Goal: Task Accomplishment & Management: Manage account settings

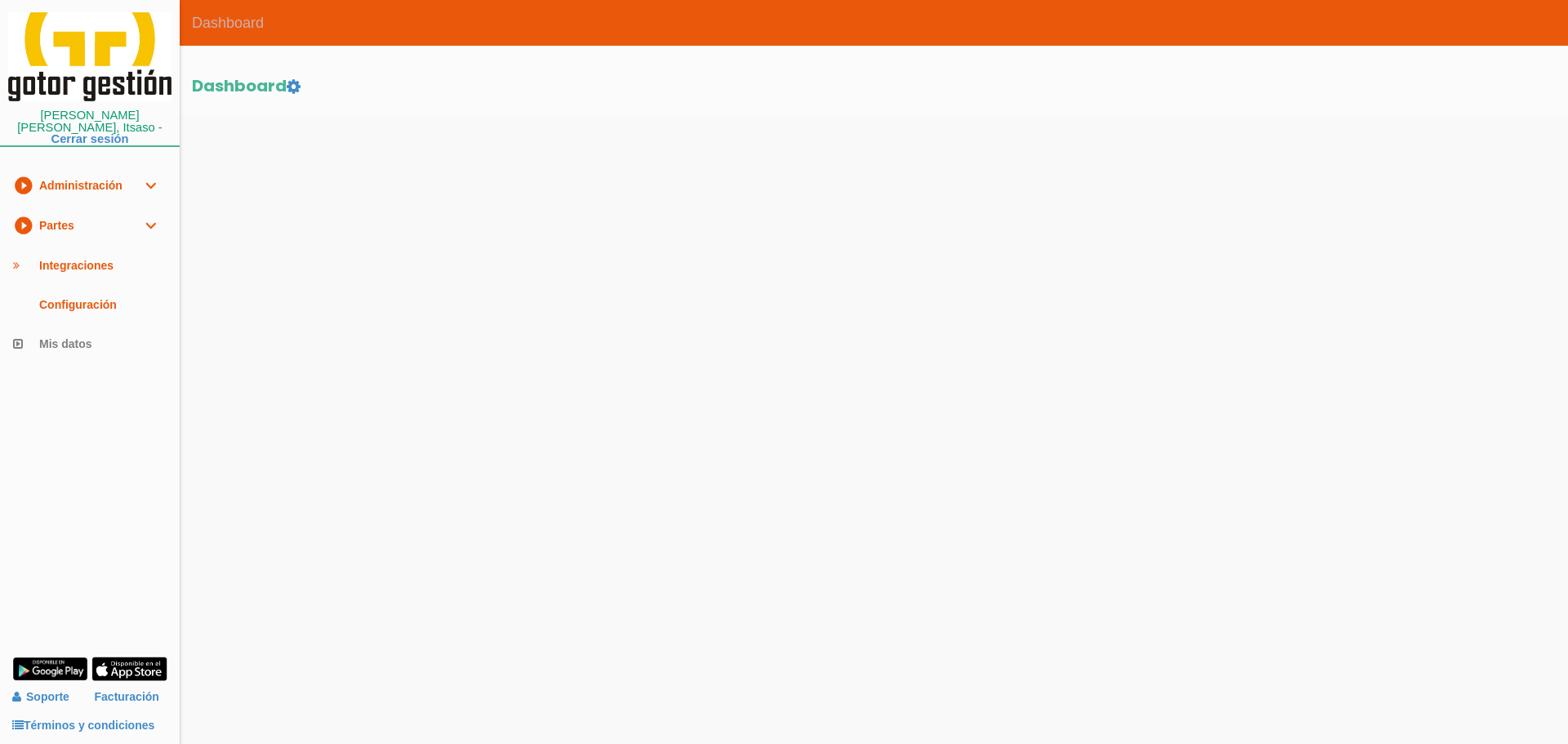
click at [65, 222] on link "play_circle_filled Partes expand_more" at bounding box center [90, 226] width 180 height 40
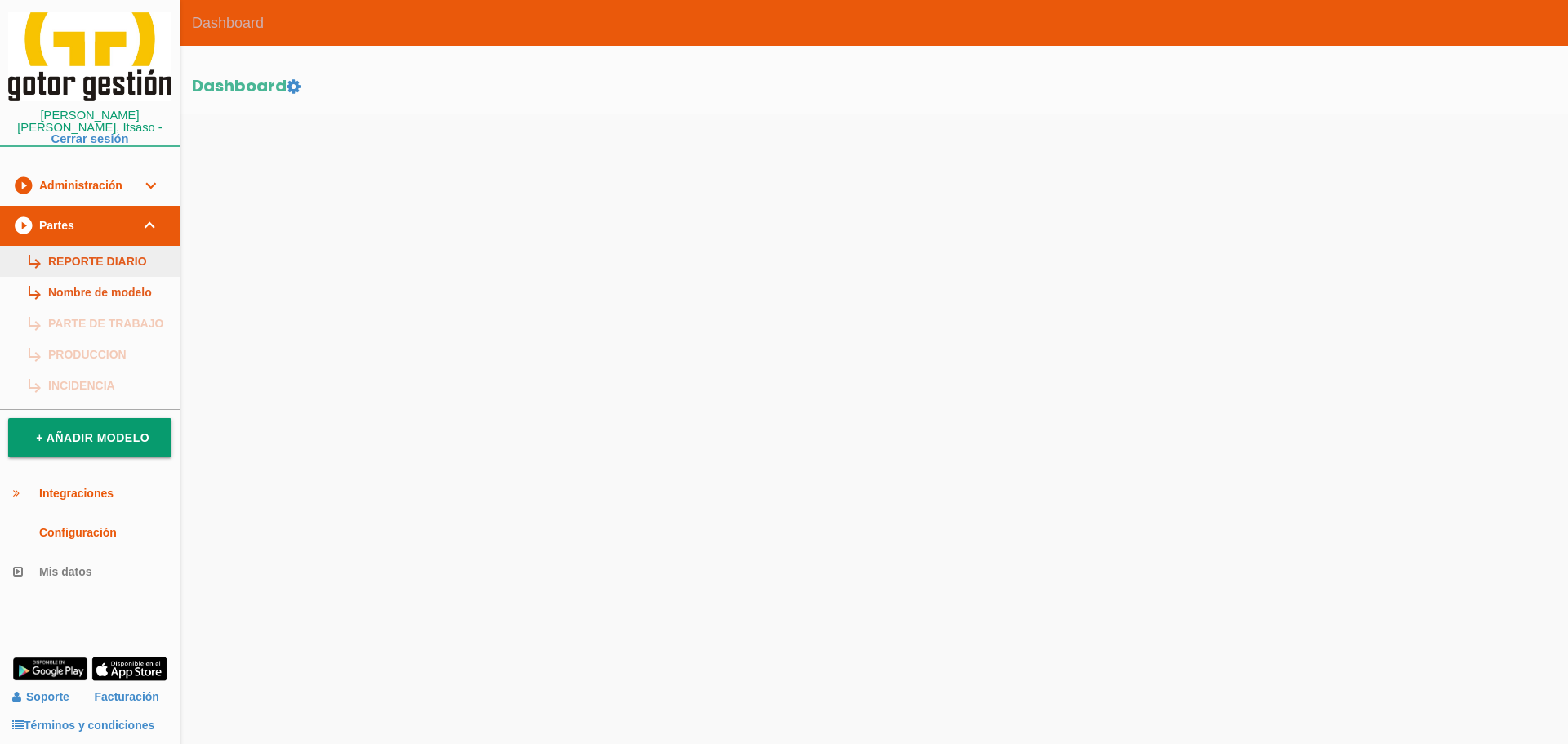
click at [102, 248] on link "subdirectory_arrow_right REPORTE DIARIO" at bounding box center [90, 261] width 180 height 31
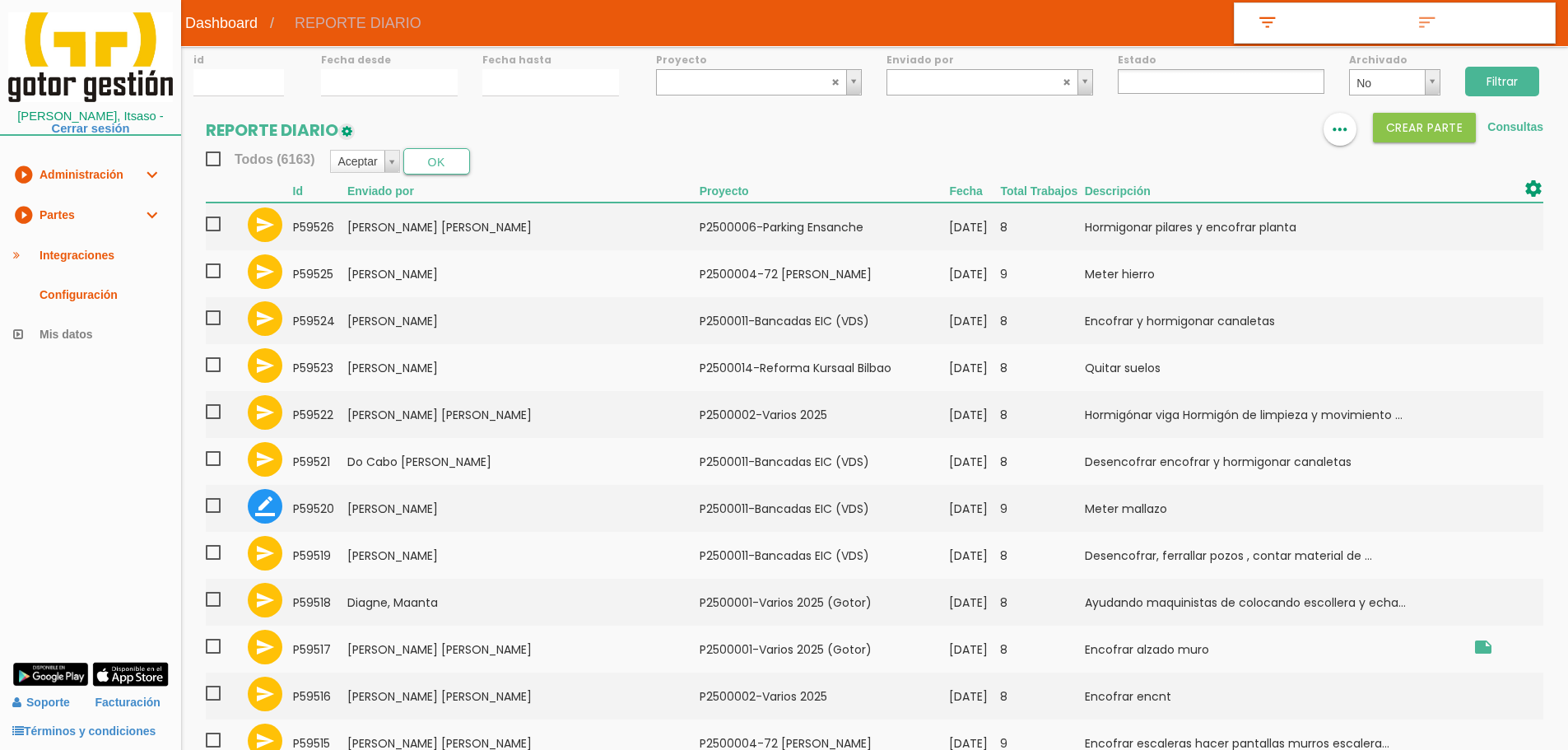
select select
click at [405, 82] on input "15/09/2025" at bounding box center [388, 82] width 137 height 27
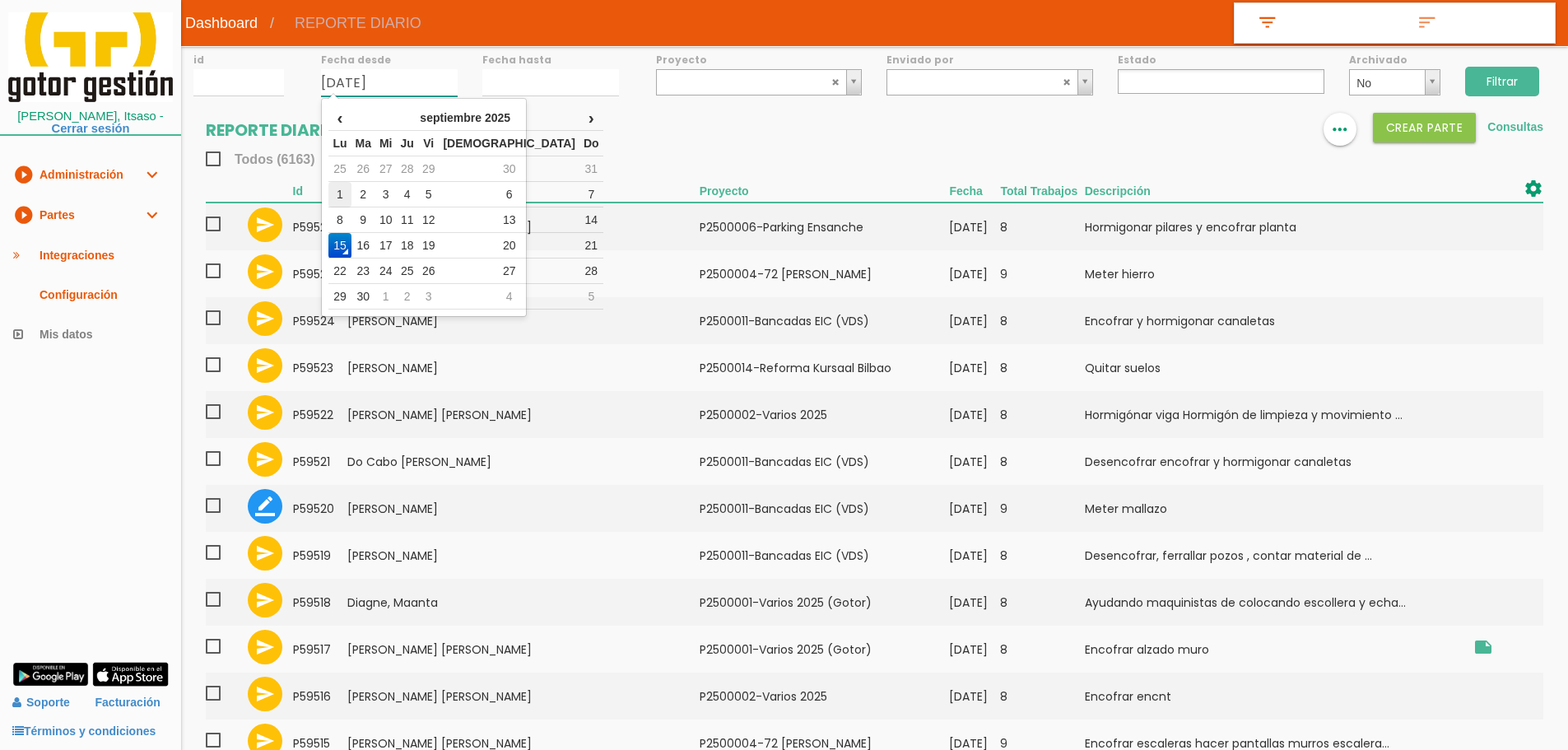
click at [344, 194] on td "1" at bounding box center [339, 194] width 23 height 25
type input "01/09/2025"
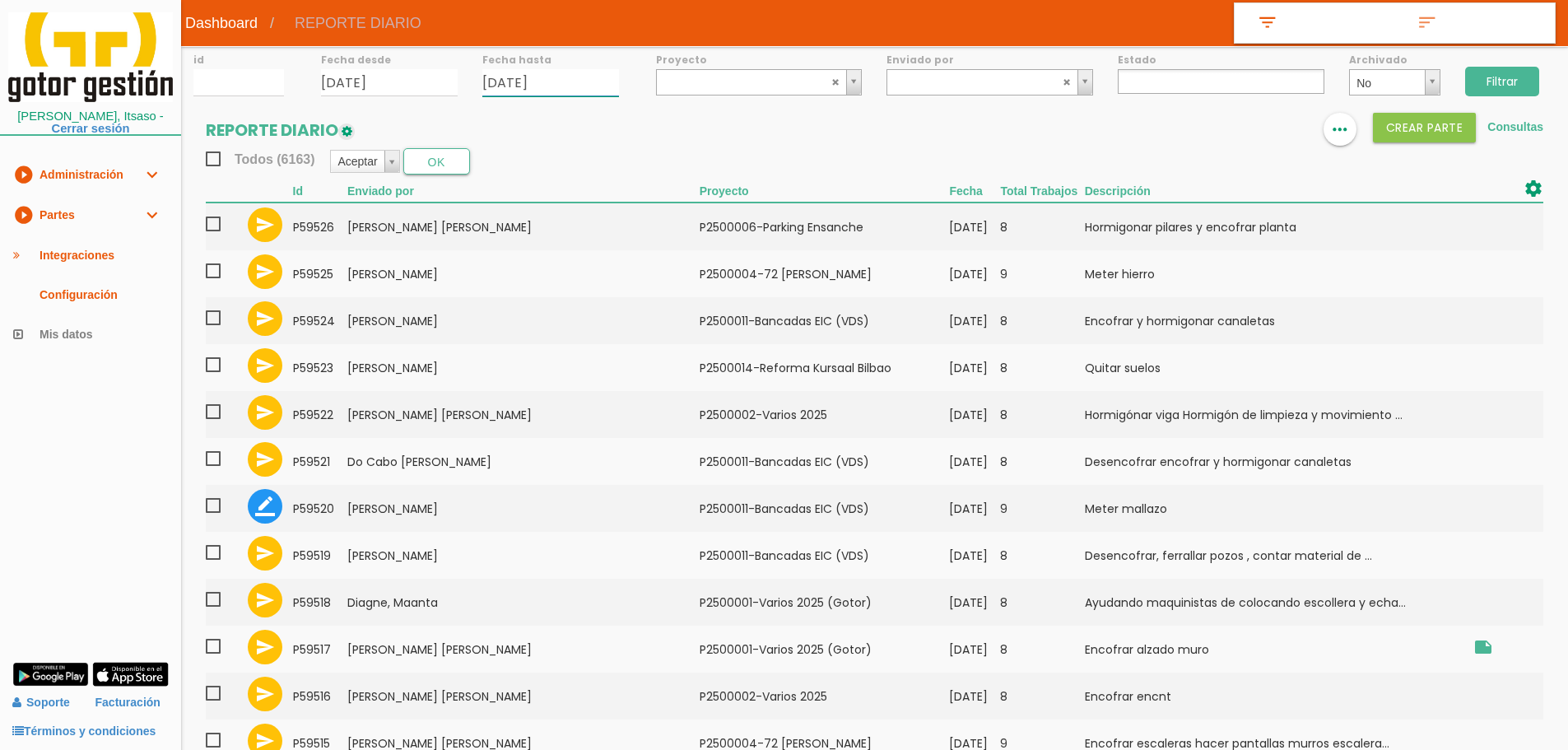
click at [514, 80] on input "15/09/2025" at bounding box center [551, 82] width 137 height 27
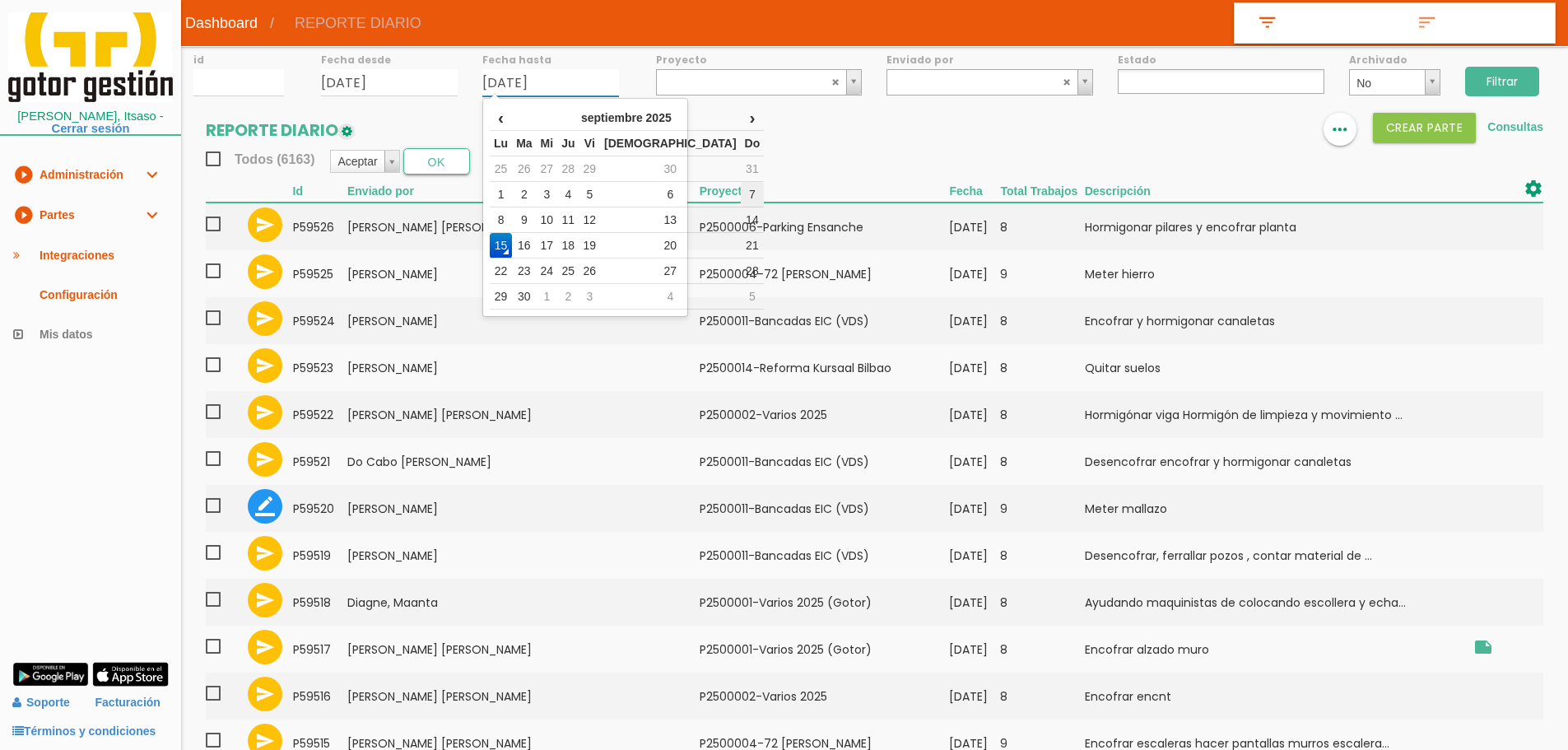
click at [741, 192] on td "7" at bounding box center [752, 194] width 24 height 25
type input "07/09/2025"
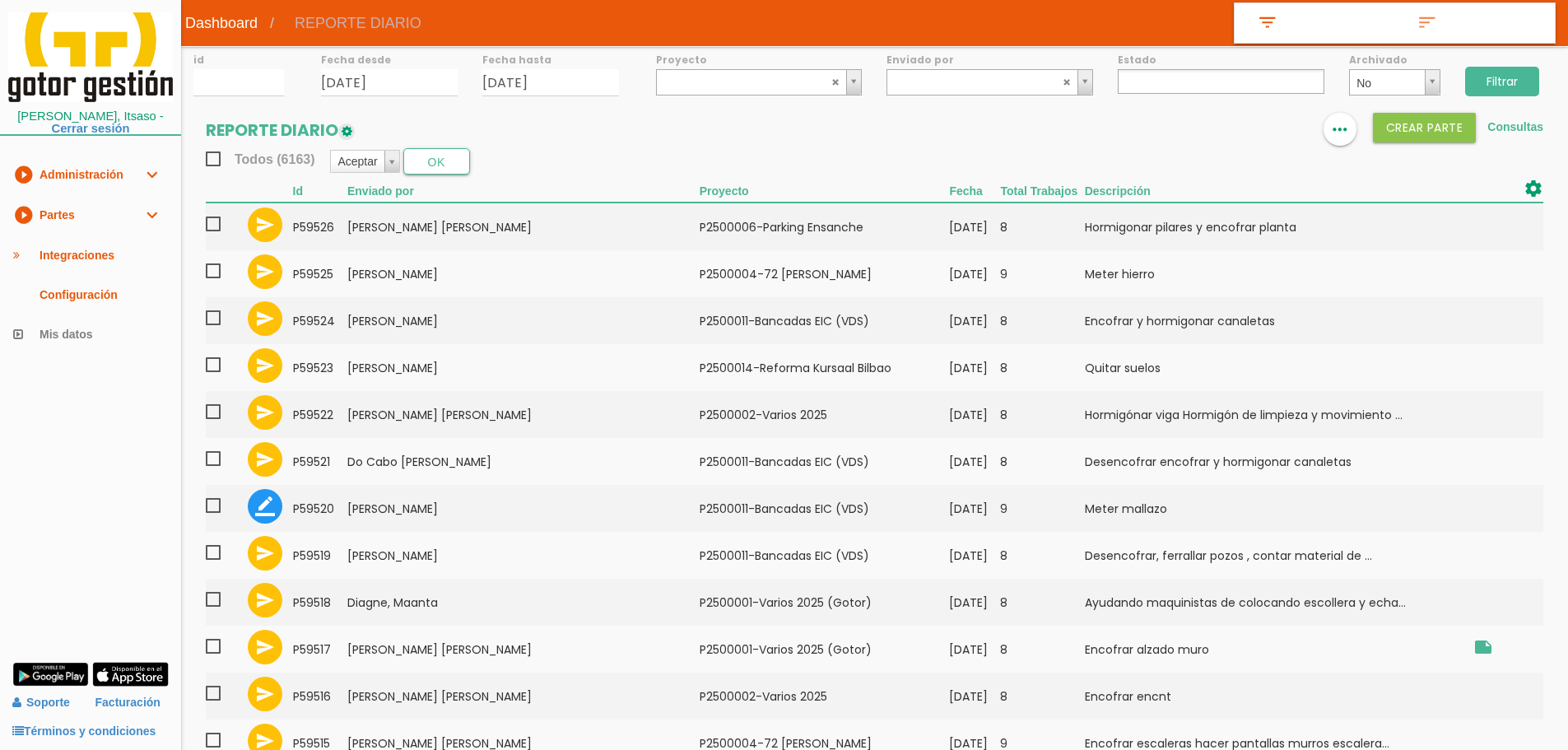
click at [1495, 75] on input "Filtrar" at bounding box center [1502, 81] width 74 height 29
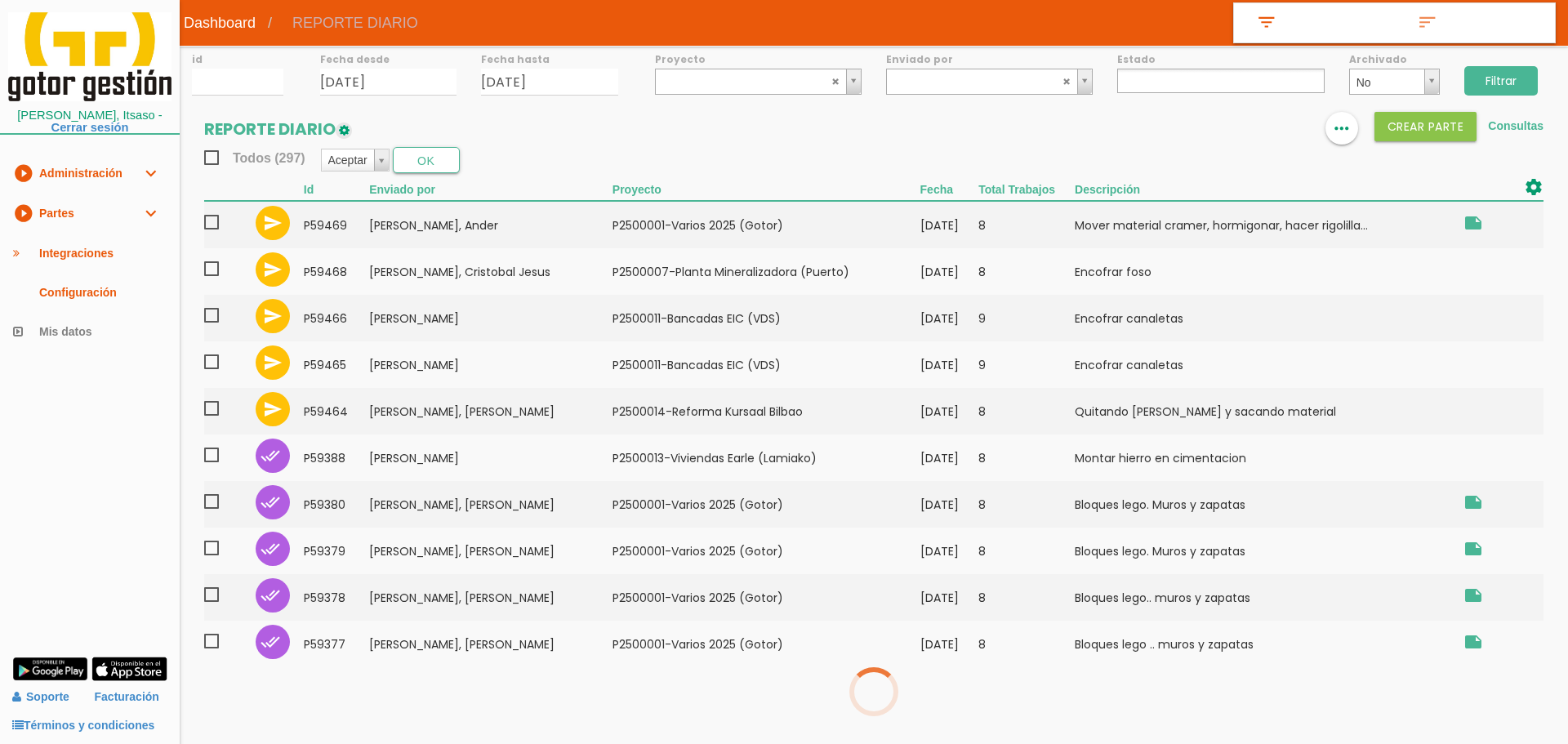
select select
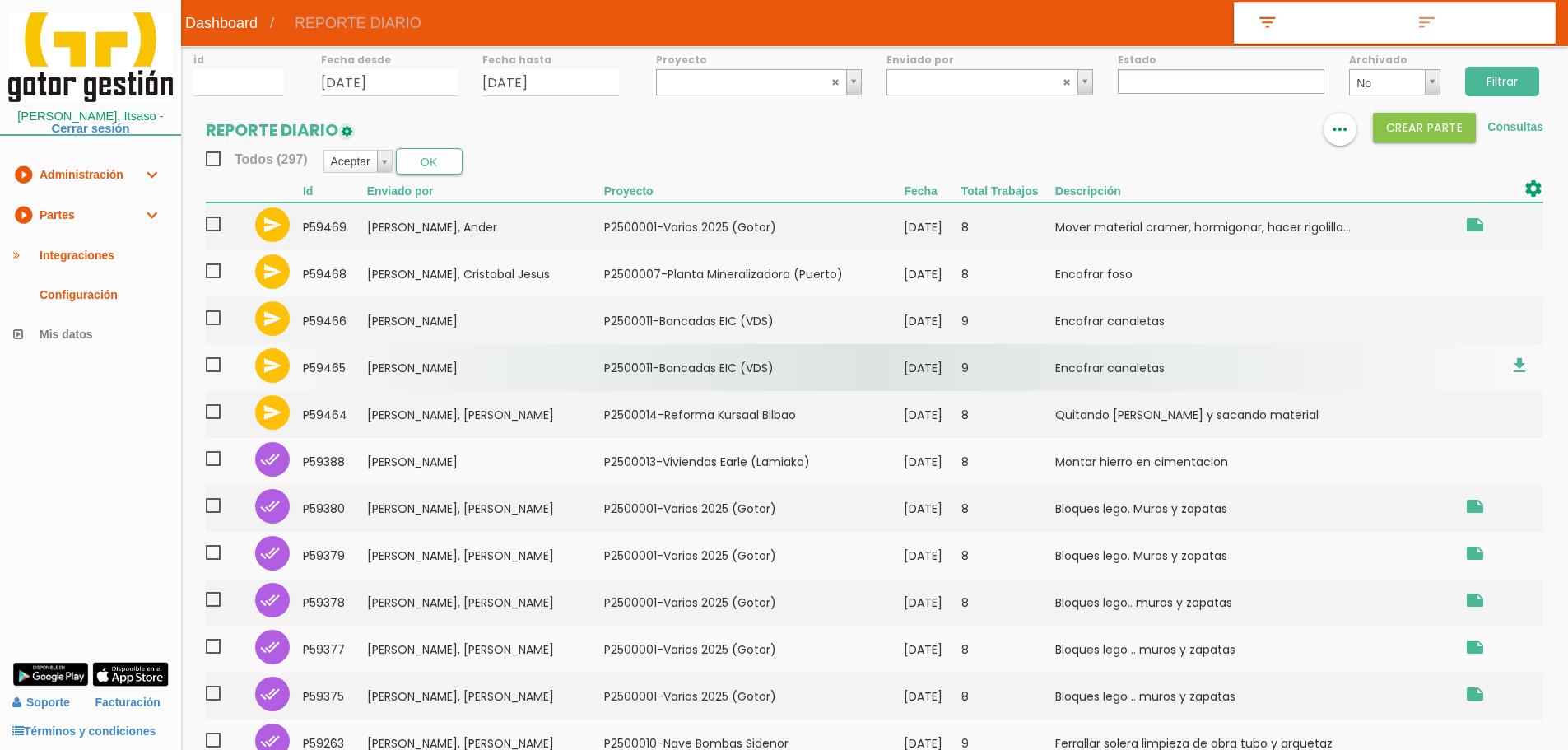
click at [216, 362] on span at bounding box center [220, 365] width 29 height 21
click at [0, 0] on input "checkbox" at bounding box center [0, 0] width 0 height 0
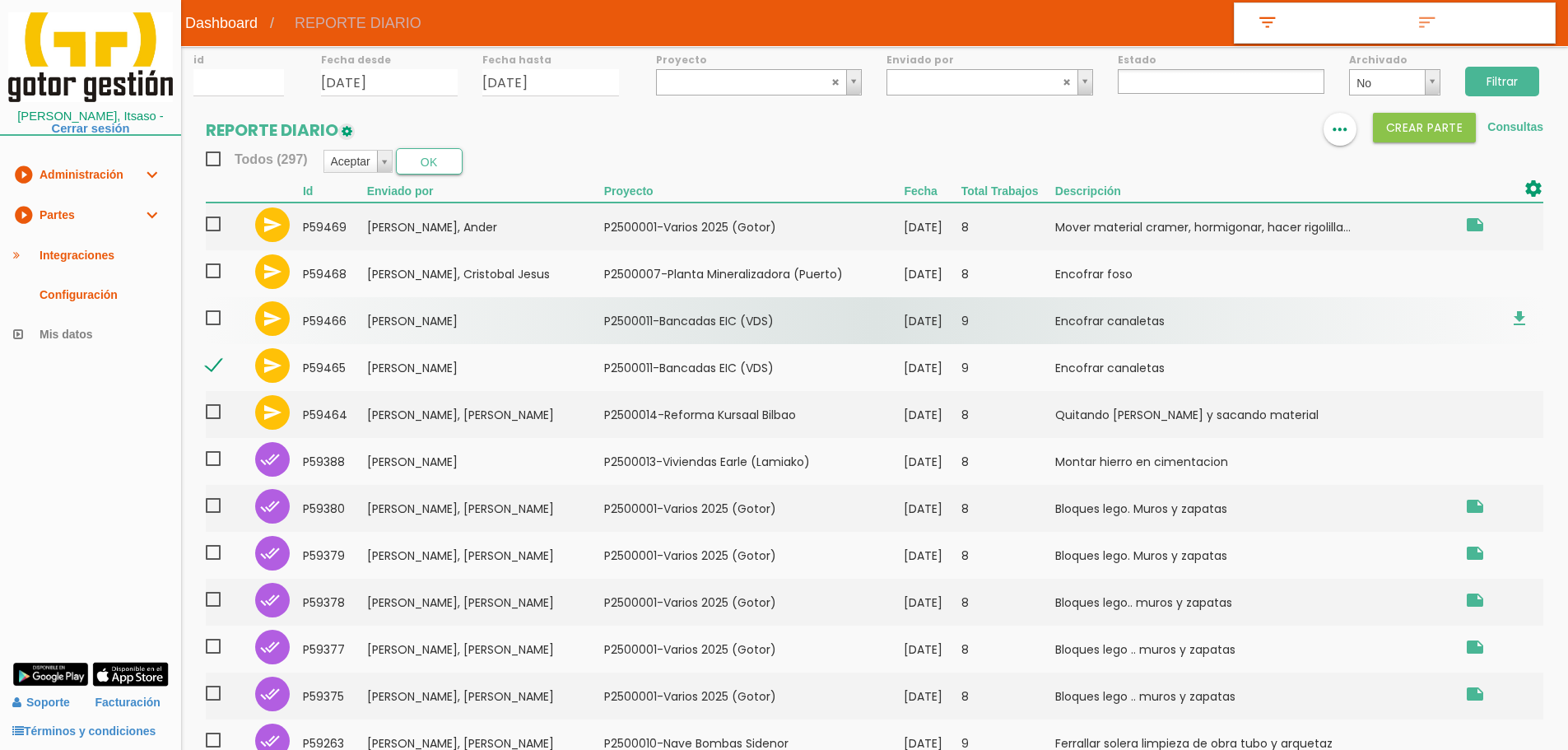
click at [218, 313] on span at bounding box center [220, 319] width 29 height 21
click at [0, 0] on input "checkbox" at bounding box center [0, 0] width 0 height 0
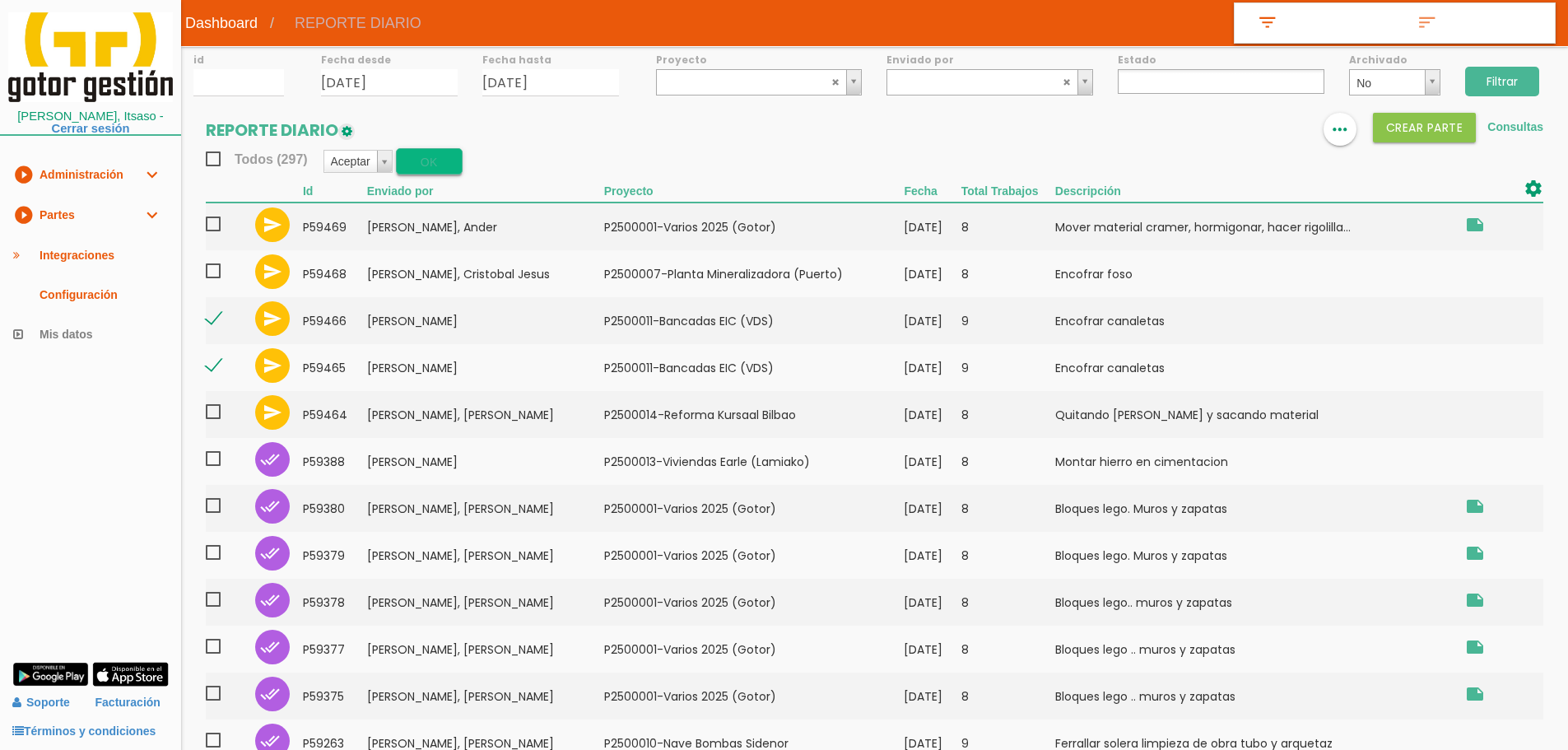
click at [421, 166] on button "OK" at bounding box center [429, 161] width 67 height 26
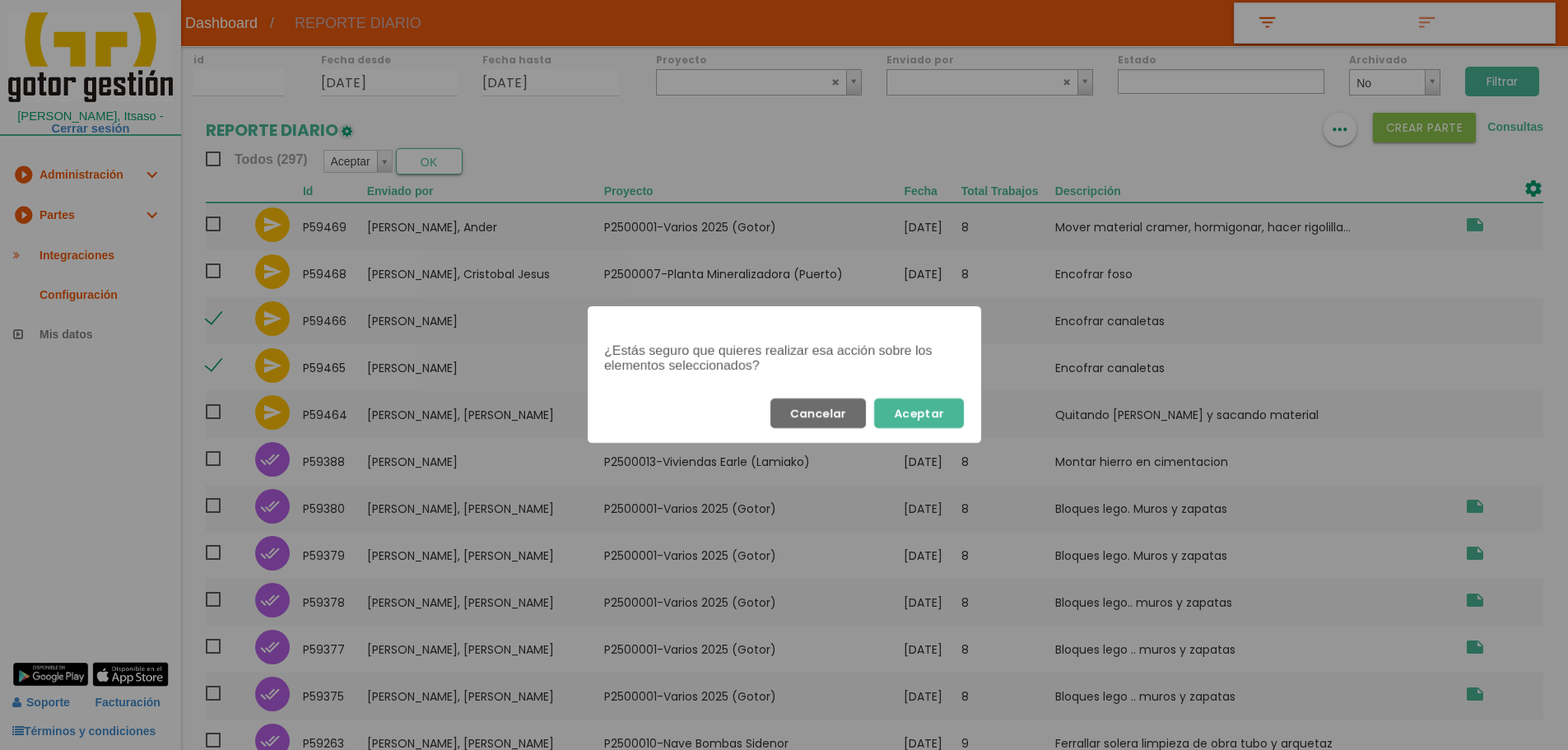
click at [912, 419] on button "Aceptar" at bounding box center [918, 413] width 90 height 29
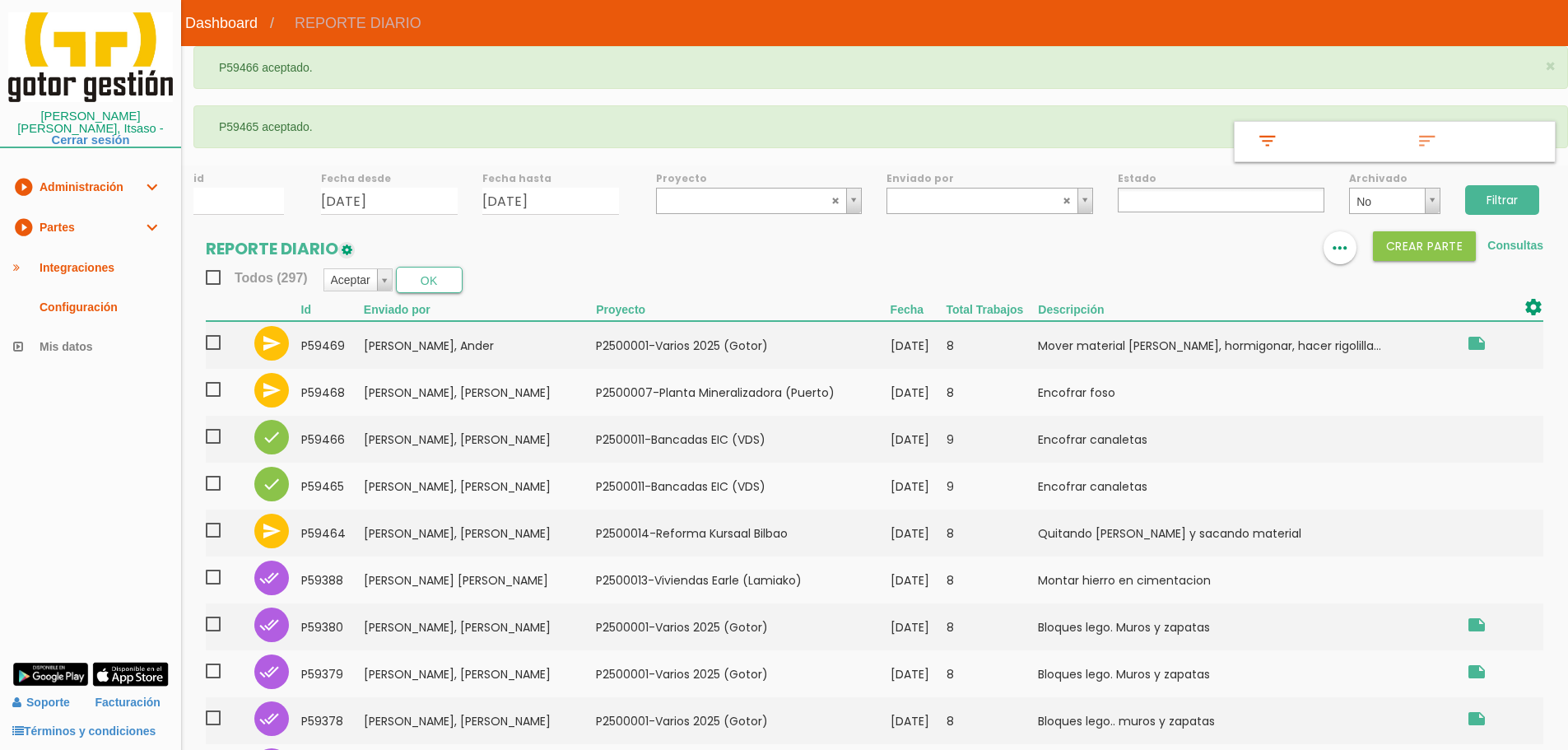
select select
drag, startPoint x: 211, startPoint y: 392, endPoint x: 384, endPoint y: 291, distance: 200.3
click at [211, 392] on span at bounding box center [220, 390] width 29 height 21
click at [0, 0] on input "checkbox" at bounding box center [0, 0] width 0 height 0
click at [422, 275] on button "OK" at bounding box center [429, 280] width 67 height 26
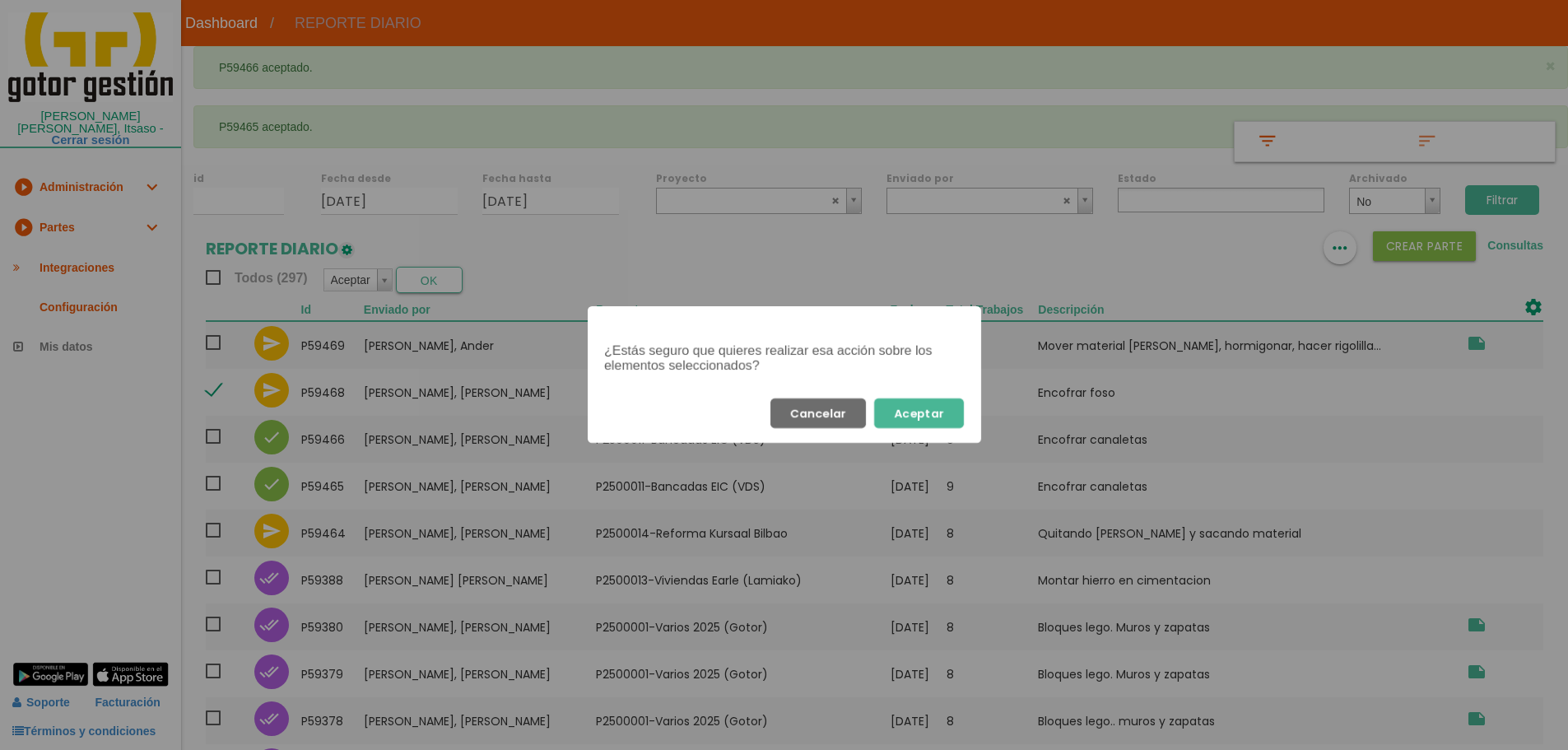
click at [915, 419] on button "Aceptar" at bounding box center [918, 413] width 90 height 29
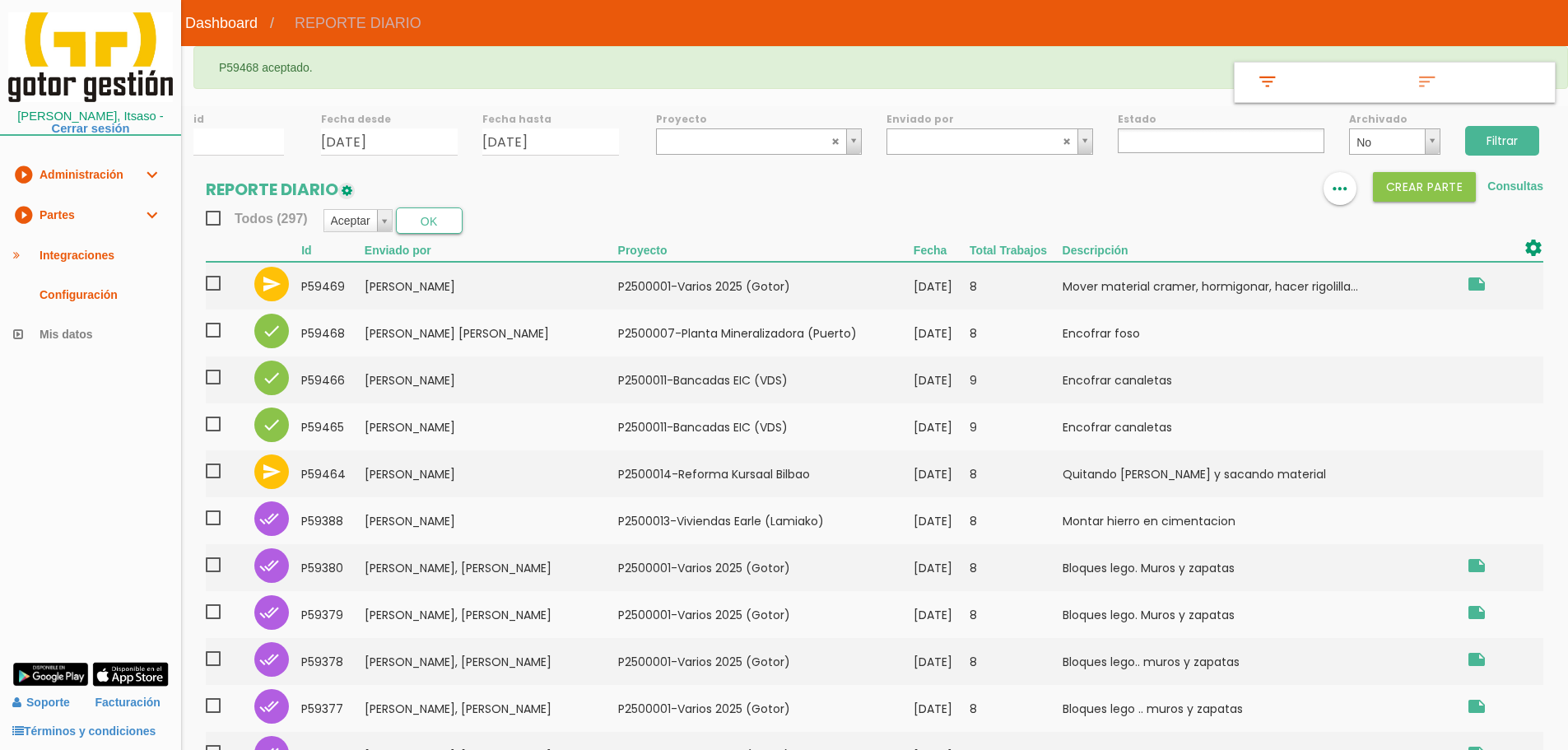
select select
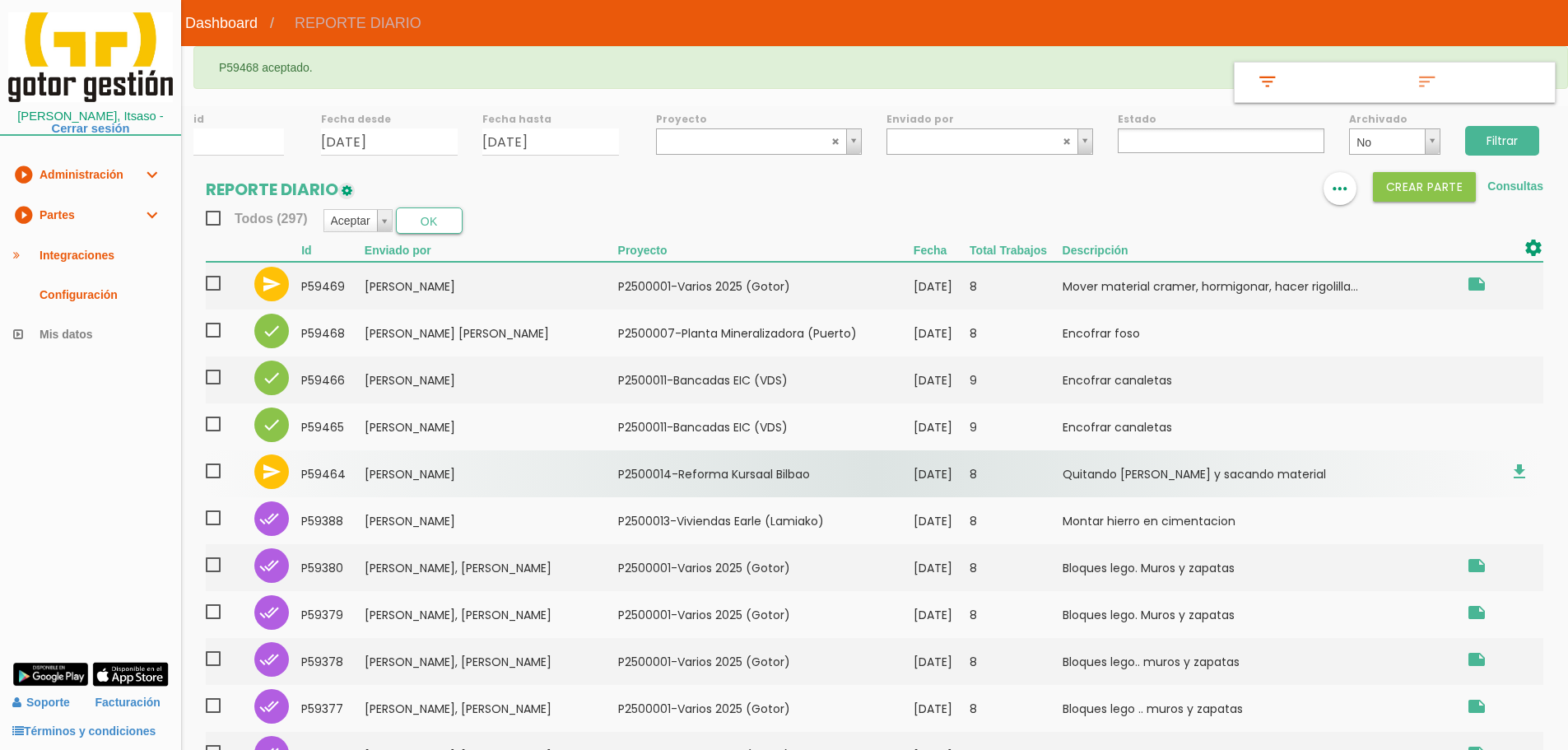
drag, startPoint x: 220, startPoint y: 471, endPoint x: 204, endPoint y: 282, distance: 189.7
click at [220, 471] on span at bounding box center [220, 472] width 29 height 21
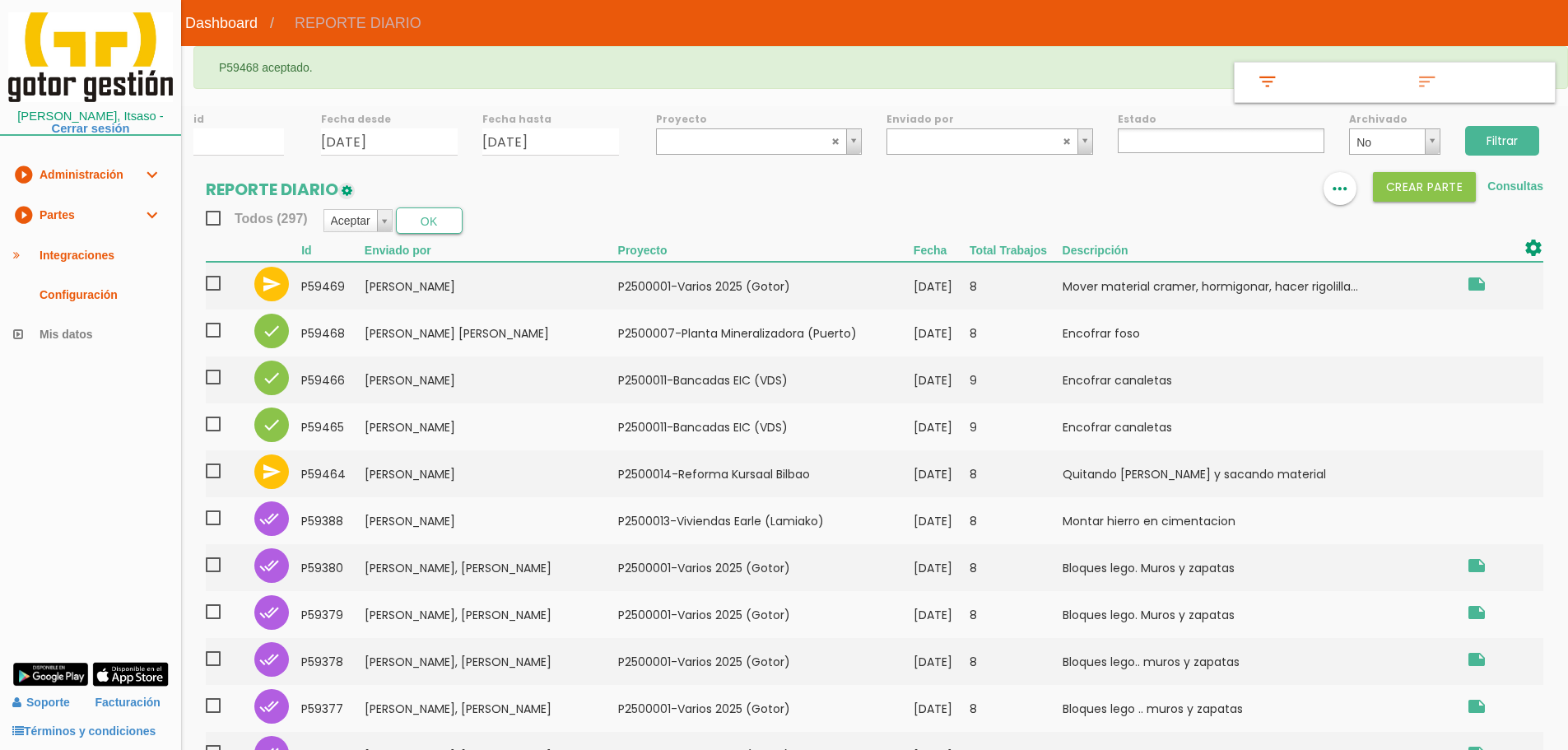
click at [0, 0] on input "checkbox" at bounding box center [0, 0] width 0 height 0
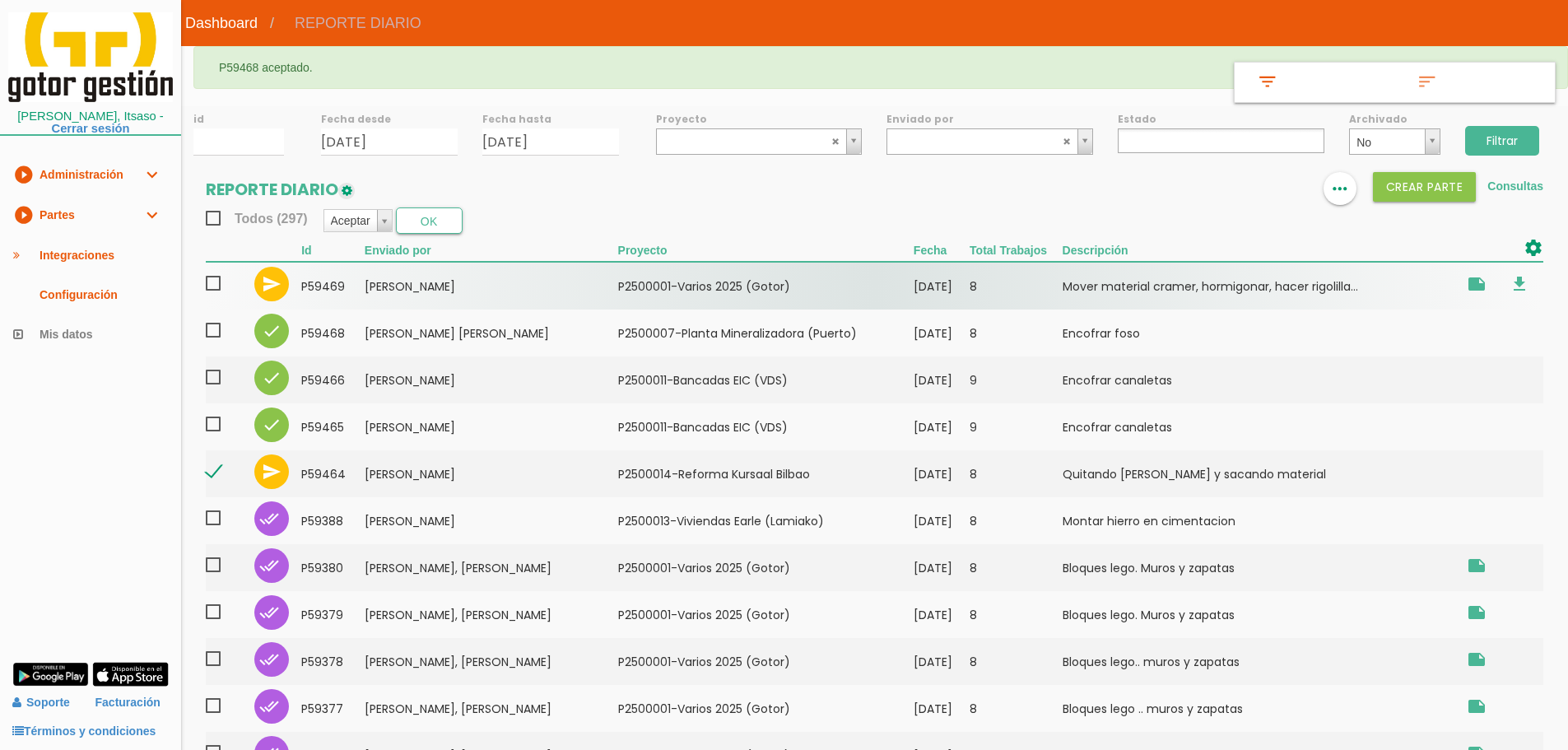
click at [212, 282] on span at bounding box center [220, 284] width 29 height 21
click at [0, 0] on input "checkbox" at bounding box center [0, 0] width 0 height 0
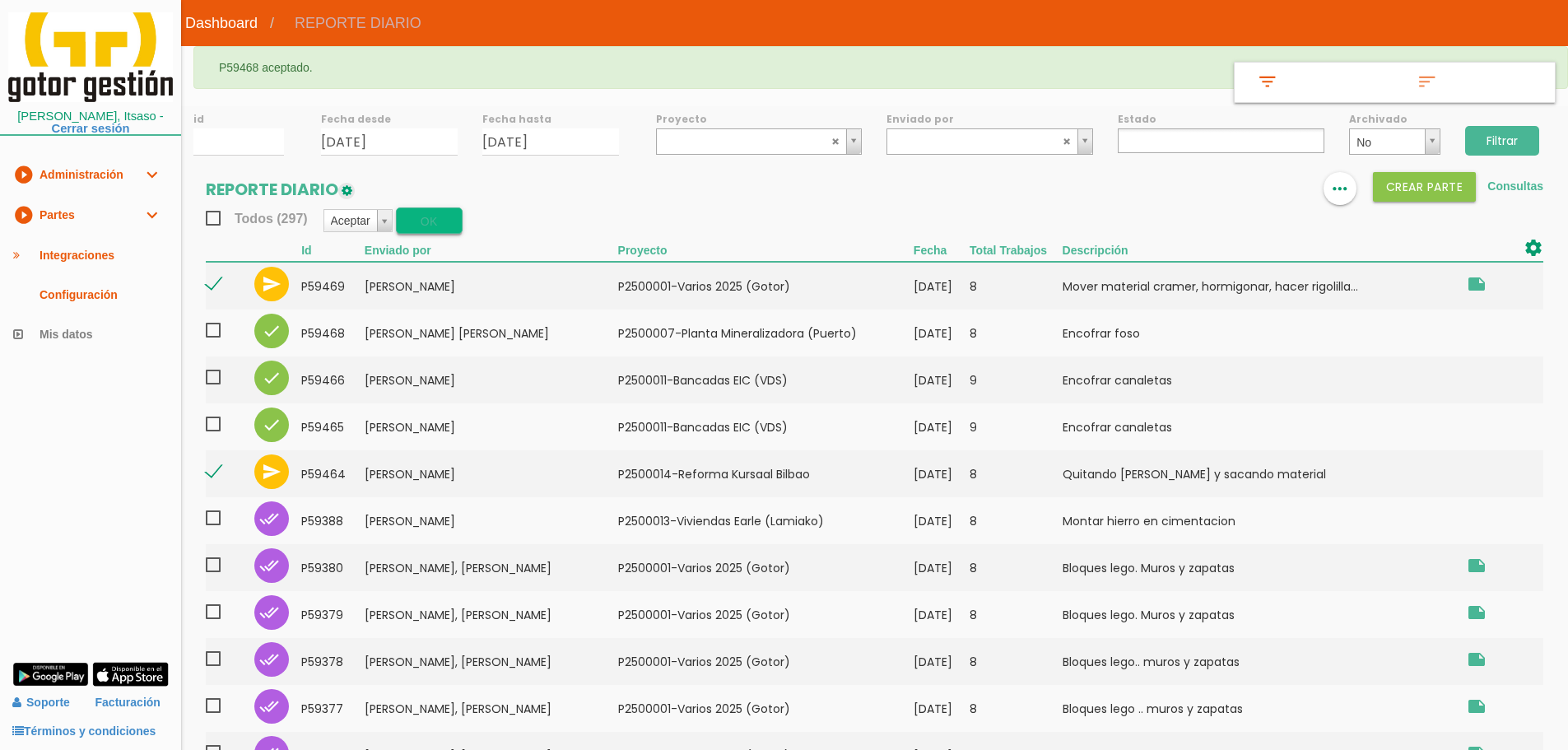
click at [425, 218] on button "OK" at bounding box center [429, 221] width 67 height 26
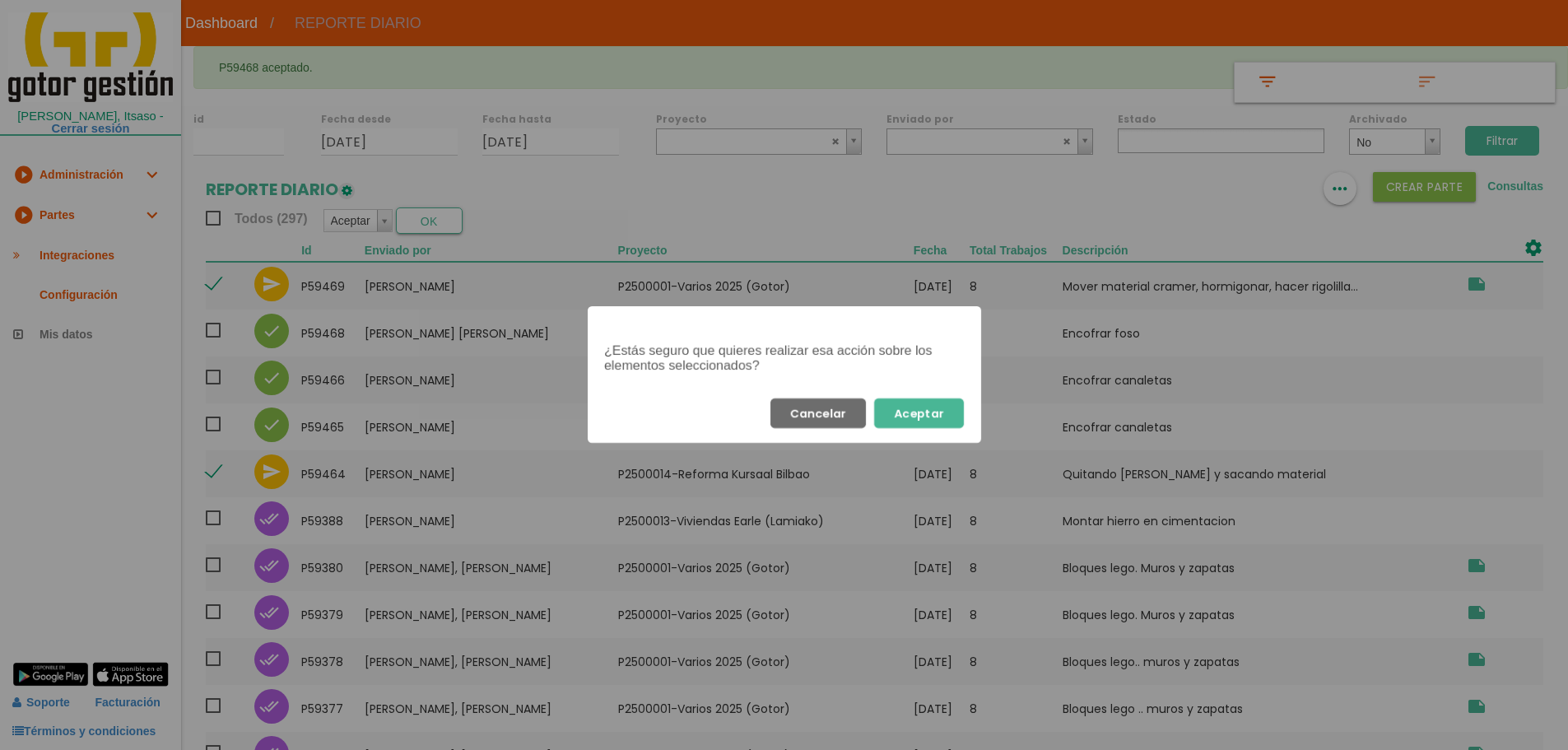
click at [944, 408] on button "Aceptar" at bounding box center [918, 413] width 90 height 29
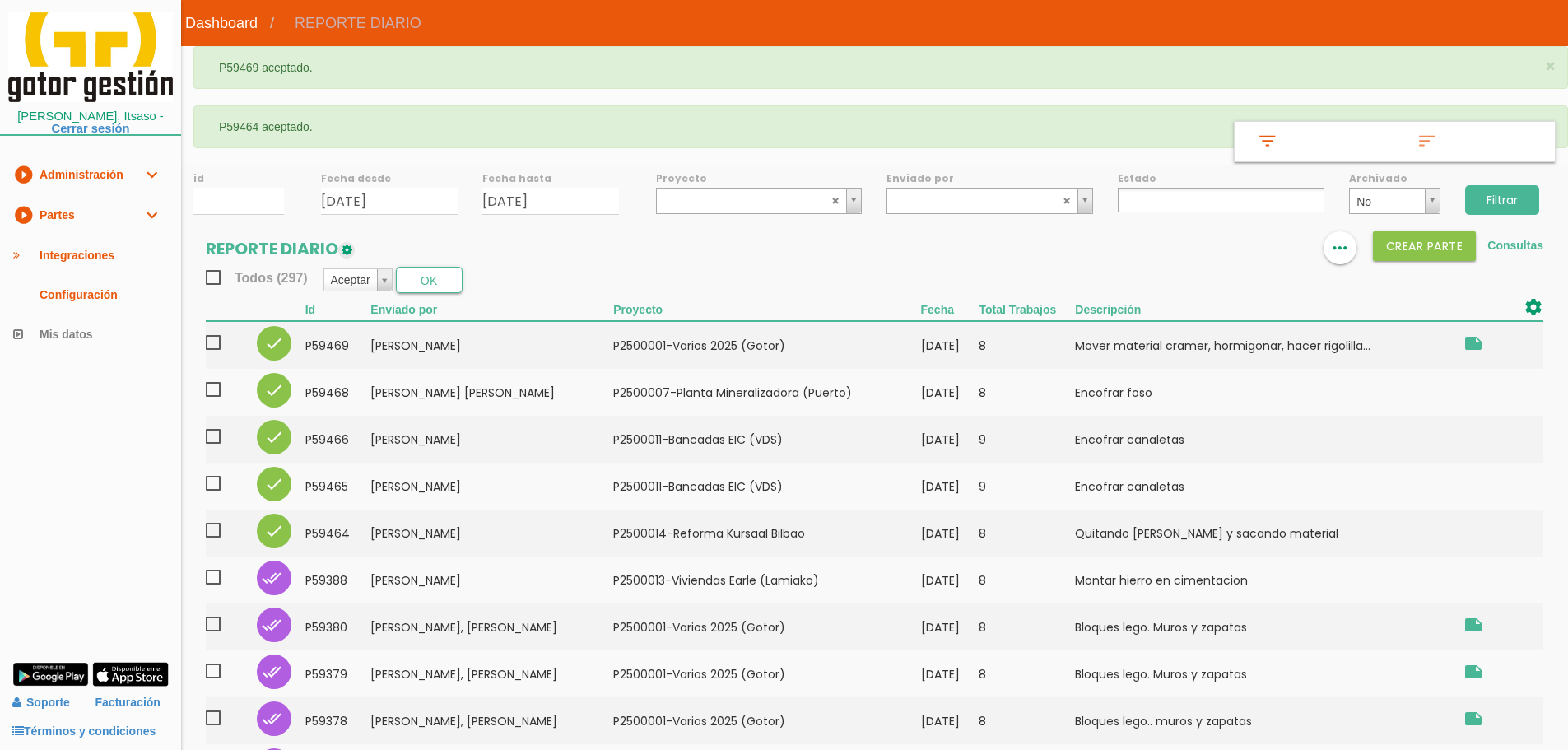
select select
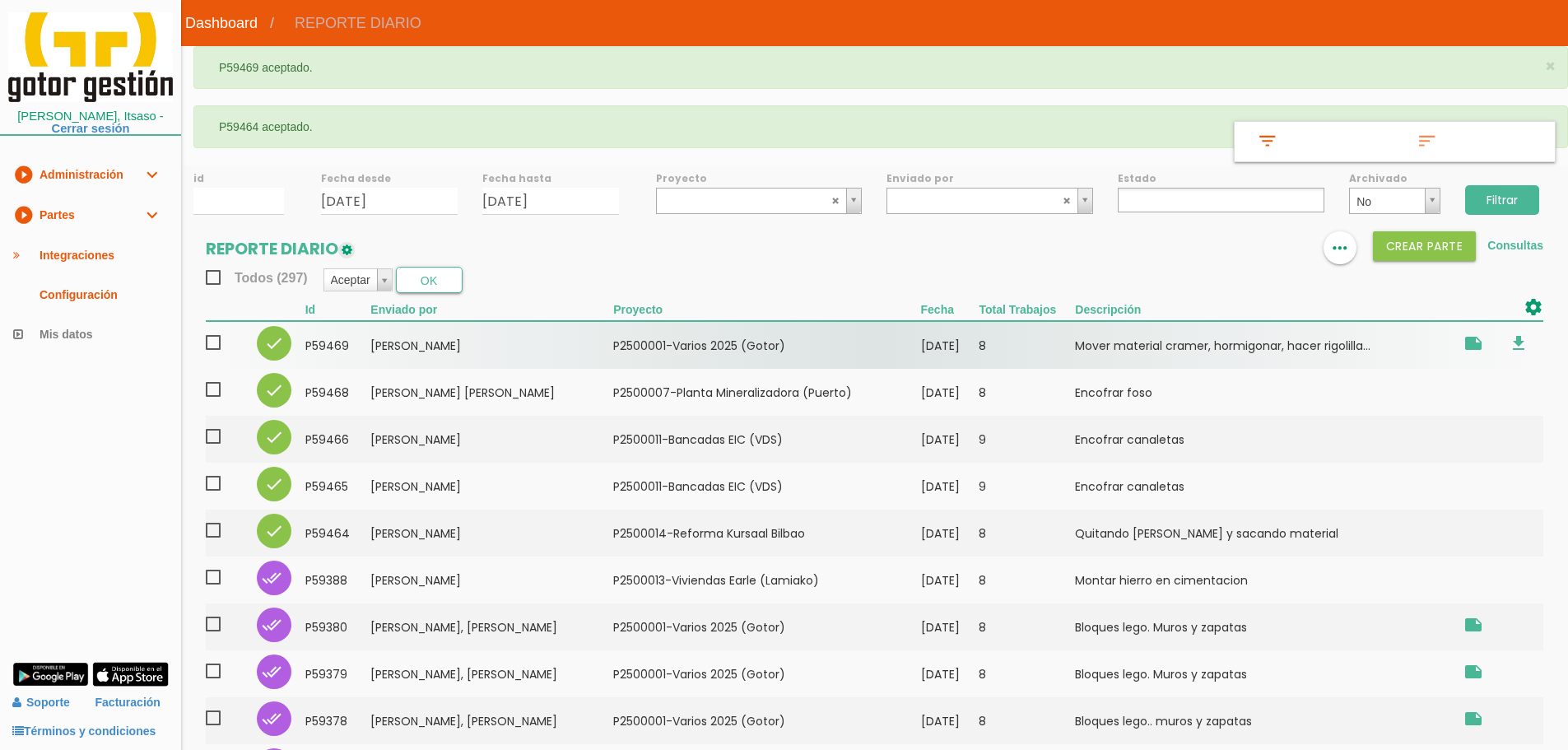
click at [217, 341] on span at bounding box center [220, 343] width 29 height 21
click at [0, 0] on input "checkbox" at bounding box center [0, 0] width 0 height 0
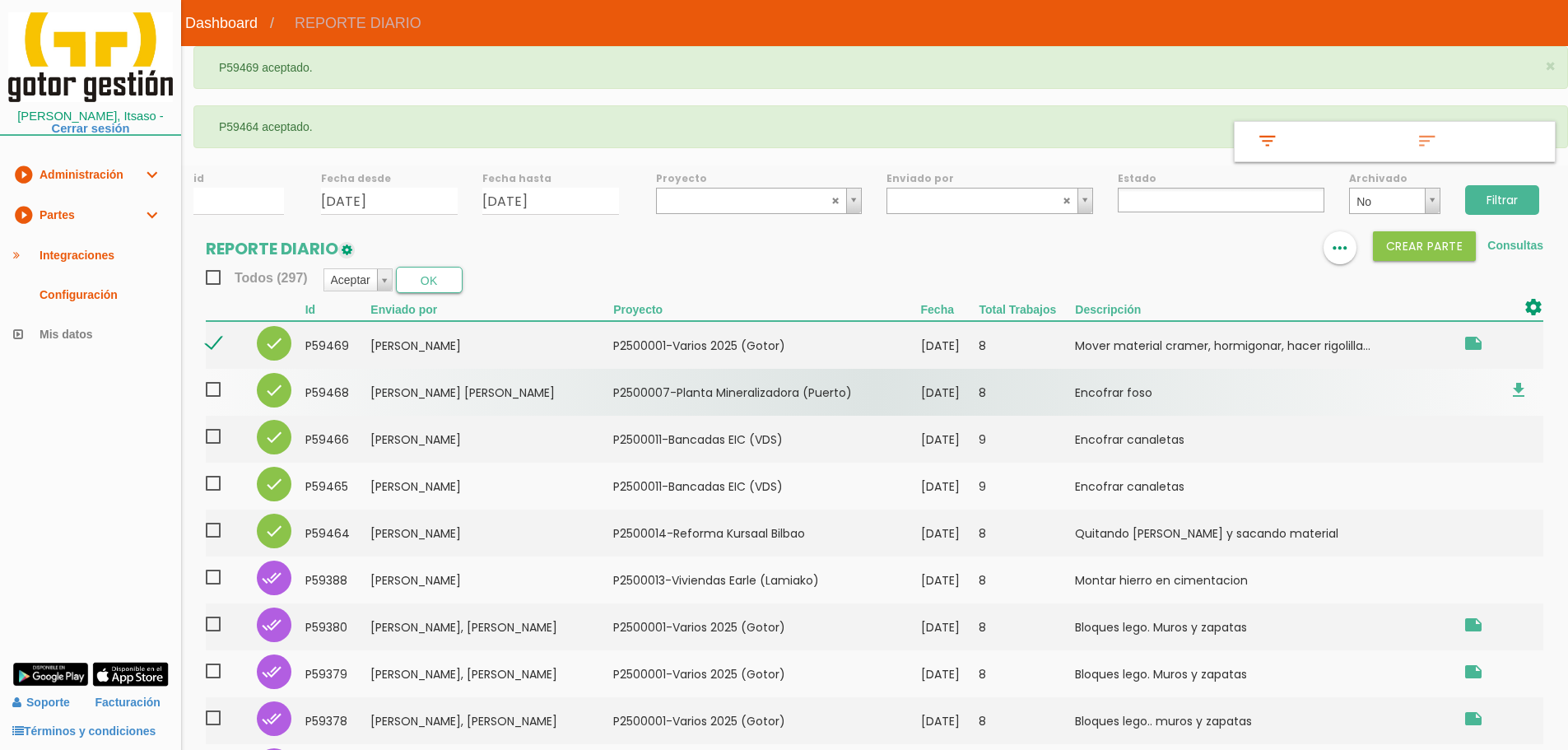
click at [211, 388] on span at bounding box center [220, 390] width 29 height 21
click at [0, 0] on input "checkbox" at bounding box center [0, 0] width 0 height 0
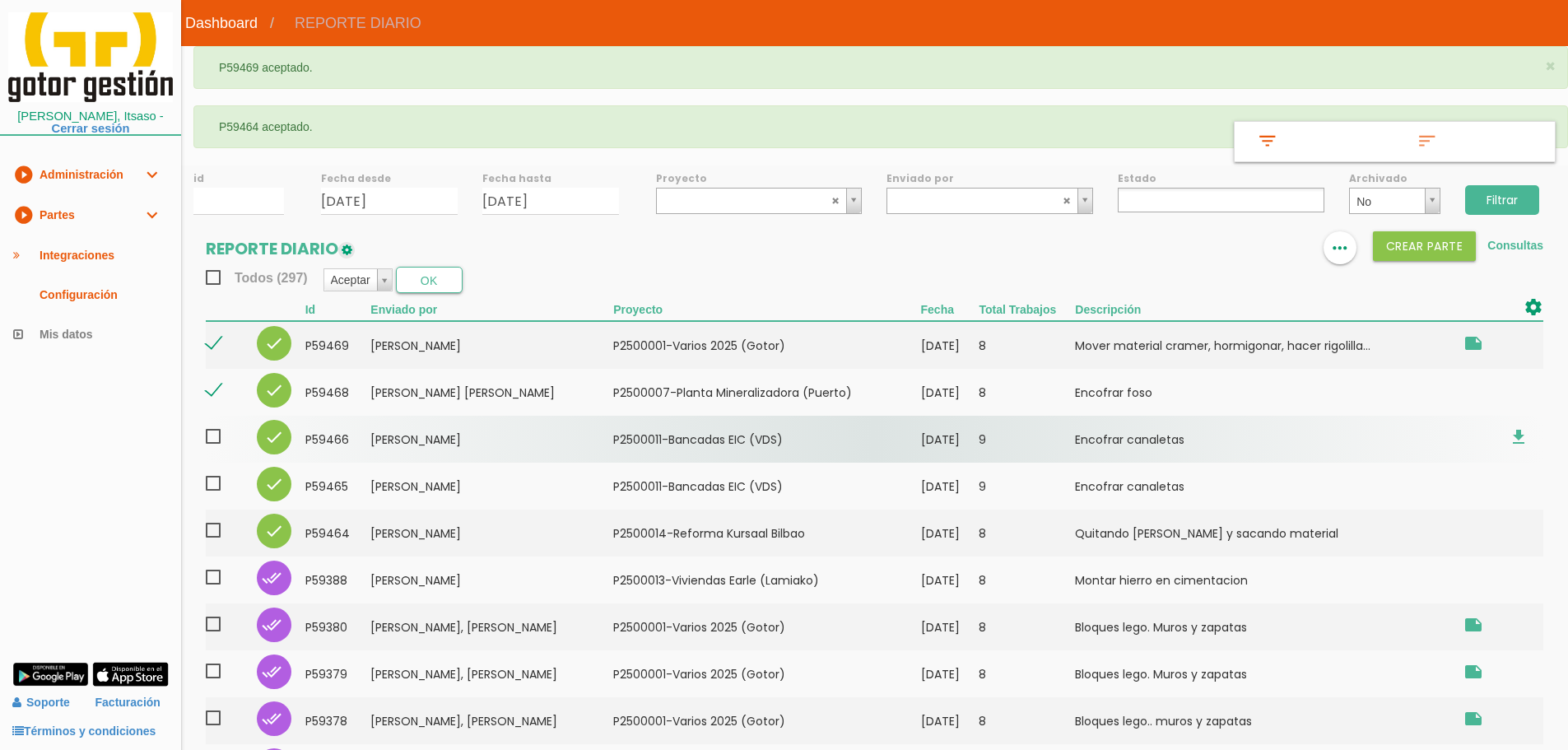
click at [211, 435] on span at bounding box center [220, 437] width 29 height 21
click at [0, 0] on input "checkbox" at bounding box center [0, 0] width 0 height 0
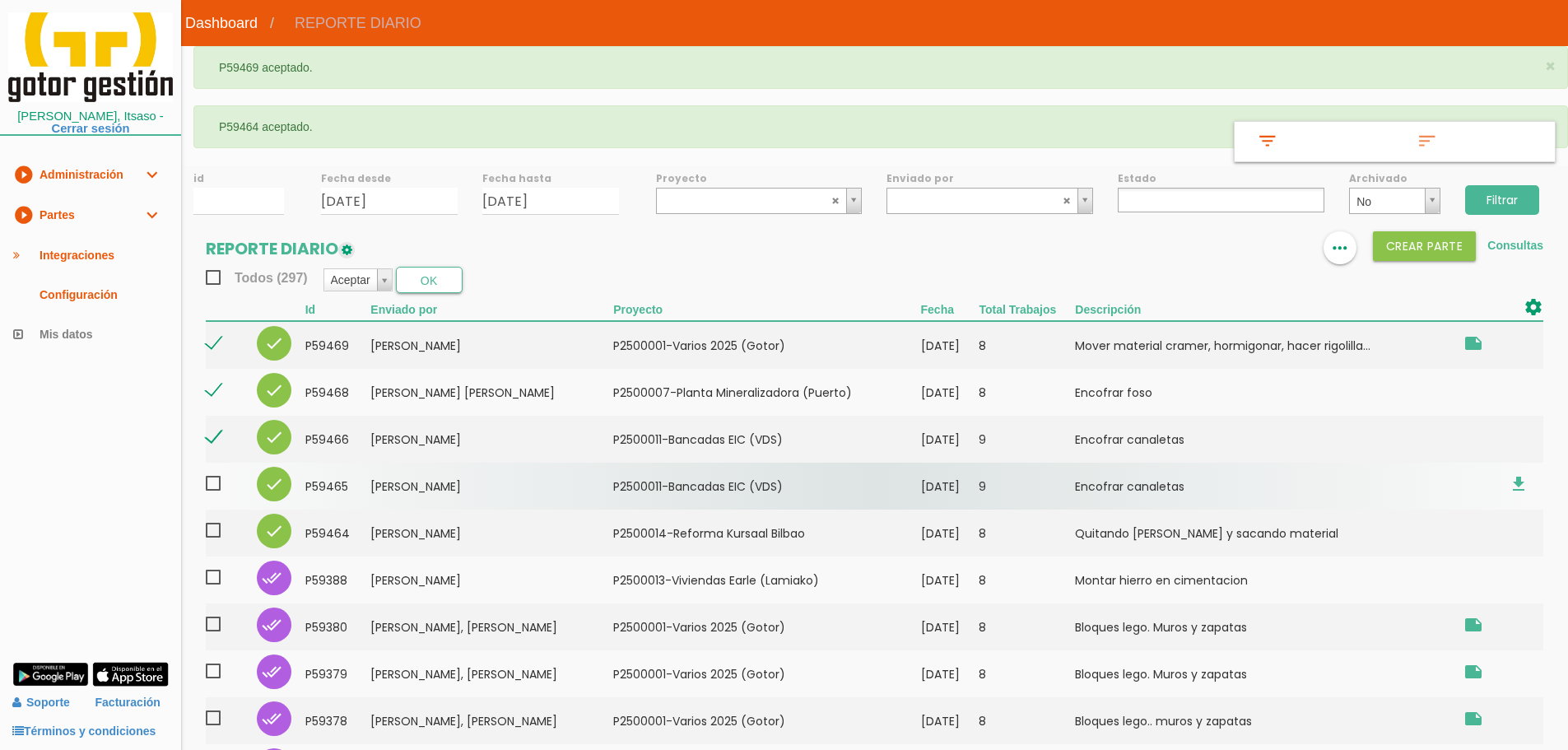
click at [217, 483] on span at bounding box center [220, 484] width 29 height 21
click at [0, 0] on input "checkbox" at bounding box center [0, 0] width 0 height 0
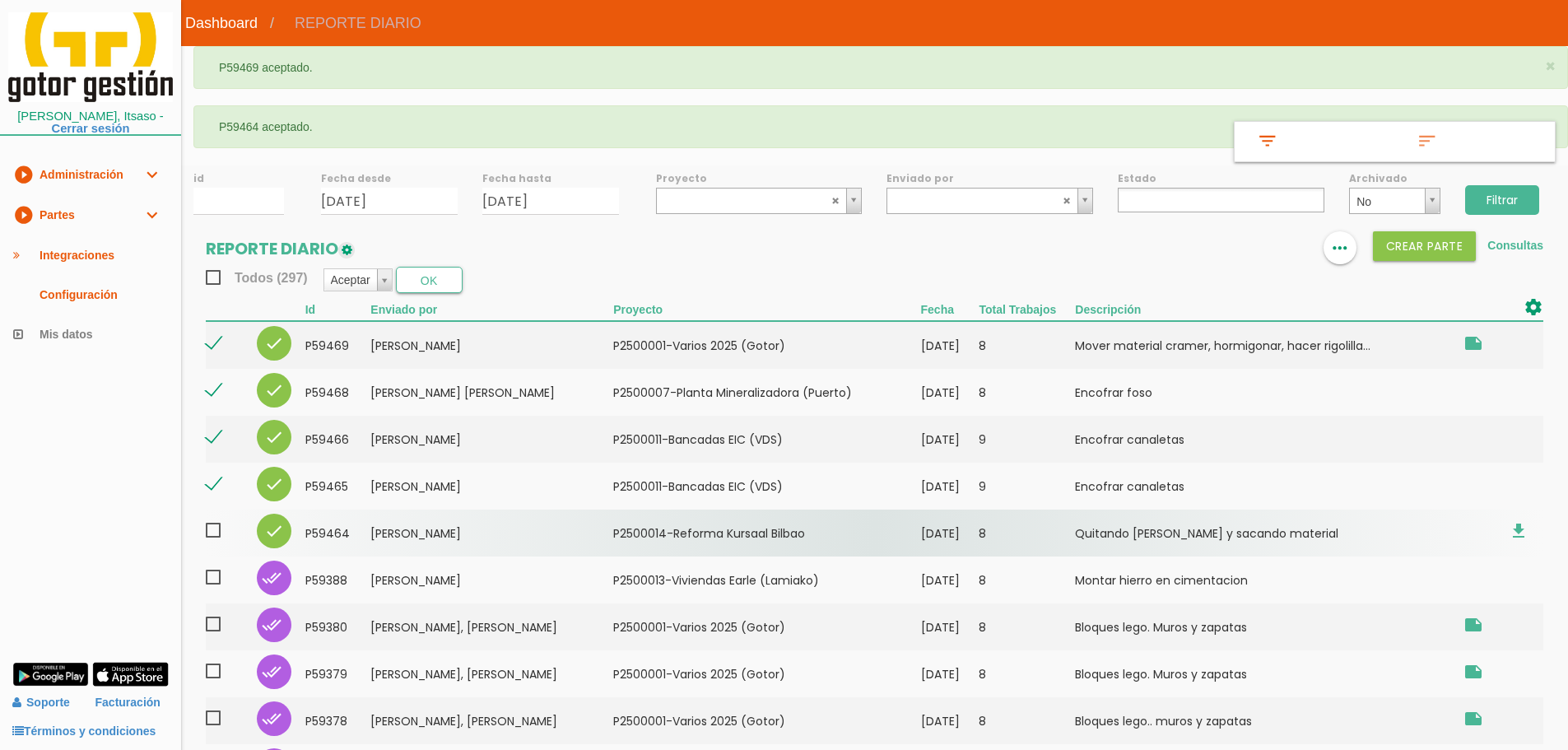
click at [214, 529] on span at bounding box center [220, 531] width 29 height 21
click at [0, 0] on input "checkbox" at bounding box center [0, 0] width 0 height 0
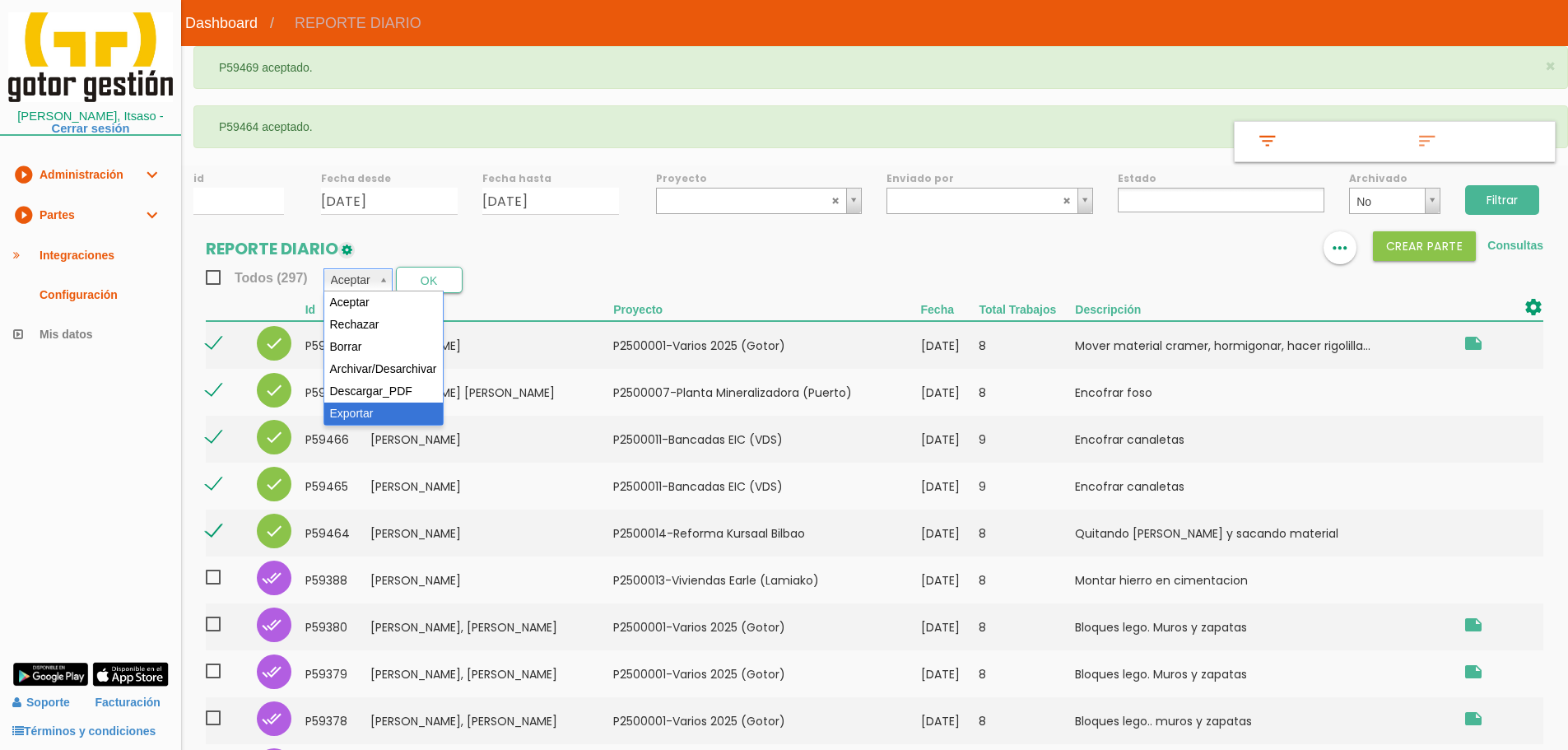
select select "6"
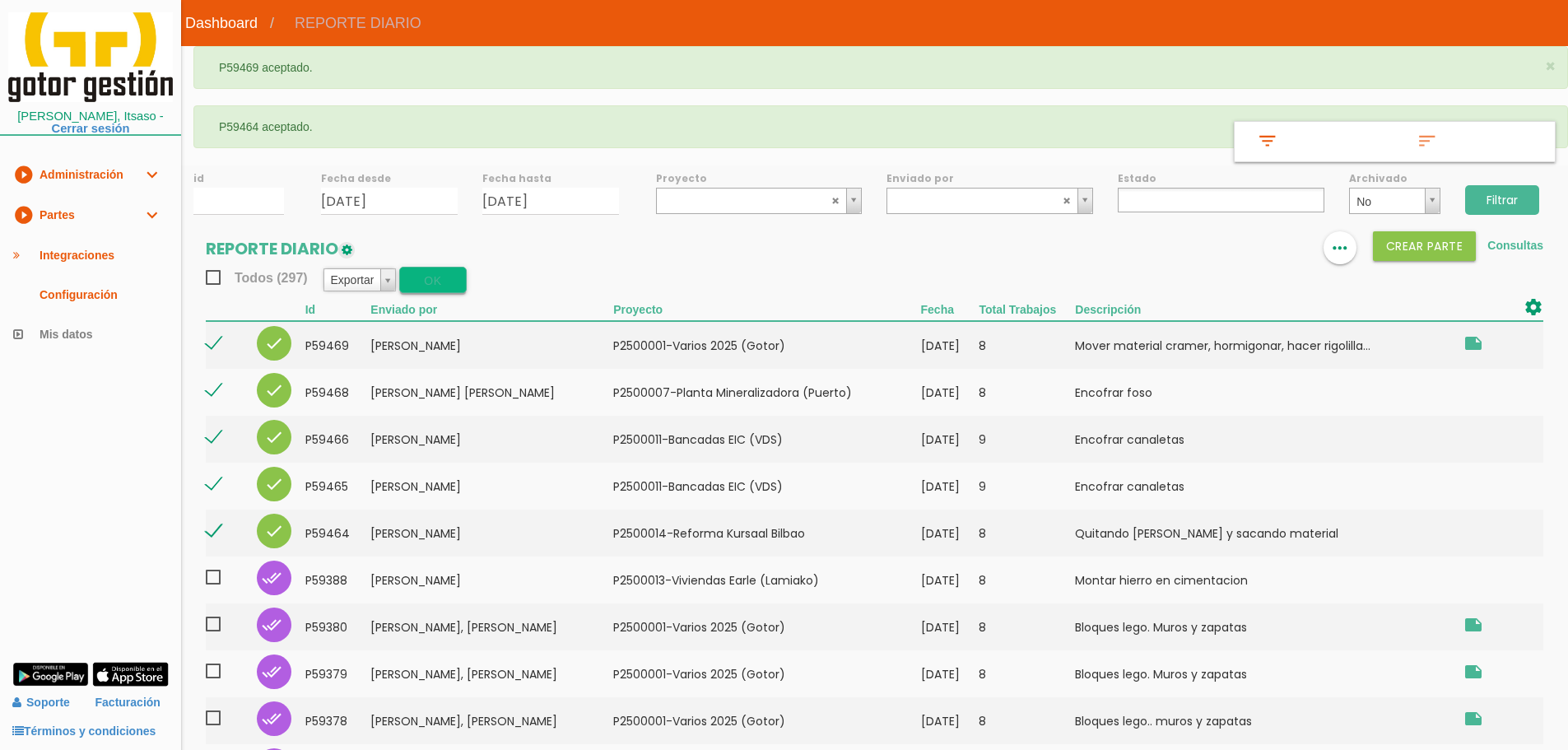
click at [443, 275] on button "OK" at bounding box center [432, 280] width 67 height 26
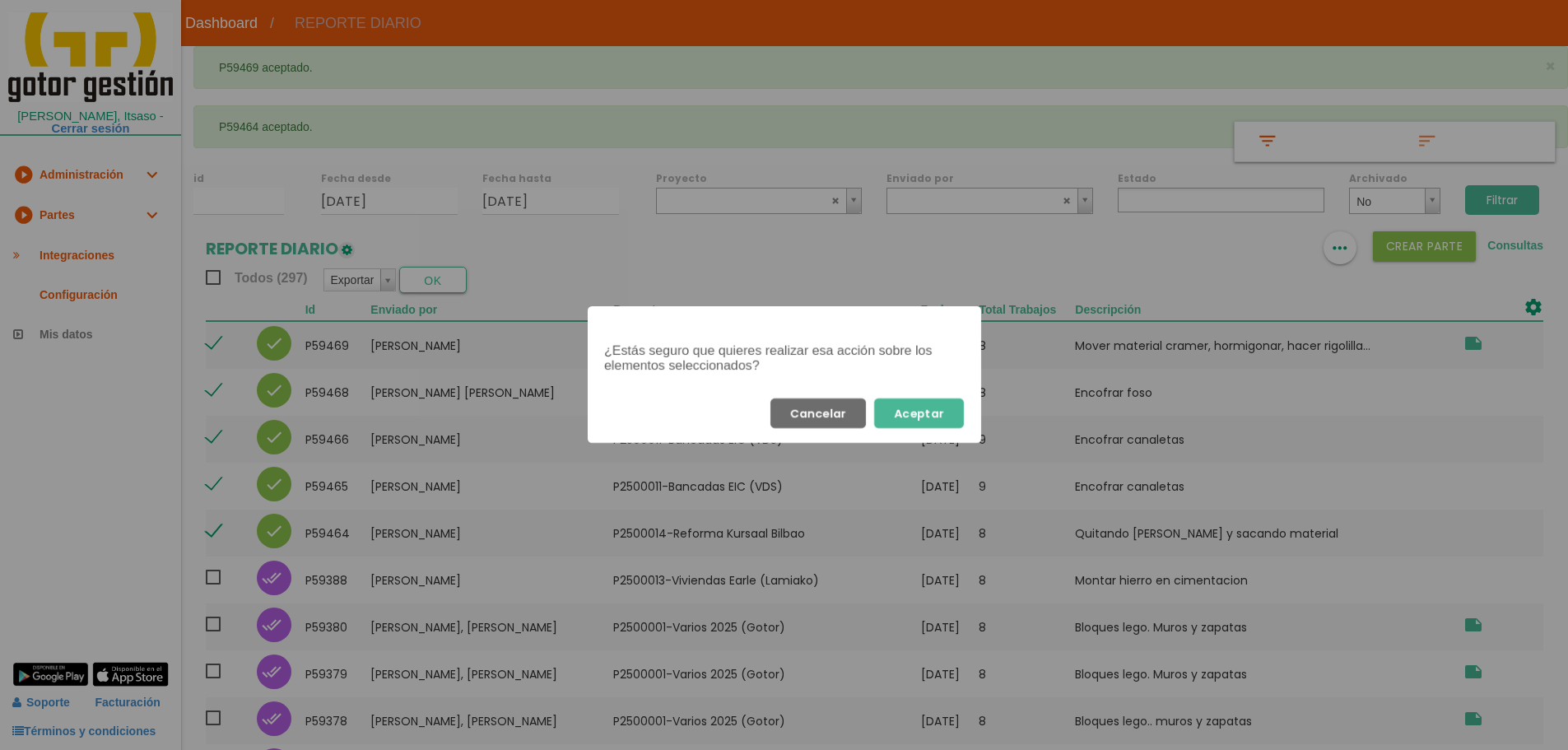
click at [938, 406] on button "Aceptar" at bounding box center [918, 413] width 90 height 29
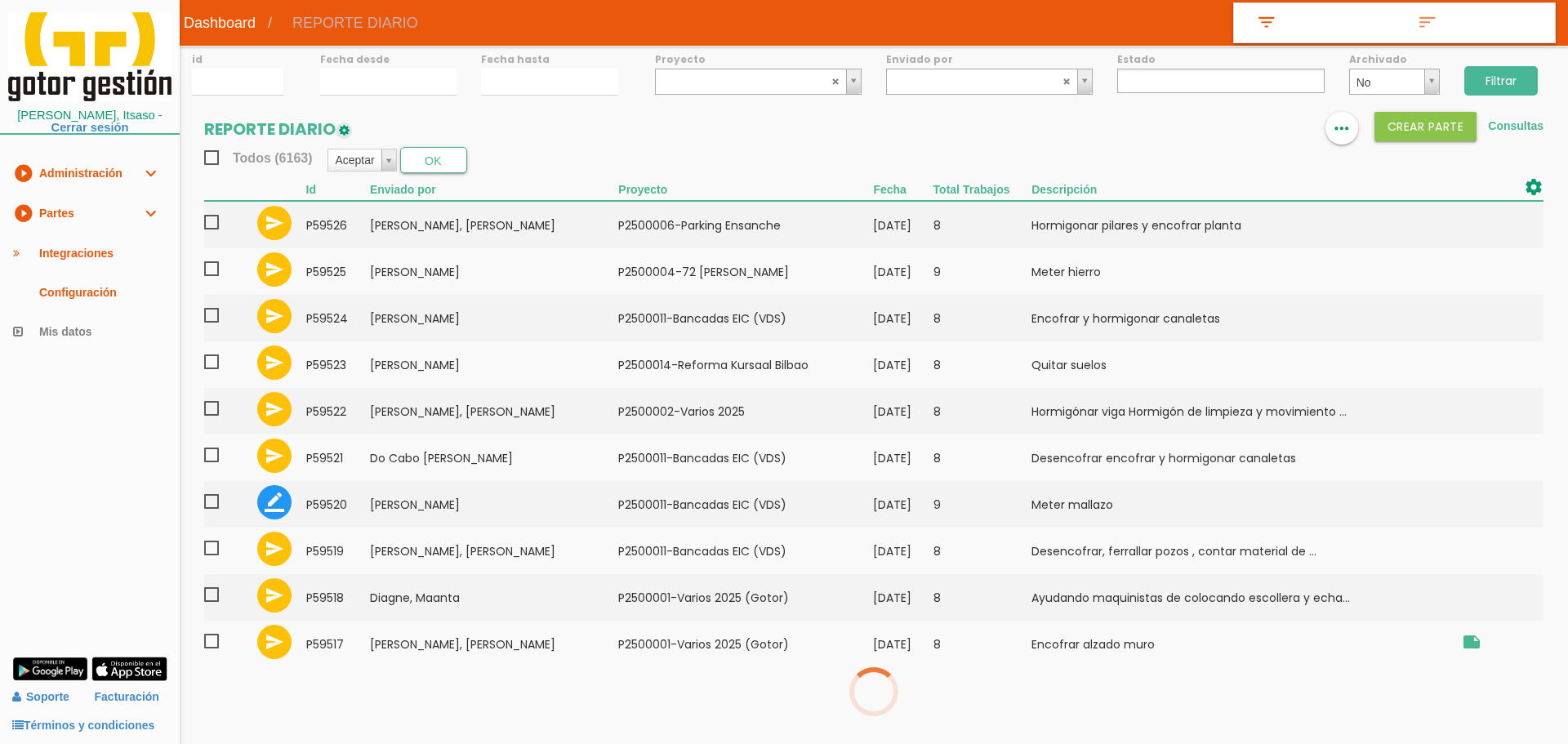
select select
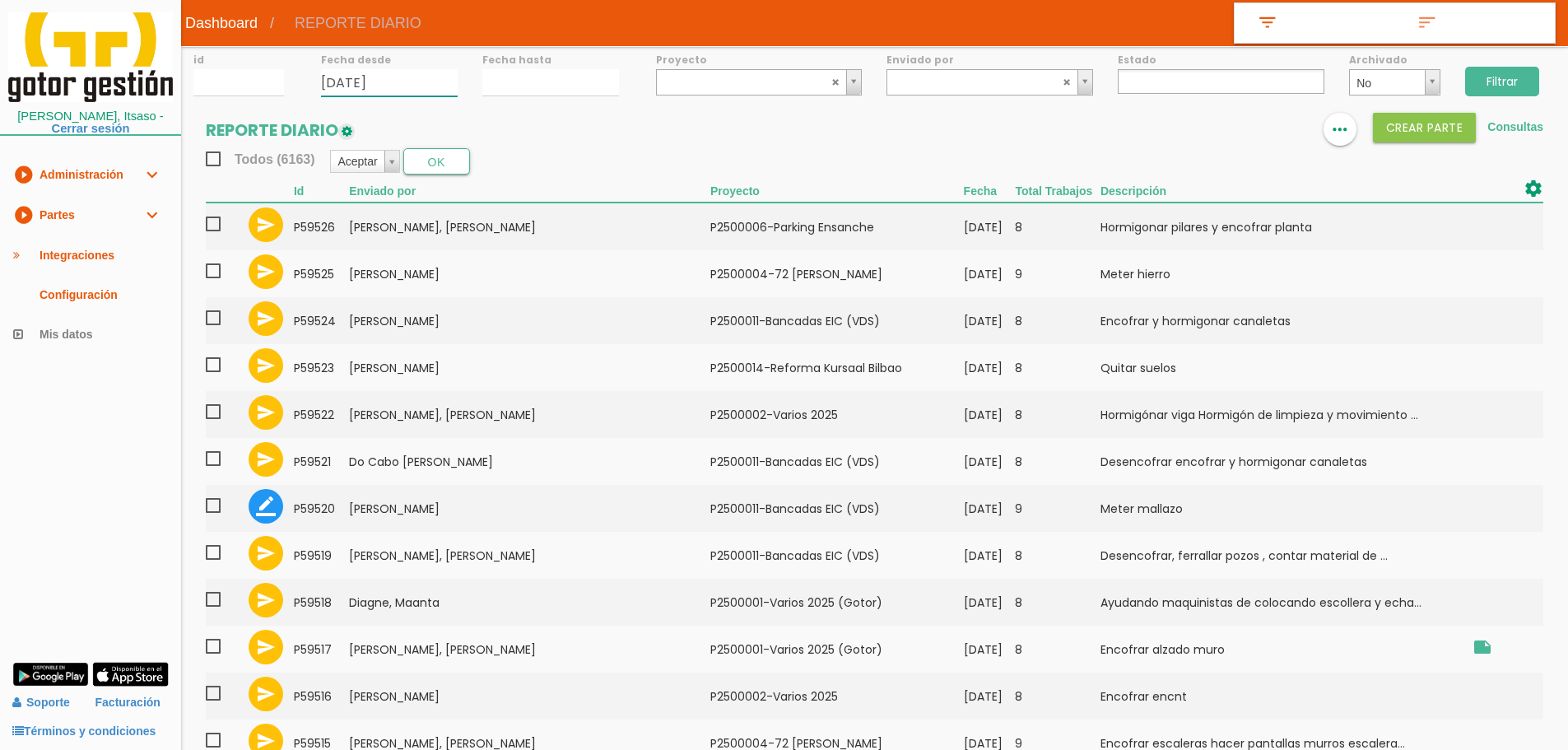
click at [380, 78] on input "15/09/2025" at bounding box center [388, 82] width 137 height 27
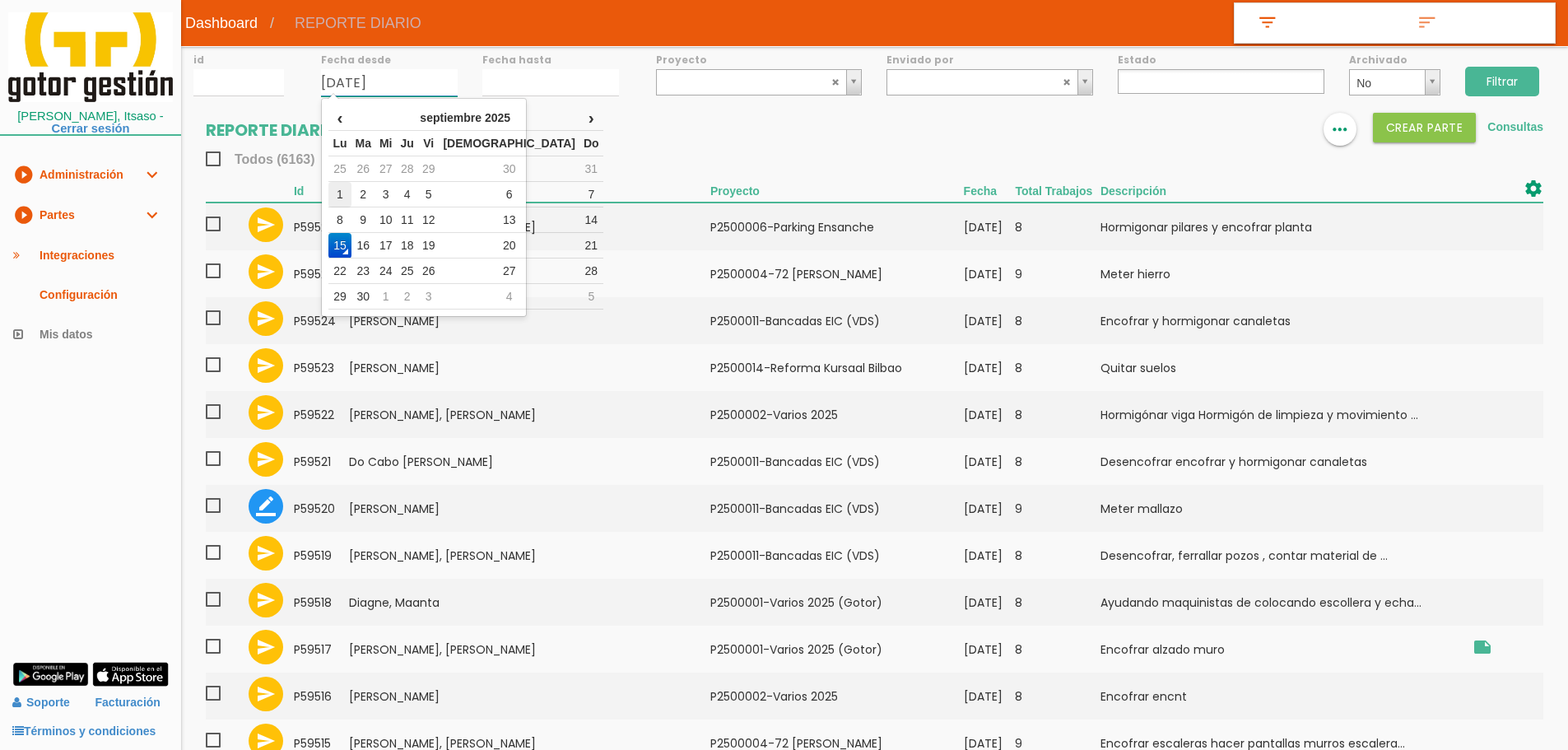
click at [346, 187] on td "1" at bounding box center [339, 194] width 23 height 25
type input "[DATE]"
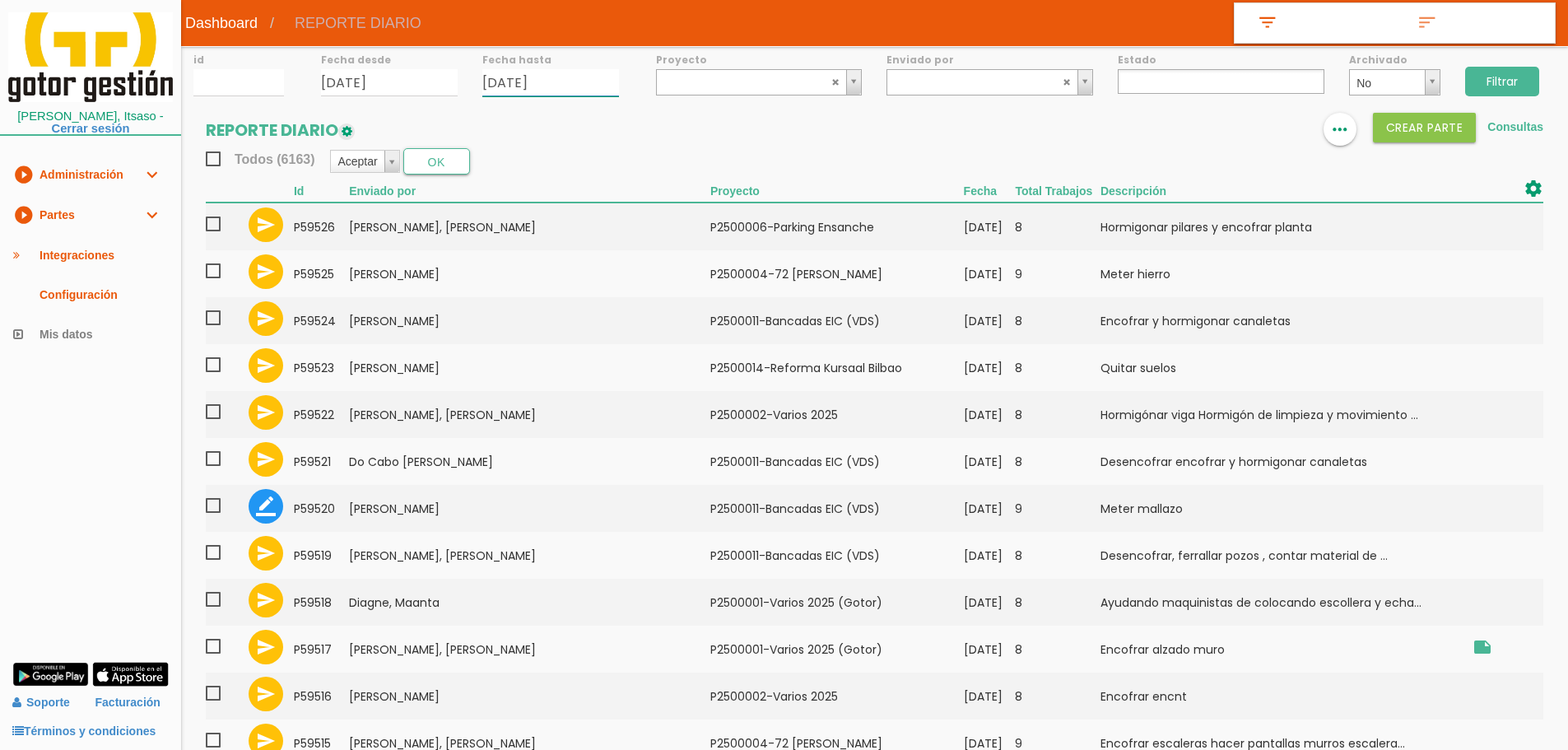
drag, startPoint x: 558, startPoint y: 94, endPoint x: 591, endPoint y: 142, distance: 58.2
click at [557, 94] on input "15/09/2025" at bounding box center [551, 82] width 137 height 27
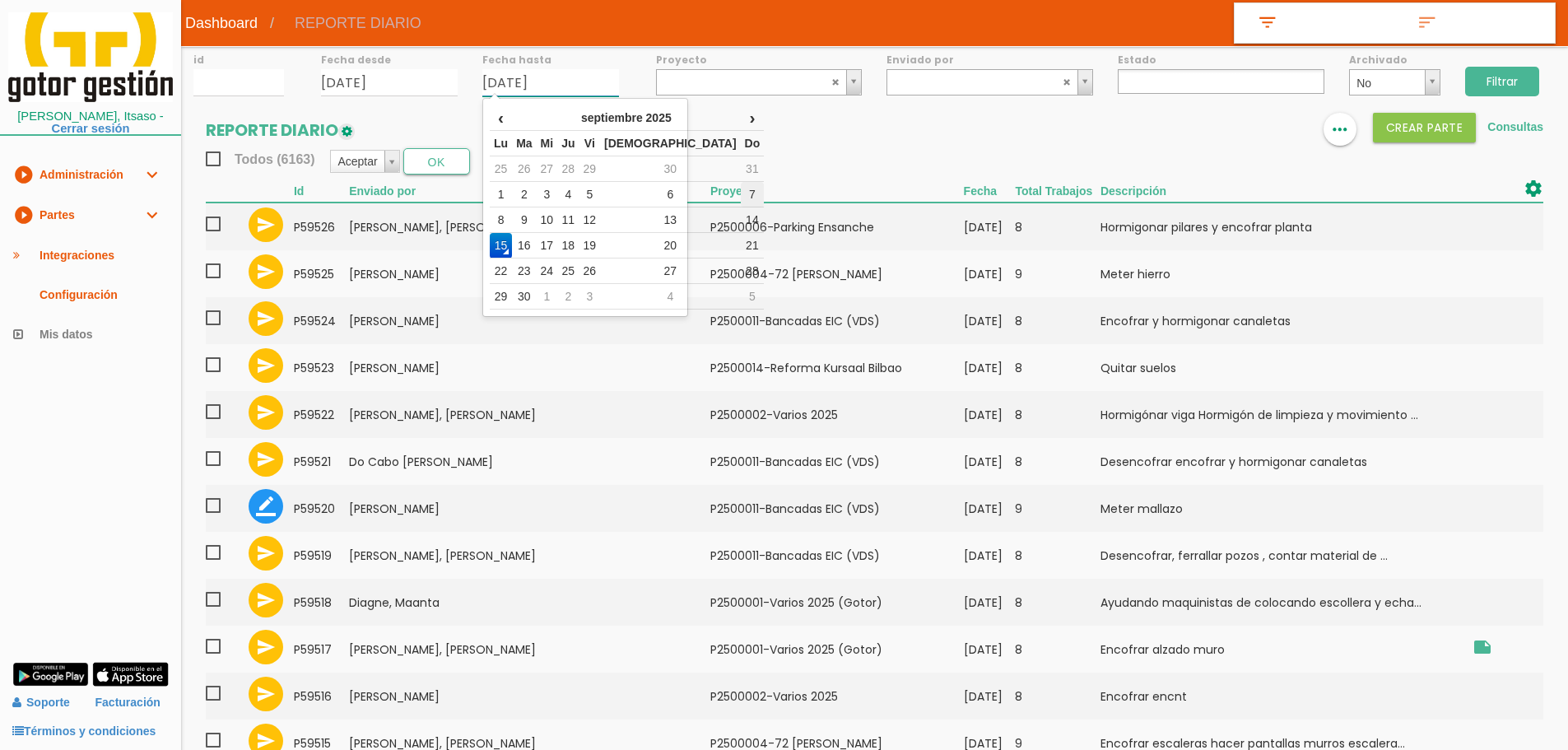
click at [741, 192] on td "7" at bounding box center [752, 194] width 24 height 25
type input "[DATE]"
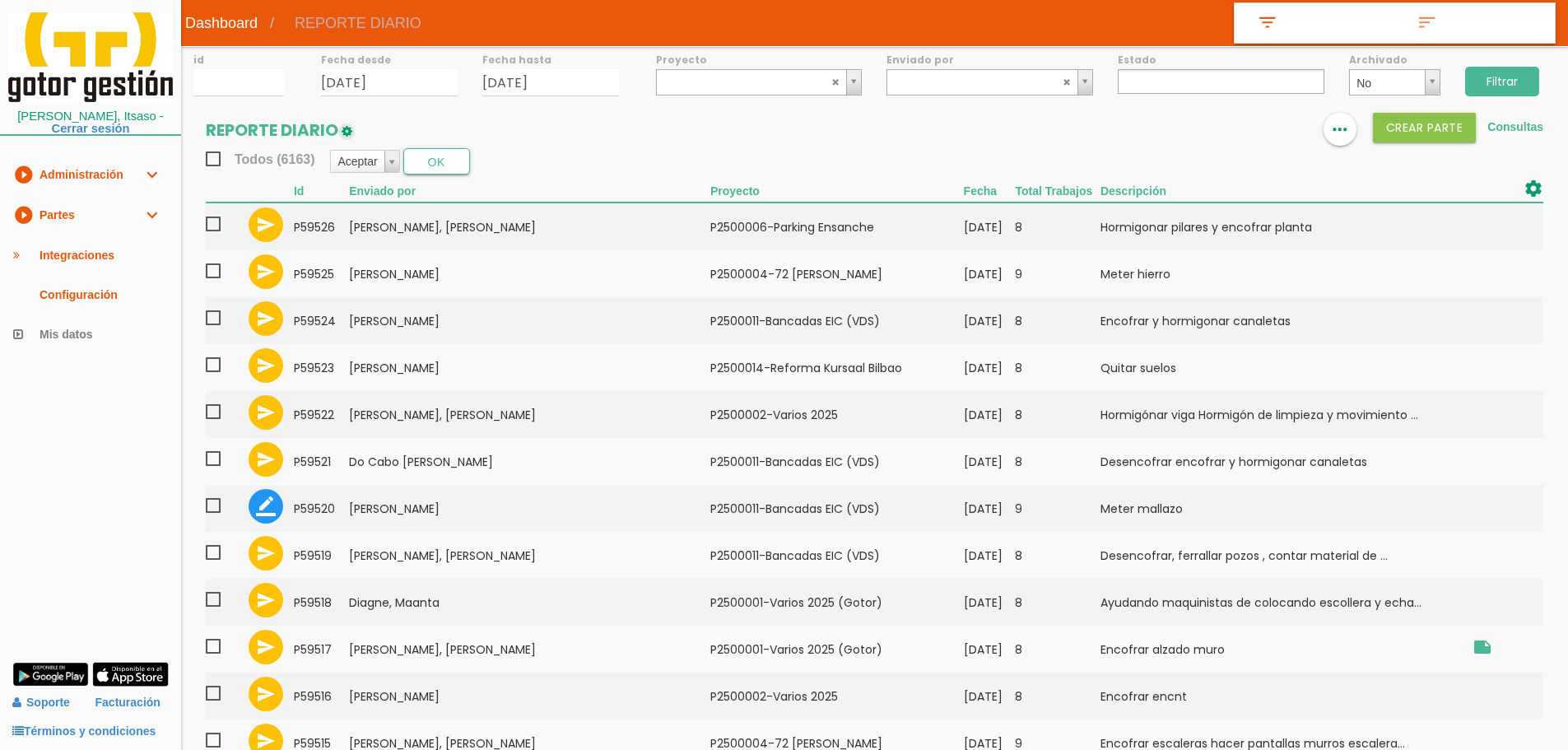
click at [1491, 75] on input "Filtrar" at bounding box center [1502, 81] width 74 height 29
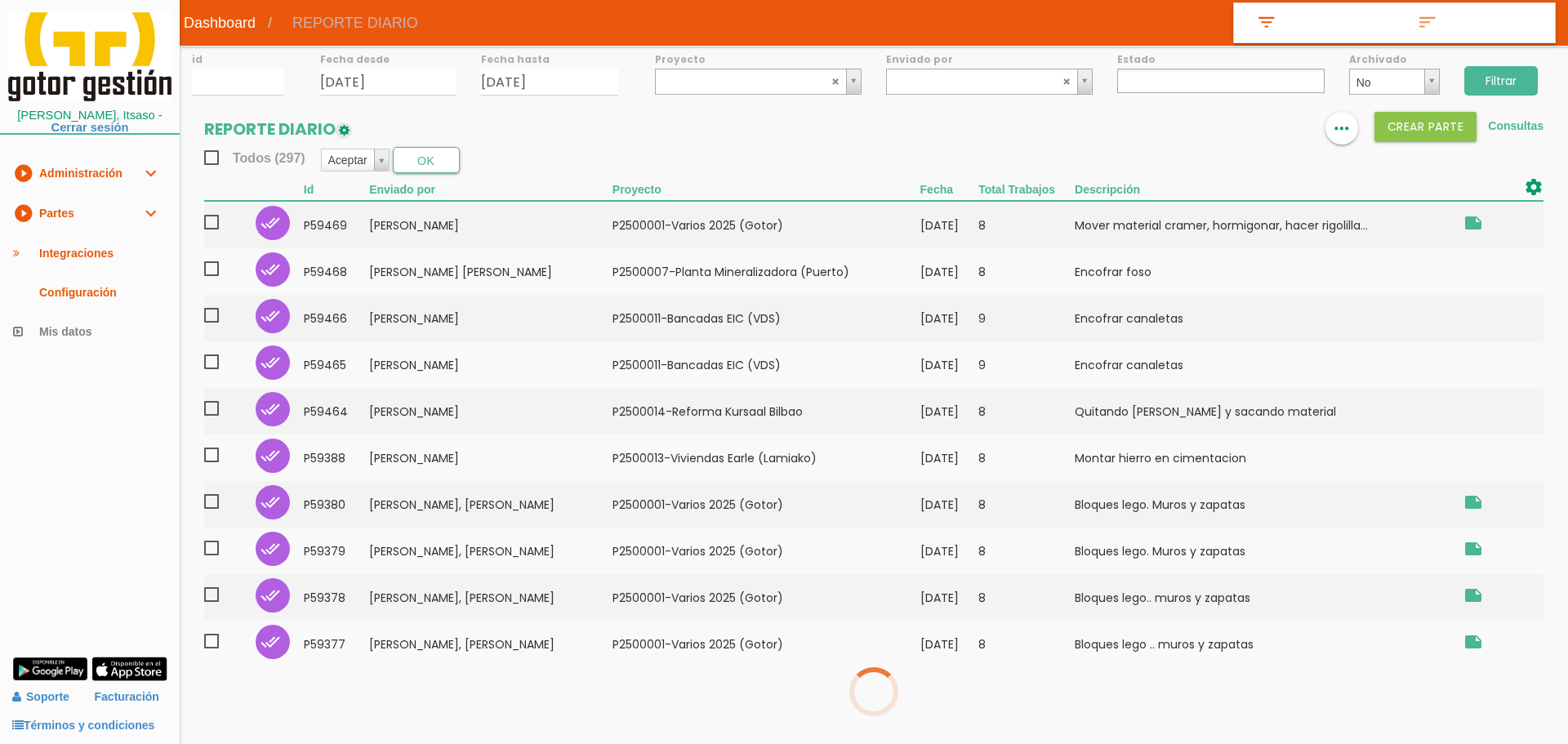
select select
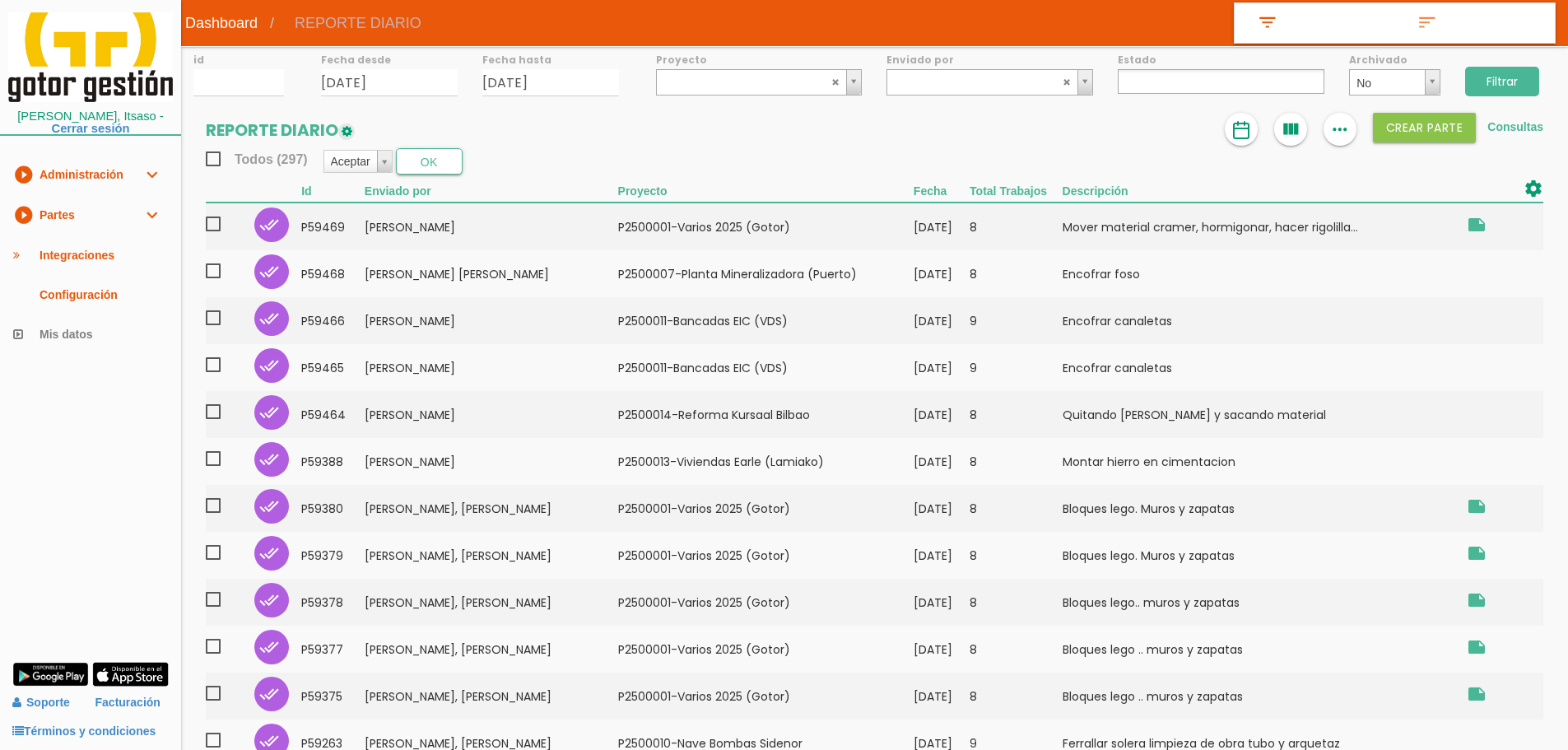
click at [1267, 133] on div "format_list_bulleted view_column more_horiz Crear PARTE Consultas" at bounding box center [1384, 129] width 319 height 33
click at [1249, 137] on img at bounding box center [1241, 129] width 20 height 20
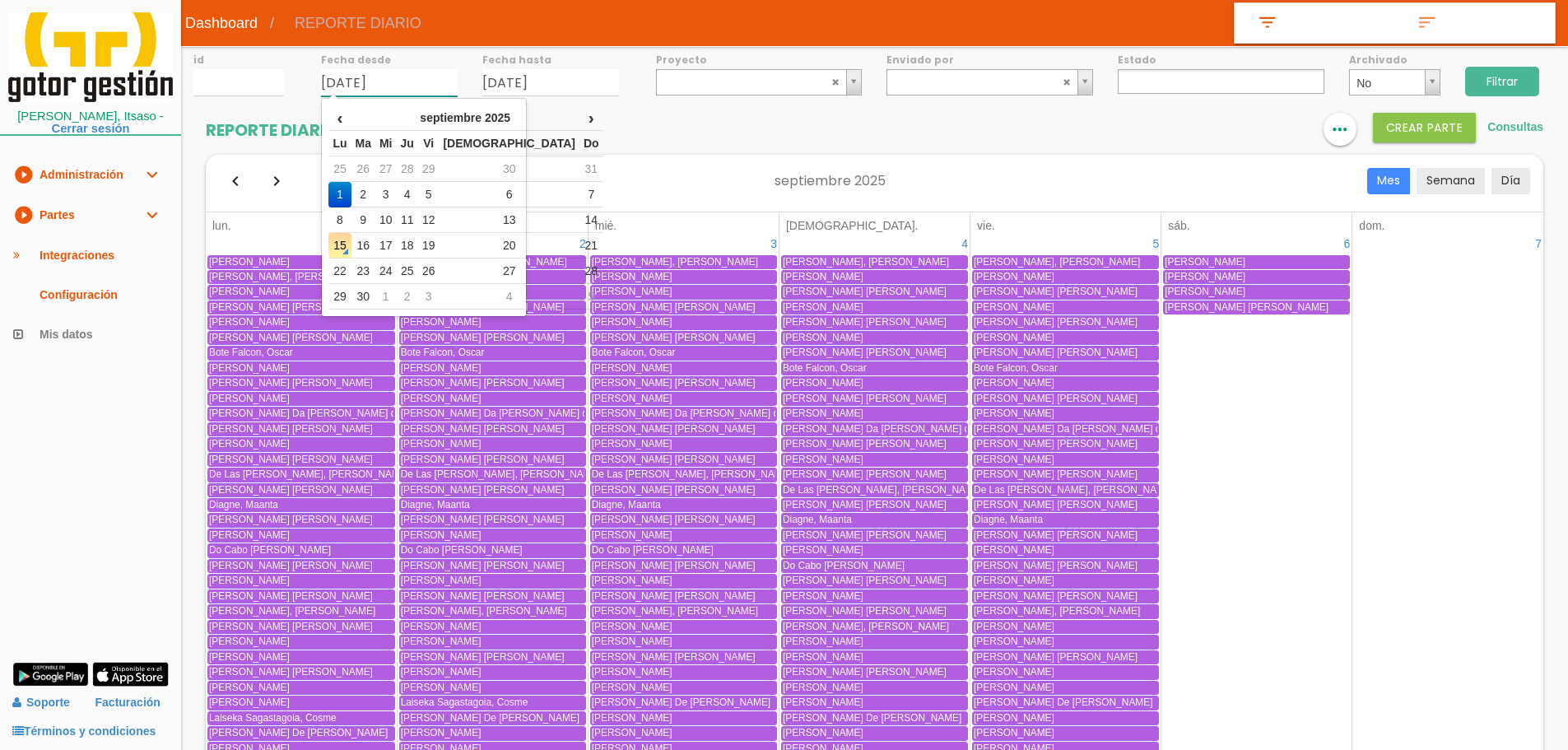
click at [422, 79] on input "[DATE]" at bounding box center [388, 82] width 137 height 27
click at [1269, 181] on div "Mes Semana Día [DATE]" at bounding box center [874, 183] width 1338 height 57
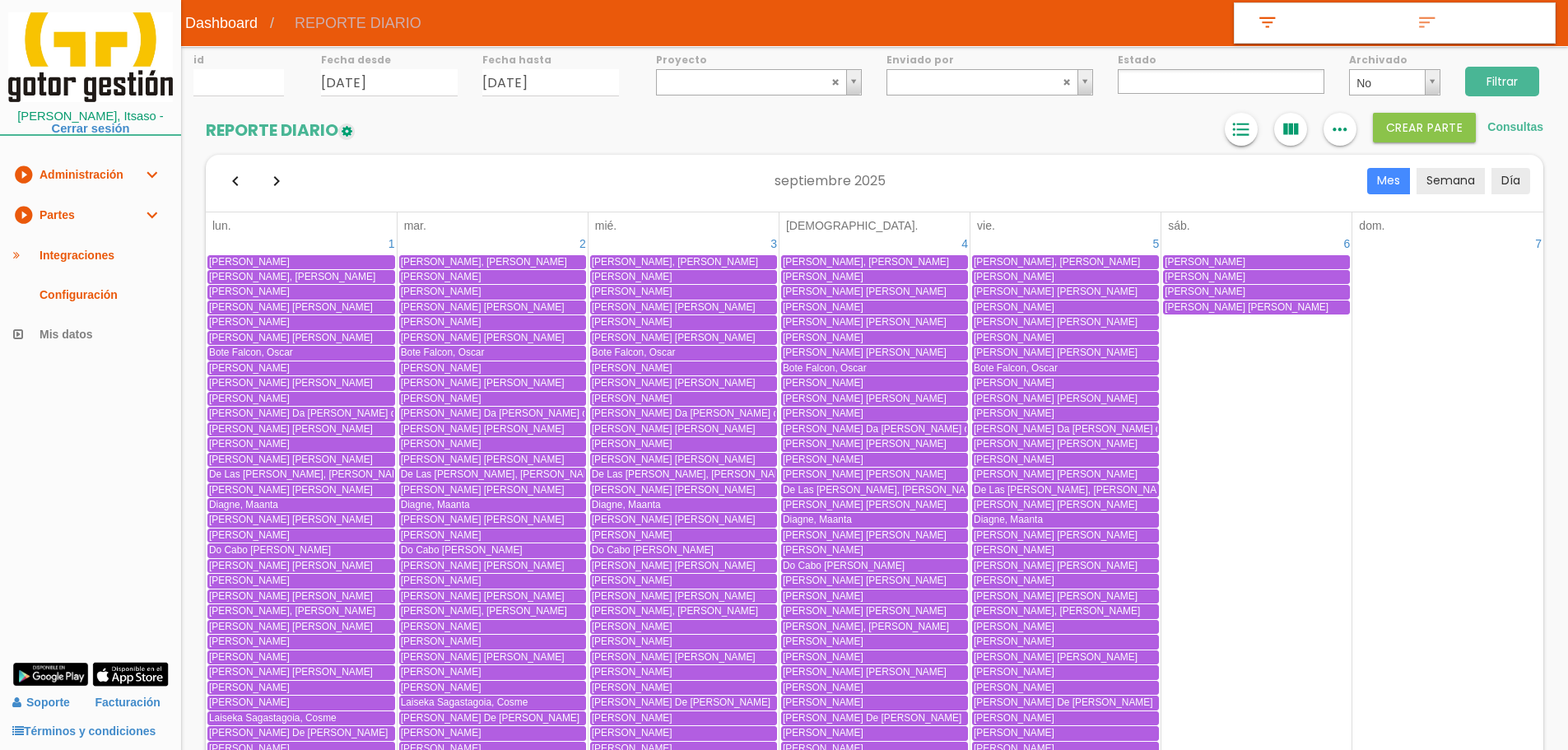
click at [1252, 126] on link "format_list_bulleted" at bounding box center [1241, 129] width 33 height 33
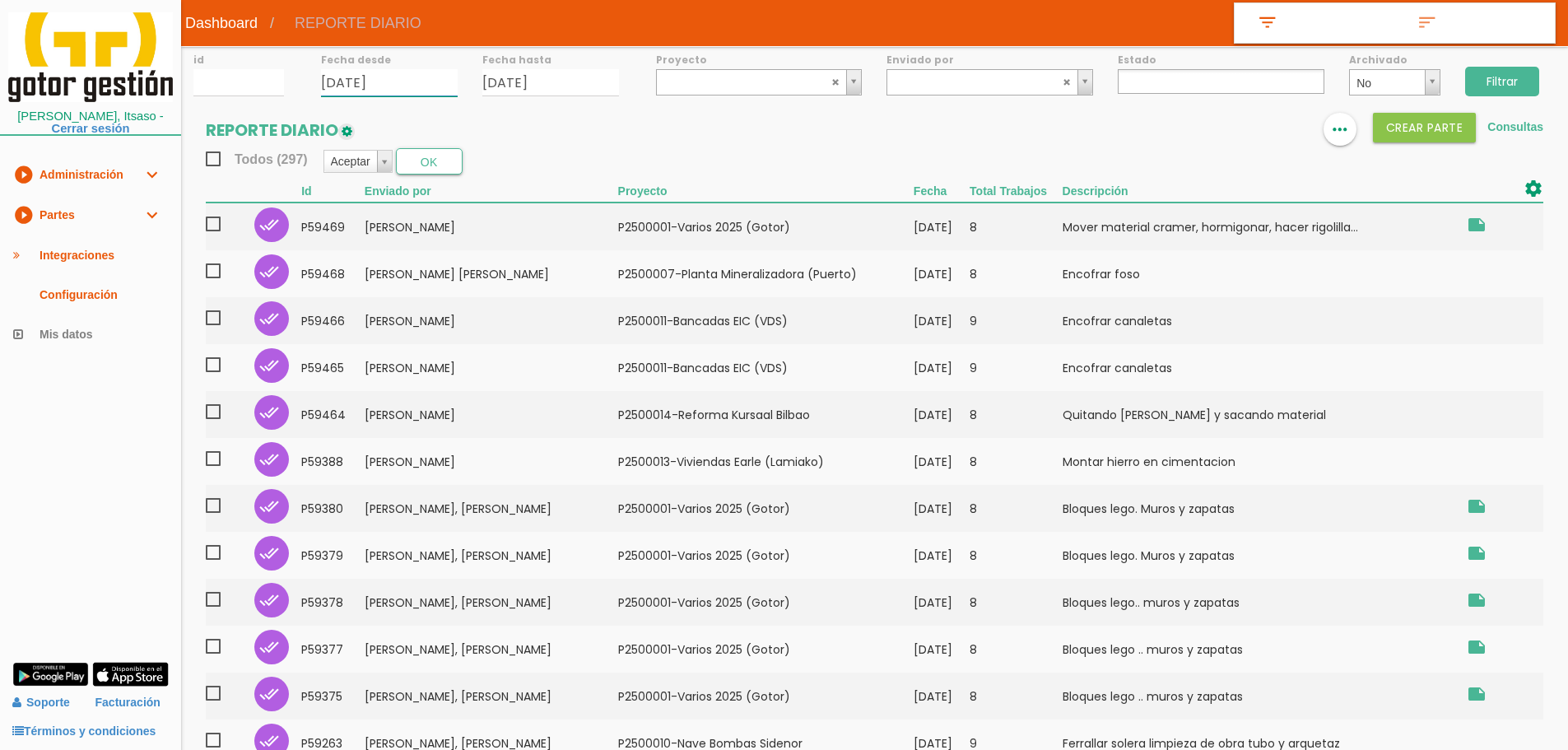
click at [403, 86] on input "[DATE]" at bounding box center [388, 82] width 137 height 27
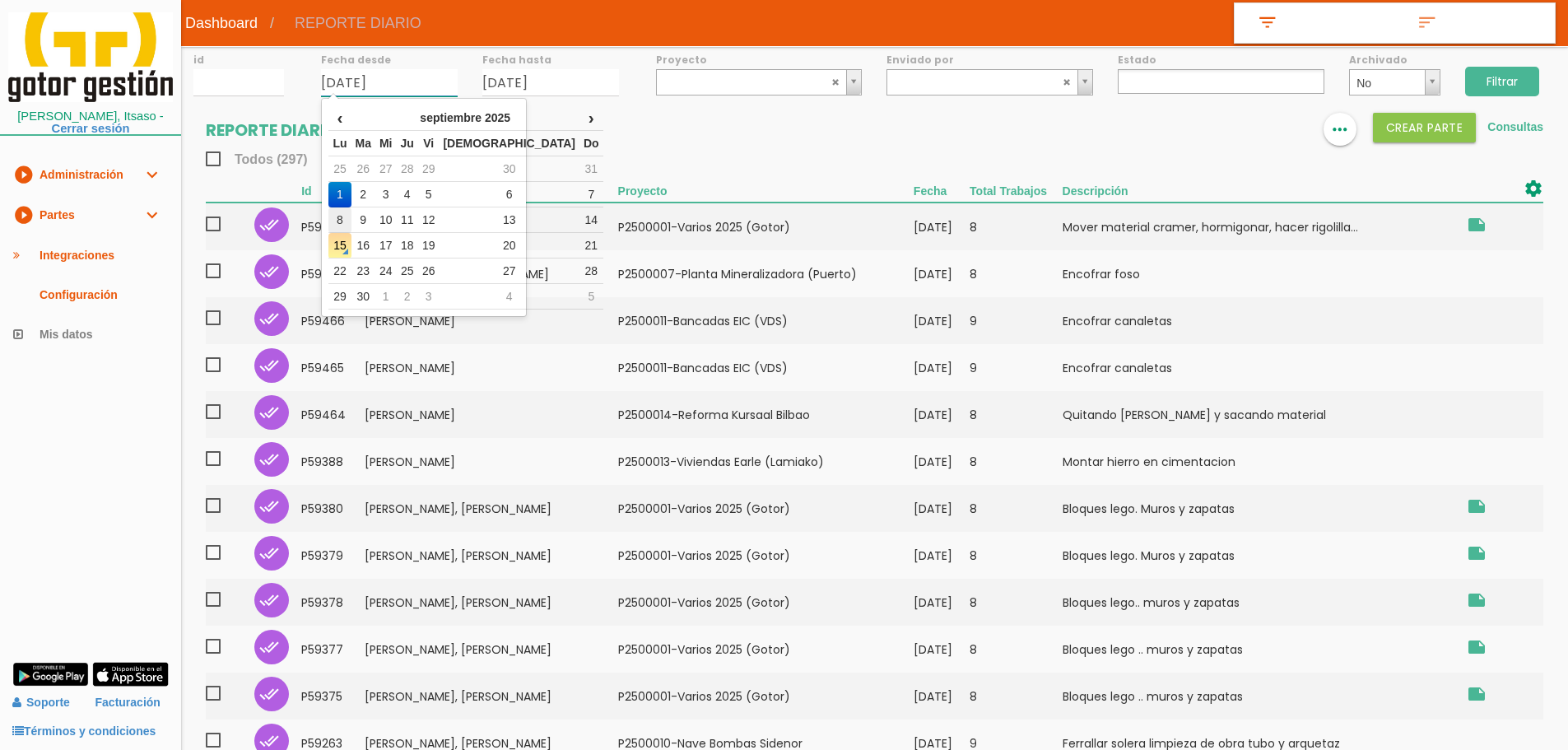
click at [348, 220] on td "8" at bounding box center [339, 220] width 23 height 25
type input "[DATE]"
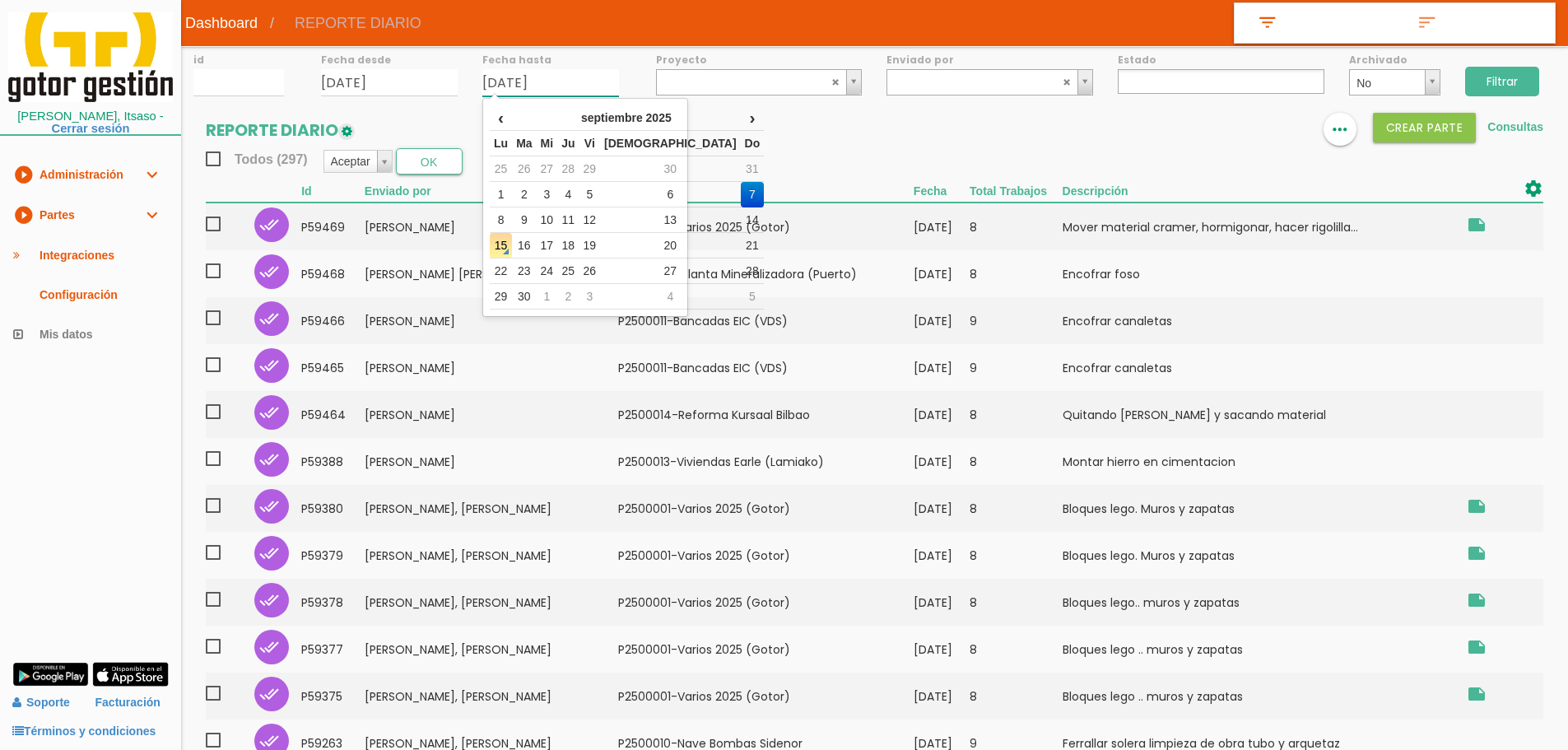
click at [589, 78] on input "[DATE]" at bounding box center [551, 82] width 137 height 27
click at [509, 219] on td "8" at bounding box center [501, 220] width 23 height 25
type input "[DATE]"
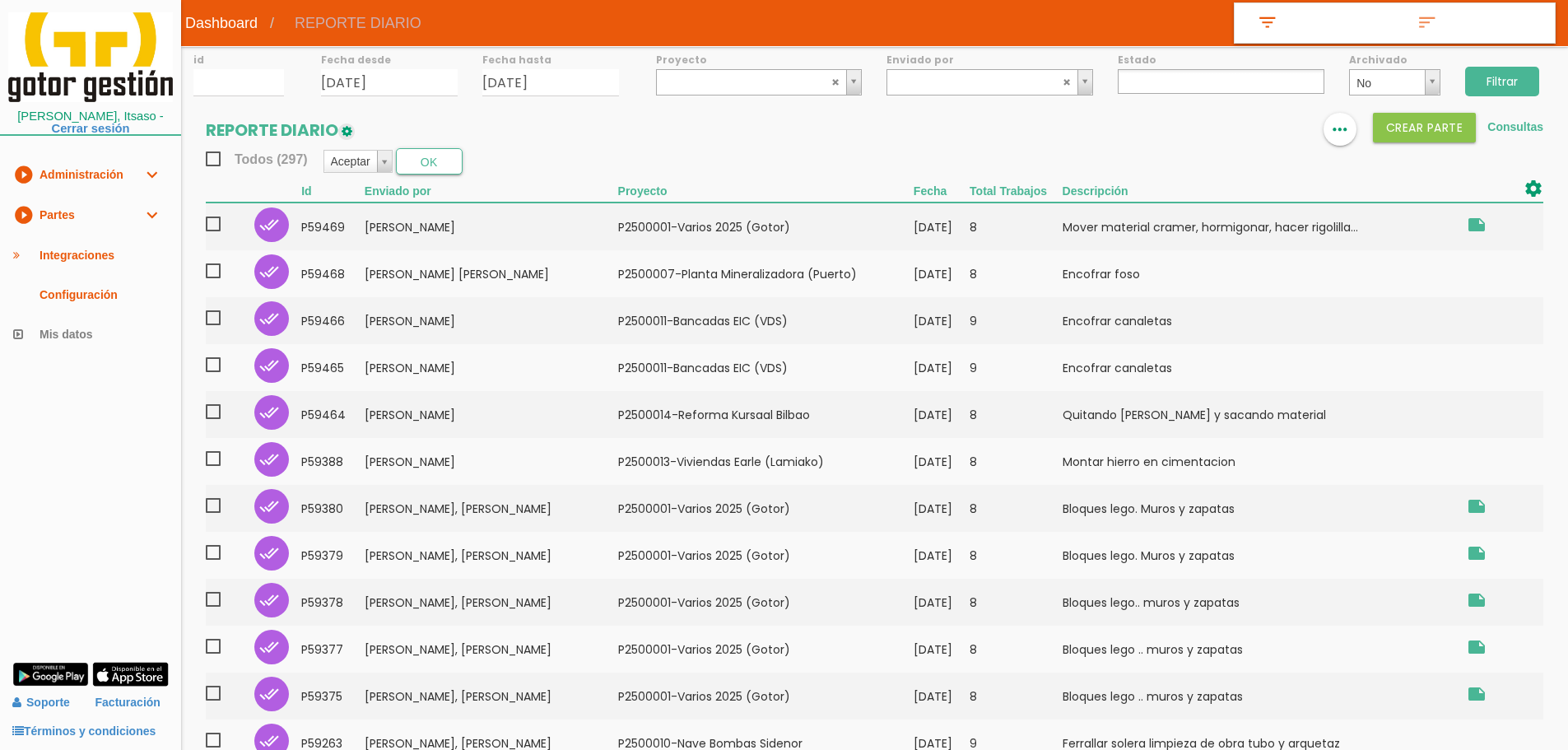
click at [1515, 81] on input "Filtrar" at bounding box center [1502, 81] width 74 height 29
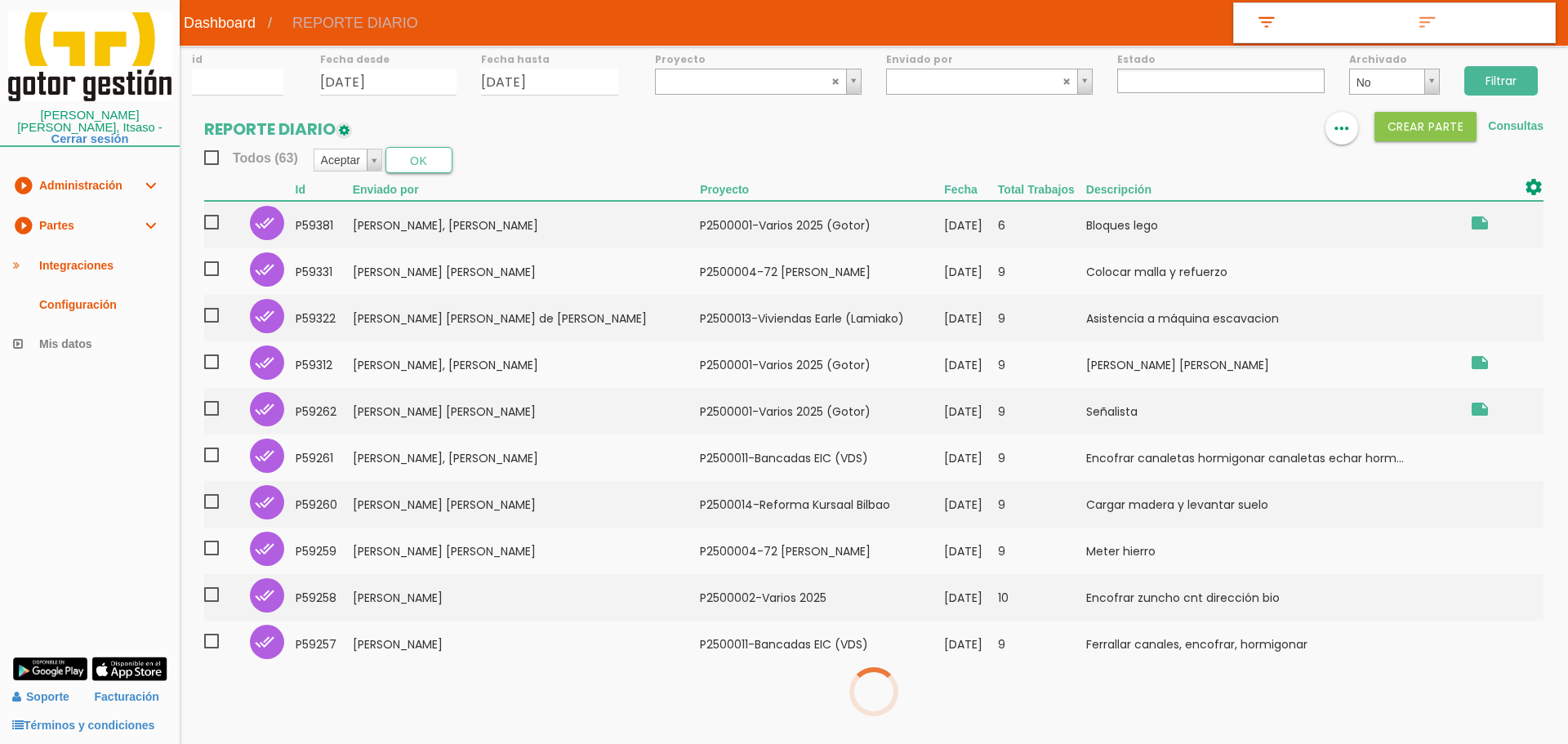
select select
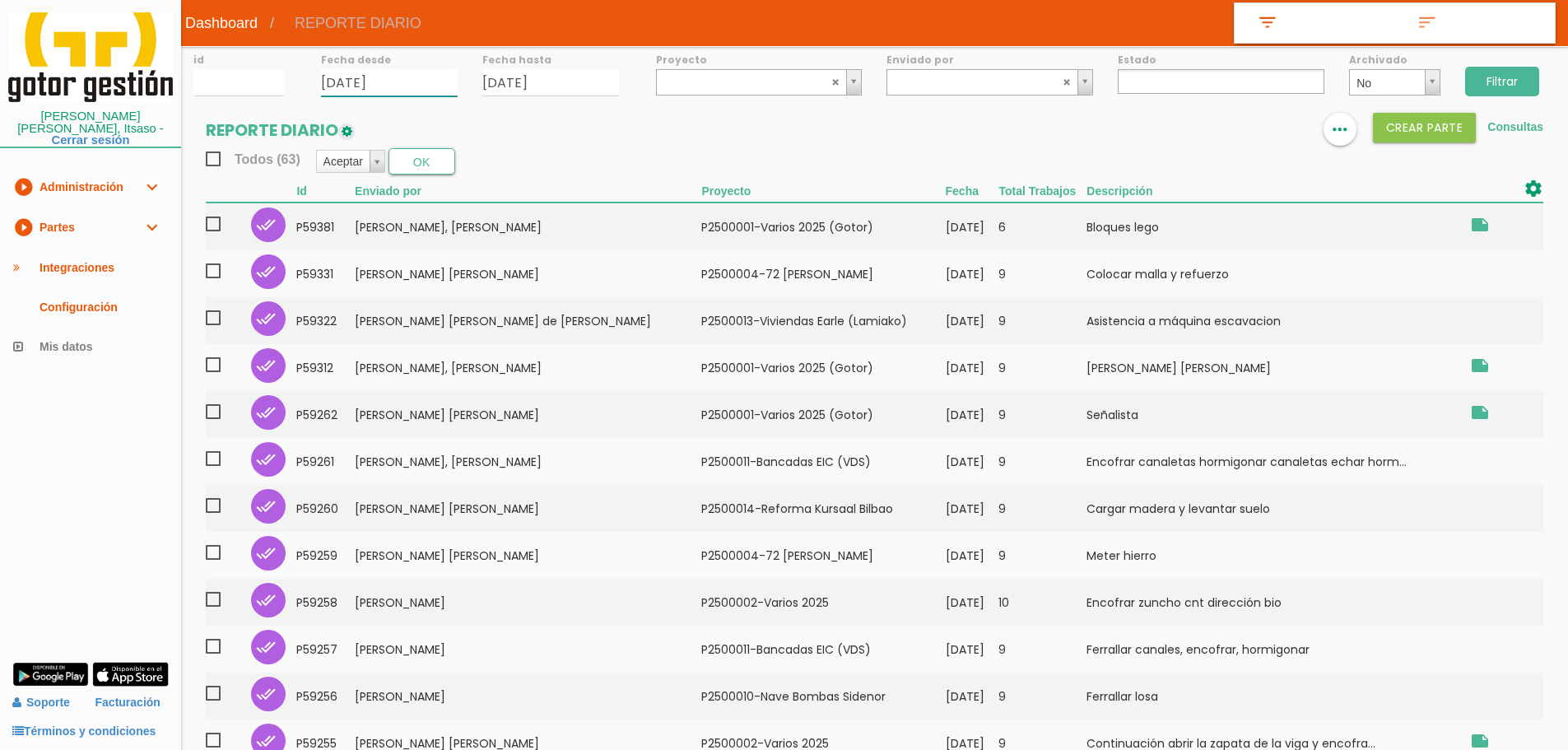
click at [432, 81] on input "08/09/2025" at bounding box center [388, 82] width 137 height 27
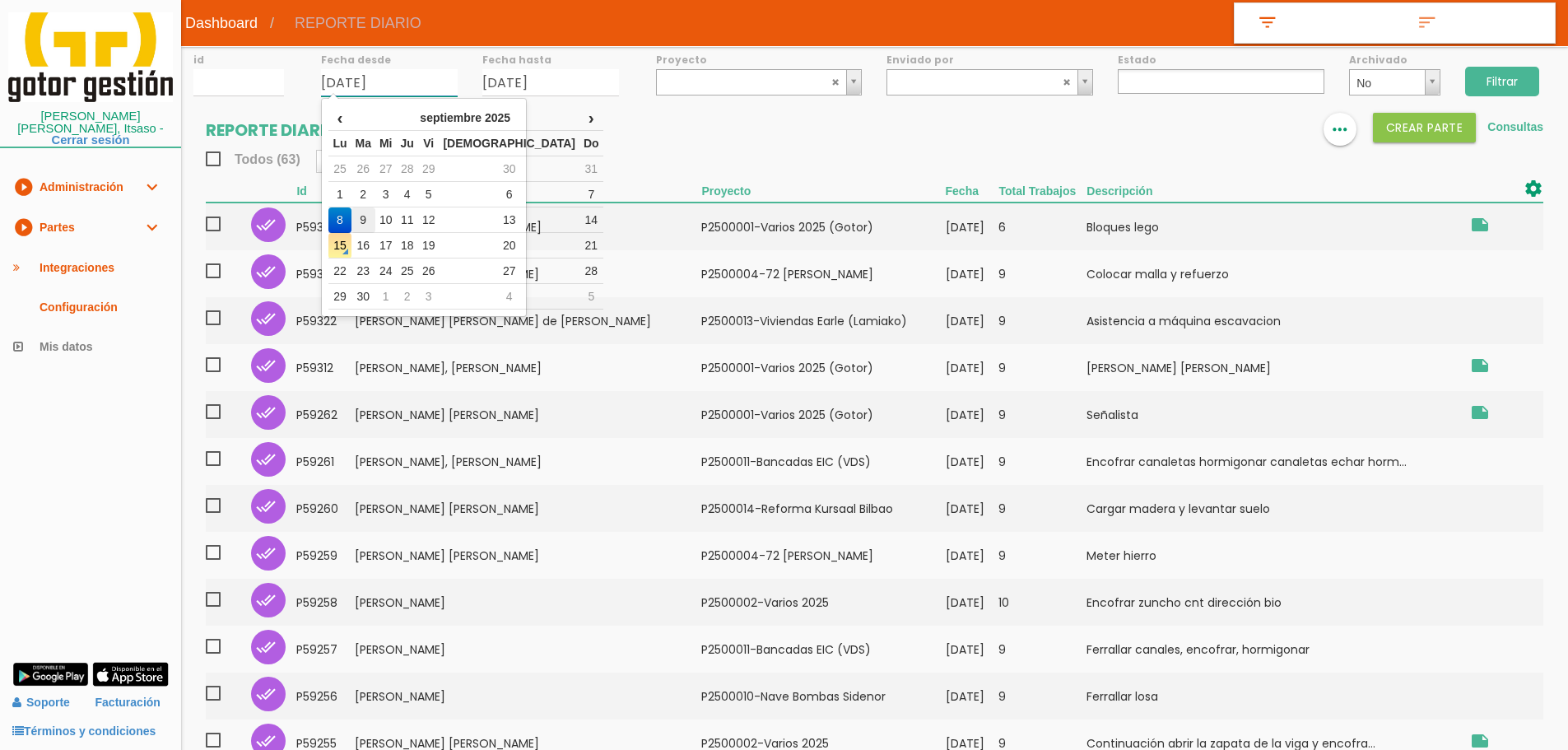
click at [371, 223] on td "9" at bounding box center [363, 220] width 24 height 25
type input "09/09/2025"
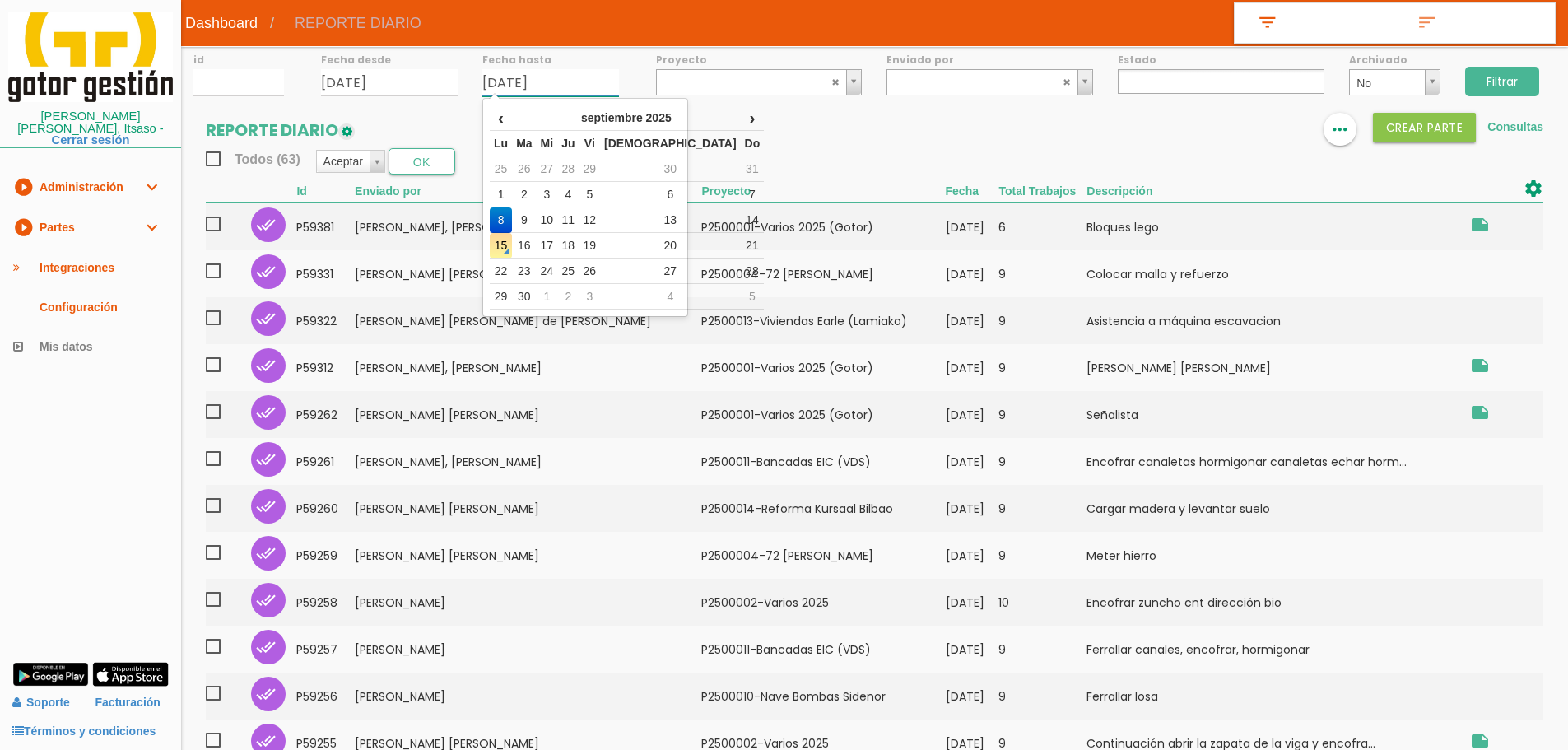
click at [576, 75] on input "08/09/2025" at bounding box center [551, 82] width 137 height 27
click at [532, 214] on td "9" at bounding box center [523, 220] width 24 height 25
type input "09/09/2025"
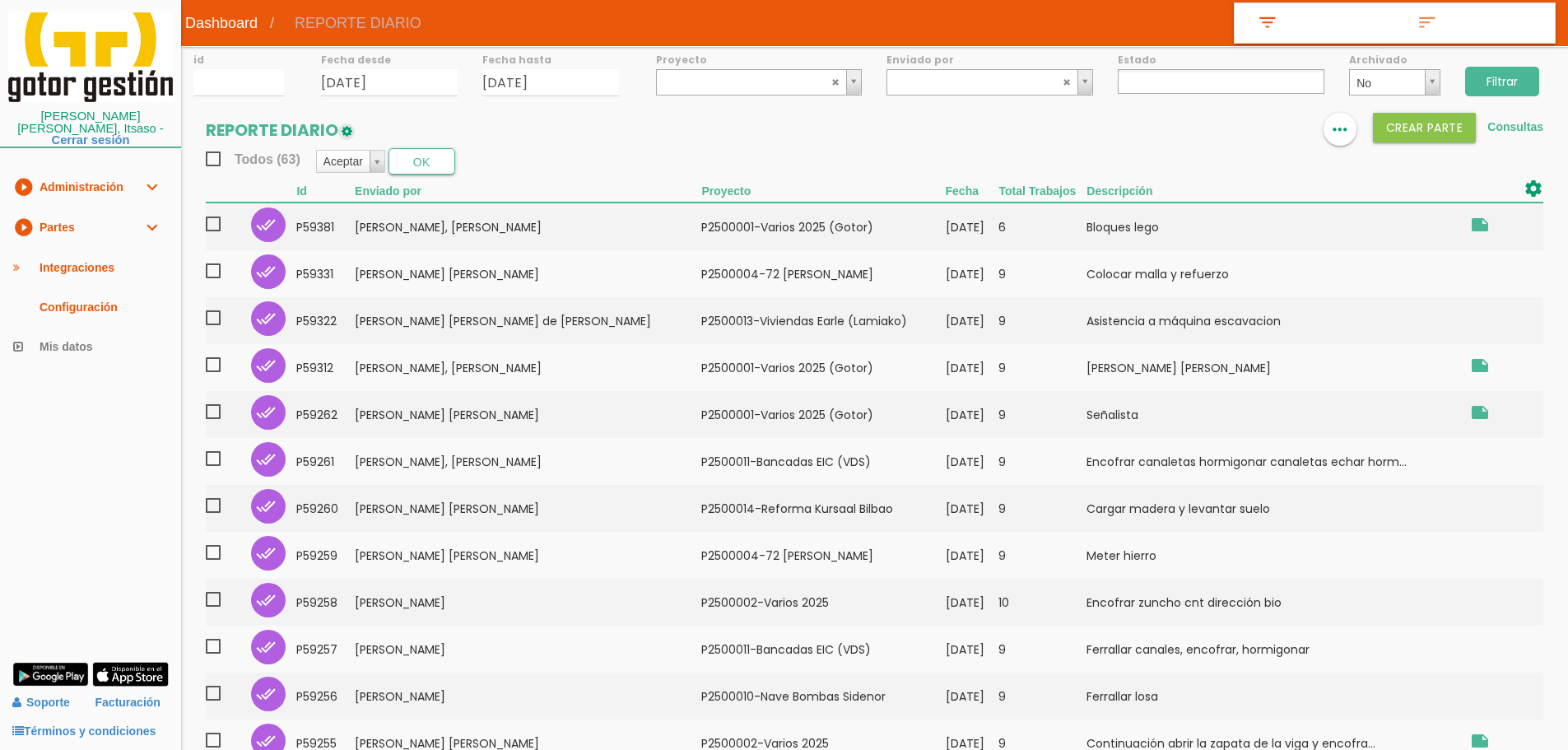
click at [1541, 86] on div "Filtrar" at bounding box center [1510, 79] width 115 height 67
click at [1505, 81] on input "Filtrar" at bounding box center [1502, 81] width 74 height 29
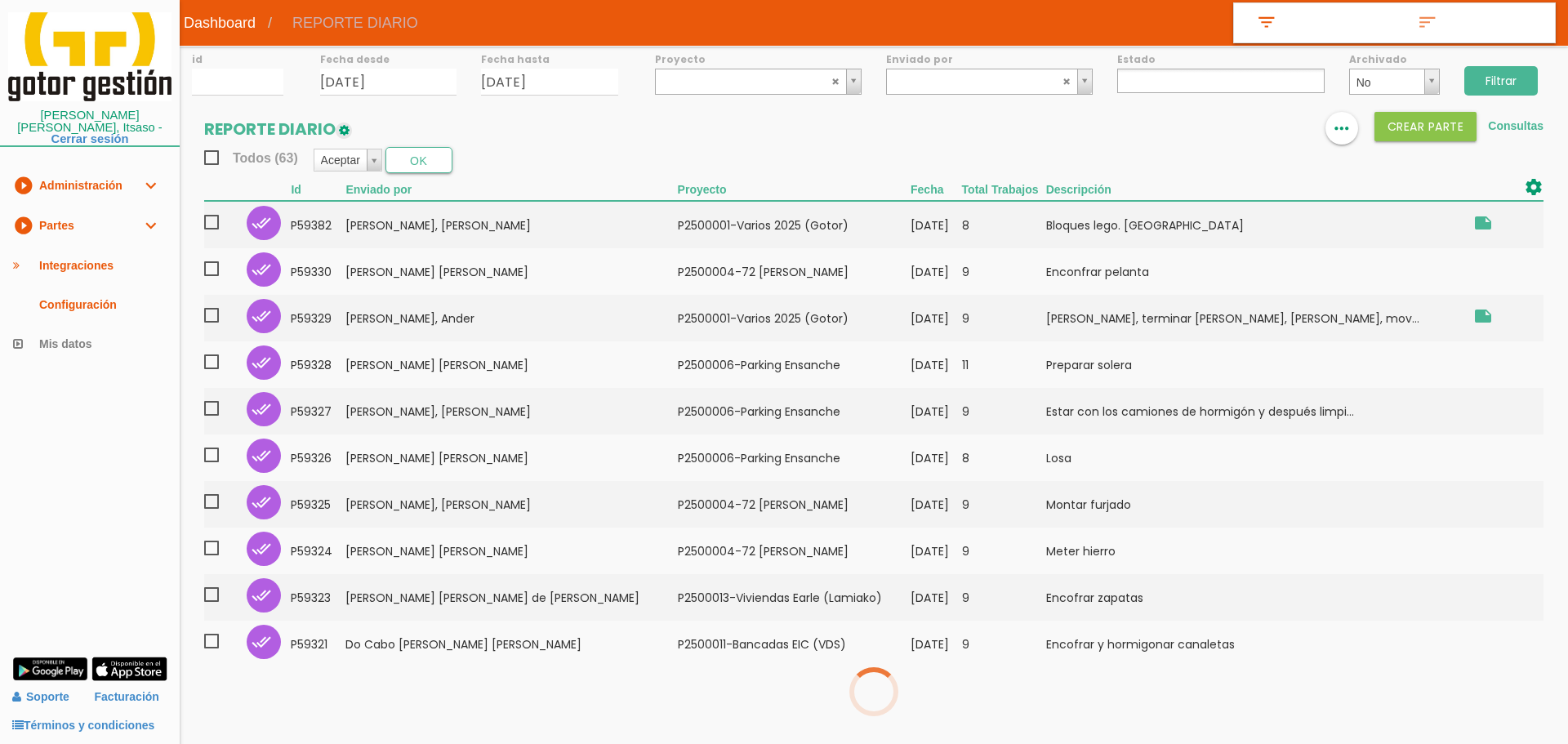
select select
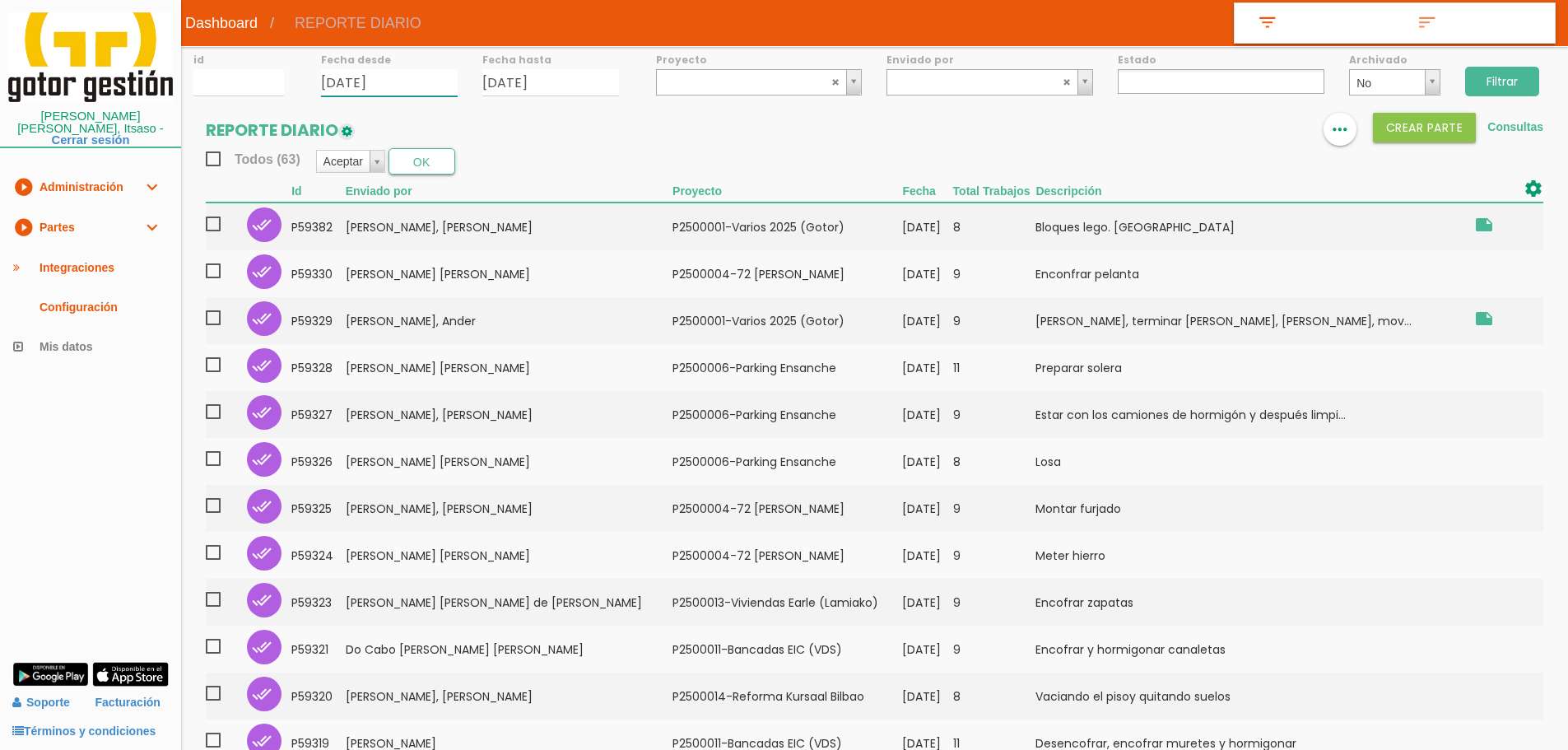
click at [417, 91] on input "09/09/2025" at bounding box center [388, 82] width 137 height 27
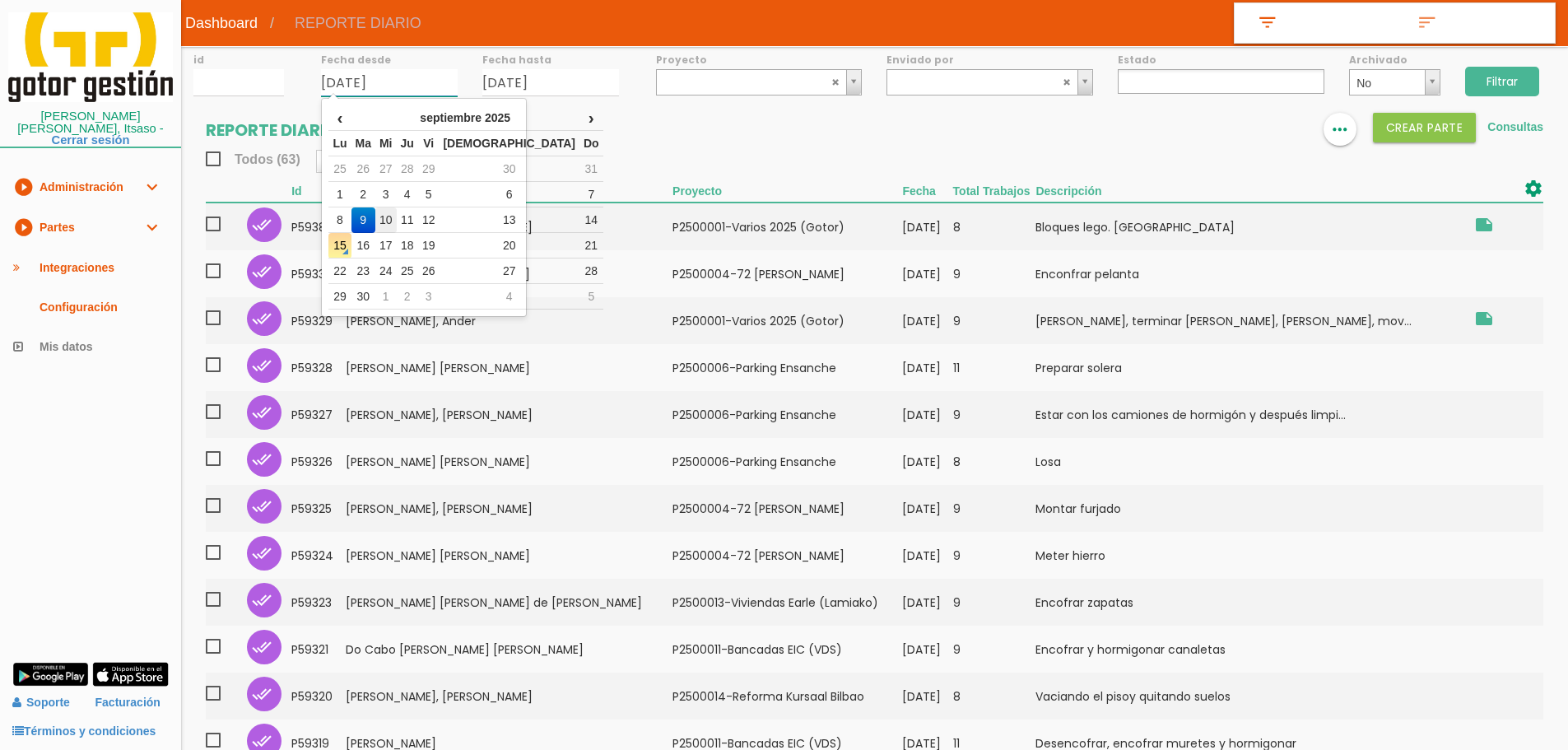
click at [393, 217] on td "10" at bounding box center [386, 220] width 22 height 25
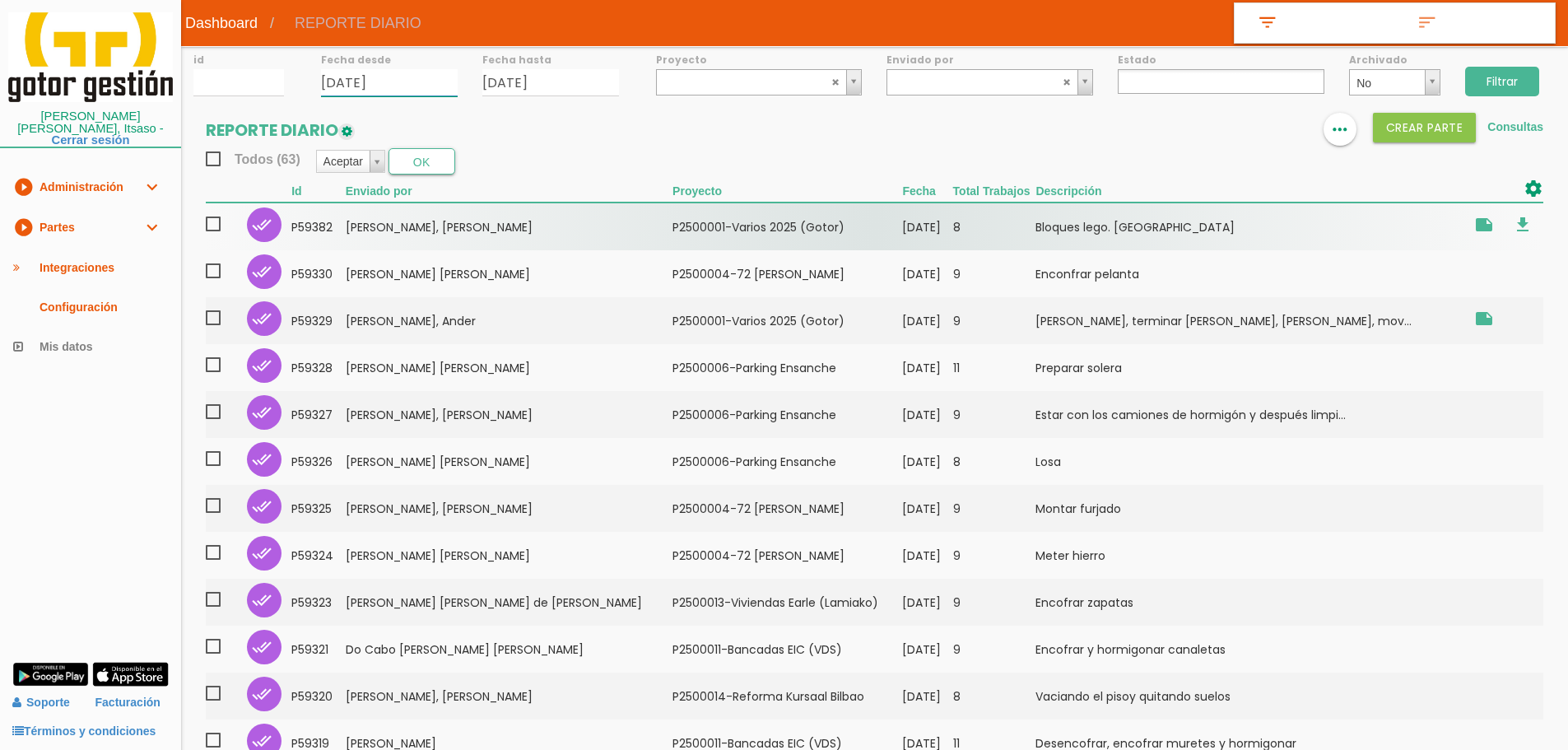
type input "10/09/2025"
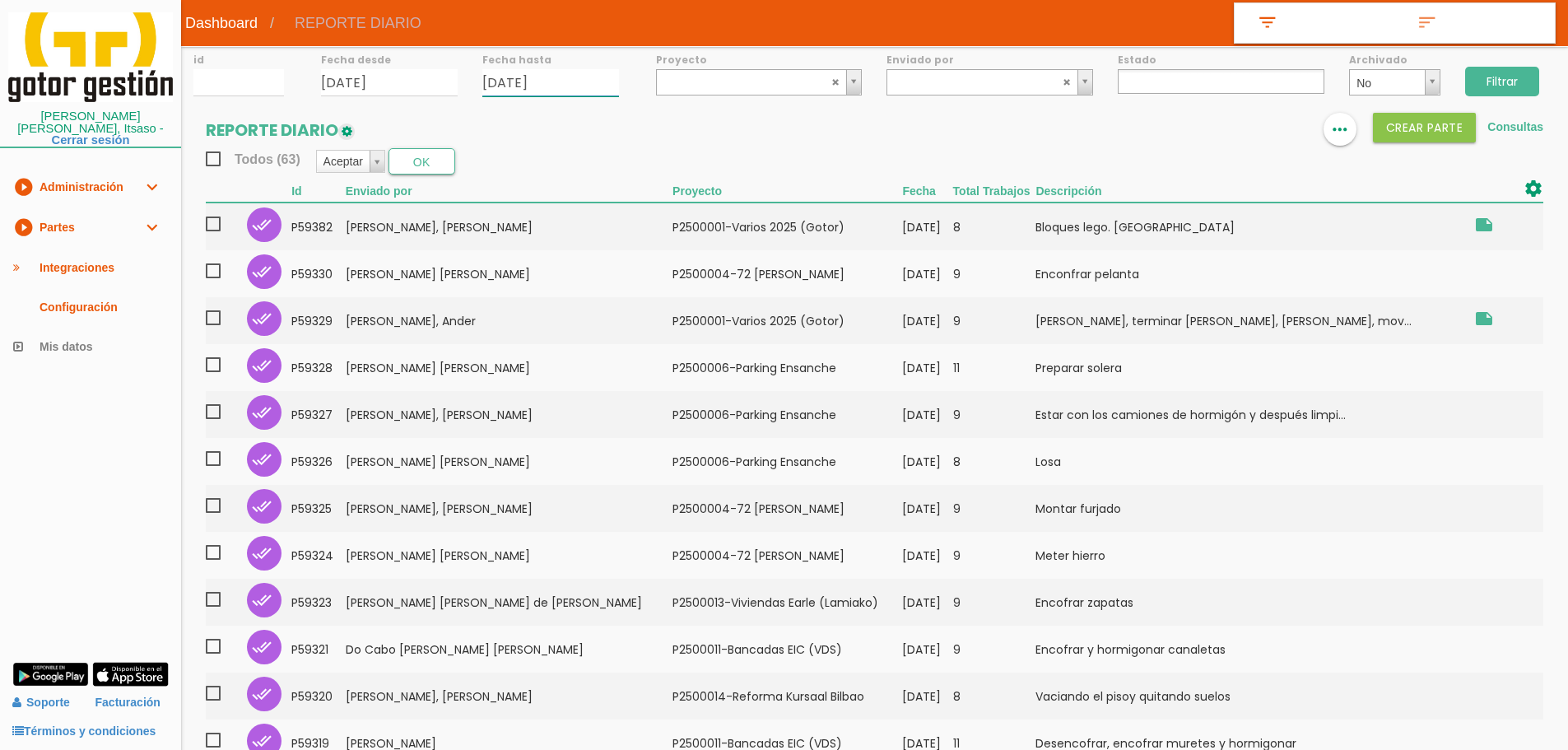
click at [577, 87] on input "09/09/2025" at bounding box center [551, 82] width 137 height 27
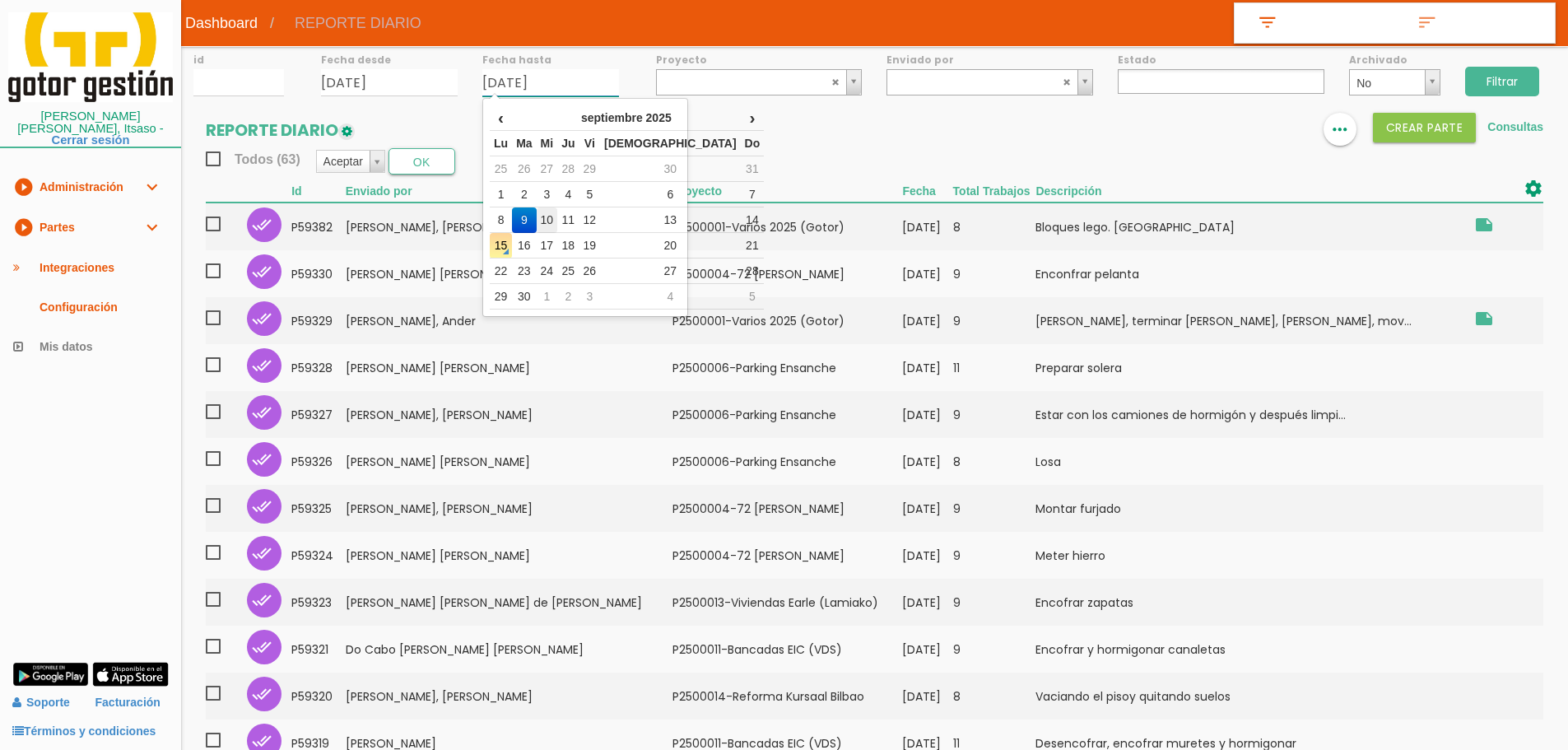
click at [552, 215] on td "10" at bounding box center [547, 220] width 22 height 25
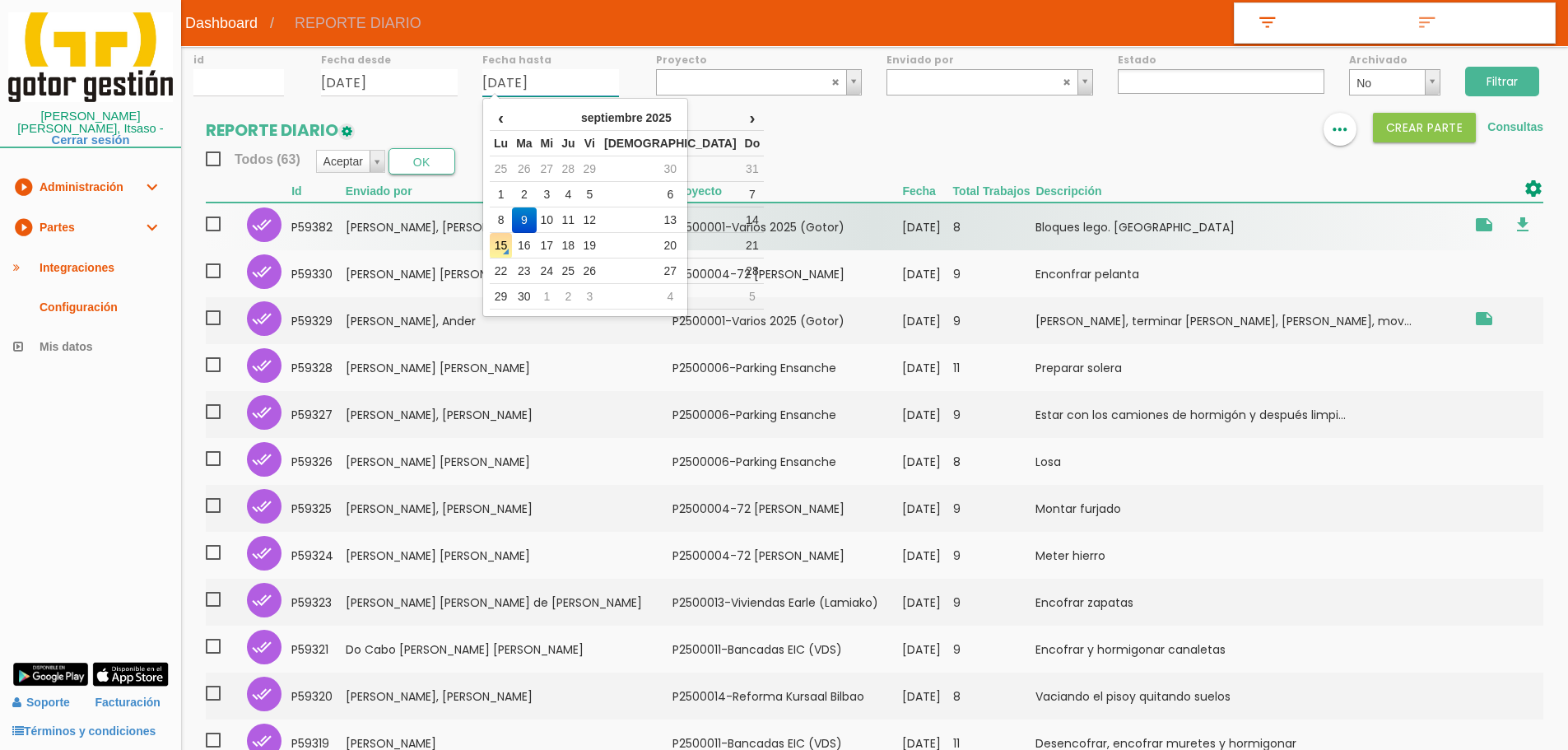
type input "10/09/2025"
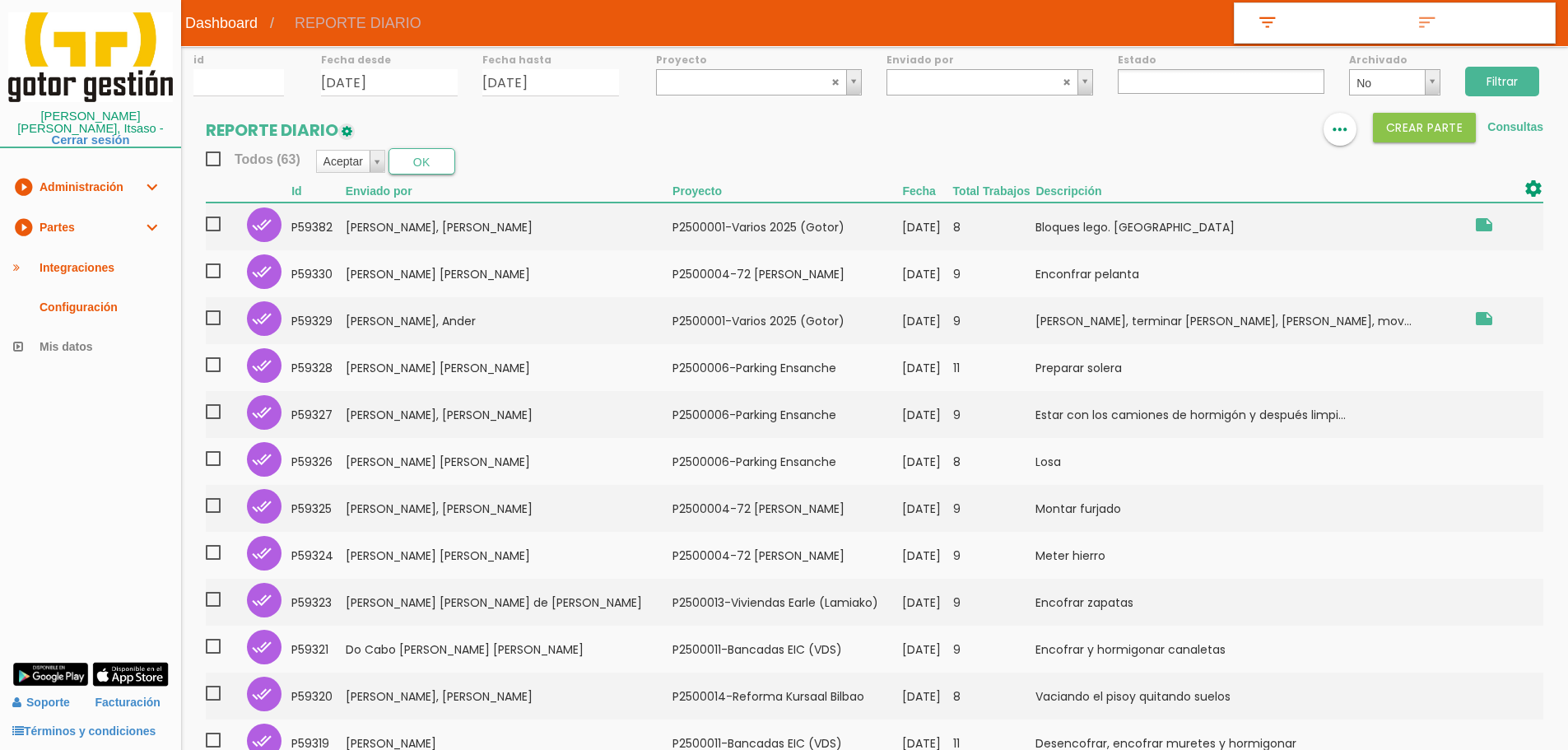
click at [1505, 88] on input "Filtrar" at bounding box center [1502, 81] width 74 height 29
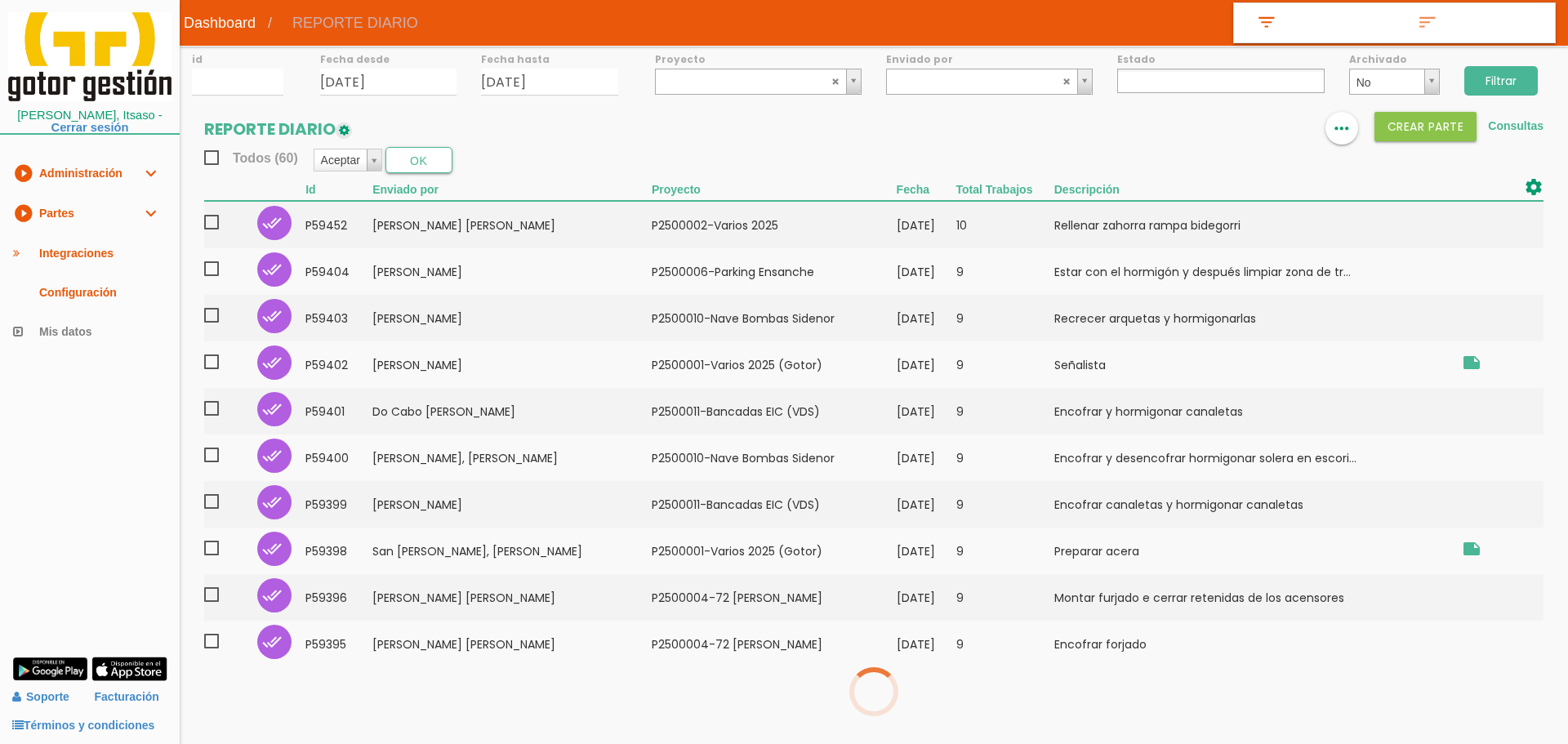
select select
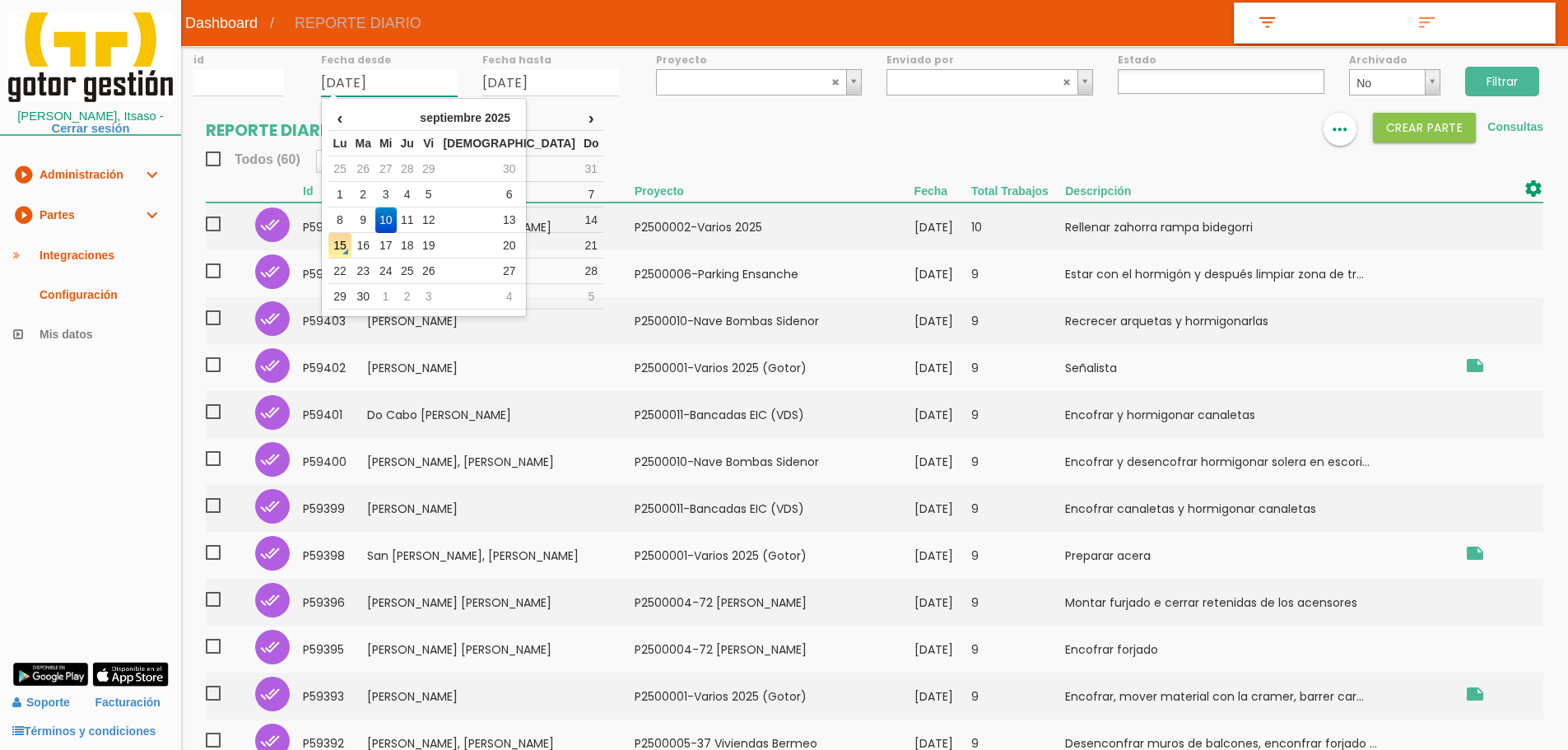
click at [404, 82] on input "[DATE]" at bounding box center [388, 82] width 137 height 27
click at [418, 217] on td "11" at bounding box center [407, 220] width 22 height 25
type input "[DATE]"
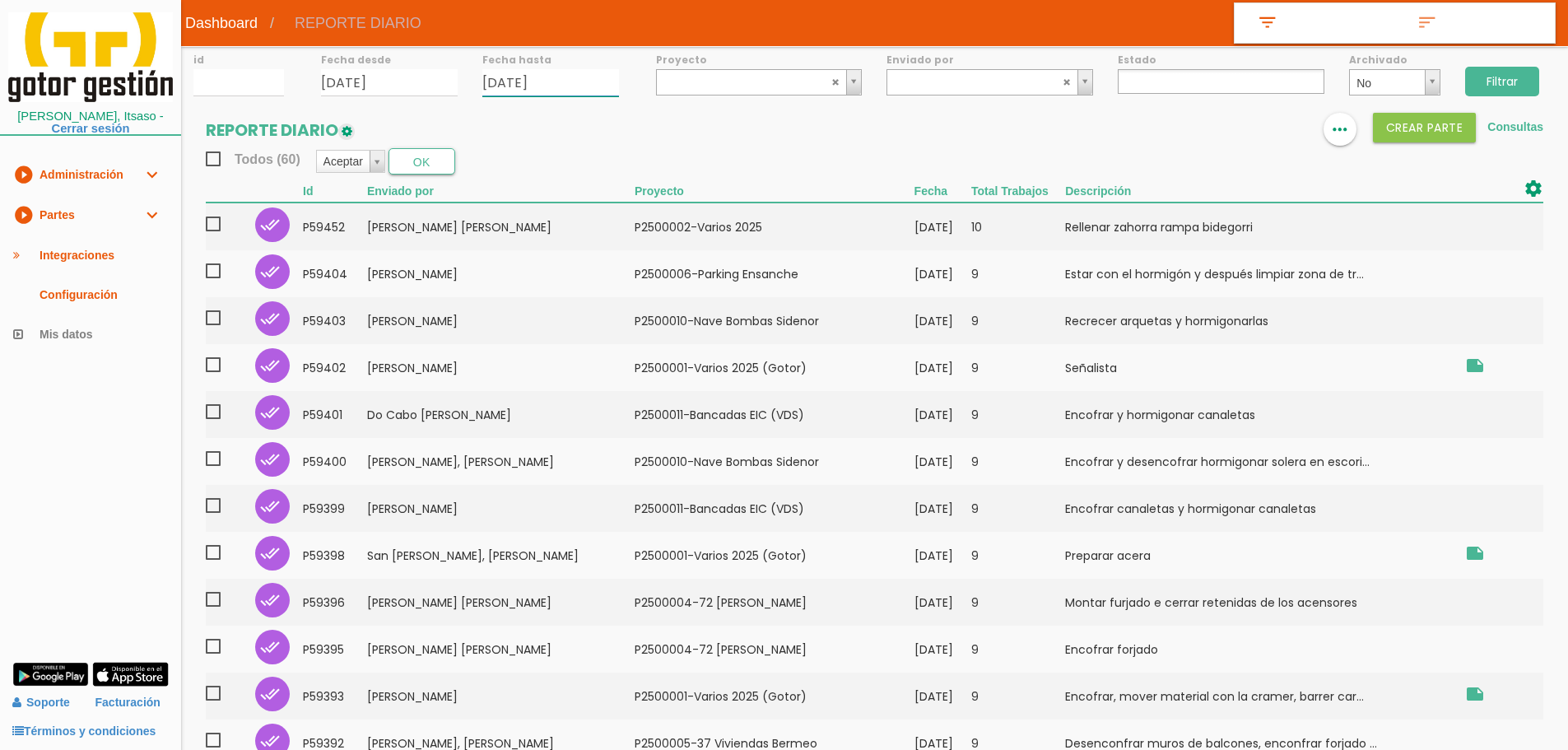
click at [569, 80] on input "[DATE]" at bounding box center [551, 82] width 137 height 27
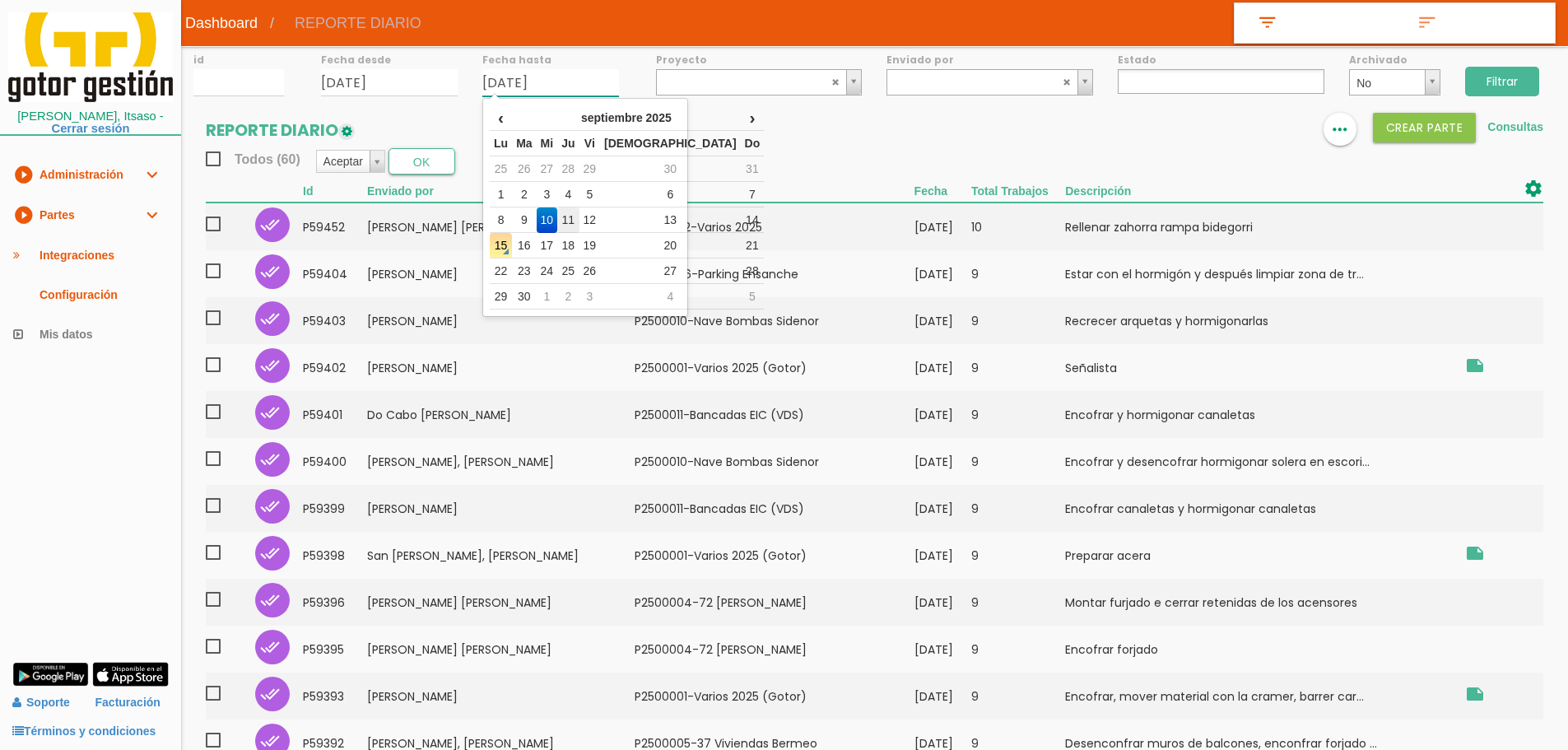
click at [579, 218] on td "11" at bounding box center [568, 220] width 22 height 25
type input "[DATE]"
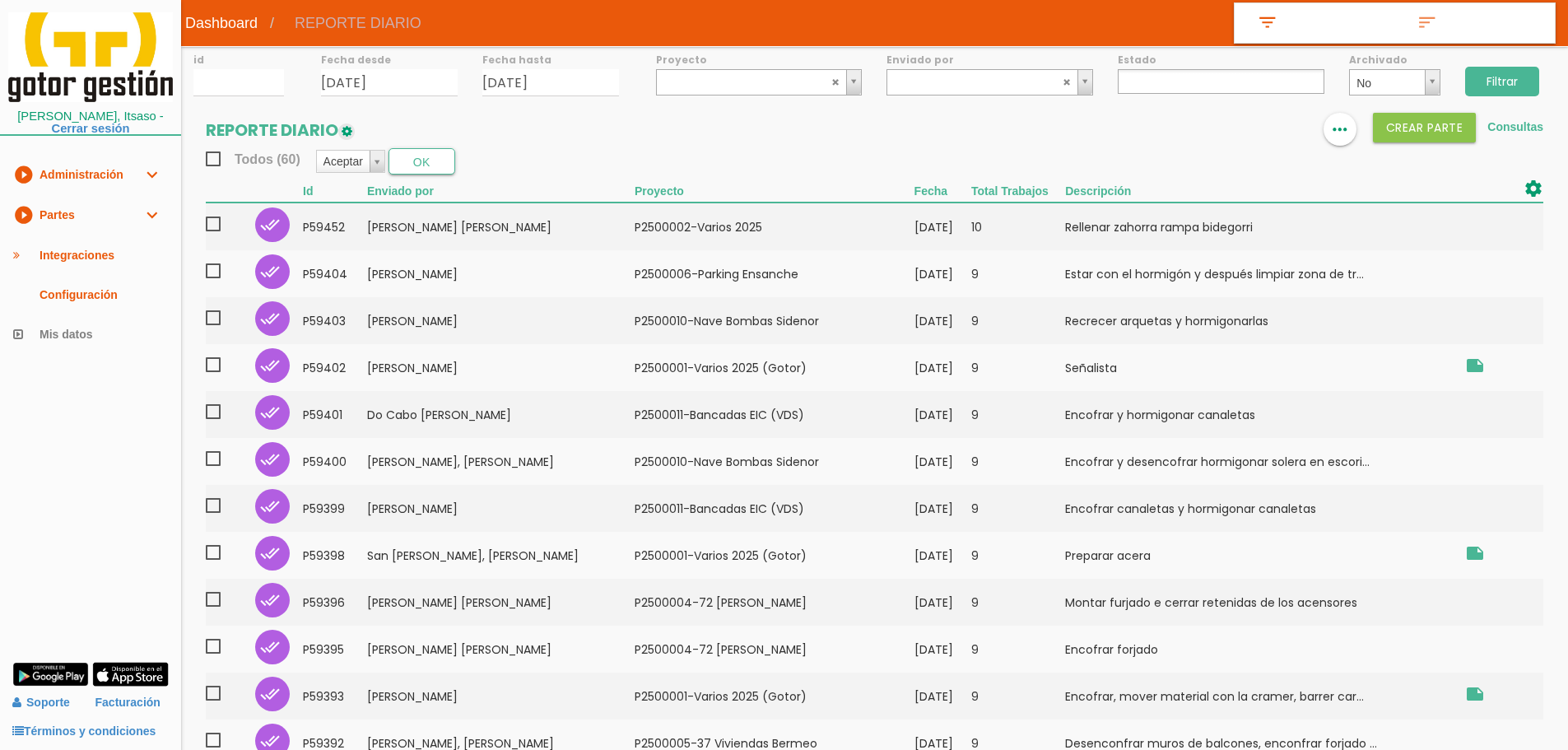
click at [1531, 86] on input "Filtrar" at bounding box center [1502, 81] width 74 height 29
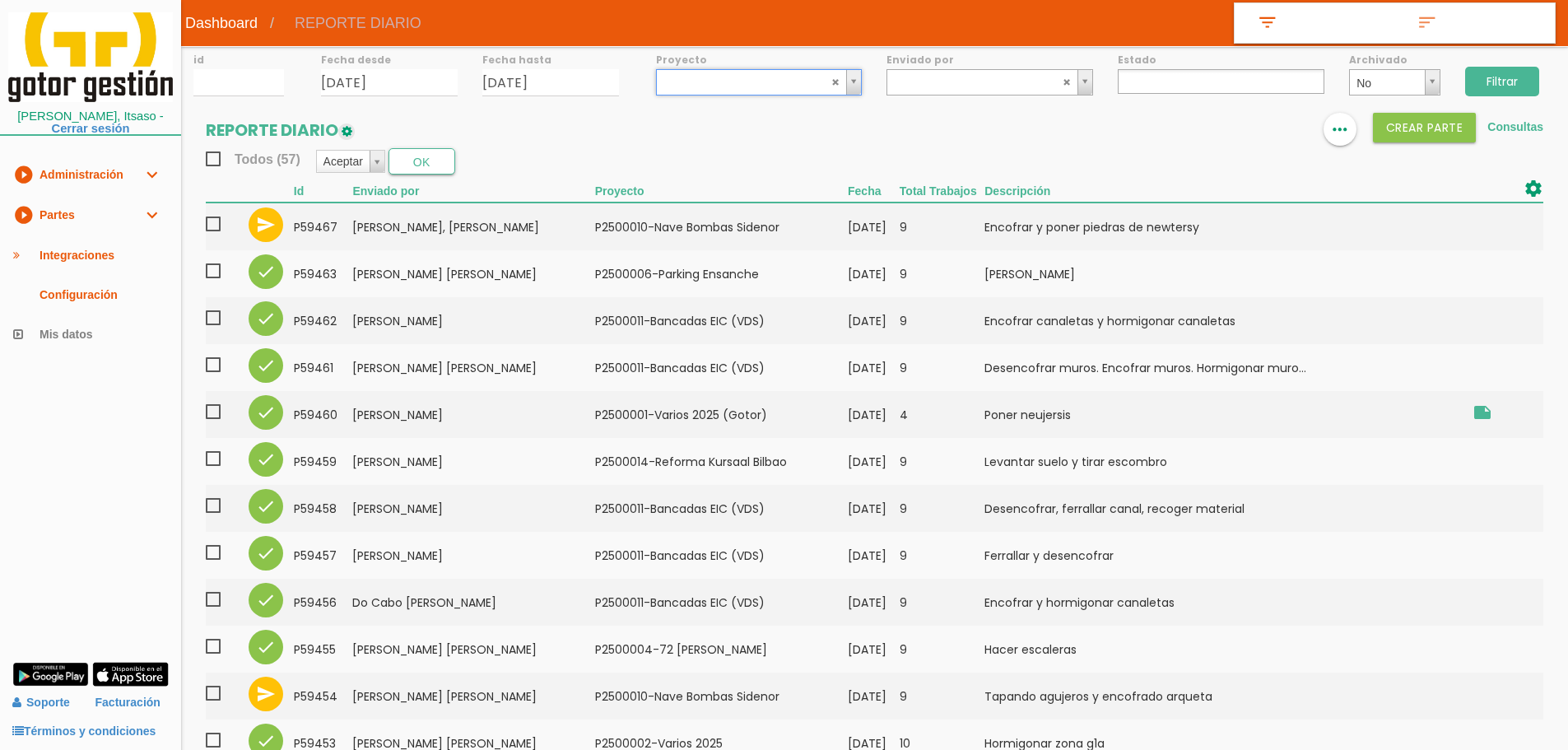
click at [1145, 75] on ul at bounding box center [1221, 81] width 206 height 25
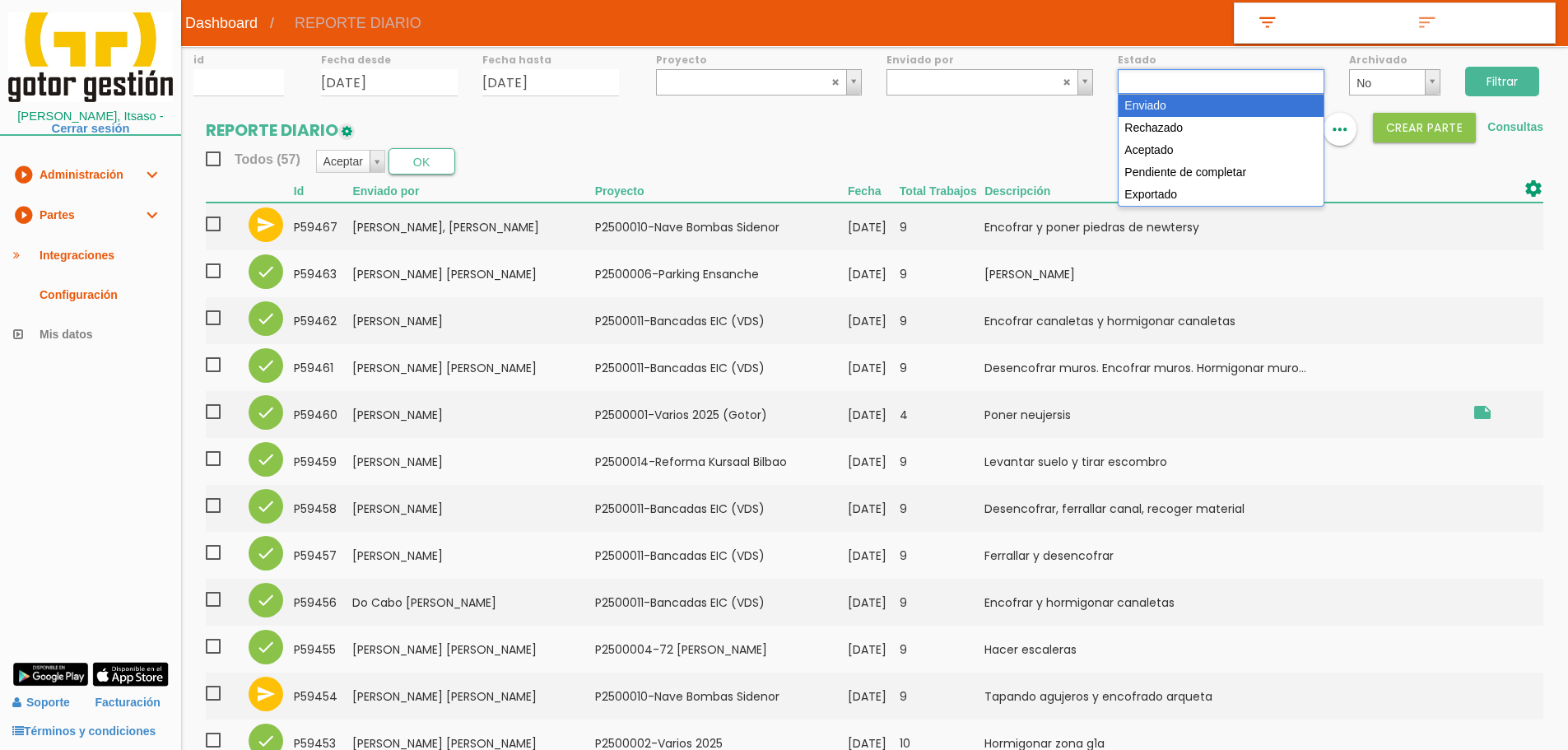
select select "1"
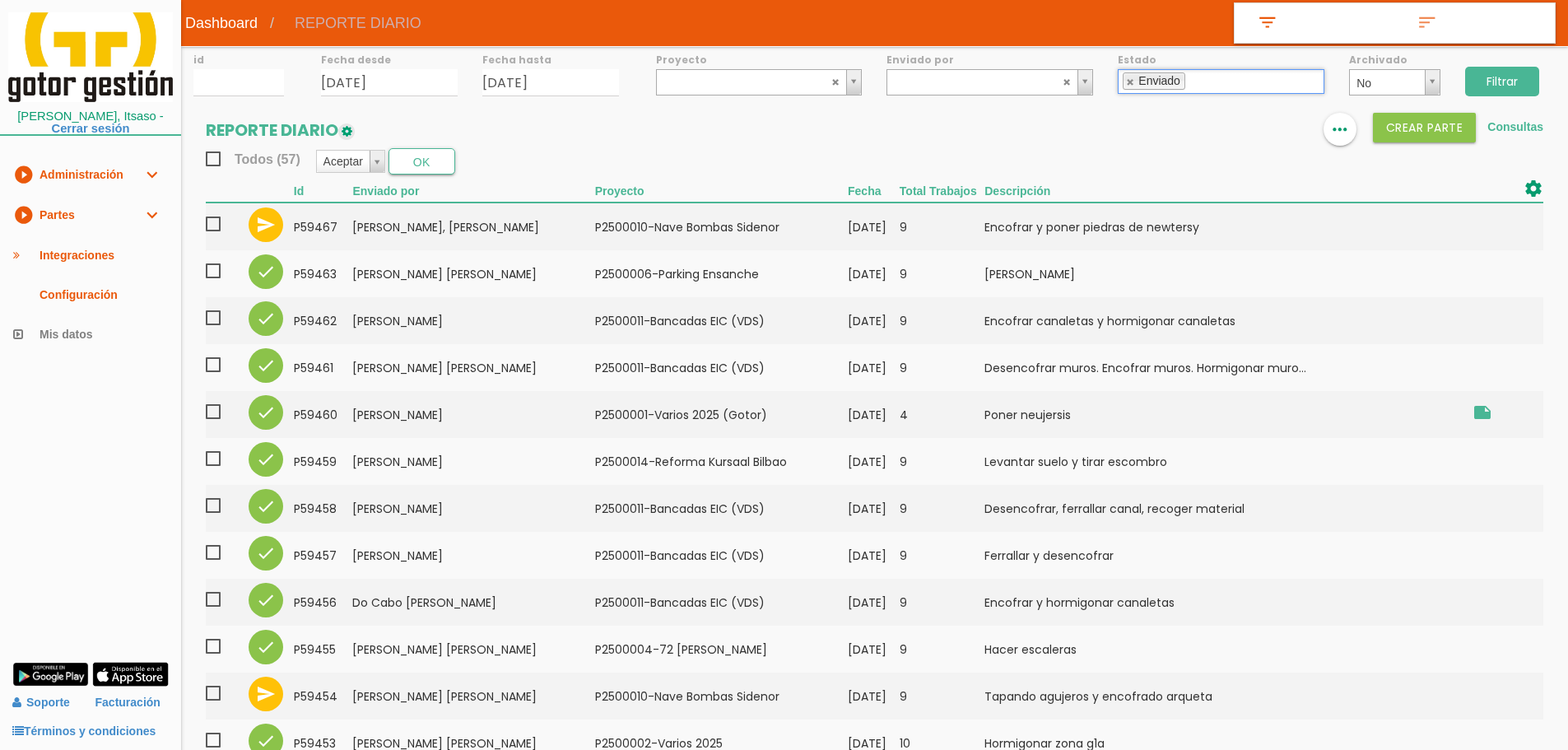
click at [1482, 70] on input "Filtrar" at bounding box center [1502, 81] width 74 height 29
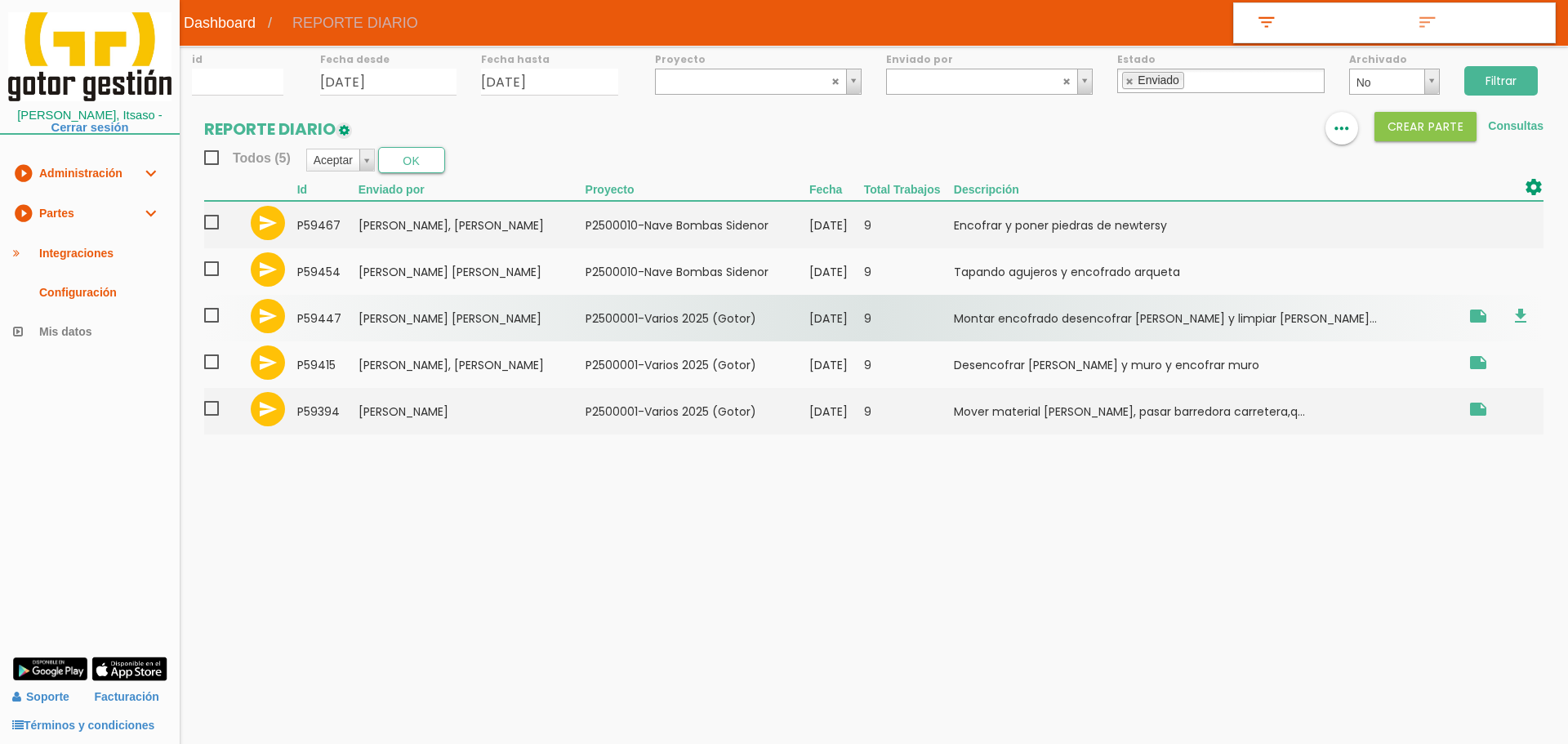
click at [215, 307] on span at bounding box center [218, 316] width 29 height 21
click at [0, 0] on input "checkbox" at bounding box center [0, 0] width 0 height 0
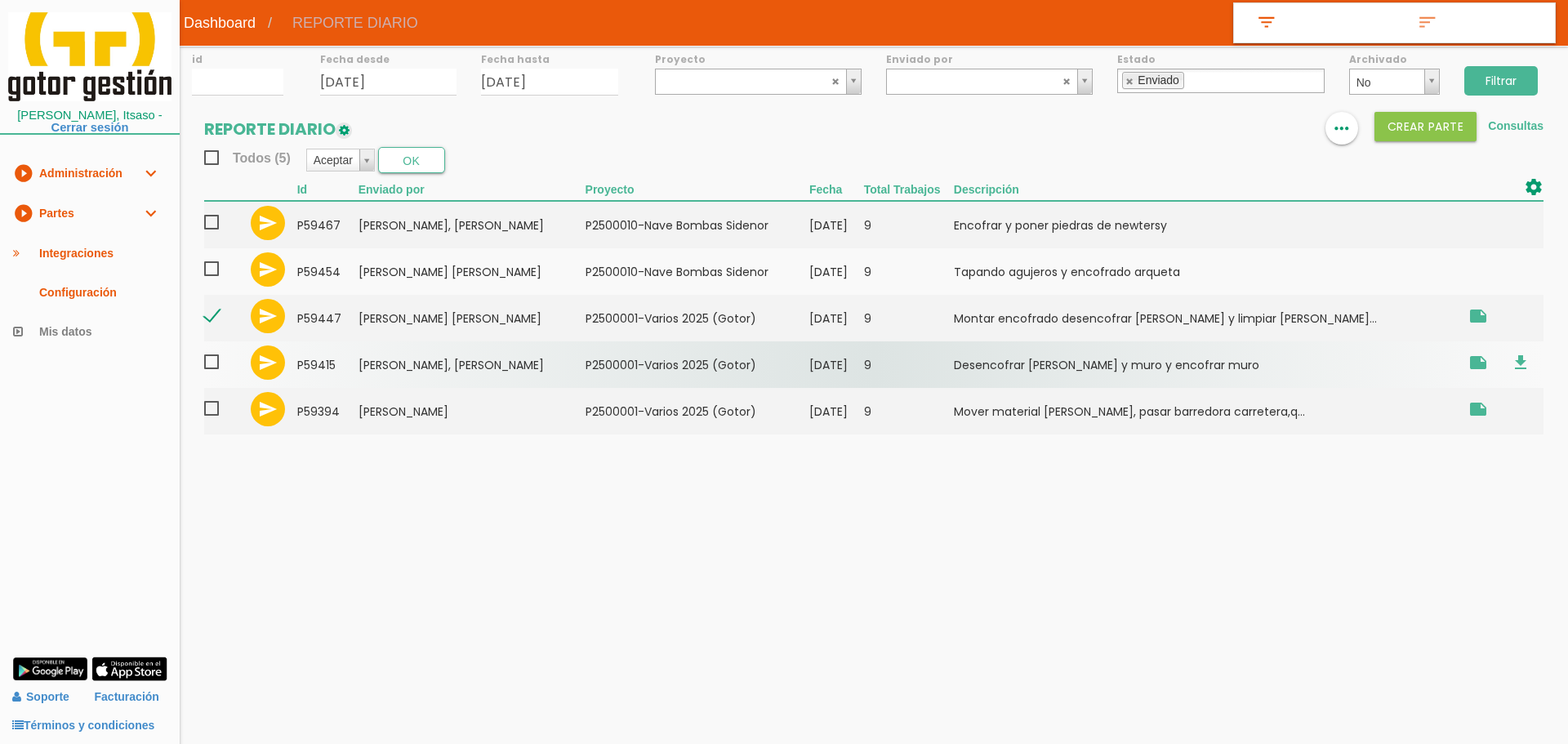
click at [219, 360] on span at bounding box center [218, 362] width 29 height 21
click at [0, 0] on input "checkbox" at bounding box center [0, 0] width 0 height 0
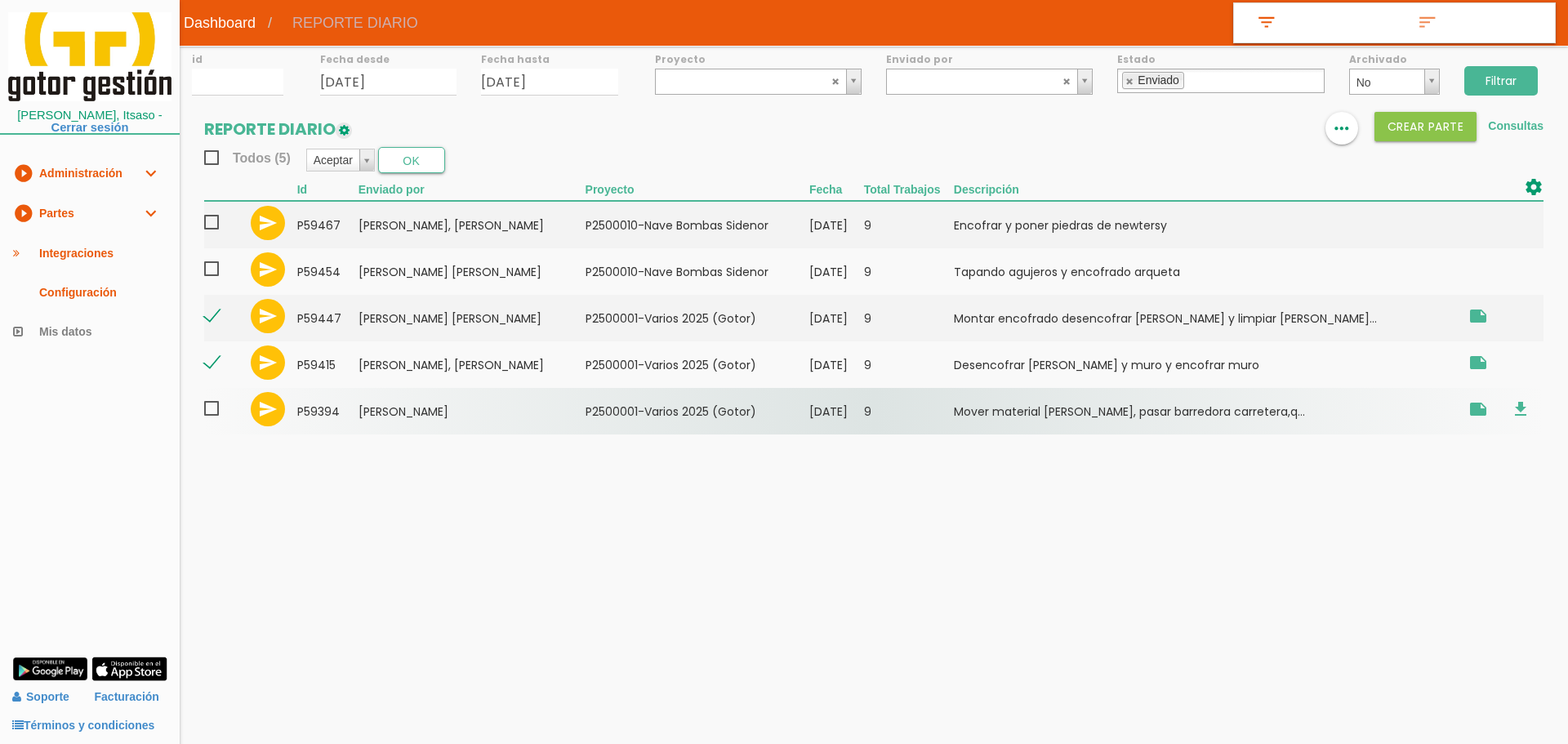
click at [210, 413] on span at bounding box center [218, 409] width 29 height 21
click at [0, 0] on input "checkbox" at bounding box center [0, 0] width 0 height 0
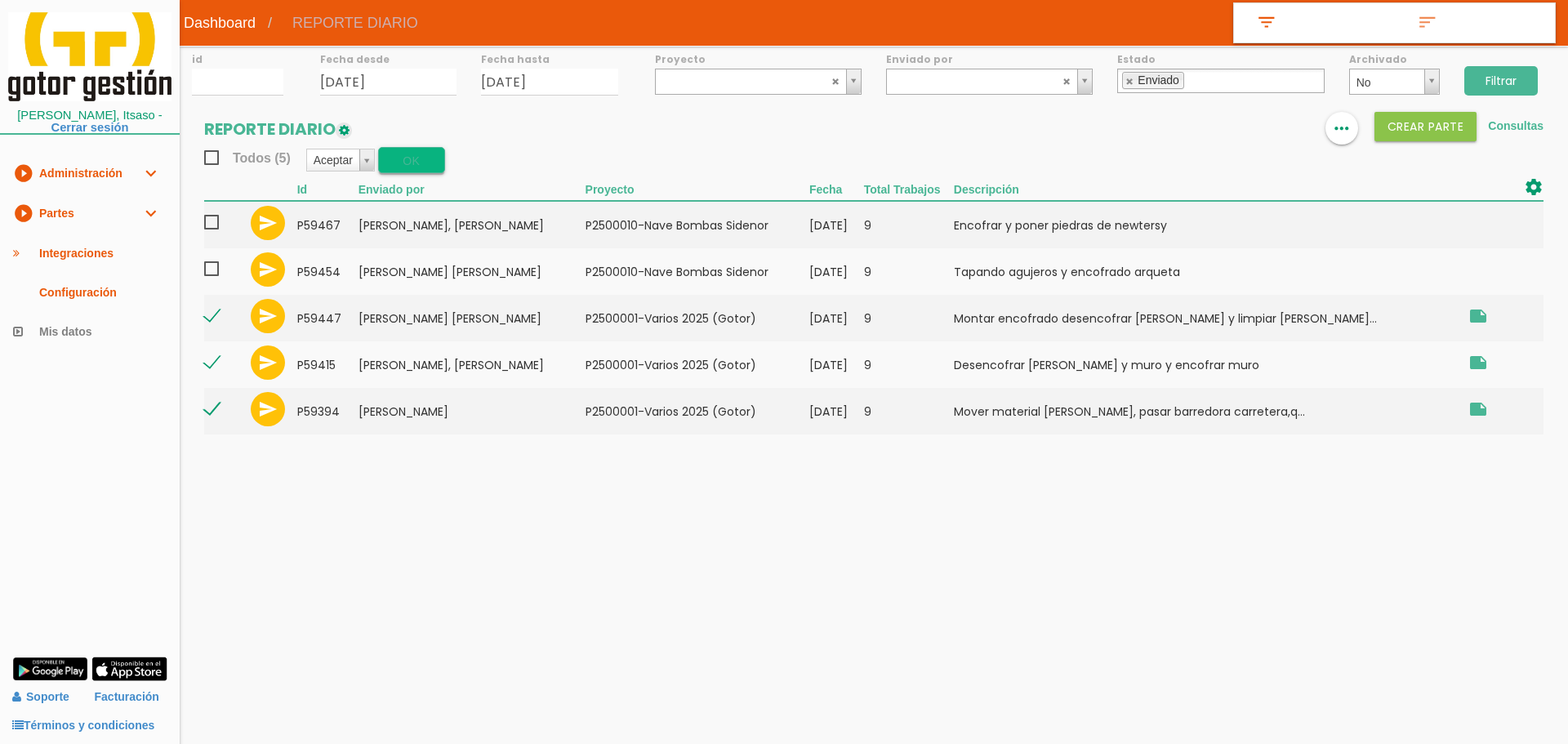
click at [422, 167] on button "OK" at bounding box center [412, 160] width 67 height 26
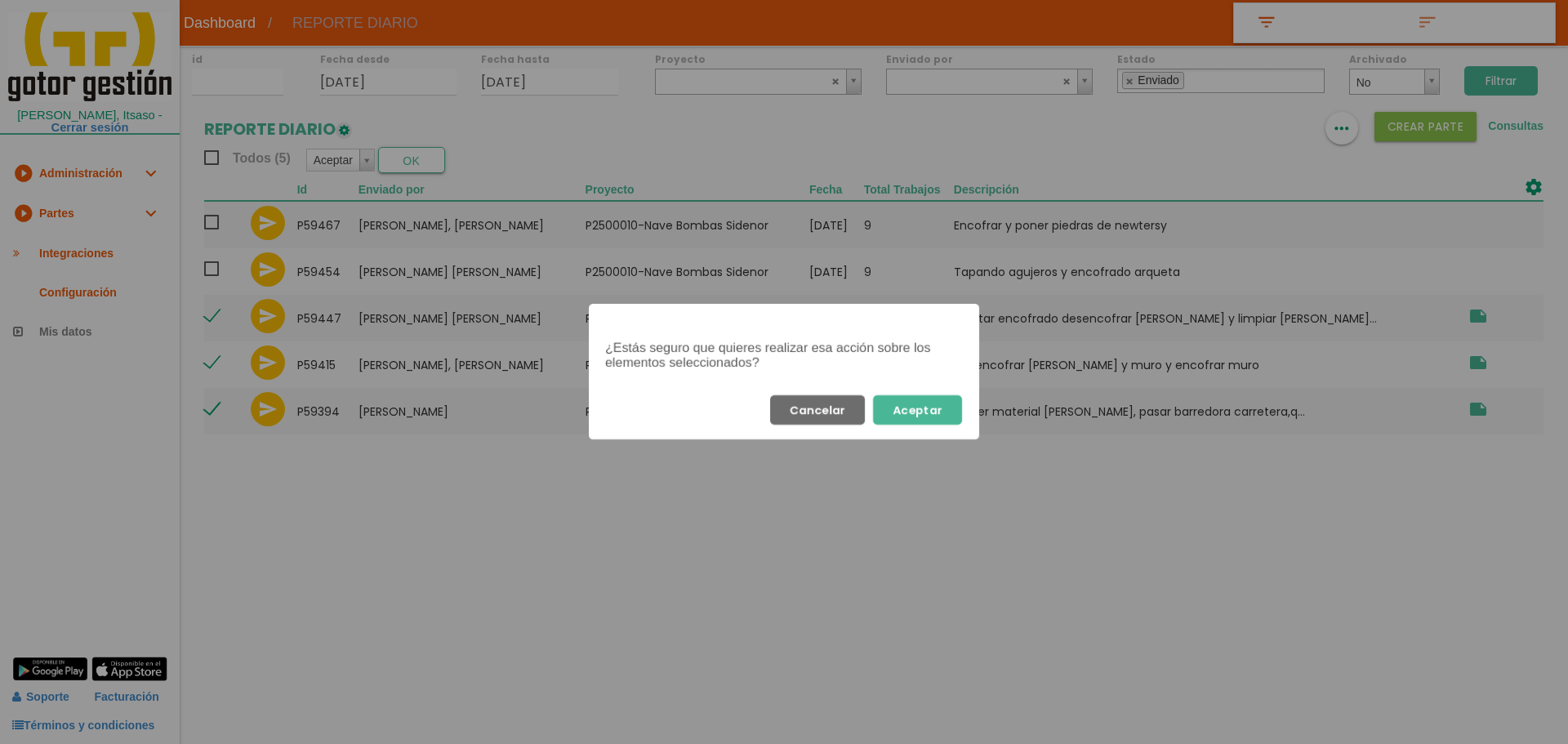
click at [922, 420] on button "Aceptar" at bounding box center [917, 410] width 89 height 29
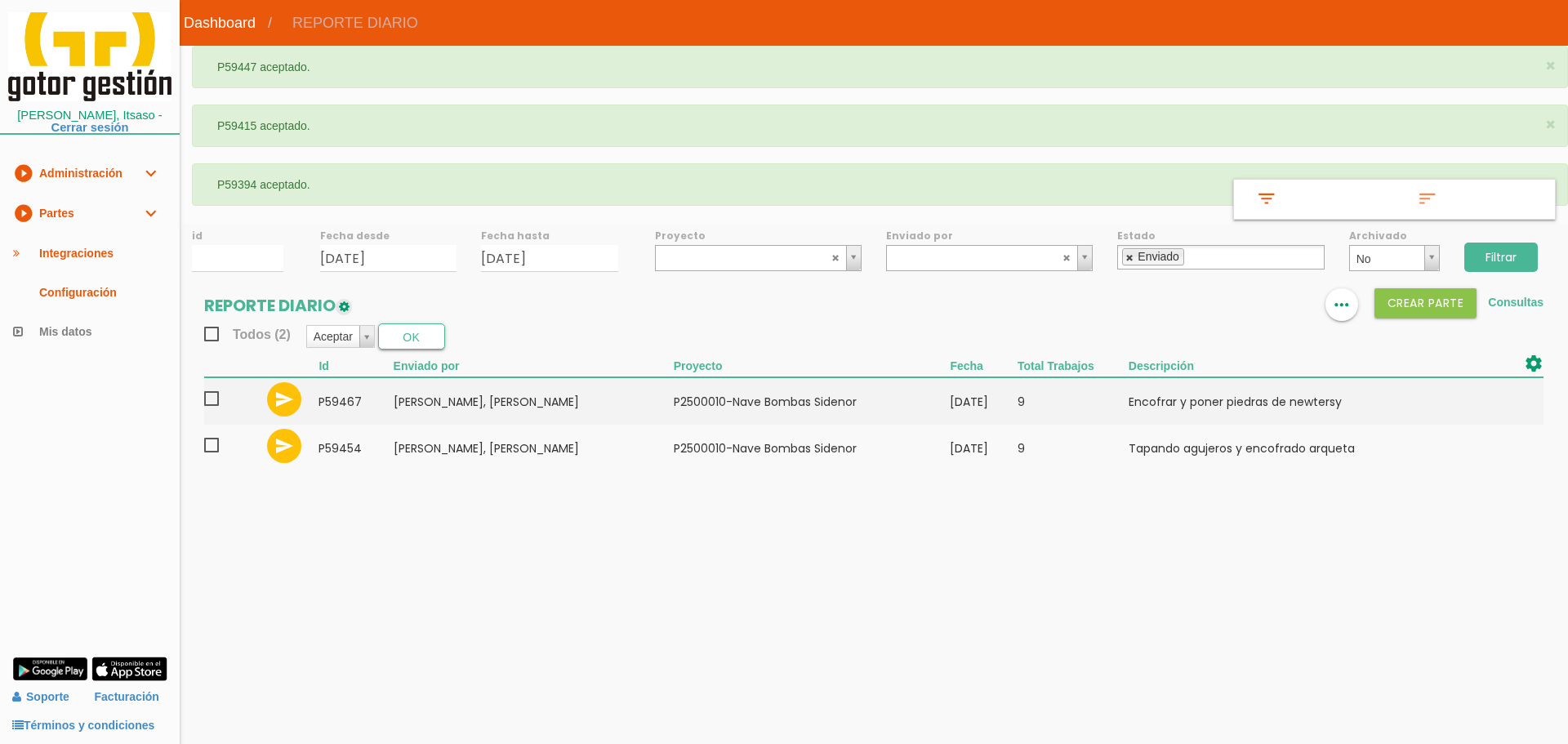
click at [1125, 258] on link at bounding box center [1130, 257] width 9 height 10
select select
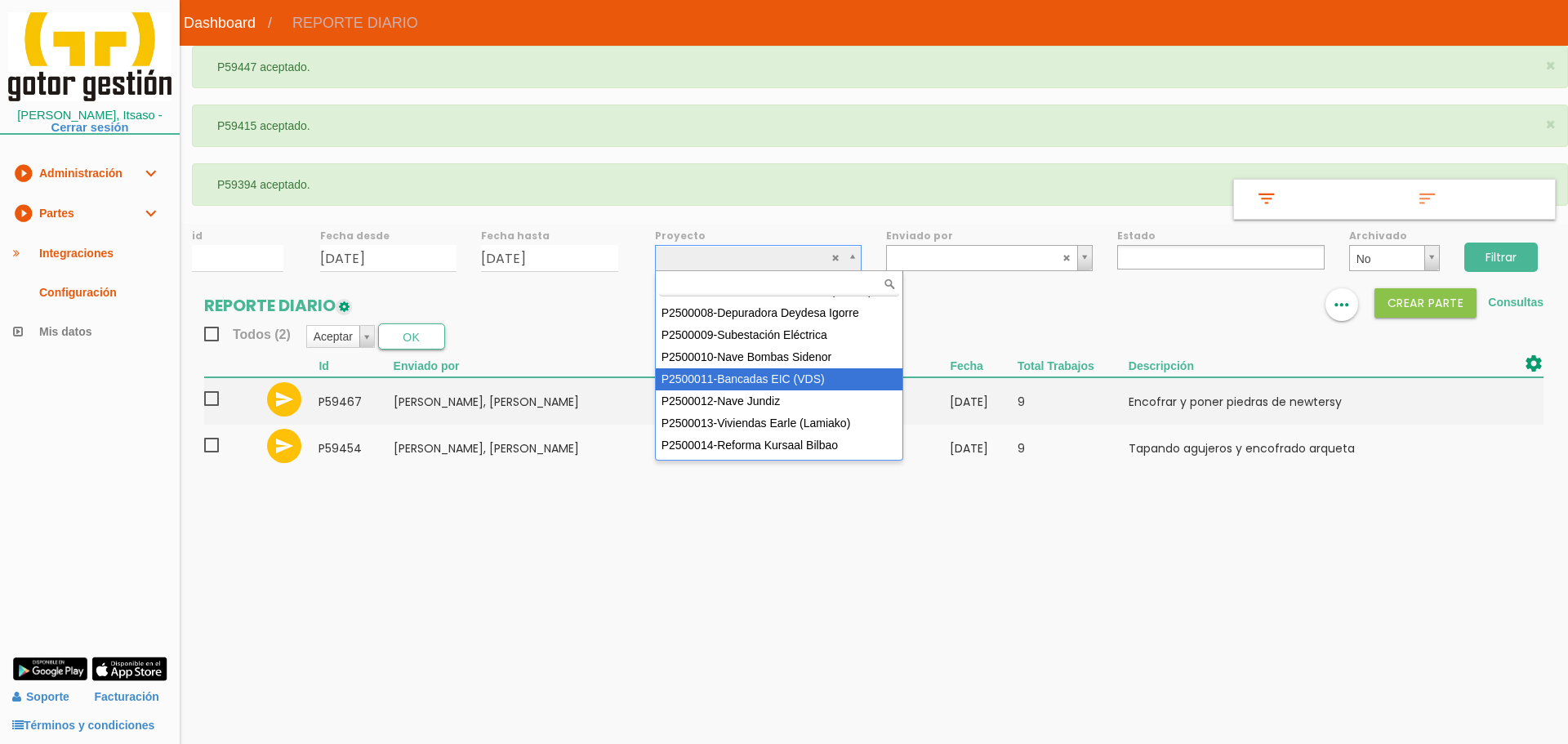
scroll to position [168, 0]
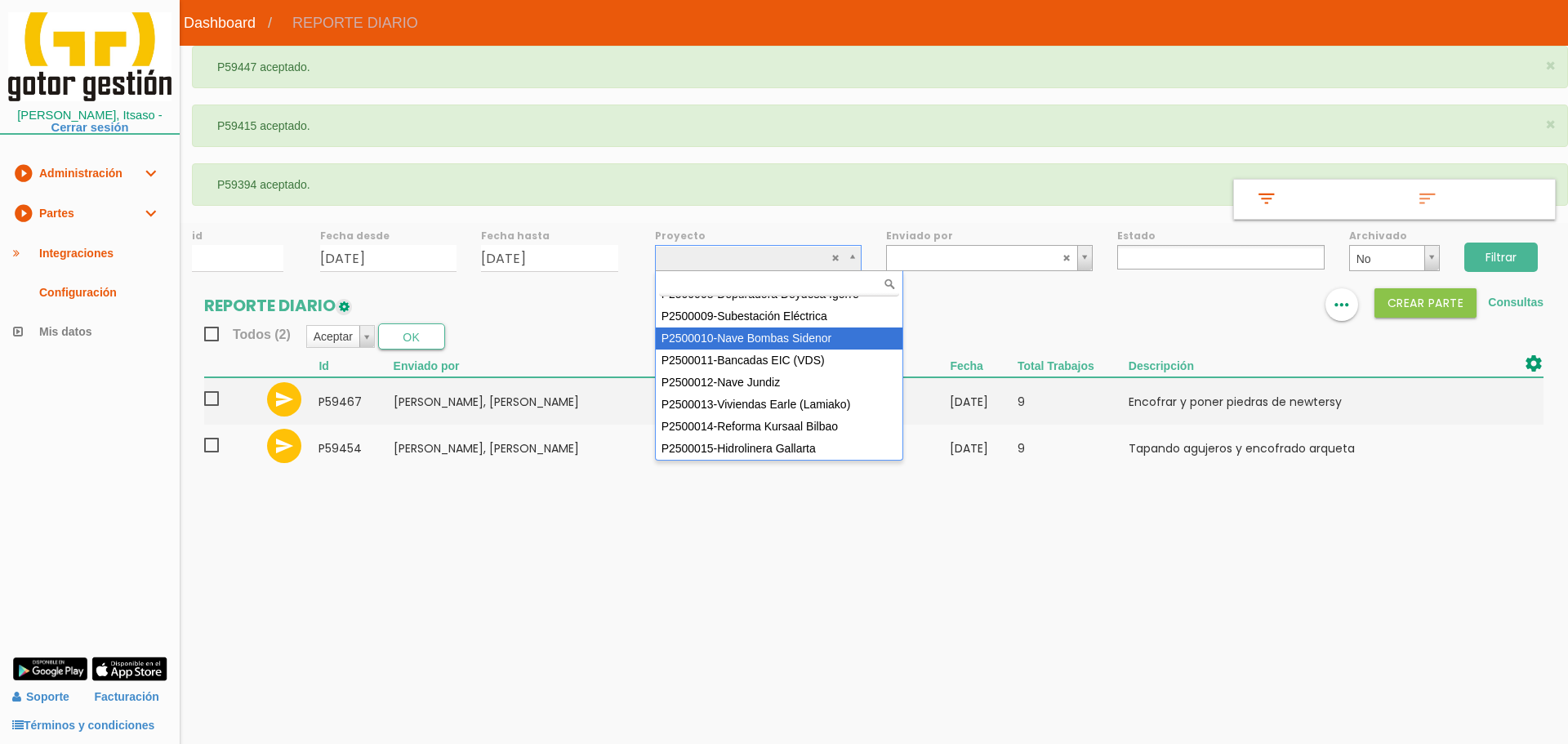
select select "92"
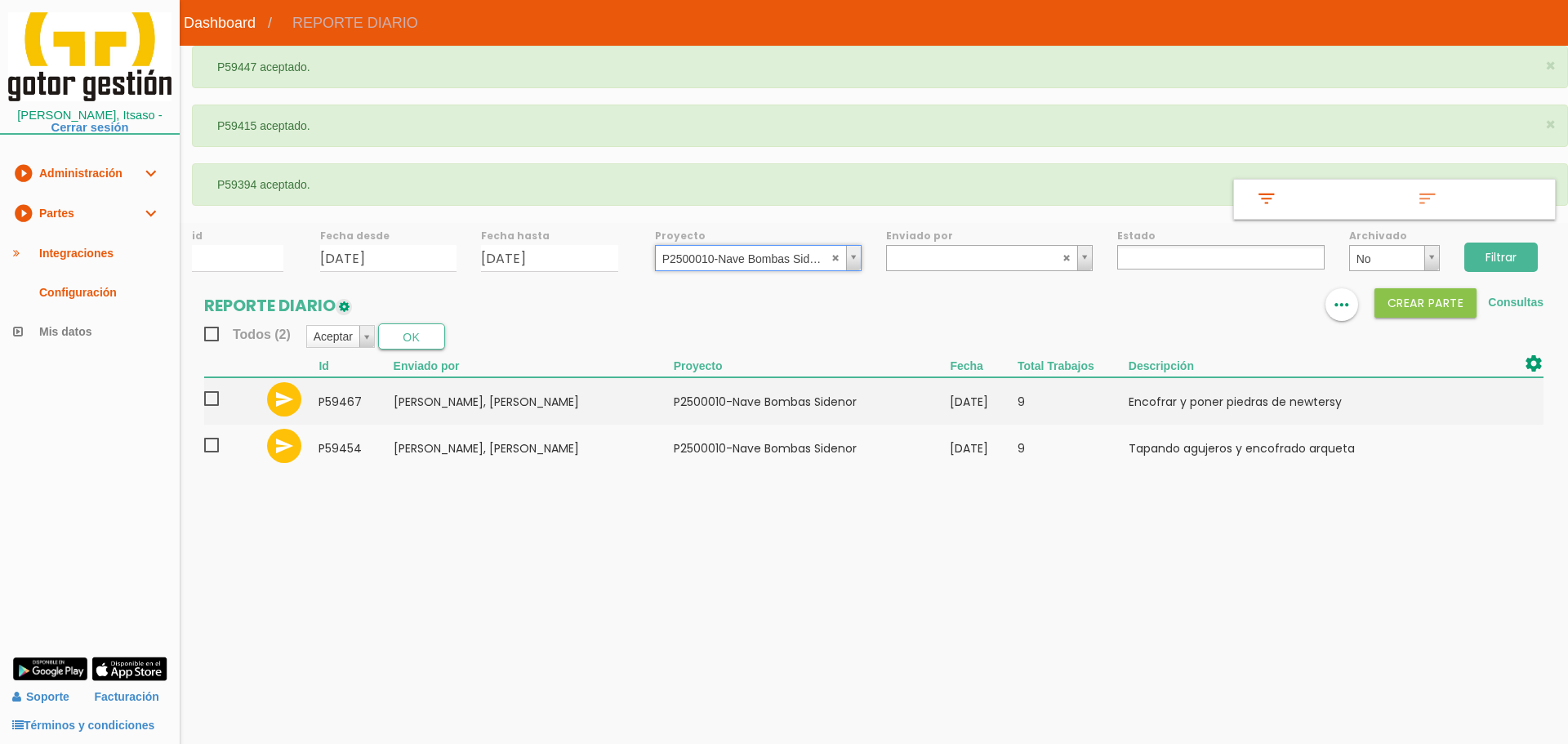
click at [1534, 255] on input "Filtrar" at bounding box center [1501, 256] width 74 height 29
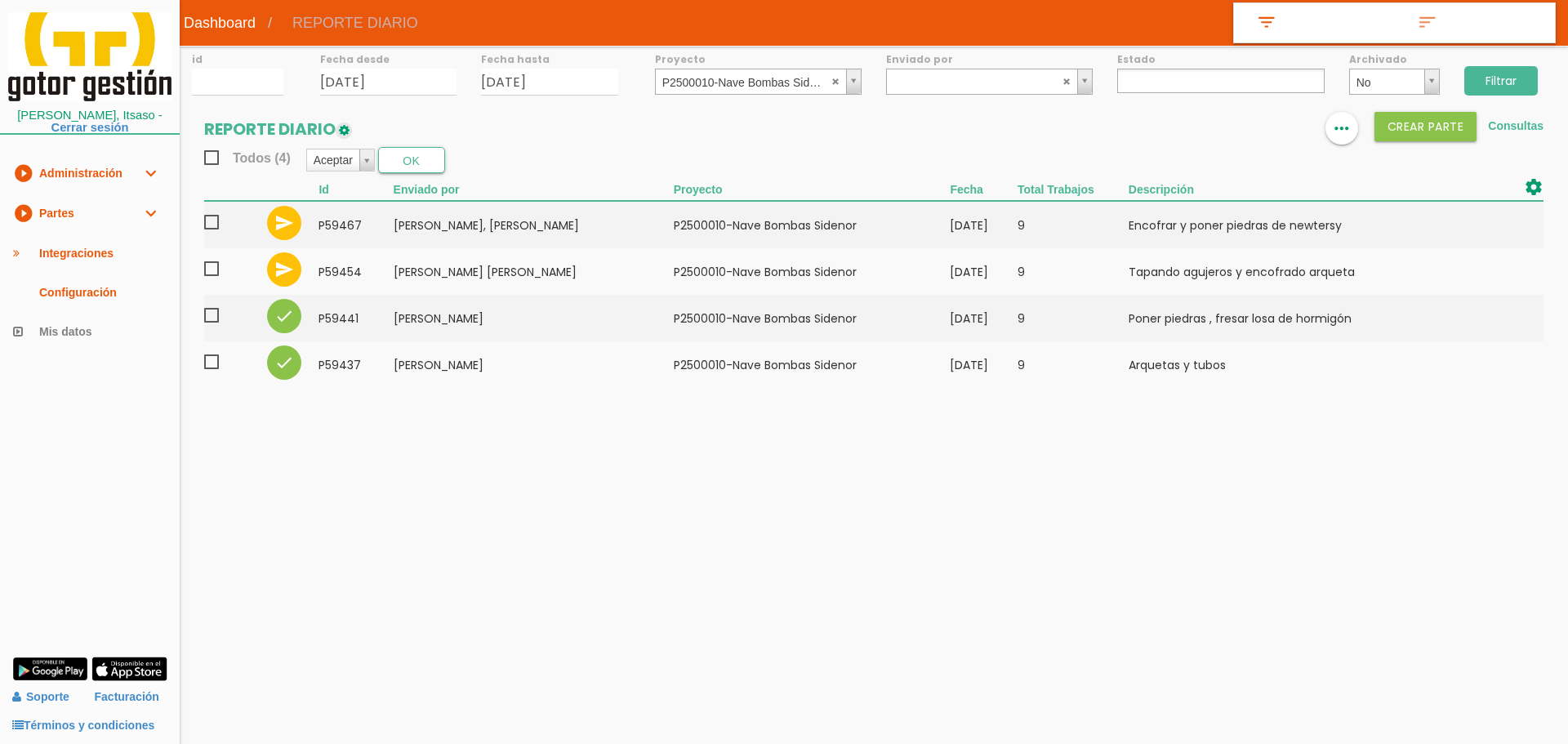
select select
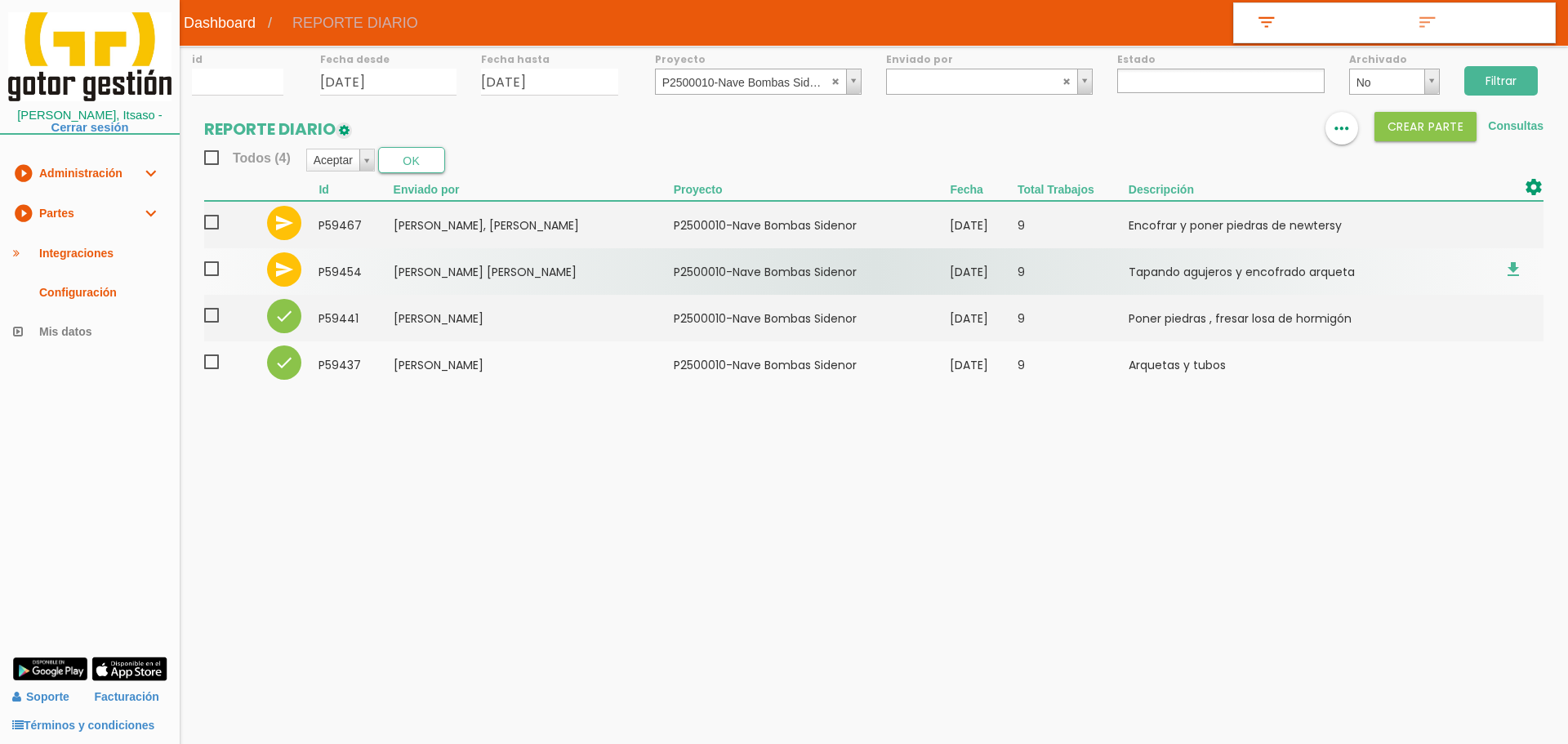
drag, startPoint x: 213, startPoint y: 269, endPoint x: 217, endPoint y: 220, distance: 49.2
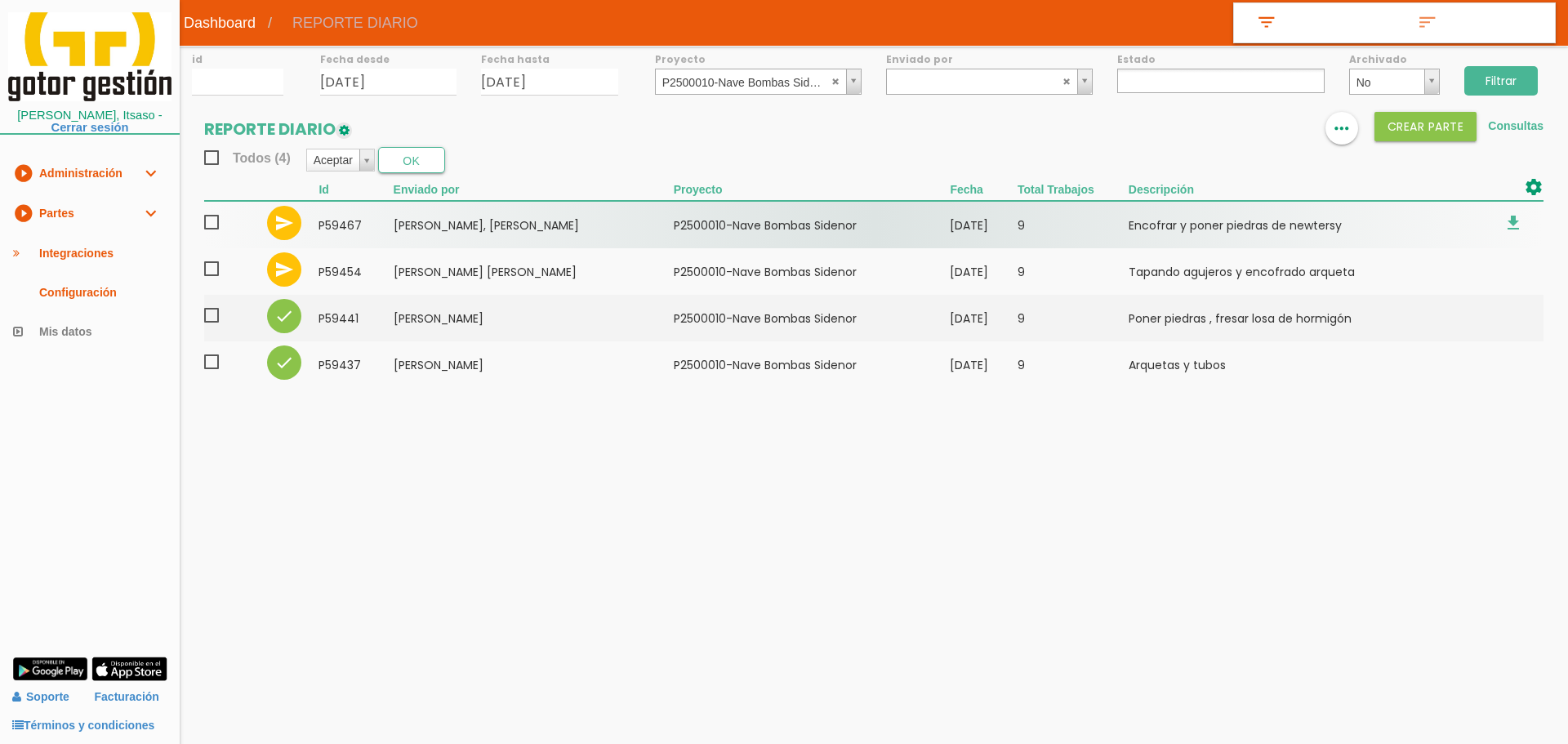
click at [212, 266] on span at bounding box center [218, 270] width 29 height 21
click at [0, 0] on input "checkbox" at bounding box center [0, 0] width 0 height 0
click at [210, 218] on span at bounding box center [218, 223] width 29 height 21
click at [0, 0] on input "checkbox" at bounding box center [0, 0] width 0 height 0
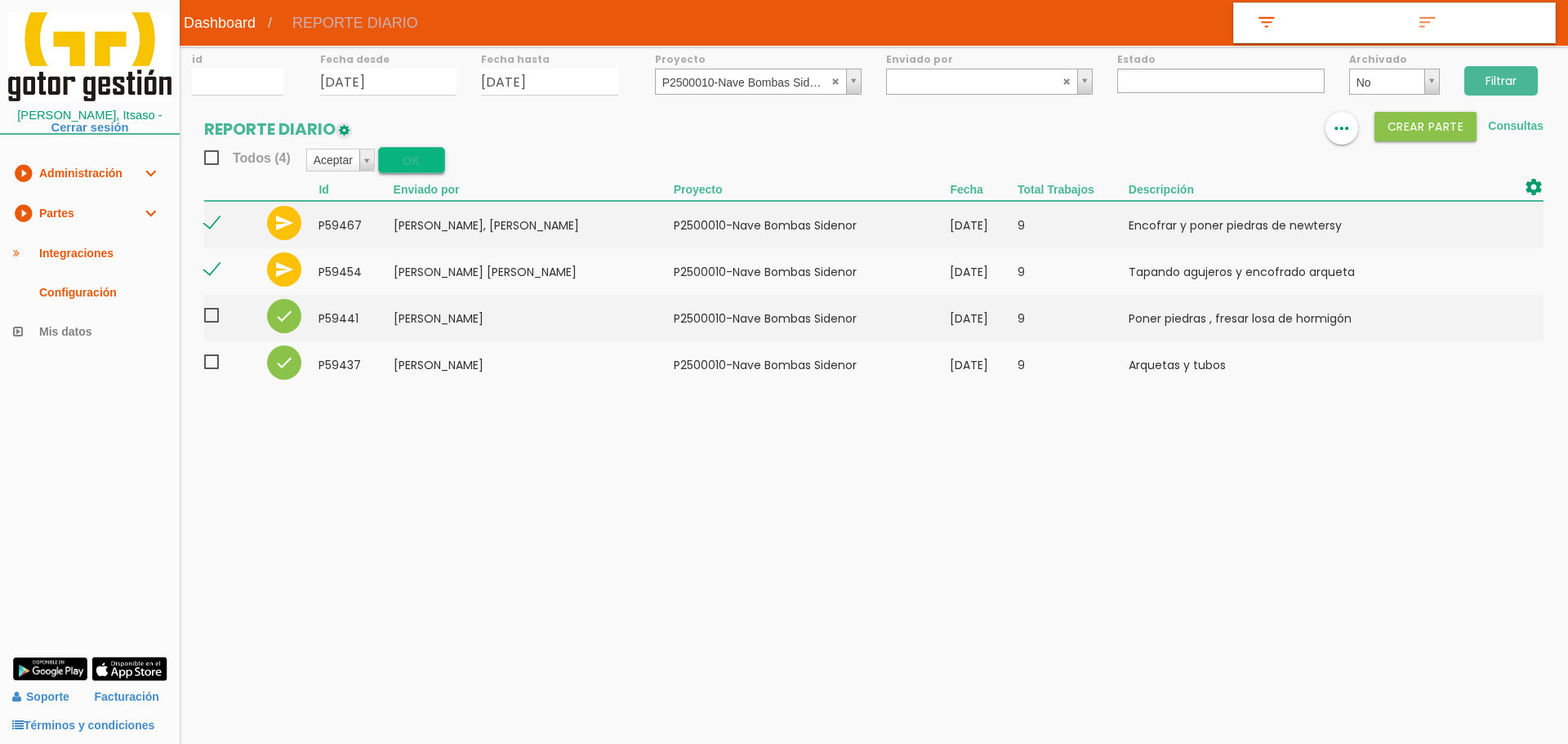
click at [436, 157] on button "OK" at bounding box center [412, 160] width 67 height 26
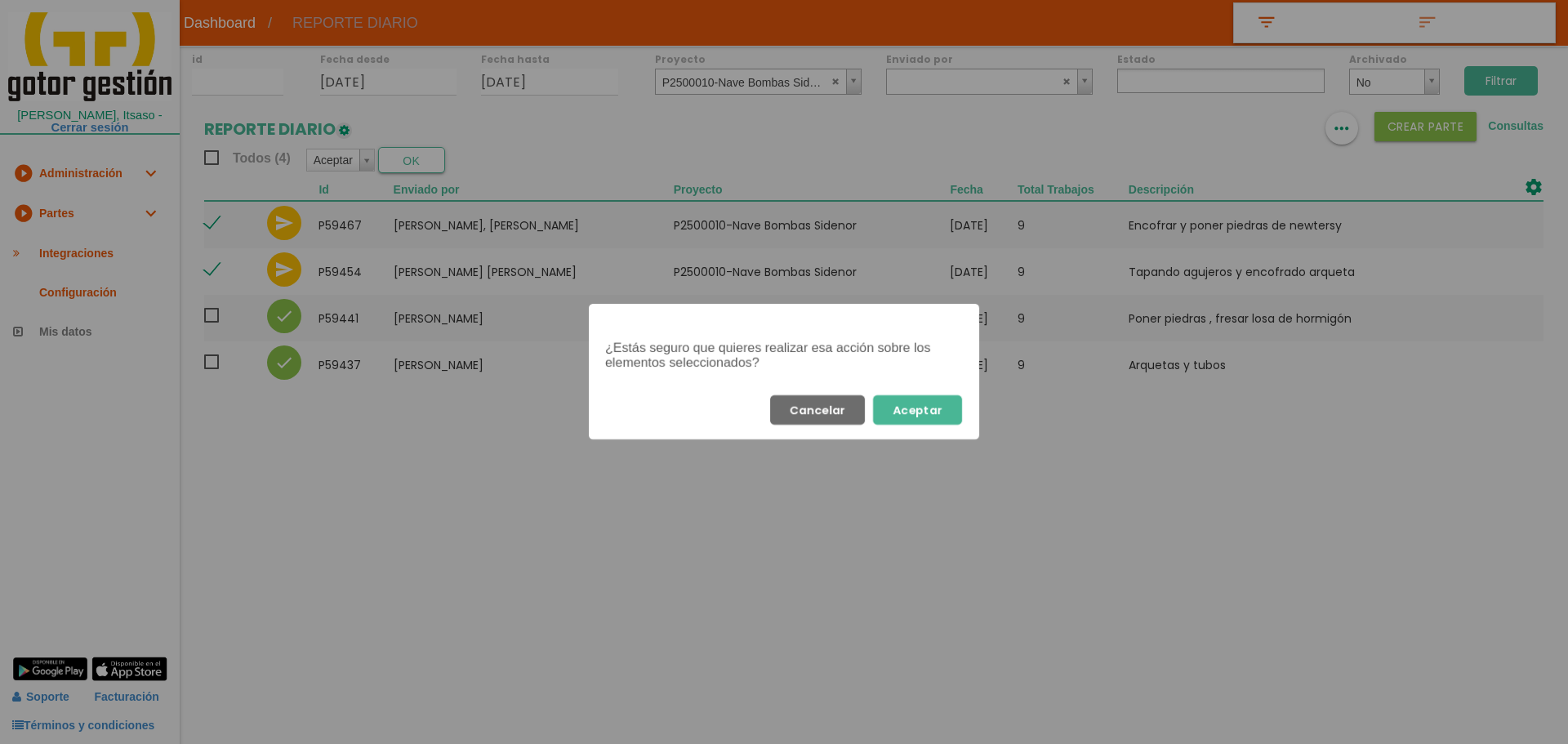
click at [926, 413] on button "Aceptar" at bounding box center [917, 410] width 89 height 29
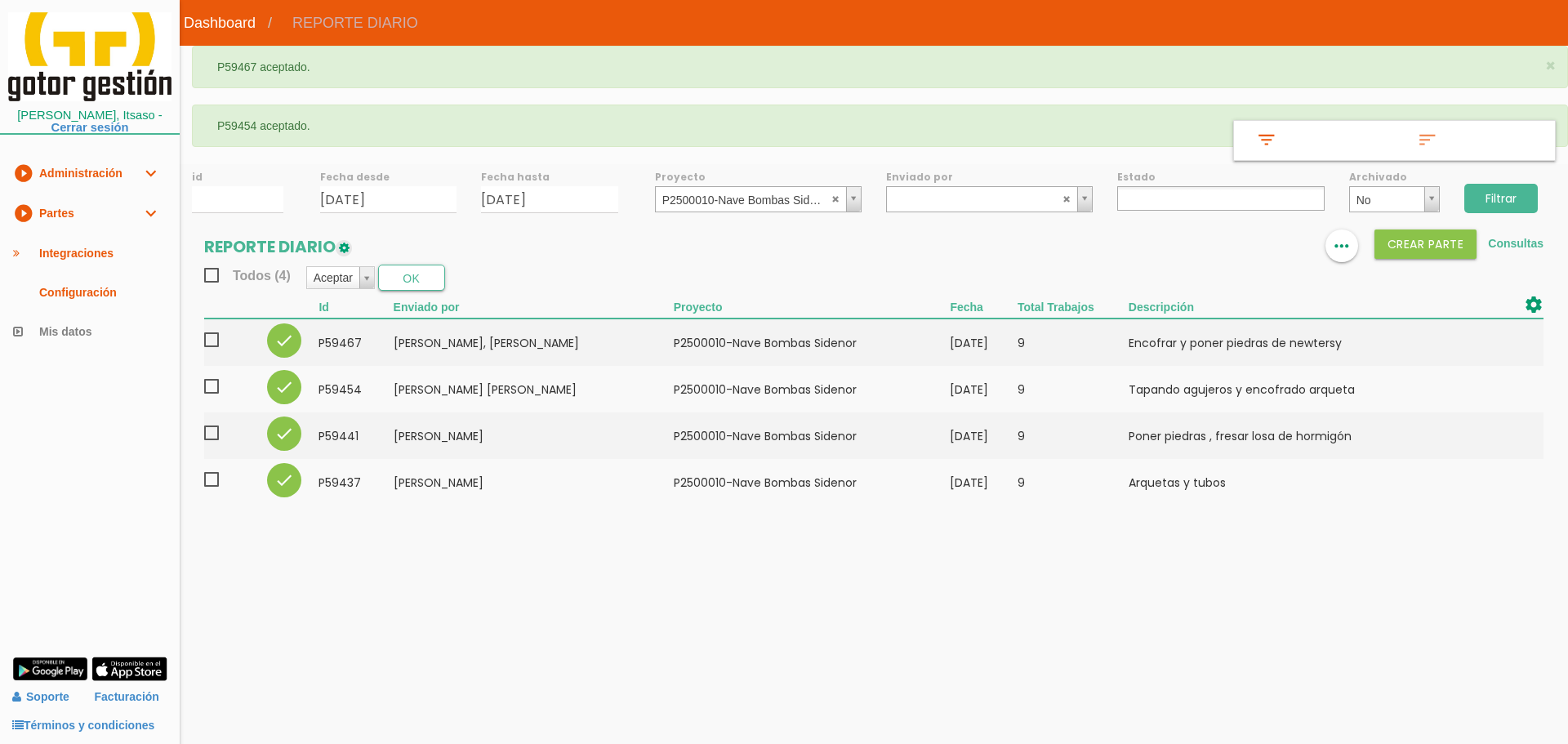
select select
click at [838, 196] on abbr at bounding box center [836, 198] width 9 height 9
click at [1523, 197] on input "Filtrar" at bounding box center [1501, 197] width 74 height 29
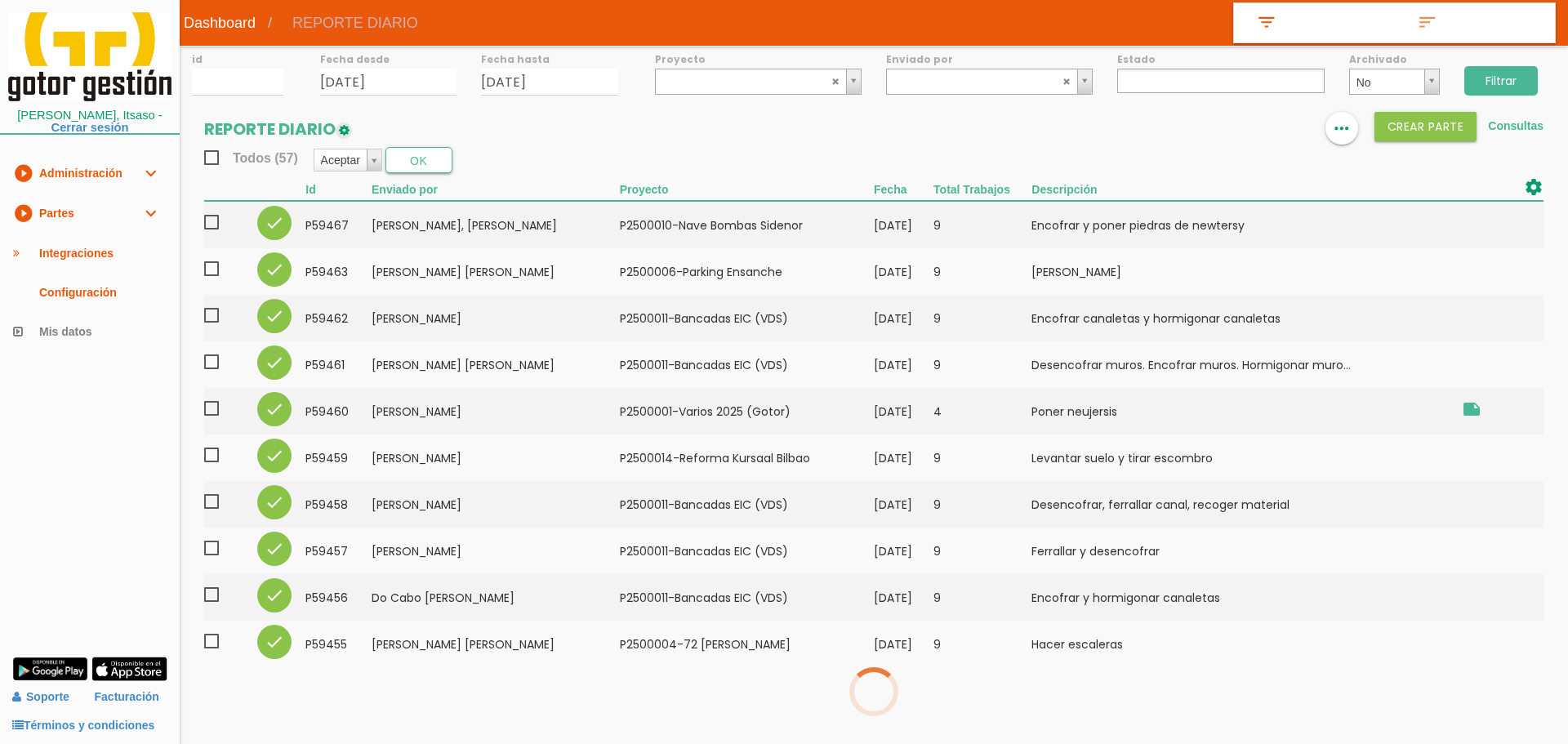
select select
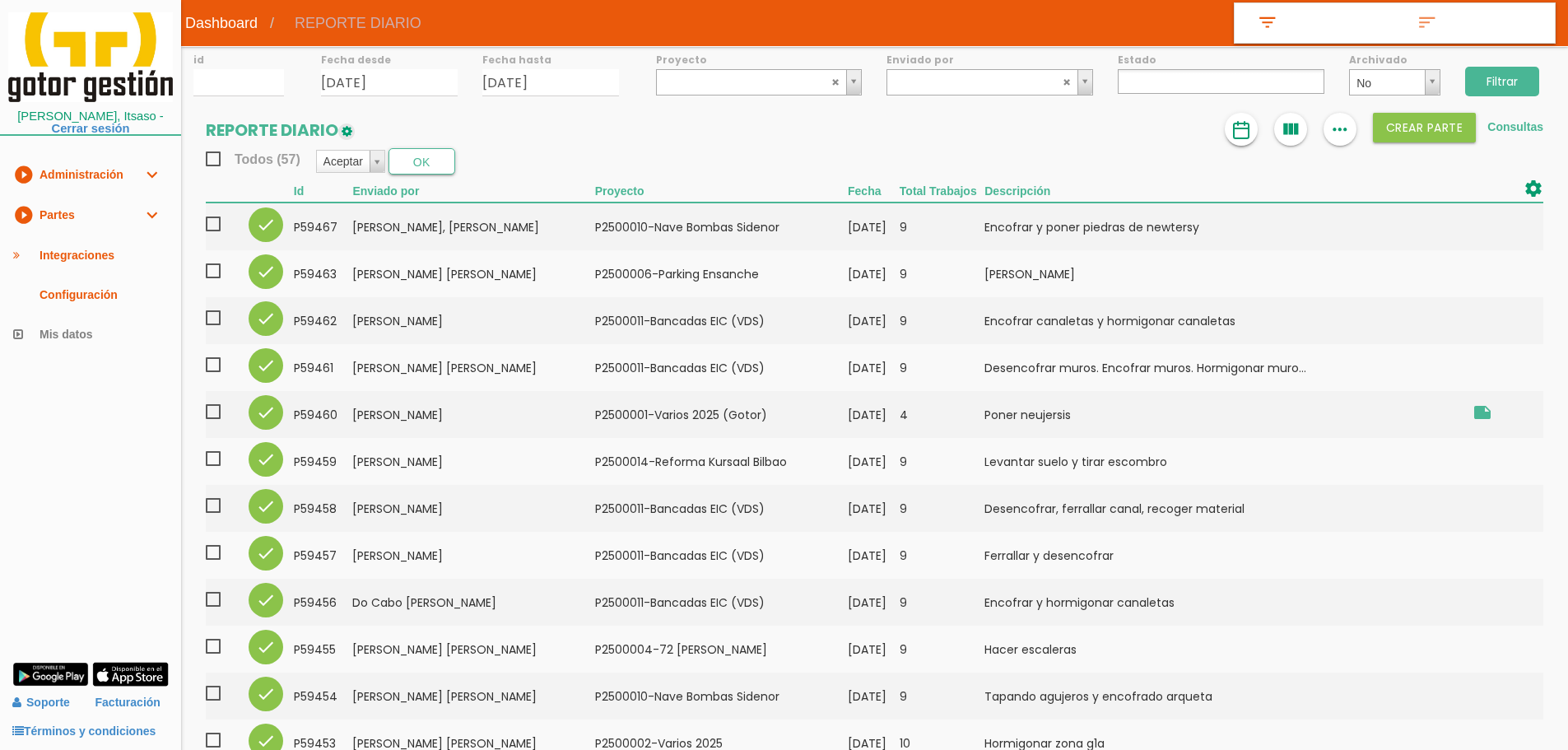
click at [1238, 127] on img at bounding box center [1241, 129] width 20 height 20
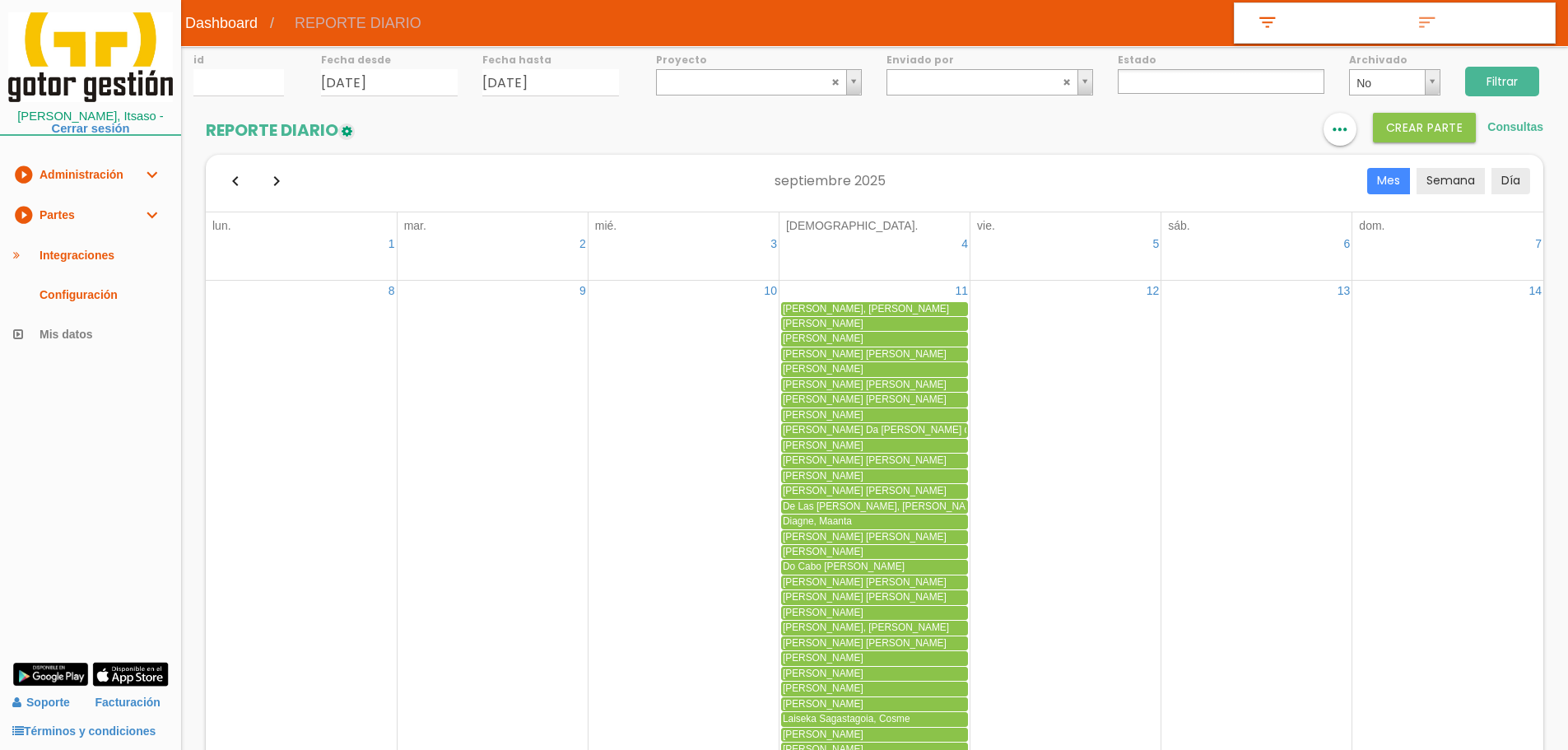
click at [128, 215] on link "play_circle_filled Partes expand_more" at bounding box center [91, 215] width 181 height 41
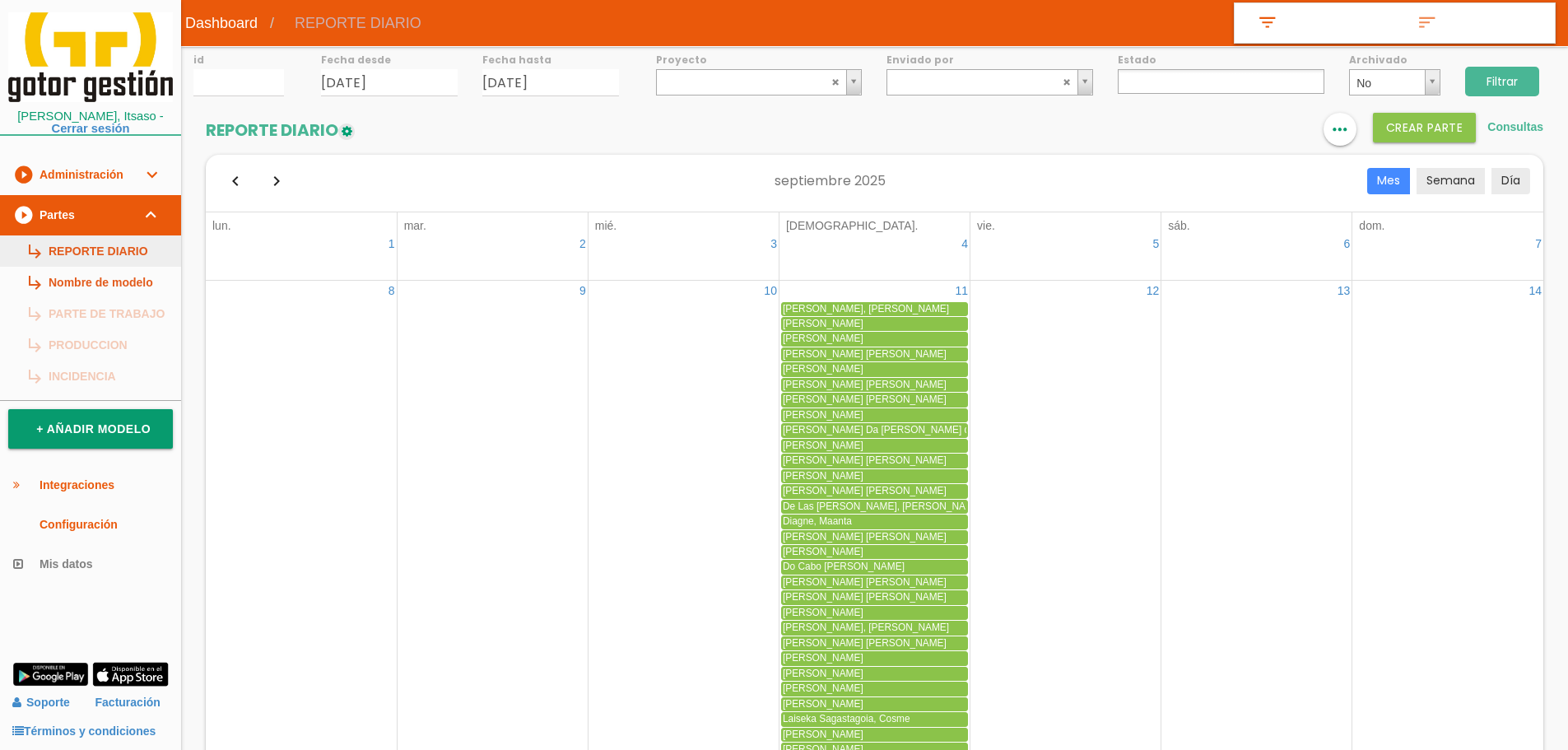
click at [73, 251] on link "subdirectory_arrow_right REPORTE DIARIO" at bounding box center [91, 251] width 181 height 31
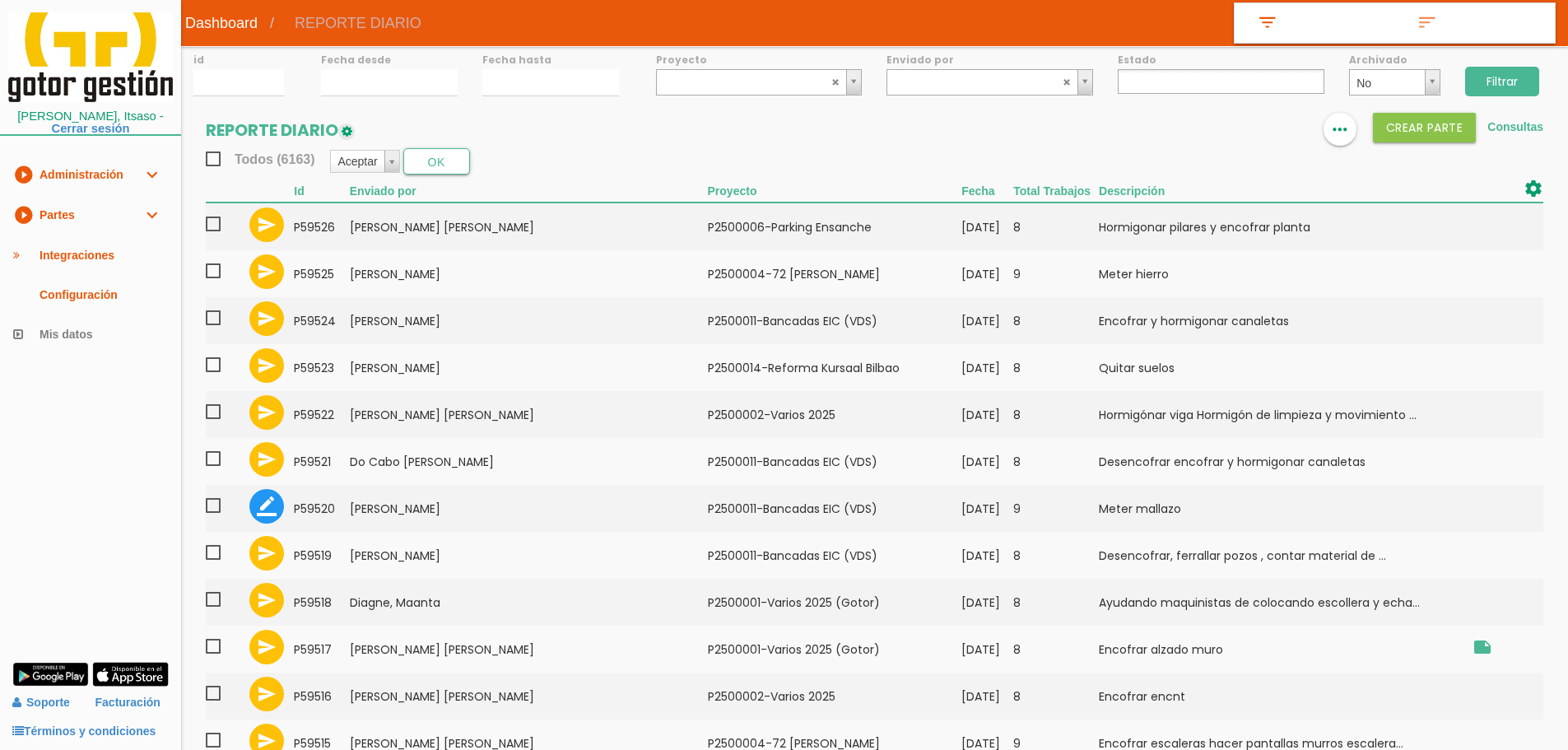
click at [1248, 132] on link at bounding box center [1241, 129] width 33 height 33
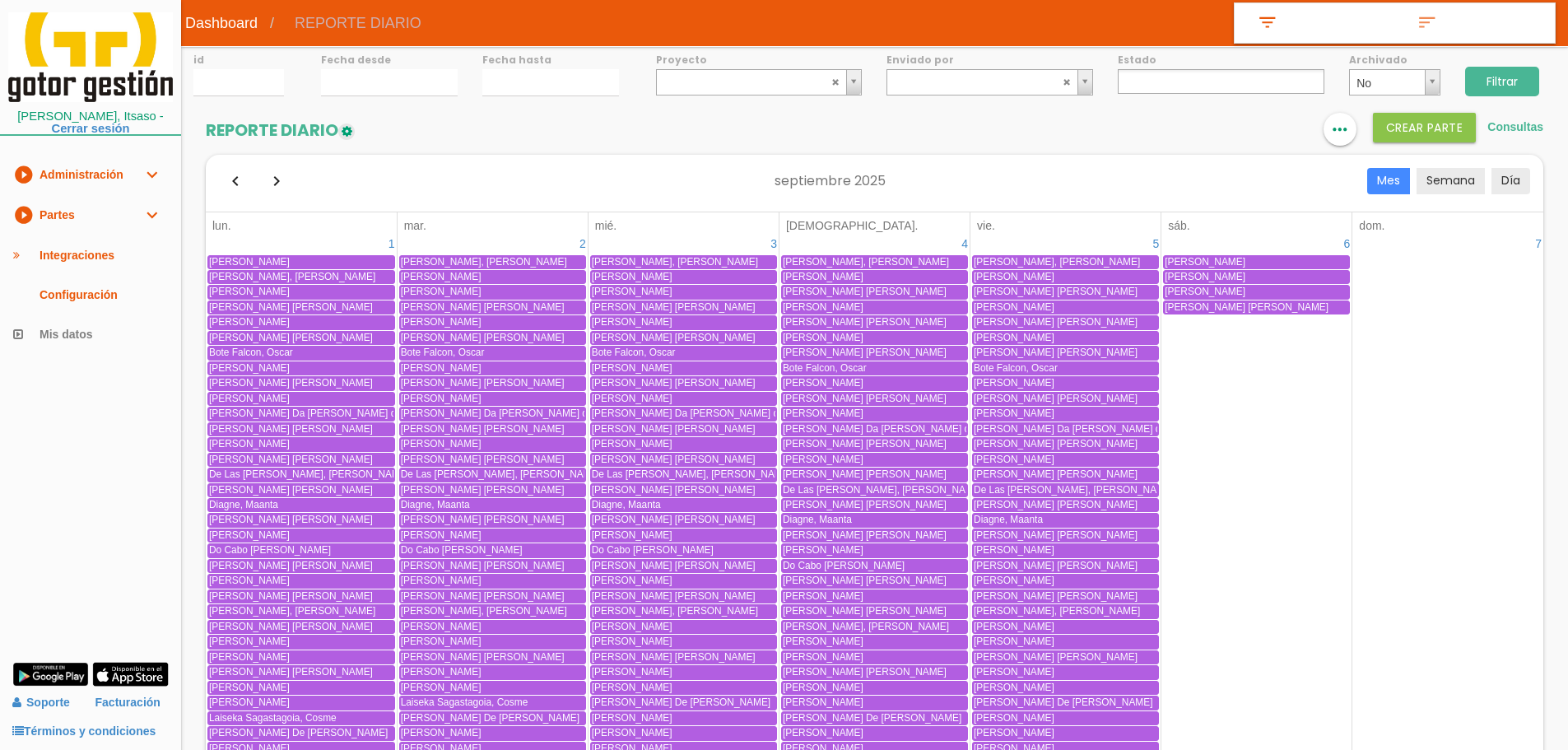
click at [133, 215] on link "play_circle_filled Partes expand_more" at bounding box center [91, 215] width 181 height 41
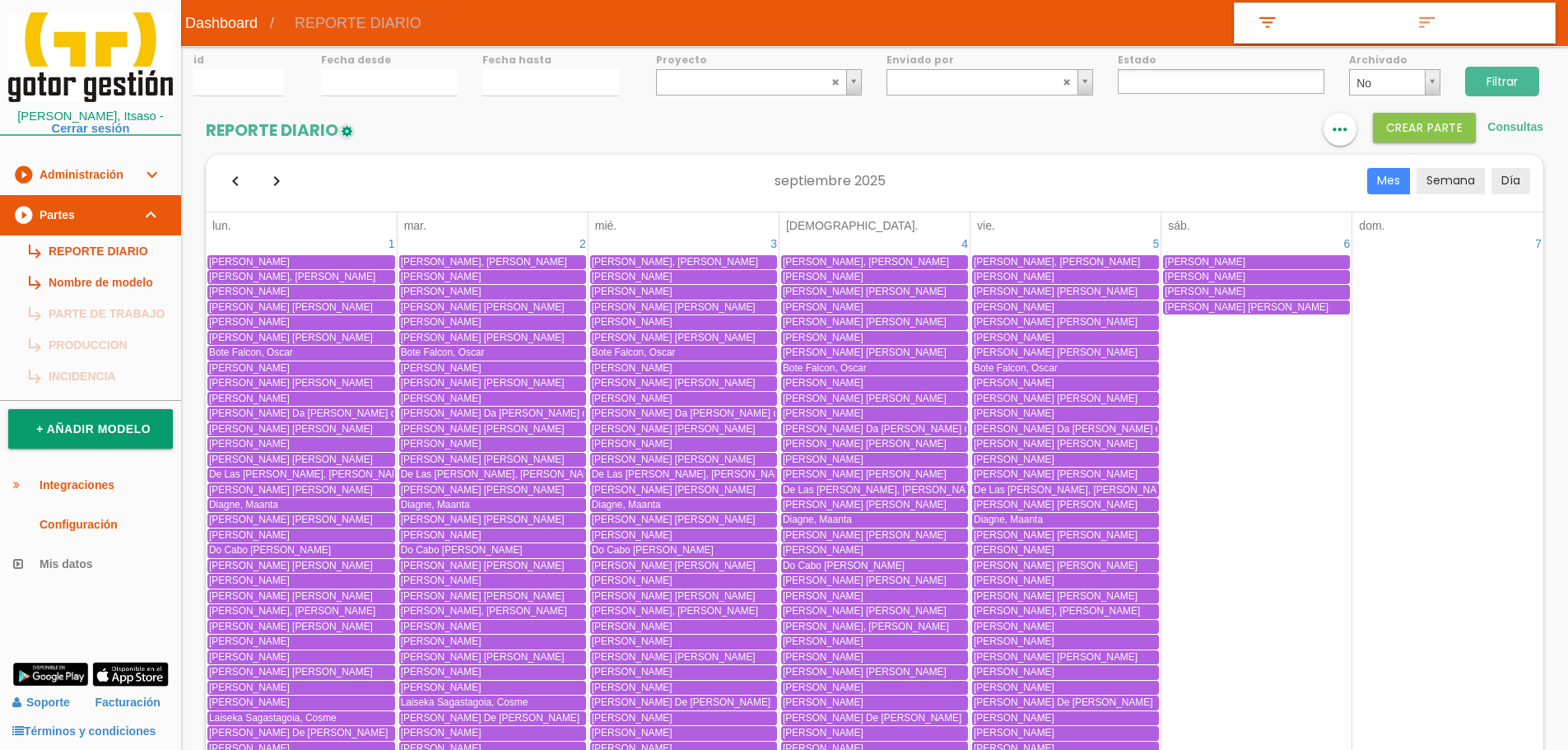
drag, startPoint x: 1229, startPoint y: 122, endPoint x: 1213, endPoint y: 109, distance: 20.6
click at [1230, 122] on link "format_list_bulleted" at bounding box center [1241, 129] width 33 height 33
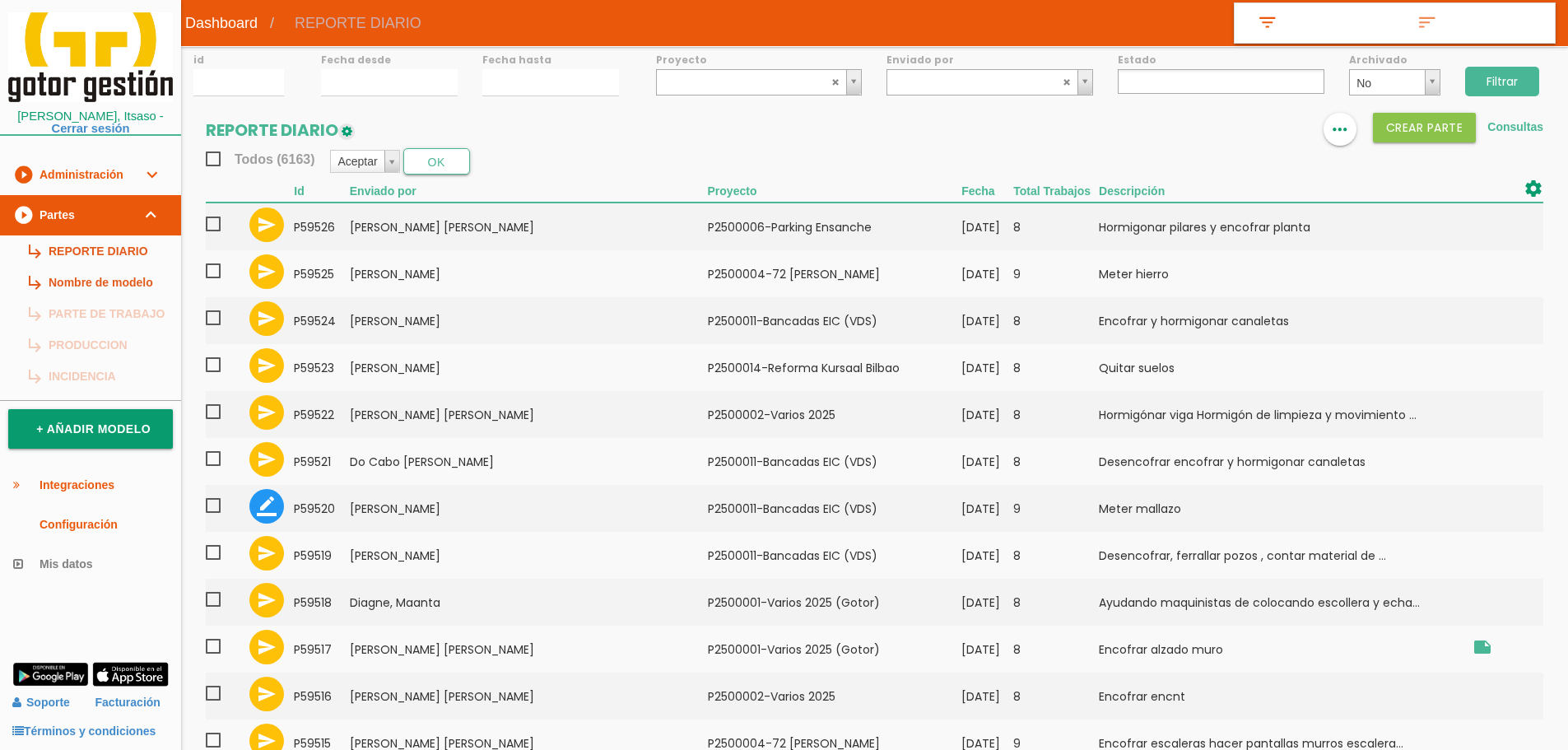
click at [1150, 68] on div "Estado No se encontraron resultados Enviado Rechazado Aceptado Pendiente de com…" at bounding box center [1221, 70] width 231 height 48
click at [1153, 80] on ul at bounding box center [1221, 81] width 206 height 25
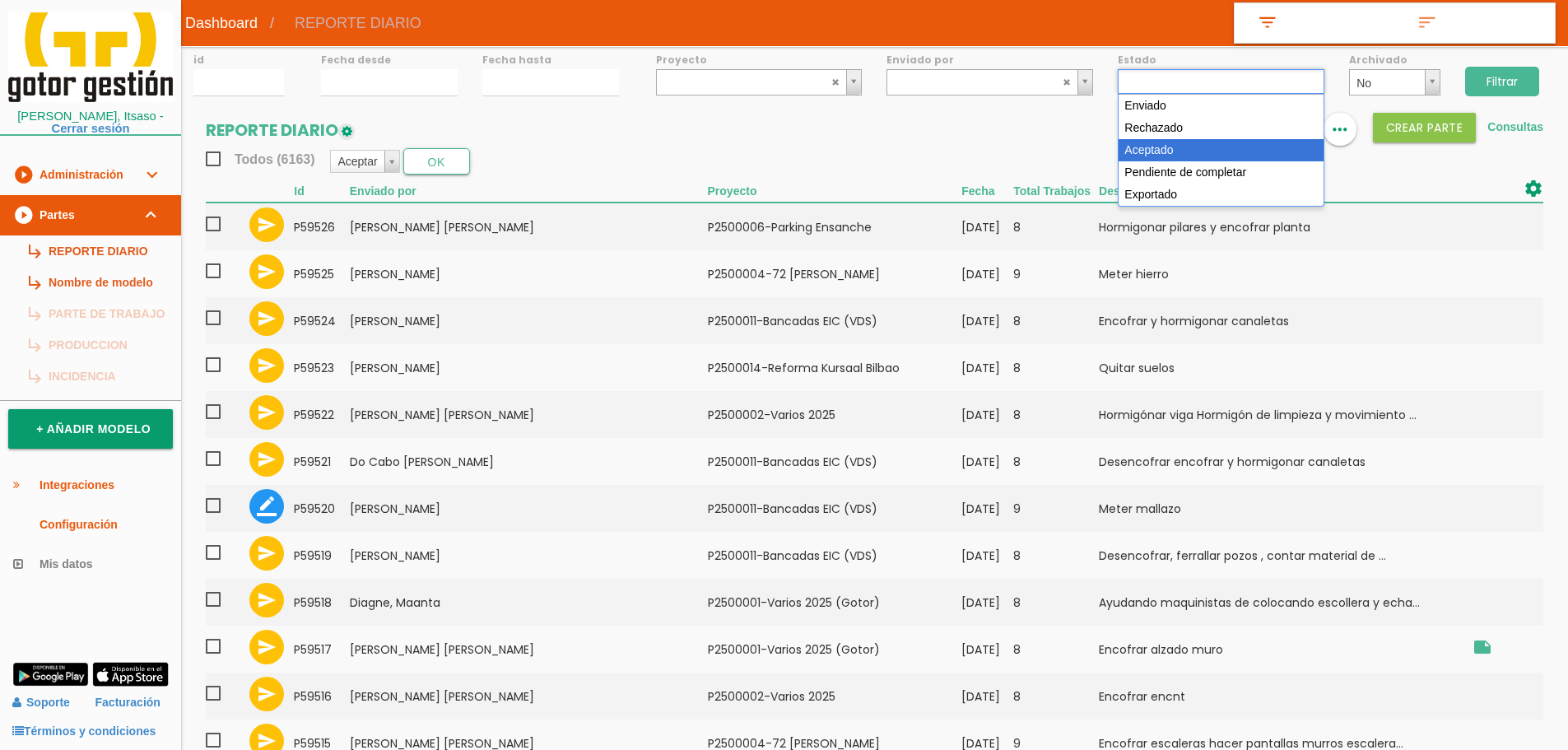
select select "3"
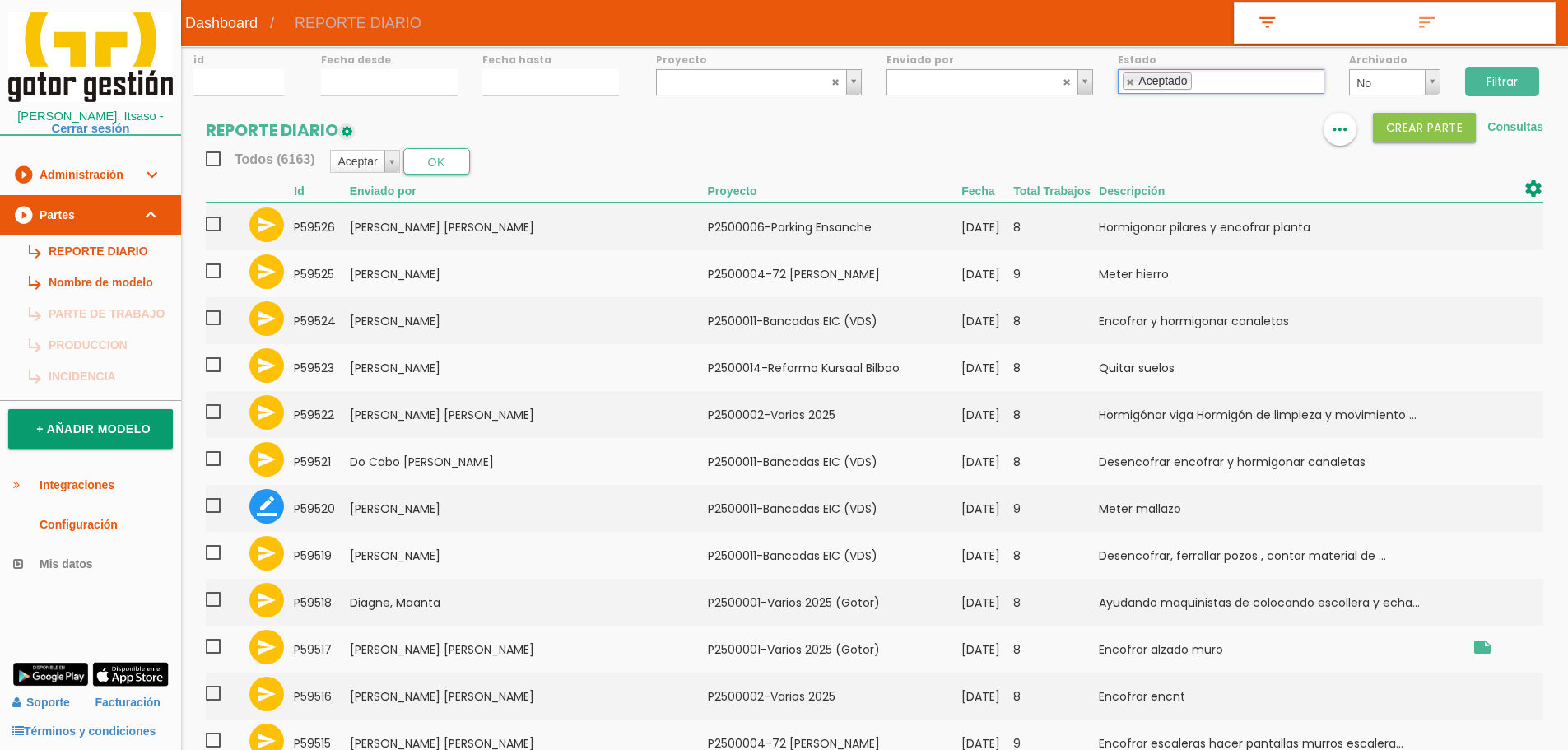
click at [1522, 75] on input "Filtrar" at bounding box center [1502, 81] width 74 height 29
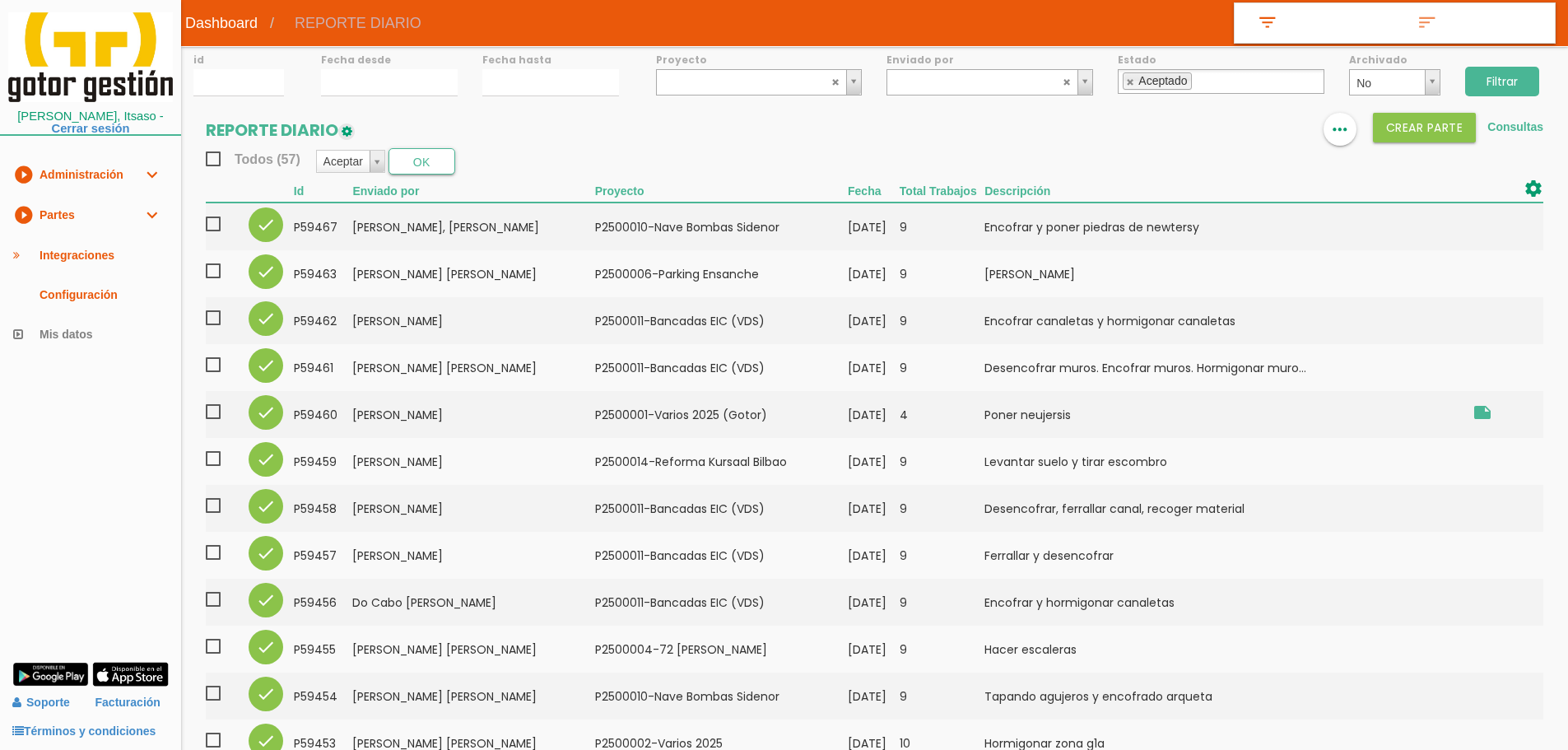
click at [214, 161] on span "Todos (57)" at bounding box center [253, 159] width 94 height 21
click at [0, 0] on input "Todos (57)" at bounding box center [0, 0] width 0 height 0
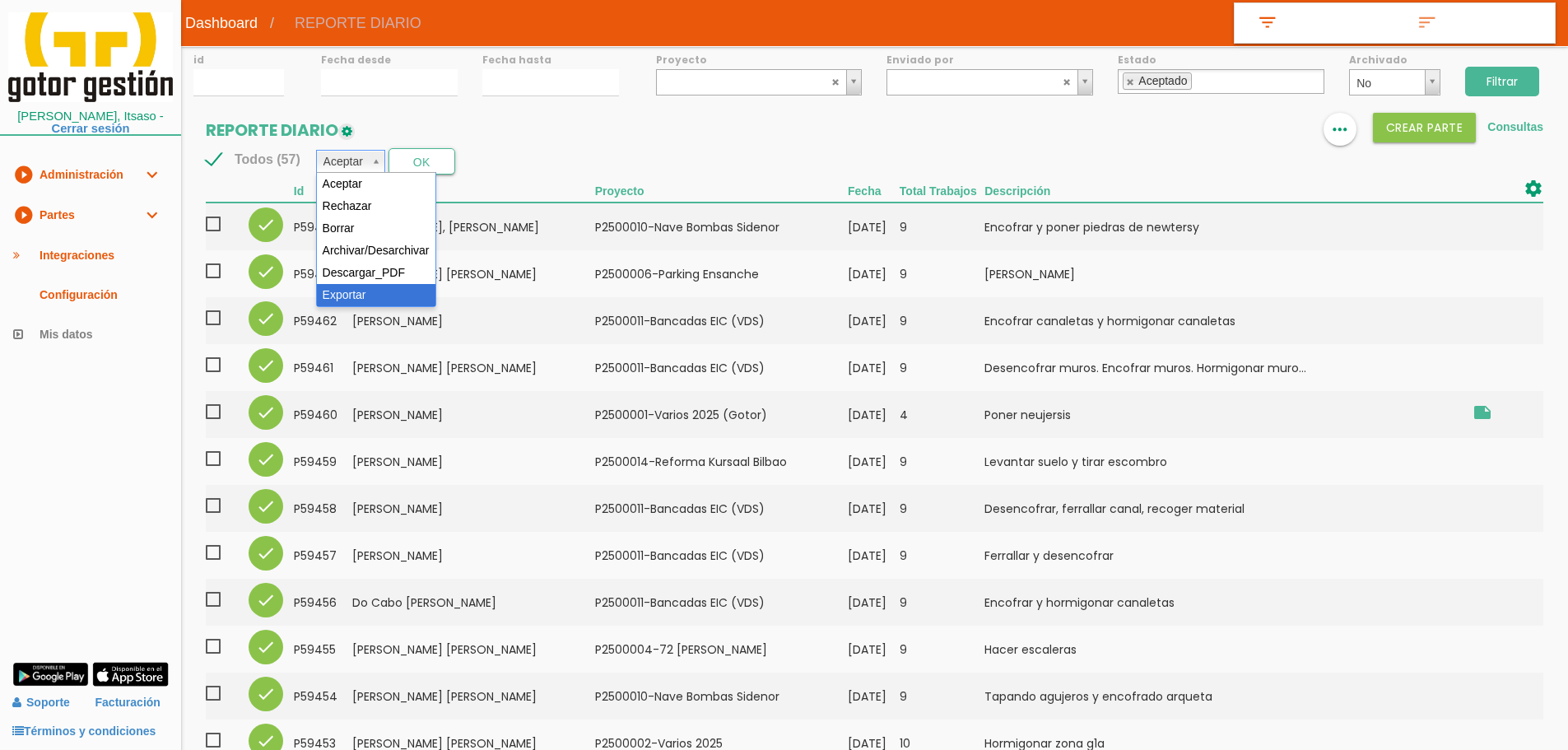
select select "6"
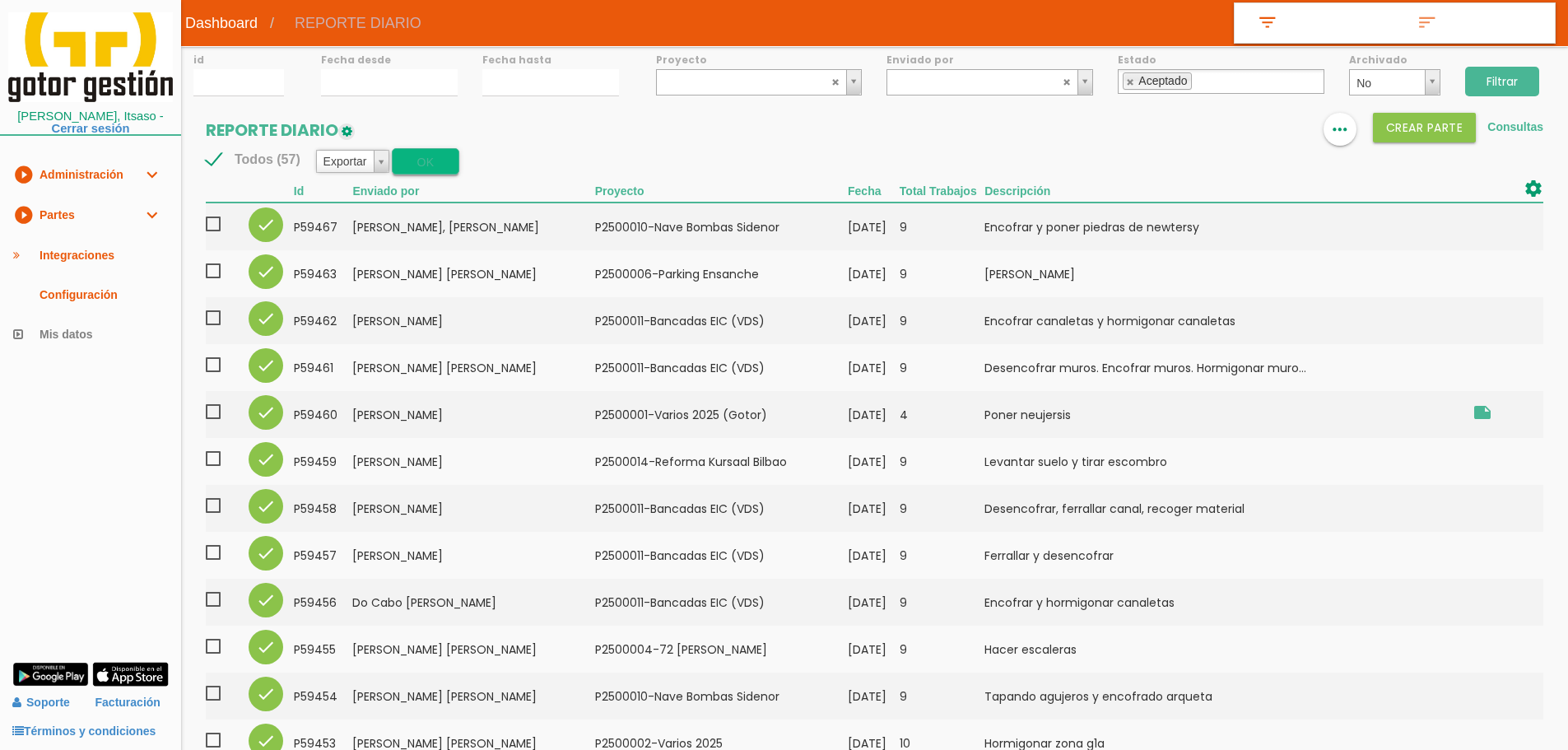
click at [419, 165] on button "OK" at bounding box center [425, 161] width 67 height 26
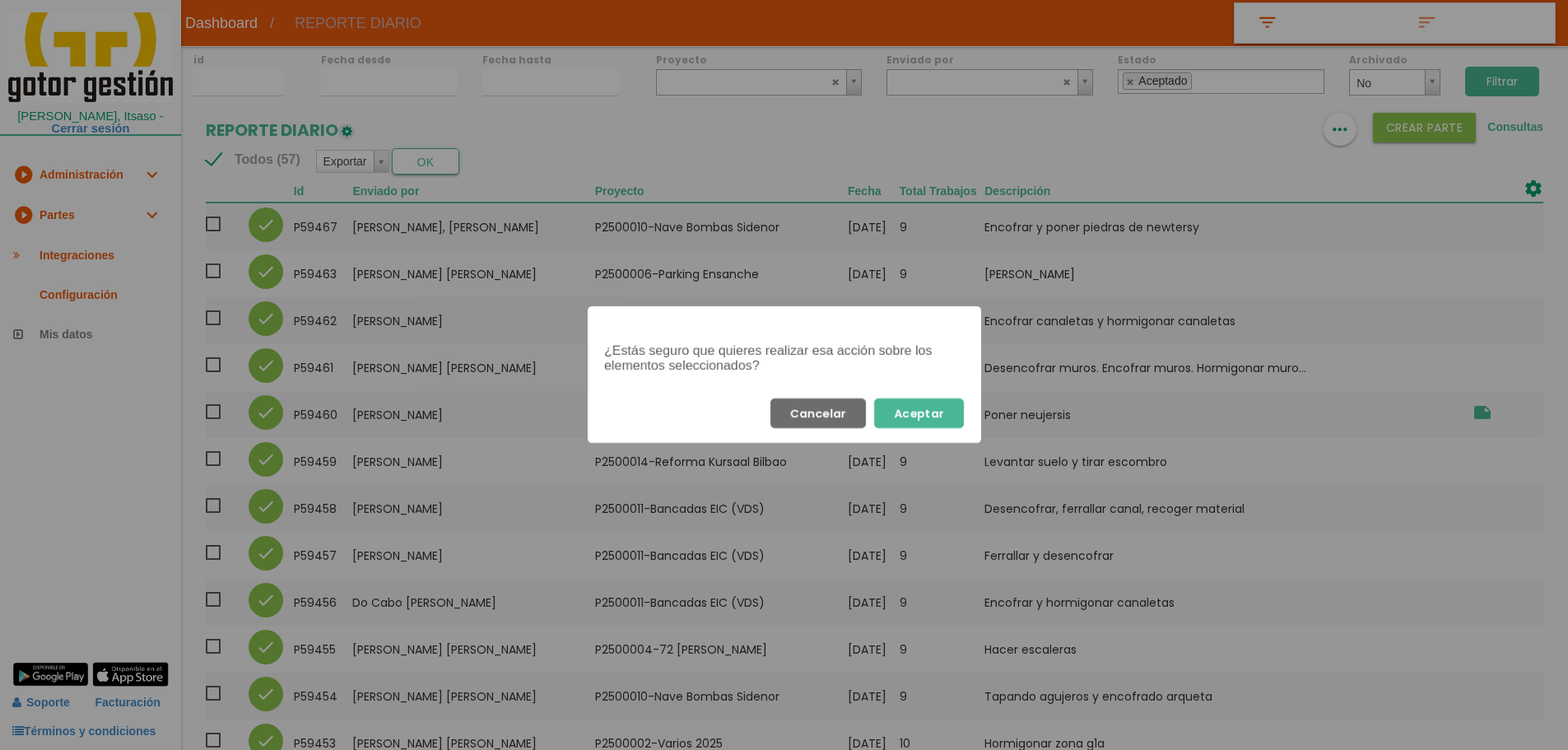
click at [940, 408] on button "Aceptar" at bounding box center [918, 413] width 90 height 29
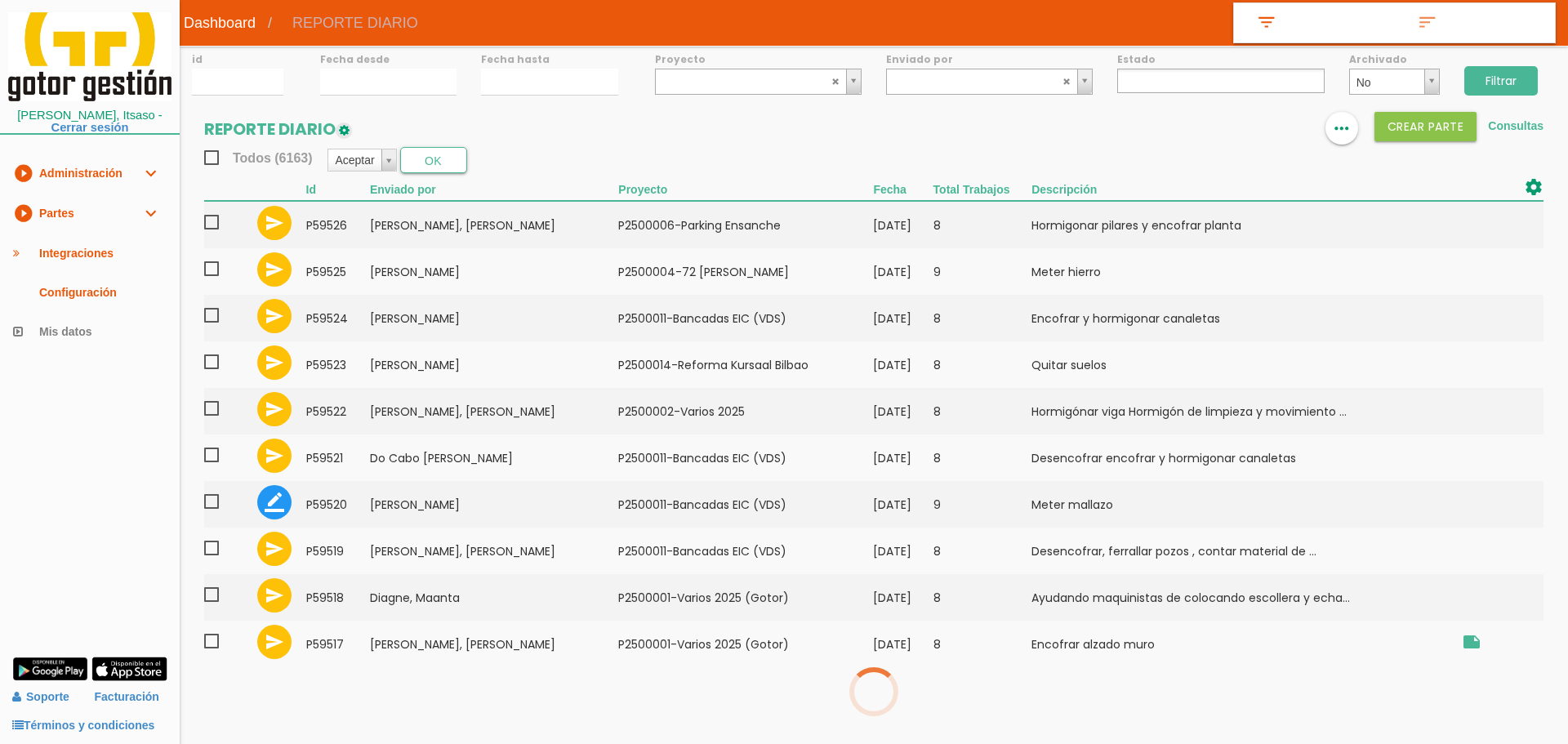
select select
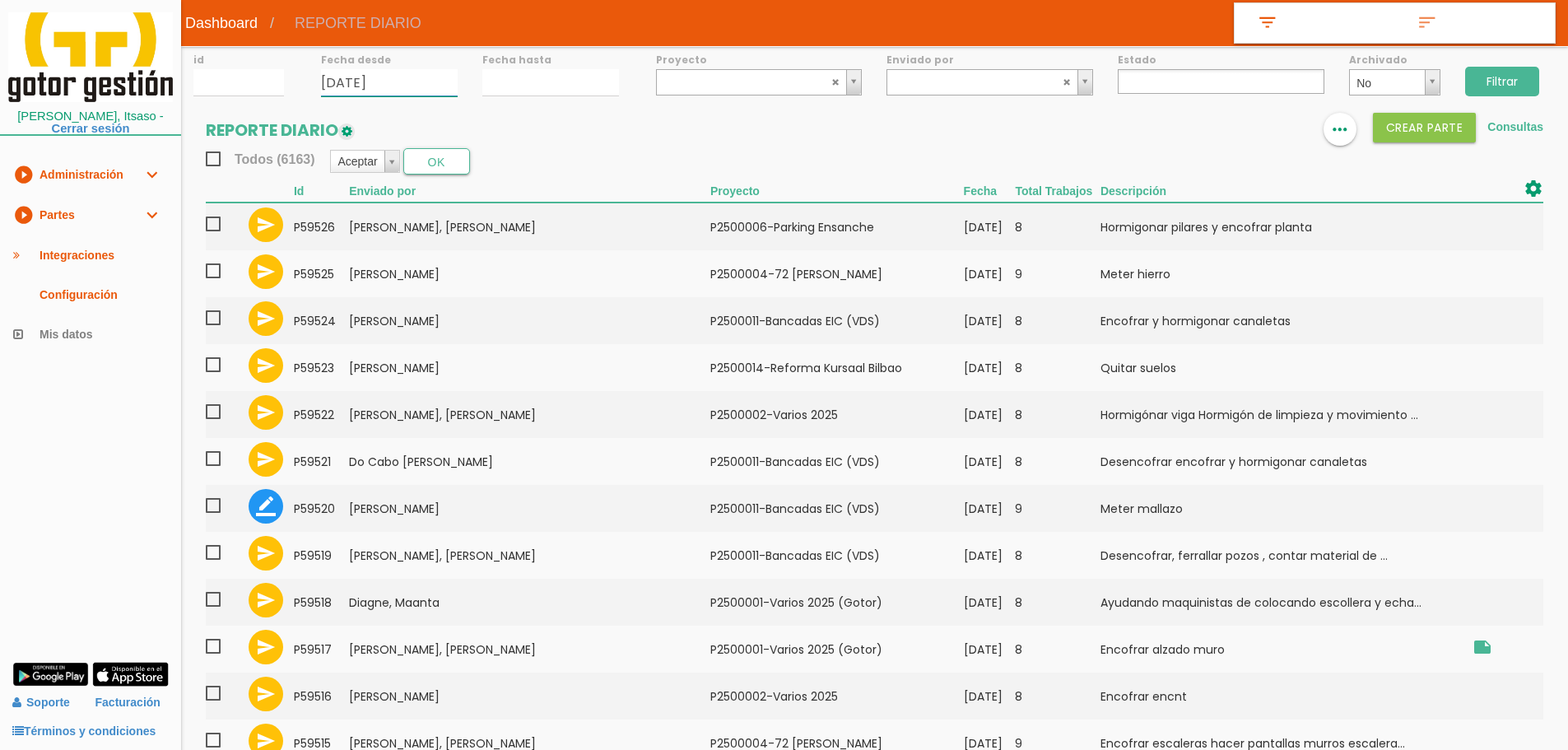
click at [361, 89] on input "15/09/2025" at bounding box center [388, 82] width 137 height 27
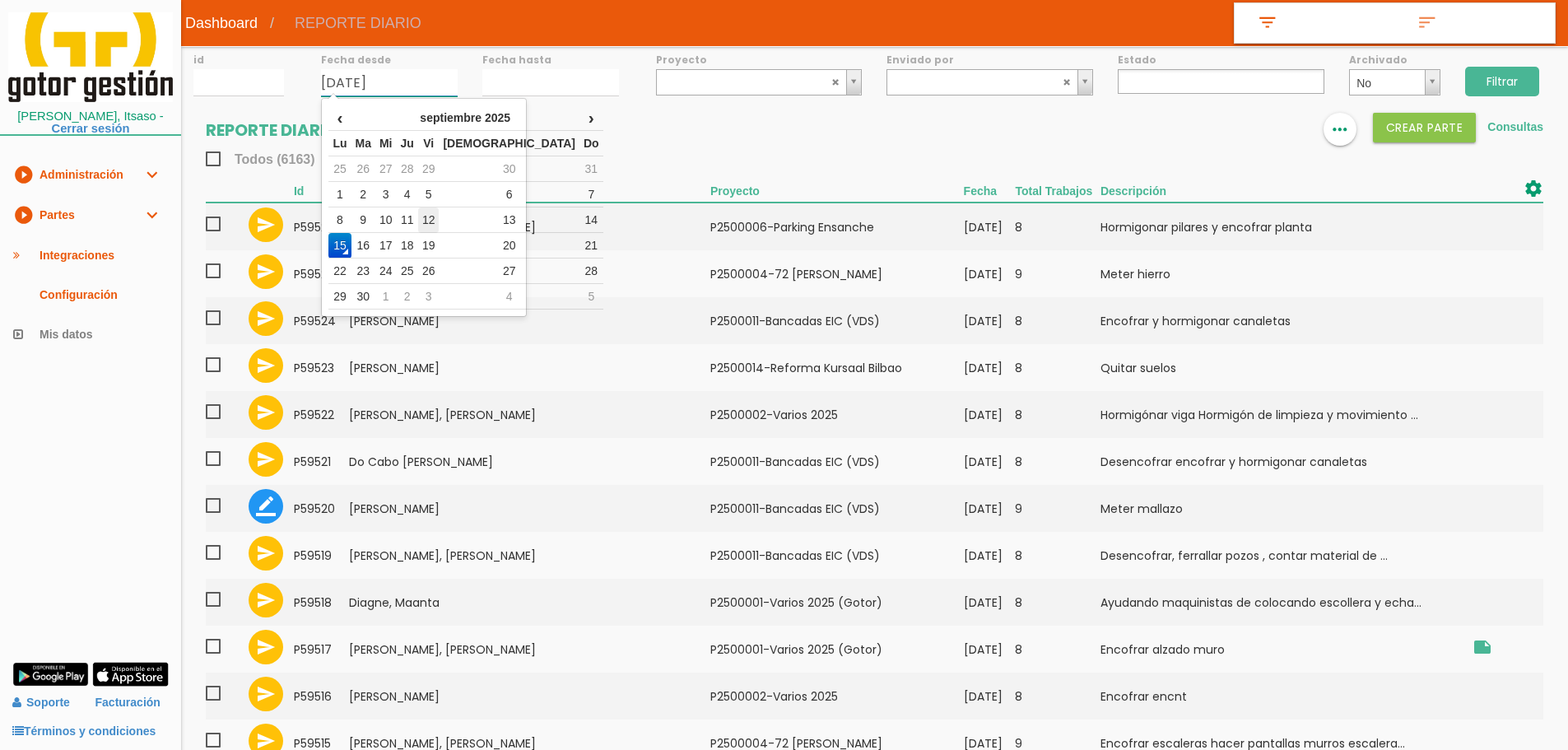
click at [439, 217] on td "12" at bounding box center [429, 220] width 22 height 25
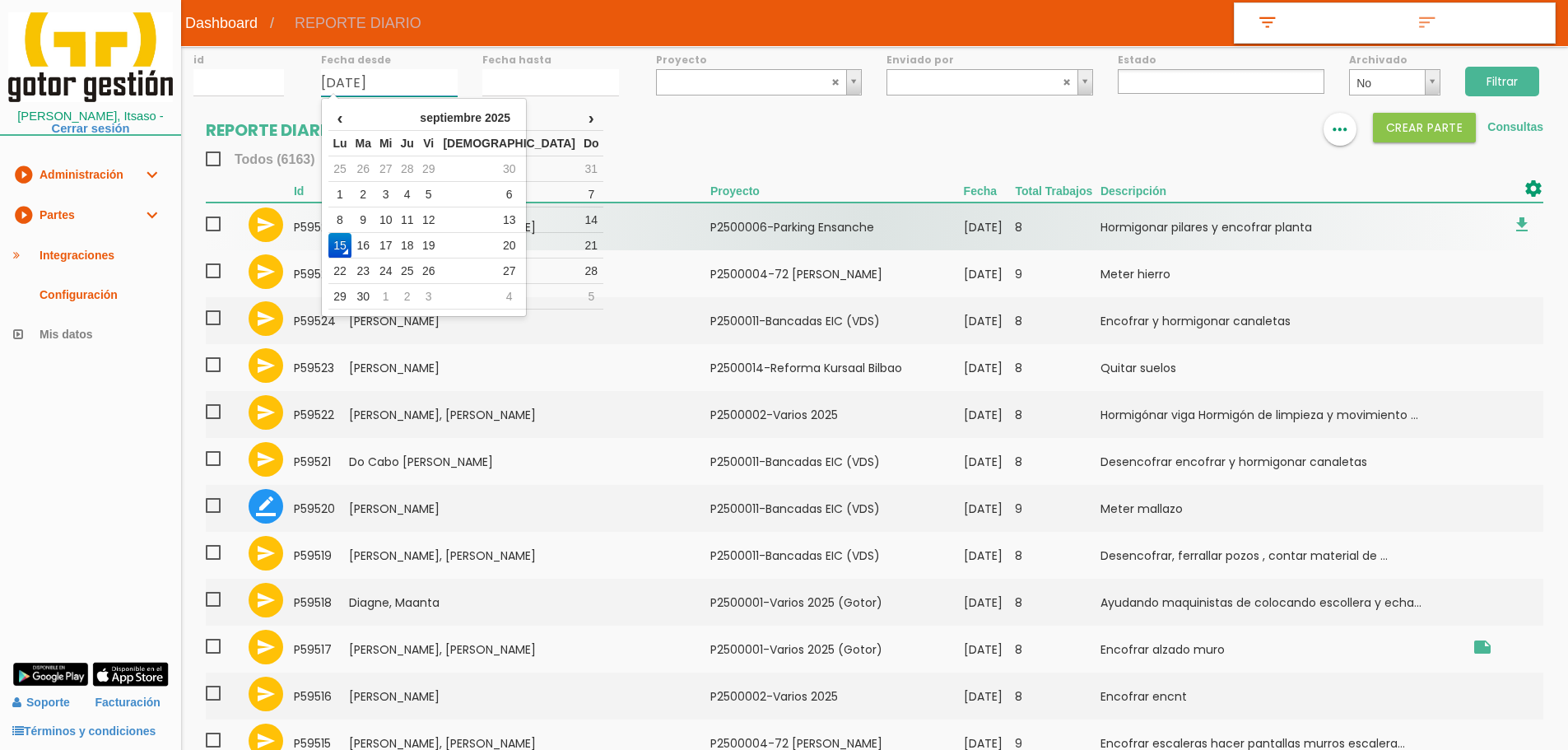
type input "[DATE]"
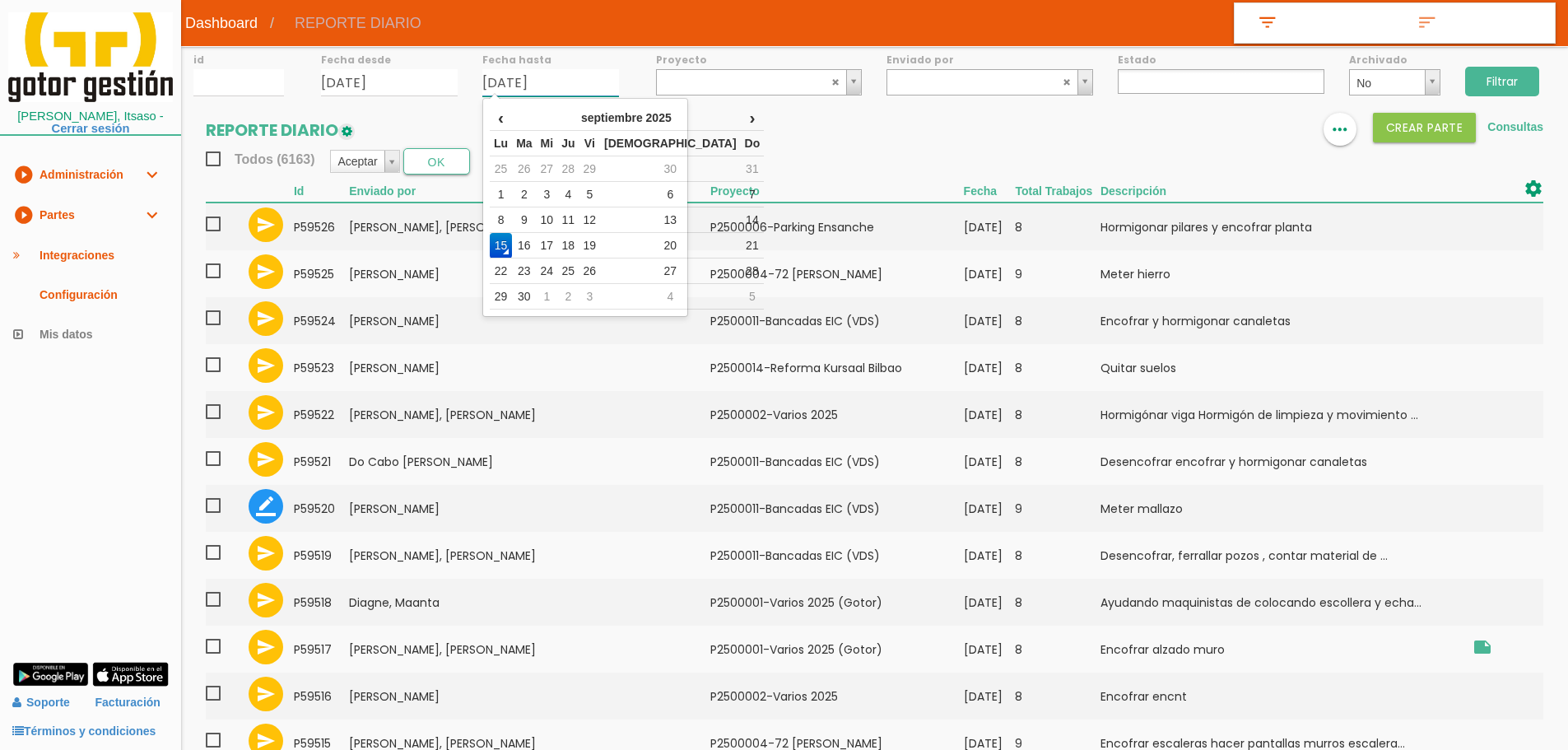
click at [534, 90] on input "15/09/2025" at bounding box center [551, 82] width 137 height 27
click at [601, 224] on td "12" at bounding box center [590, 220] width 22 height 25
type input "[DATE]"
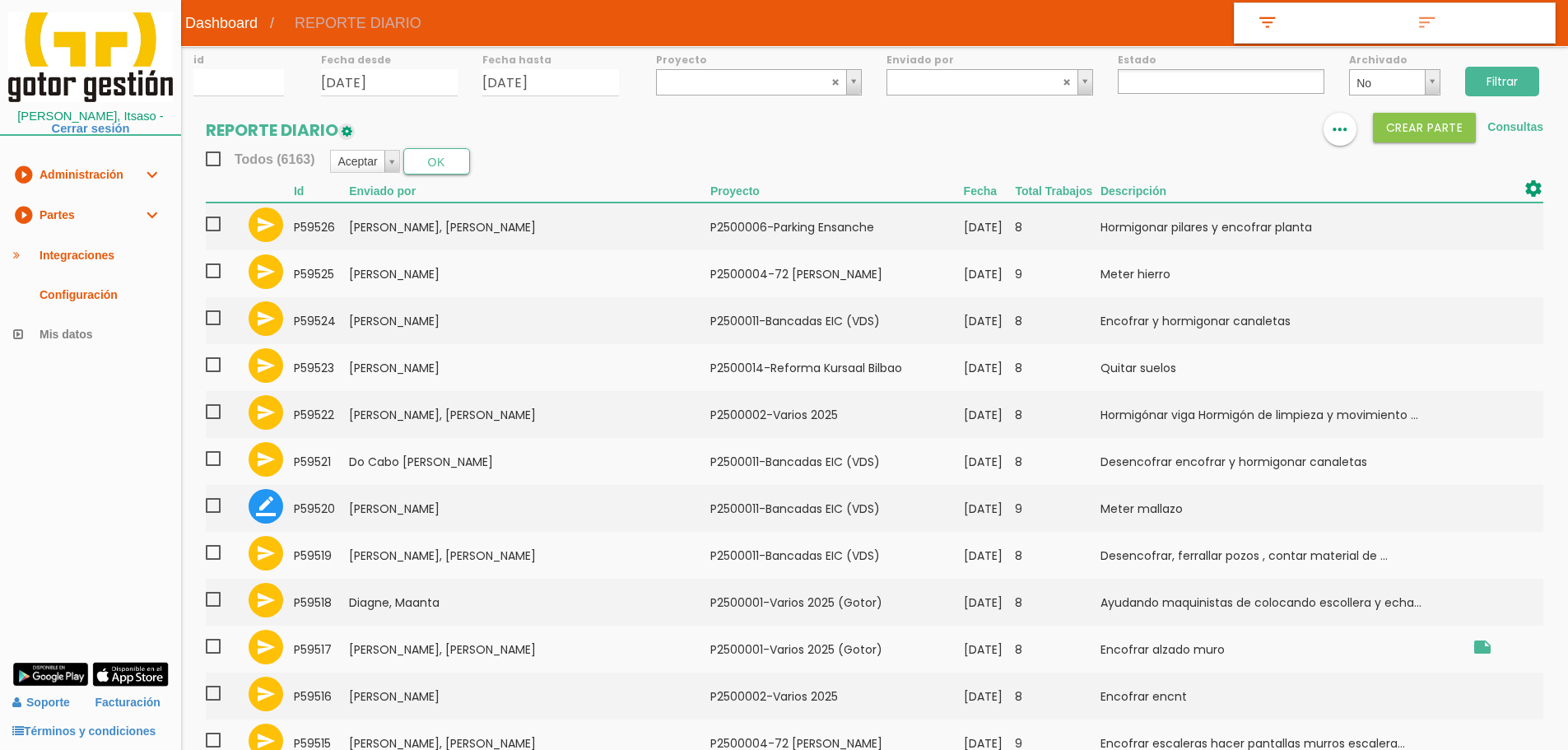
click at [1521, 88] on input "Filtrar" at bounding box center [1502, 81] width 74 height 29
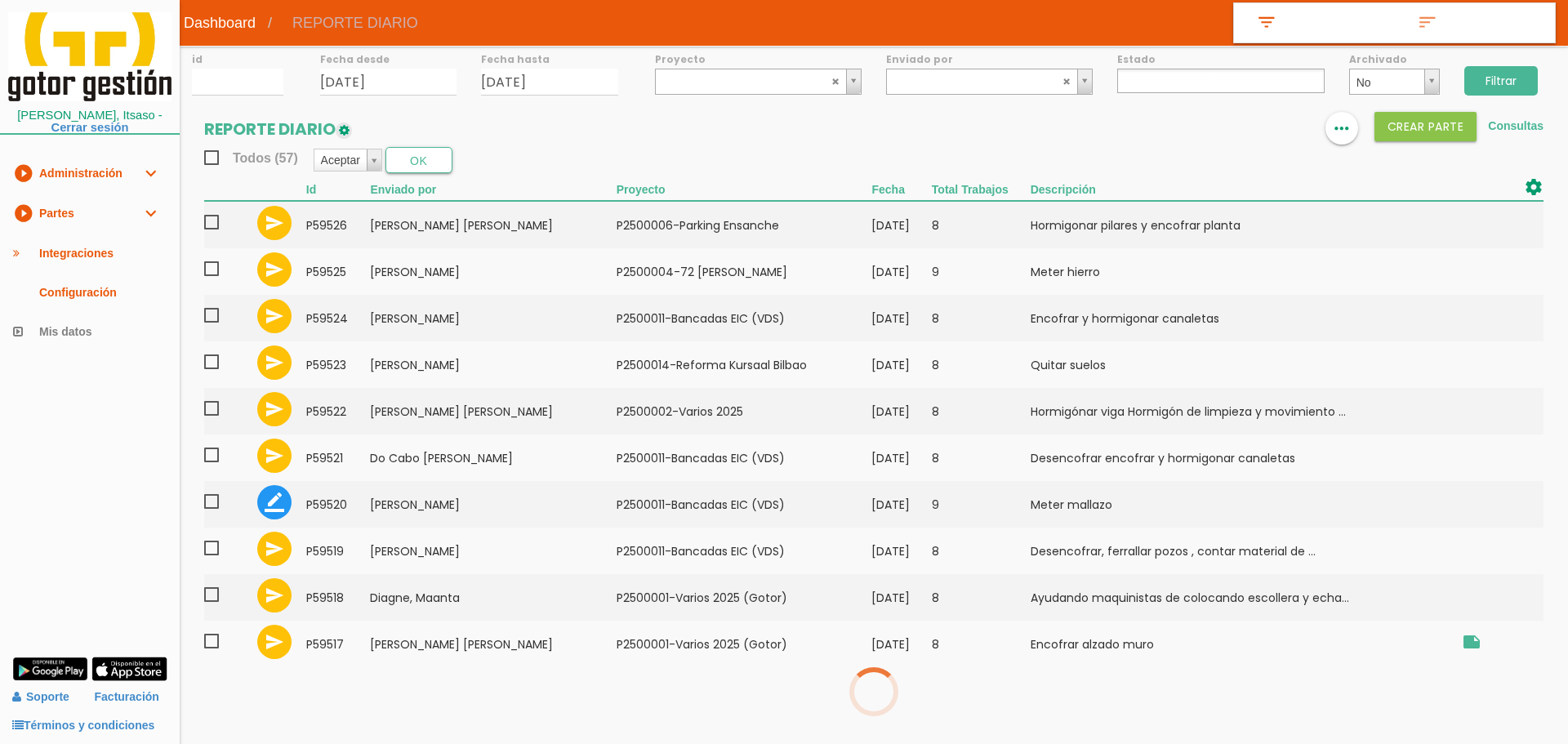
select select
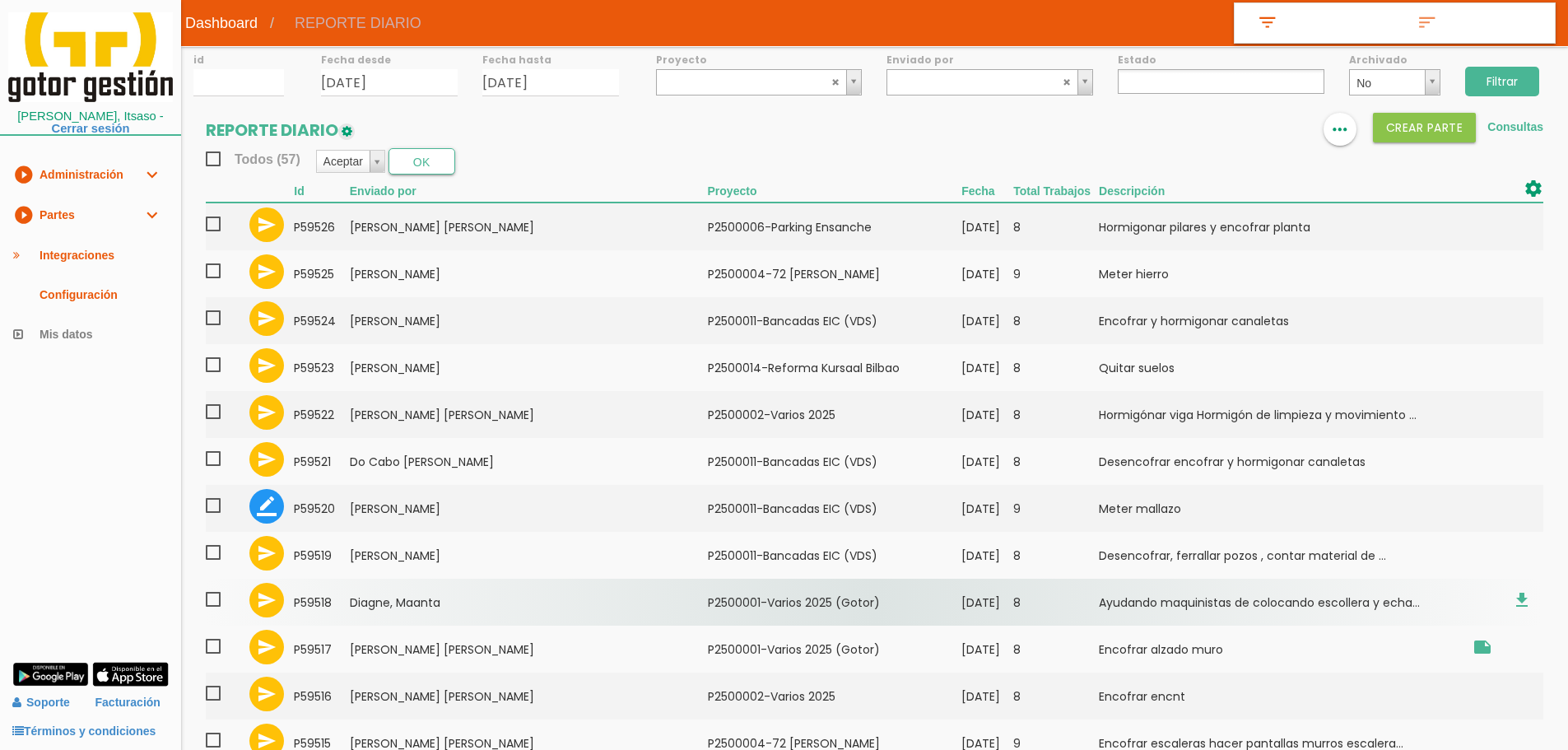
click at [531, 595] on td "Diagne, Maanta" at bounding box center [529, 603] width 358 height 47
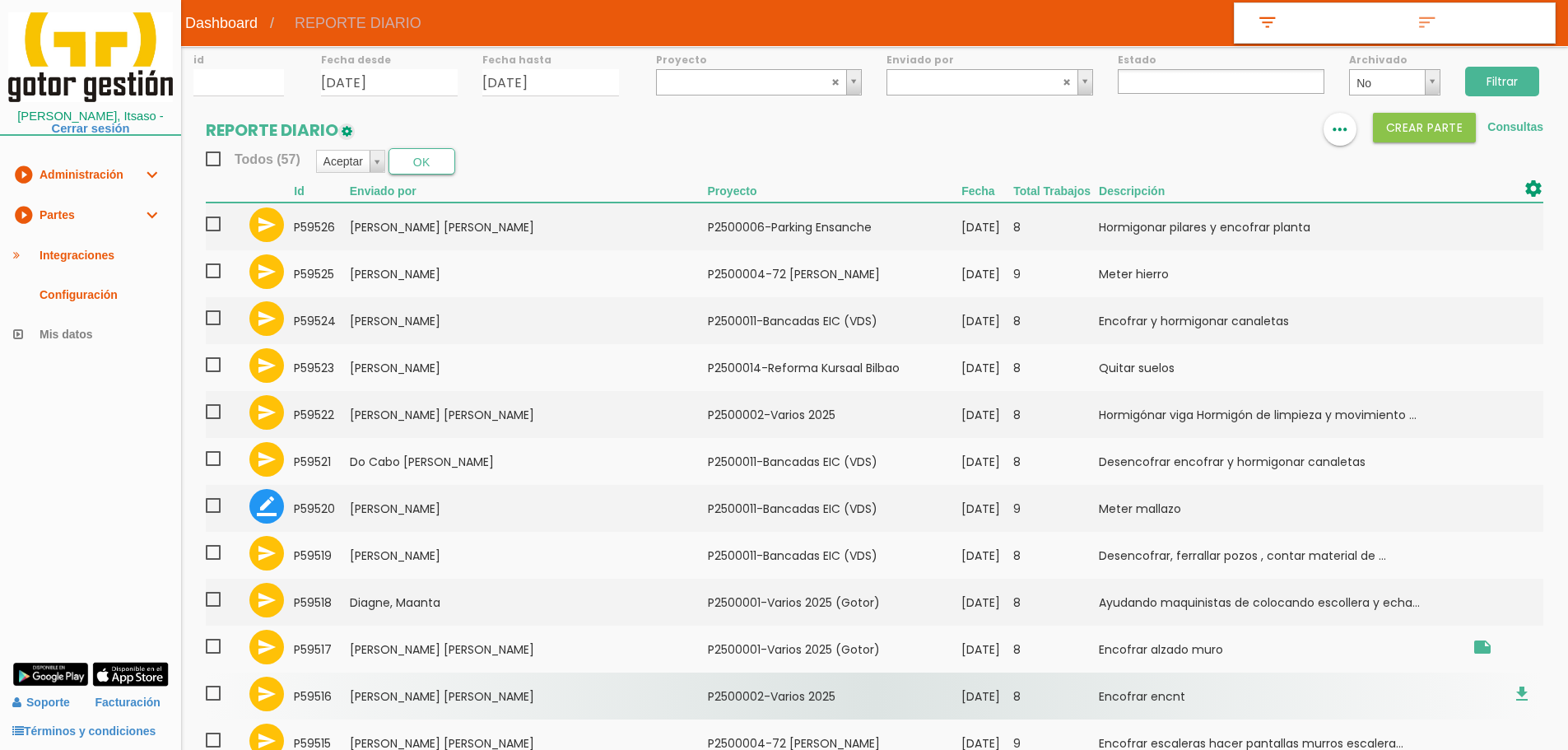
click at [460, 697] on td "[PERSON_NAME] [PERSON_NAME]" at bounding box center [529, 696] width 358 height 47
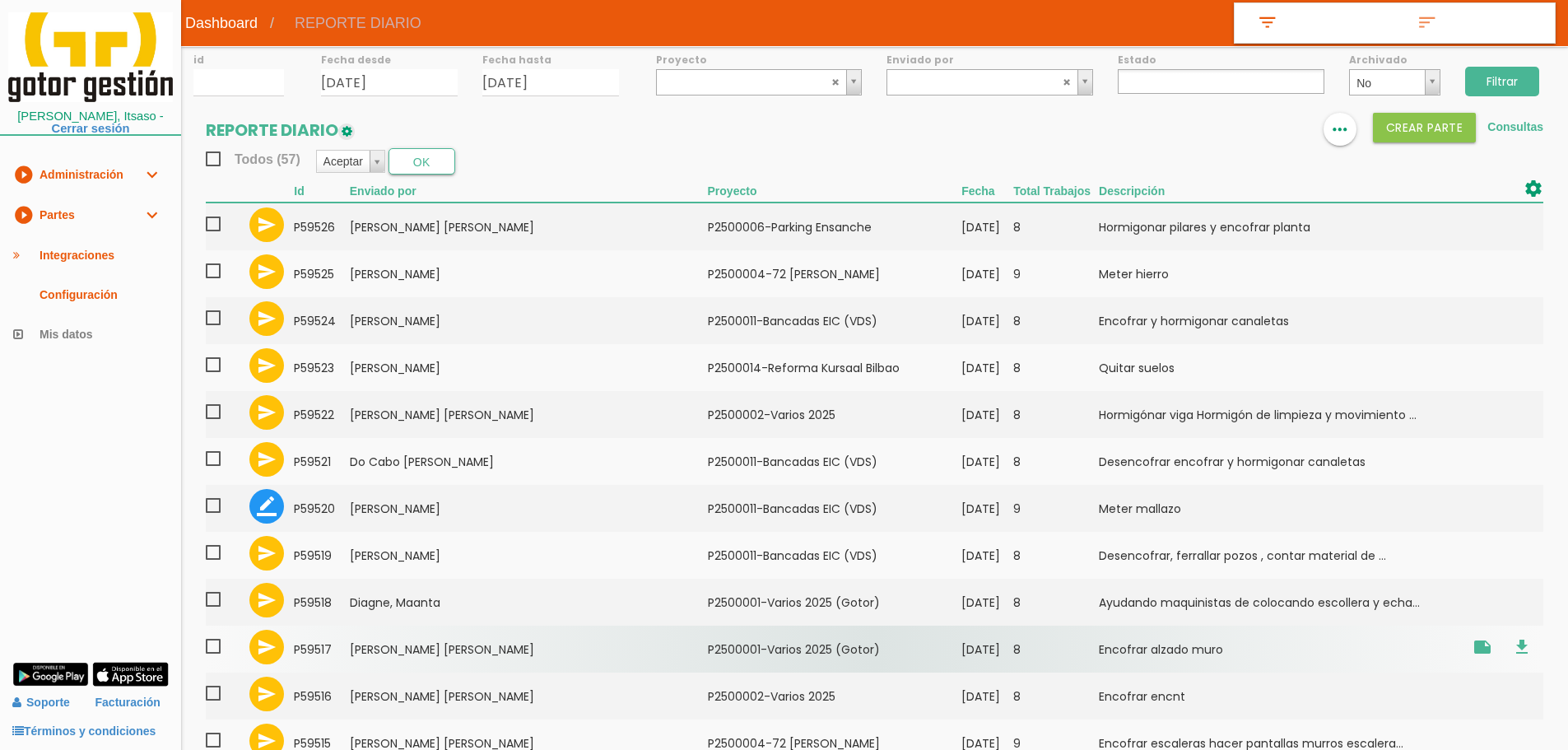
click at [441, 659] on td "[PERSON_NAME] [PERSON_NAME]" at bounding box center [529, 650] width 358 height 47
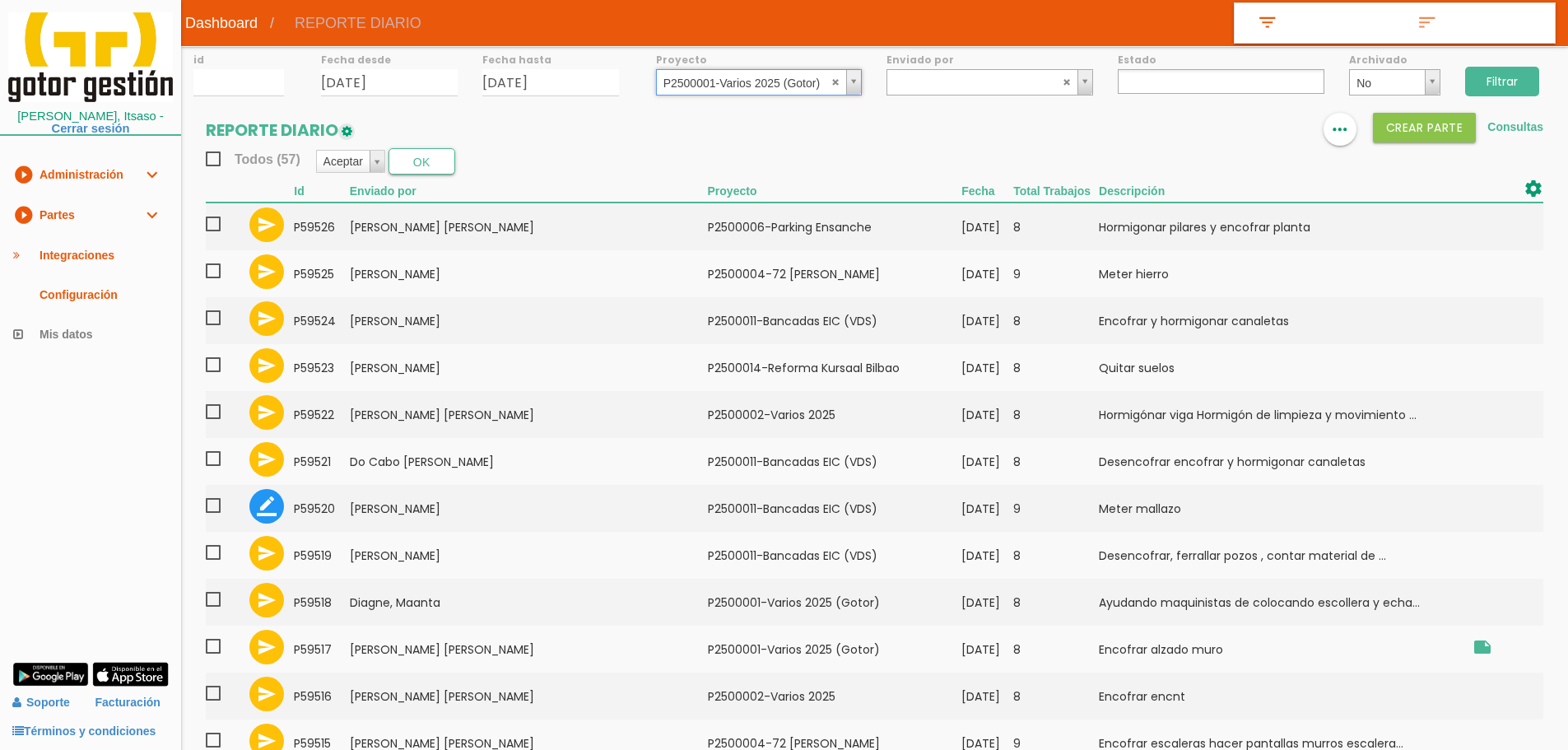
select select "83"
click at [1500, 72] on input "Filtrar" at bounding box center [1502, 81] width 74 height 29
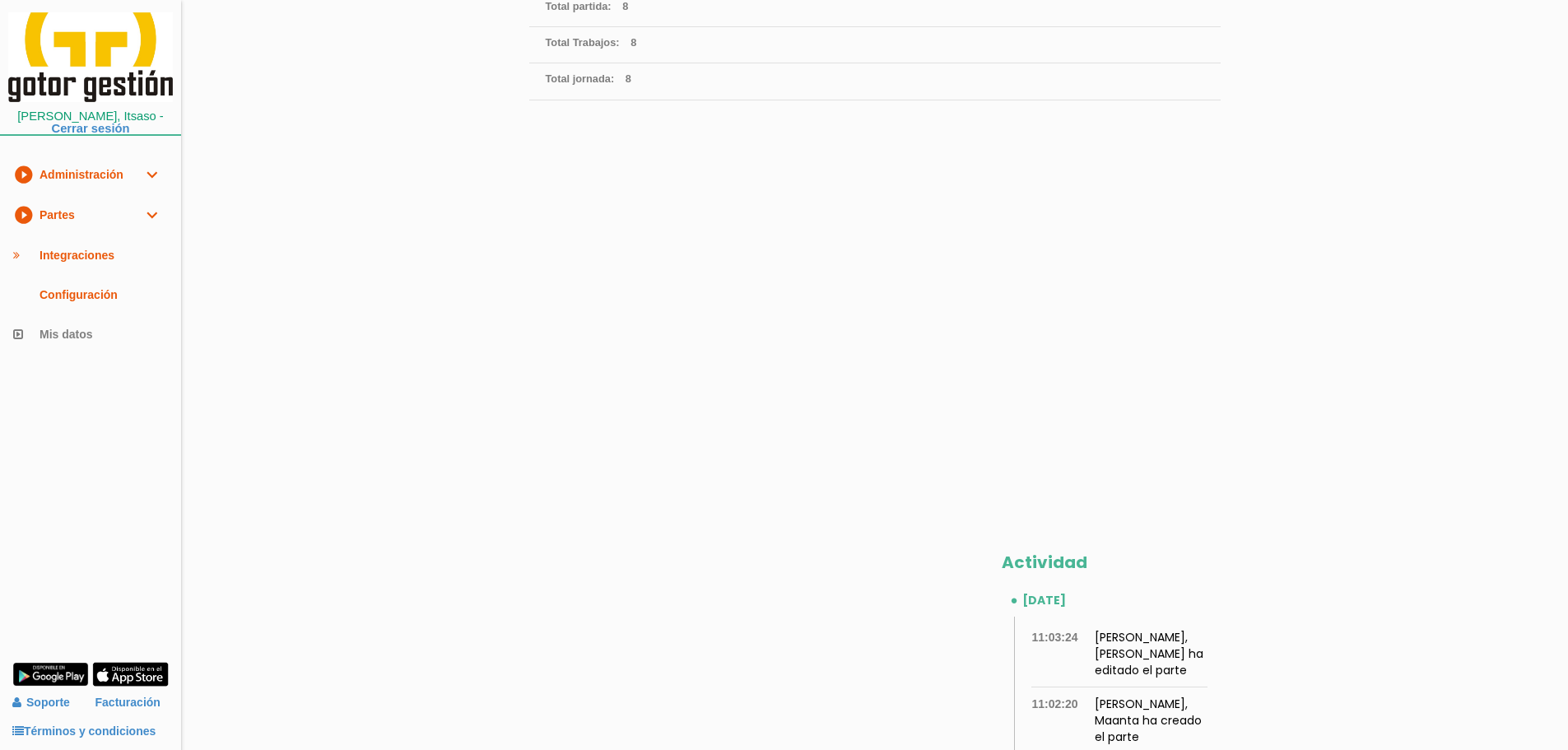
scroll to position [384, 0]
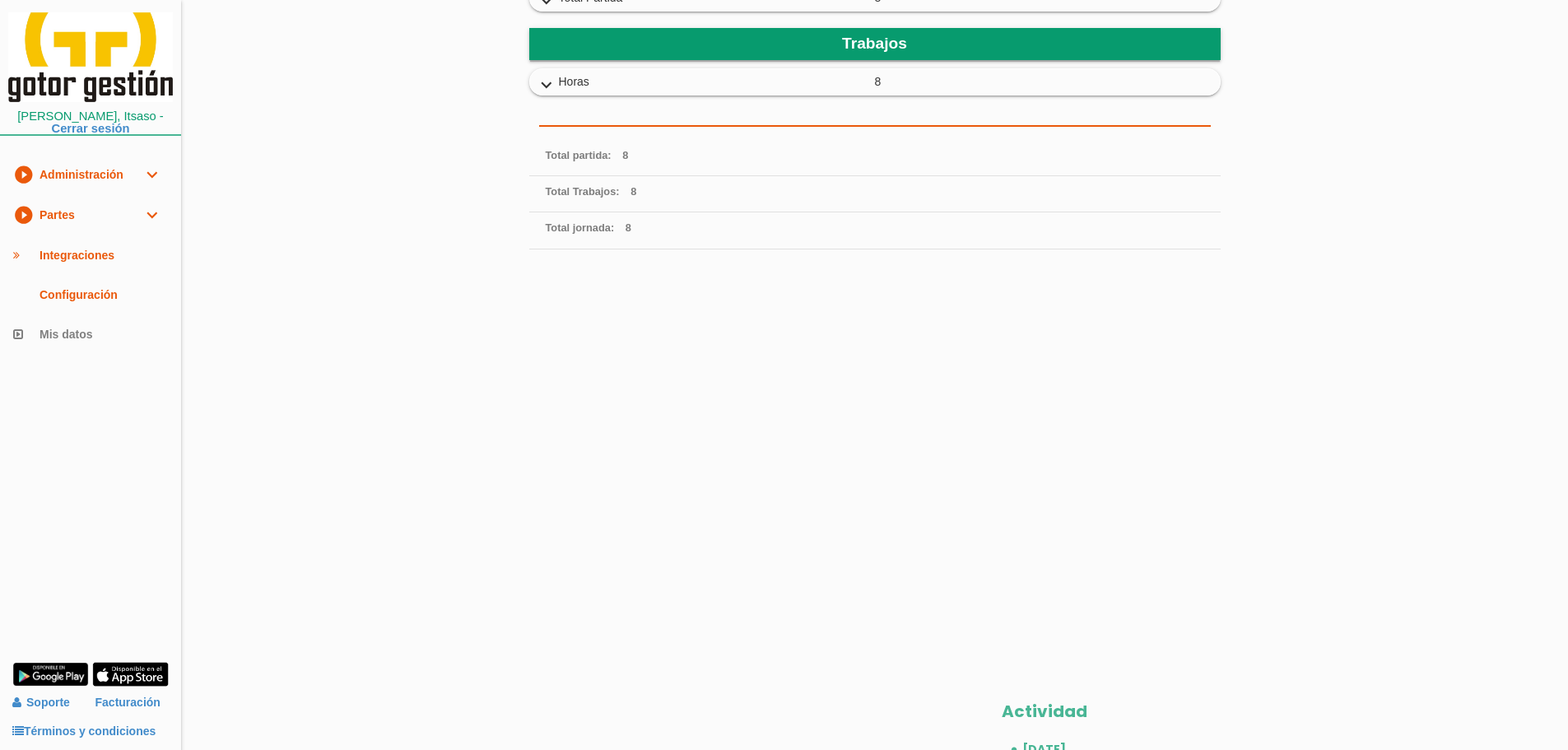
scroll to position [499, 0]
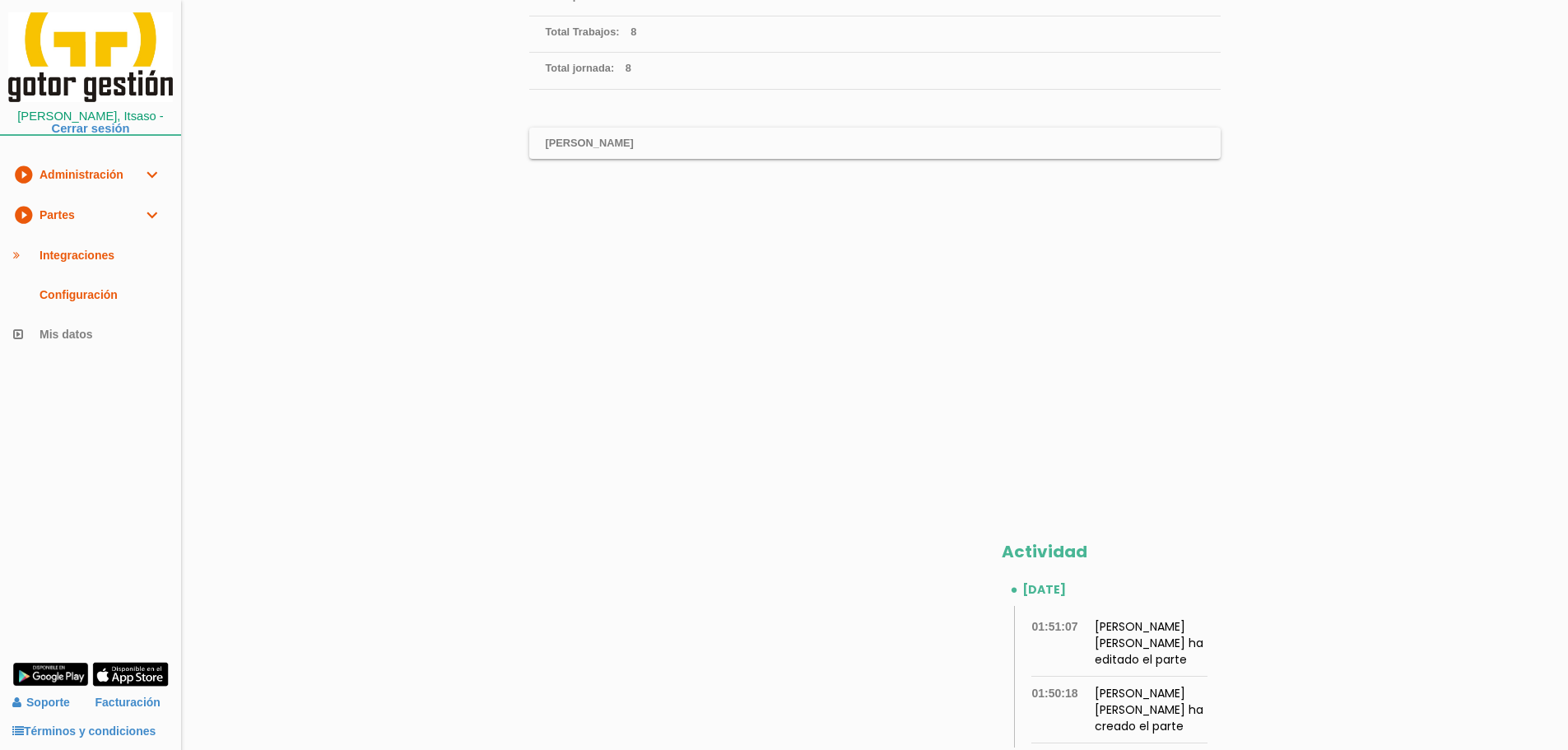
scroll to position [499, 0]
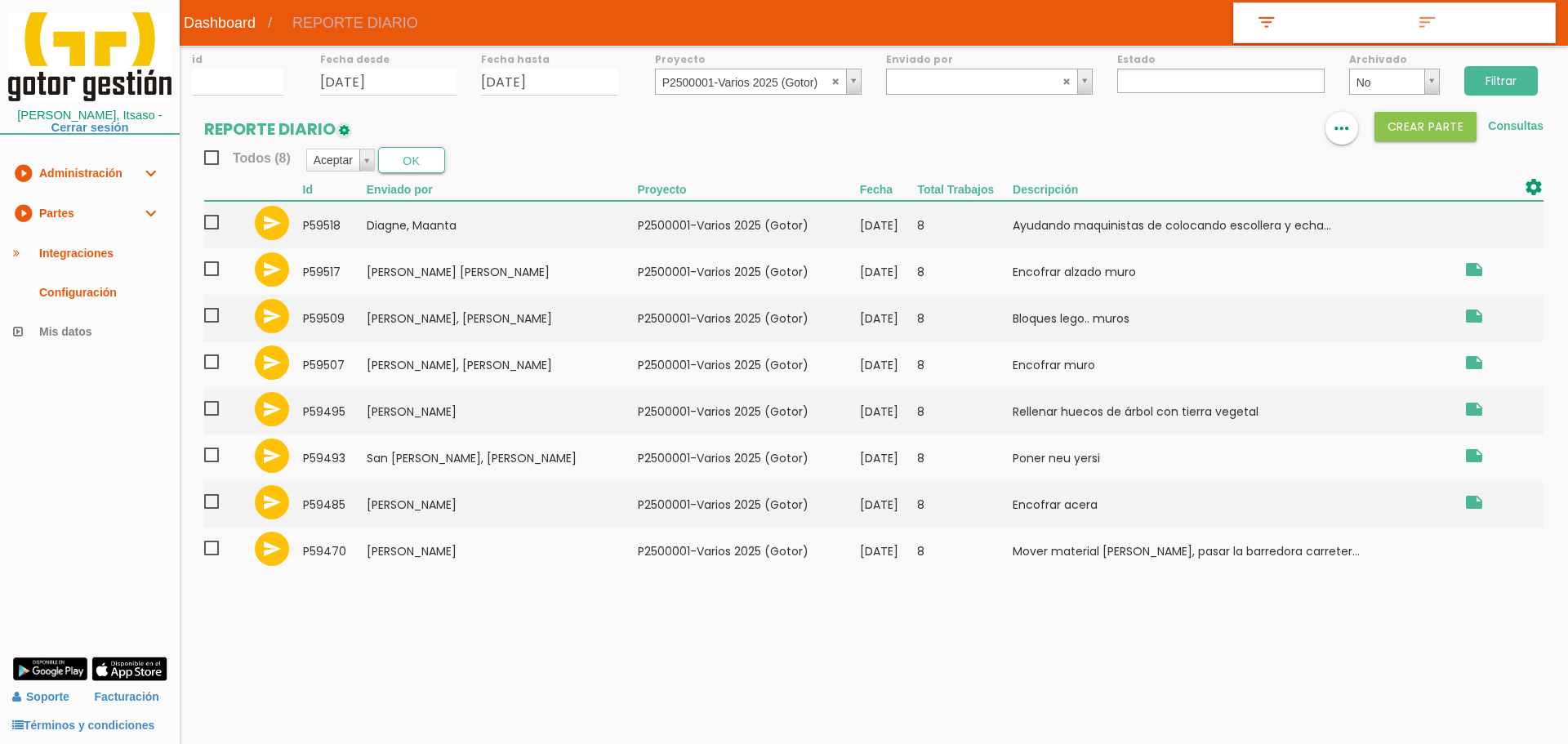
select select
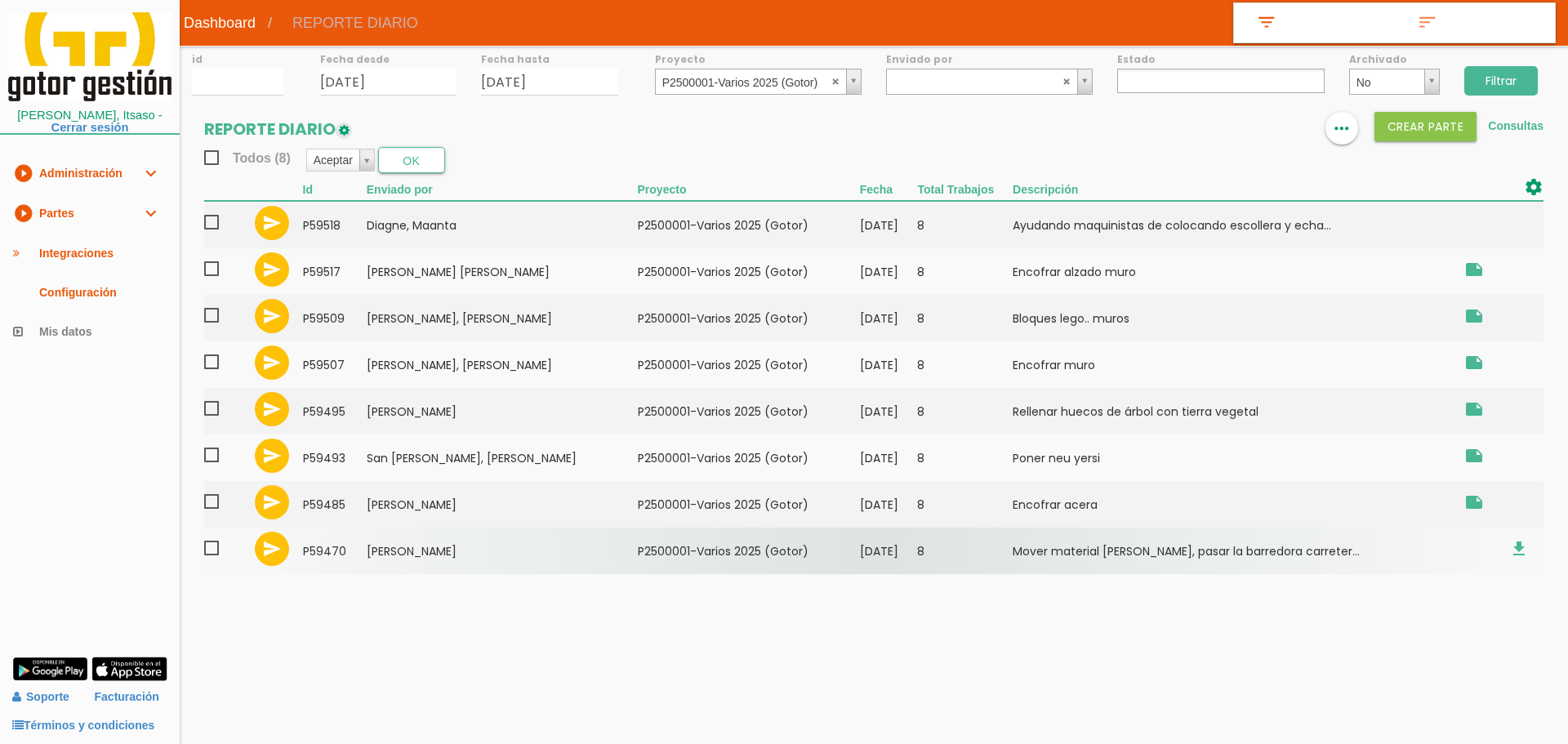
click at [210, 547] on span at bounding box center [218, 548] width 29 height 21
click at [0, 0] on input "checkbox" at bounding box center [0, 0] width 0 height 0
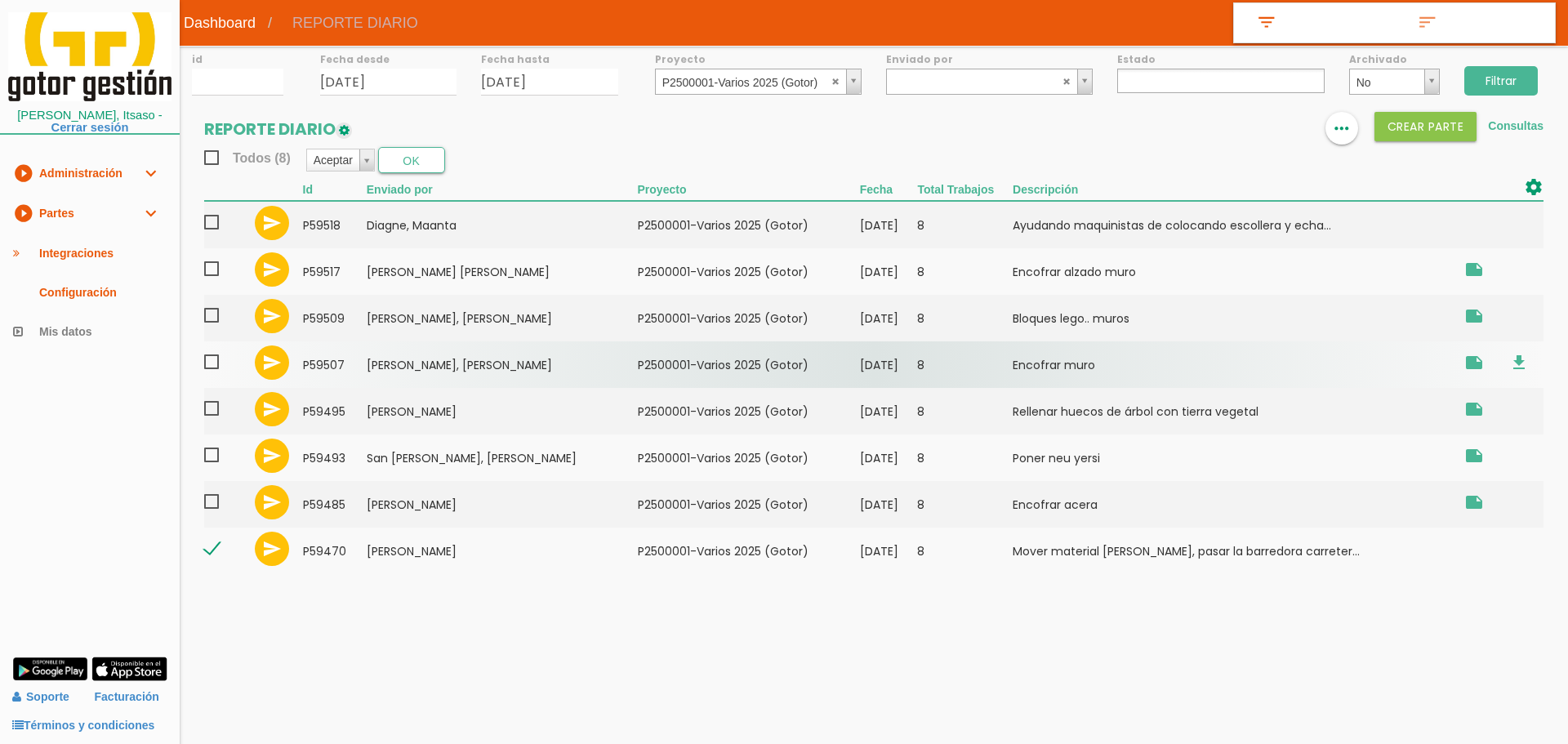
click at [205, 358] on span at bounding box center [218, 362] width 29 height 21
click at [0, 0] on input "checkbox" at bounding box center [0, 0] width 0 height 0
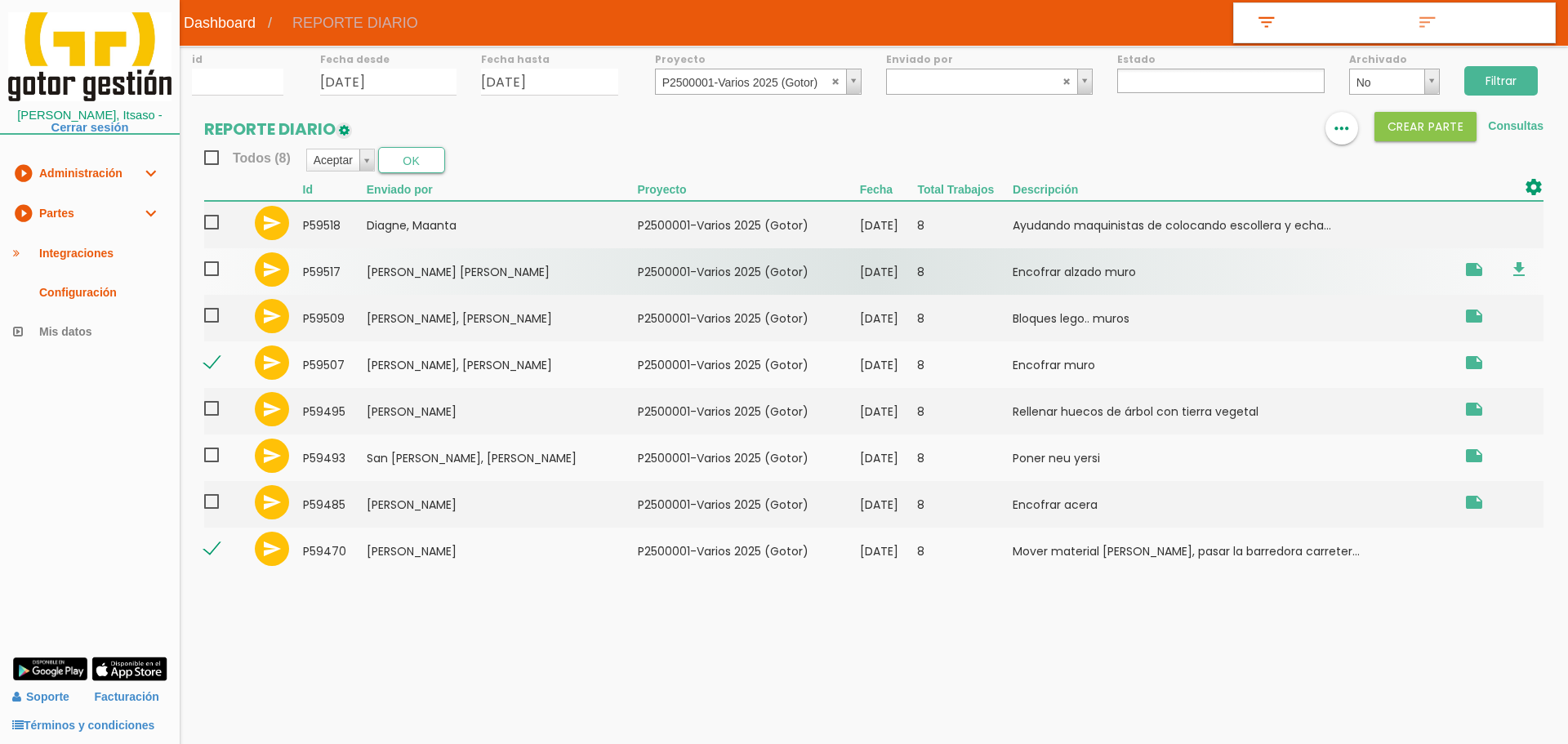
click at [210, 265] on span at bounding box center [218, 270] width 29 height 21
click at [0, 0] on input "checkbox" at bounding box center [0, 0] width 0 height 0
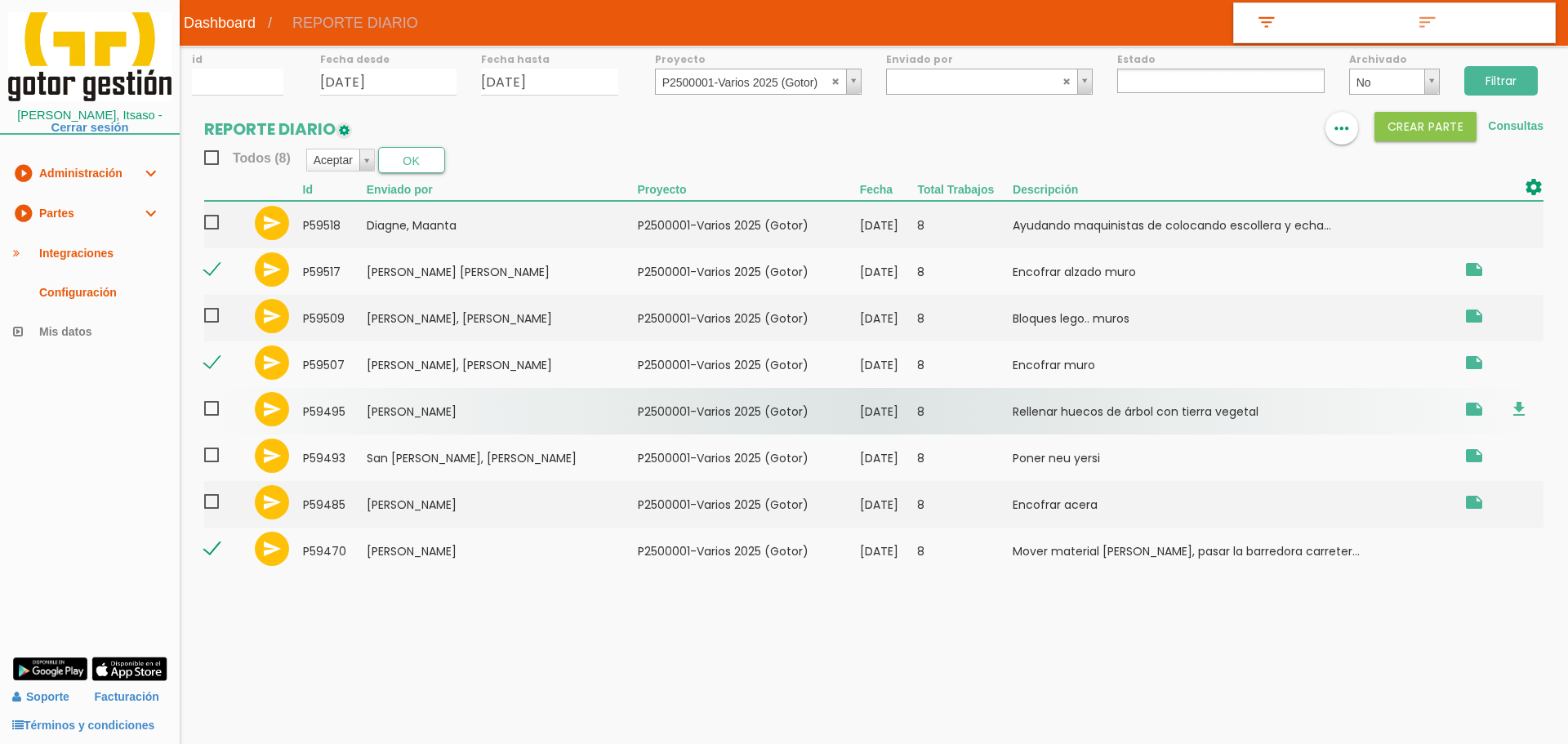
click at [215, 401] on span at bounding box center [218, 409] width 29 height 21
click at [0, 0] on input "checkbox" at bounding box center [0, 0] width 0 height 0
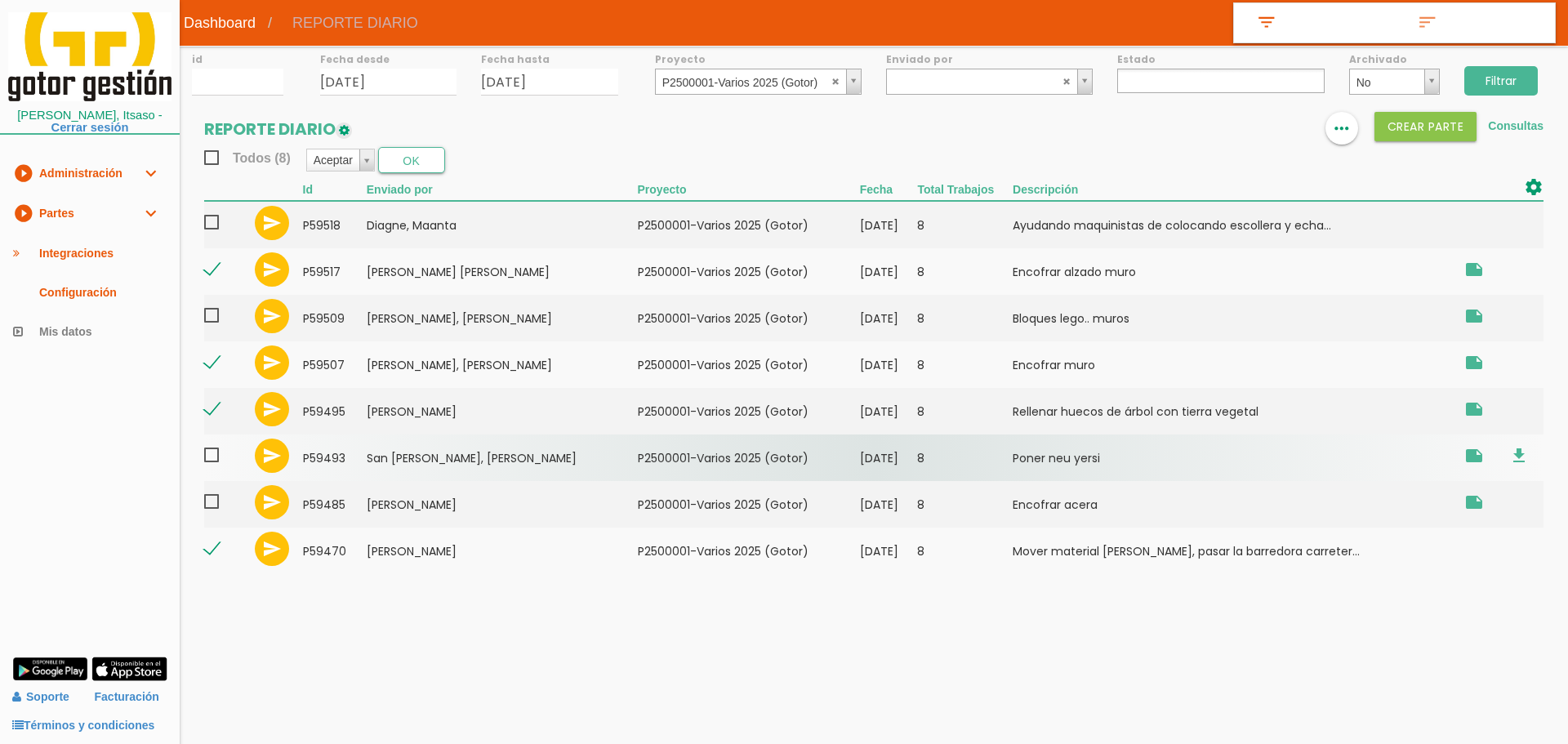
click at [214, 458] on span at bounding box center [218, 456] width 29 height 21
click at [0, 0] on input "checkbox" at bounding box center [0, 0] width 0 height 0
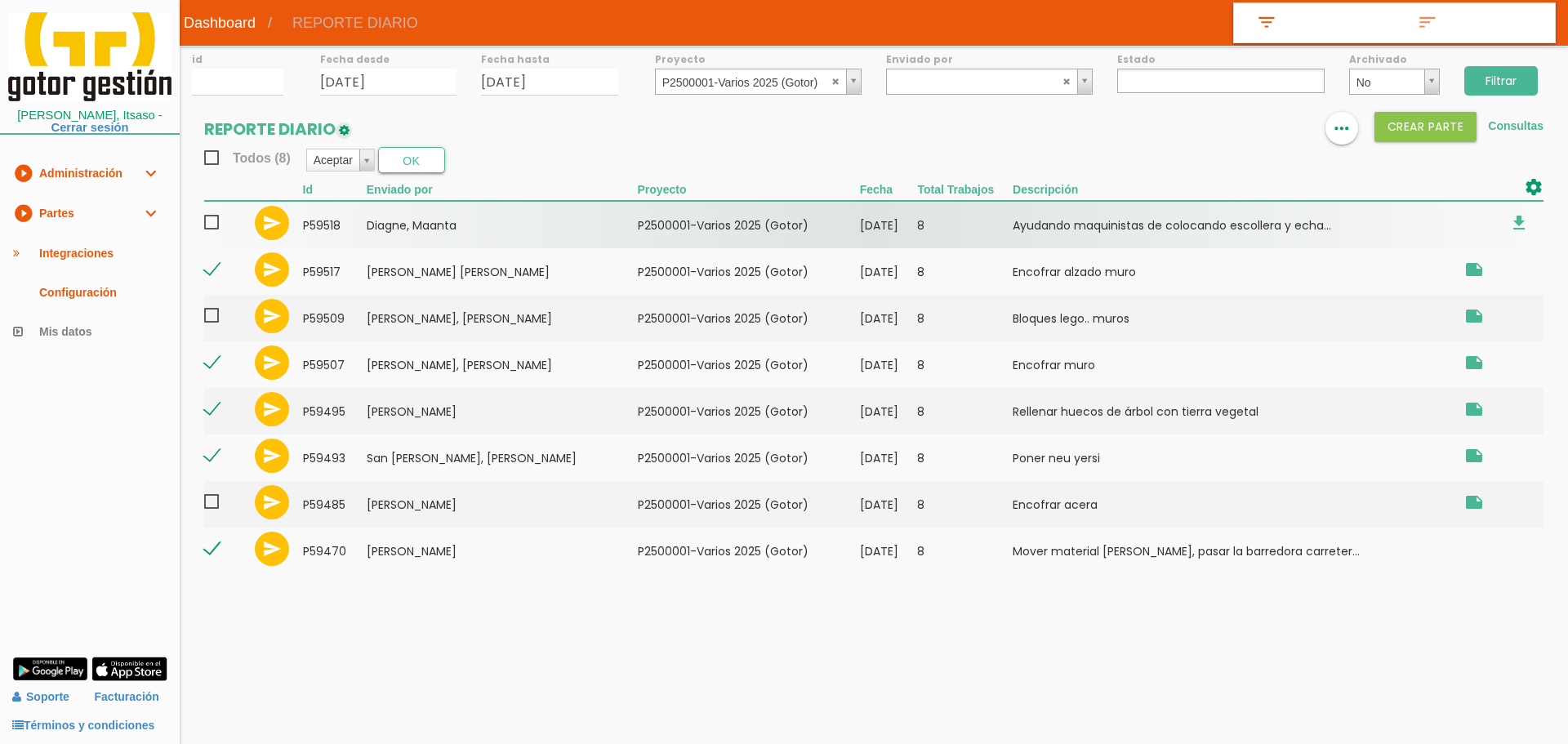
click at [214, 220] on span at bounding box center [218, 223] width 29 height 21
click at [0, 0] on input "checkbox" at bounding box center [0, 0] width 0 height 0
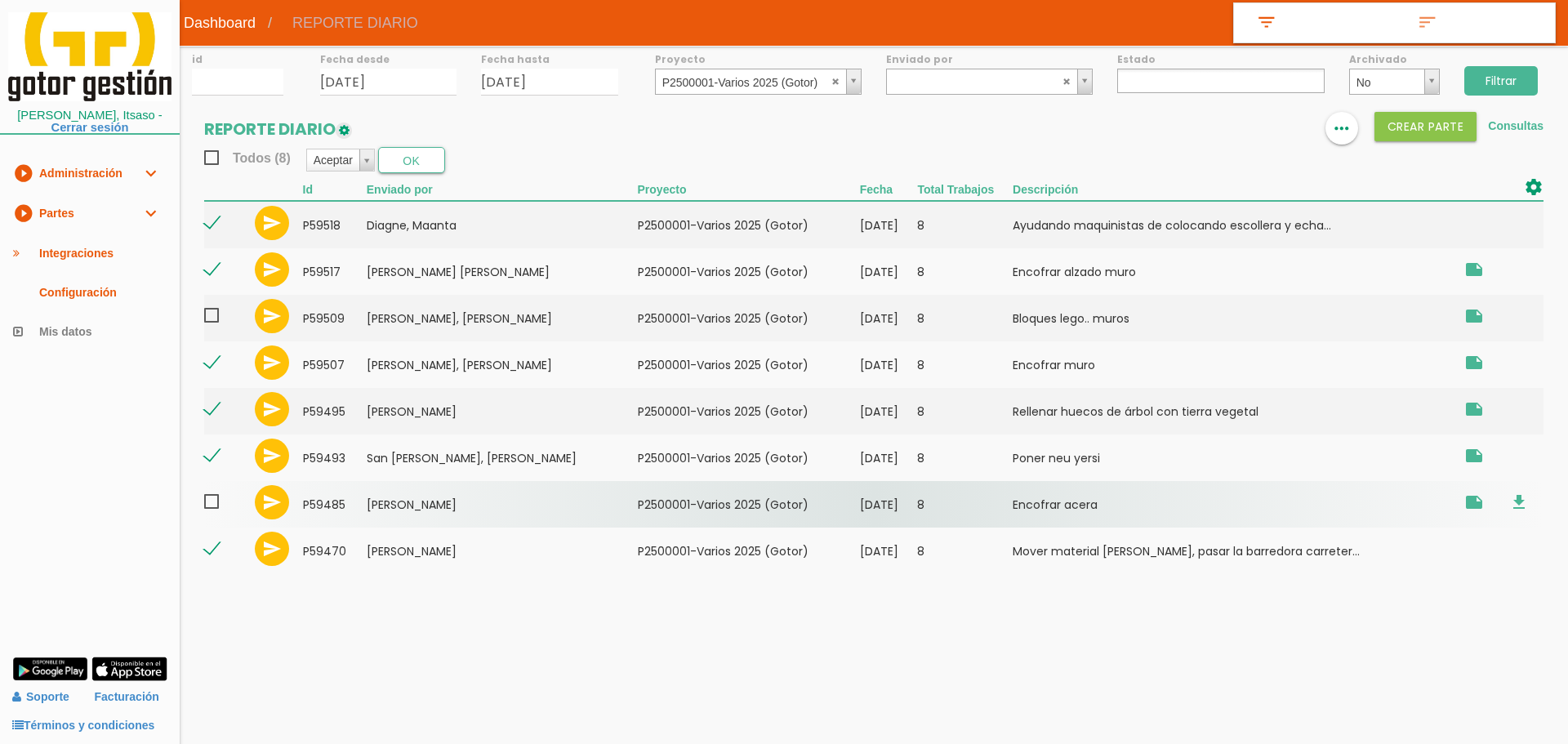
click at [214, 499] on span at bounding box center [218, 503] width 29 height 21
click at [0, 0] on input "checkbox" at bounding box center [0, 0] width 0 height 0
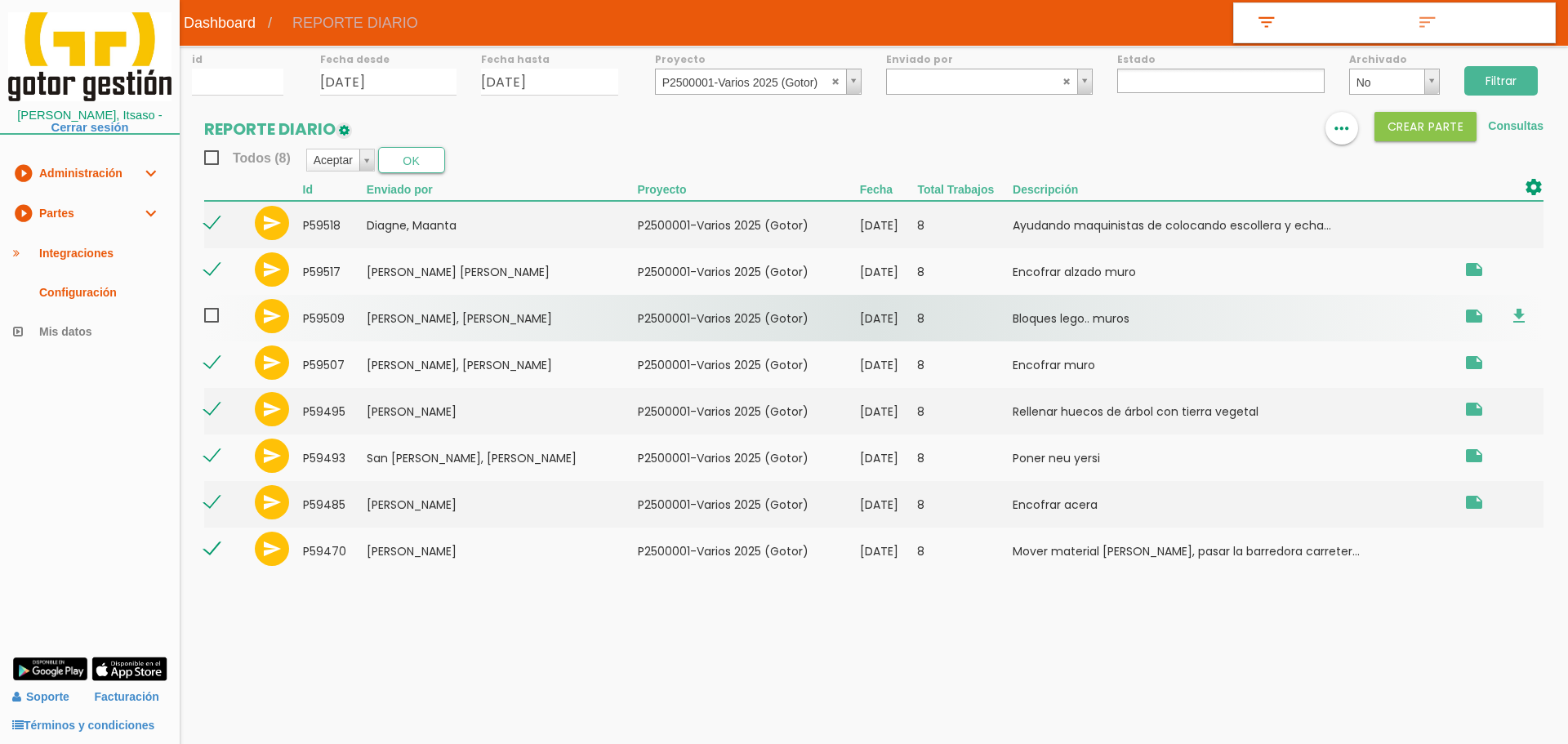
click at [212, 315] on span at bounding box center [218, 316] width 29 height 21
click at [0, 0] on input "checkbox" at bounding box center [0, 0] width 0 height 0
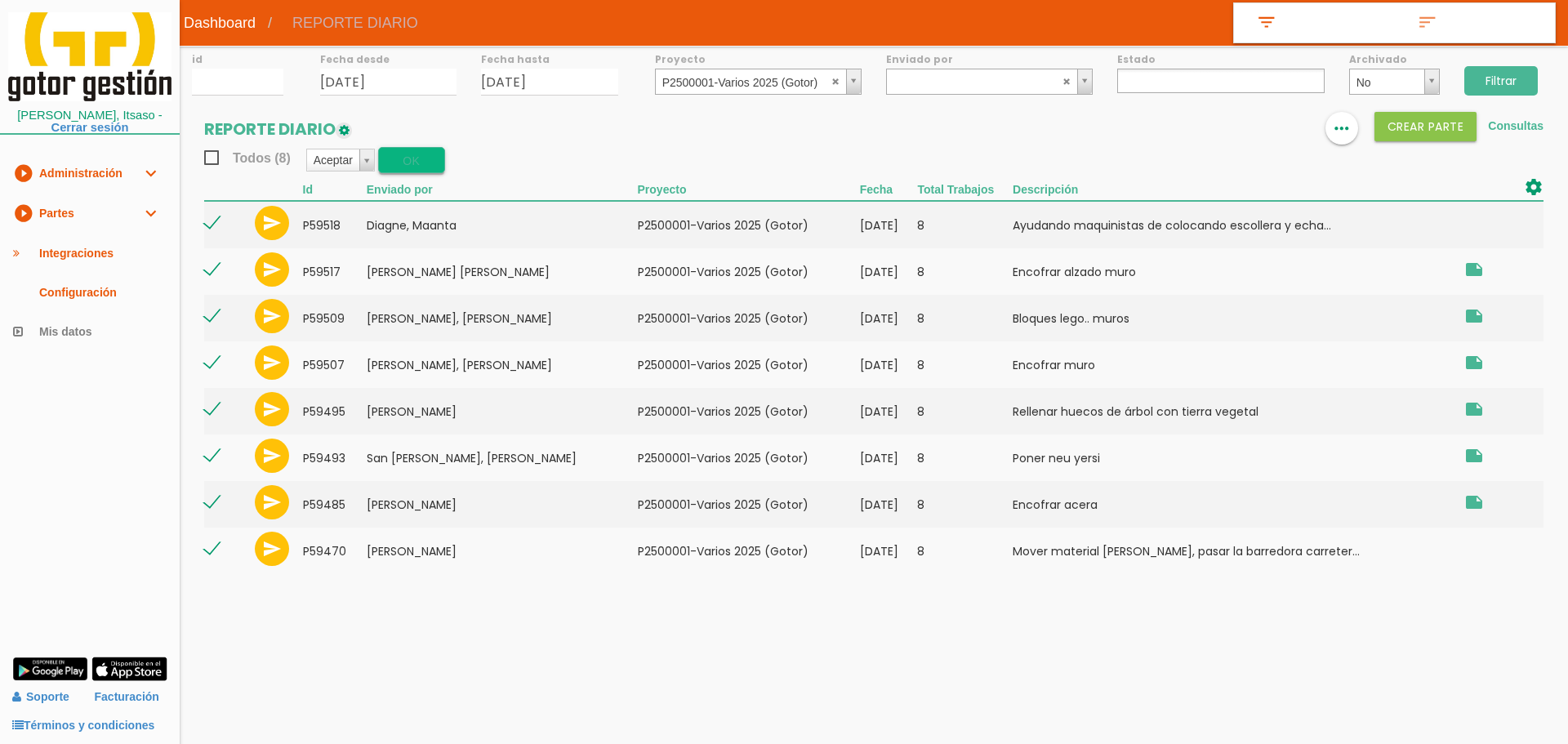
click at [417, 156] on button "OK" at bounding box center [412, 160] width 67 height 26
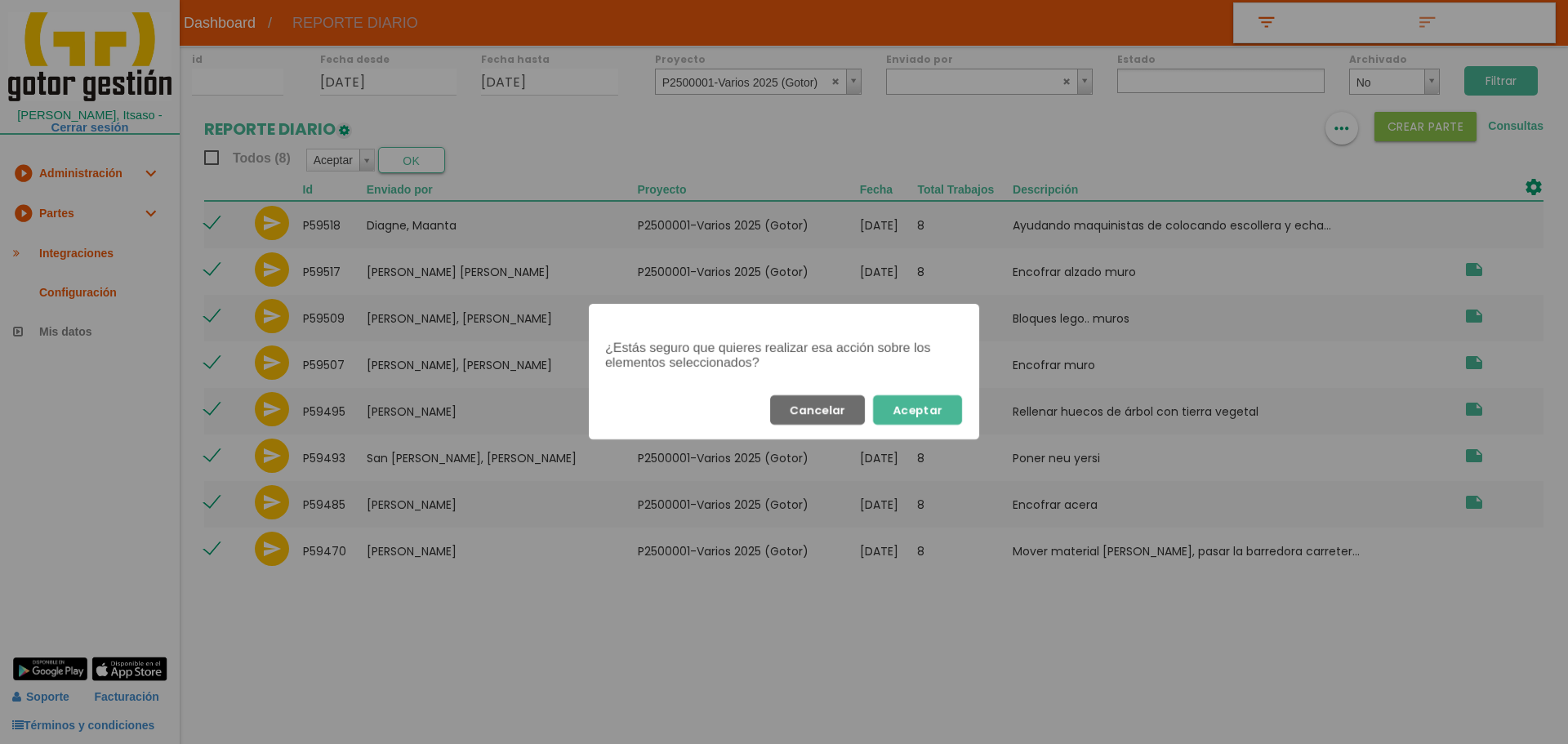
click at [943, 415] on button "Aceptar" at bounding box center [917, 410] width 89 height 29
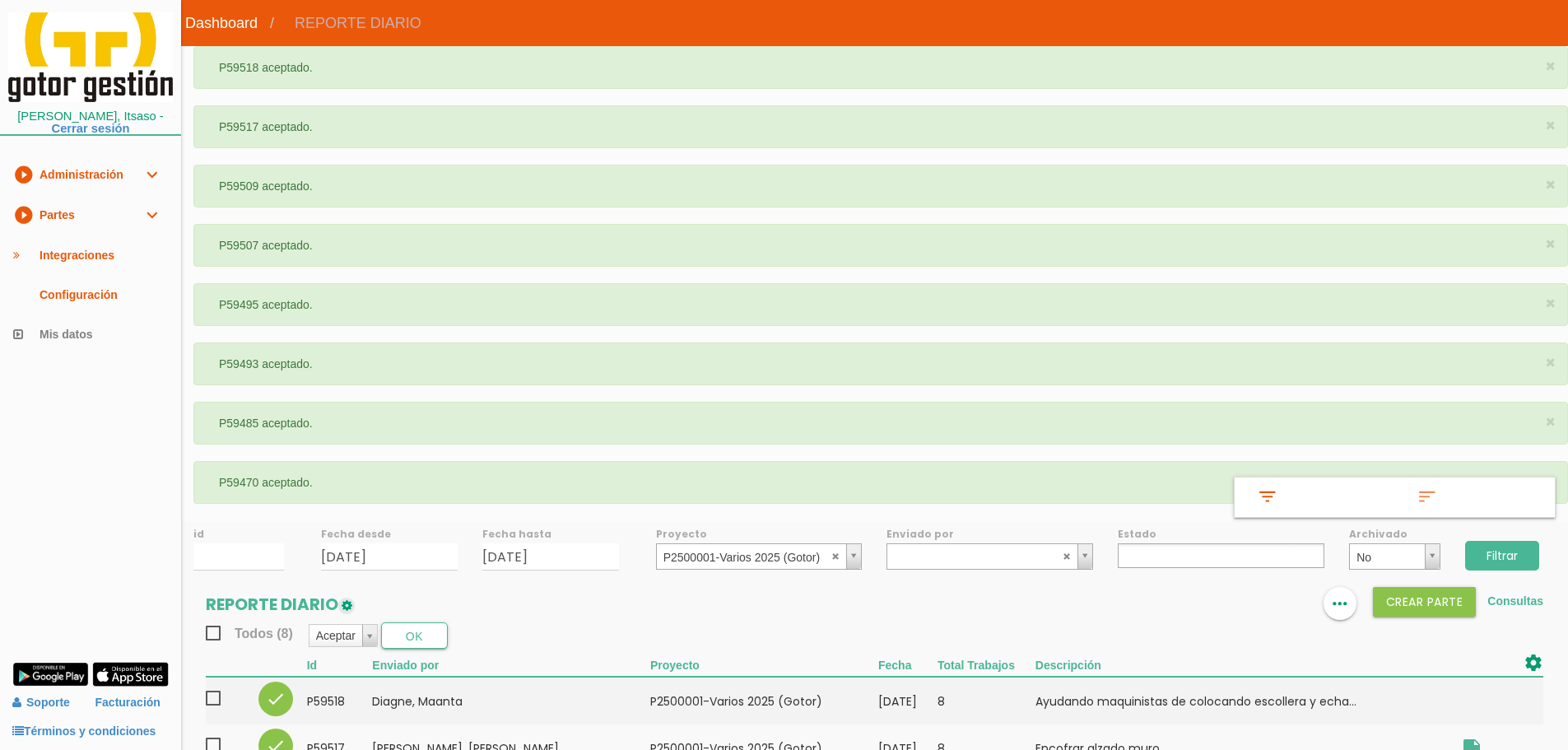
select select
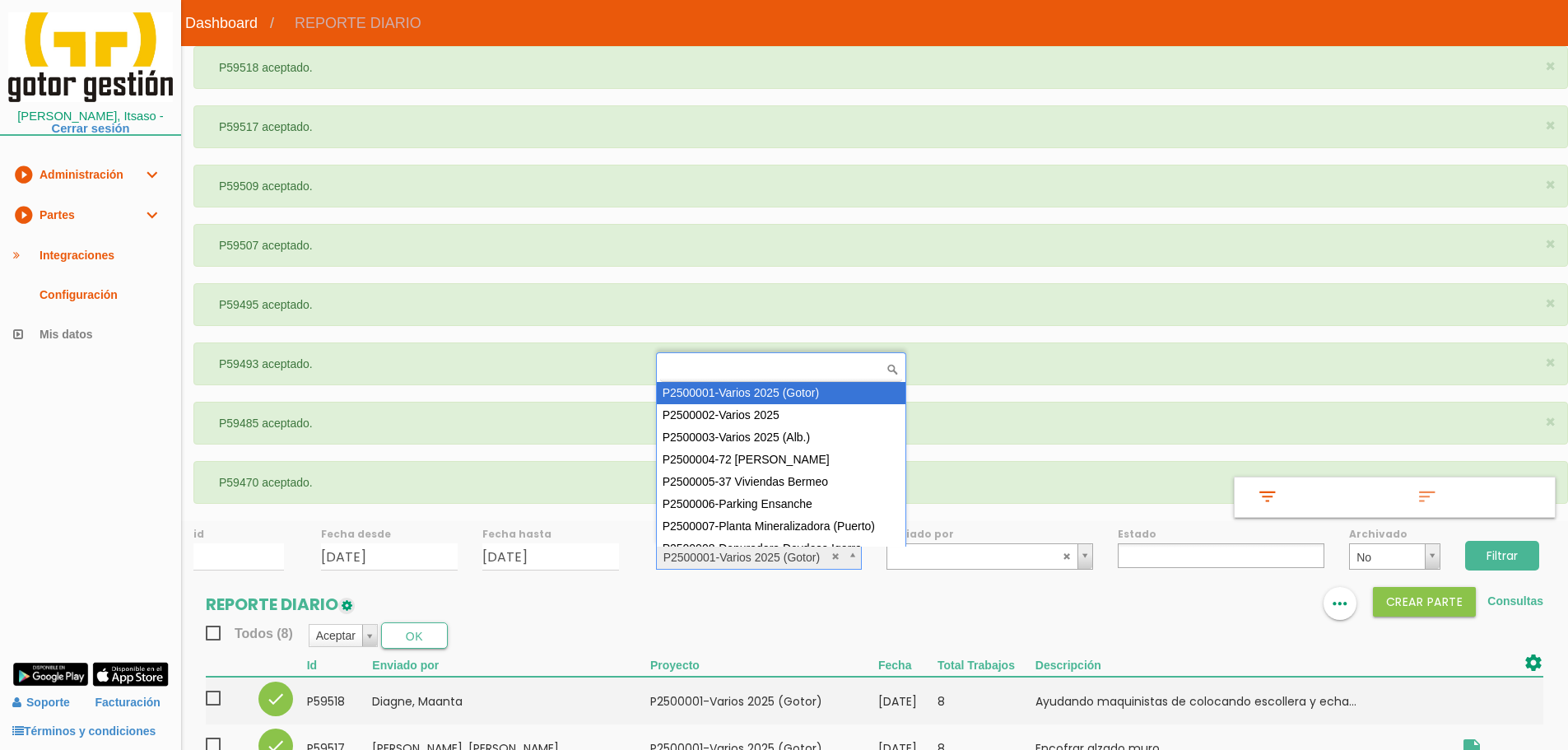
scroll to position [13, 0]
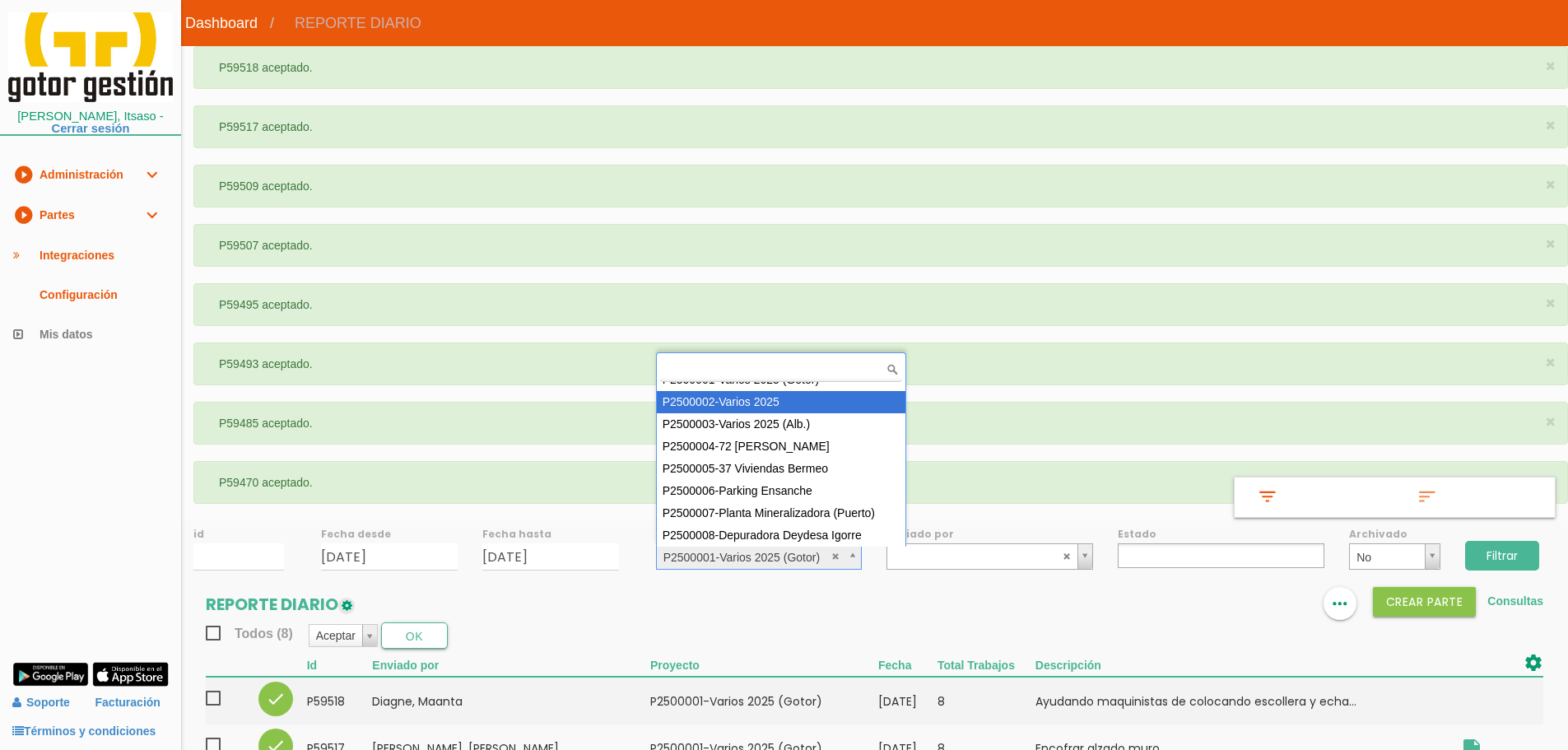
select select "84"
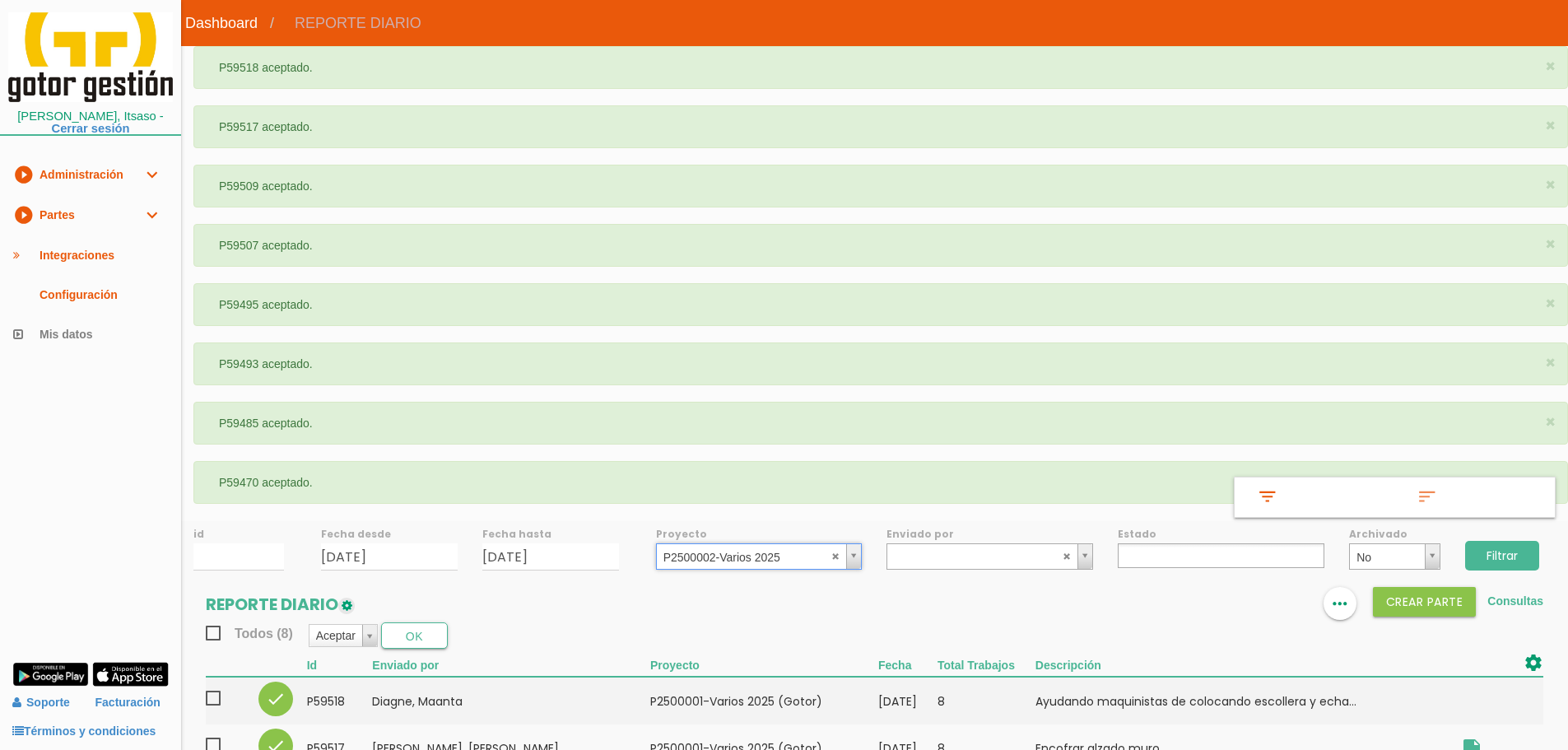
click at [1518, 562] on input "Filtrar" at bounding box center [1502, 556] width 74 height 29
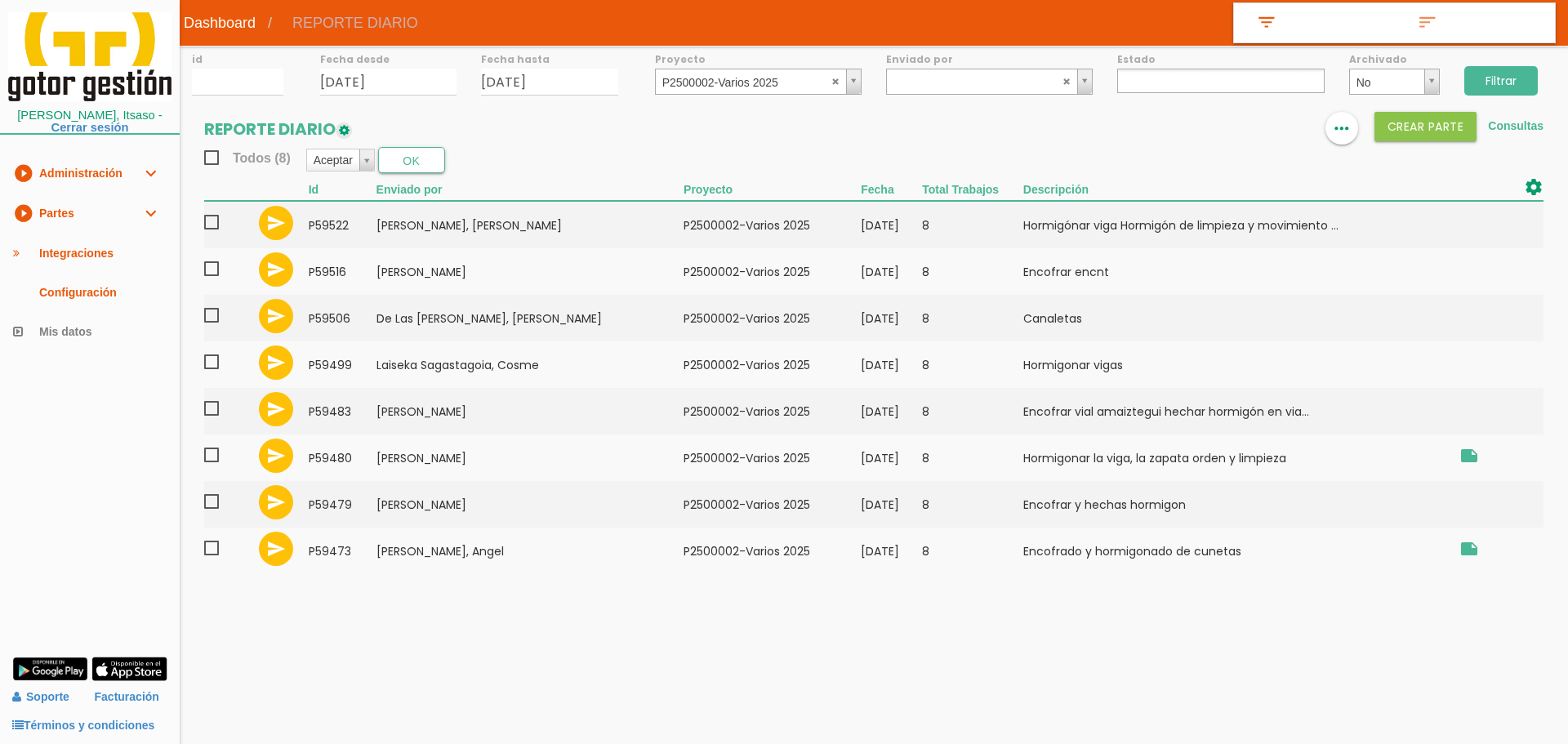
select select
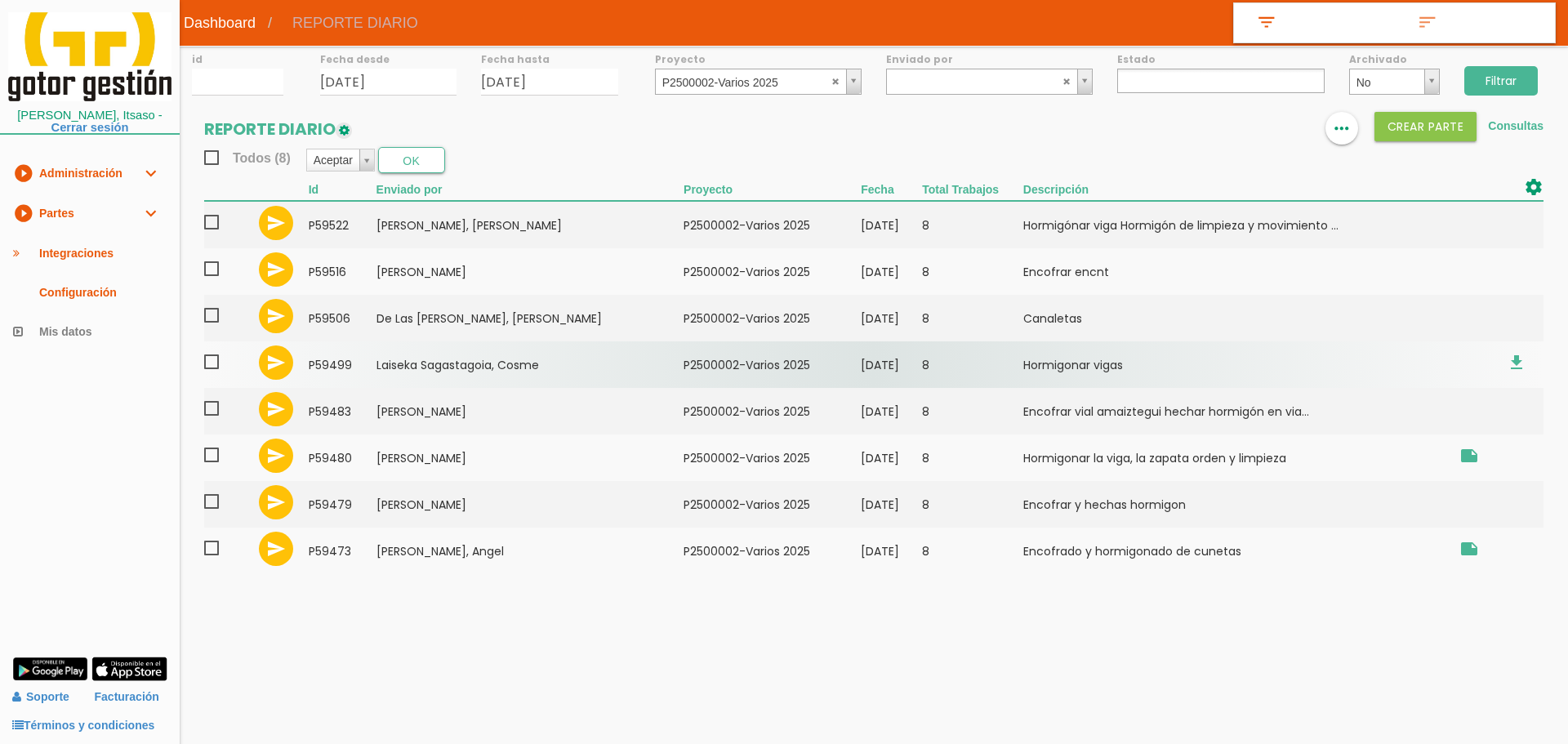
click at [215, 362] on span at bounding box center [218, 362] width 29 height 21
click at [0, 0] on input "checkbox" at bounding box center [0, 0] width 0 height 0
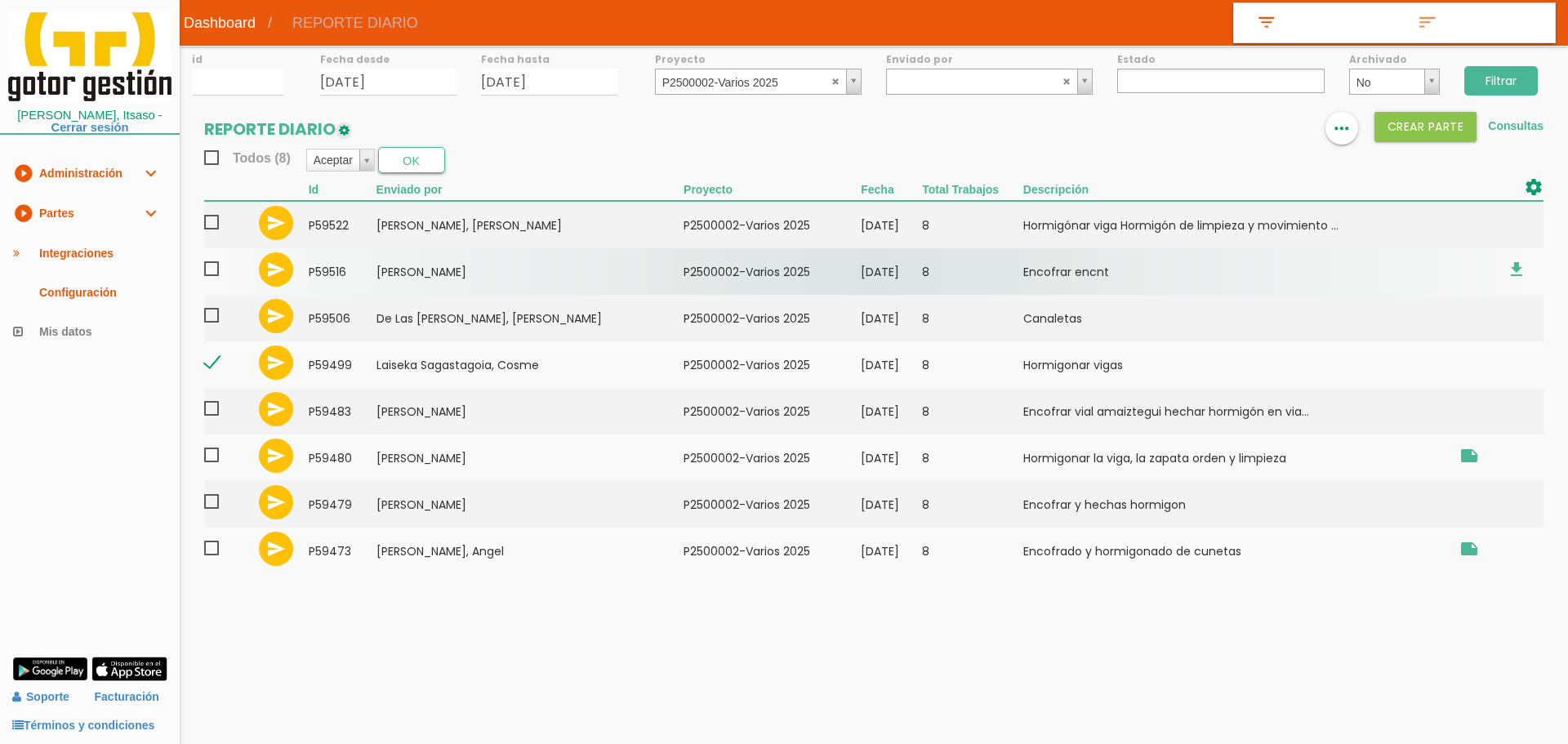
click at [210, 264] on span at bounding box center [218, 270] width 29 height 21
click at [0, 0] on input "checkbox" at bounding box center [0, 0] width 0 height 0
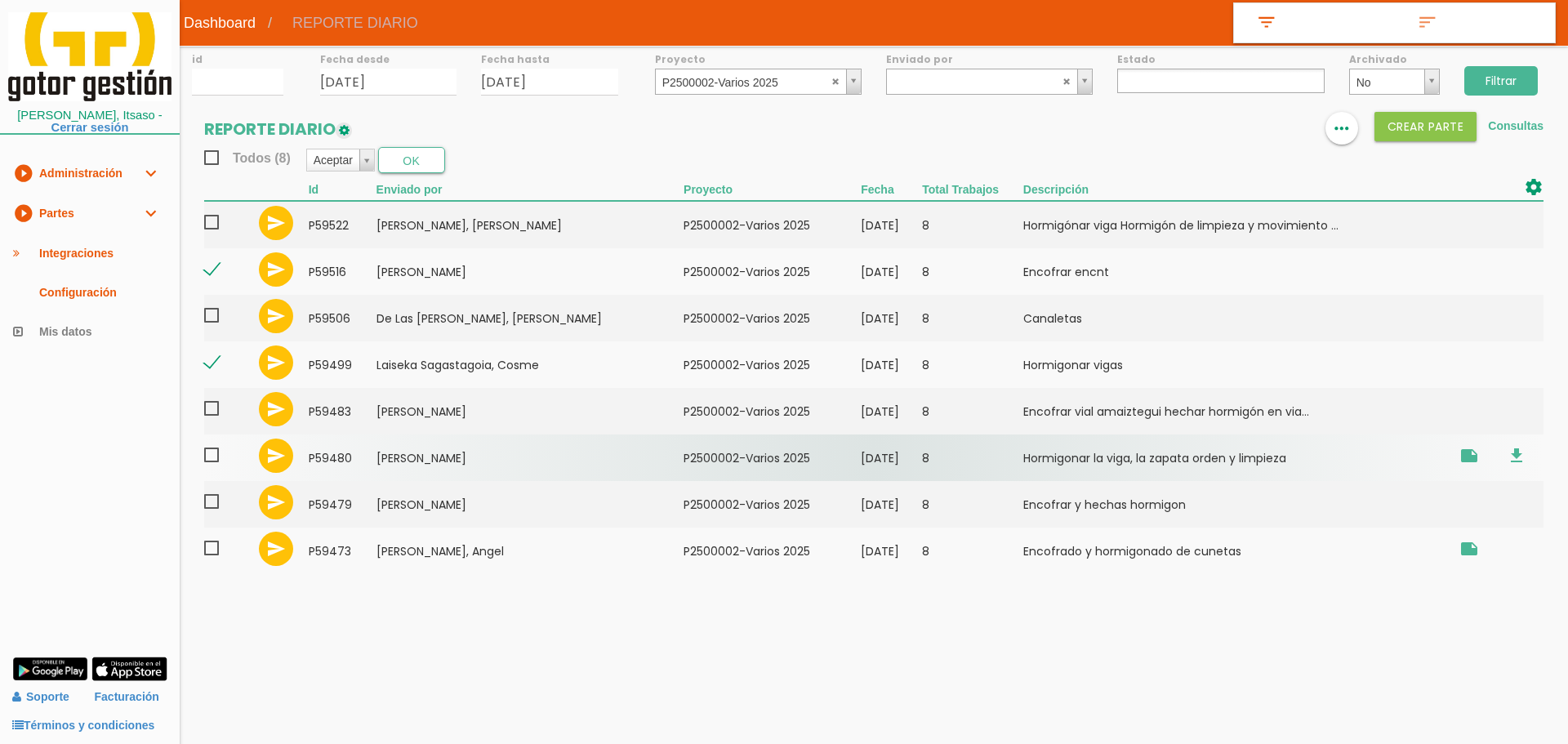
click at [210, 456] on span at bounding box center [218, 456] width 29 height 21
click at [0, 0] on input "checkbox" at bounding box center [0, 0] width 0 height 0
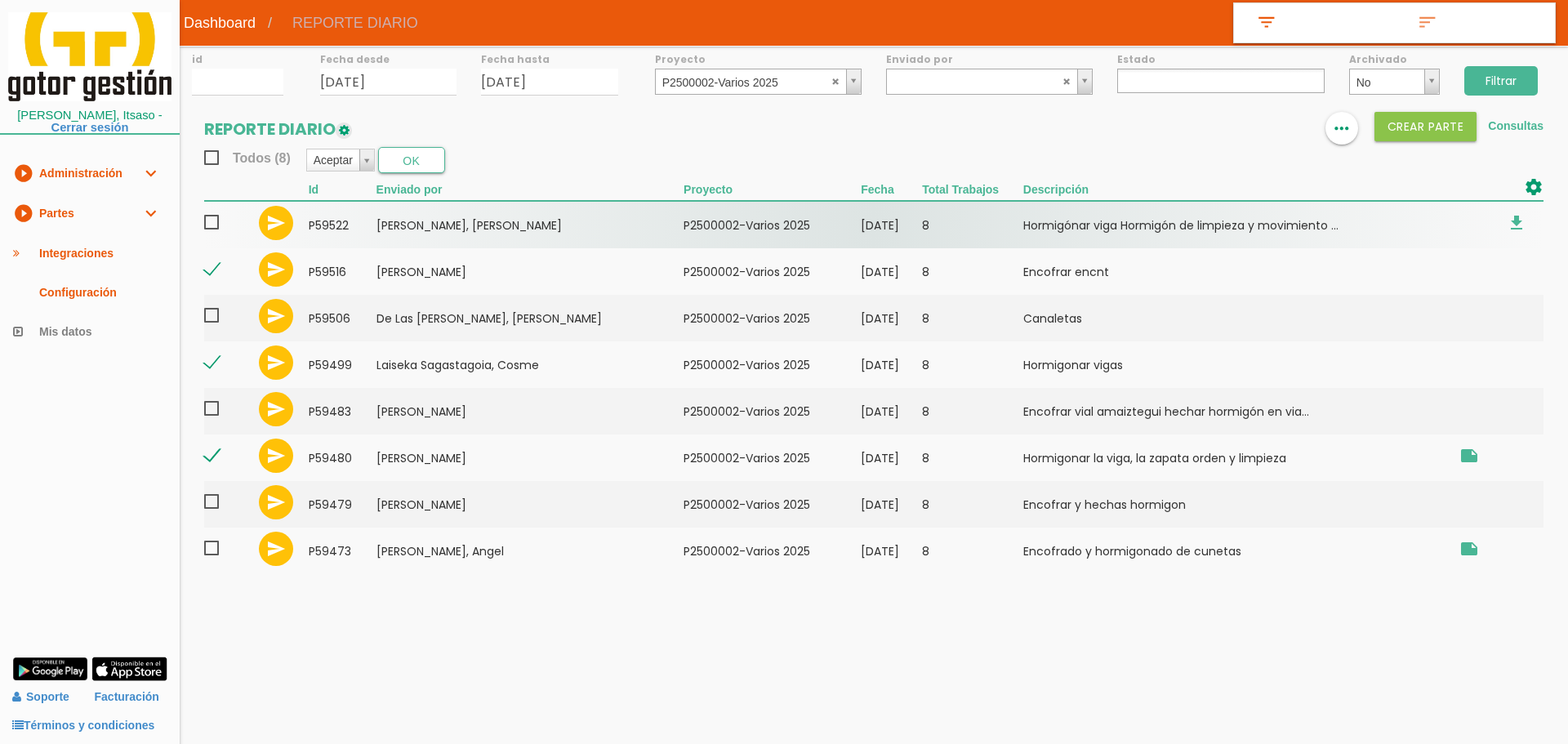
click at [204, 222] on span at bounding box center [218, 223] width 29 height 21
click at [0, 0] on input "checkbox" at bounding box center [0, 0] width 0 height 0
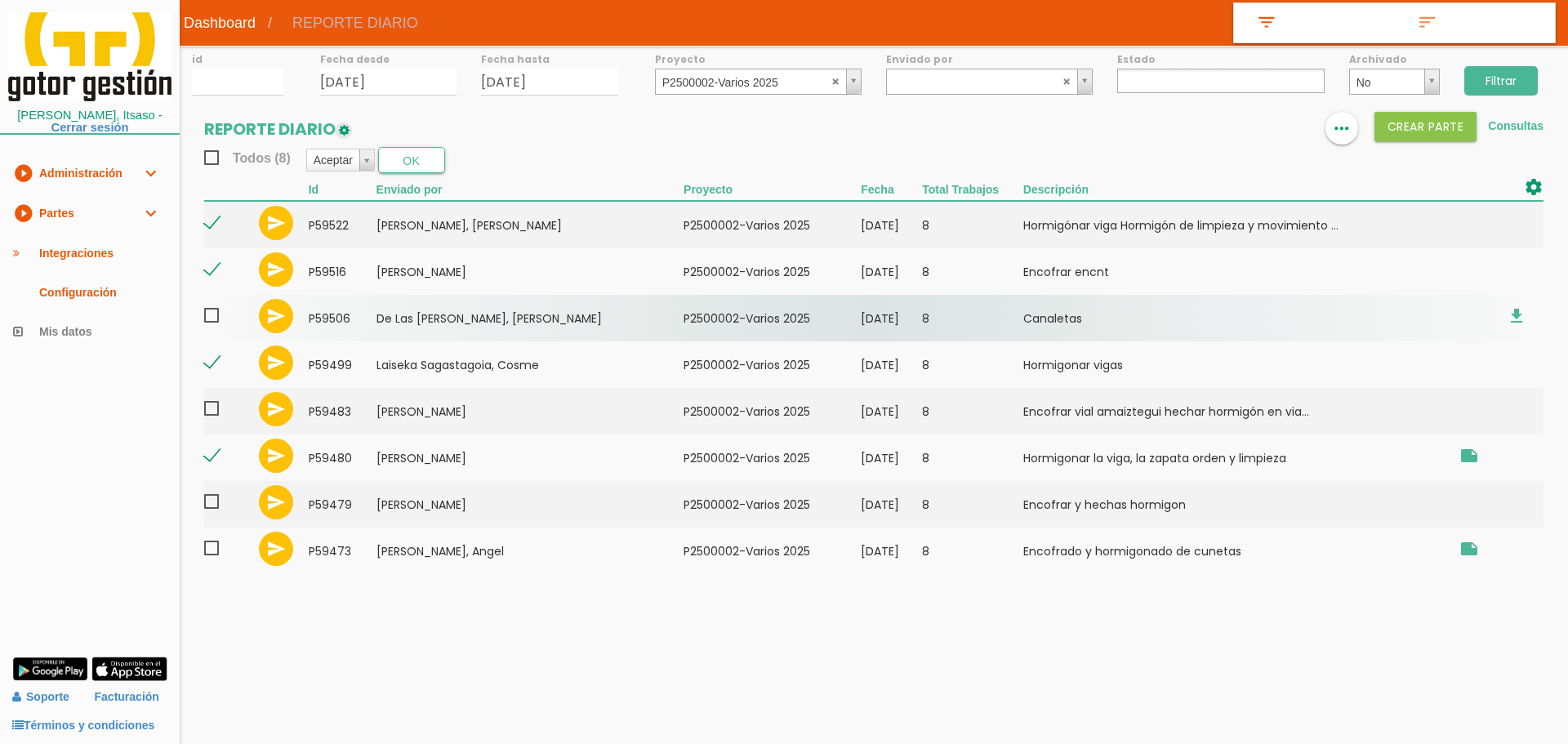
click at [206, 314] on span at bounding box center [218, 316] width 29 height 21
click at [0, 0] on input "checkbox" at bounding box center [0, 0] width 0 height 0
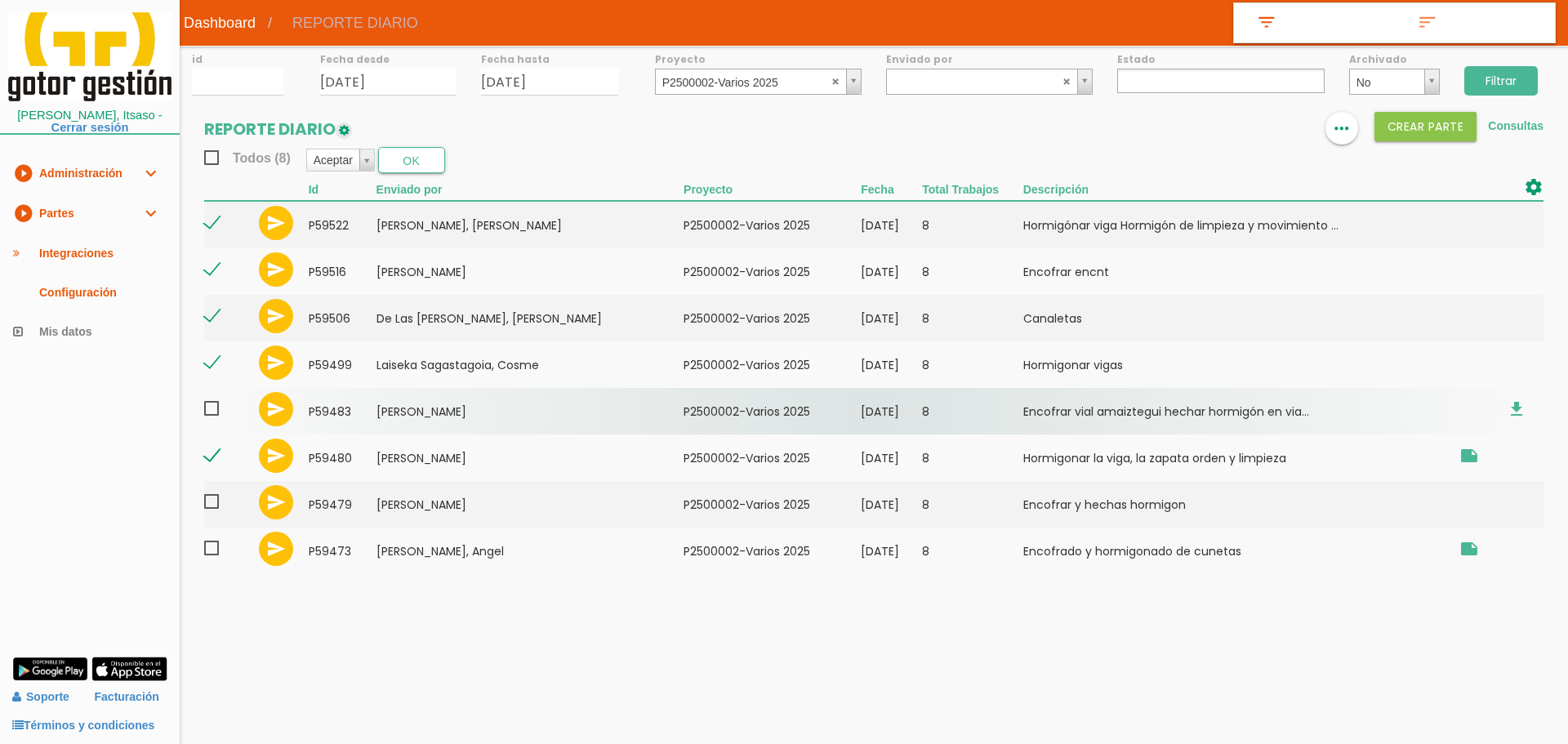
click at [215, 408] on span at bounding box center [218, 409] width 29 height 21
click at [0, 0] on input "checkbox" at bounding box center [0, 0] width 0 height 0
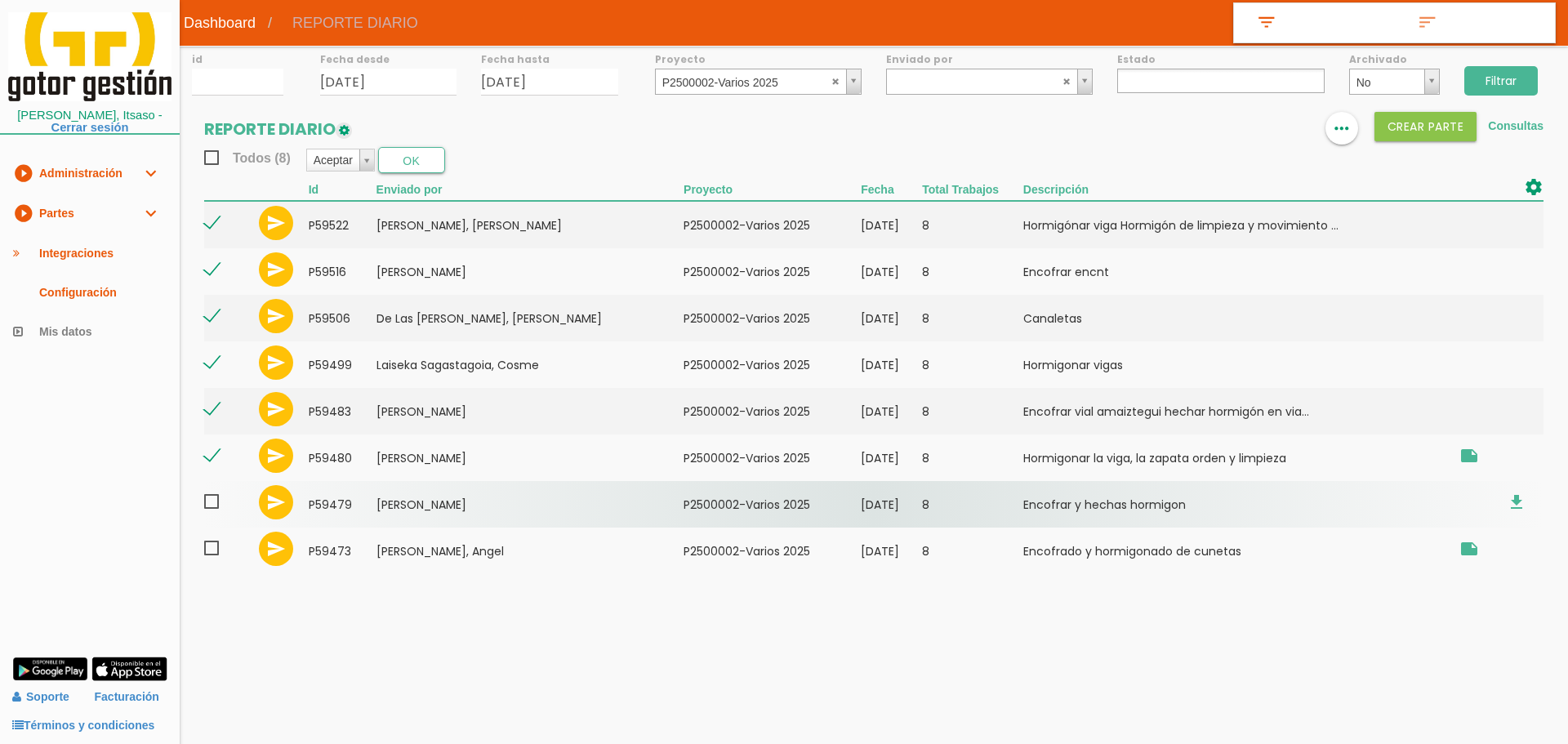
click at [212, 505] on span at bounding box center [218, 503] width 29 height 21
click at [0, 0] on input "checkbox" at bounding box center [0, 0] width 0 height 0
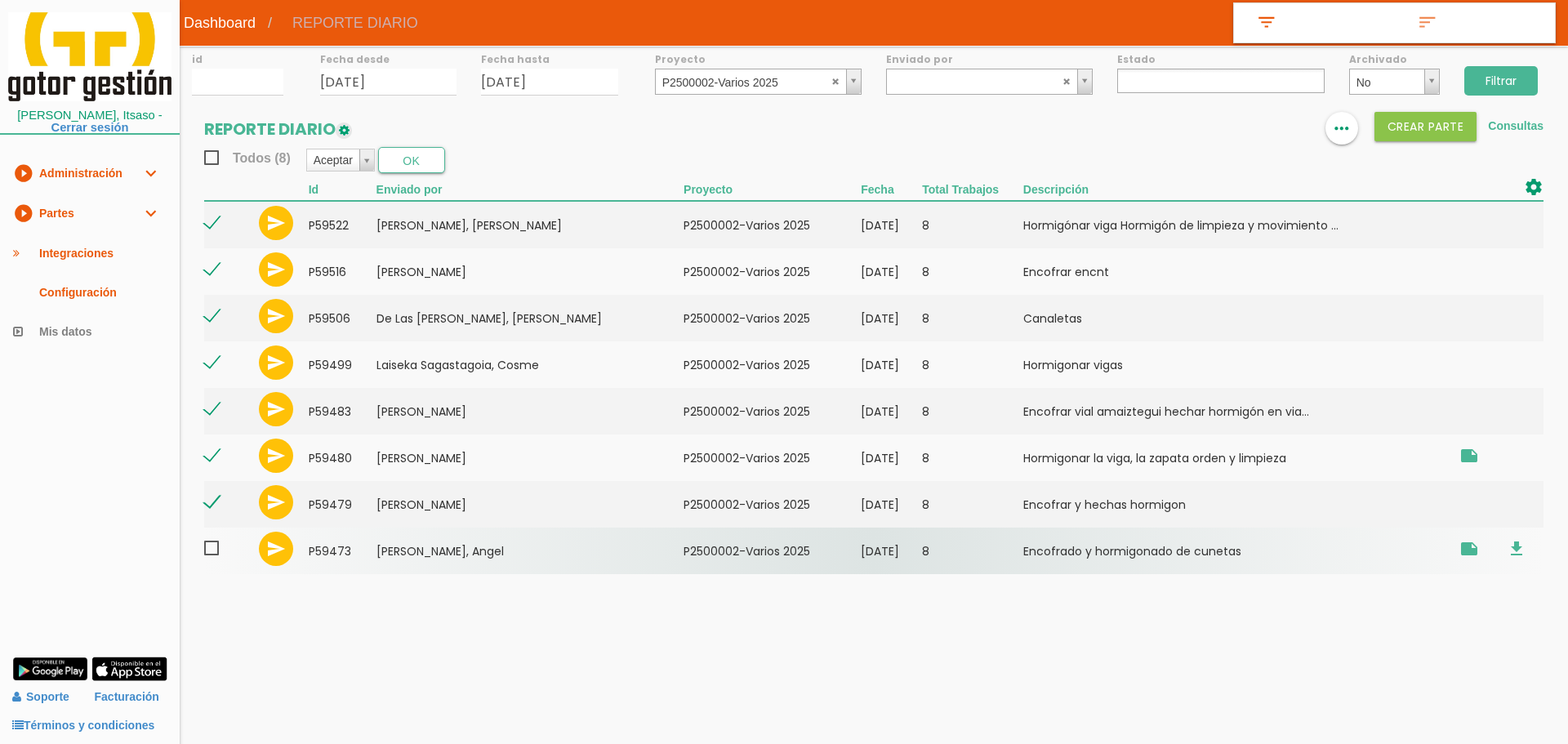
click at [211, 550] on span at bounding box center [218, 548] width 29 height 21
click at [0, 0] on input "checkbox" at bounding box center [0, 0] width 0 height 0
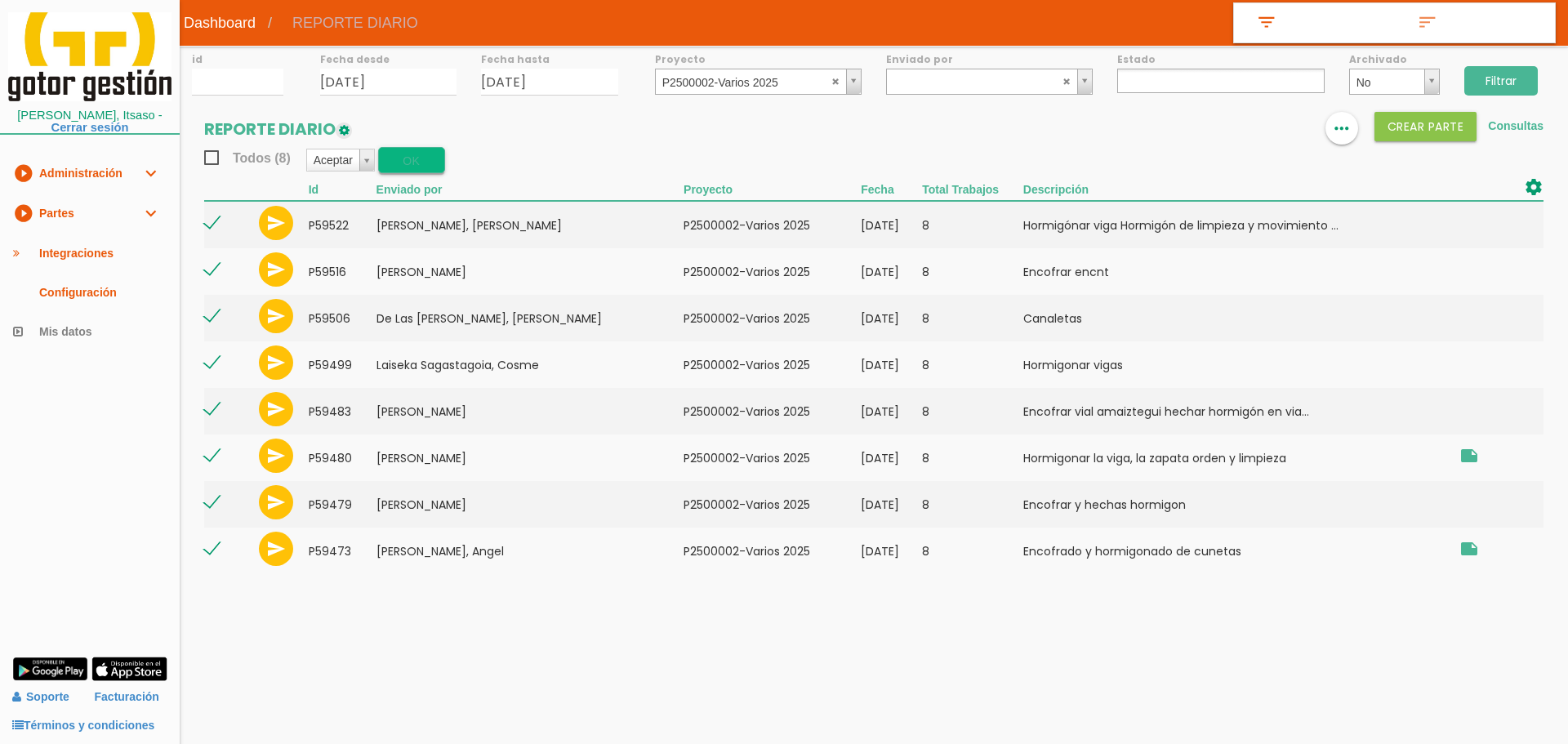
click at [405, 162] on button "OK" at bounding box center [412, 160] width 67 height 26
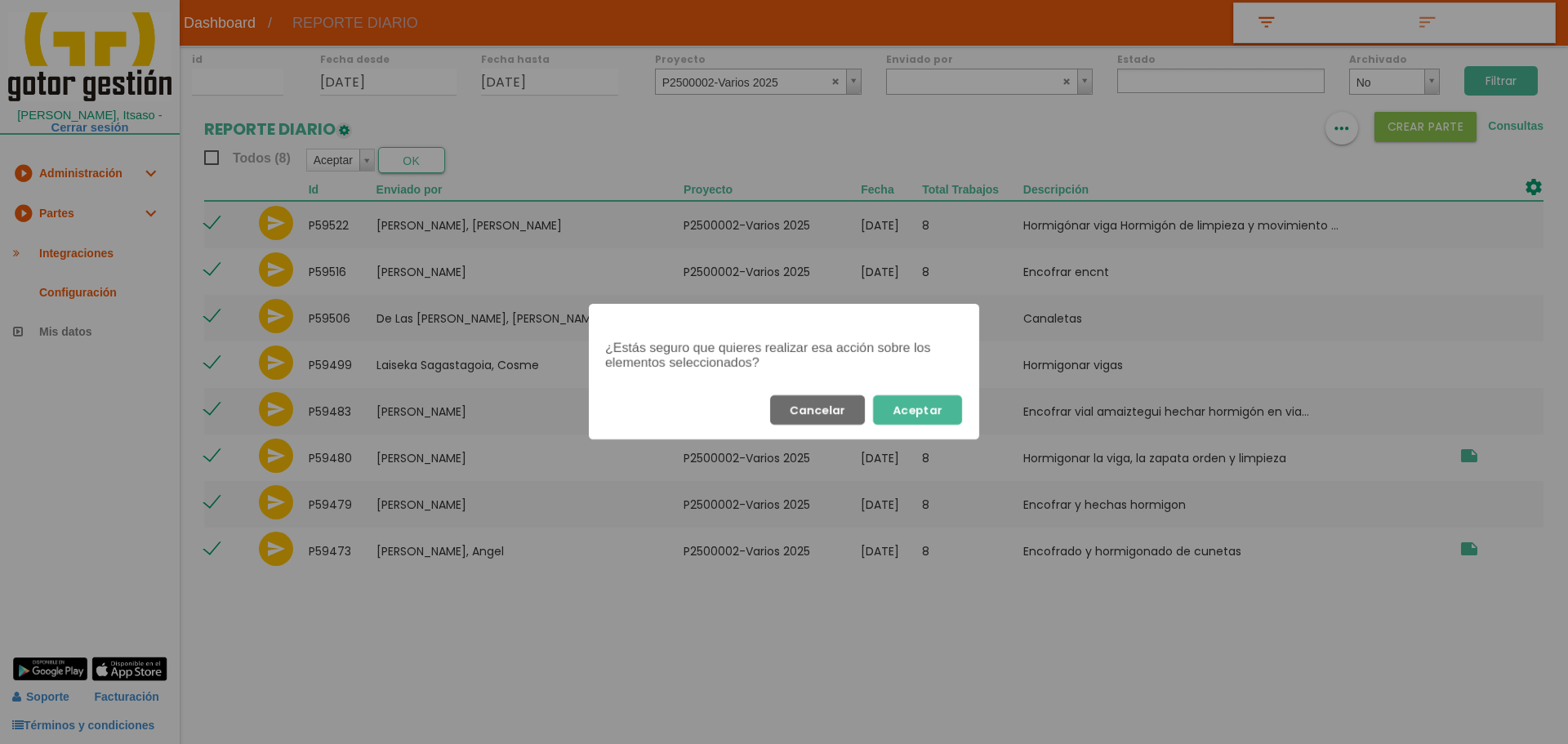
click at [922, 411] on button "Aceptar" at bounding box center [917, 410] width 89 height 29
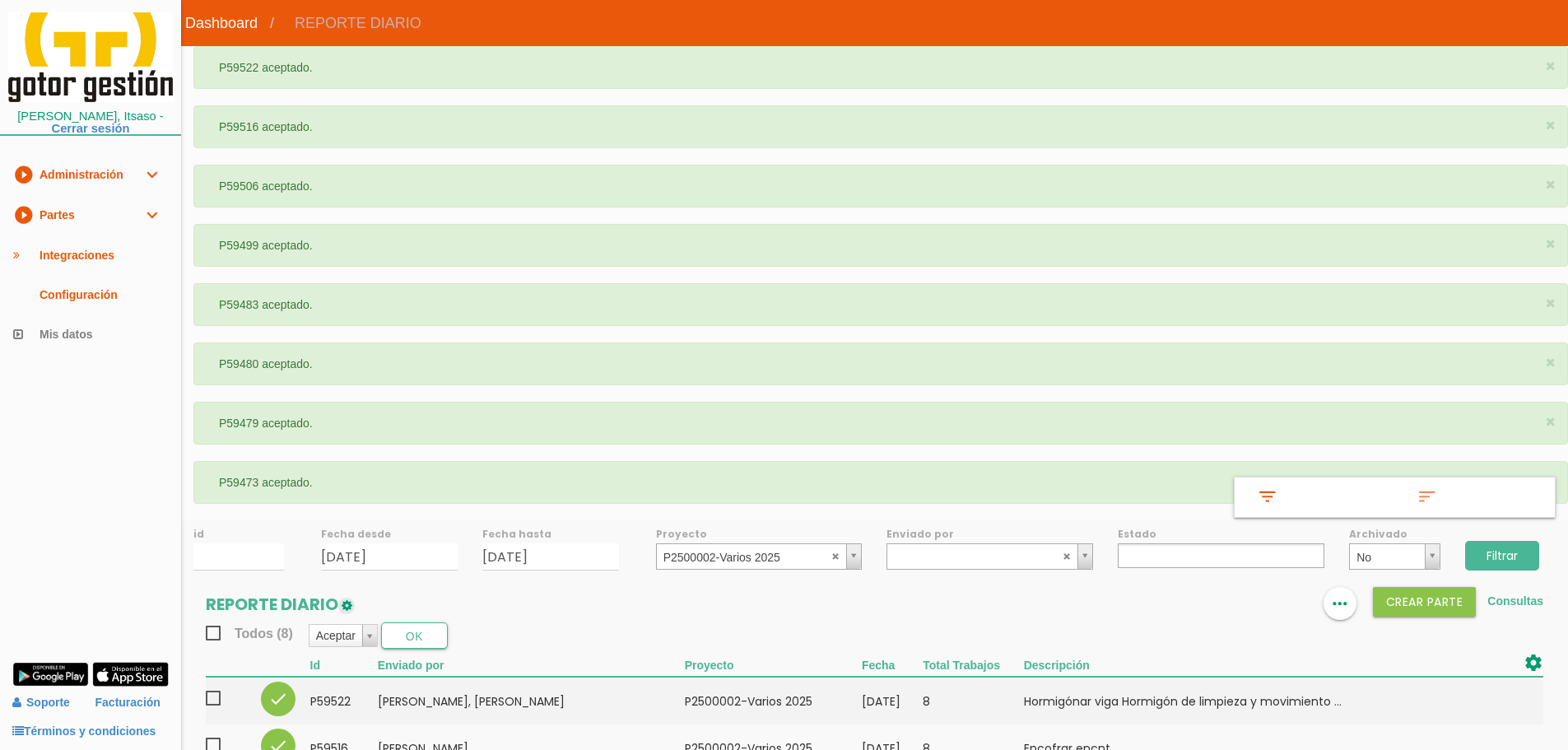
select select
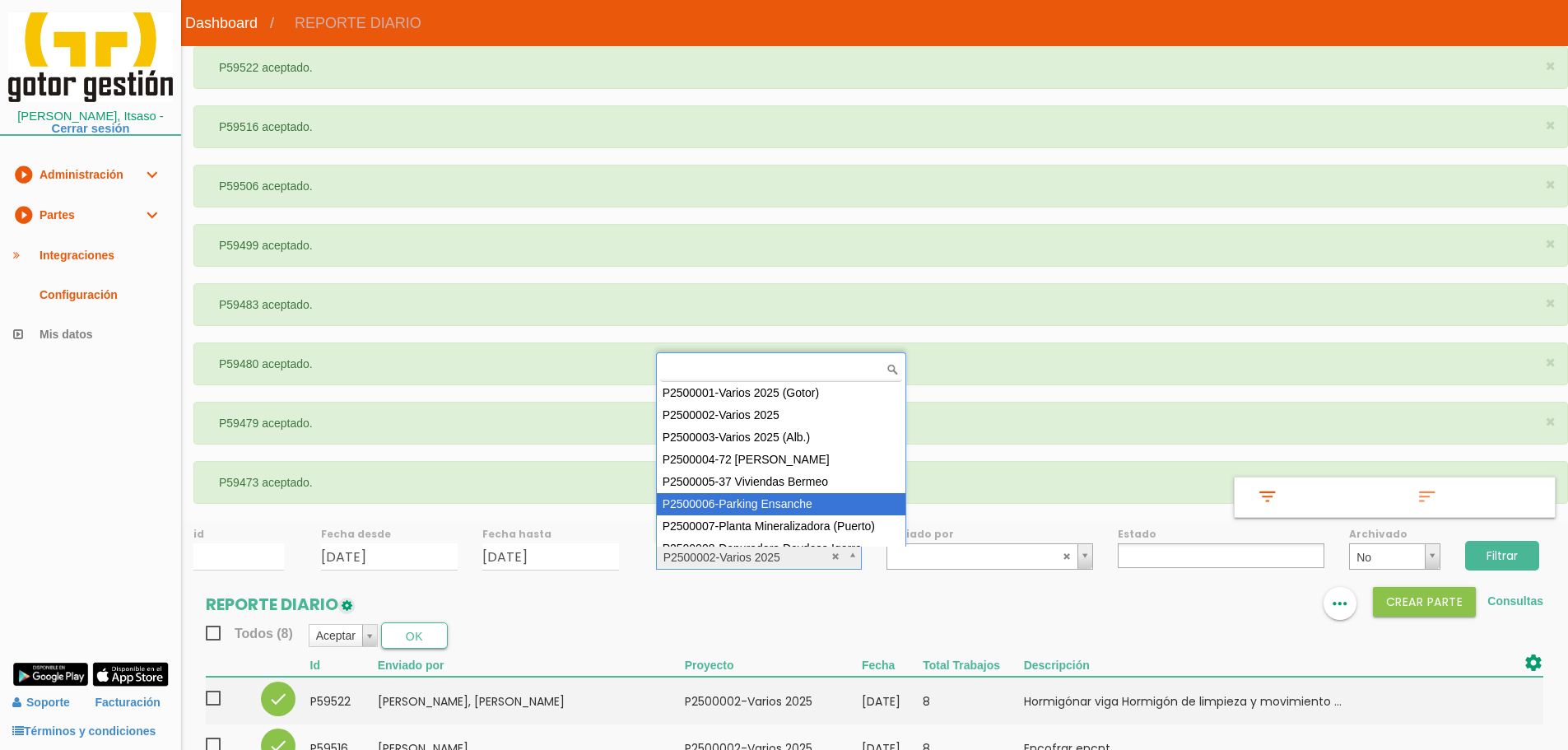
scroll to position [169, 0]
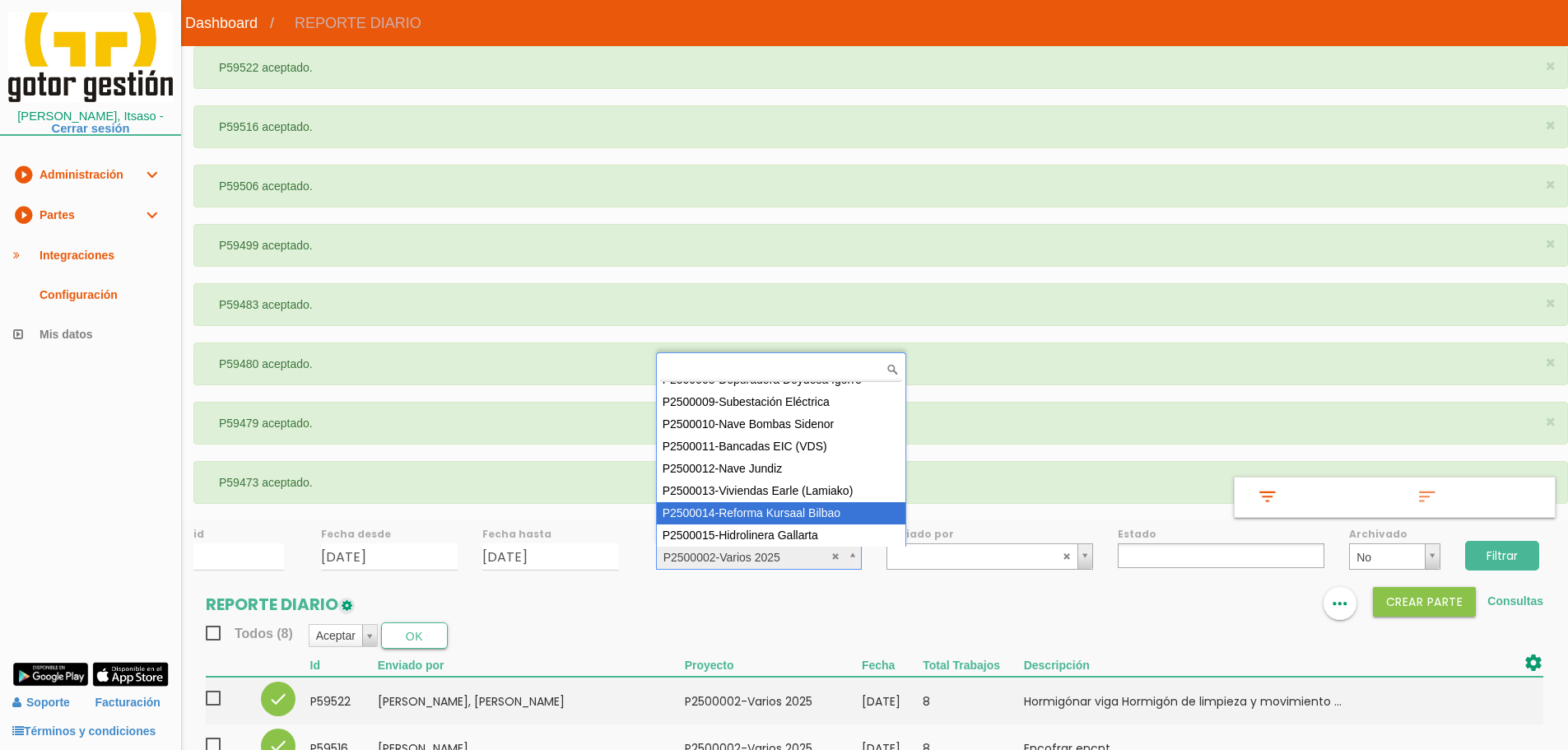
select select "97"
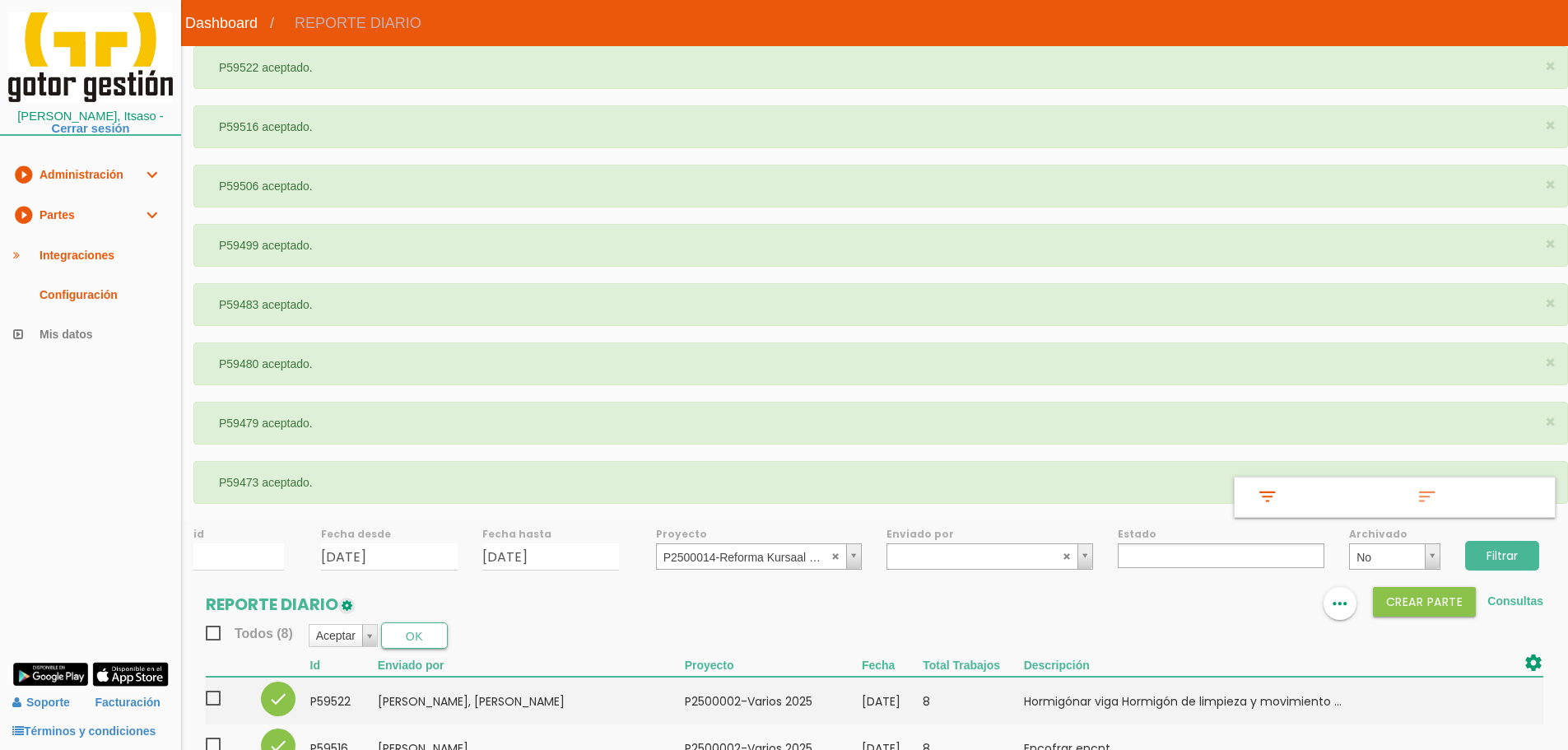
click at [1509, 557] on input "Filtrar" at bounding box center [1502, 556] width 74 height 29
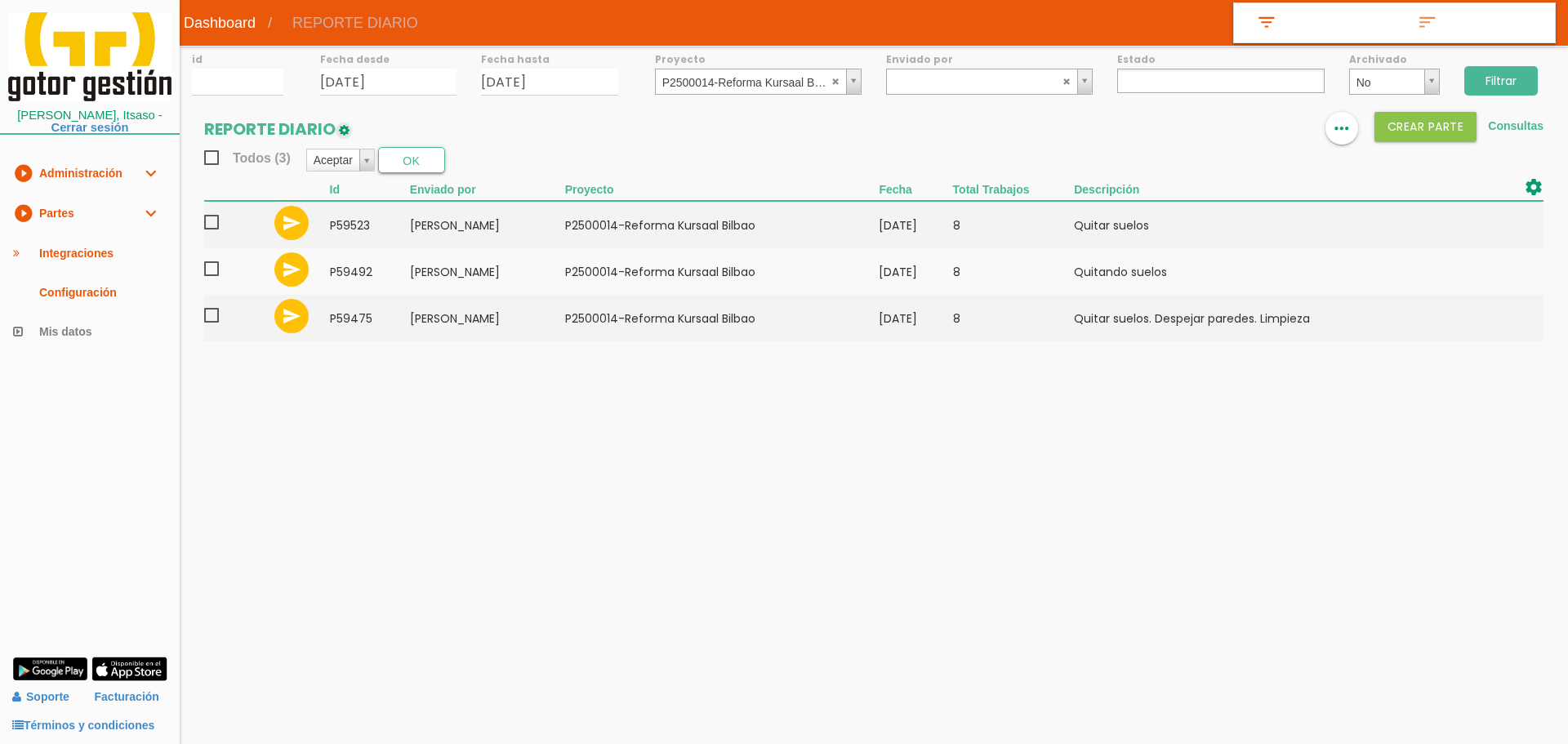
select select
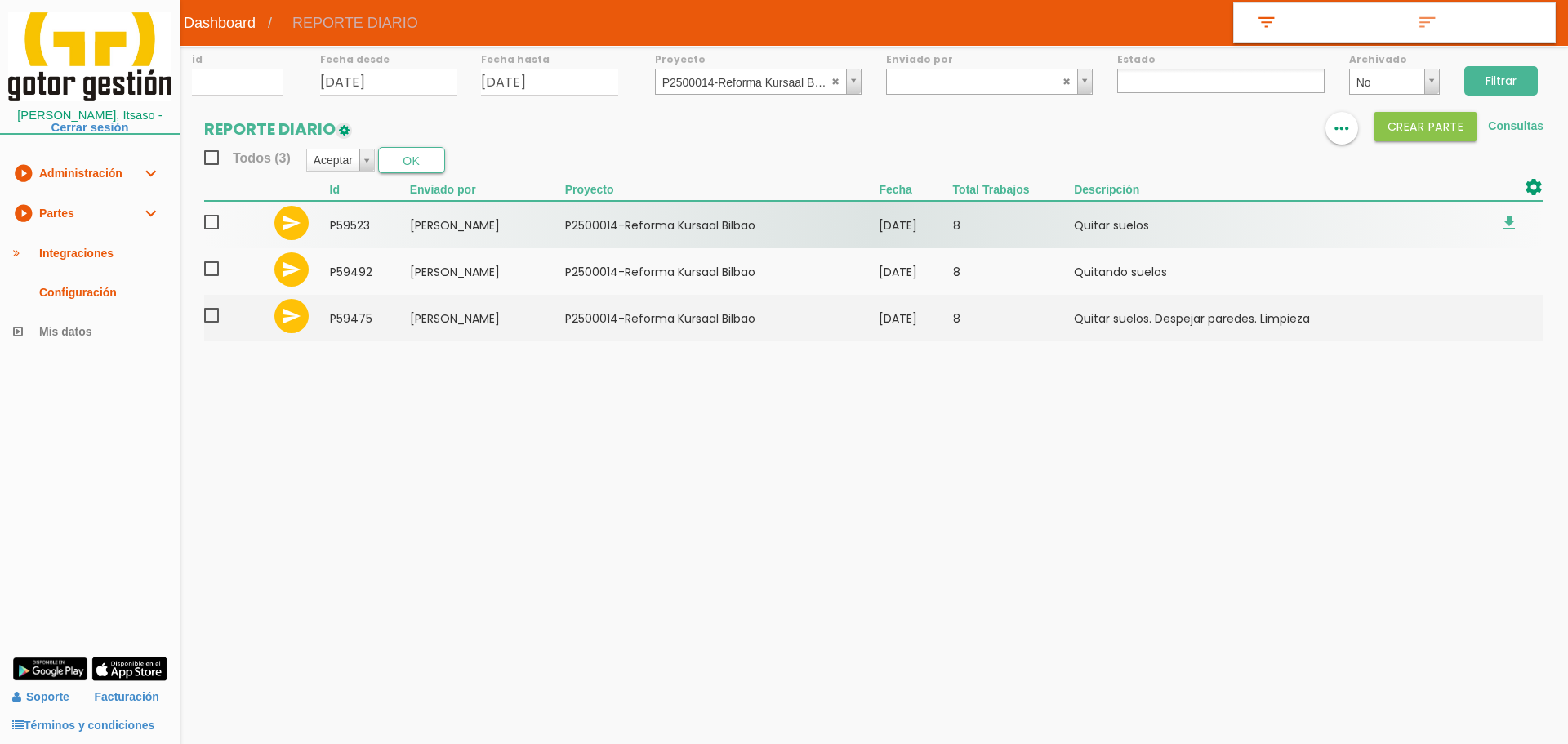
click at [212, 226] on span at bounding box center [218, 223] width 29 height 21
click at [0, 0] on input "checkbox" at bounding box center [0, 0] width 0 height 0
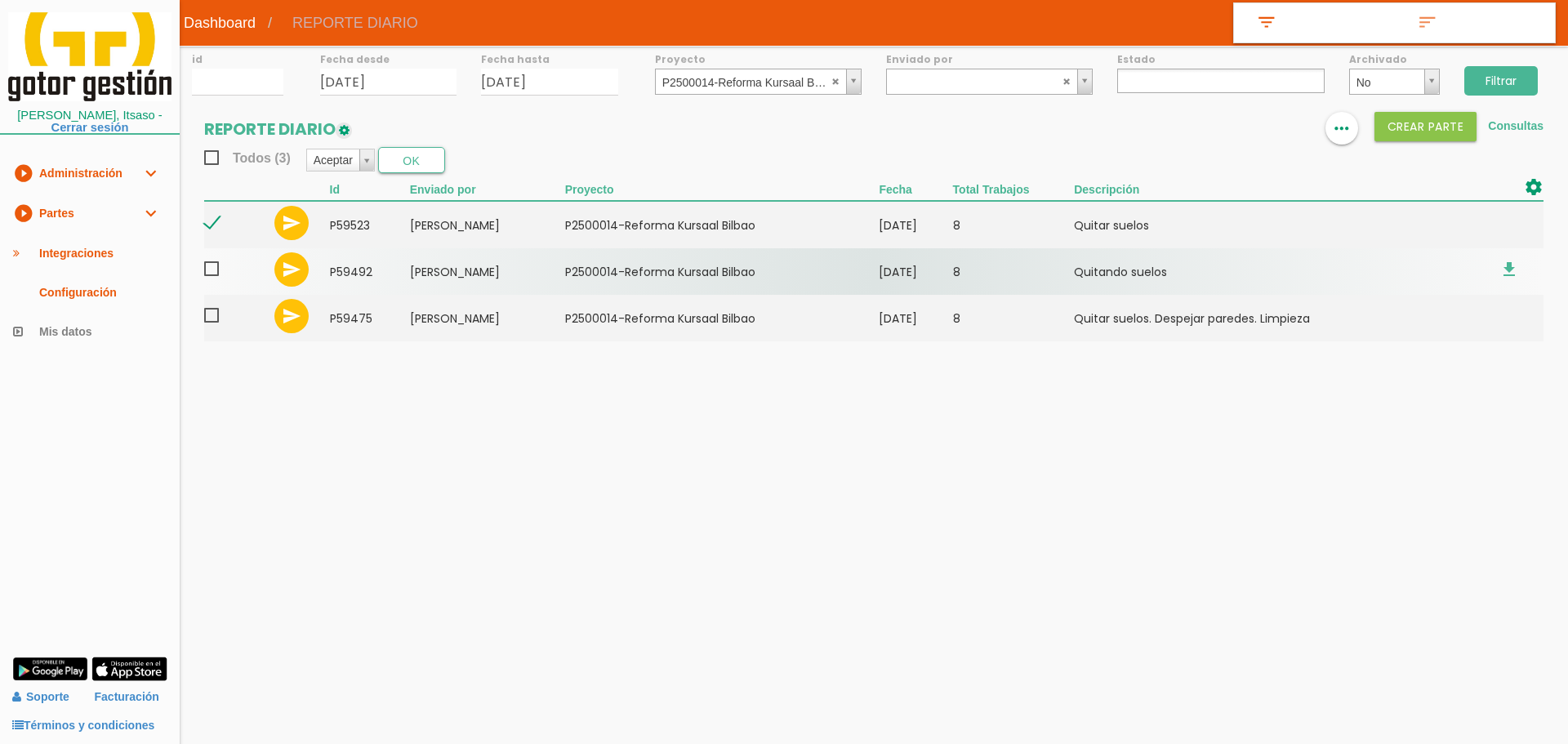
click at [216, 272] on span at bounding box center [218, 270] width 29 height 21
click at [0, 0] on input "checkbox" at bounding box center [0, 0] width 0 height 0
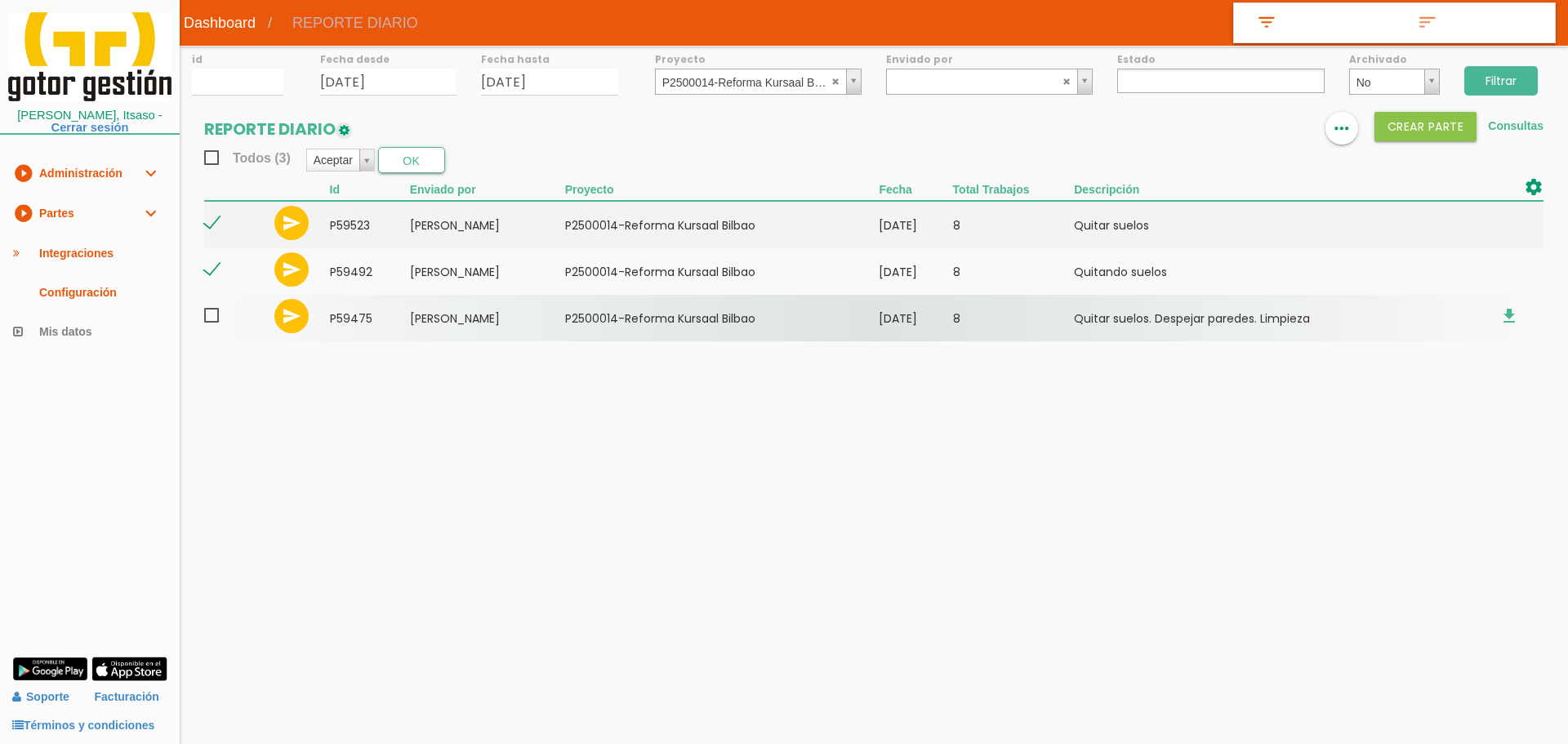
click at [215, 314] on span at bounding box center [218, 316] width 29 height 21
click at [0, 0] on input "checkbox" at bounding box center [0, 0] width 0 height 0
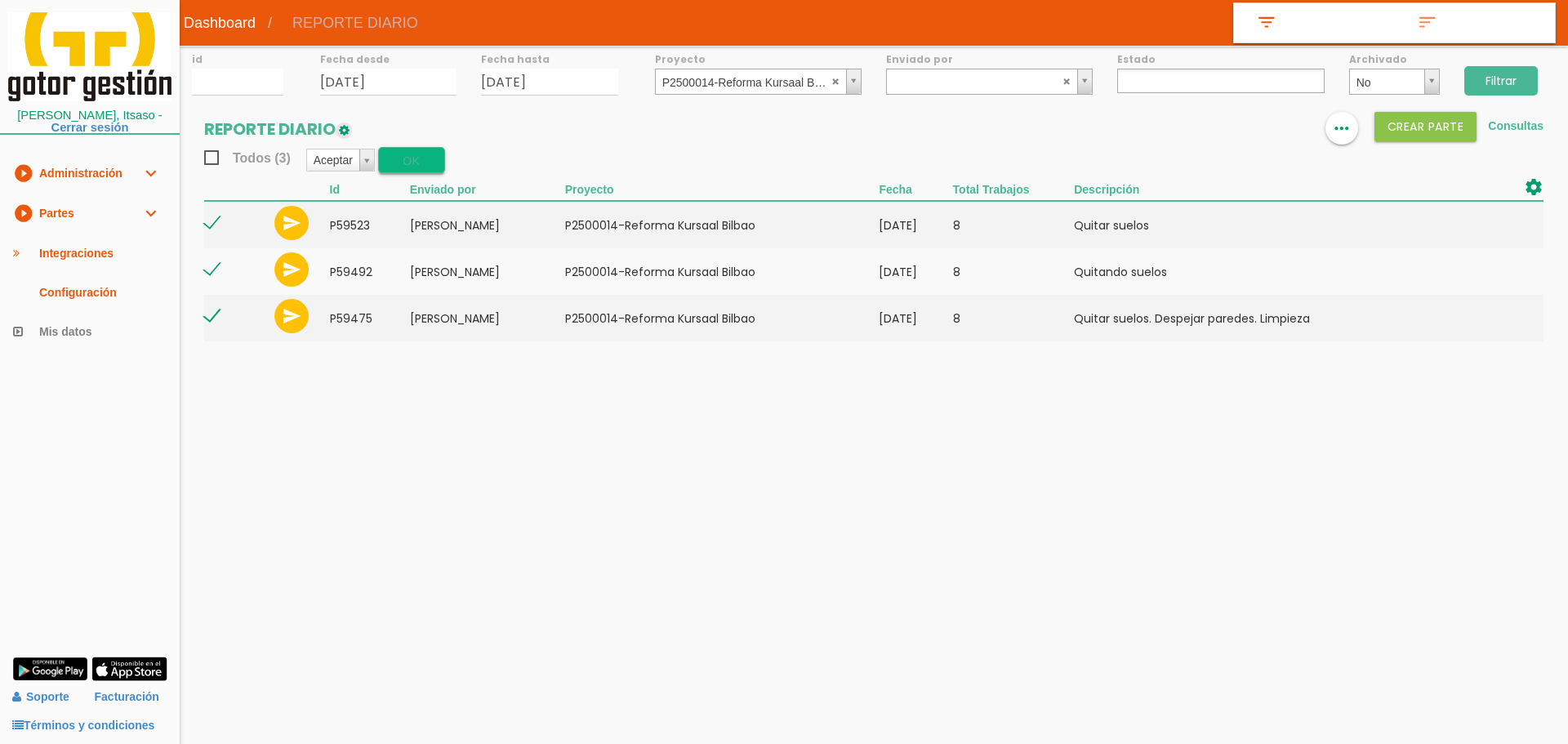
click at [421, 165] on button "OK" at bounding box center [412, 160] width 67 height 26
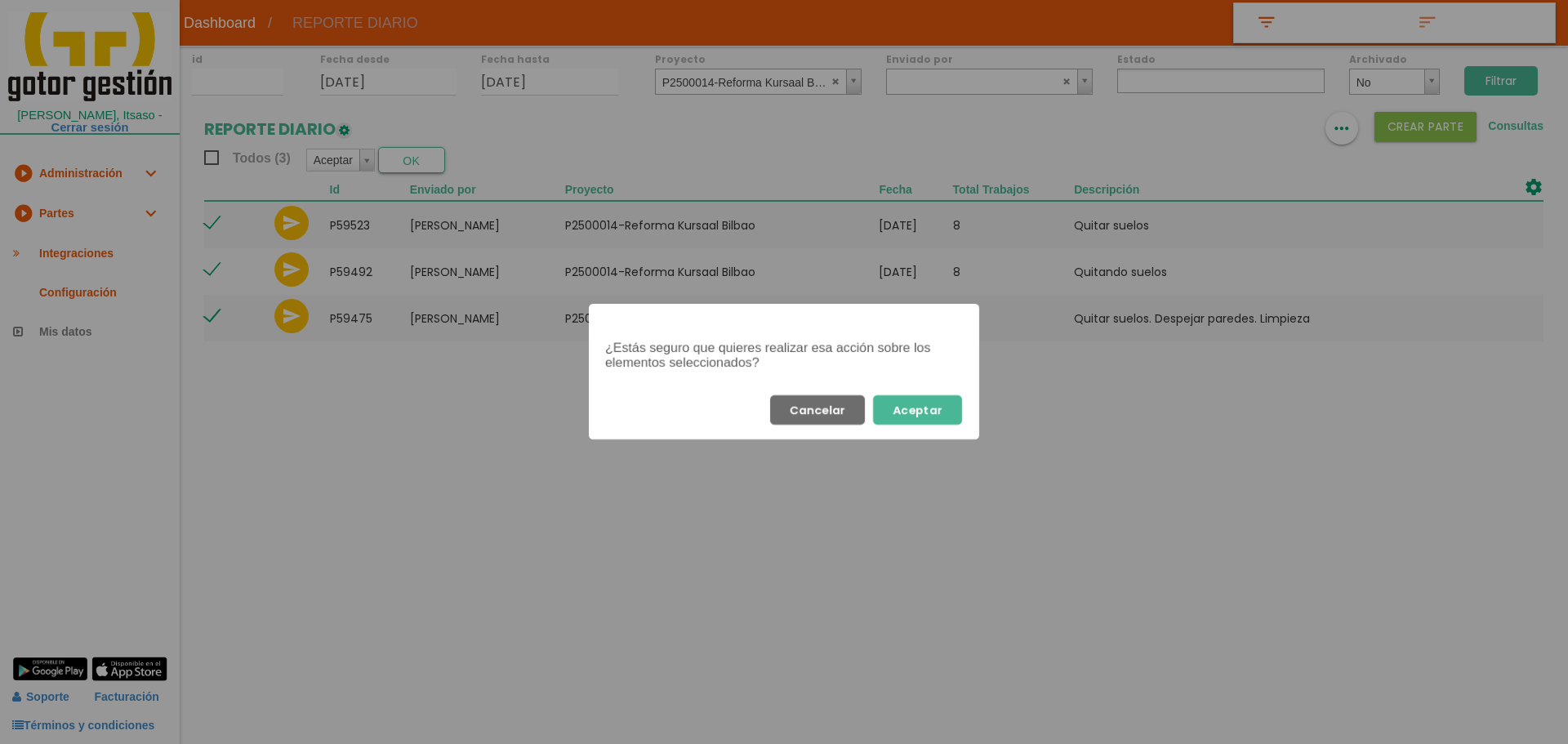
click at [936, 413] on button "Aceptar" at bounding box center [917, 410] width 89 height 29
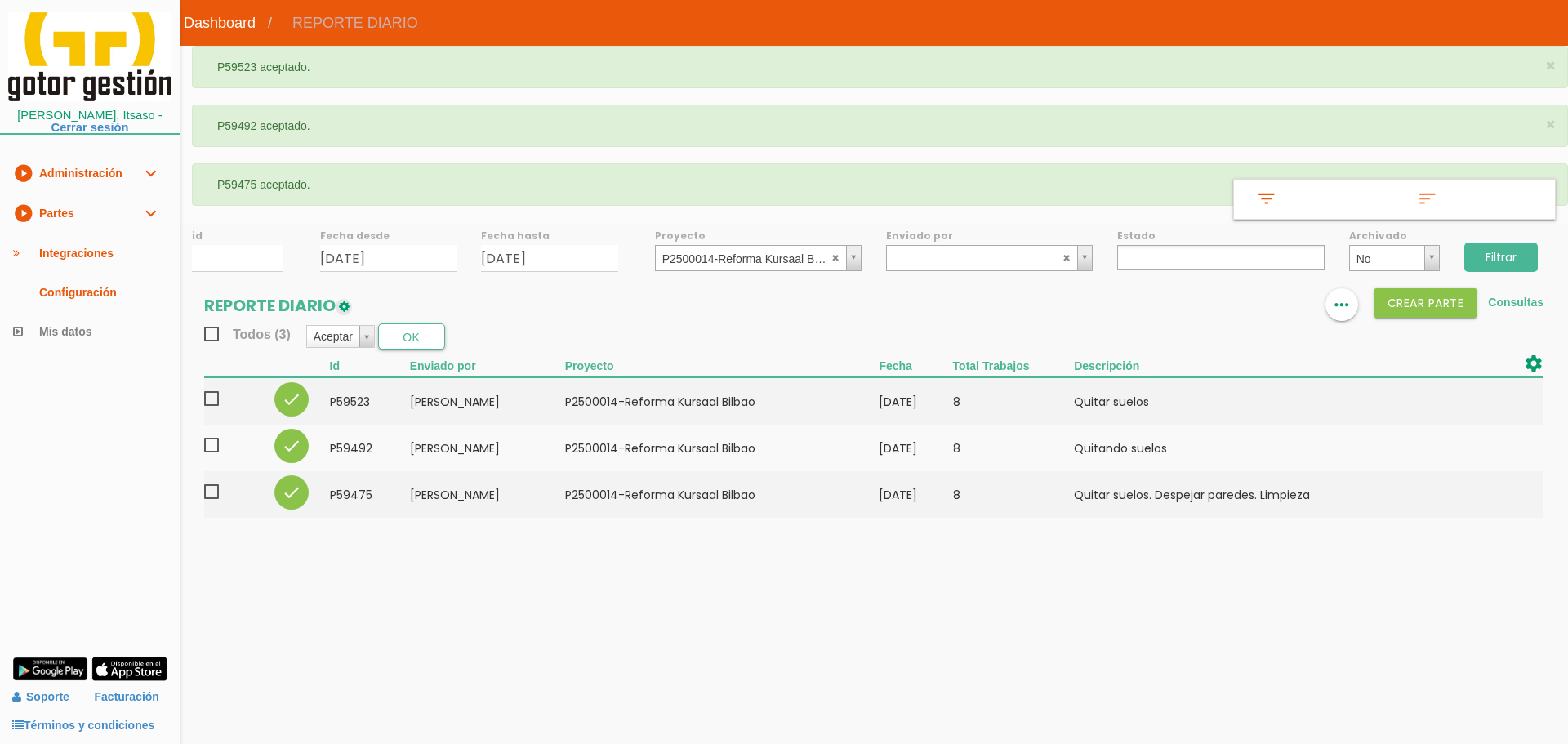
select select
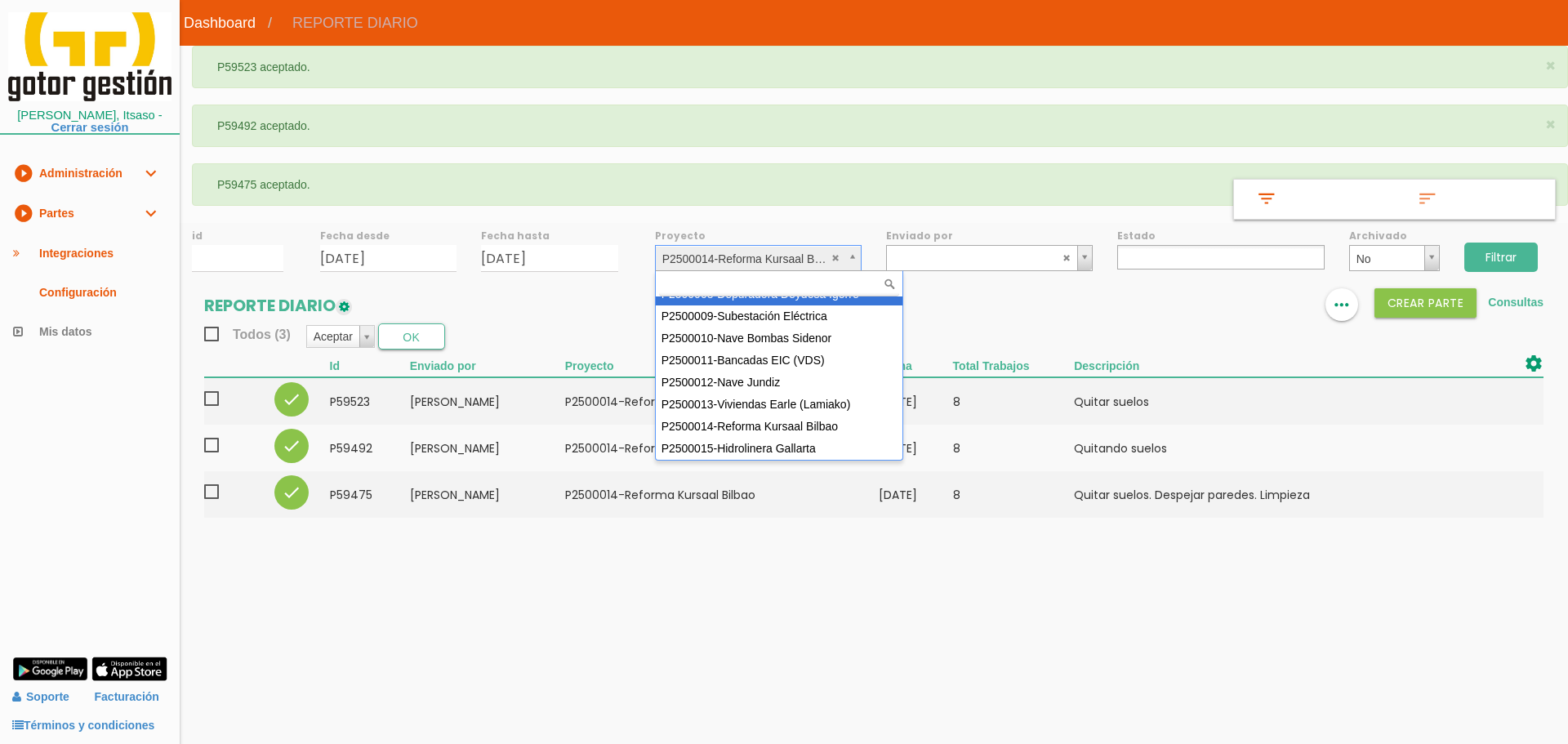
scroll to position [154, 0]
select select "90"
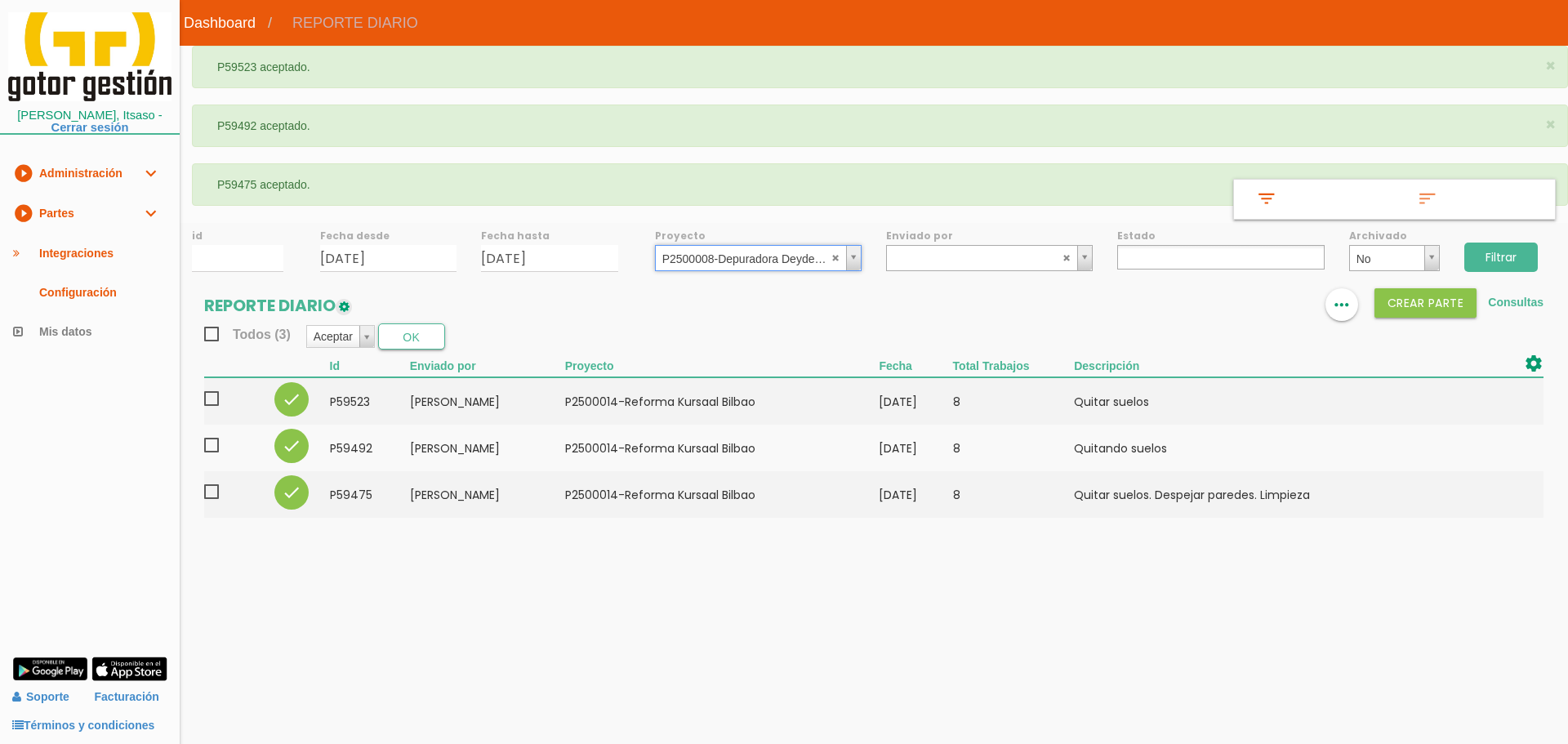
drag, startPoint x: 1521, startPoint y: 257, endPoint x: 1332, endPoint y: 269, distance: 189.4
click at [1521, 256] on input "Filtrar" at bounding box center [1501, 256] width 74 height 29
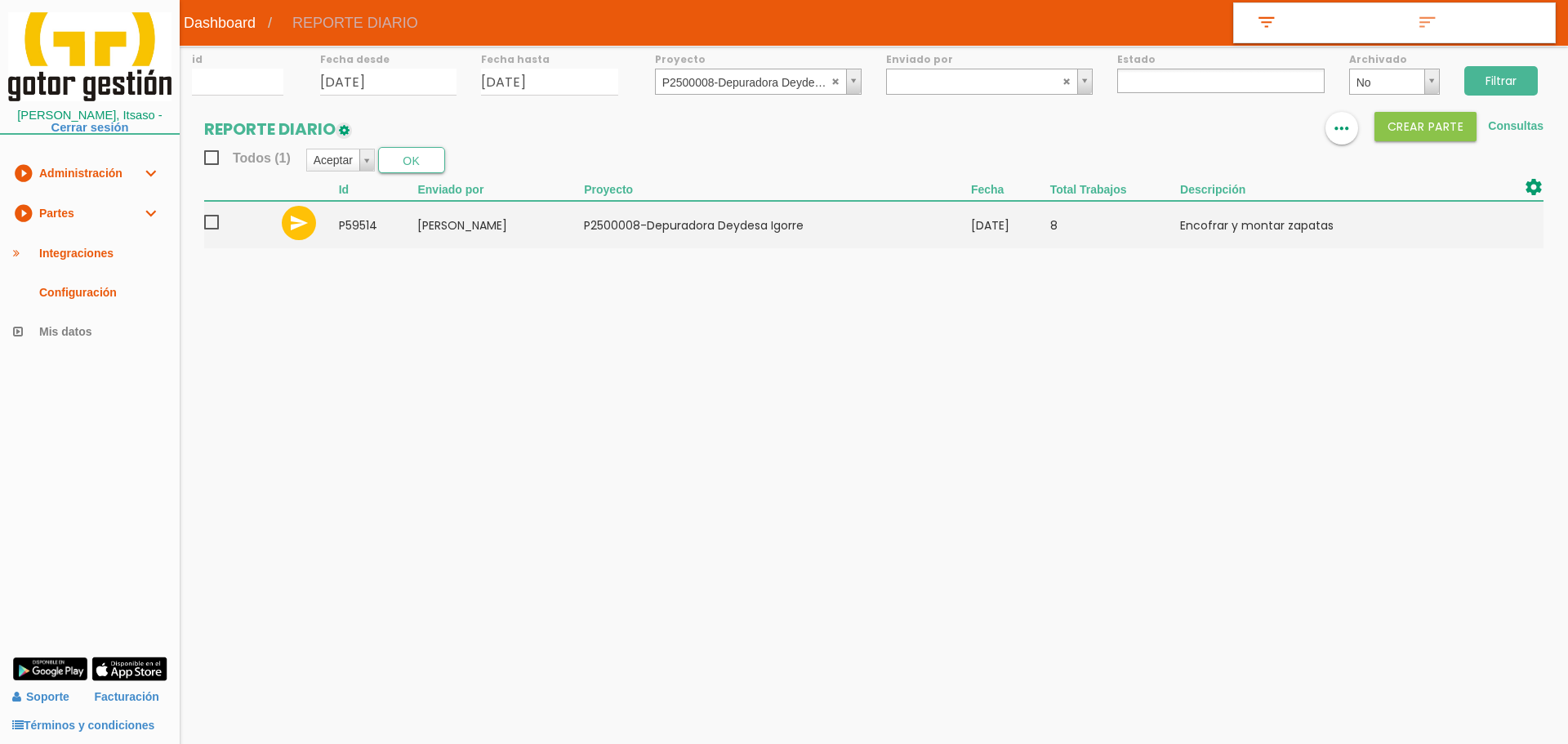
select select
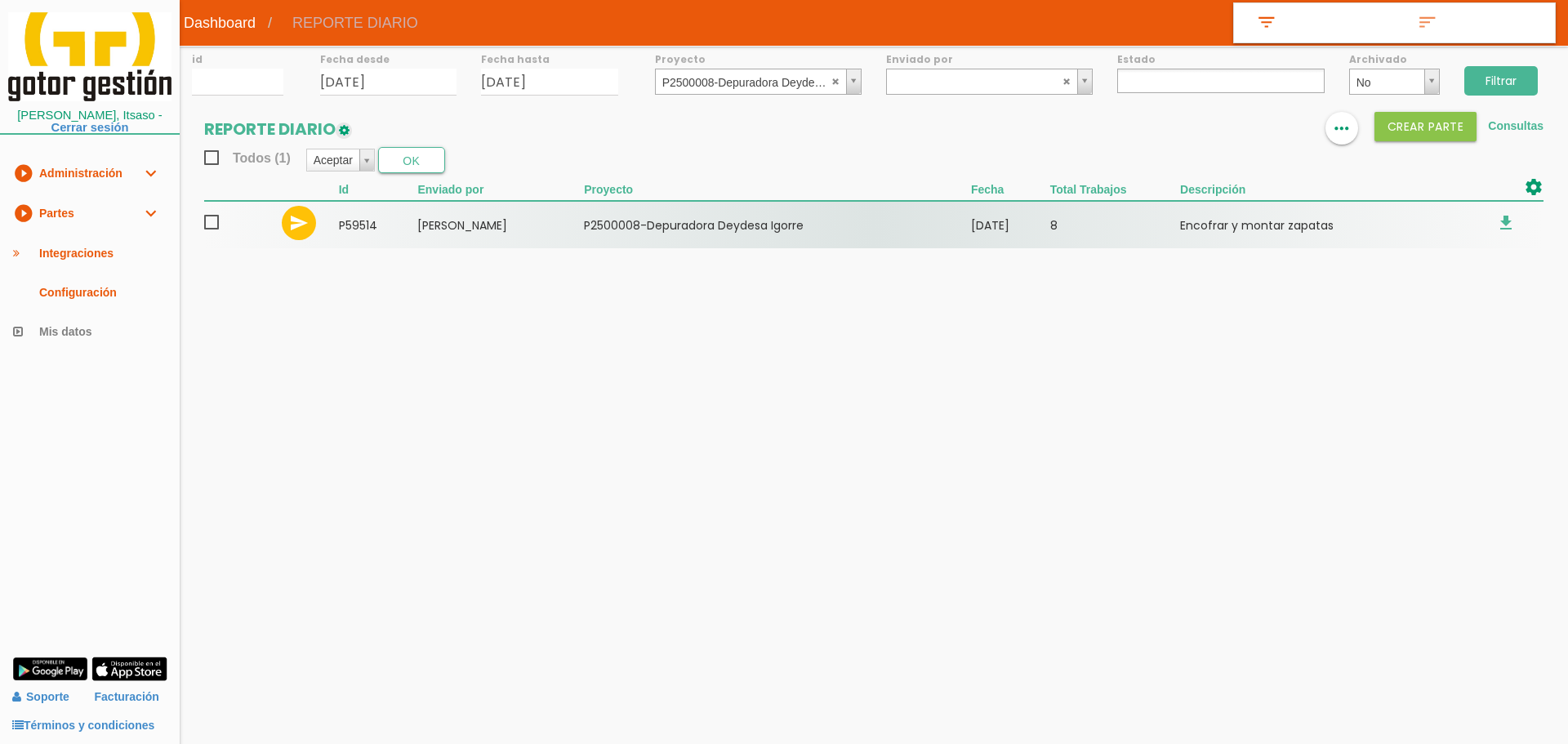
click at [215, 221] on span at bounding box center [218, 223] width 29 height 21
click at [0, 0] on input "checkbox" at bounding box center [0, 0] width 0 height 0
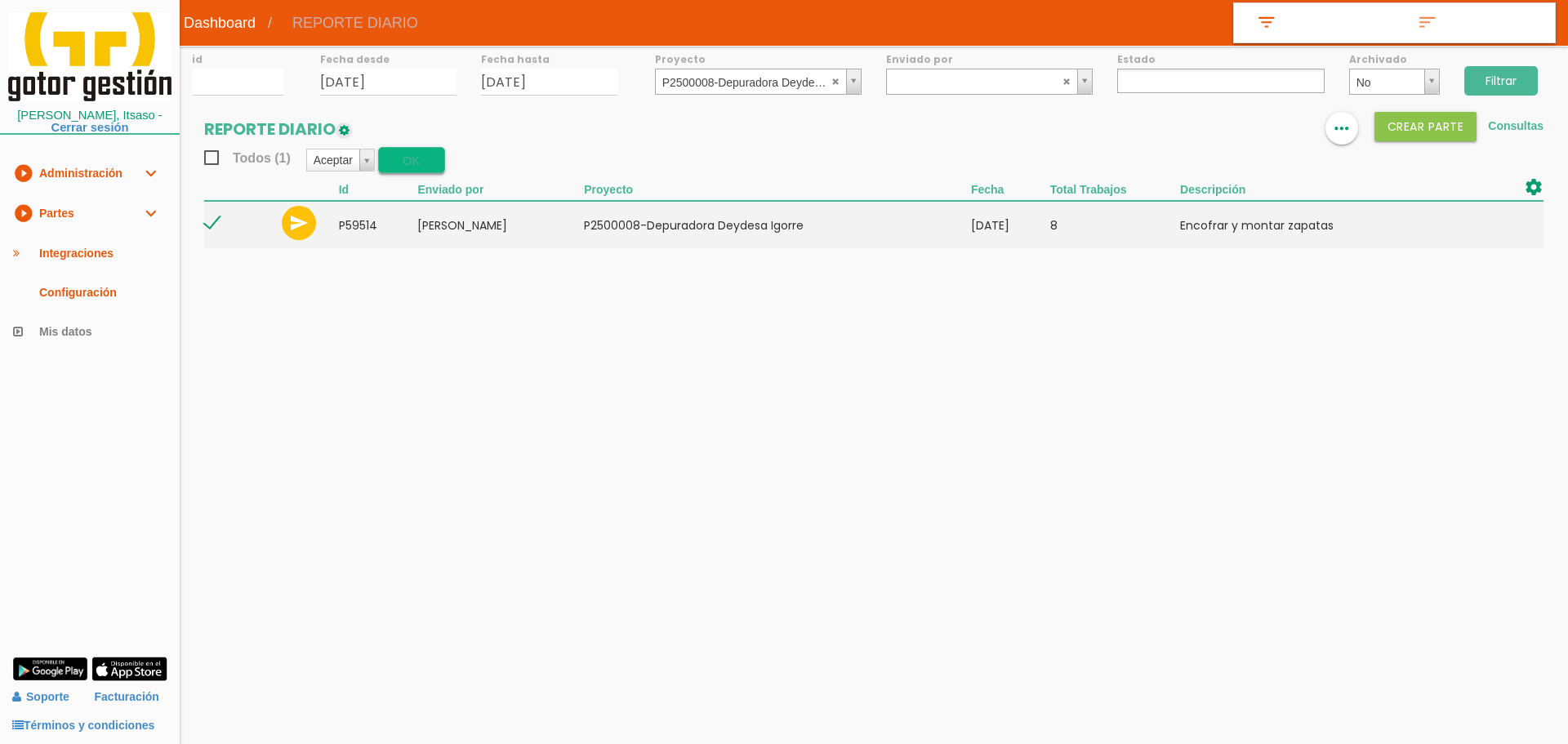
click at [424, 161] on button "OK" at bounding box center [412, 160] width 67 height 26
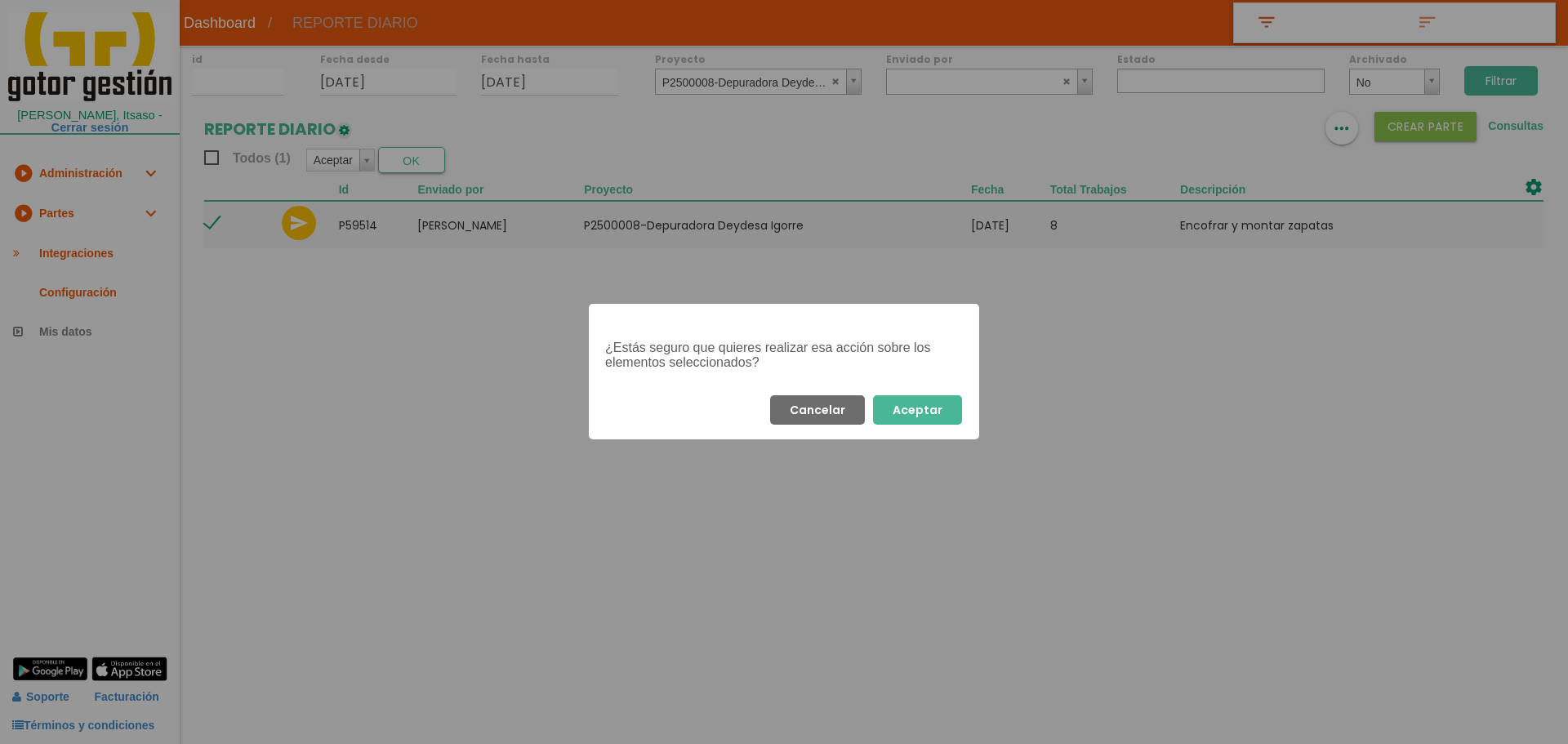
click at [939, 402] on button "Aceptar" at bounding box center [917, 410] width 89 height 29
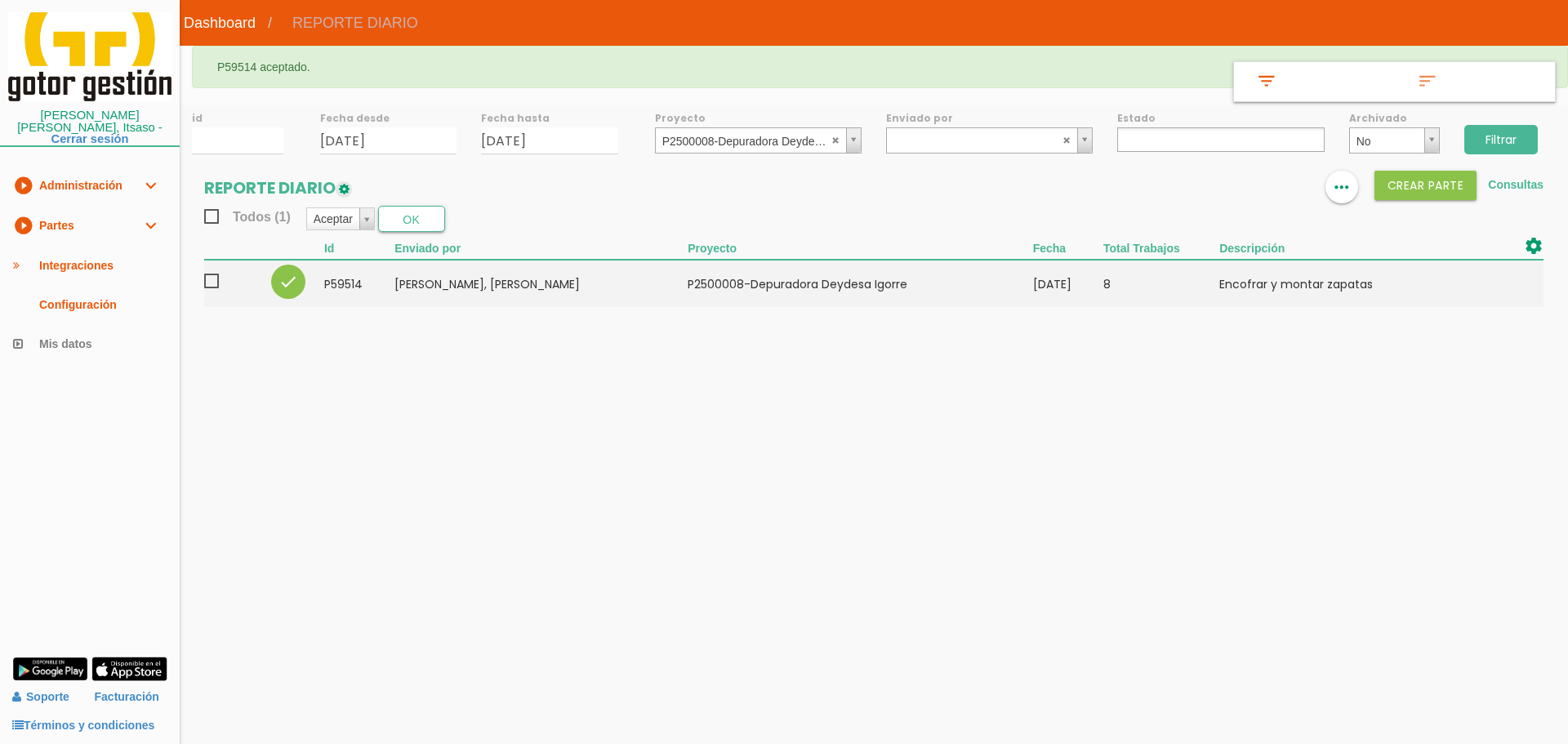
select select
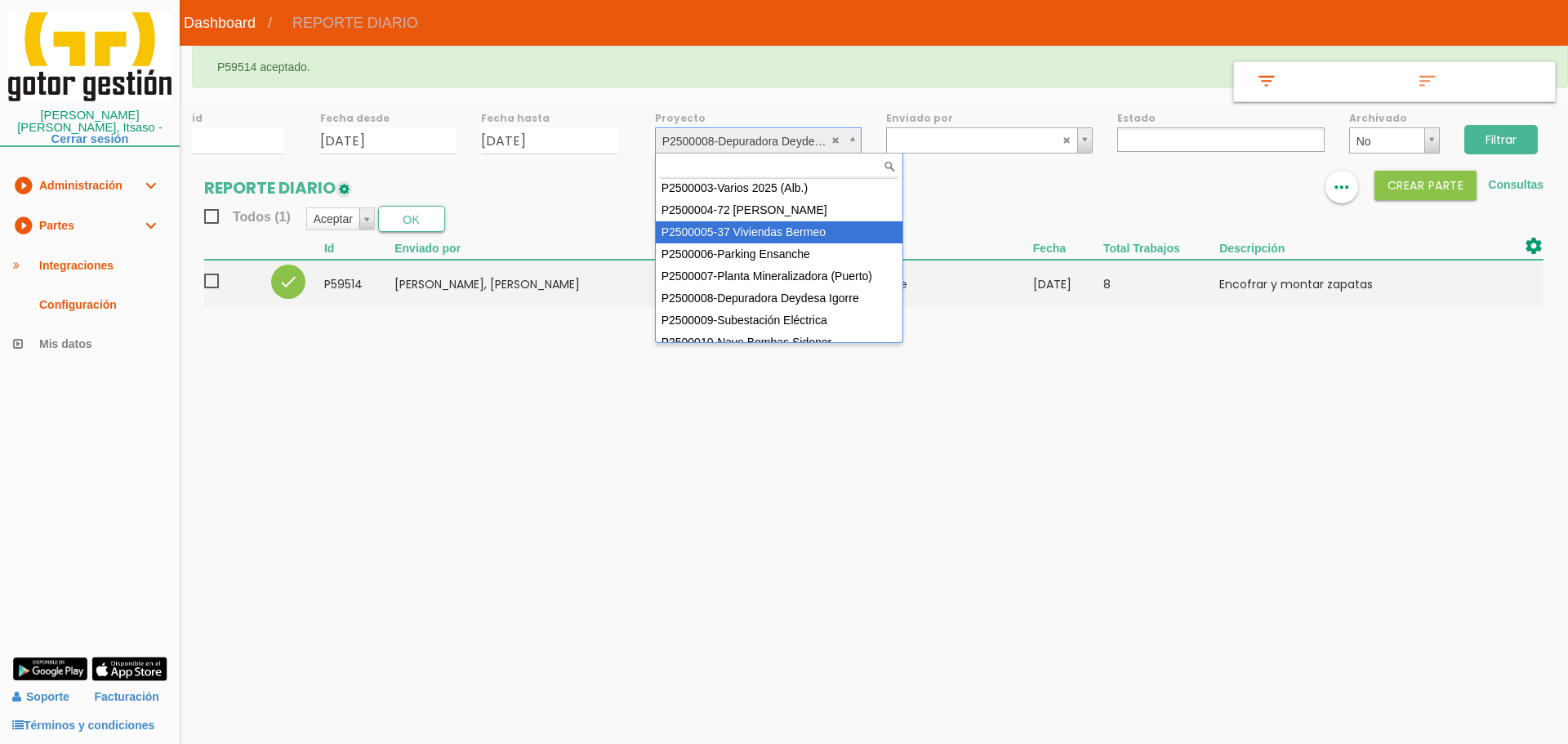
scroll to position [44, 0]
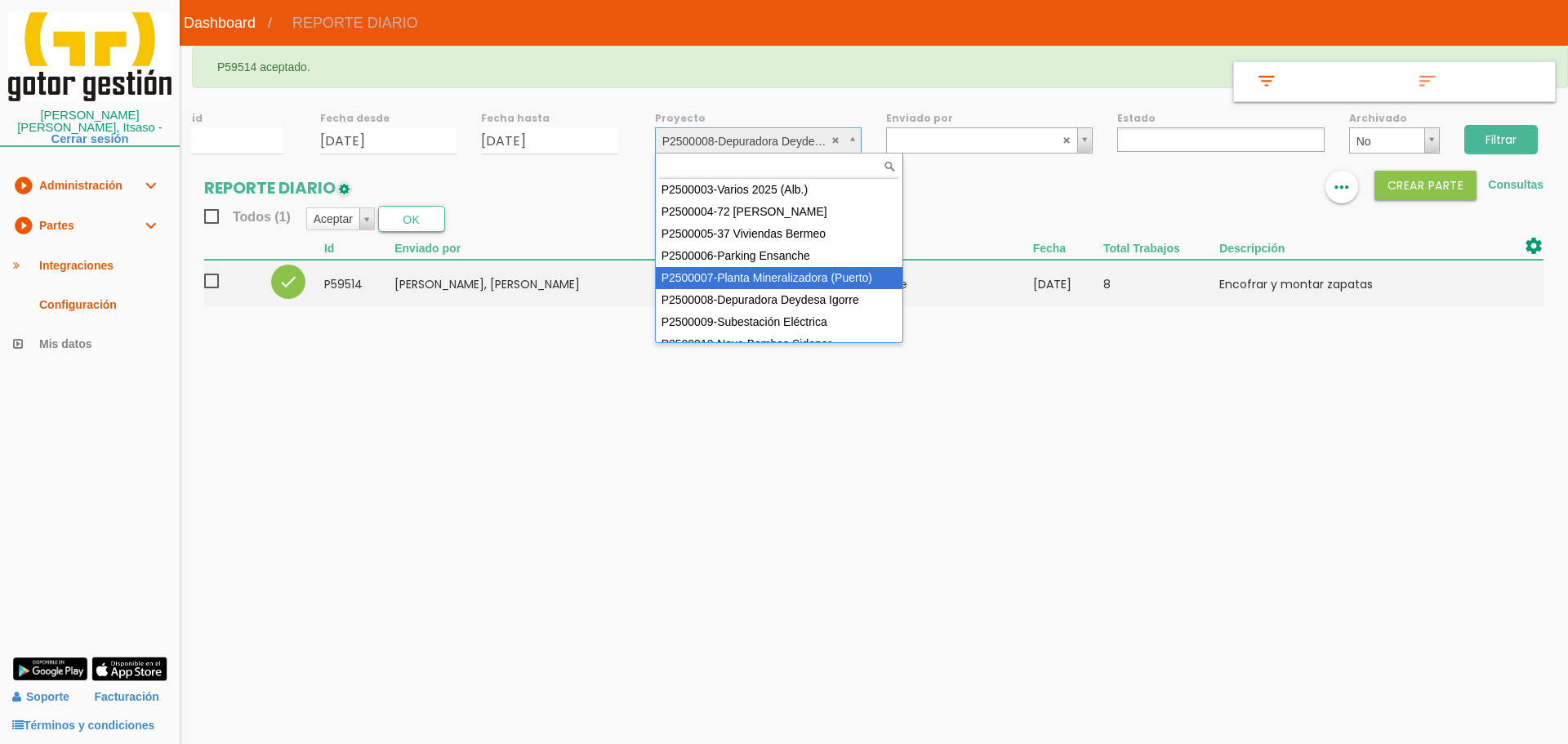
select select "89"
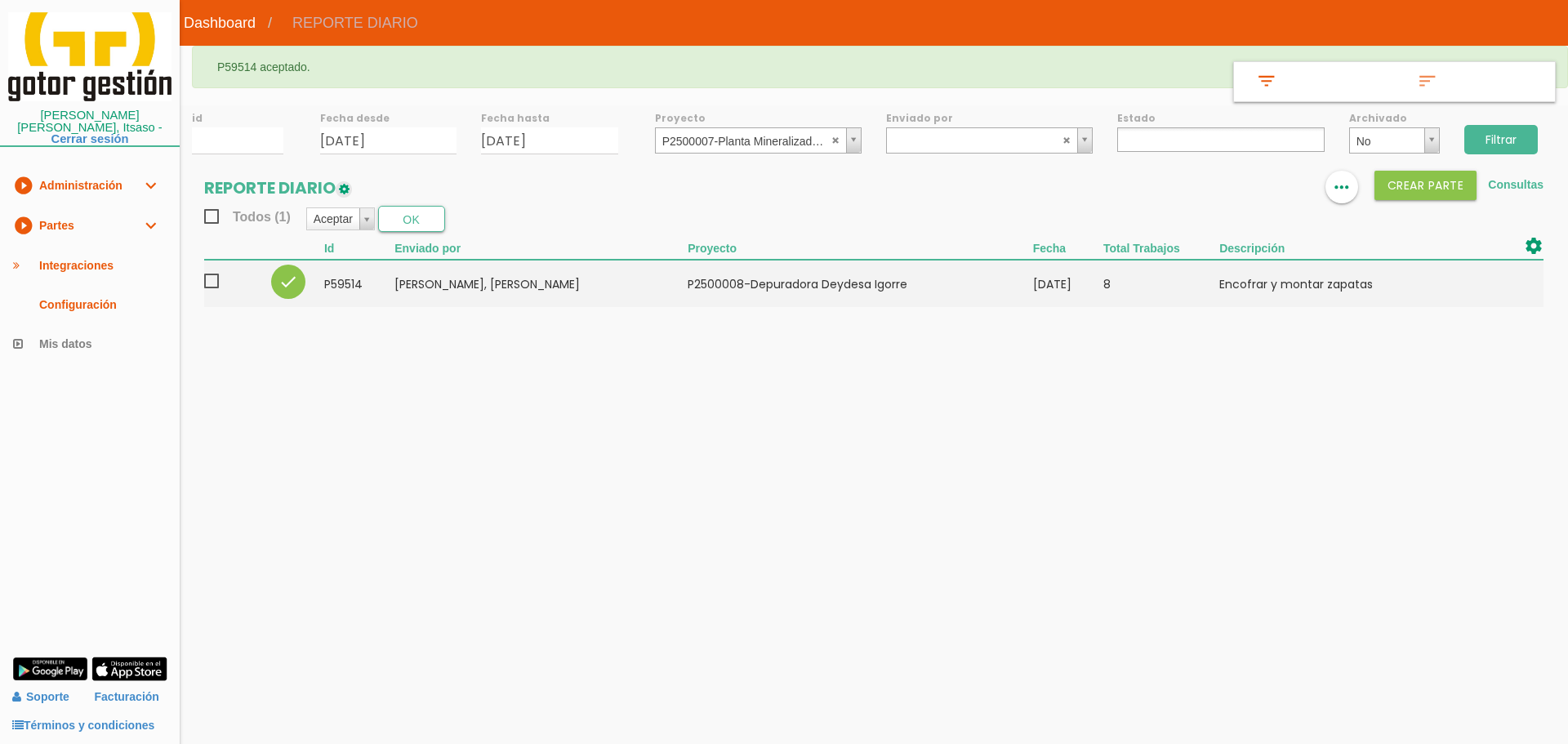
click at [1514, 136] on input "Filtrar" at bounding box center [1501, 139] width 74 height 29
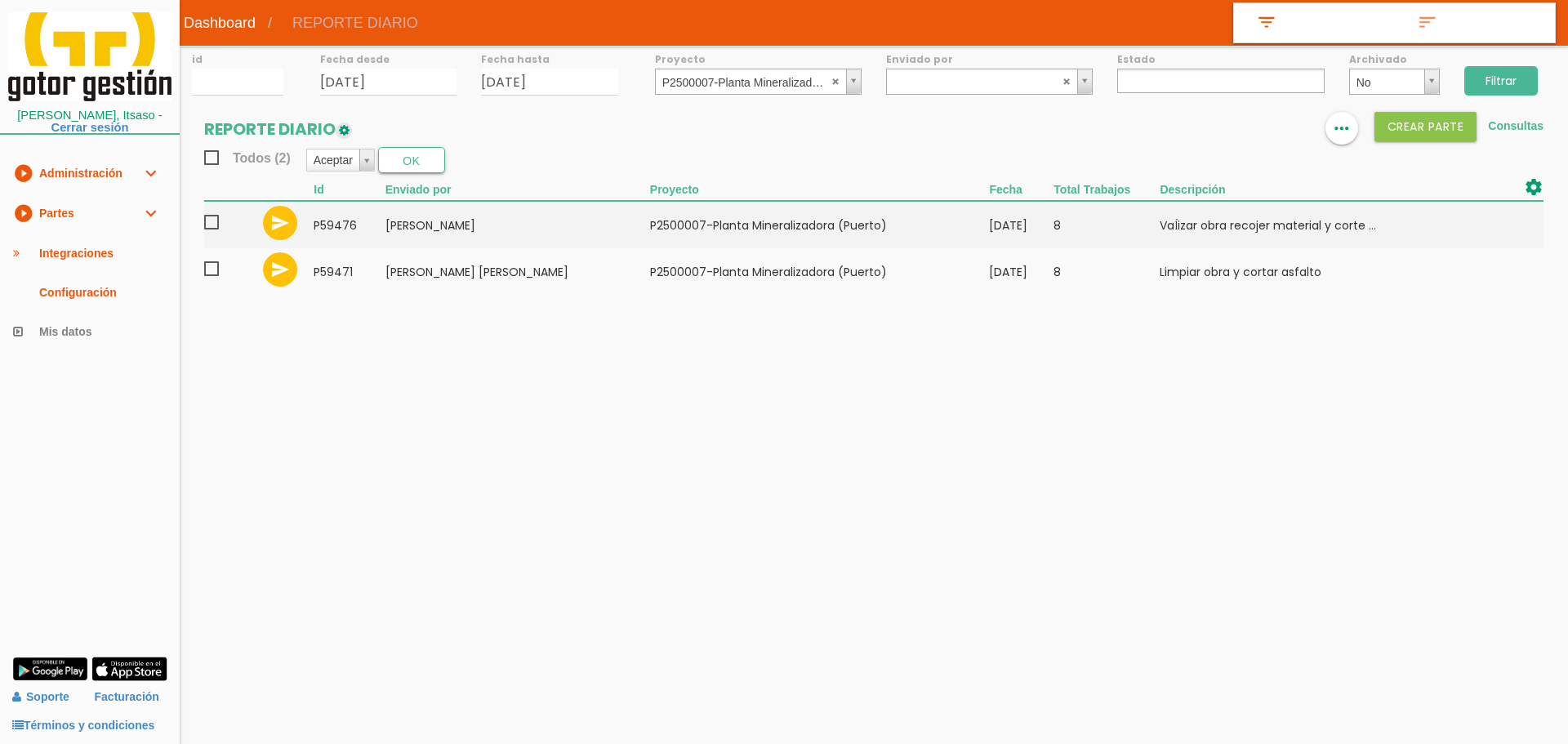
select select
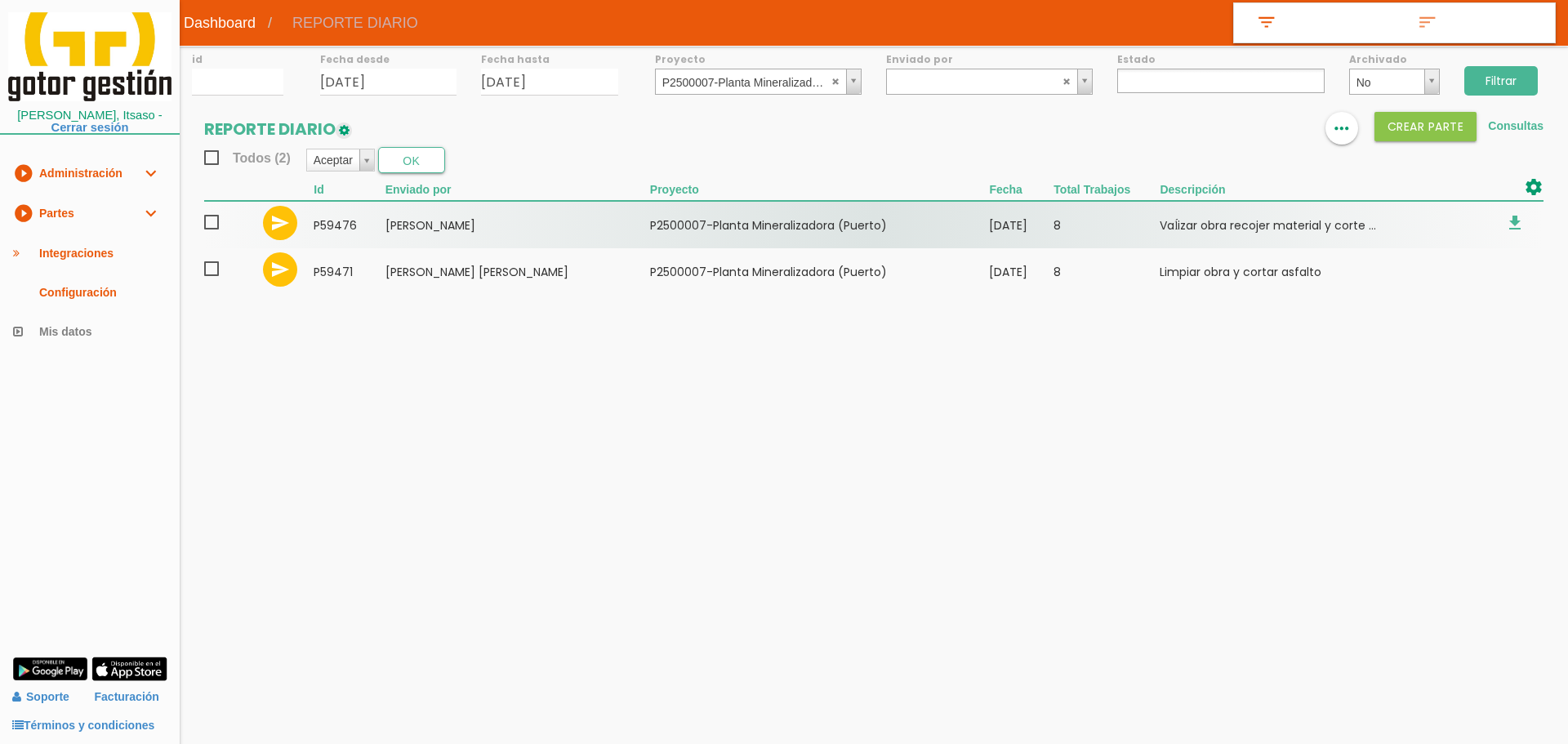
click at [217, 220] on span at bounding box center [218, 223] width 29 height 21
click at [0, 0] on input "checkbox" at bounding box center [0, 0] width 0 height 0
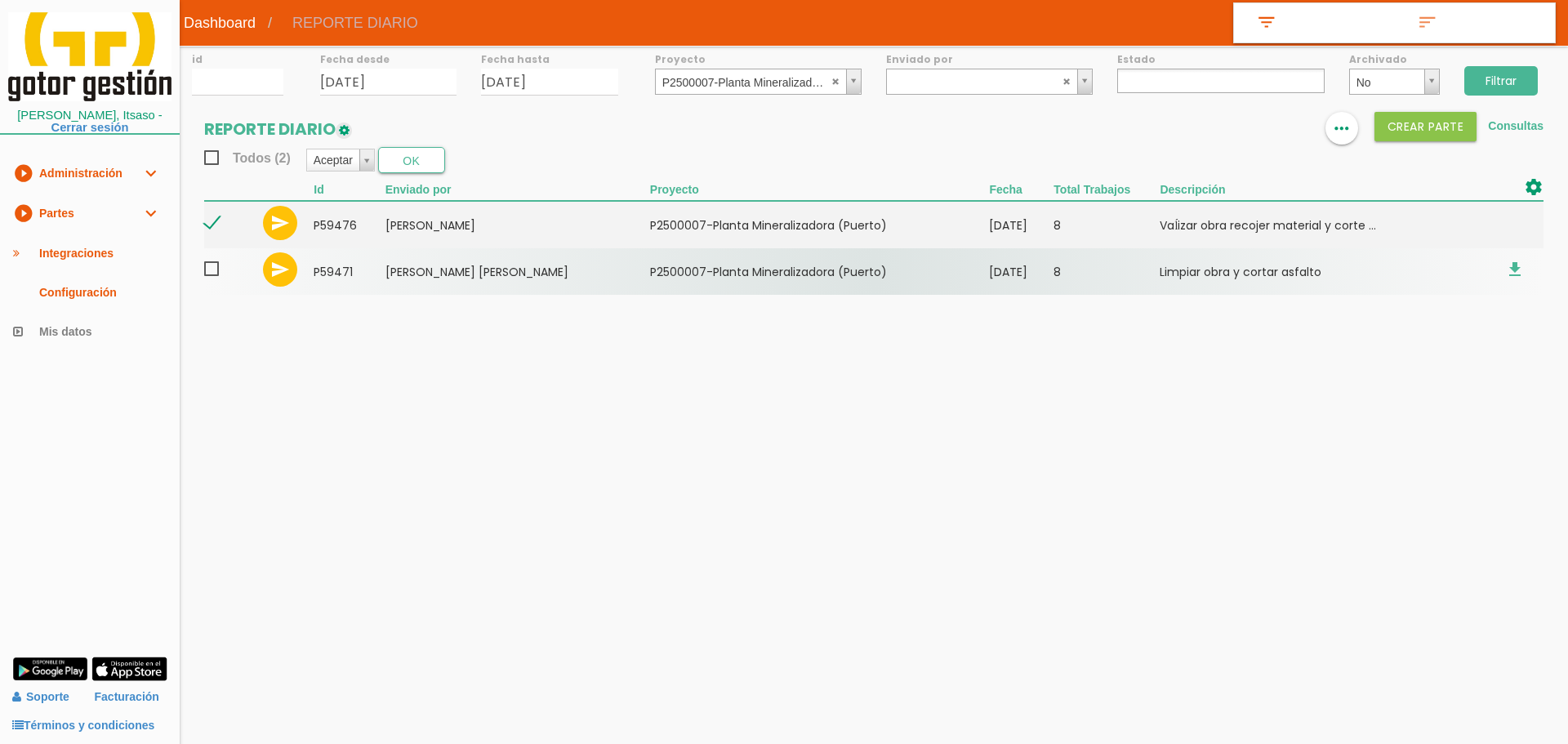
click at [208, 273] on span at bounding box center [218, 270] width 29 height 21
click at [0, 0] on input "checkbox" at bounding box center [0, 0] width 0 height 0
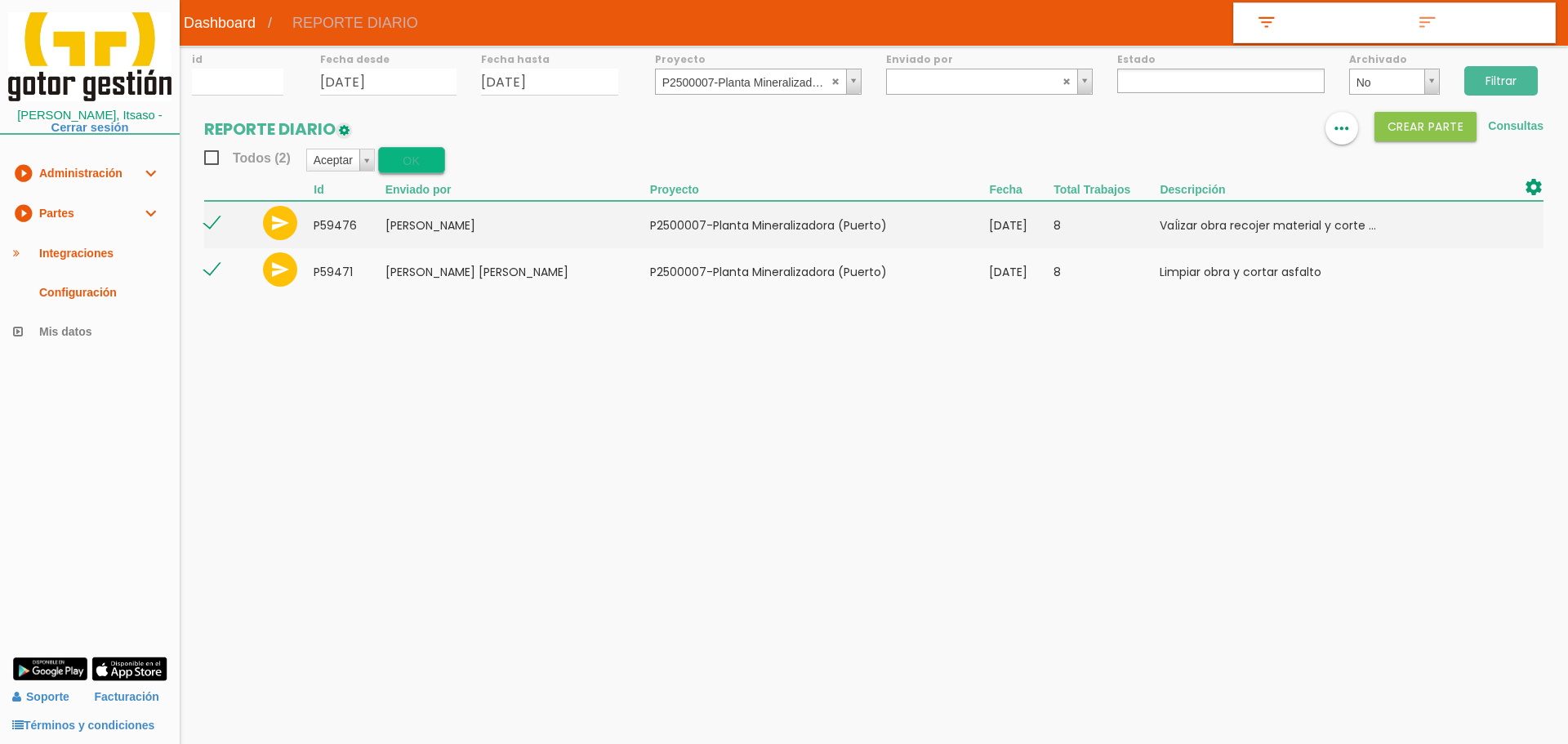
click at [422, 148] on button "OK" at bounding box center [412, 160] width 67 height 26
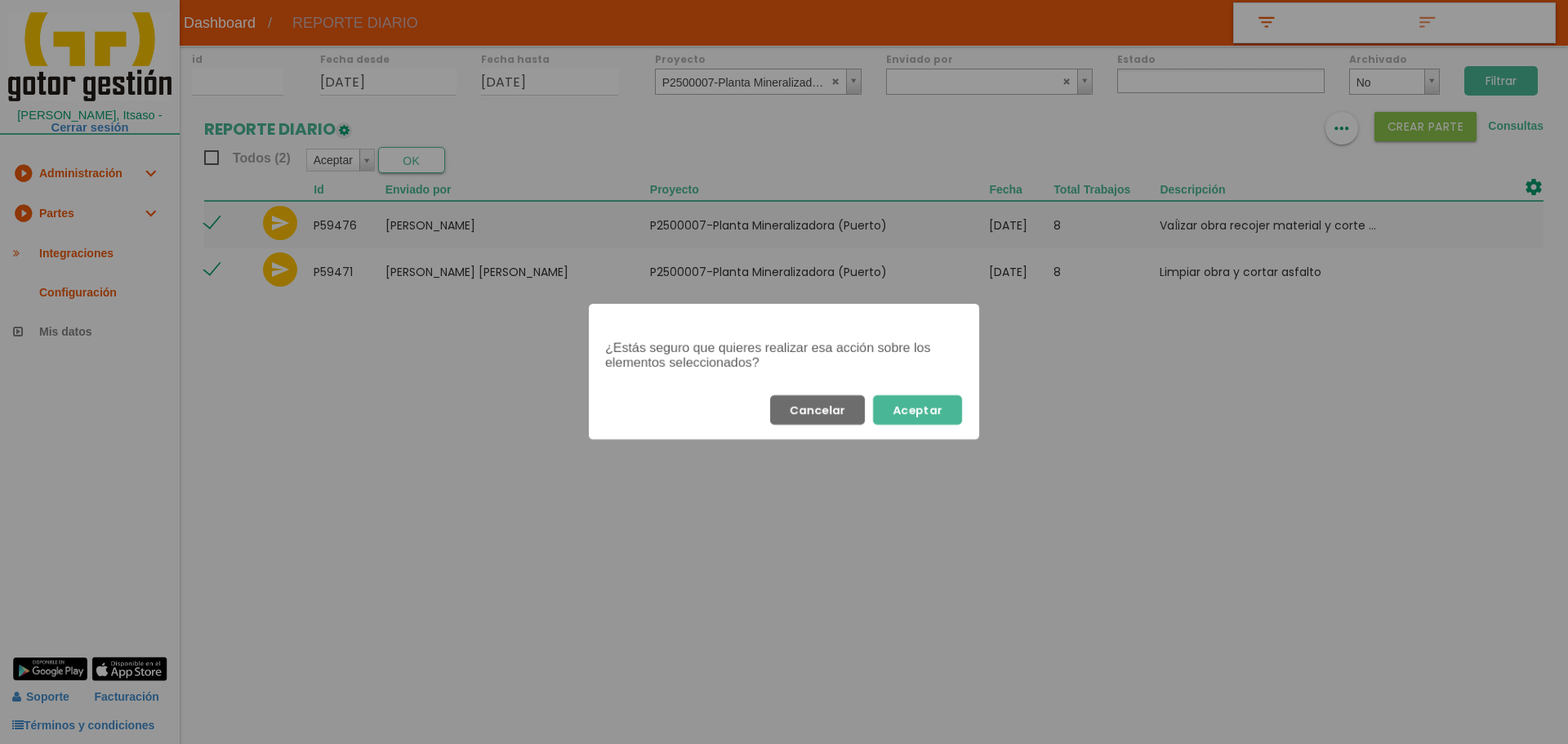
click at [917, 415] on button "Aceptar" at bounding box center [917, 410] width 89 height 29
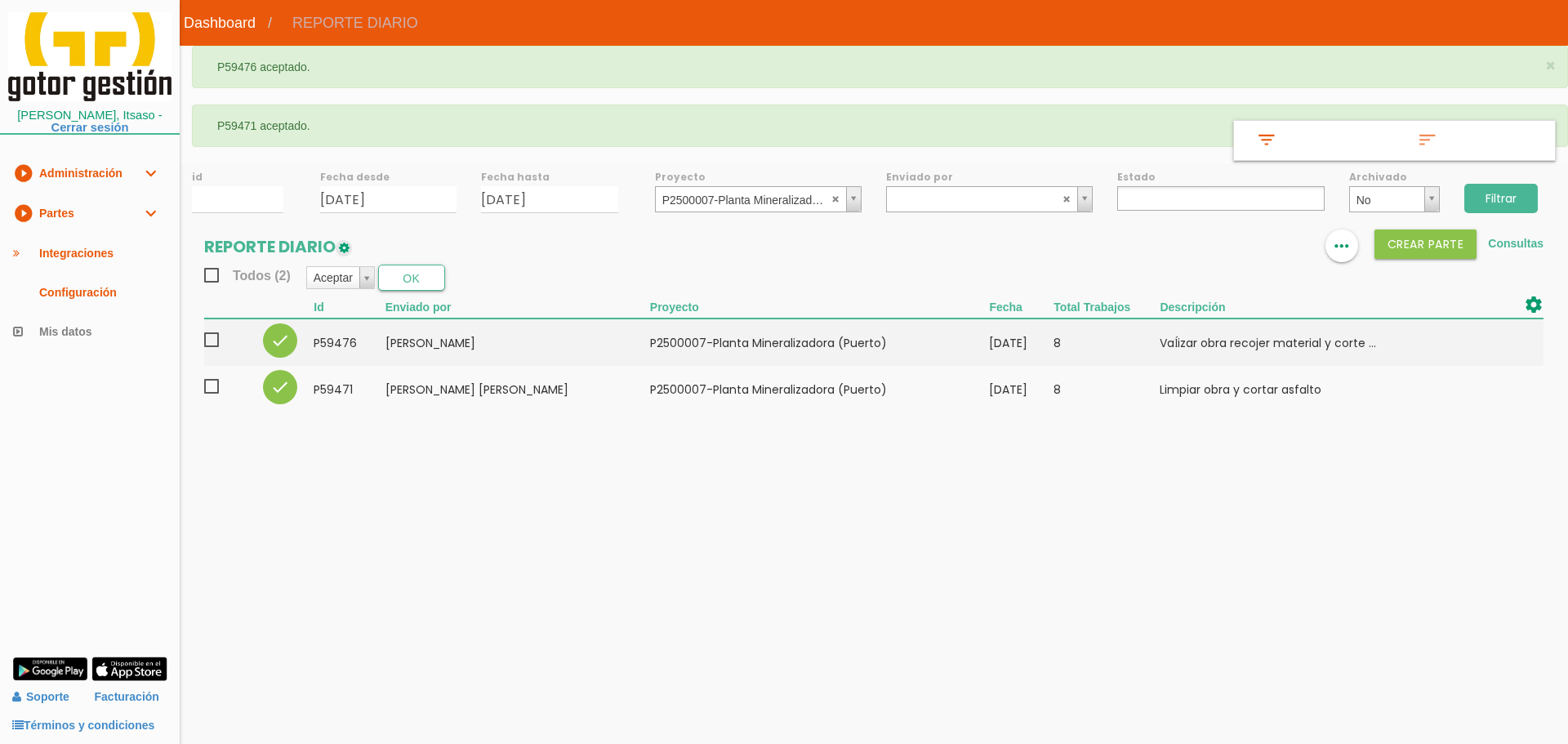
select select
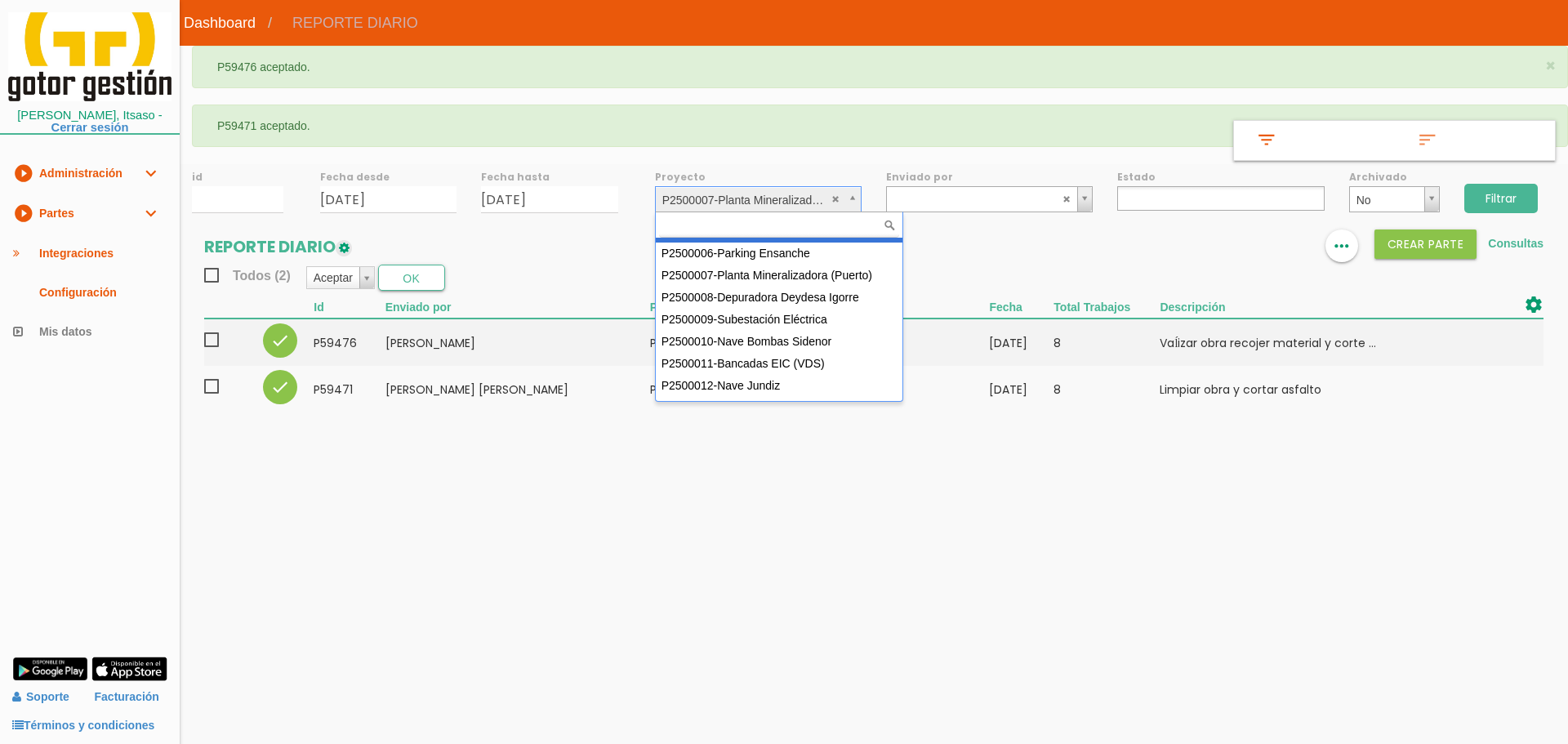
scroll to position [168, 0]
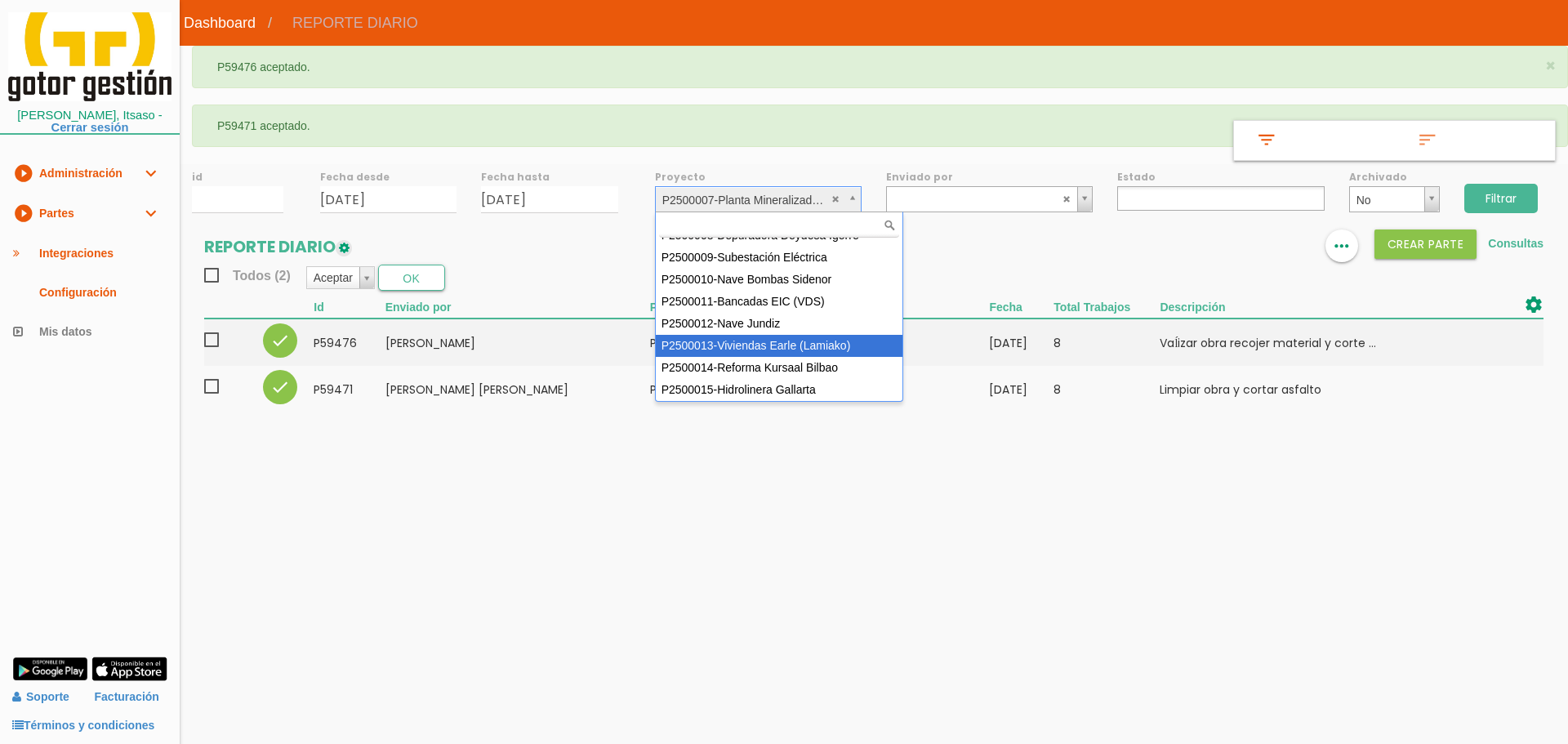
select select "96"
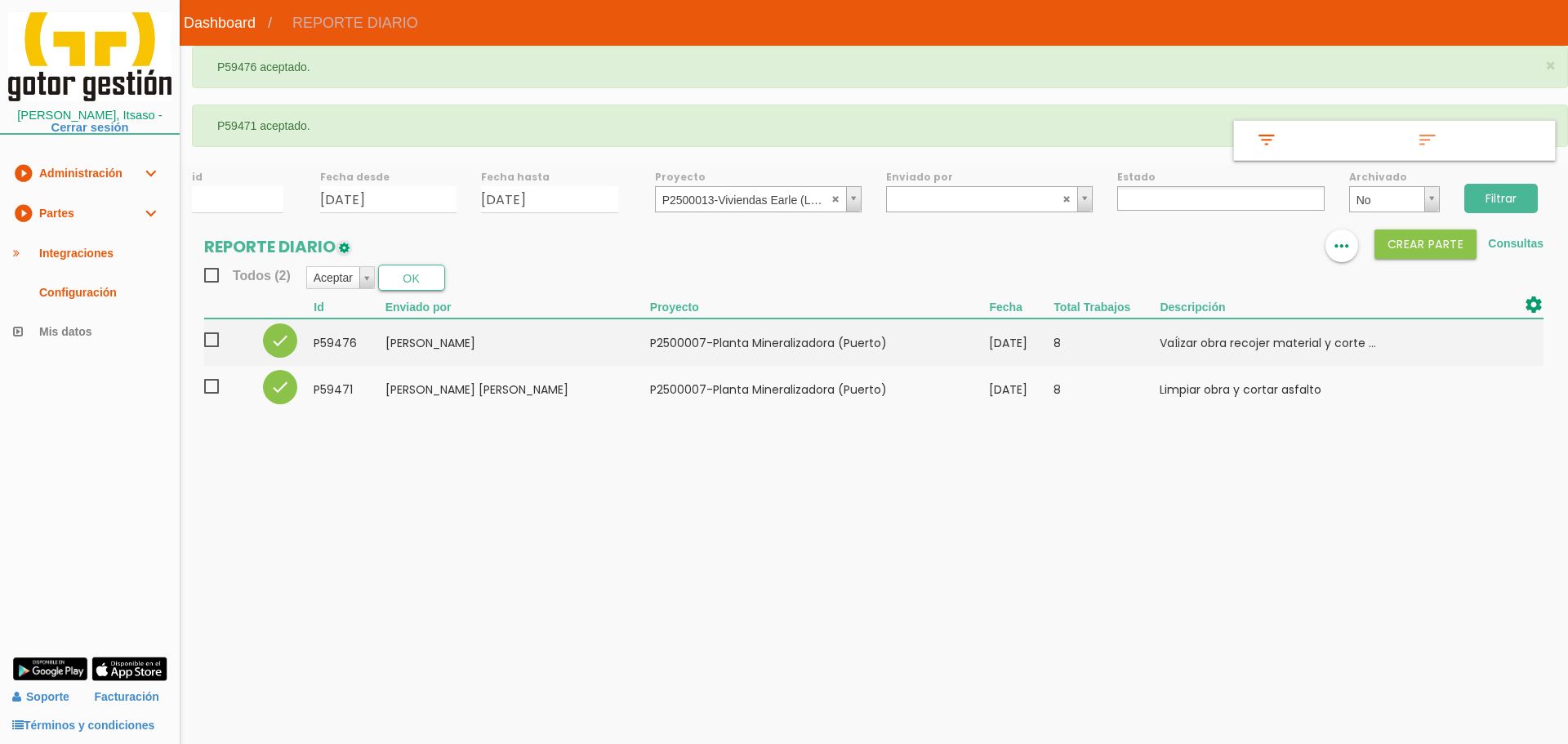
click at [1496, 188] on input "Filtrar" at bounding box center [1501, 197] width 74 height 29
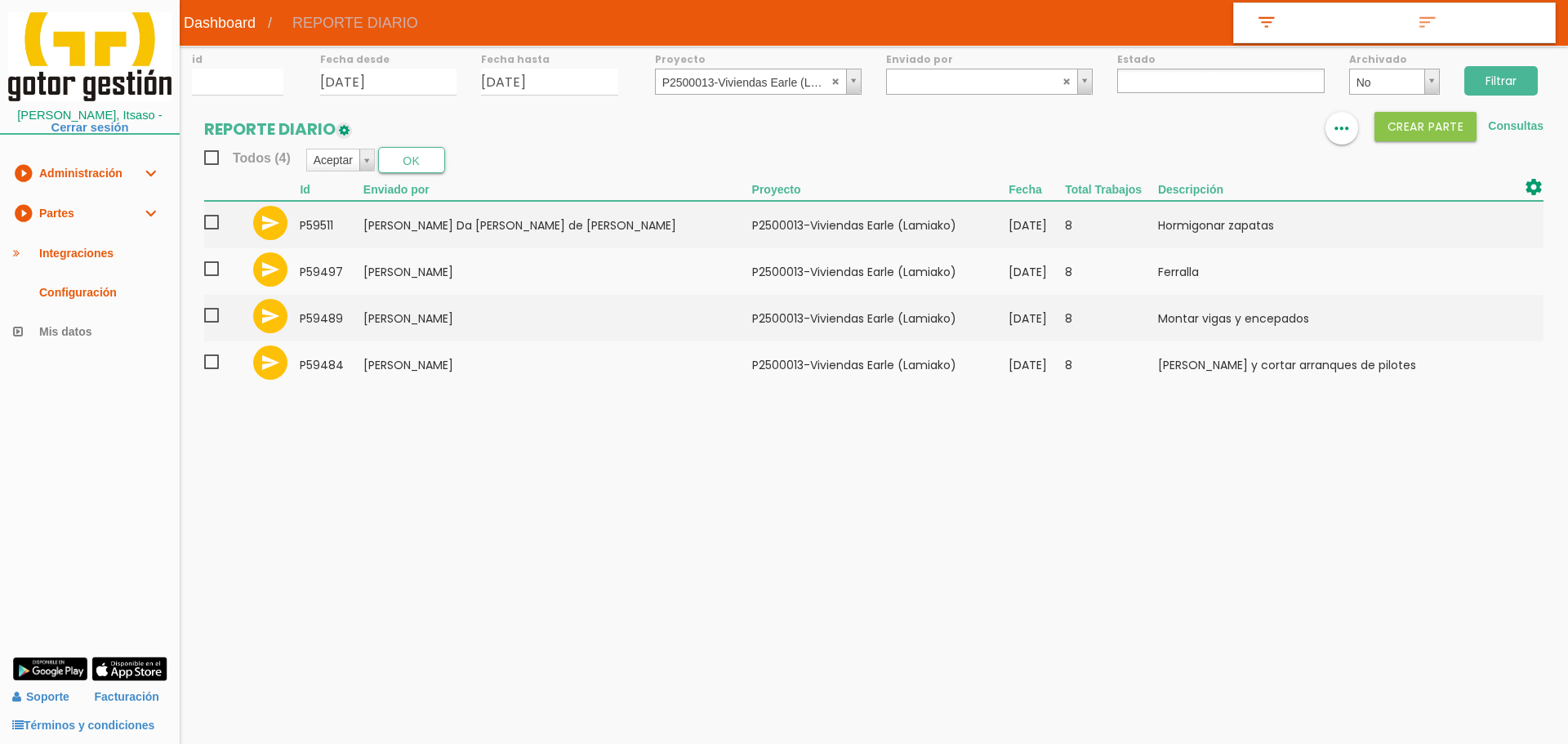
select select
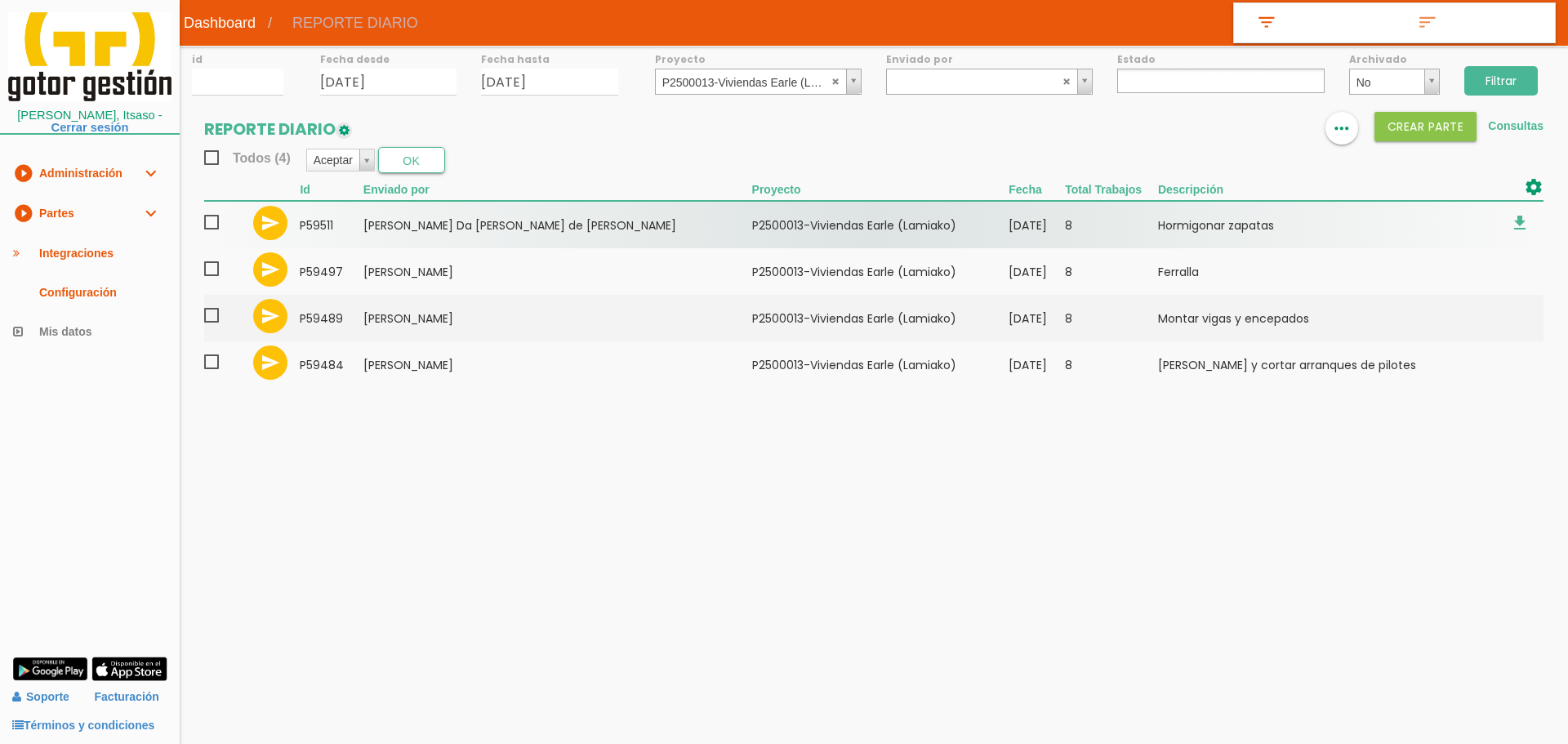
click at [212, 221] on span at bounding box center [218, 223] width 29 height 21
click at [0, 0] on input "checkbox" at bounding box center [0, 0] width 0 height 0
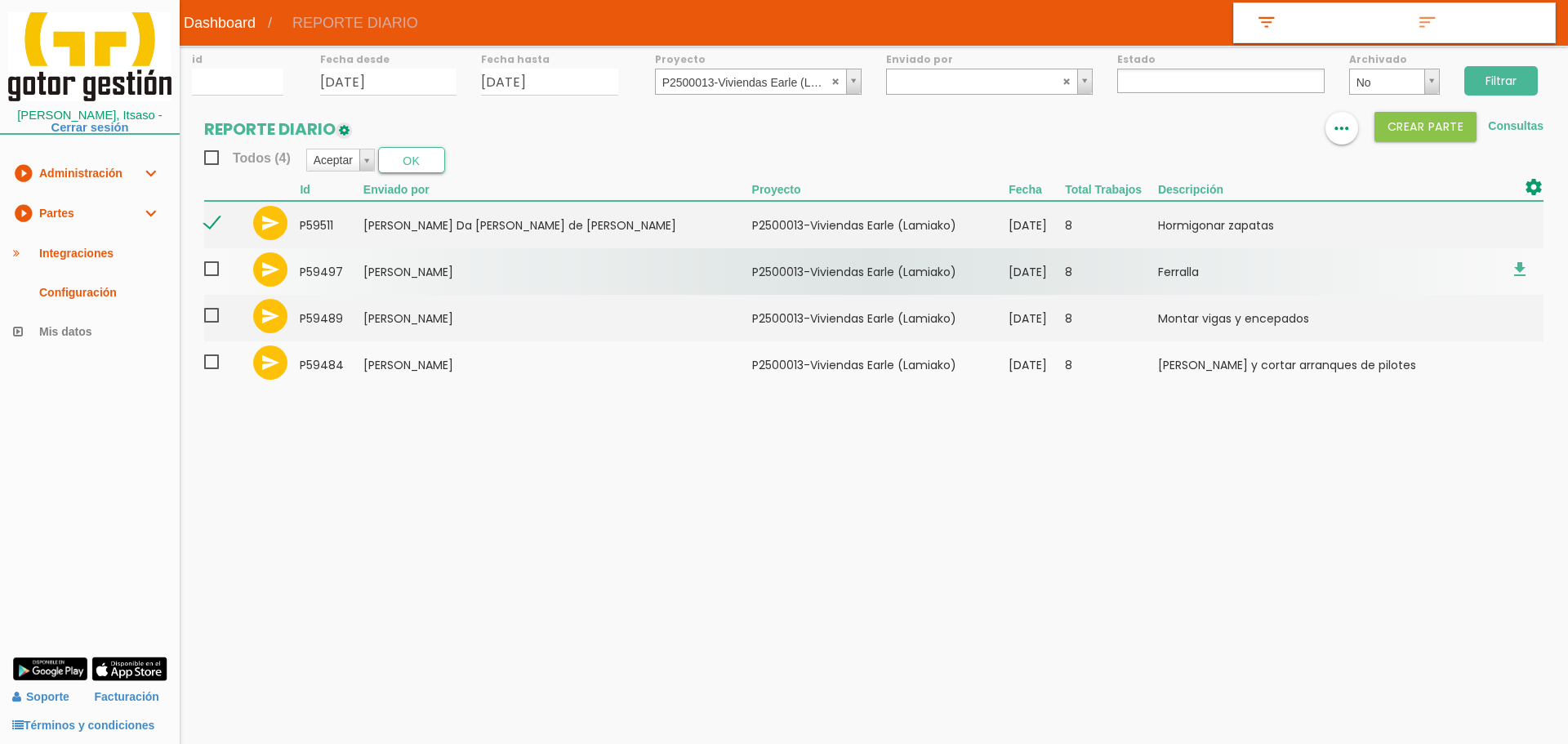
click at [212, 270] on span at bounding box center [218, 270] width 29 height 21
click at [0, 0] on input "checkbox" at bounding box center [0, 0] width 0 height 0
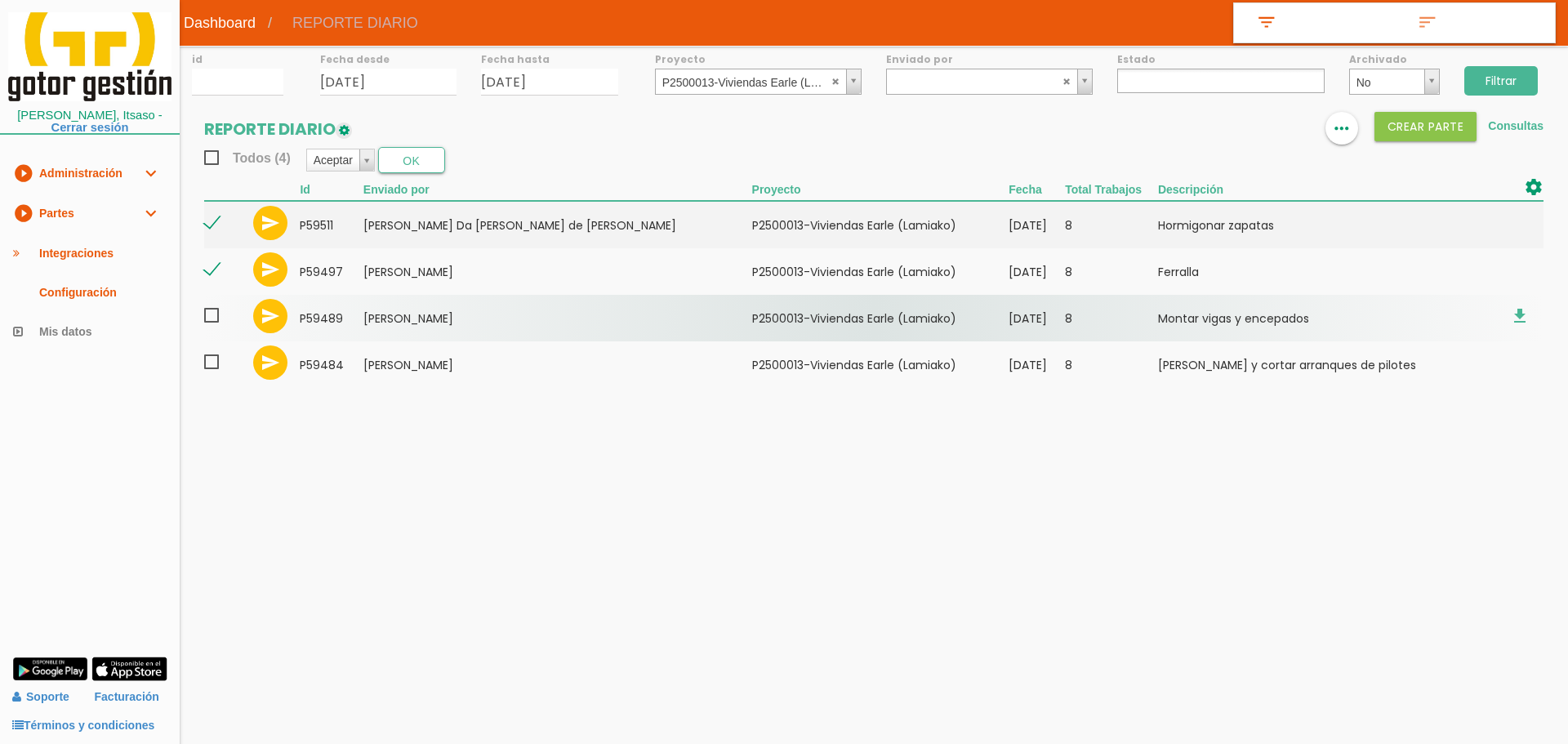
click at [216, 319] on span at bounding box center [218, 316] width 29 height 21
click at [0, 0] on input "checkbox" at bounding box center [0, 0] width 0 height 0
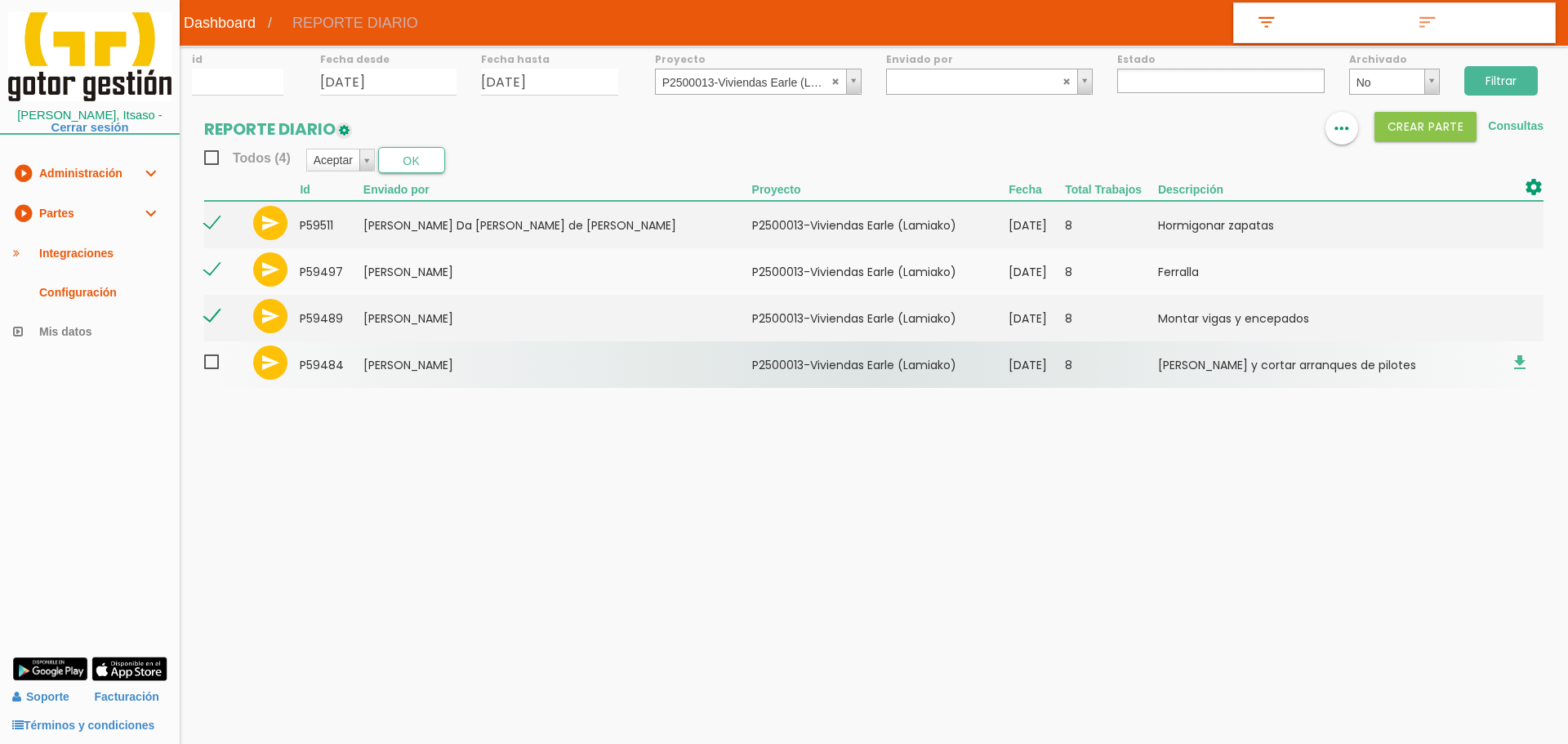
click at [212, 358] on span at bounding box center [218, 362] width 29 height 21
click at [0, 0] on input "checkbox" at bounding box center [0, 0] width 0 height 0
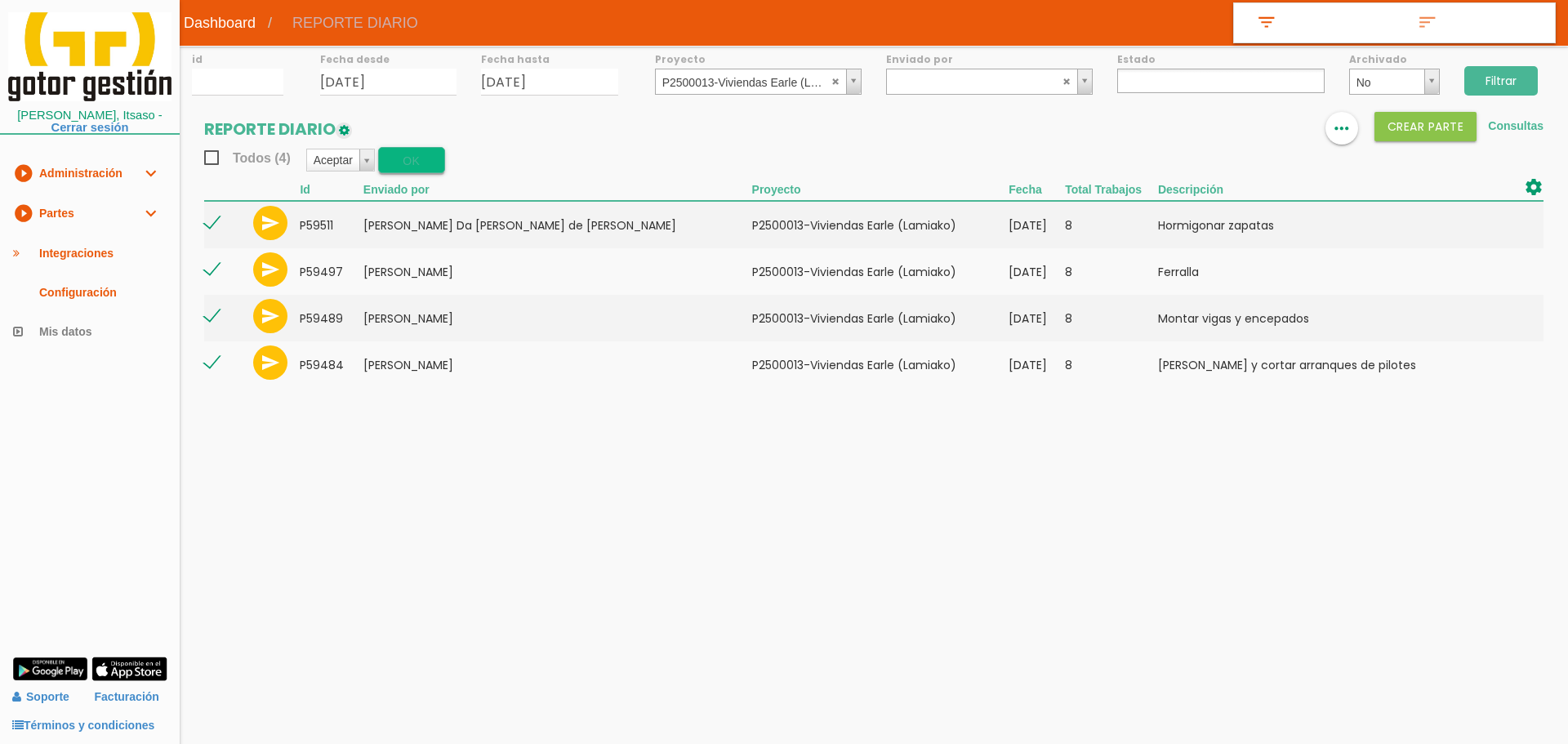
click at [409, 161] on button "OK" at bounding box center [412, 160] width 67 height 26
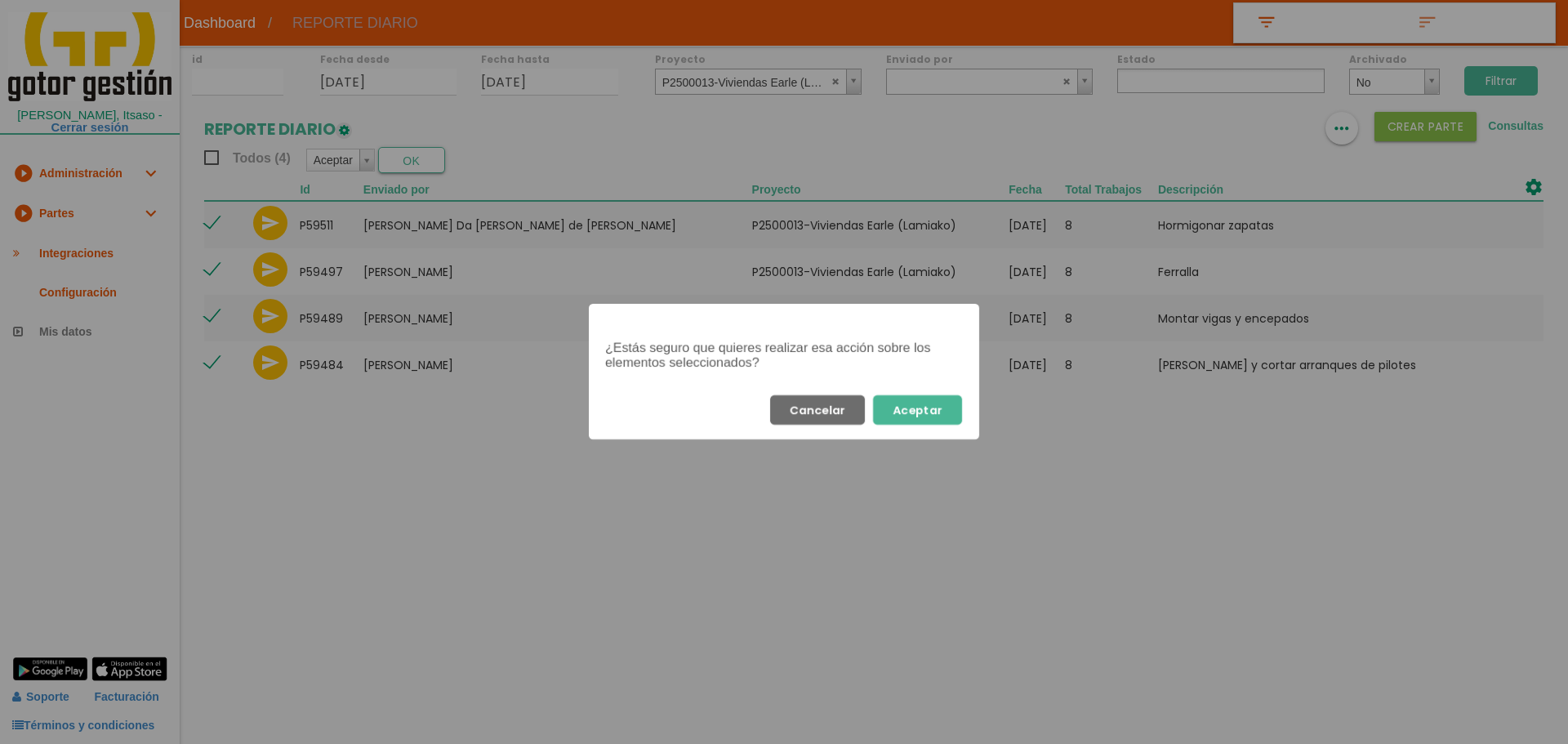
click at [950, 417] on button "Aceptar" at bounding box center [917, 410] width 89 height 29
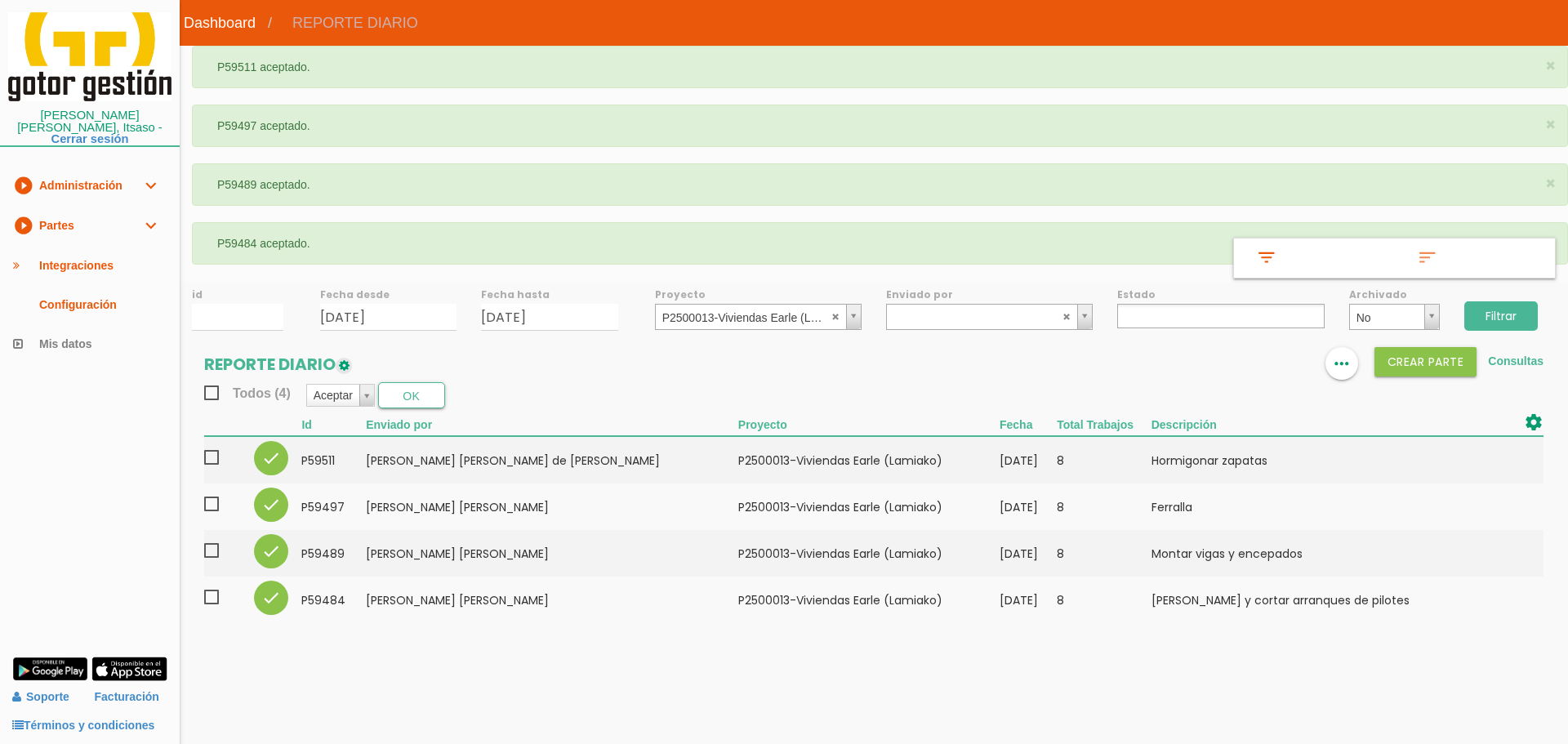
select select
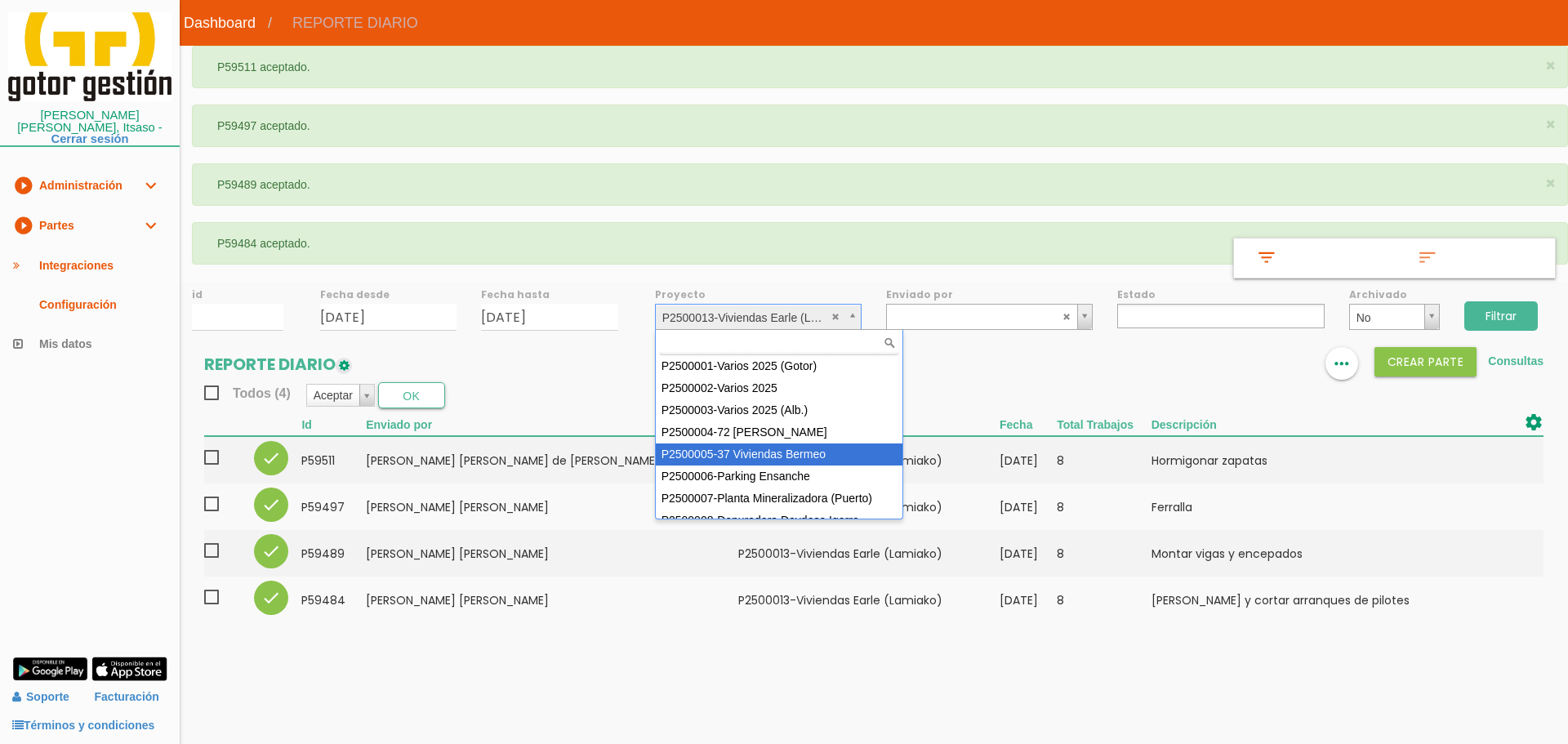
select select "87"
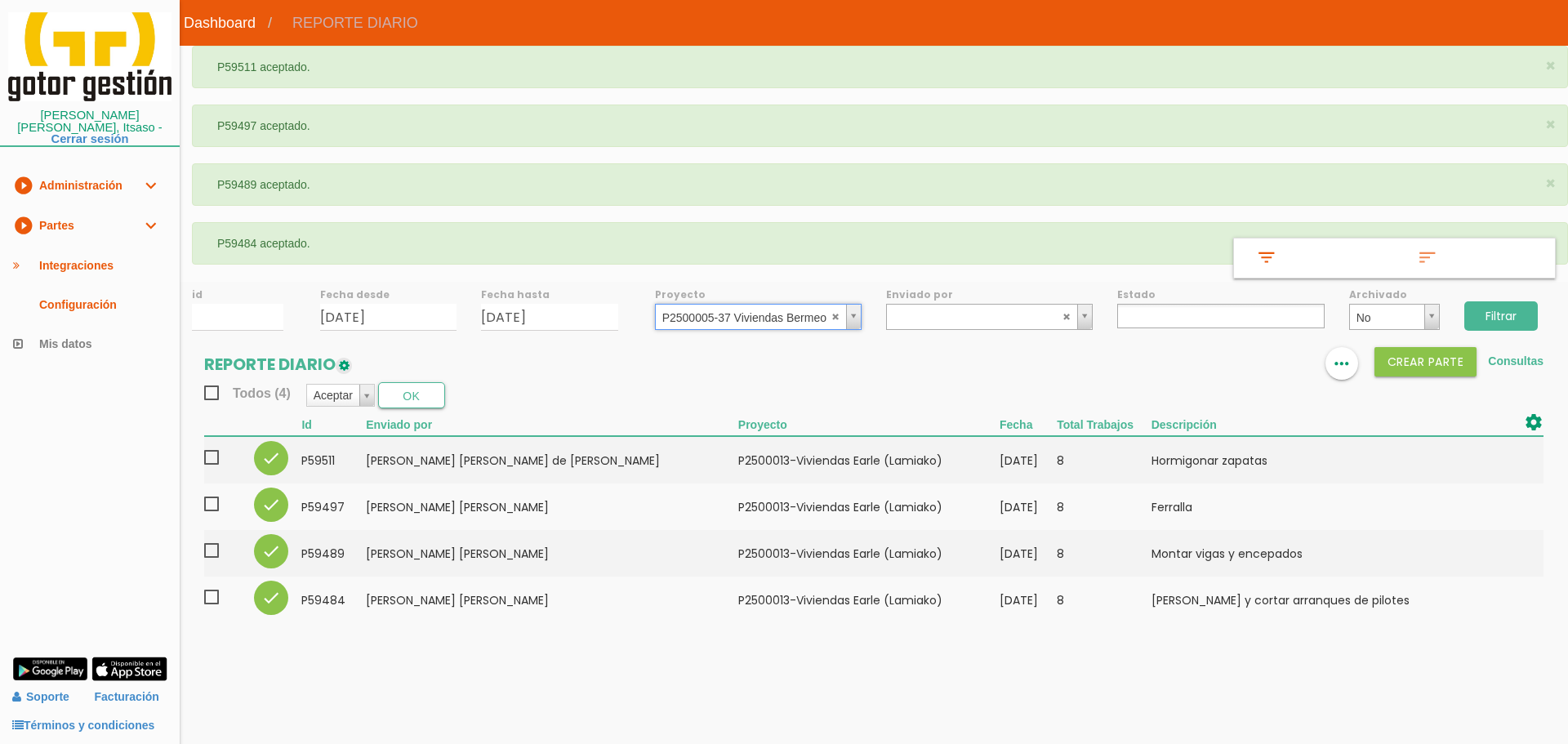
click at [1498, 322] on input "Filtrar" at bounding box center [1501, 315] width 74 height 29
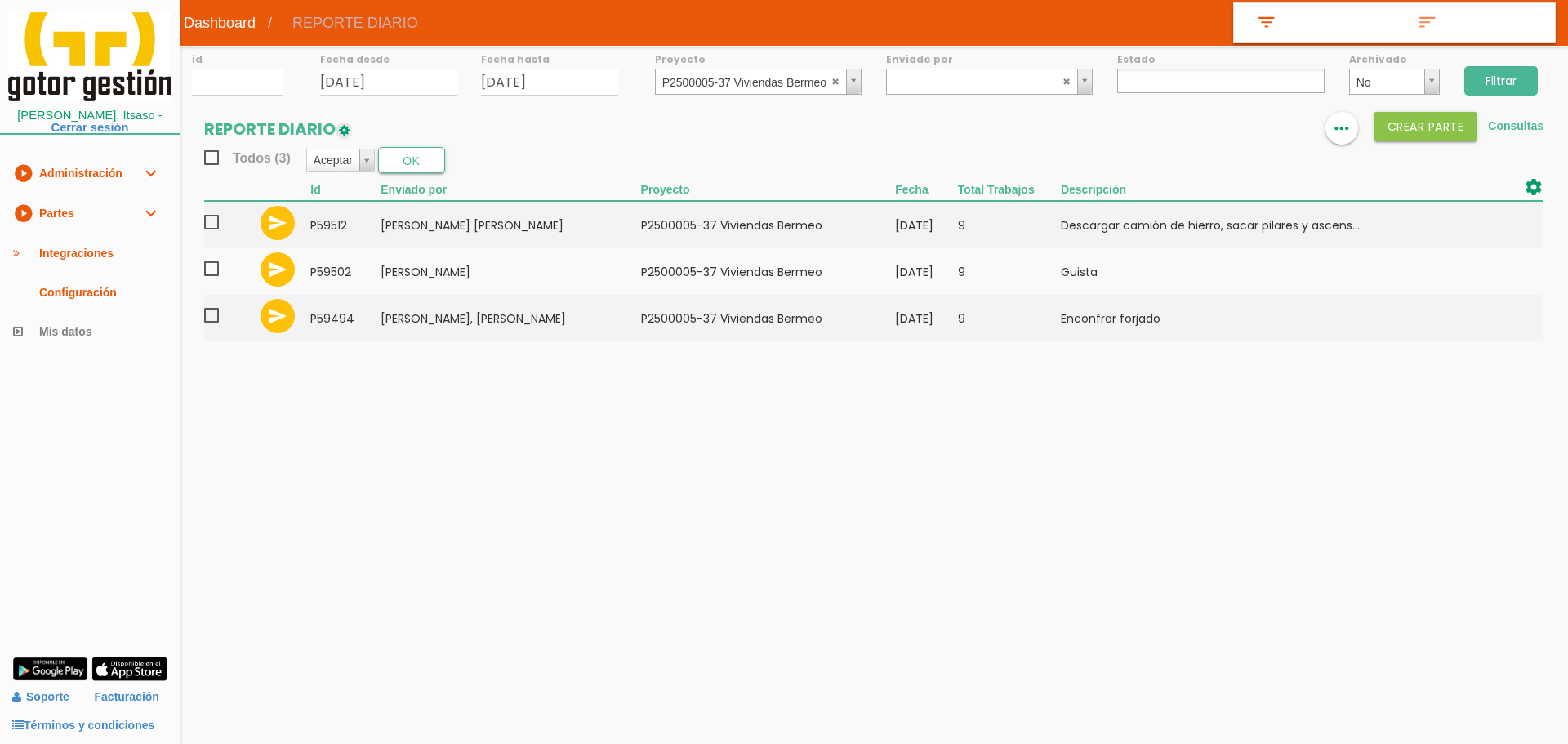
select select
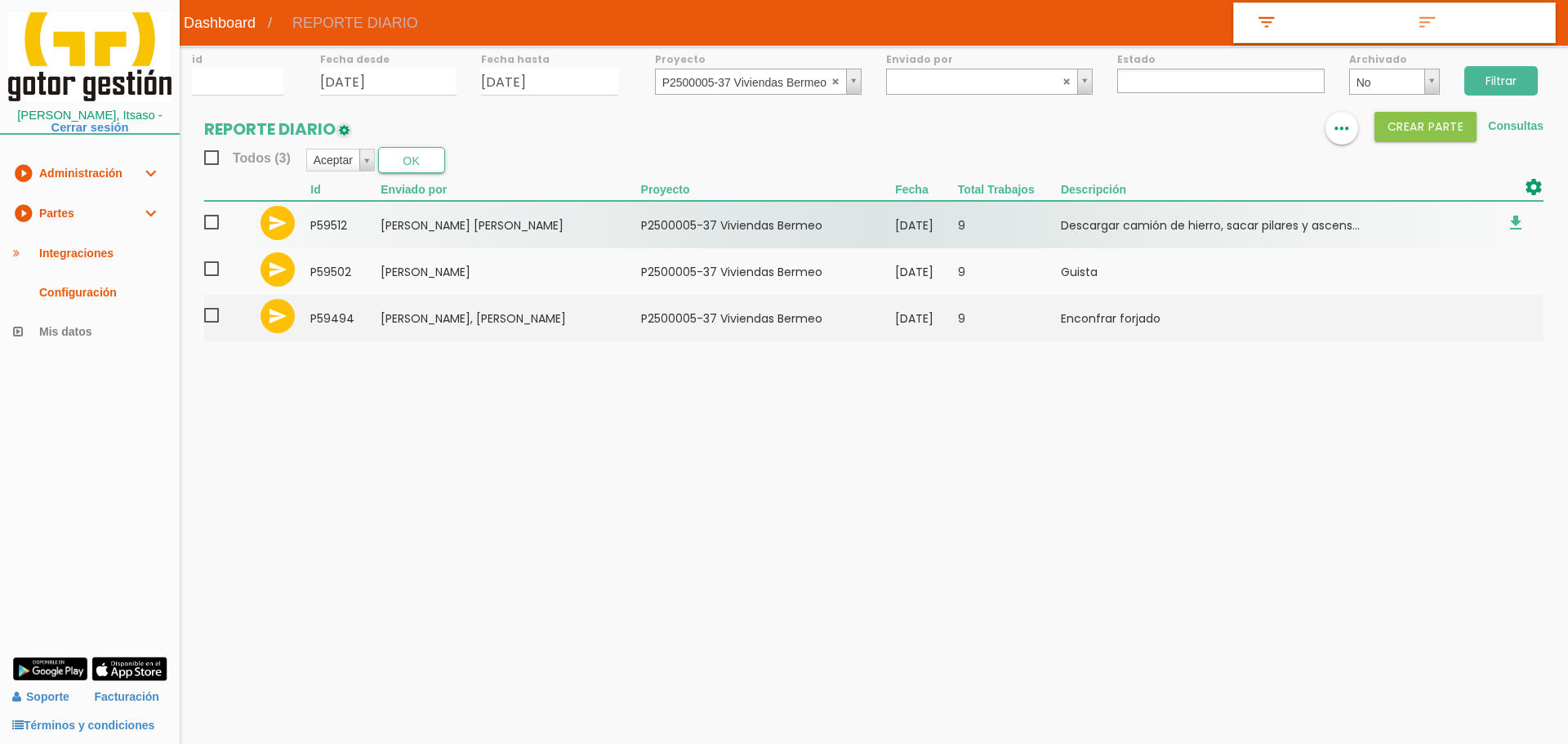
click at [219, 222] on span at bounding box center [218, 223] width 29 height 21
click at [0, 0] on input "checkbox" at bounding box center [0, 0] width 0 height 0
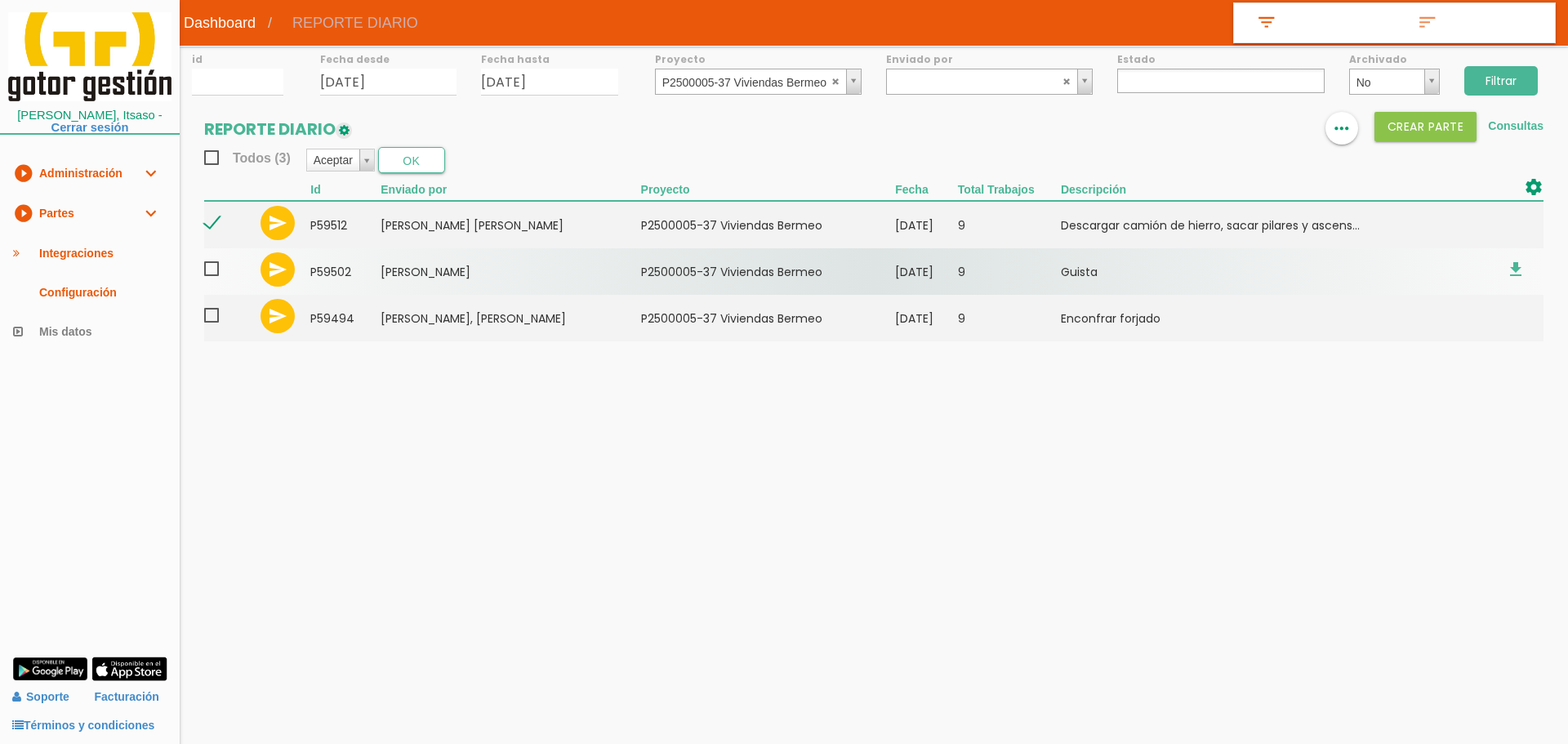
click at [216, 271] on span at bounding box center [218, 270] width 29 height 21
click at [0, 0] on input "checkbox" at bounding box center [0, 0] width 0 height 0
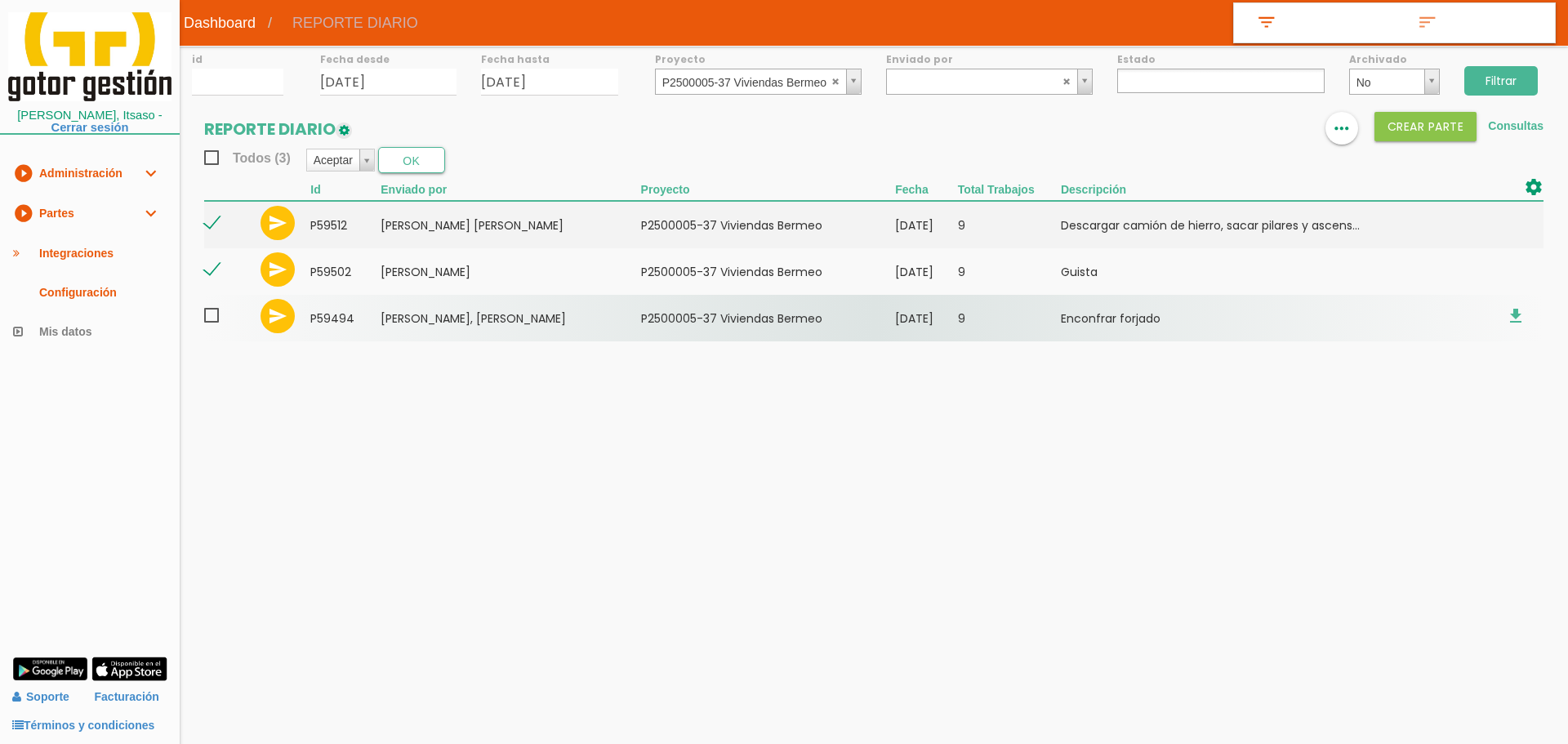
click at [213, 315] on span at bounding box center [218, 316] width 29 height 21
click at [0, 0] on input "checkbox" at bounding box center [0, 0] width 0 height 0
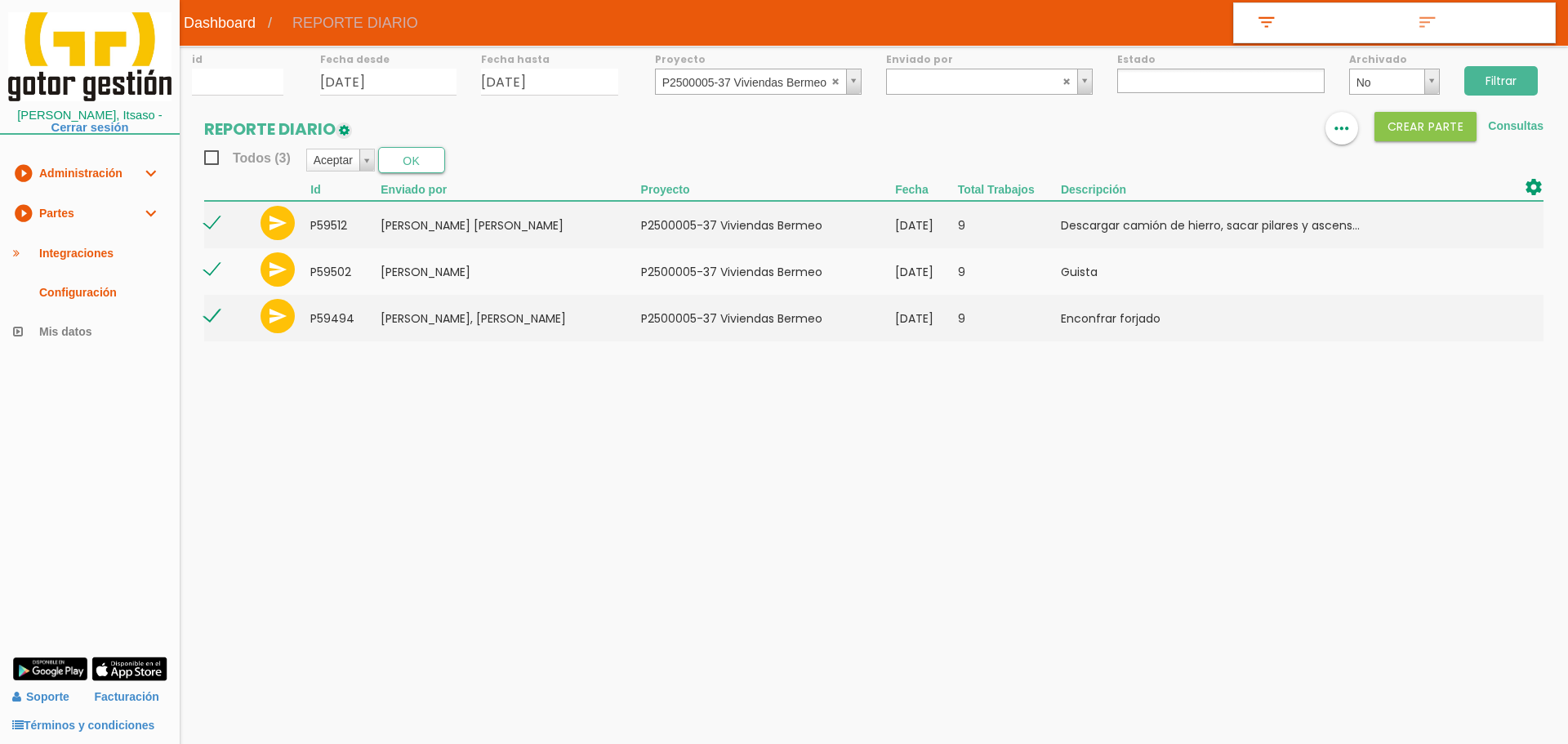
click at [399, 186] on th "Enviado por" at bounding box center [511, 188] width 260 height 23
click at [400, 171] on button "OK" at bounding box center [412, 160] width 67 height 26
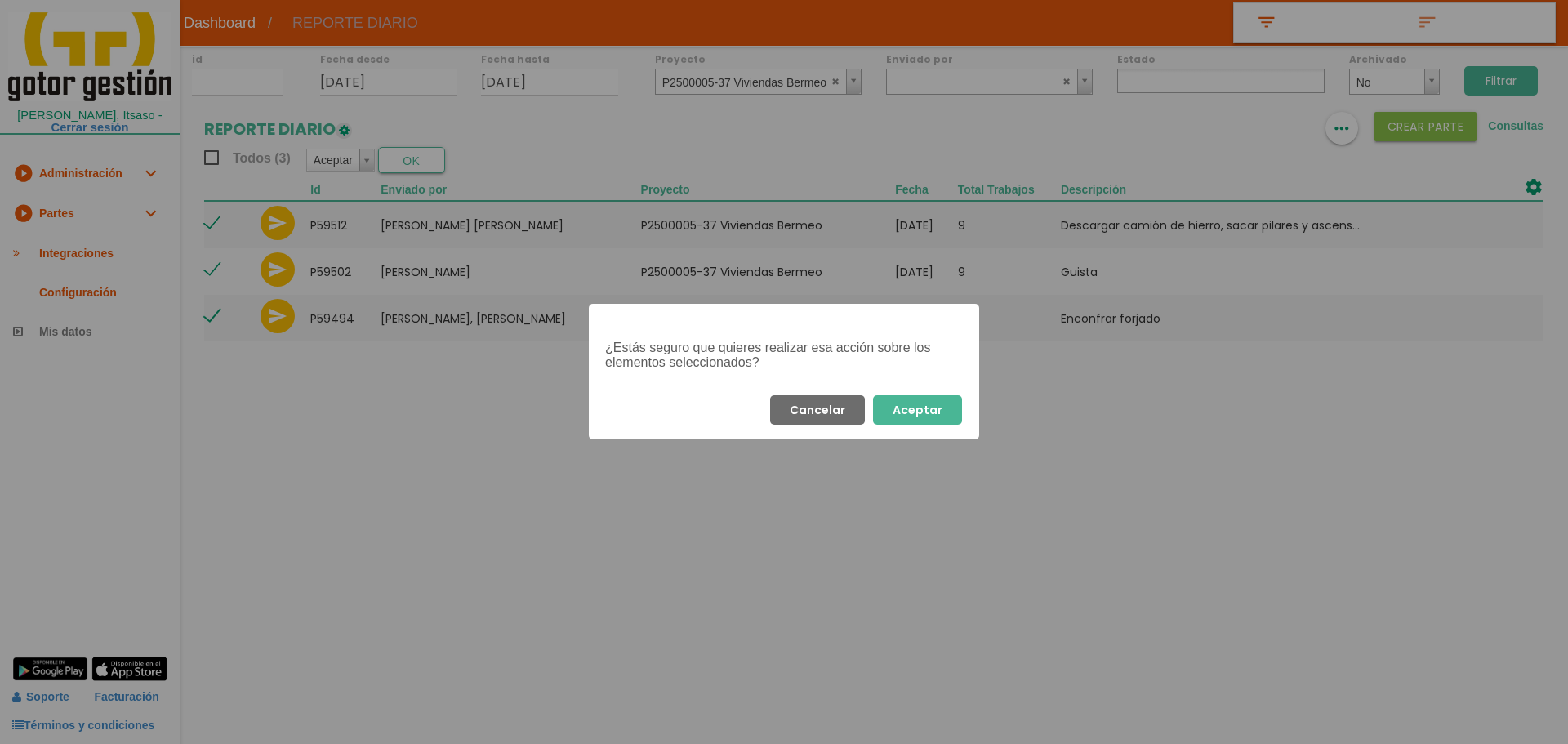
click at [928, 417] on button "Aceptar" at bounding box center [917, 410] width 89 height 29
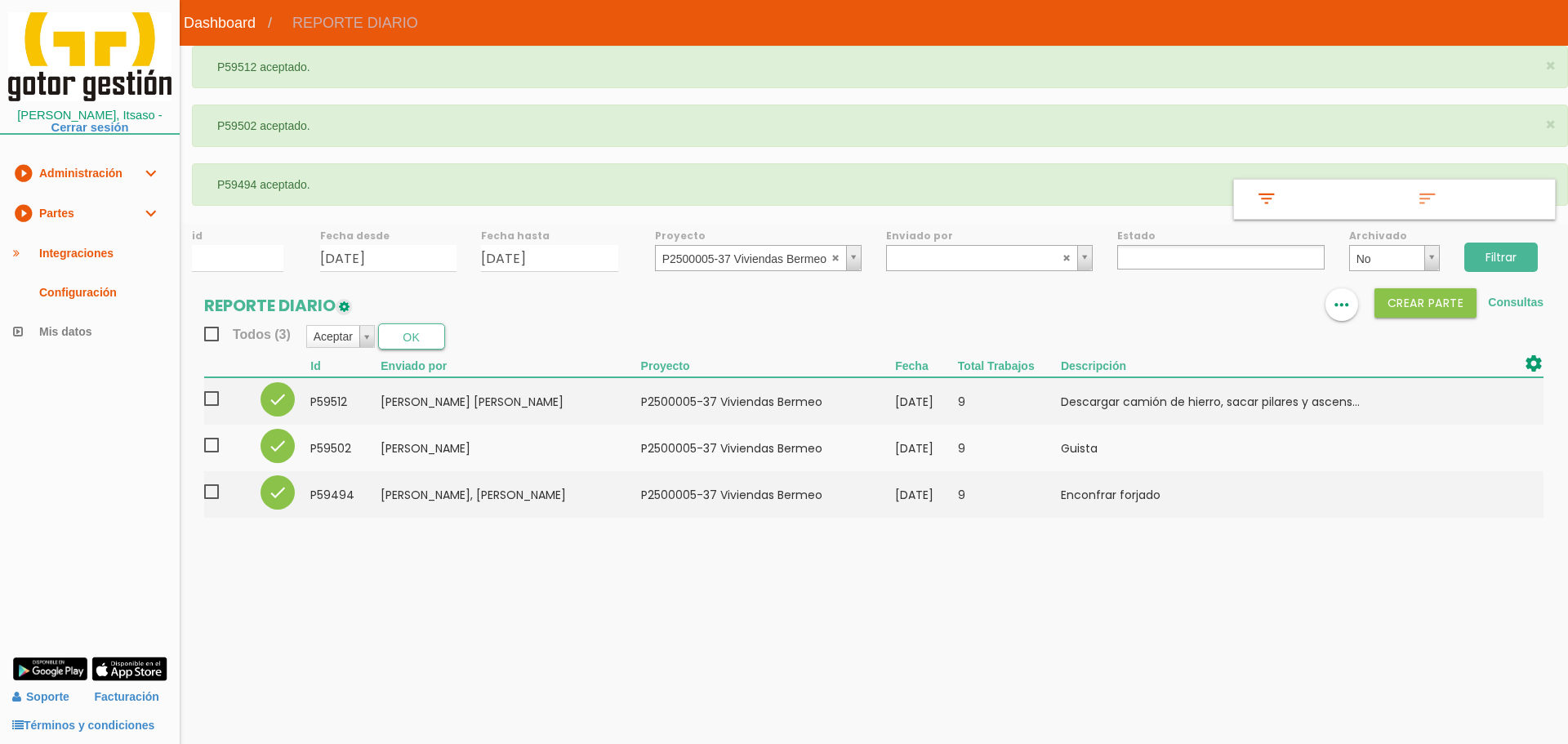
select select
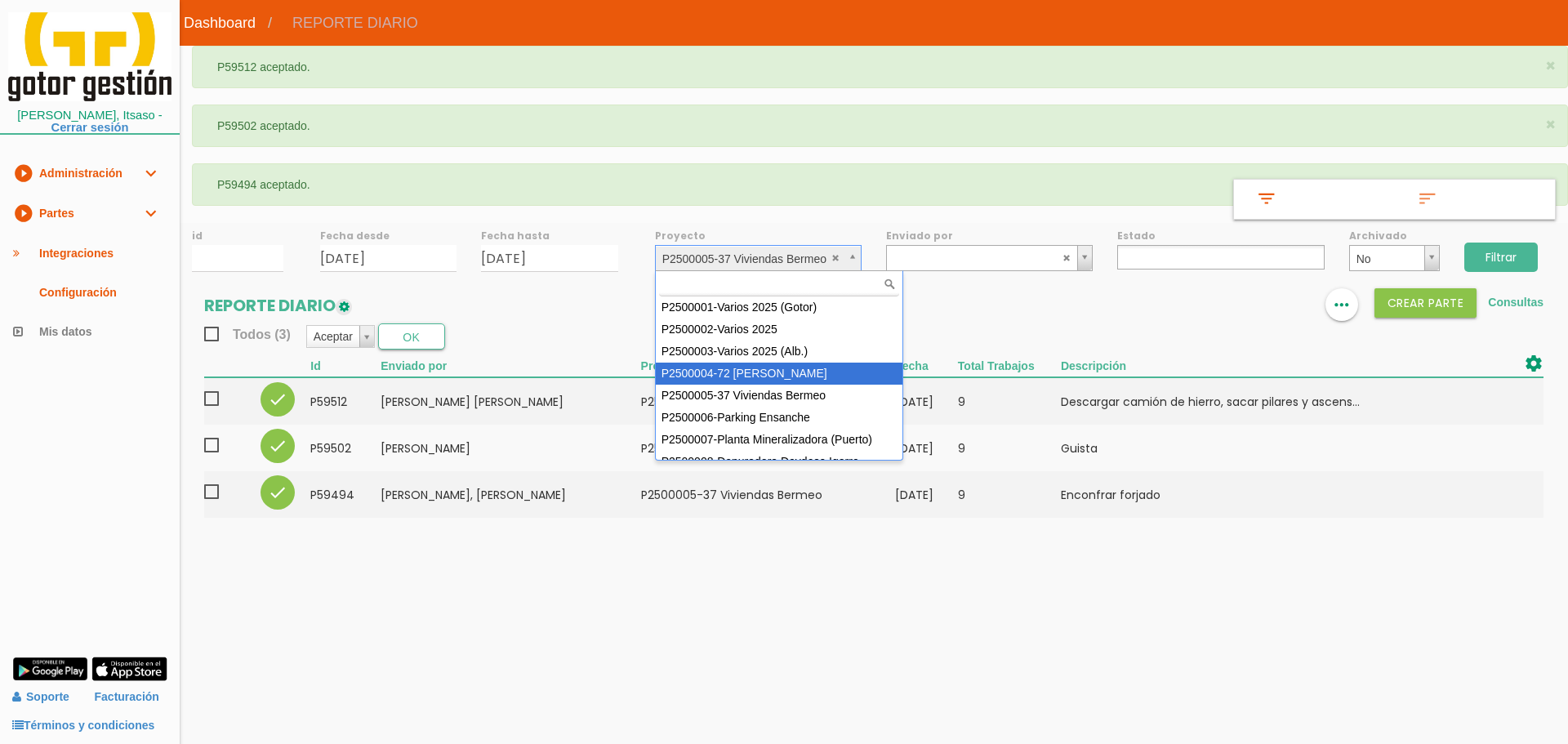
select select "86"
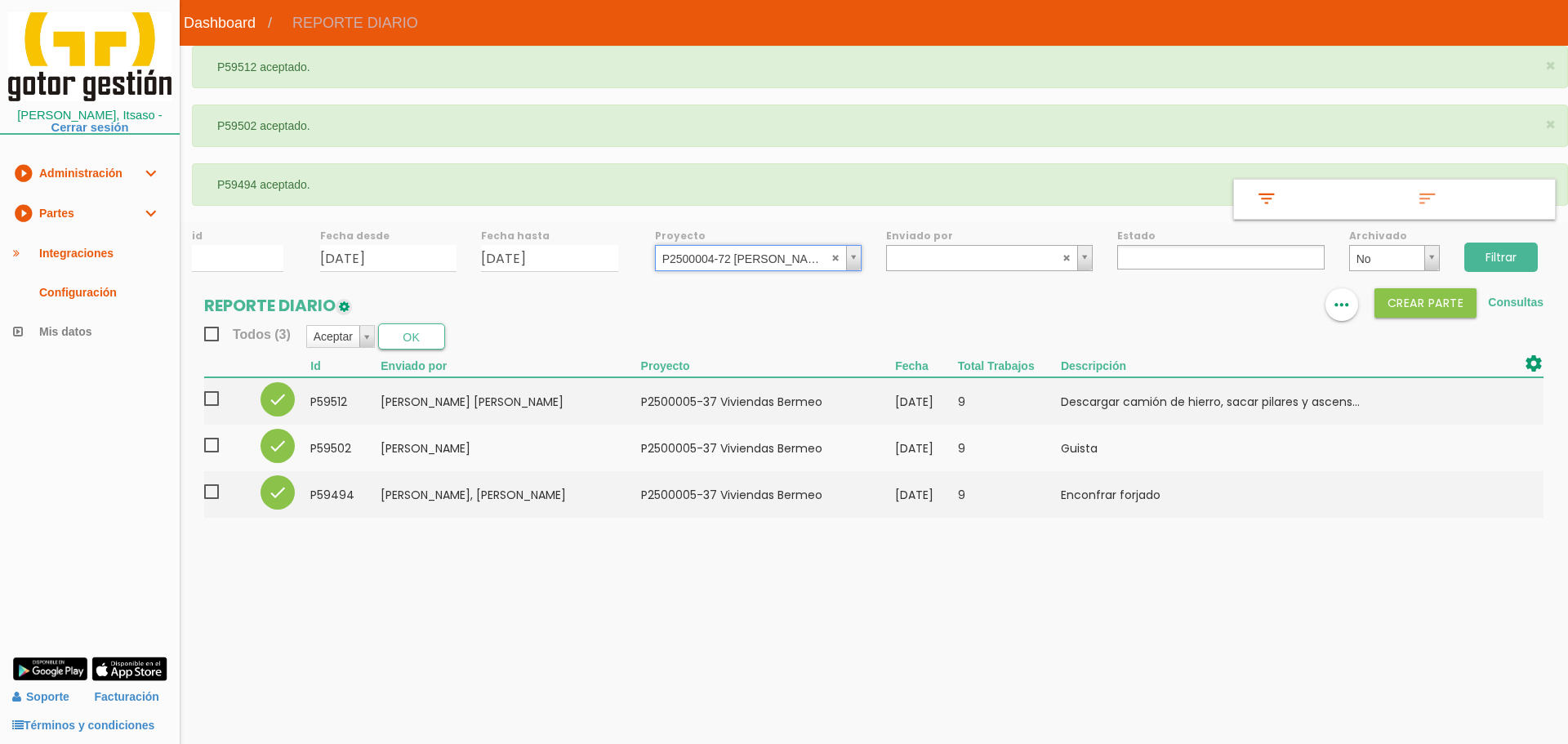
click at [1528, 257] on input "Filtrar" at bounding box center [1501, 256] width 74 height 29
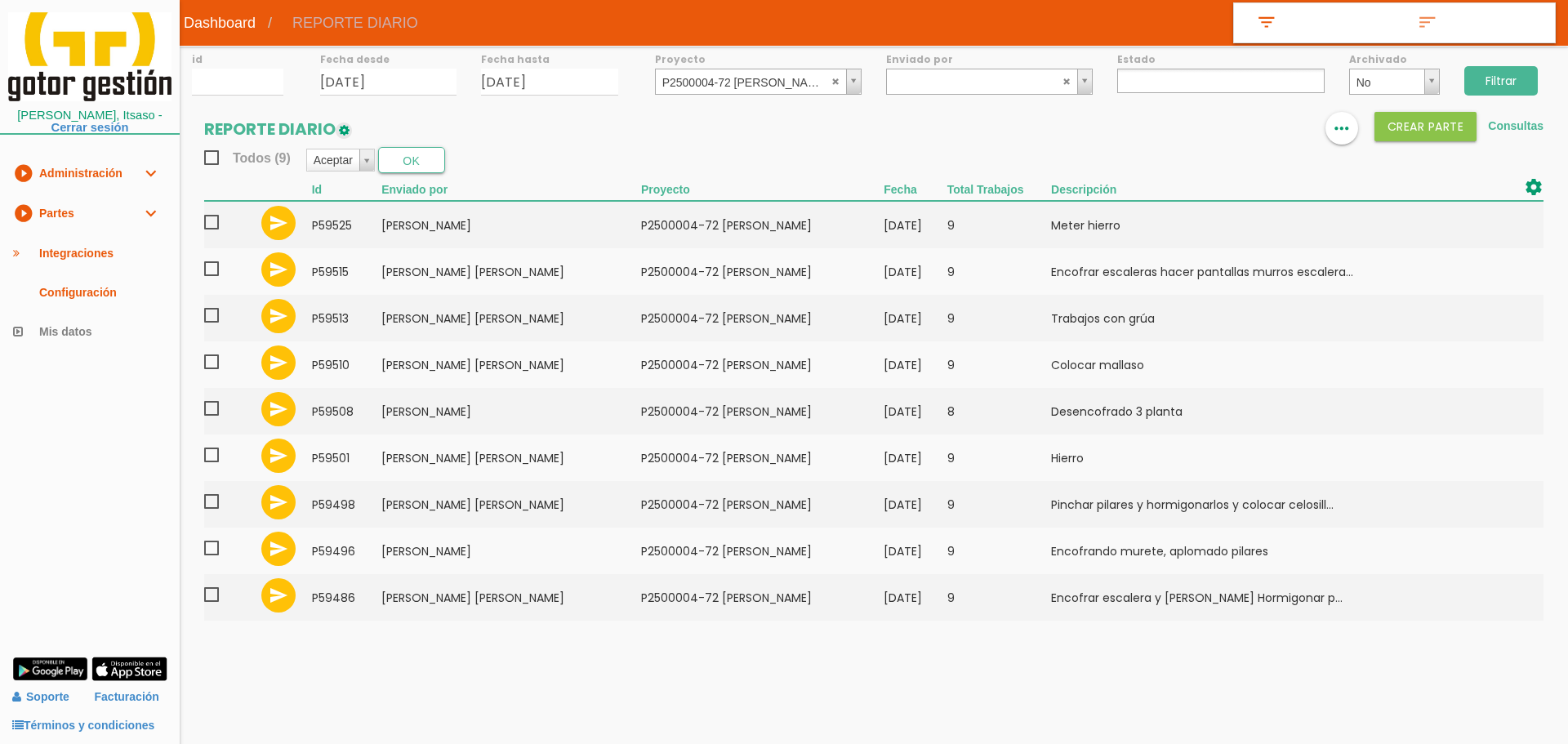
select select
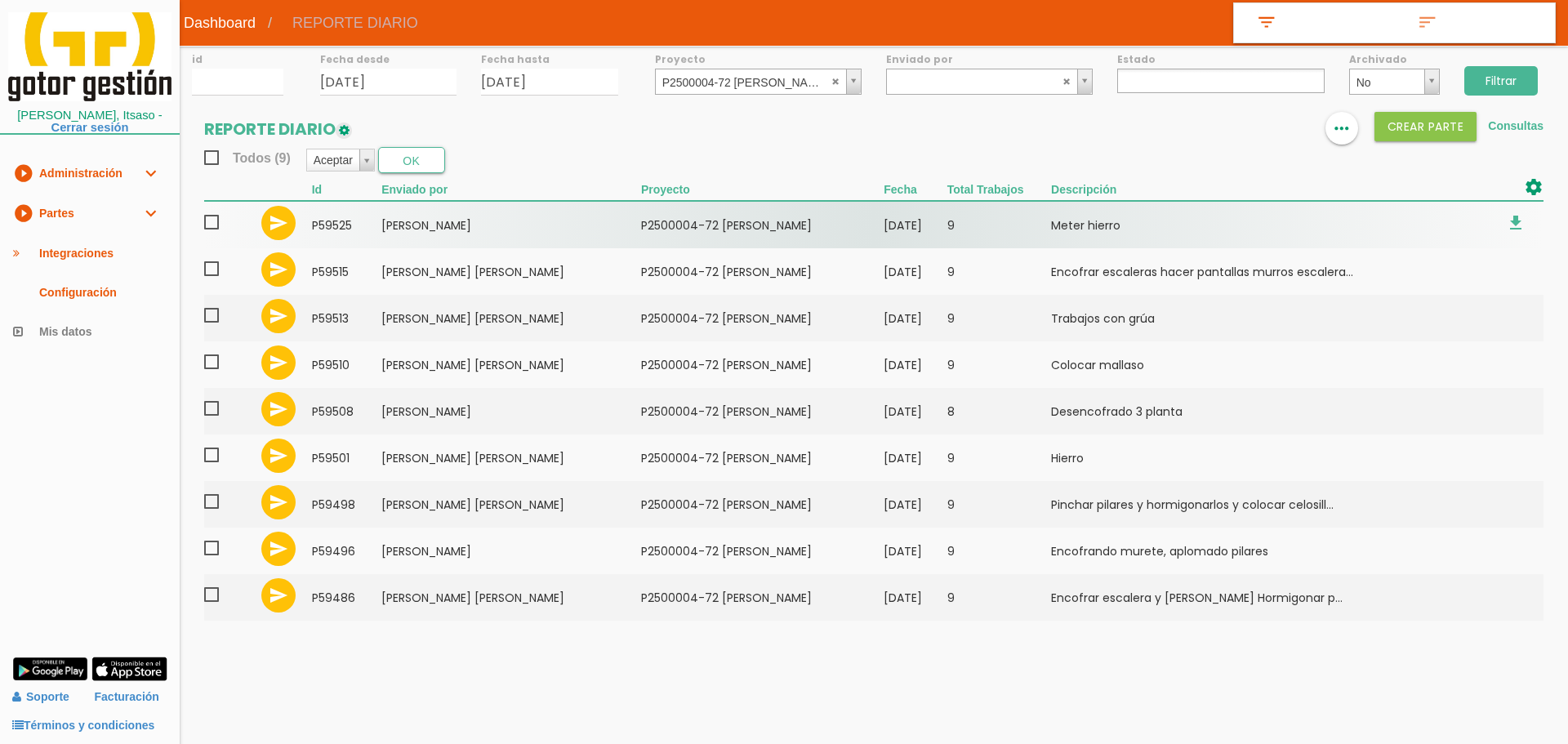
click at [213, 222] on span at bounding box center [218, 223] width 29 height 21
click at [0, 0] on input "checkbox" at bounding box center [0, 0] width 0 height 0
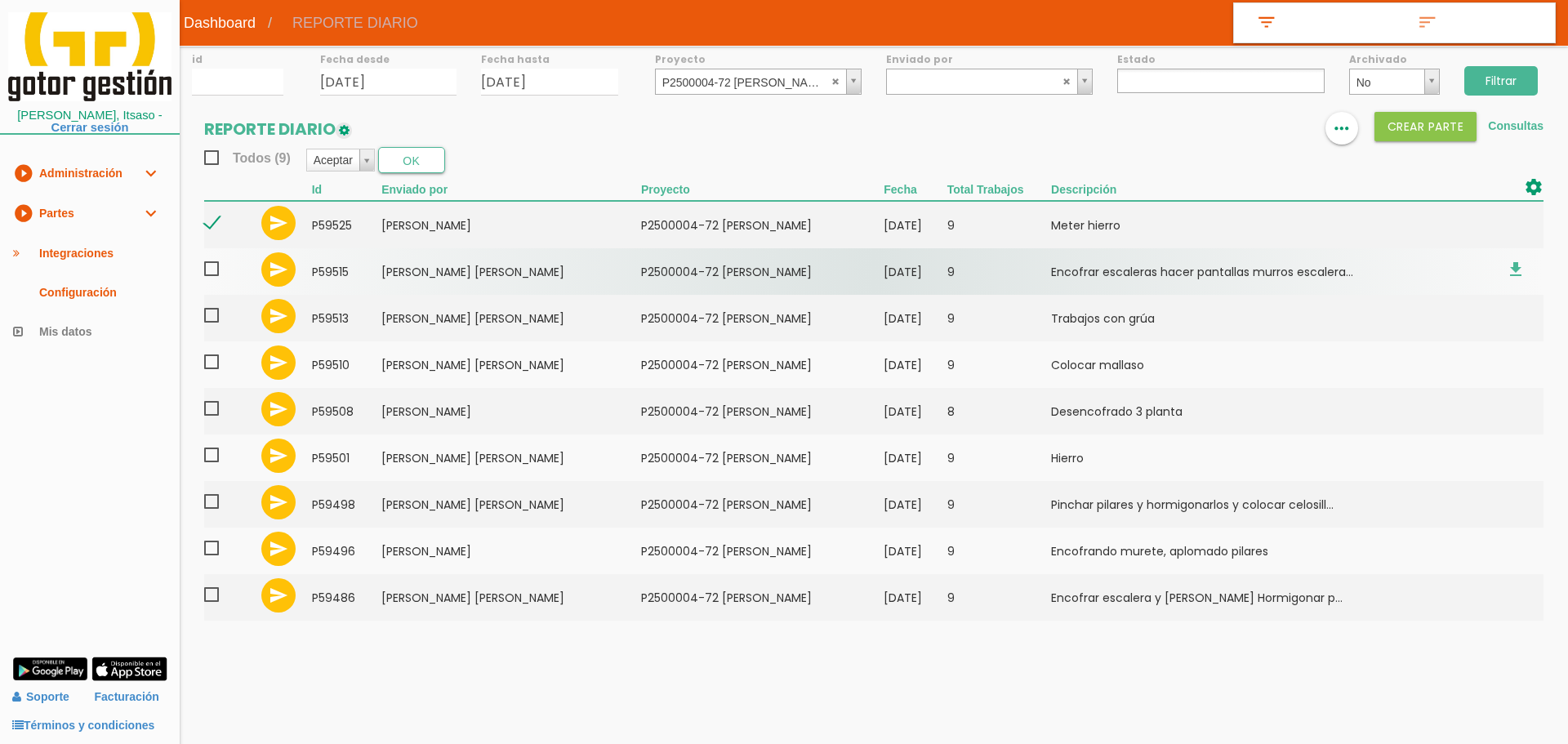
drag, startPoint x: 211, startPoint y: 273, endPoint x: 212, endPoint y: 286, distance: 13.0
click at [211, 275] on span at bounding box center [218, 270] width 29 height 21
click at [0, 0] on input "checkbox" at bounding box center [0, 0] width 0 height 0
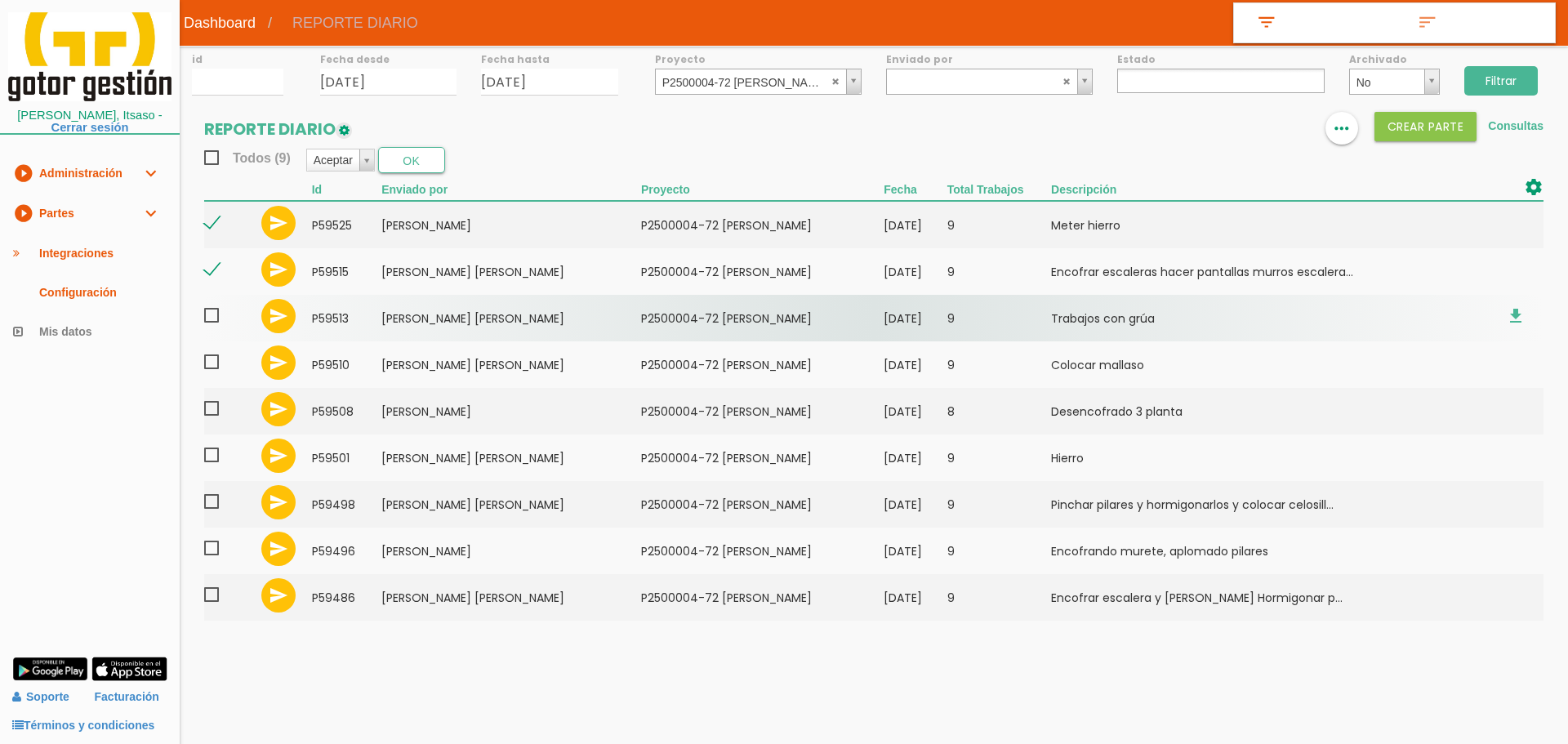
click at [215, 313] on span at bounding box center [218, 316] width 29 height 21
click at [0, 0] on input "checkbox" at bounding box center [0, 0] width 0 height 0
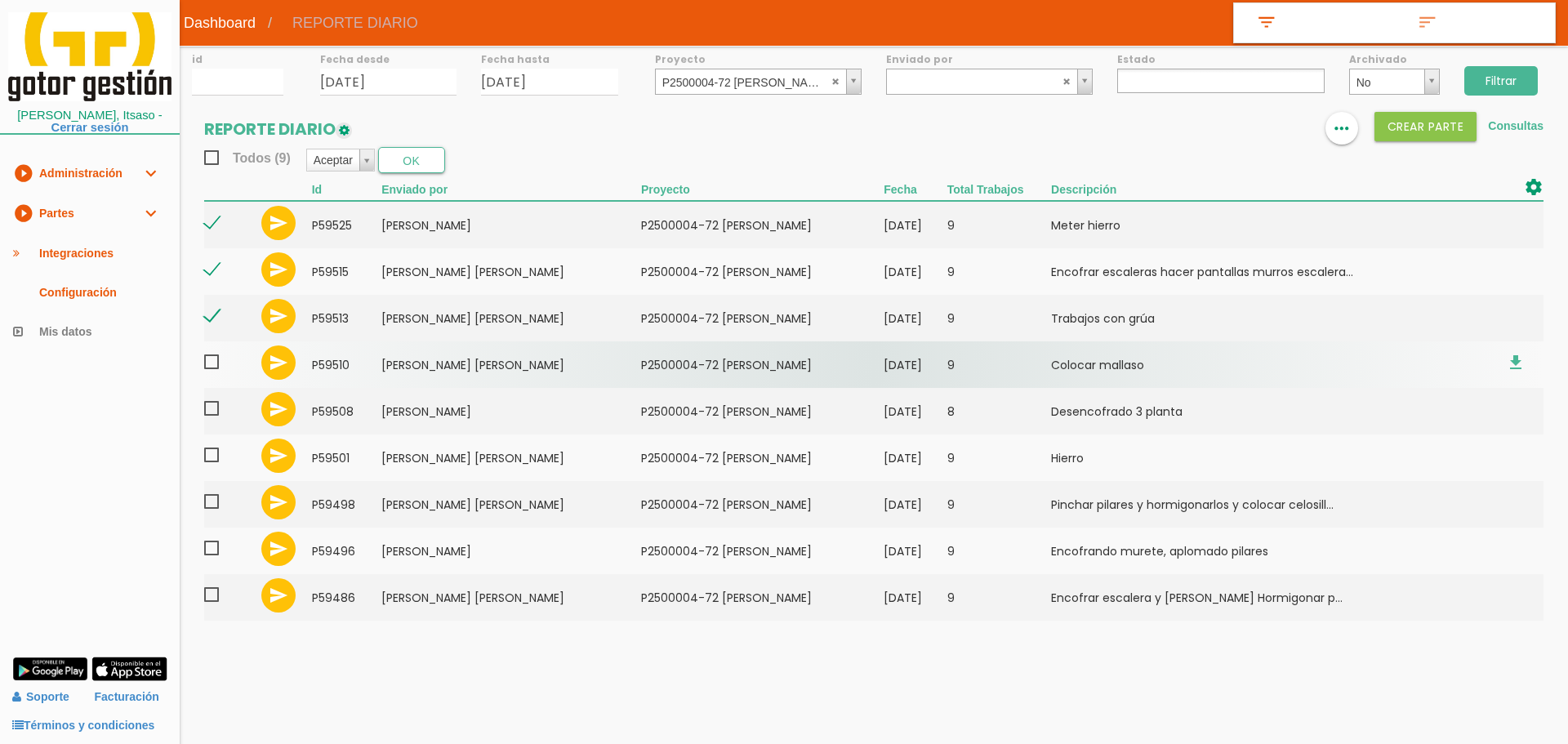
click at [215, 364] on span at bounding box center [218, 362] width 29 height 21
click at [0, 0] on input "checkbox" at bounding box center [0, 0] width 0 height 0
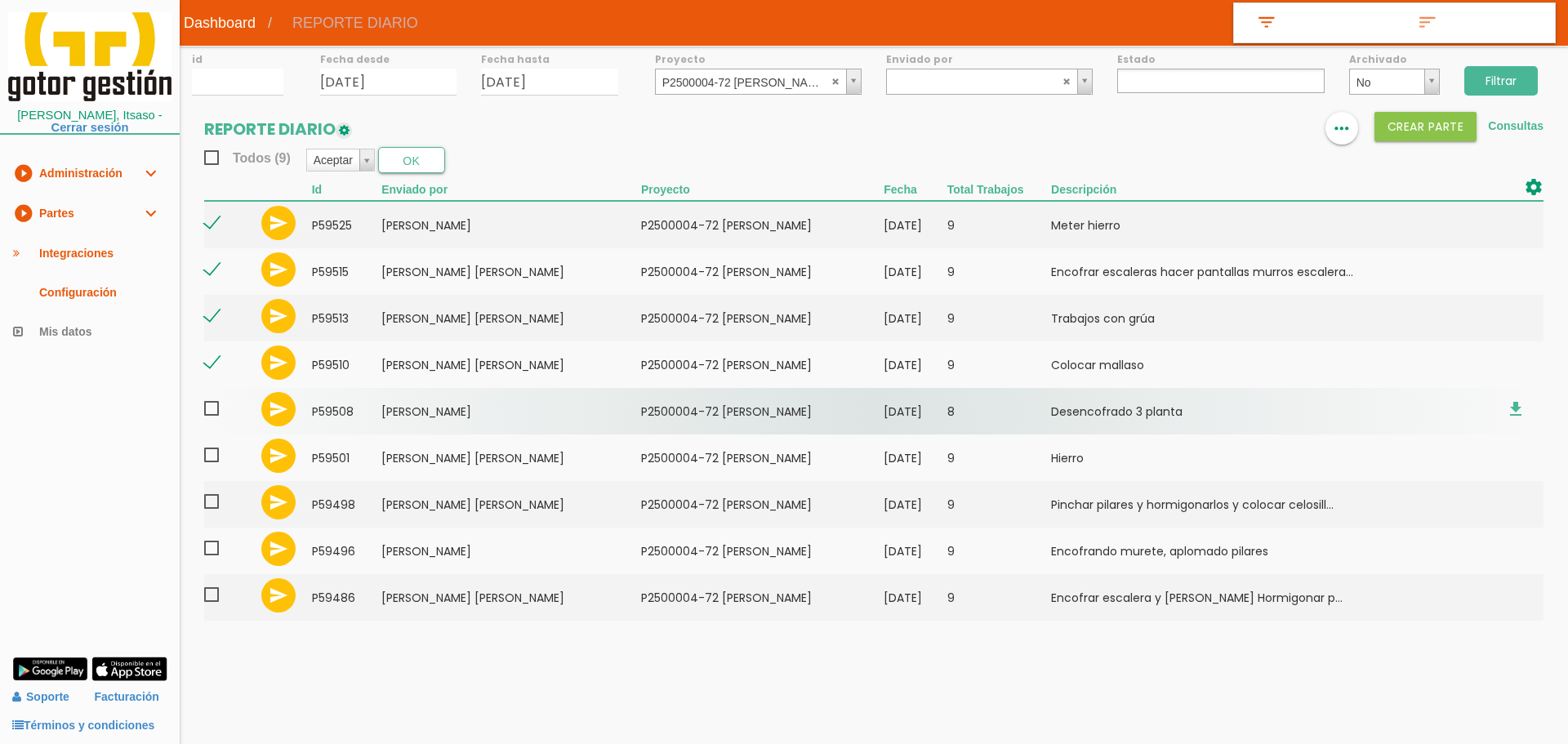
click at [212, 412] on span at bounding box center [218, 409] width 29 height 21
click at [0, 0] on input "checkbox" at bounding box center [0, 0] width 0 height 0
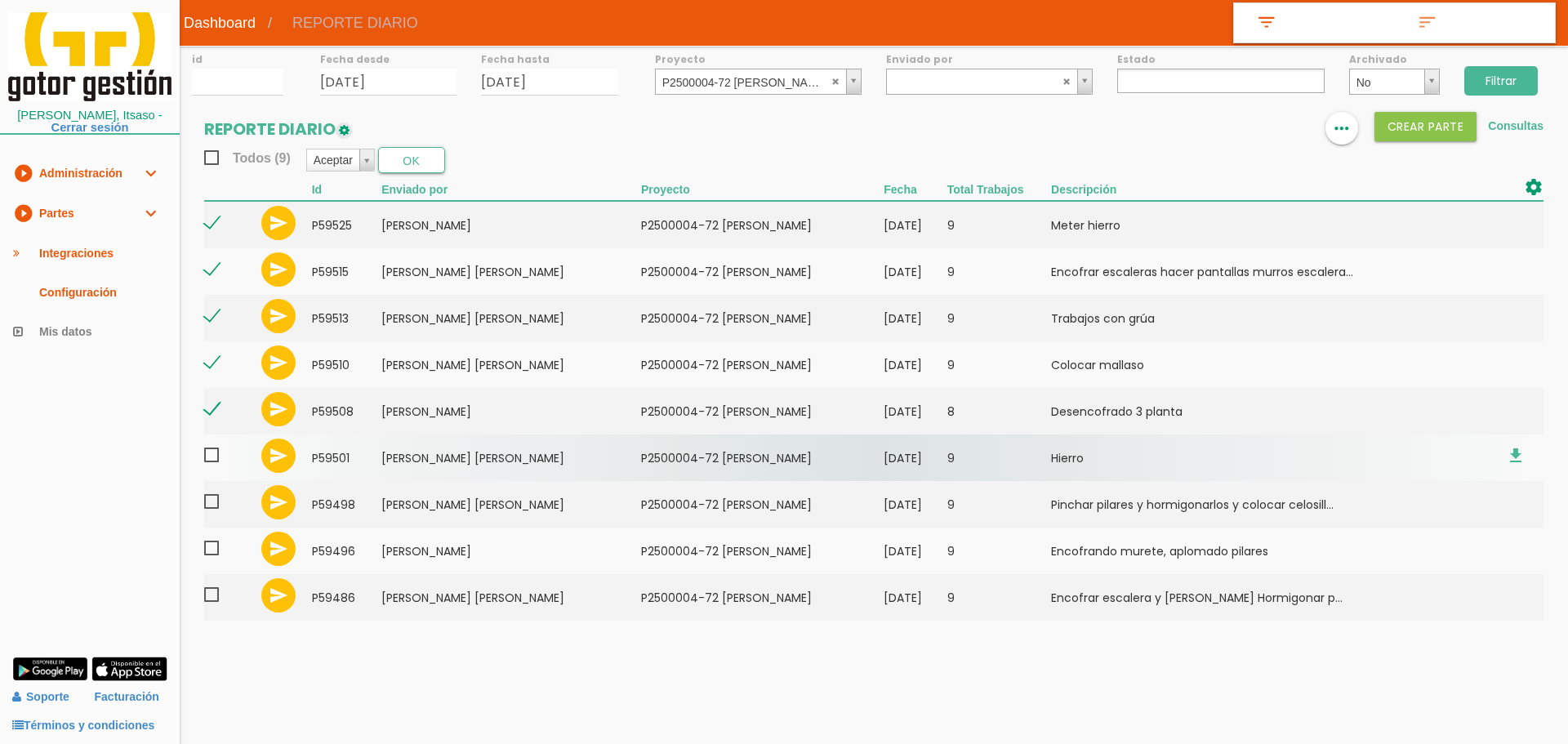
click at [215, 462] on span at bounding box center [218, 456] width 29 height 21
click at [0, 0] on input "checkbox" at bounding box center [0, 0] width 0 height 0
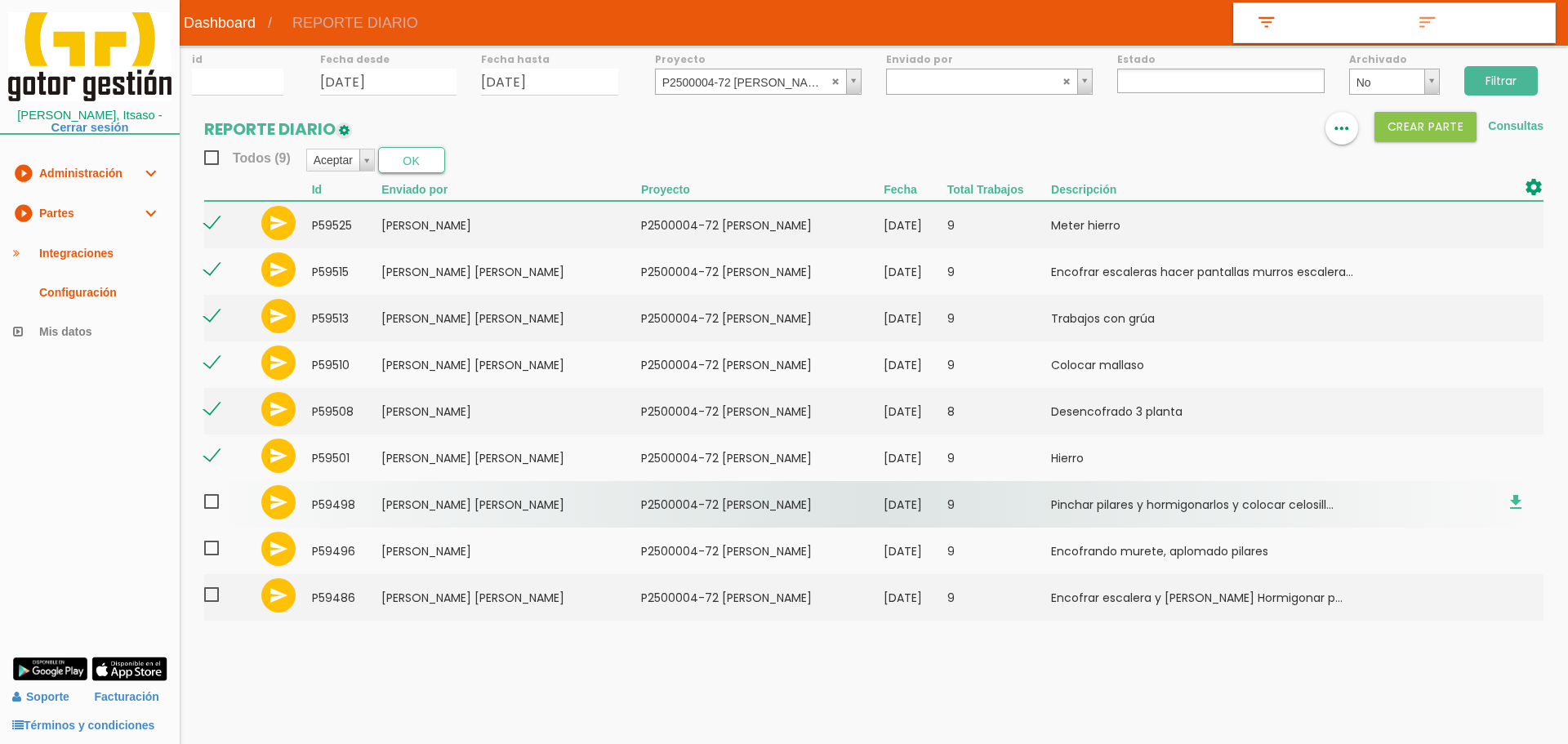
click at [211, 507] on span at bounding box center [218, 503] width 29 height 21
click at [0, 0] on input "checkbox" at bounding box center [0, 0] width 0 height 0
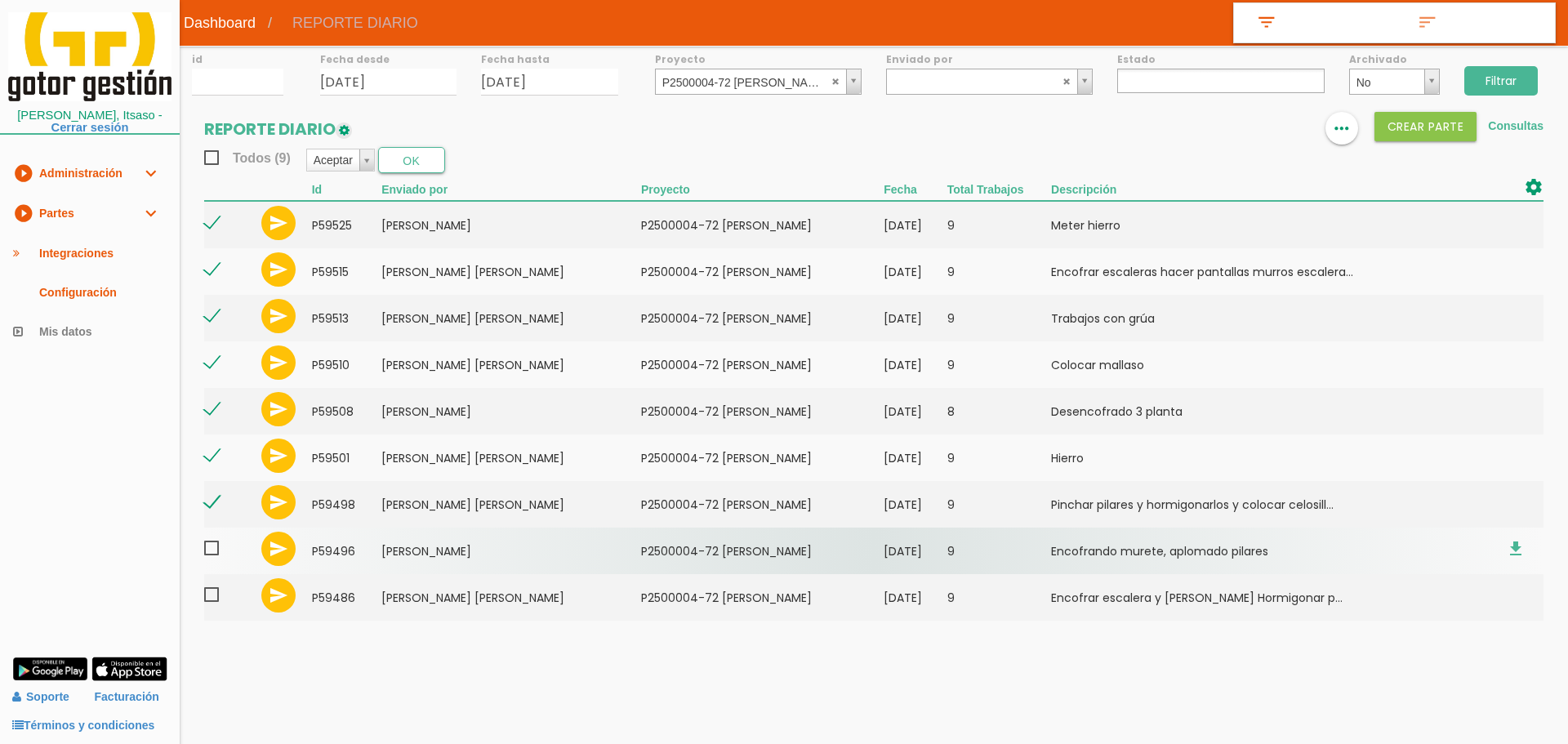
drag, startPoint x: 209, startPoint y: 548, endPoint x: 215, endPoint y: 574, distance: 26.7
click at [209, 550] on span at bounding box center [218, 548] width 29 height 21
click at [0, 0] on input "checkbox" at bounding box center [0, 0] width 0 height 0
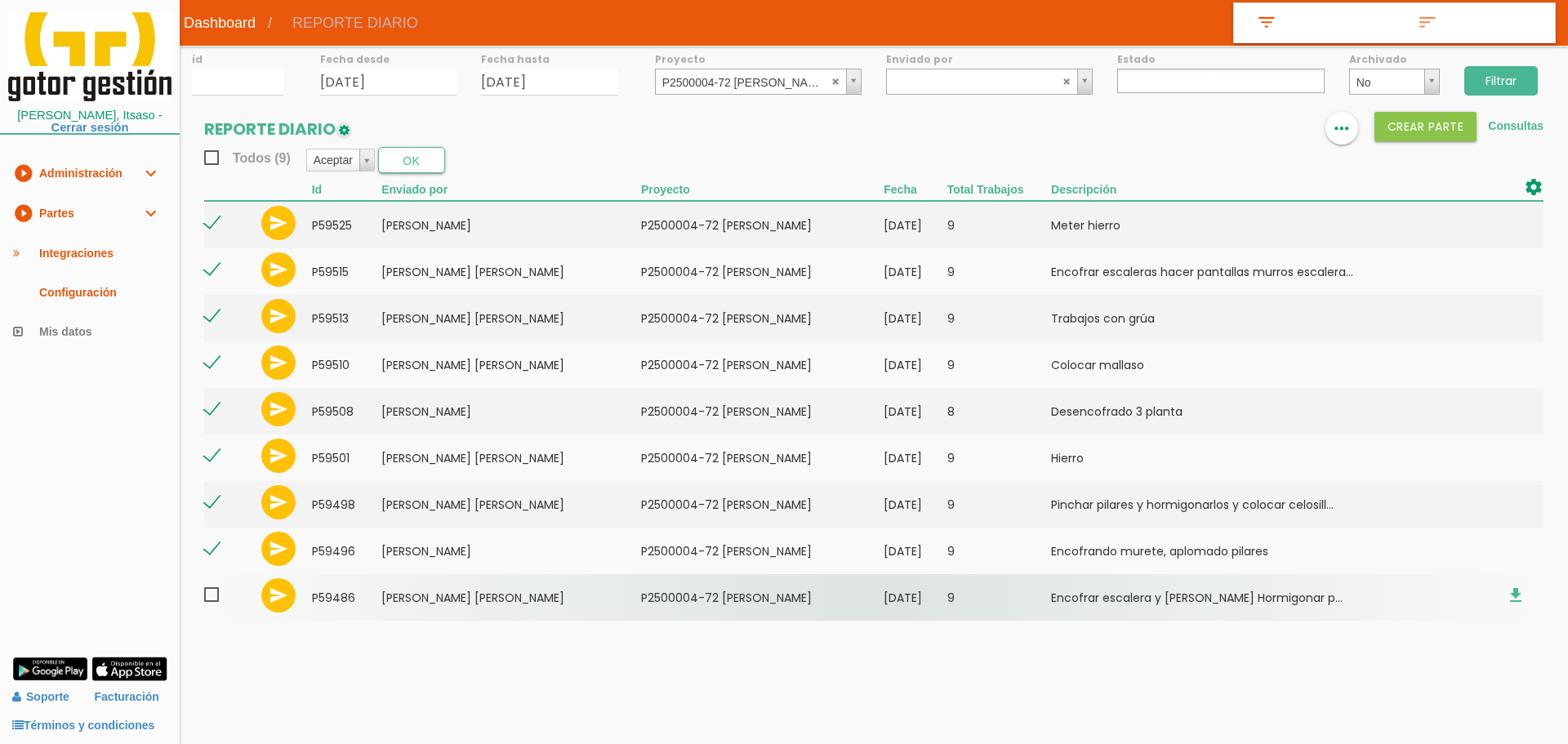
click at [221, 586] on span at bounding box center [218, 595] width 29 height 21
click at [0, 0] on input "checkbox" at bounding box center [0, 0] width 0 height 0
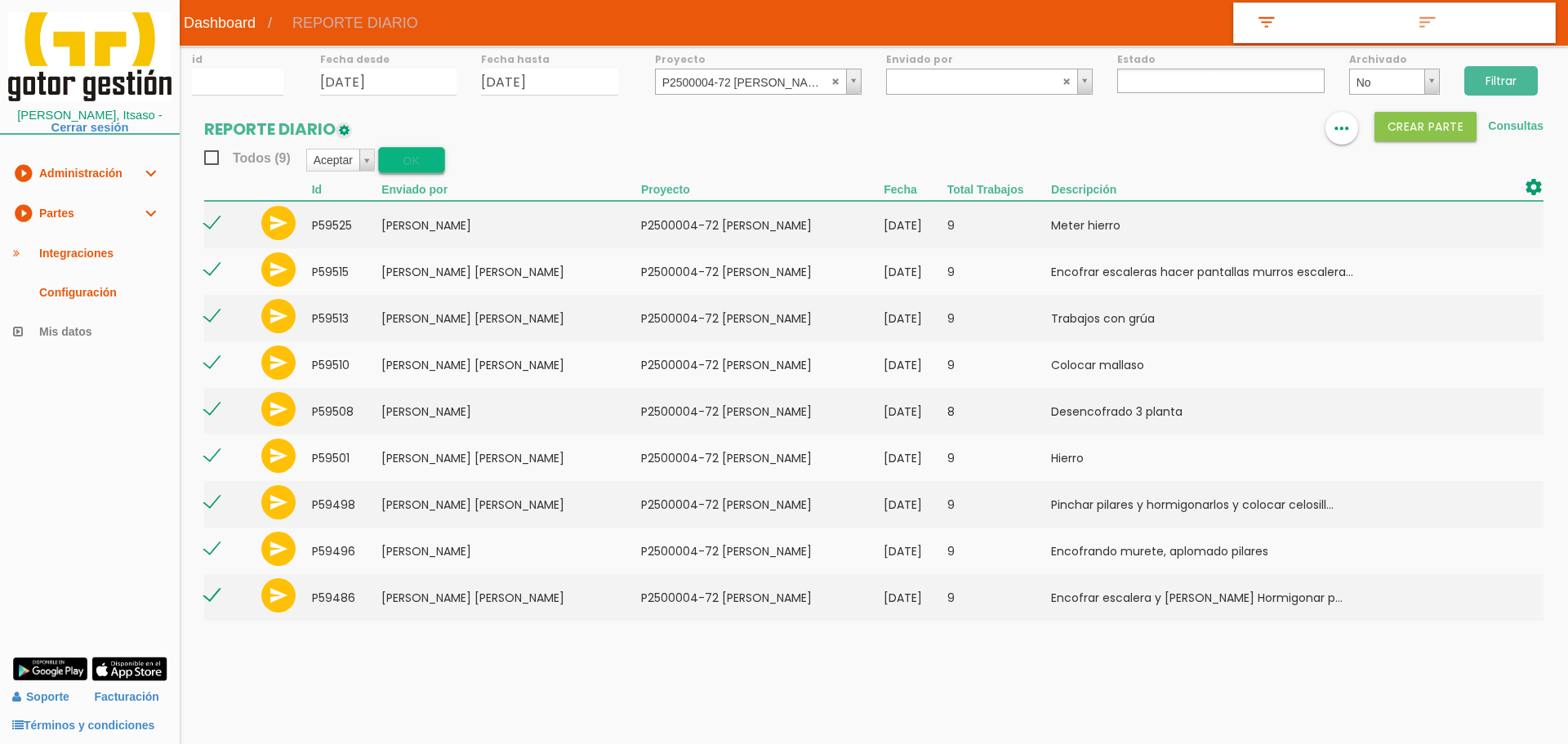
click at [414, 164] on button "OK" at bounding box center [412, 160] width 67 height 26
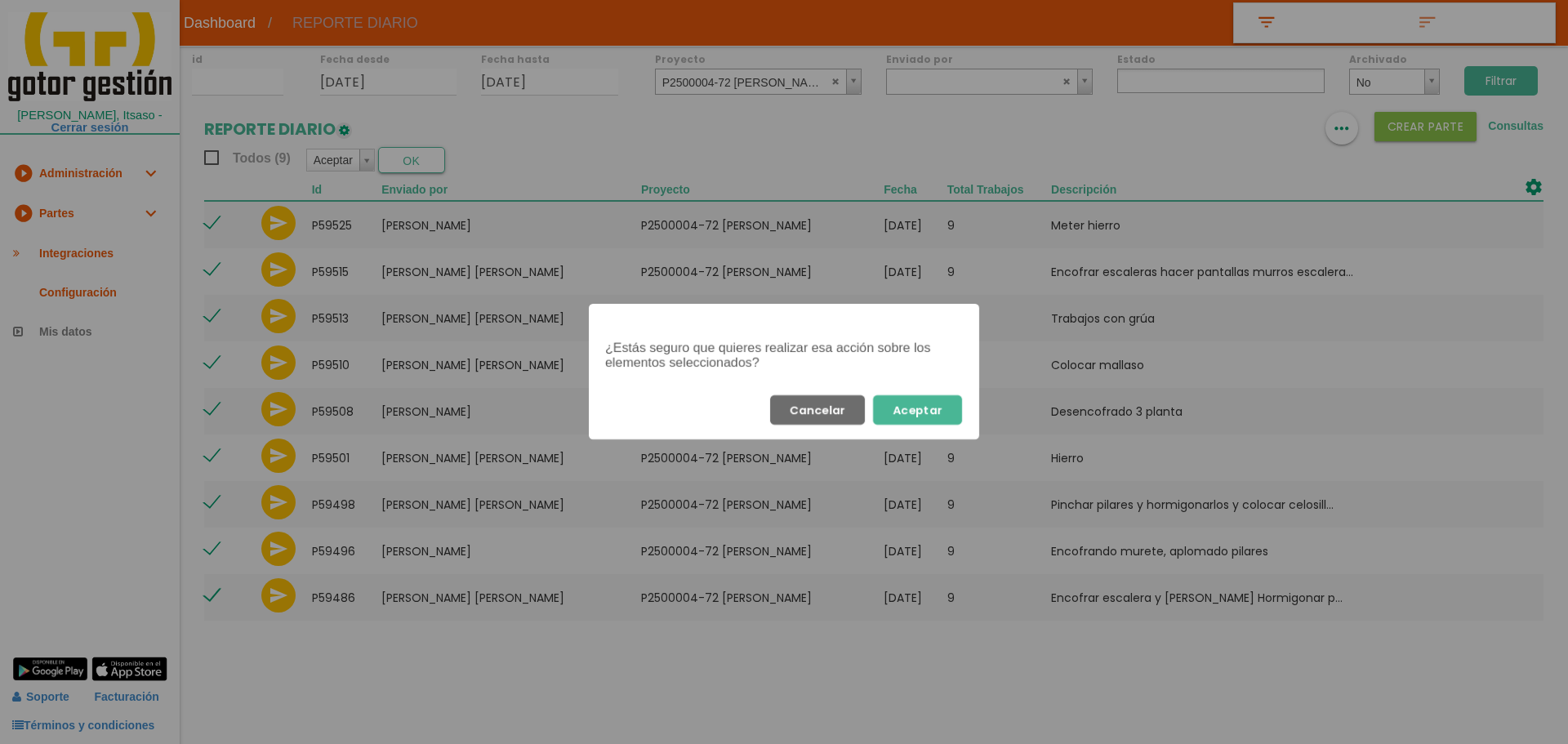
click at [939, 404] on button "Aceptar" at bounding box center [917, 410] width 89 height 29
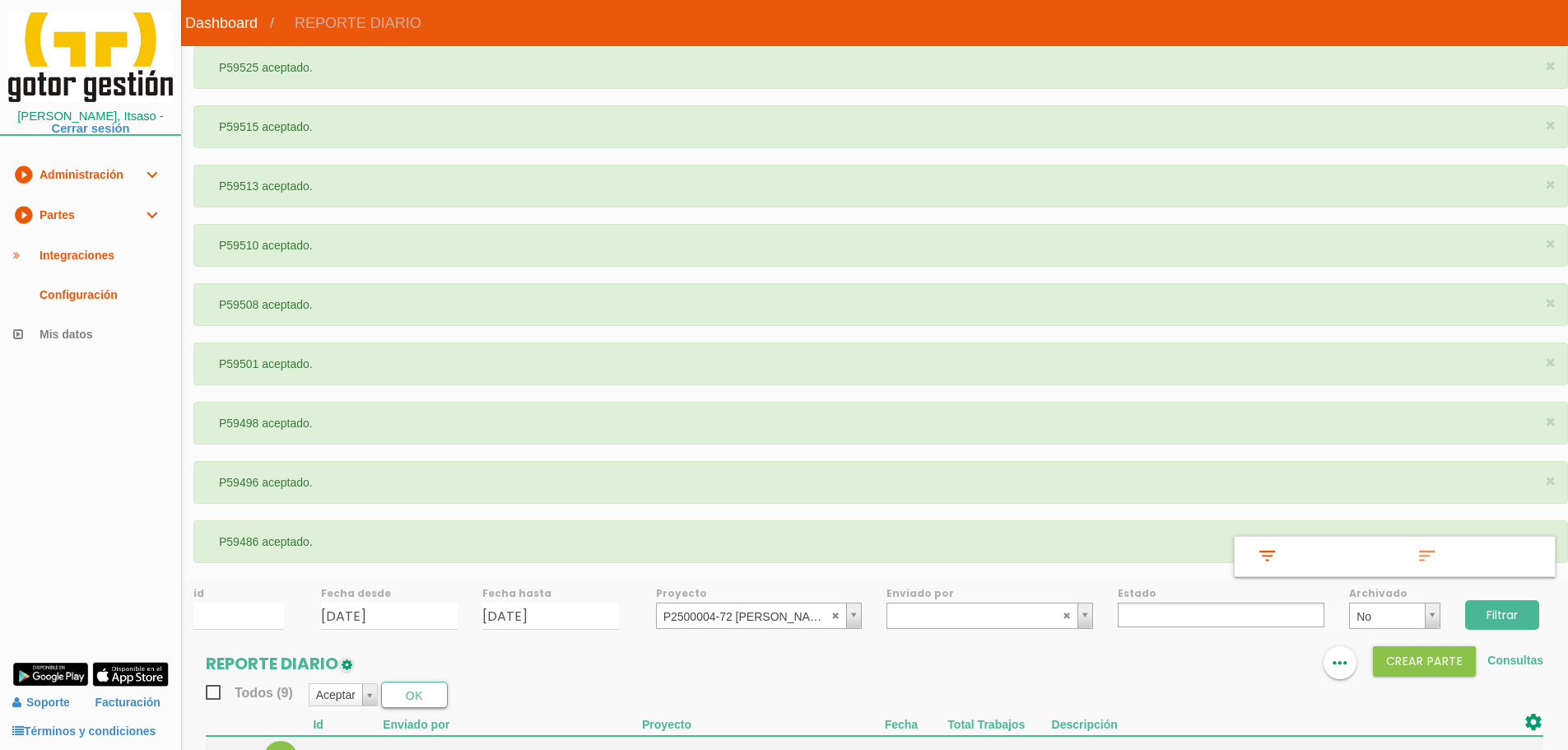
select select
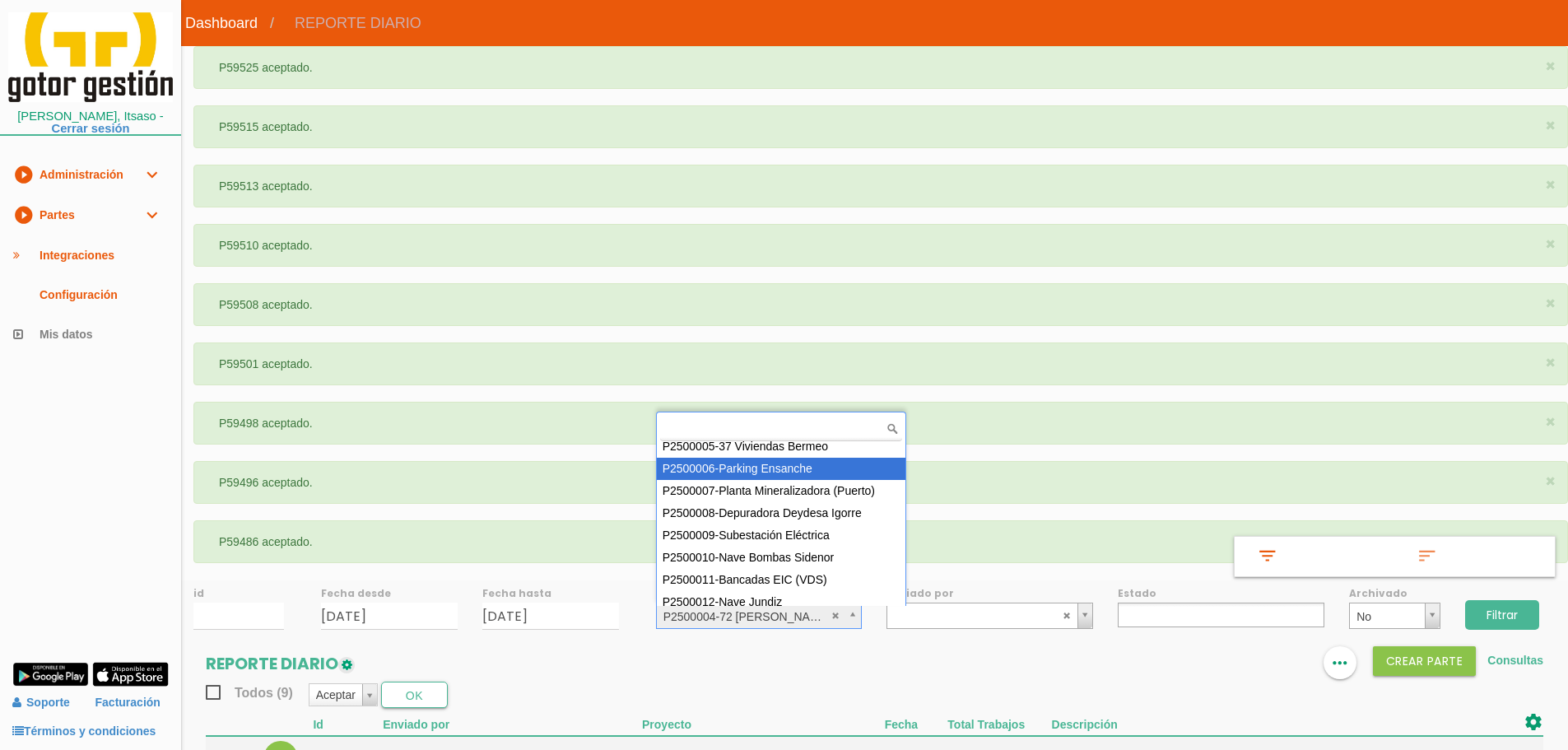
scroll to position [95, 0]
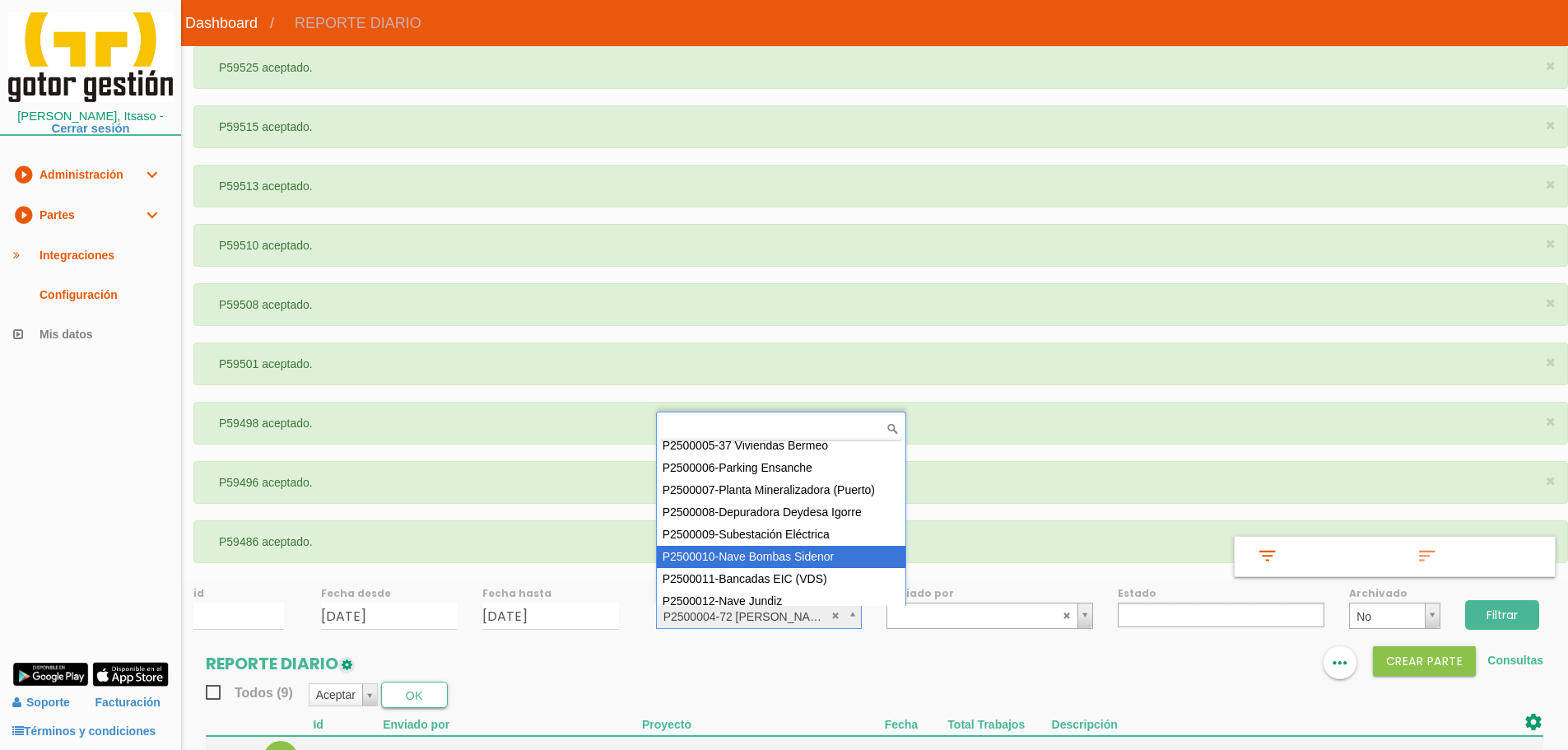
select select "92"
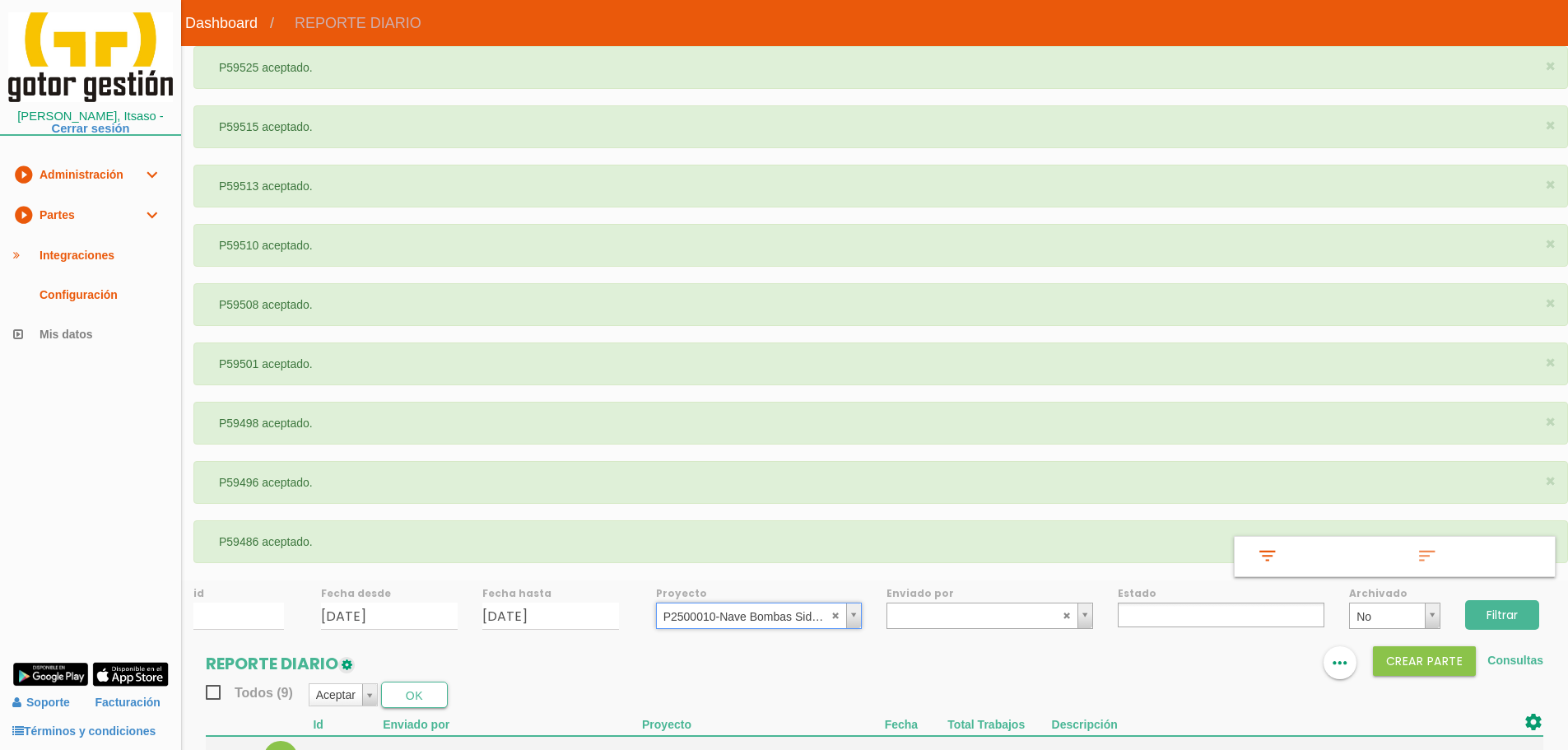
click at [1519, 615] on input "Filtrar" at bounding box center [1502, 614] width 74 height 29
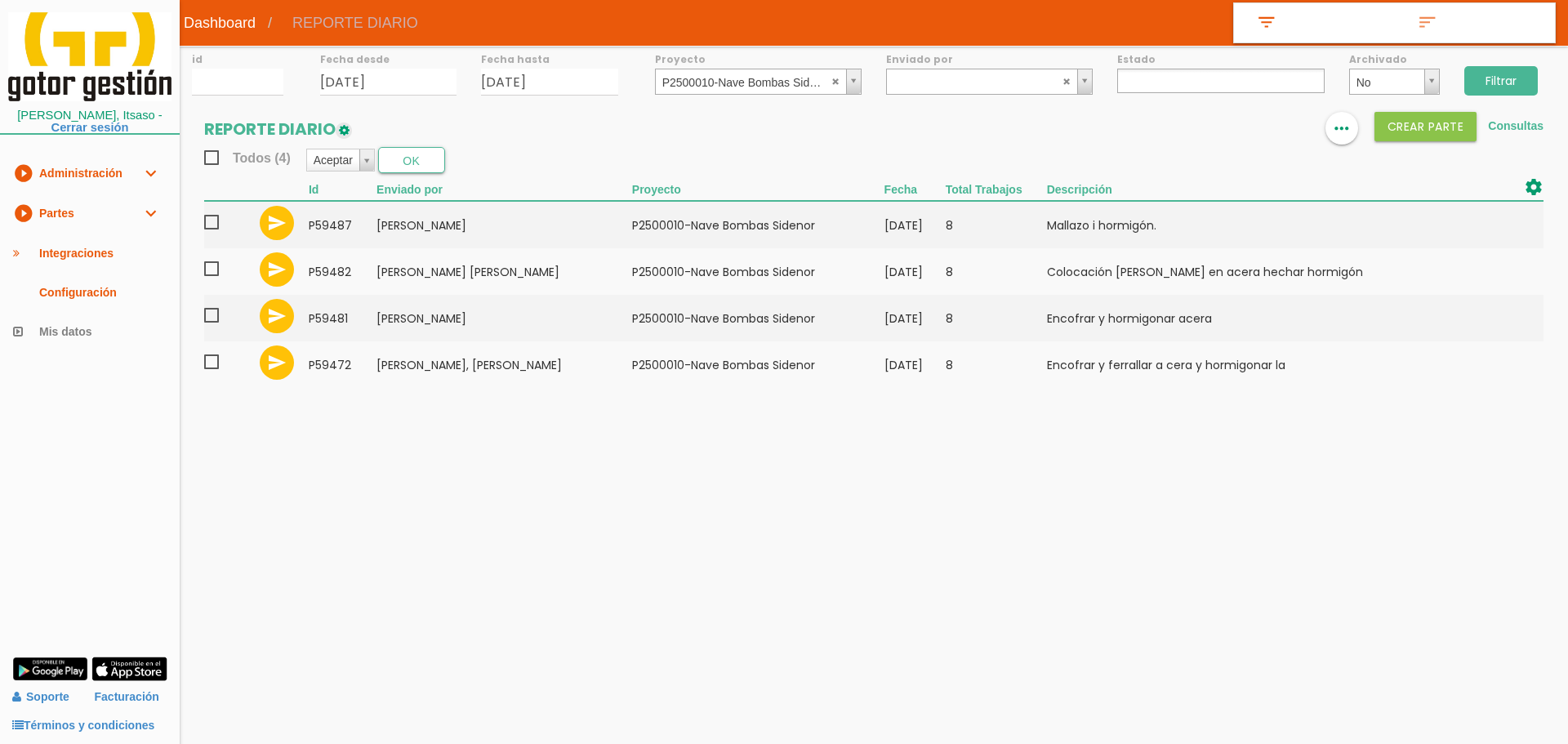
select select
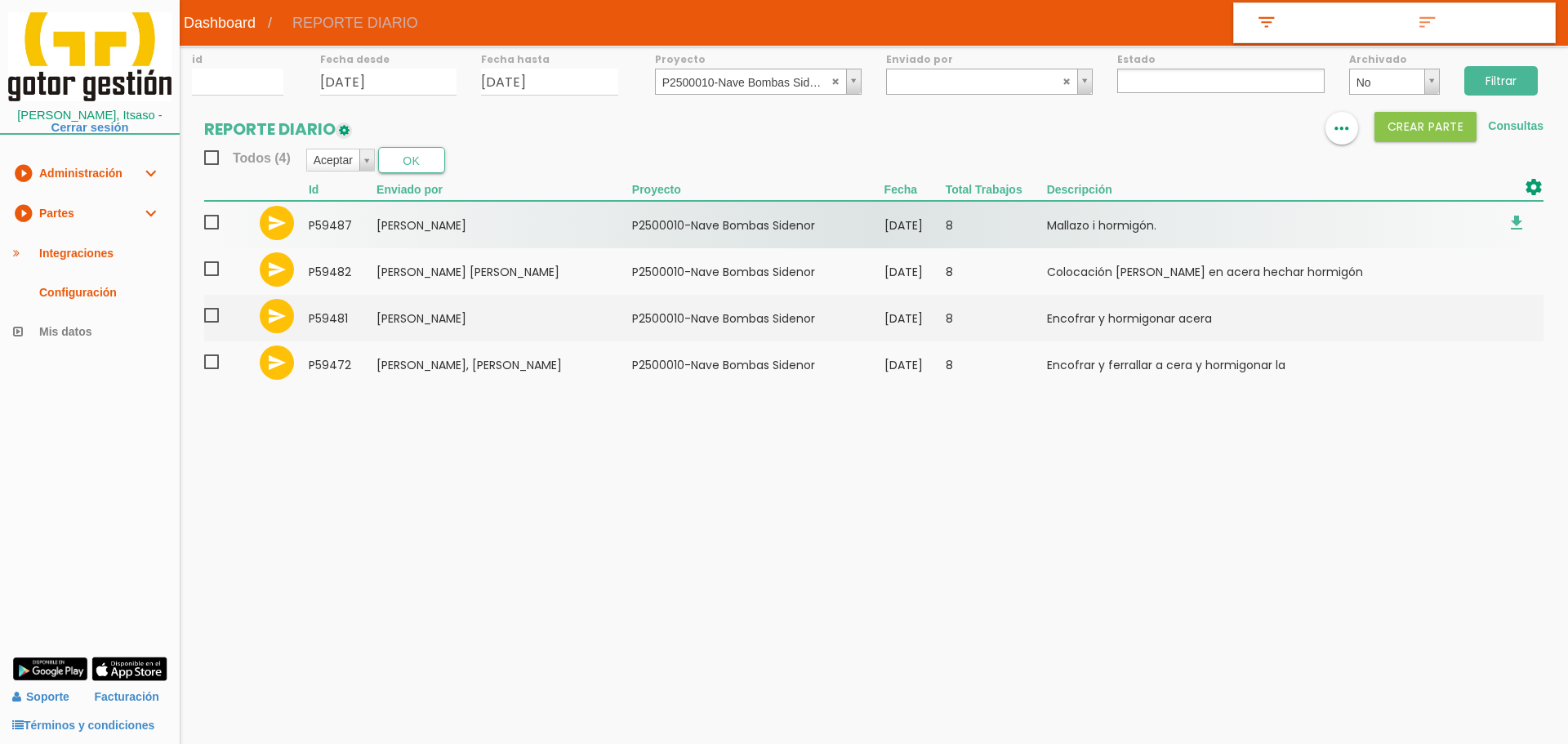
click at [219, 225] on span at bounding box center [218, 223] width 29 height 21
click at [0, 0] on input "checkbox" at bounding box center [0, 0] width 0 height 0
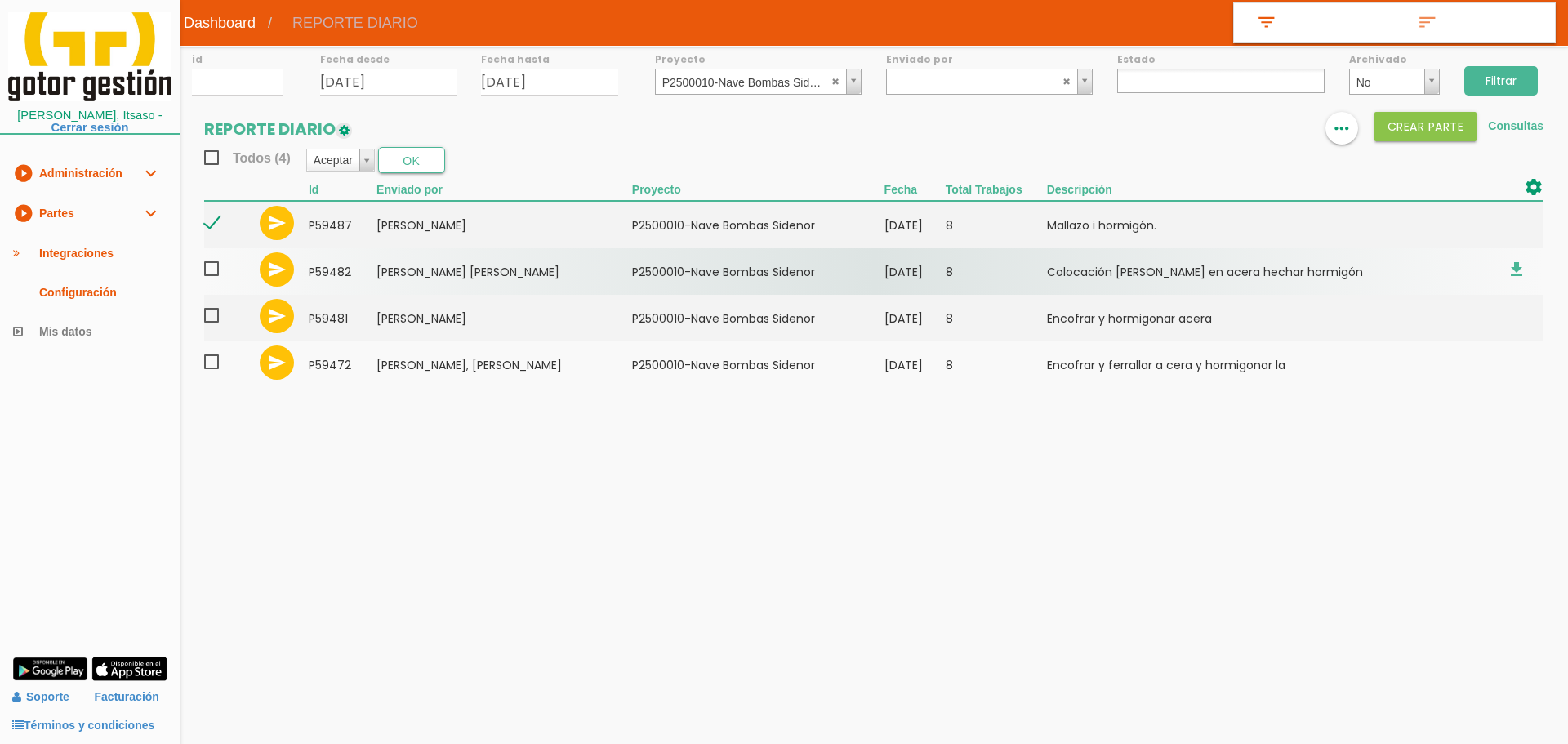
click at [211, 273] on span at bounding box center [218, 270] width 29 height 21
click at [0, 0] on input "checkbox" at bounding box center [0, 0] width 0 height 0
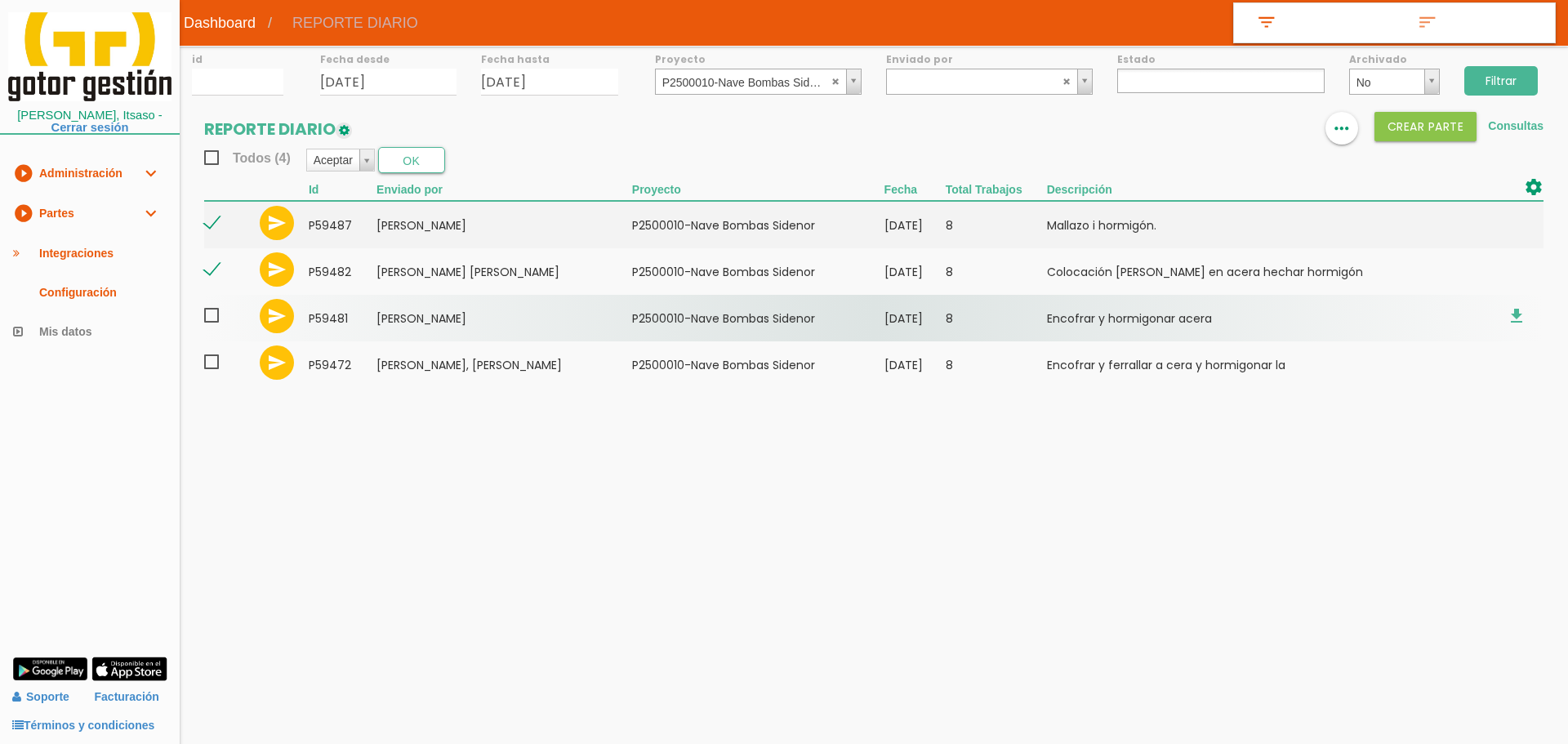
click at [210, 314] on span at bounding box center [218, 316] width 29 height 21
click at [0, 0] on input "checkbox" at bounding box center [0, 0] width 0 height 0
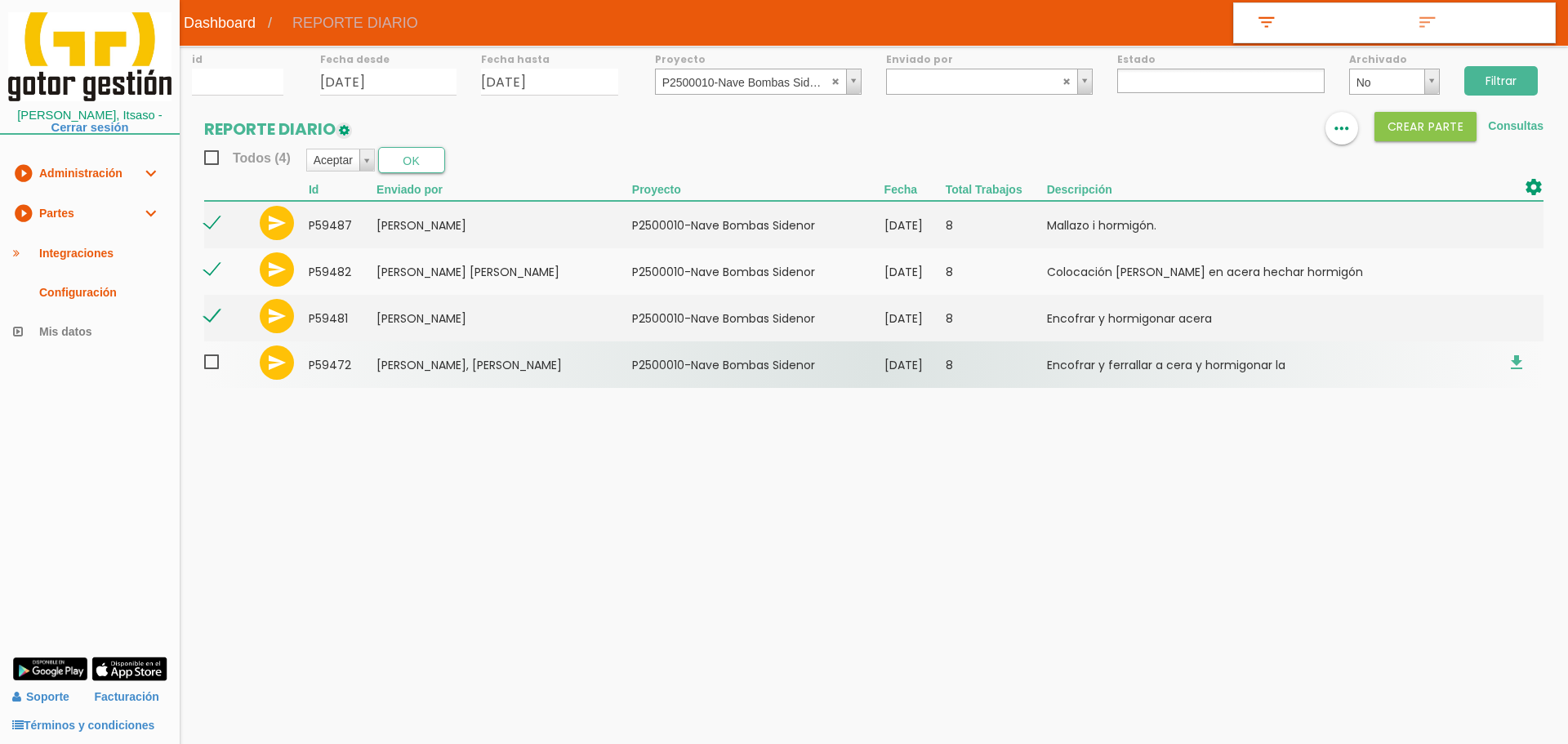
click at [213, 359] on span at bounding box center [218, 362] width 29 height 21
click at [0, 0] on input "checkbox" at bounding box center [0, 0] width 0 height 0
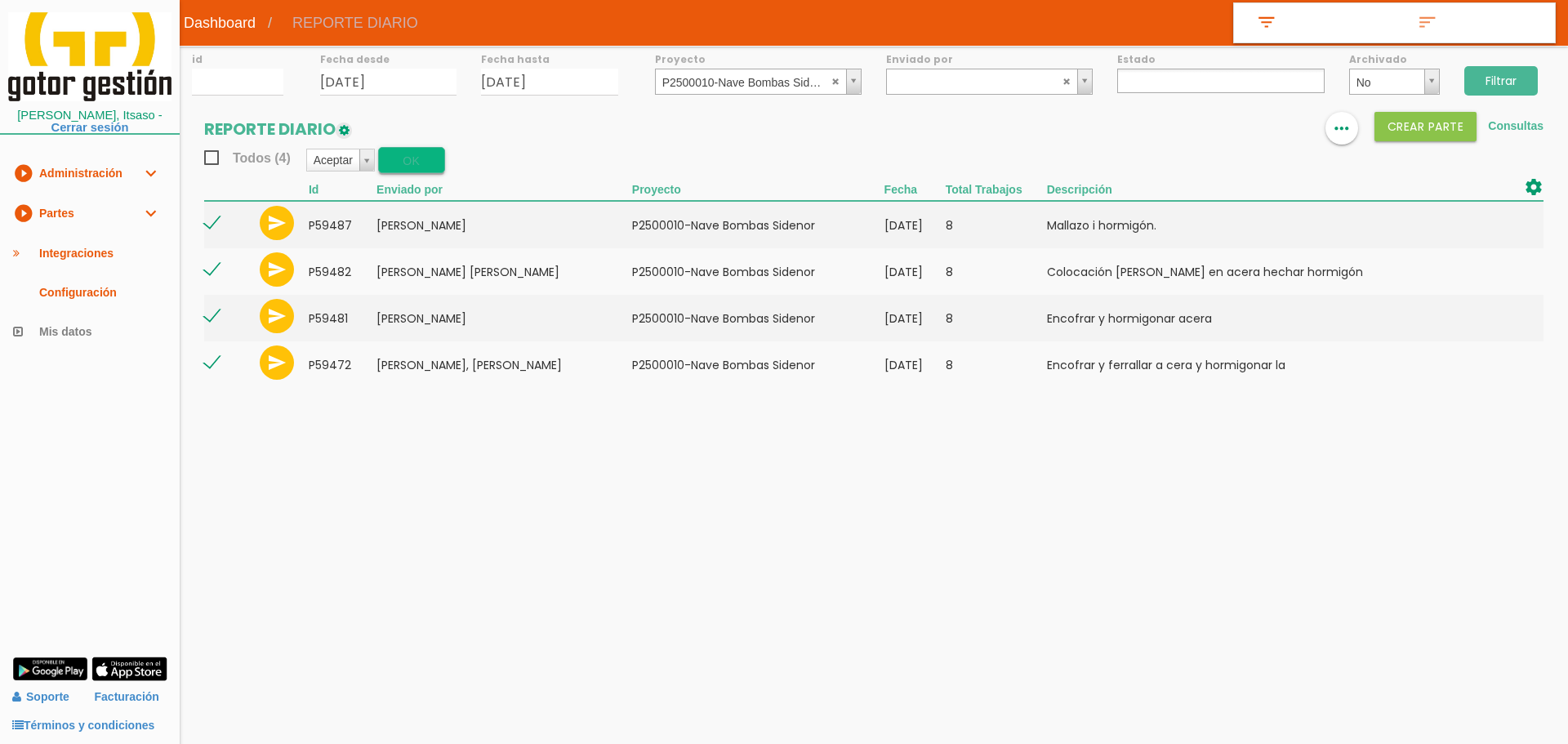
click at [401, 158] on button "OK" at bounding box center [412, 160] width 67 height 26
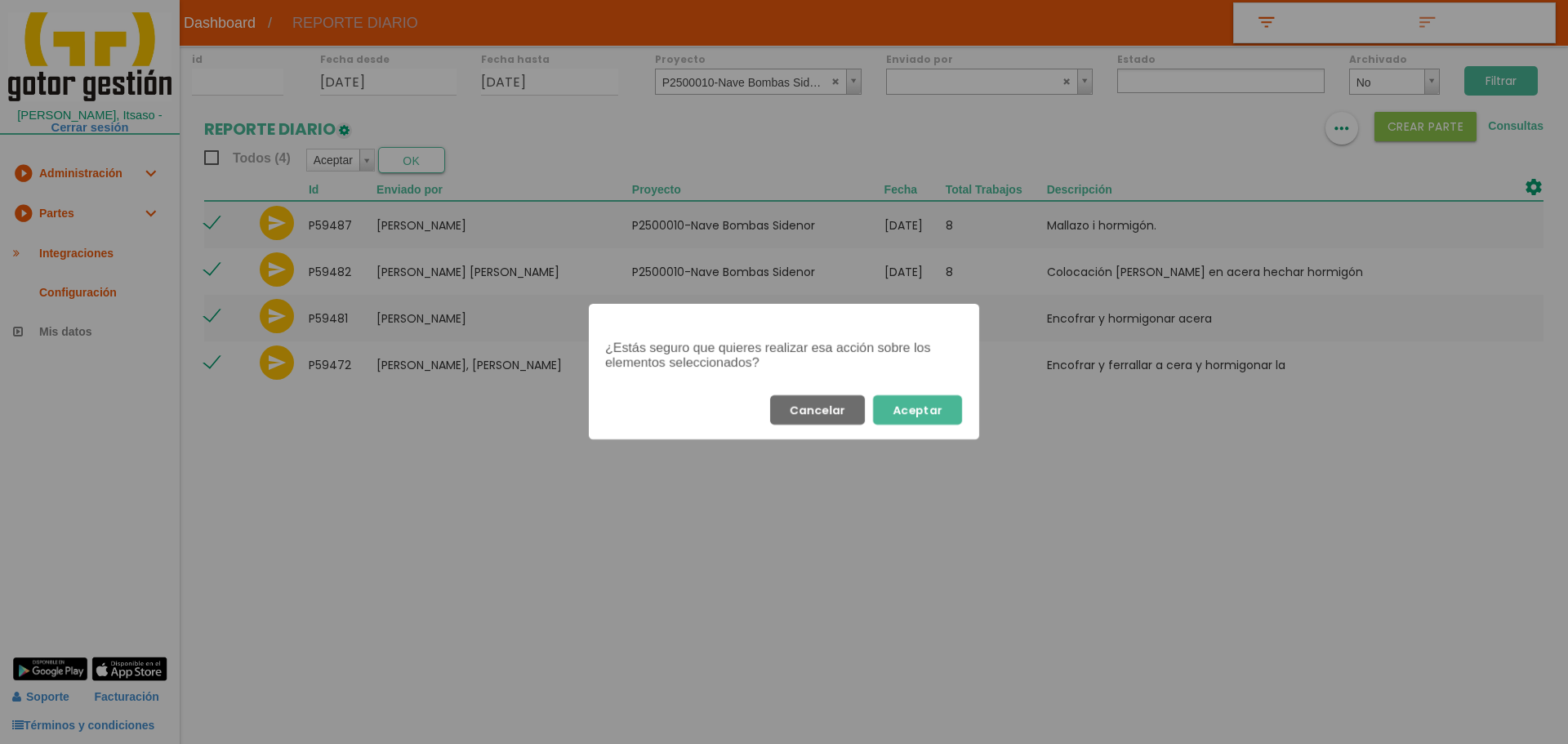
click at [936, 413] on button "Aceptar" at bounding box center [917, 410] width 89 height 29
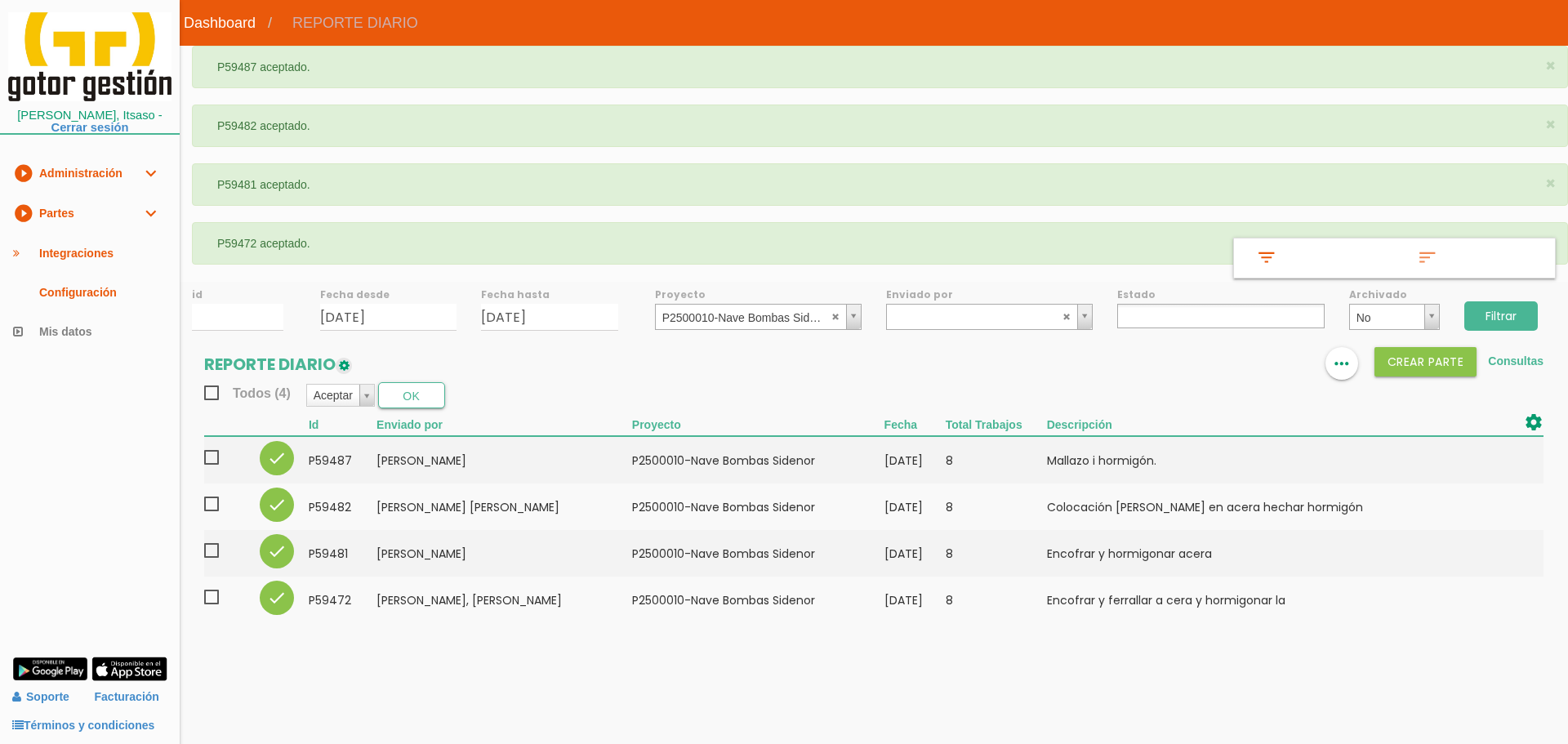
select select
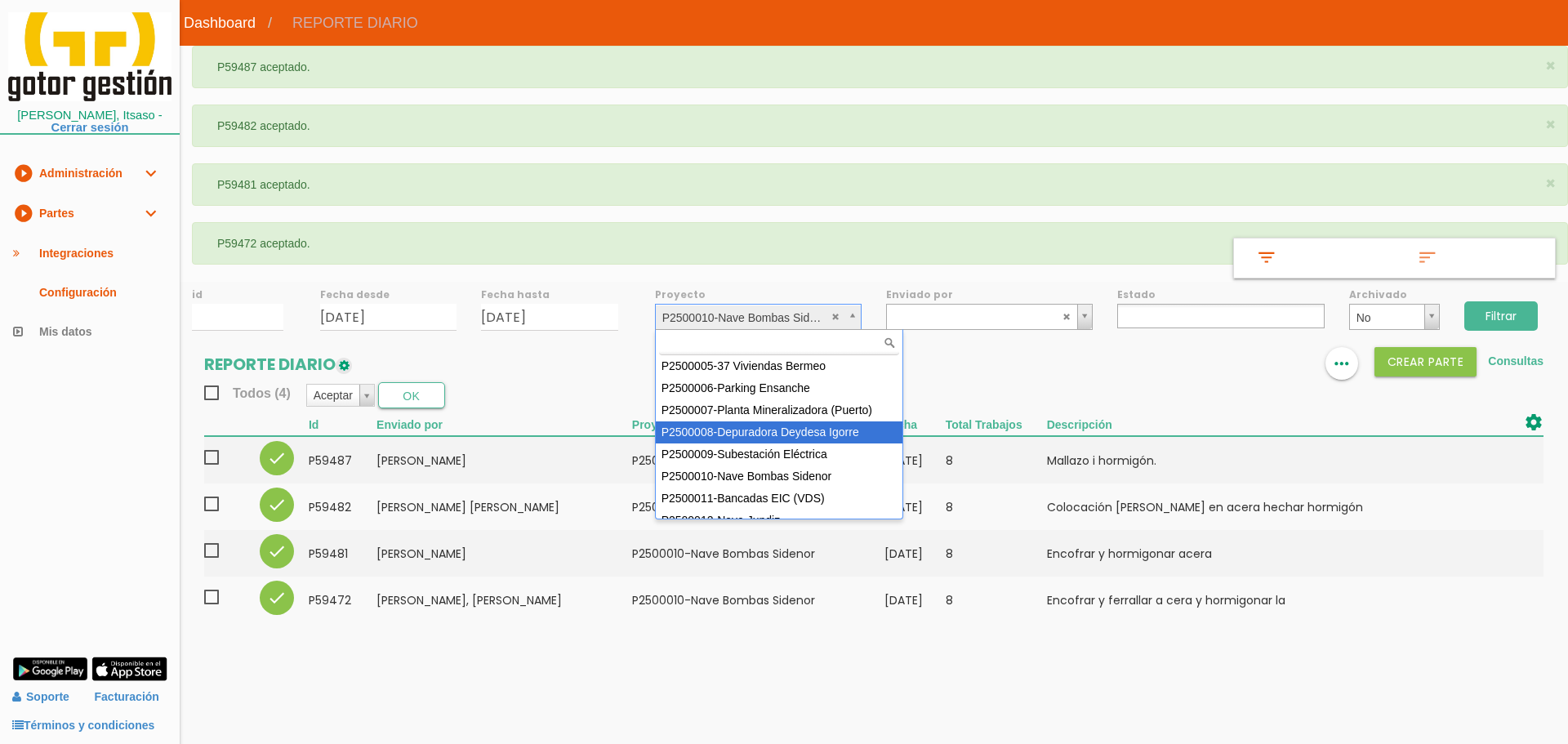
scroll to position [168, 0]
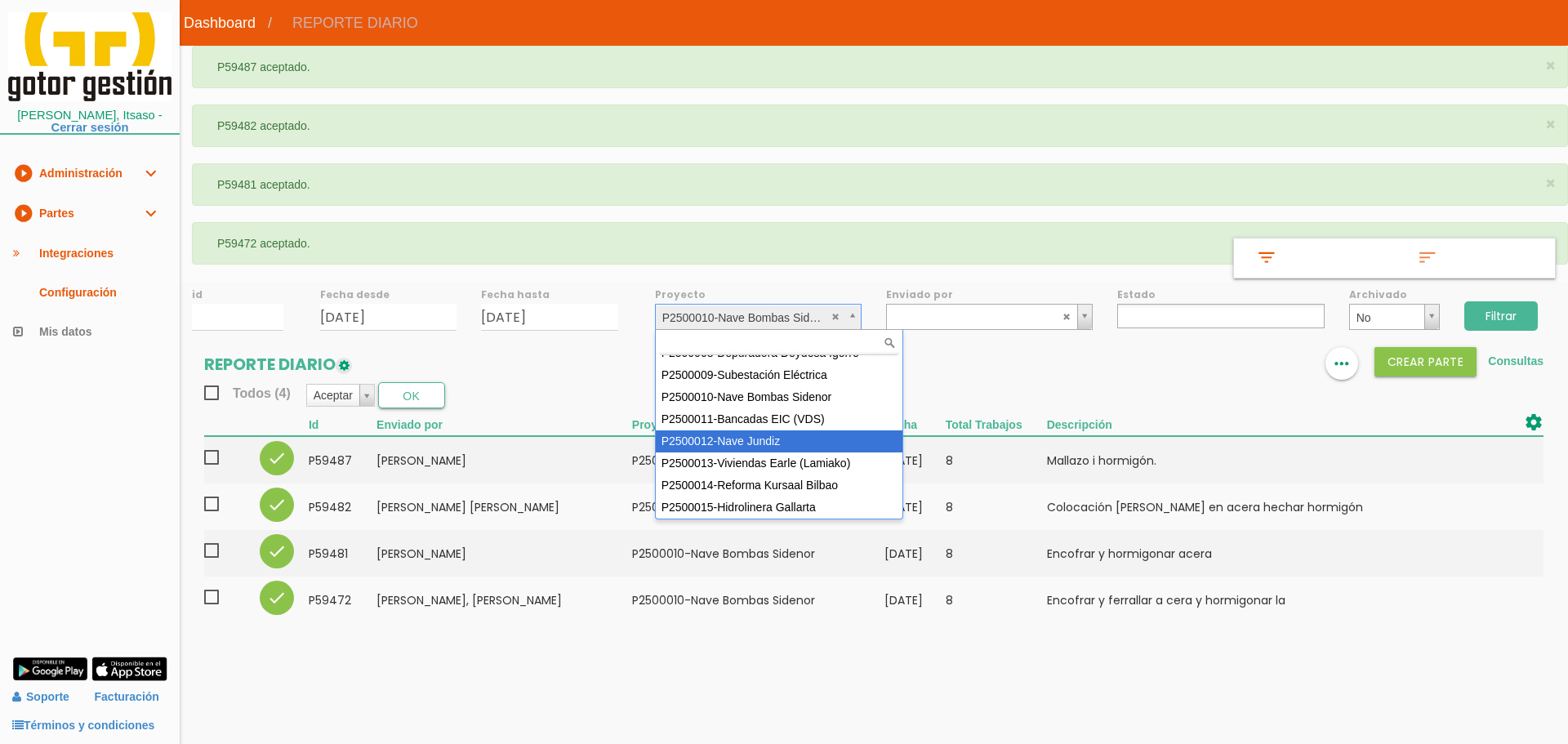
select select "95"
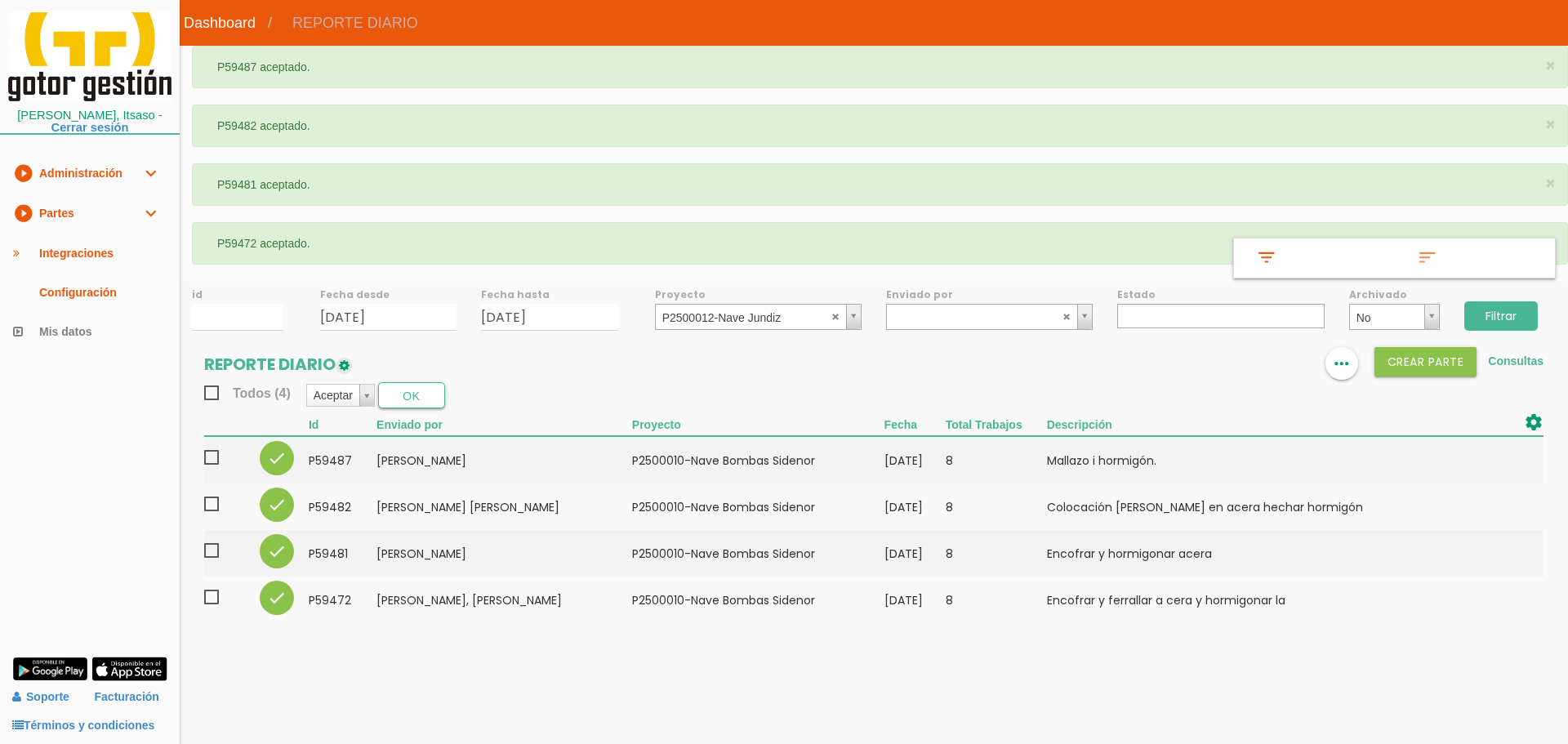
click at [1499, 318] on input "Filtrar" at bounding box center [1501, 315] width 74 height 29
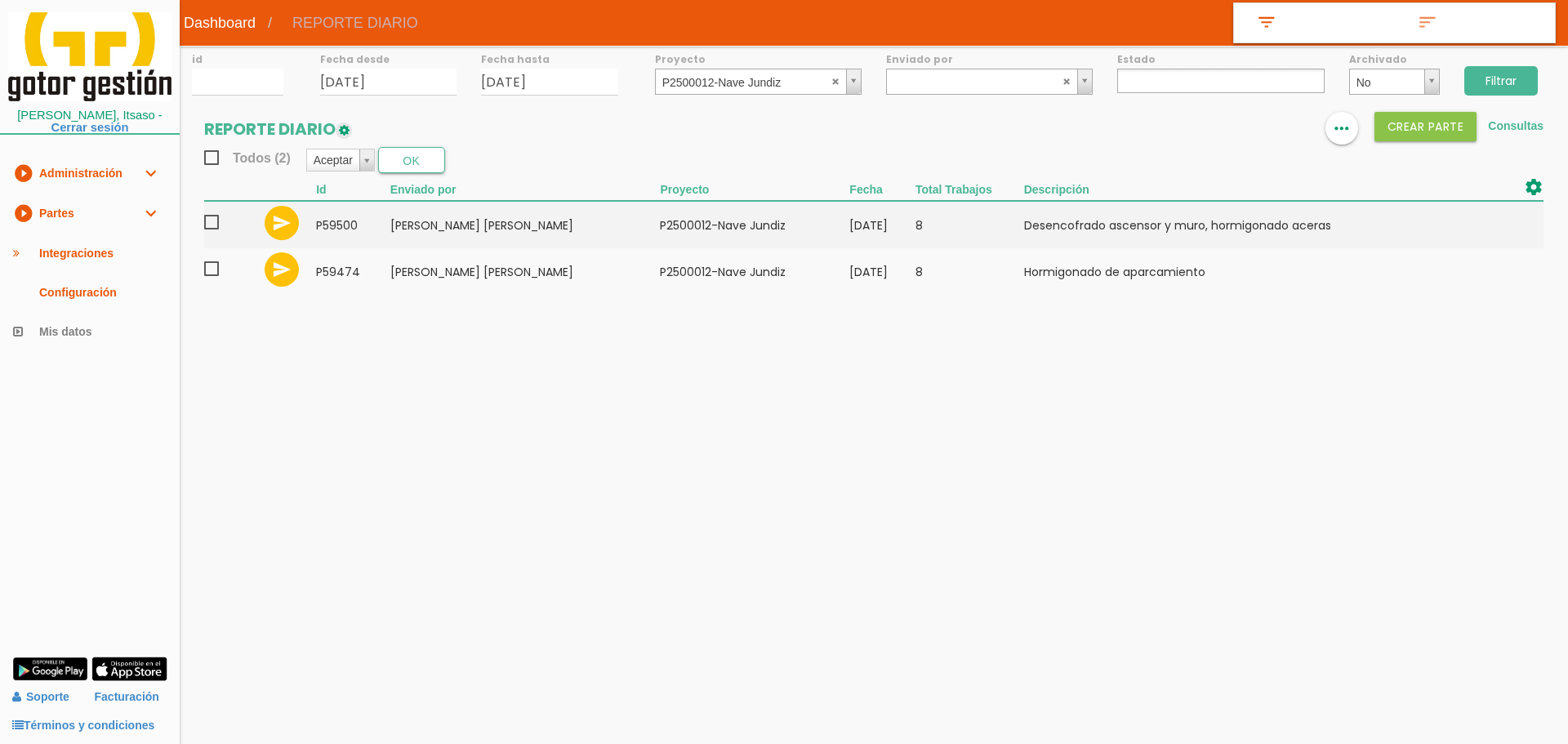
select select
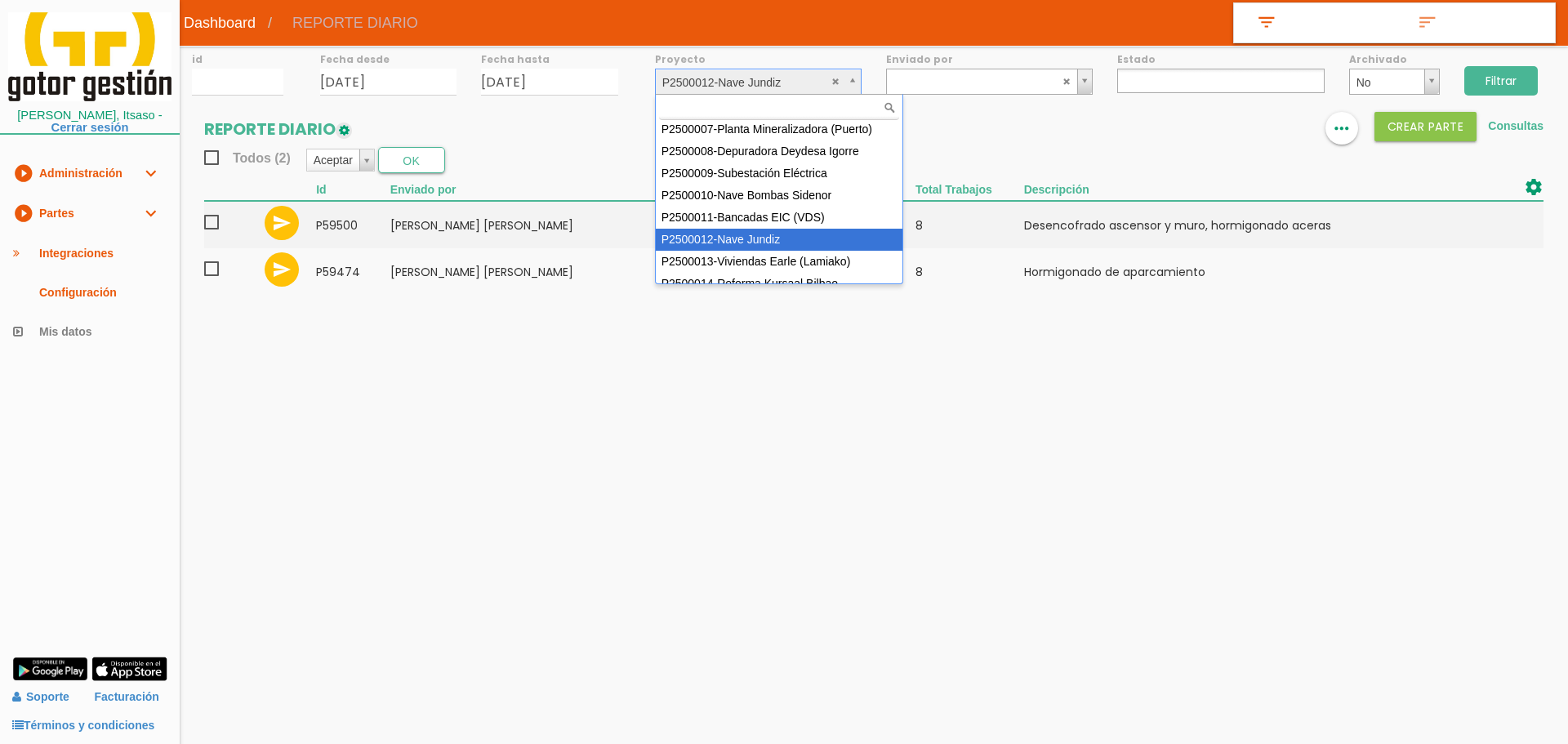
scroll to position [132, 0]
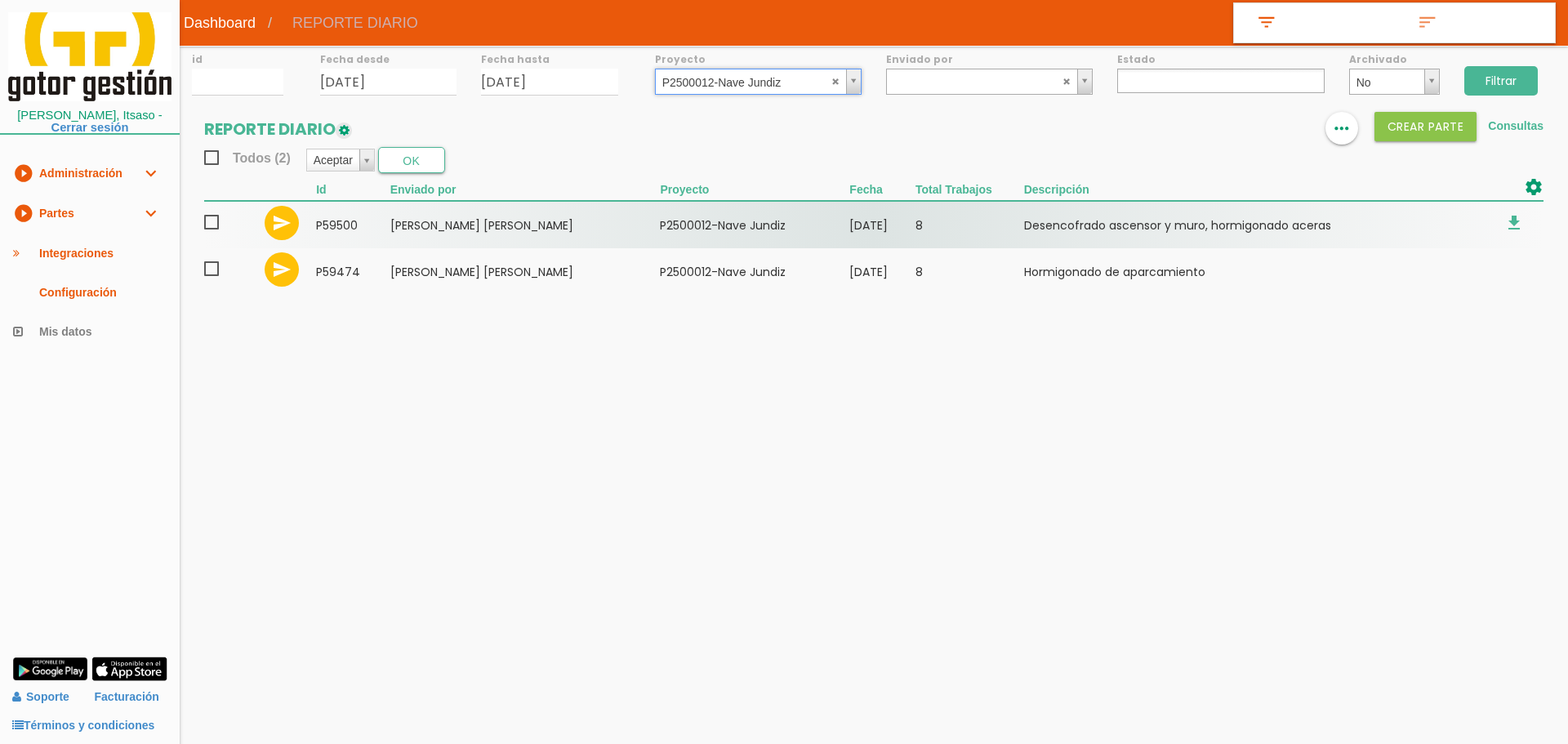
click at [211, 216] on span at bounding box center [218, 223] width 29 height 21
click at [0, 0] on input "checkbox" at bounding box center [0, 0] width 0 height 0
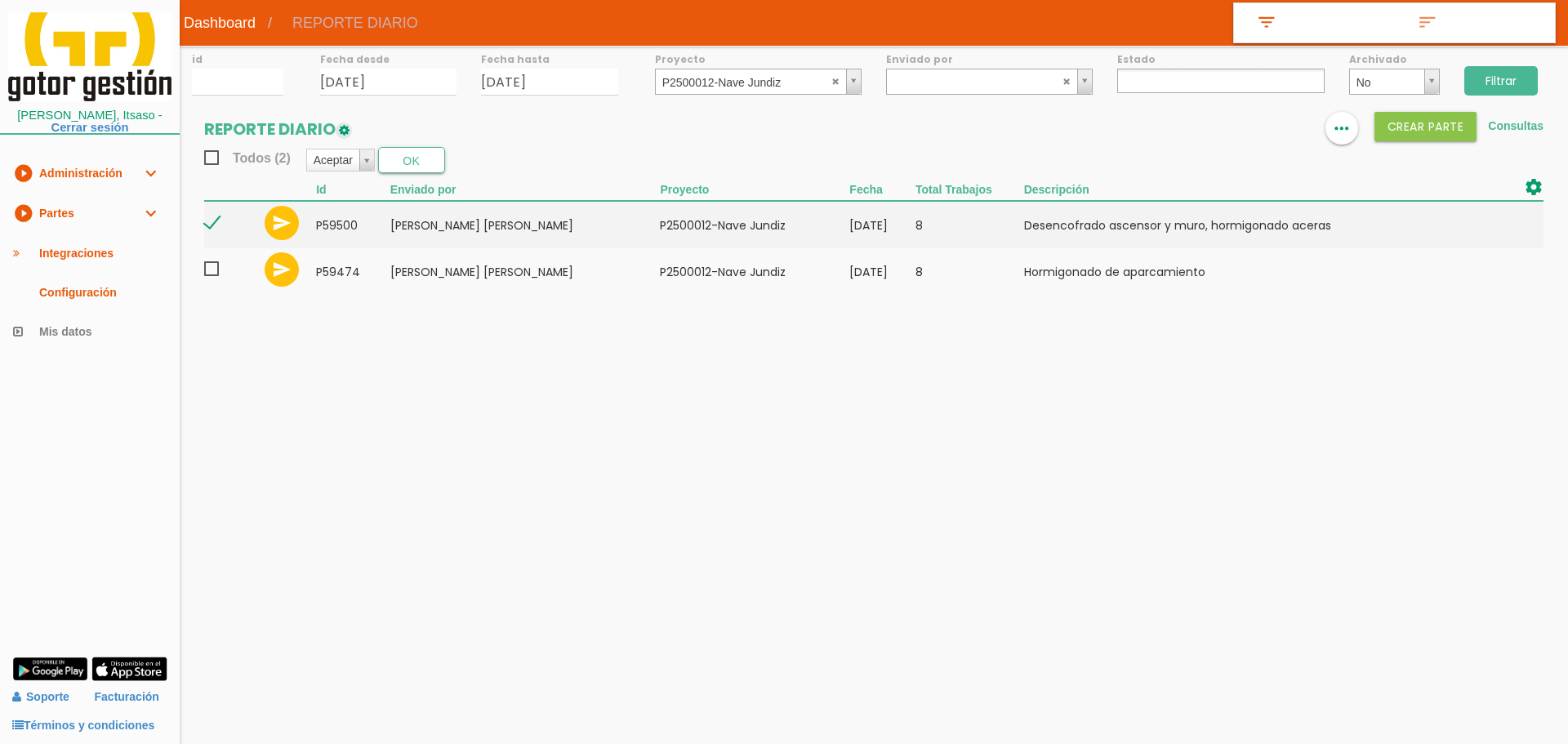
drag, startPoint x: 203, startPoint y: 273, endPoint x: 326, endPoint y: 212, distance: 137.3
click at [208, 273] on section "REPORTE DIARIO format_list_bulleted view_column more_horiz Crear PARTE Consulta…" at bounding box center [874, 212] width 1388 height 199
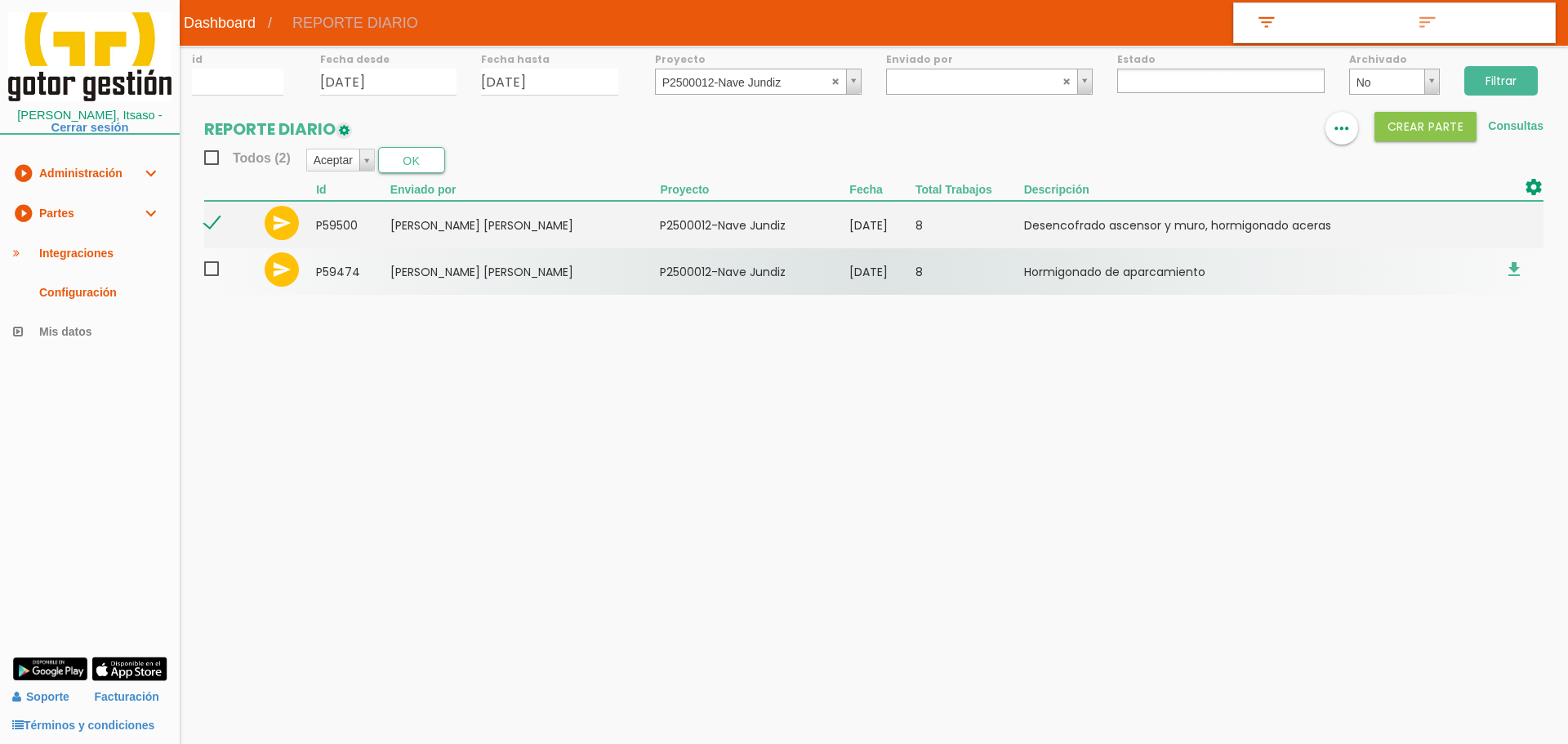
click at [217, 270] on span at bounding box center [218, 270] width 29 height 21
click at [0, 0] on input "checkbox" at bounding box center [0, 0] width 0 height 0
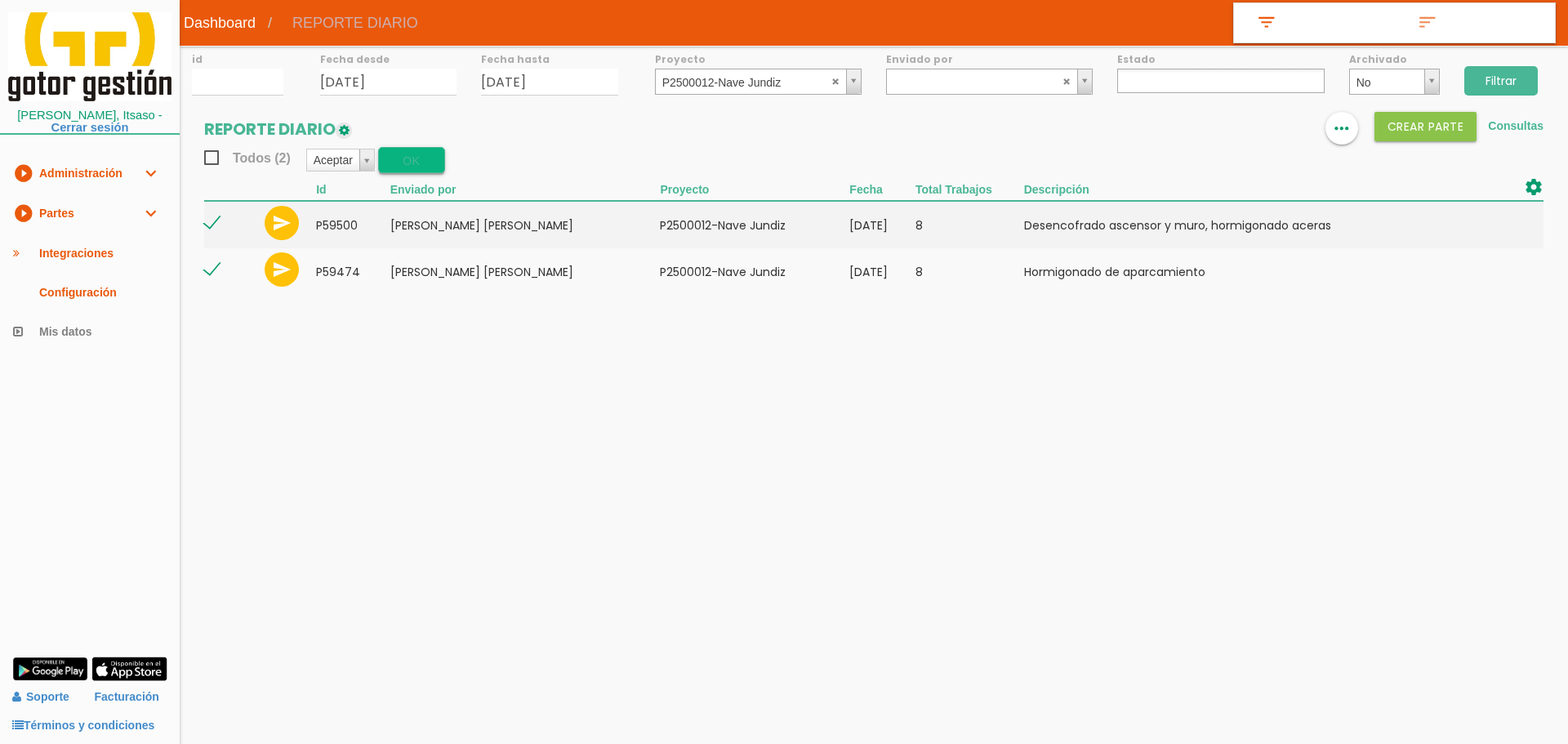
click at [404, 164] on button "OK" at bounding box center [412, 160] width 67 height 26
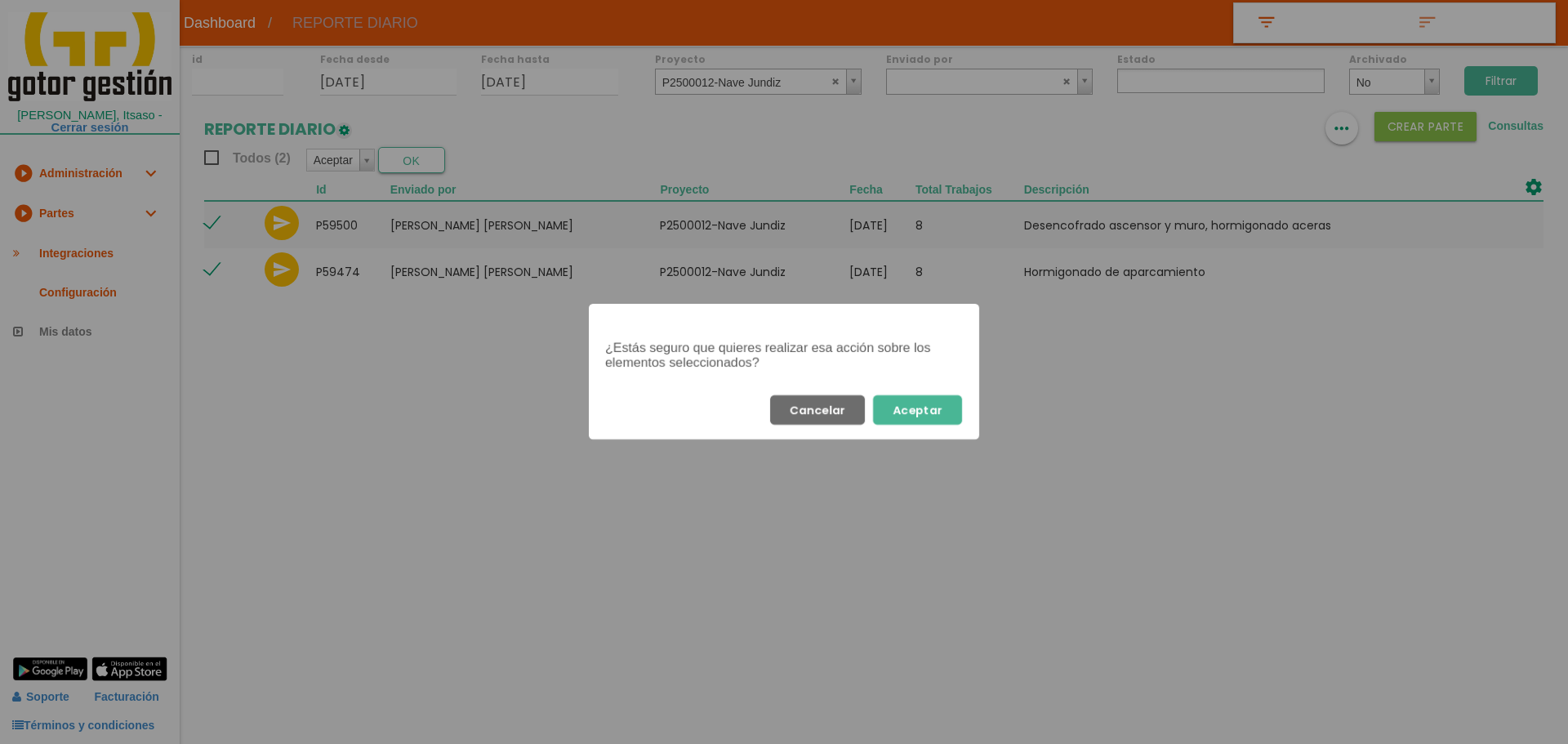
click at [936, 415] on button "Aceptar" at bounding box center [917, 410] width 89 height 29
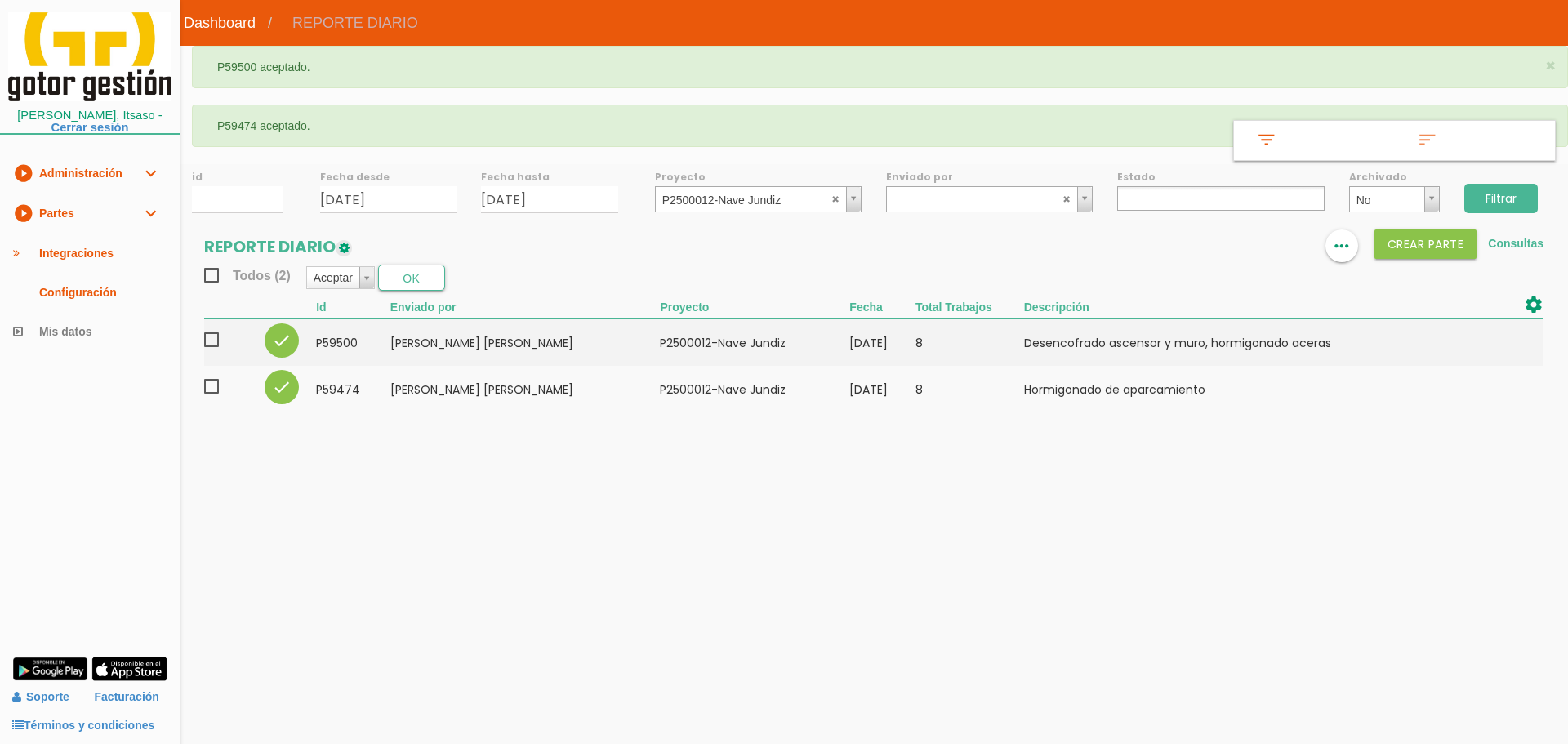
select select
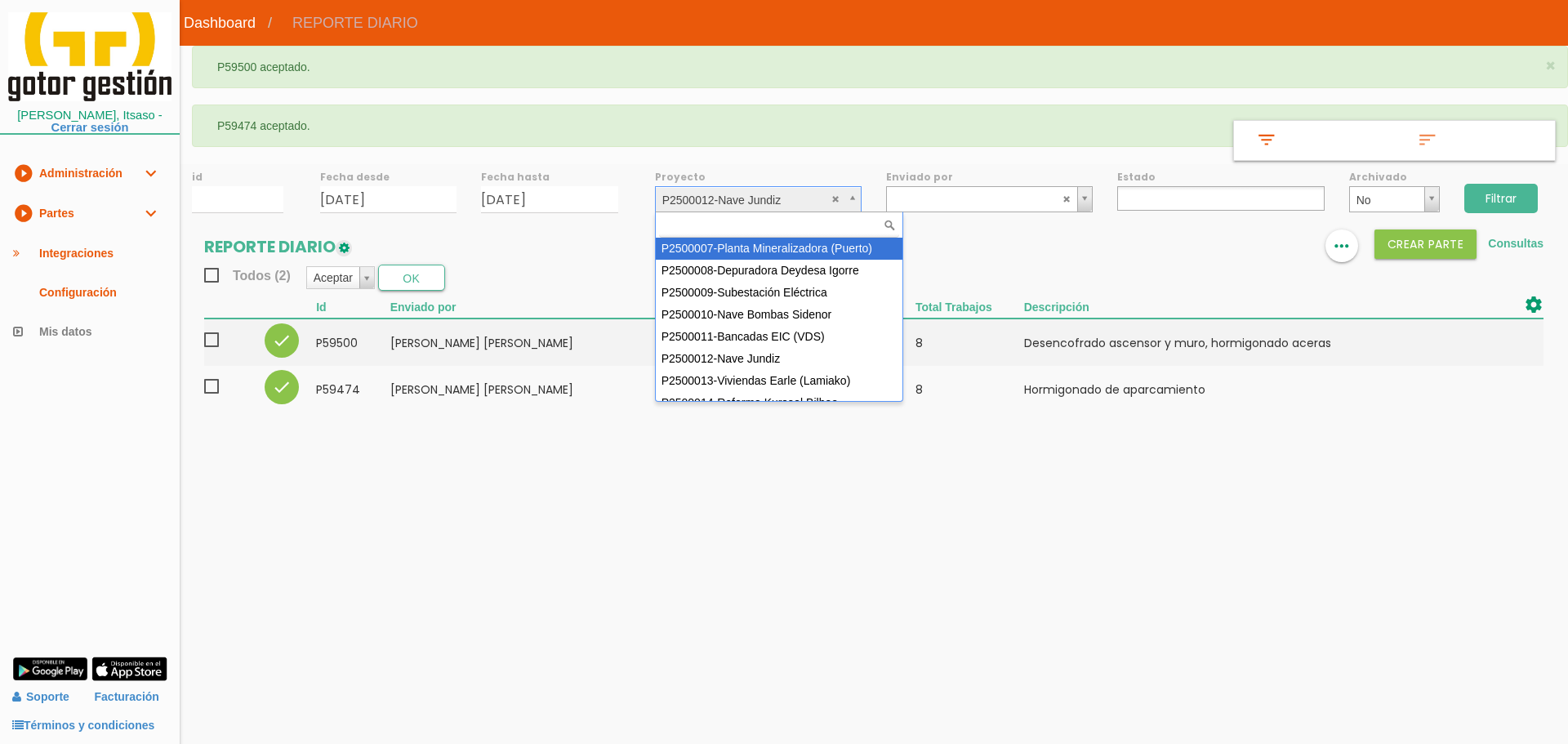
scroll to position [51, 0]
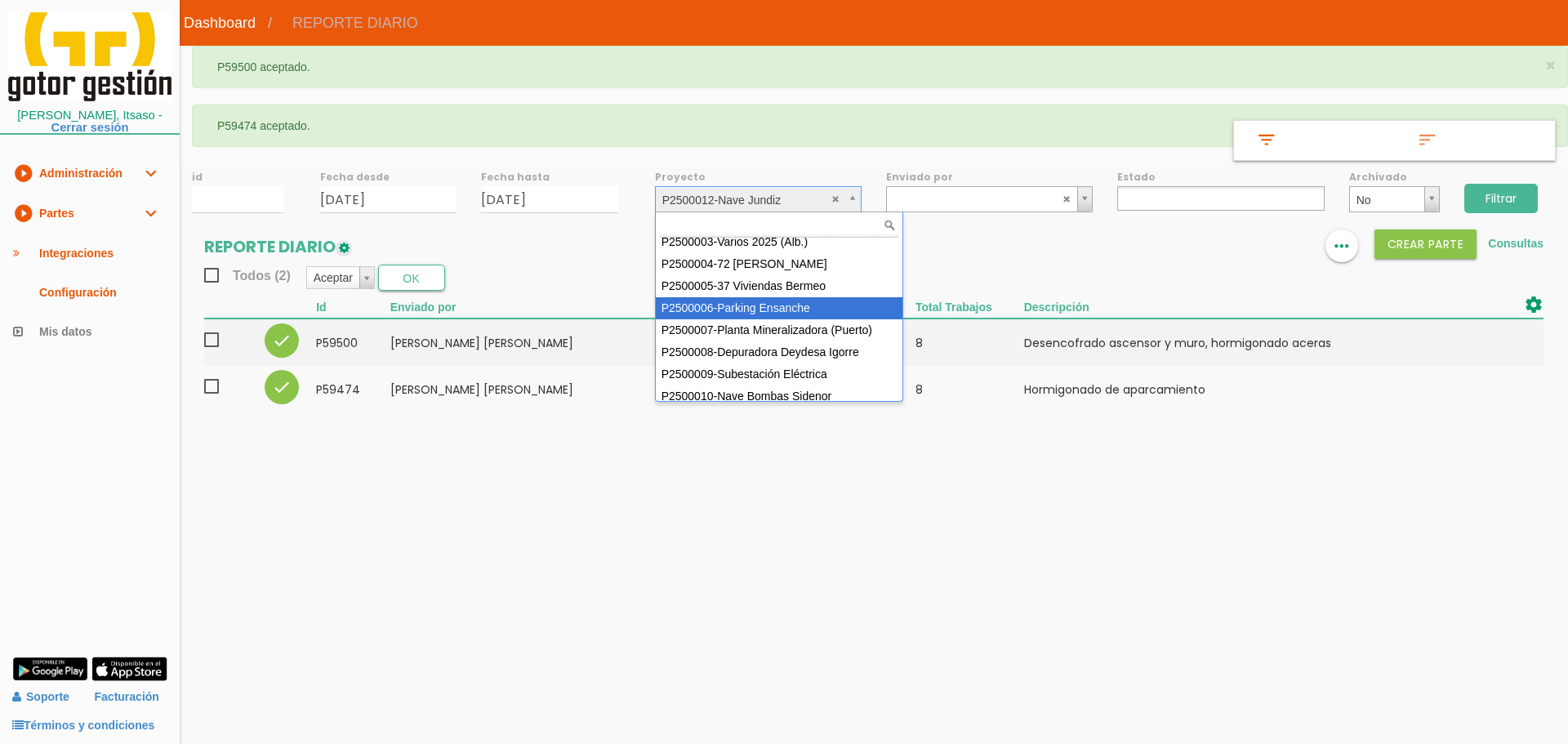
select select "88"
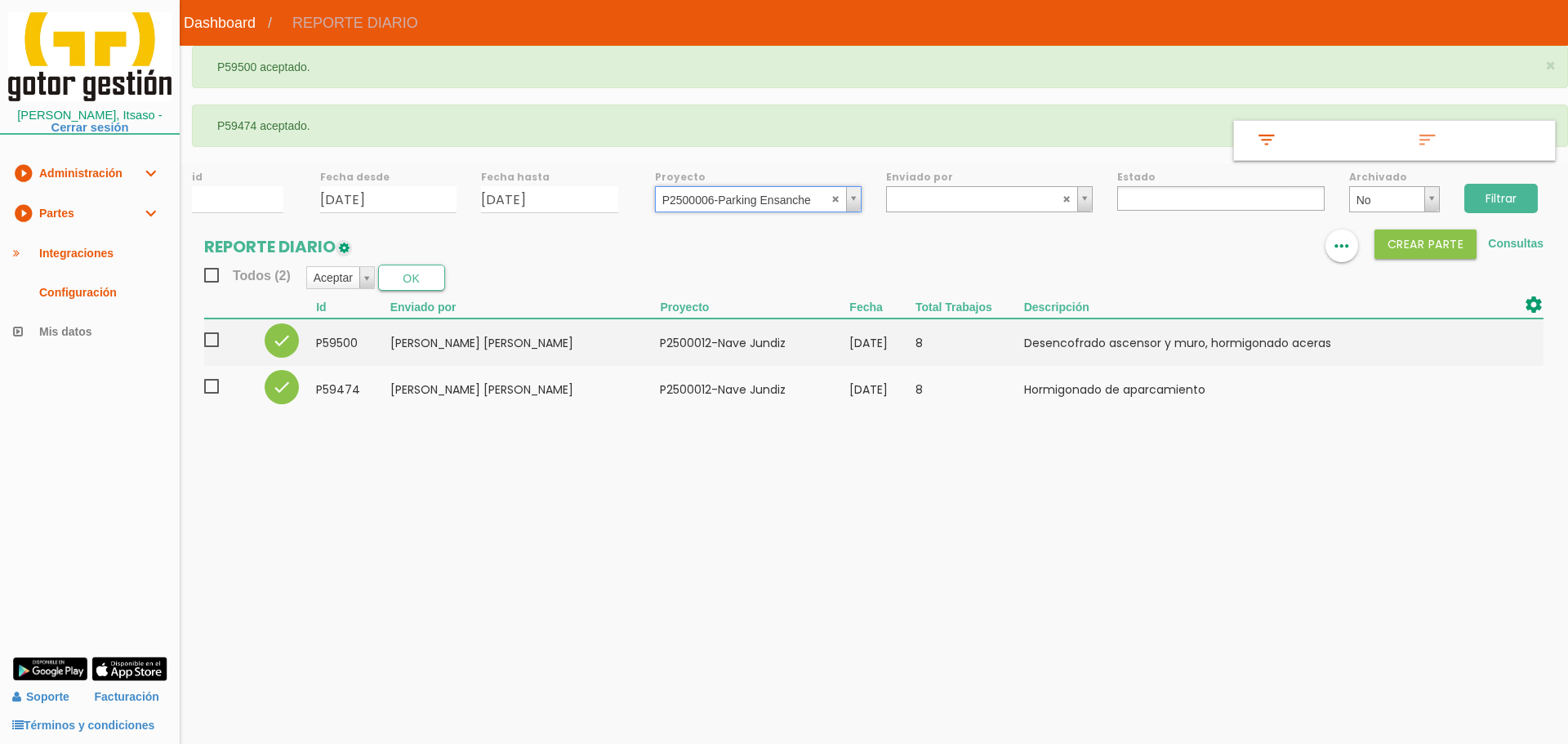
click at [1516, 198] on input "Filtrar" at bounding box center [1501, 197] width 74 height 29
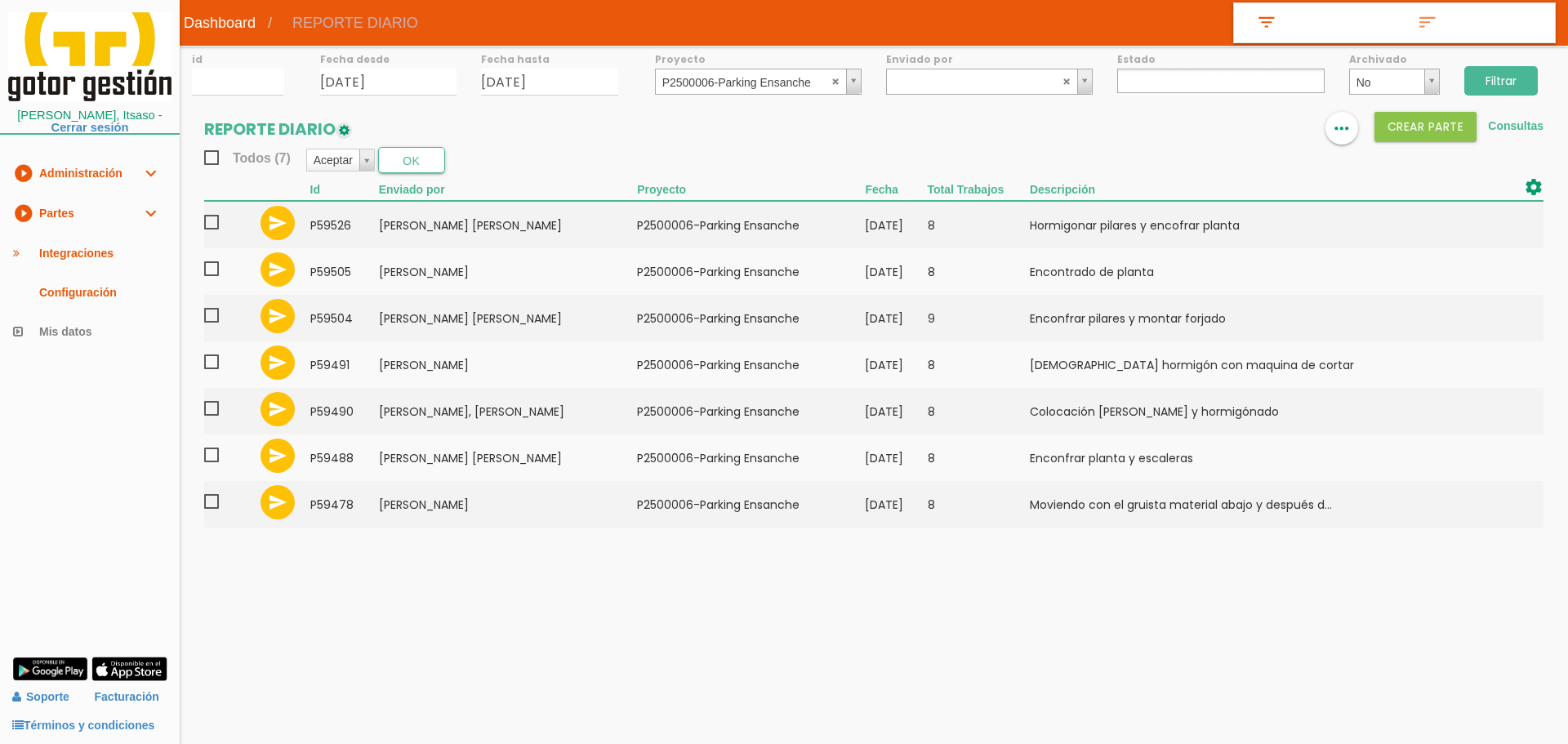
select select
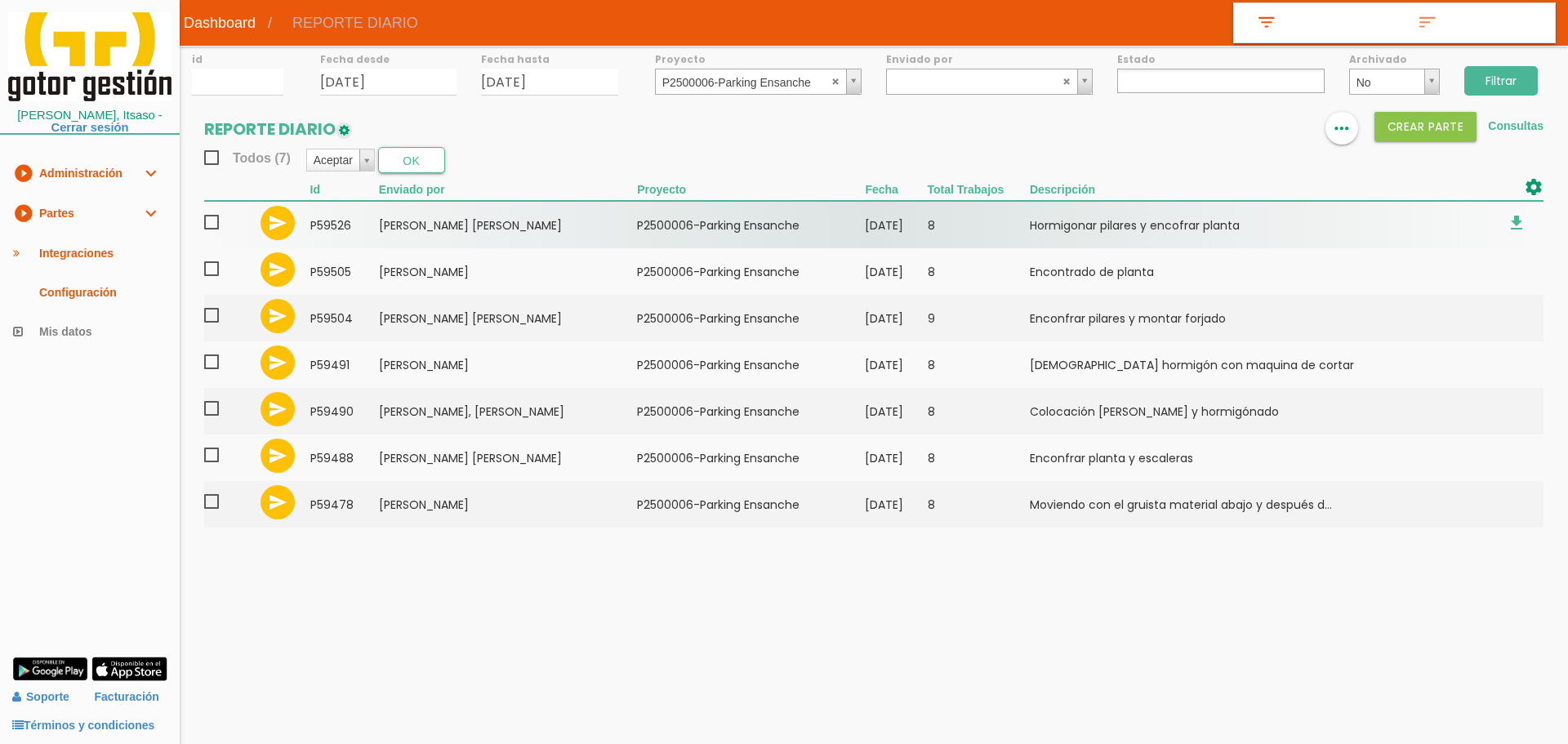
click at [211, 220] on span at bounding box center [218, 223] width 29 height 21
click at [0, 0] on input "checkbox" at bounding box center [0, 0] width 0 height 0
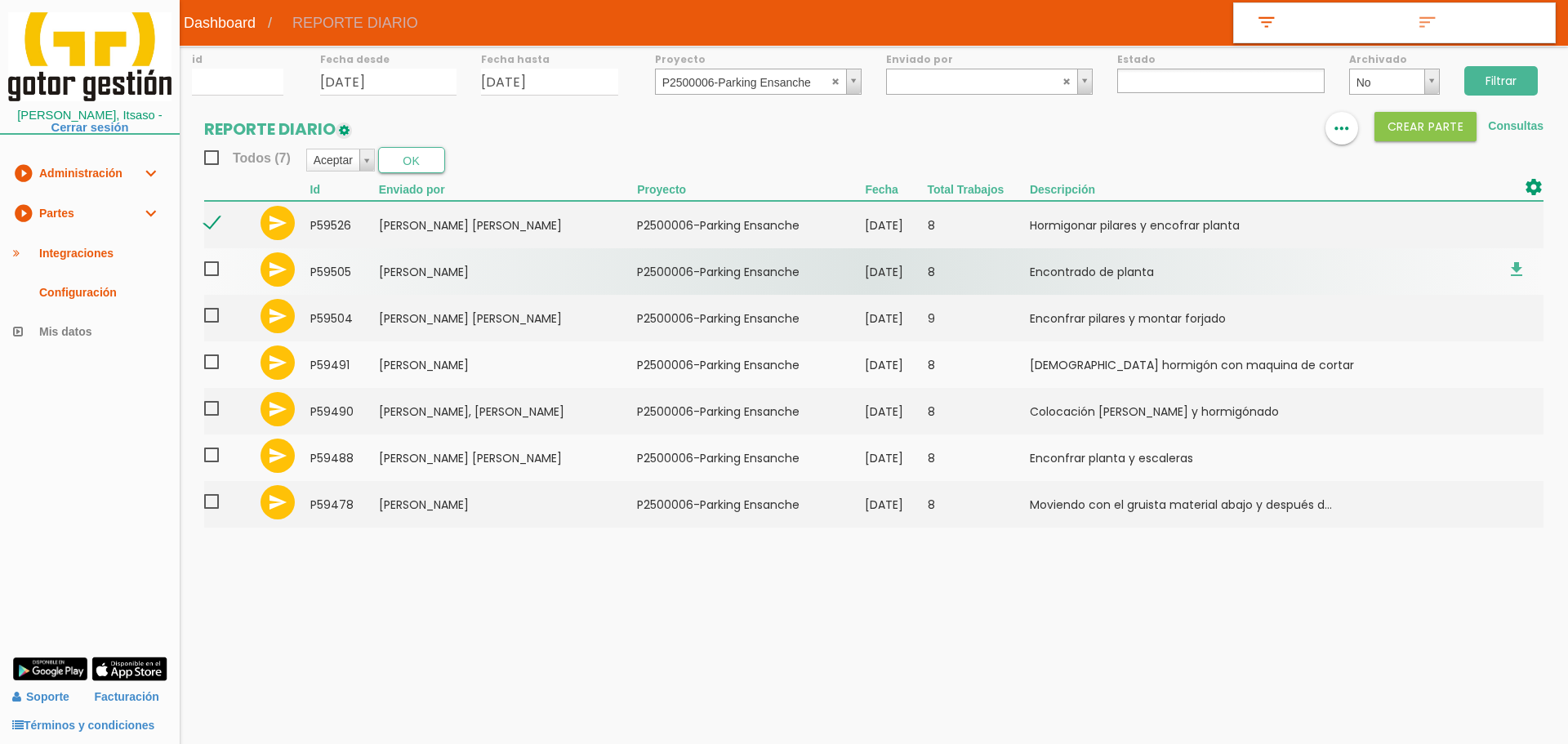
click at [206, 270] on span at bounding box center [218, 270] width 29 height 21
click at [0, 0] on input "checkbox" at bounding box center [0, 0] width 0 height 0
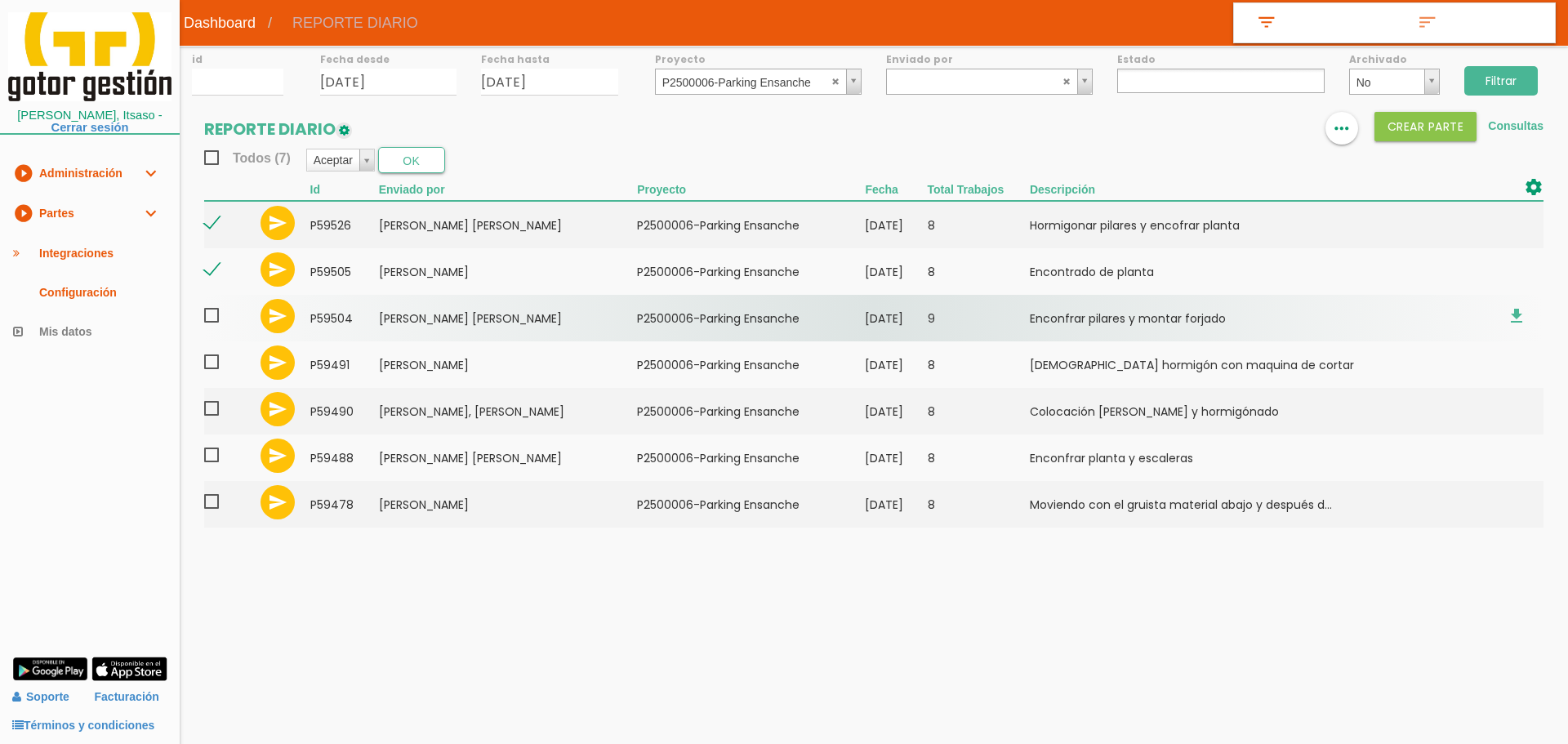
click at [210, 317] on span at bounding box center [218, 316] width 29 height 21
click at [0, 0] on input "checkbox" at bounding box center [0, 0] width 0 height 0
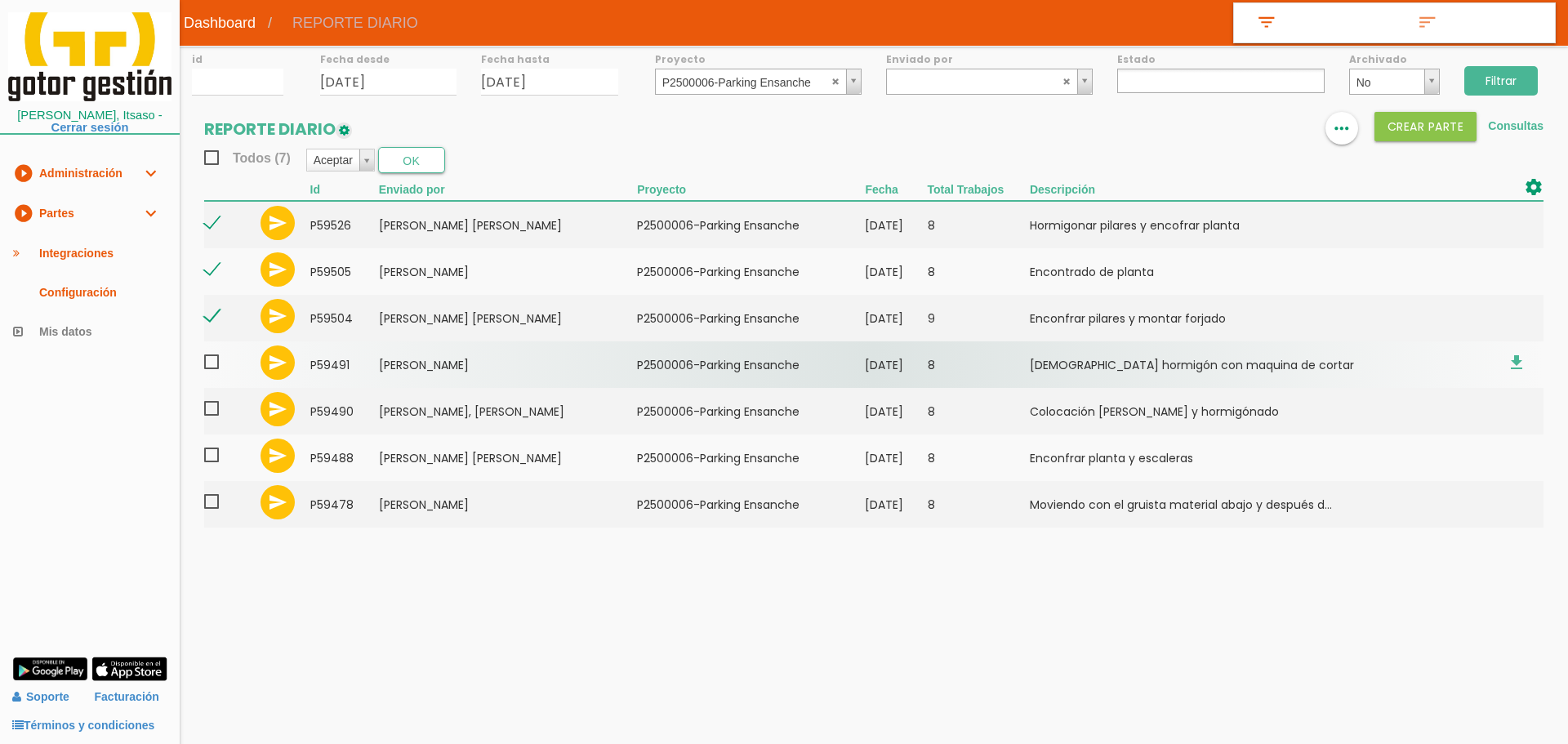
click at [210, 362] on span at bounding box center [218, 362] width 29 height 21
click at [0, 0] on input "checkbox" at bounding box center [0, 0] width 0 height 0
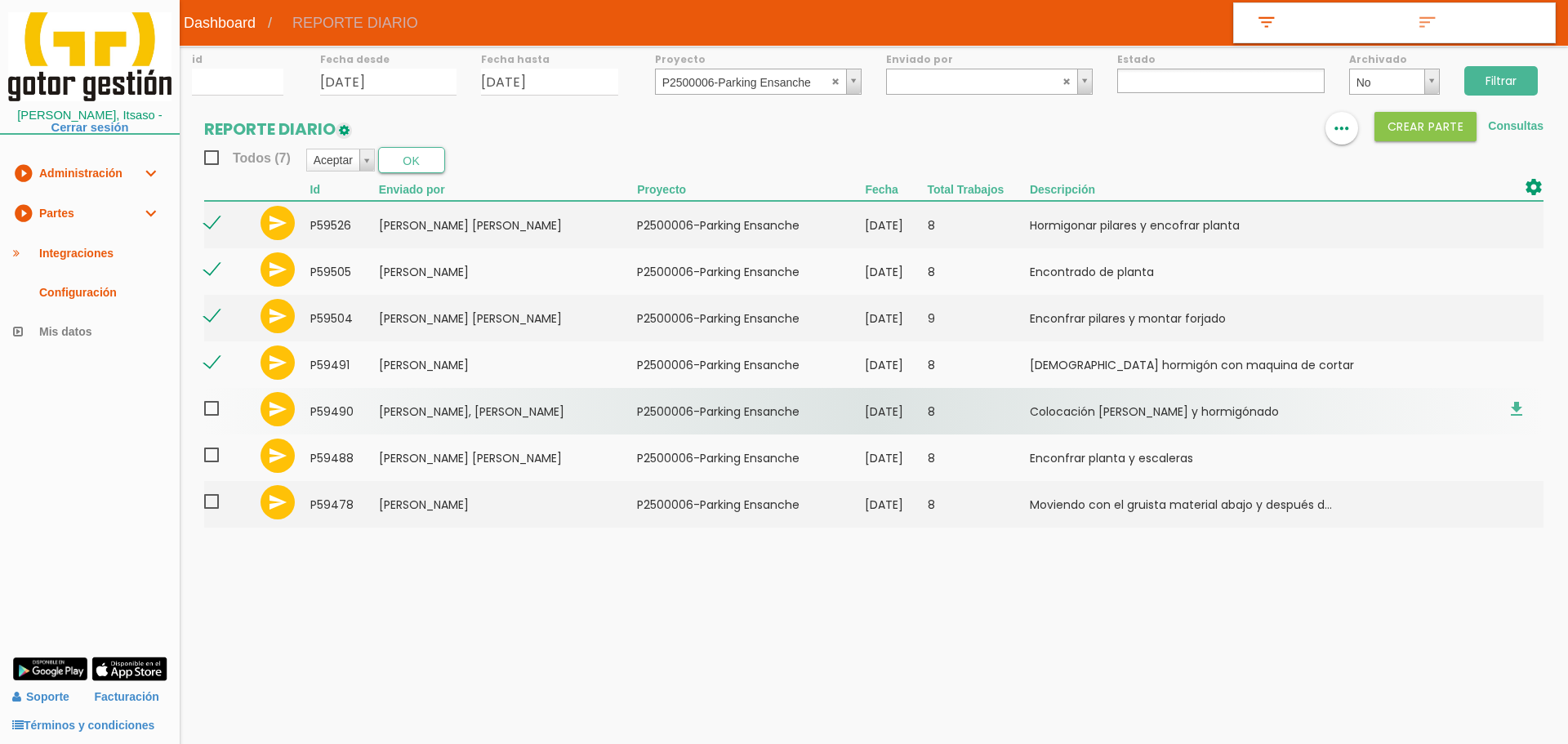
click at [213, 410] on span at bounding box center [218, 409] width 29 height 21
click at [0, 0] on input "checkbox" at bounding box center [0, 0] width 0 height 0
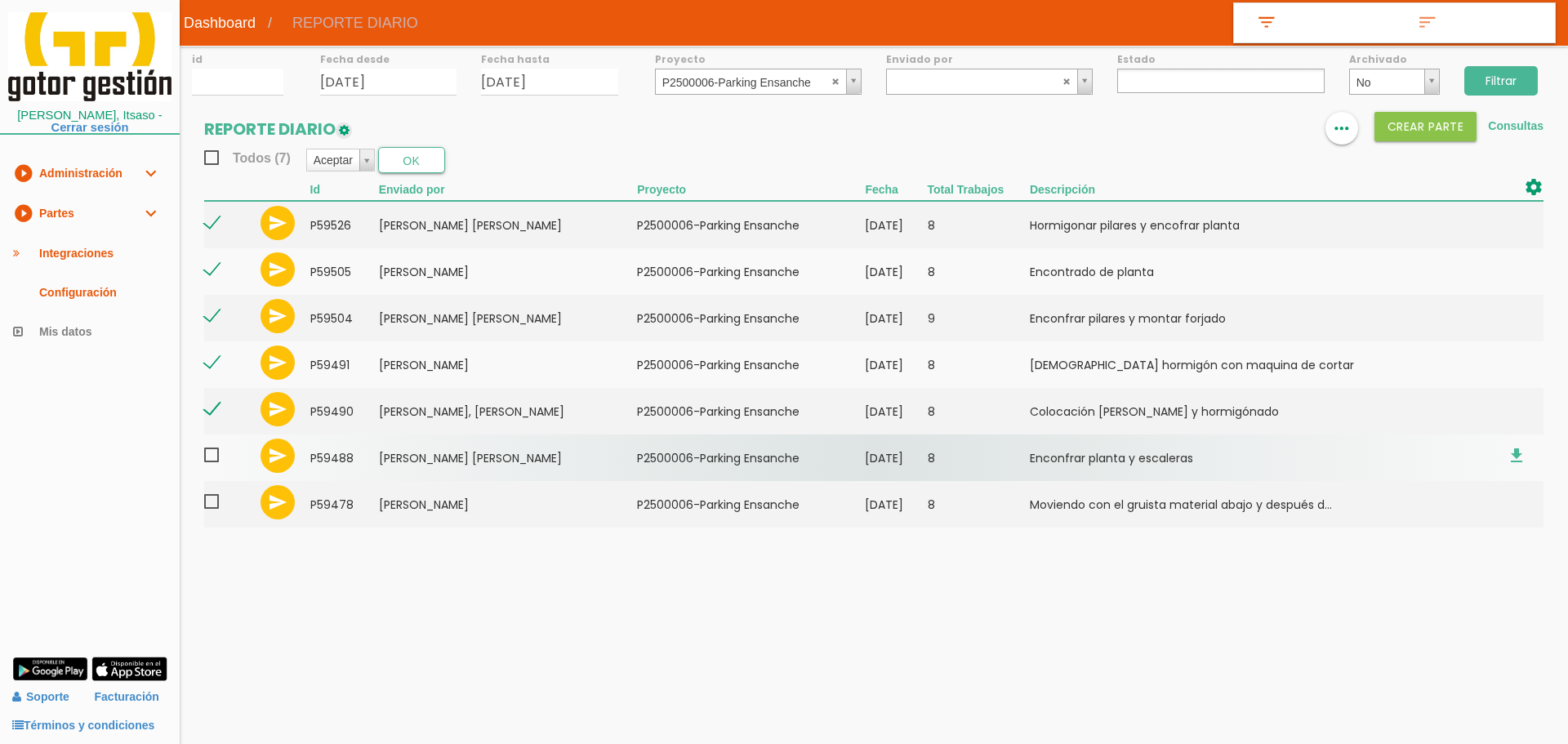
drag, startPoint x: 215, startPoint y: 456, endPoint x: 215, endPoint y: 476, distance: 20.0
click at [215, 458] on span at bounding box center [218, 456] width 29 height 21
click at [0, 0] on input "checkbox" at bounding box center [0, 0] width 0 height 0
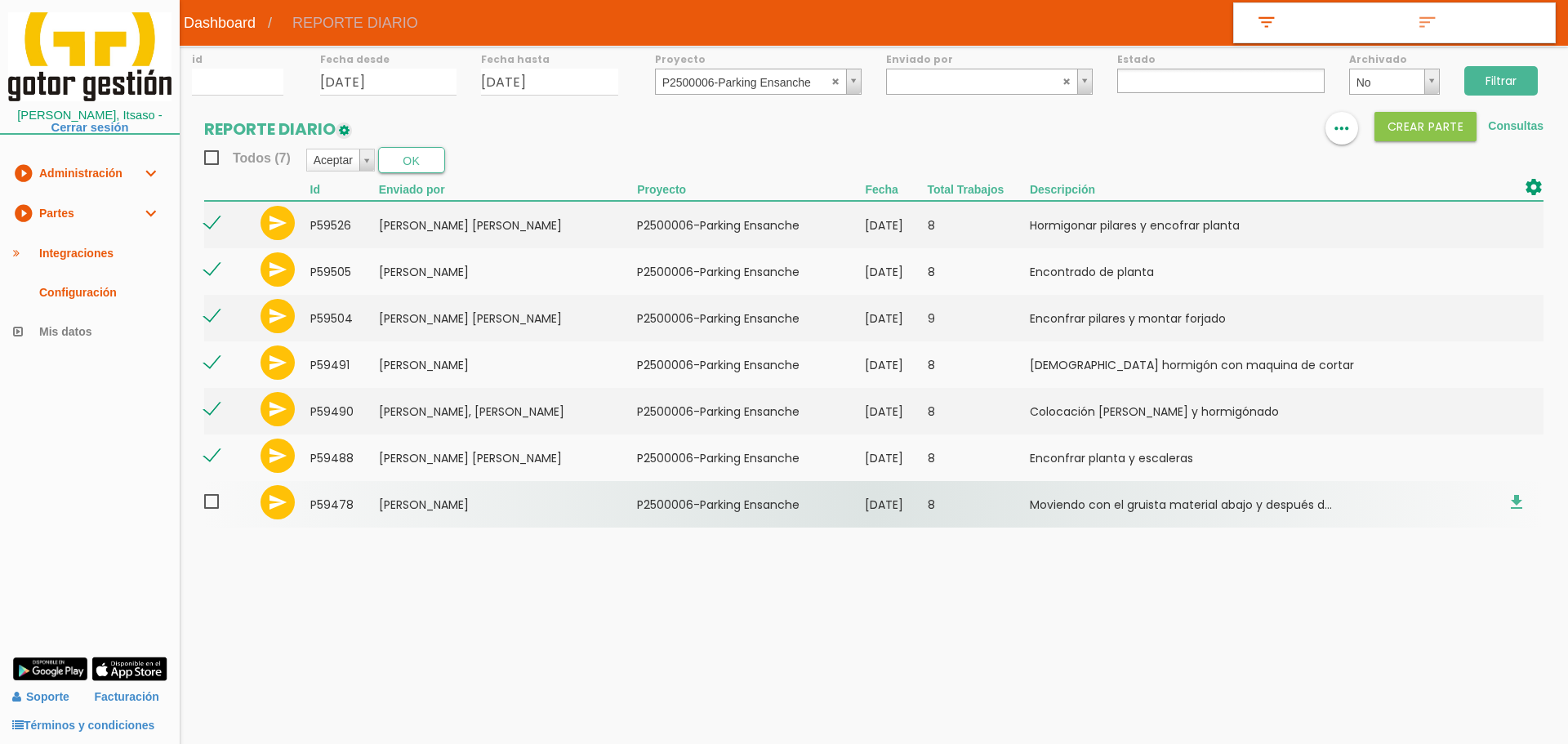
click at [215, 508] on span at bounding box center [218, 503] width 29 height 21
click at [0, 0] on input "checkbox" at bounding box center [0, 0] width 0 height 0
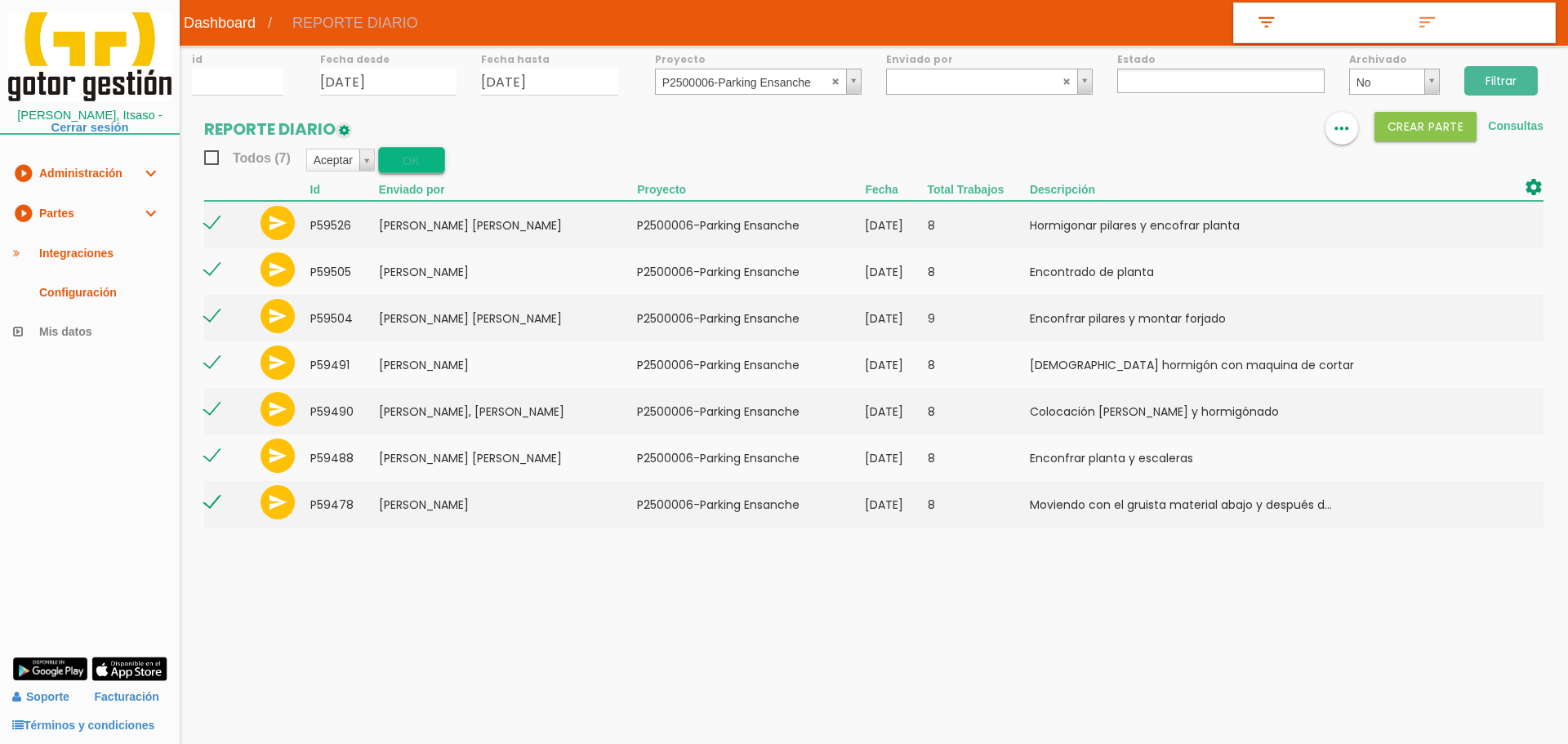
click at [393, 168] on button "OK" at bounding box center [412, 160] width 67 height 26
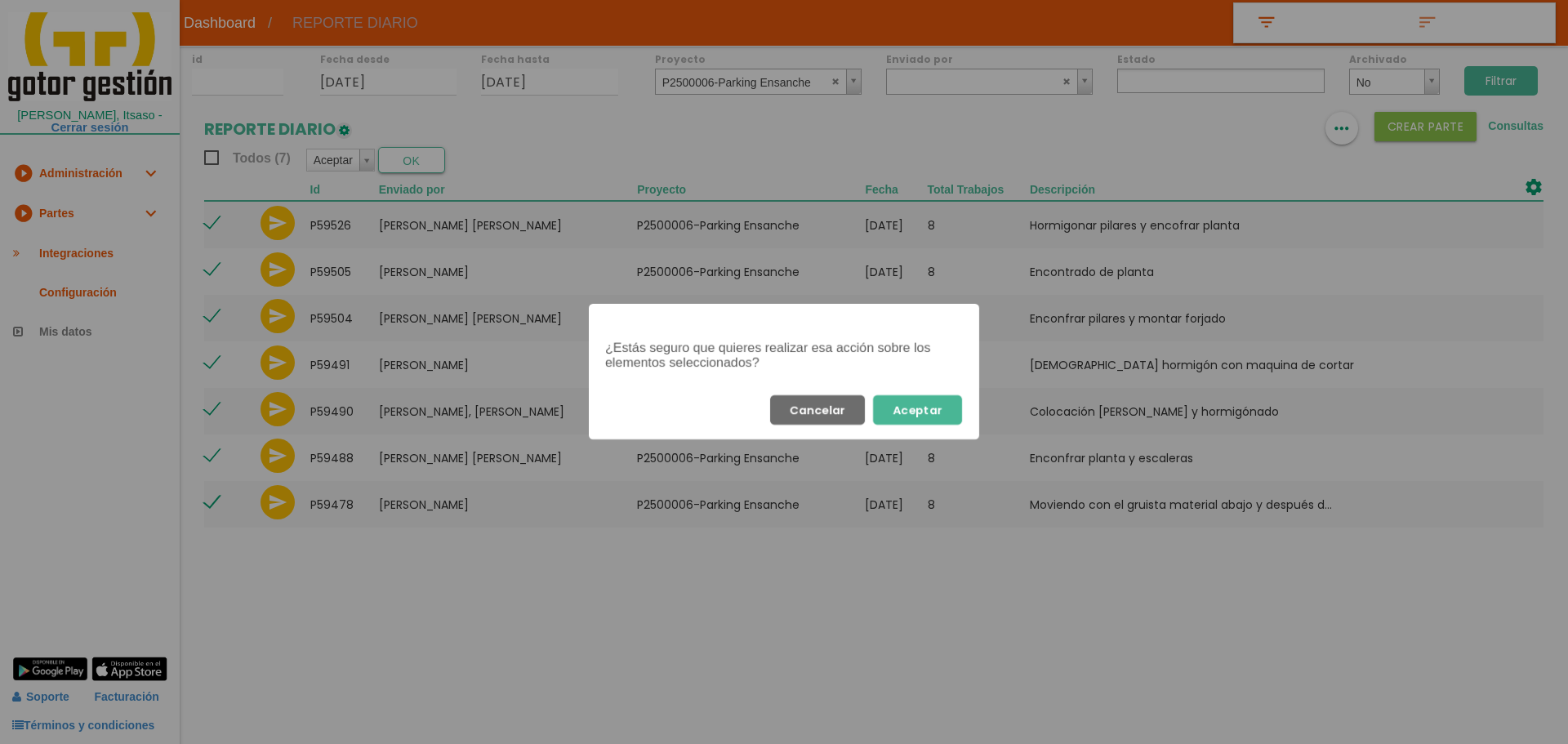
click at [941, 394] on div "Cancelar Aceptar" at bounding box center [783, 410] width 390 height 59
click at [908, 420] on button "Aceptar" at bounding box center [917, 410] width 89 height 29
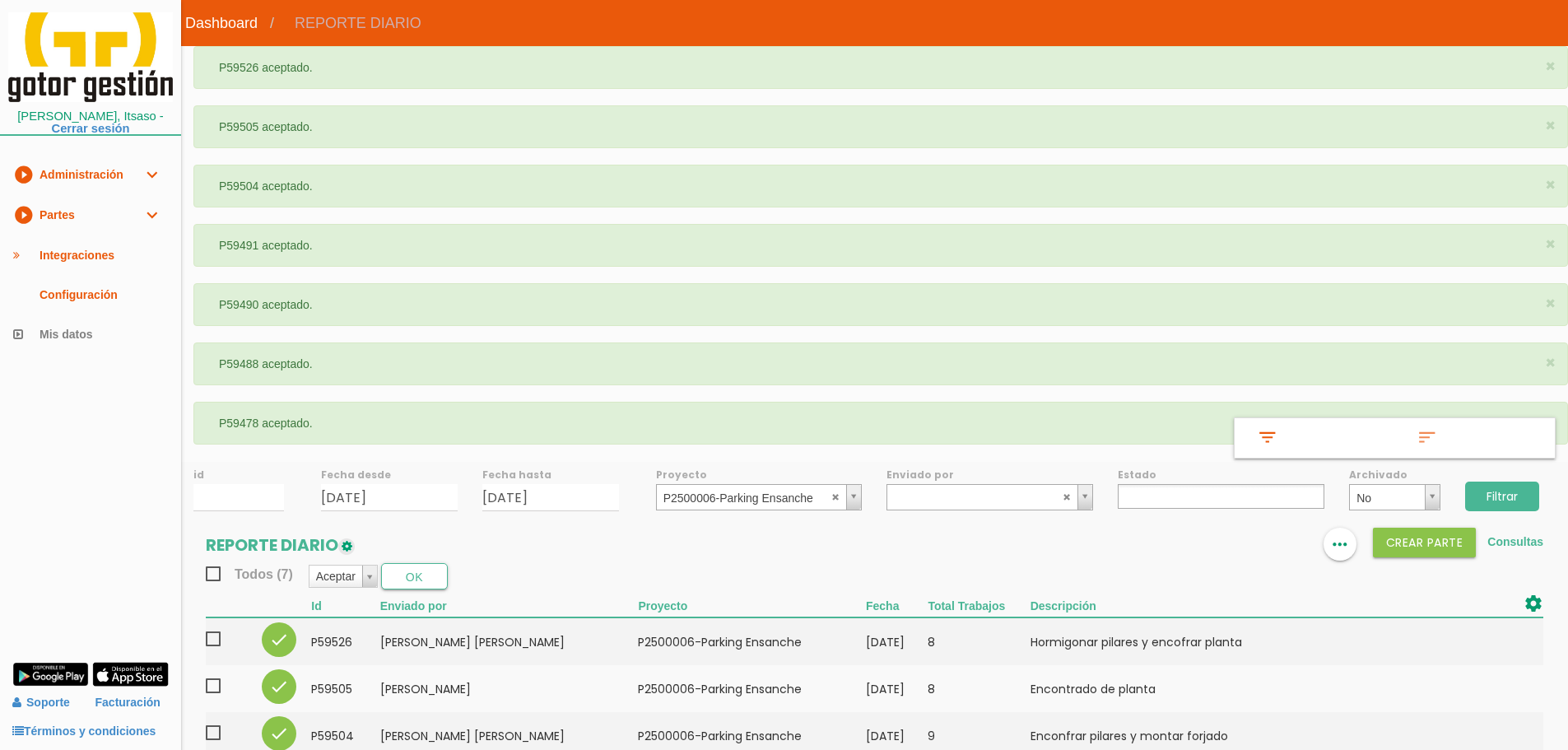
select select
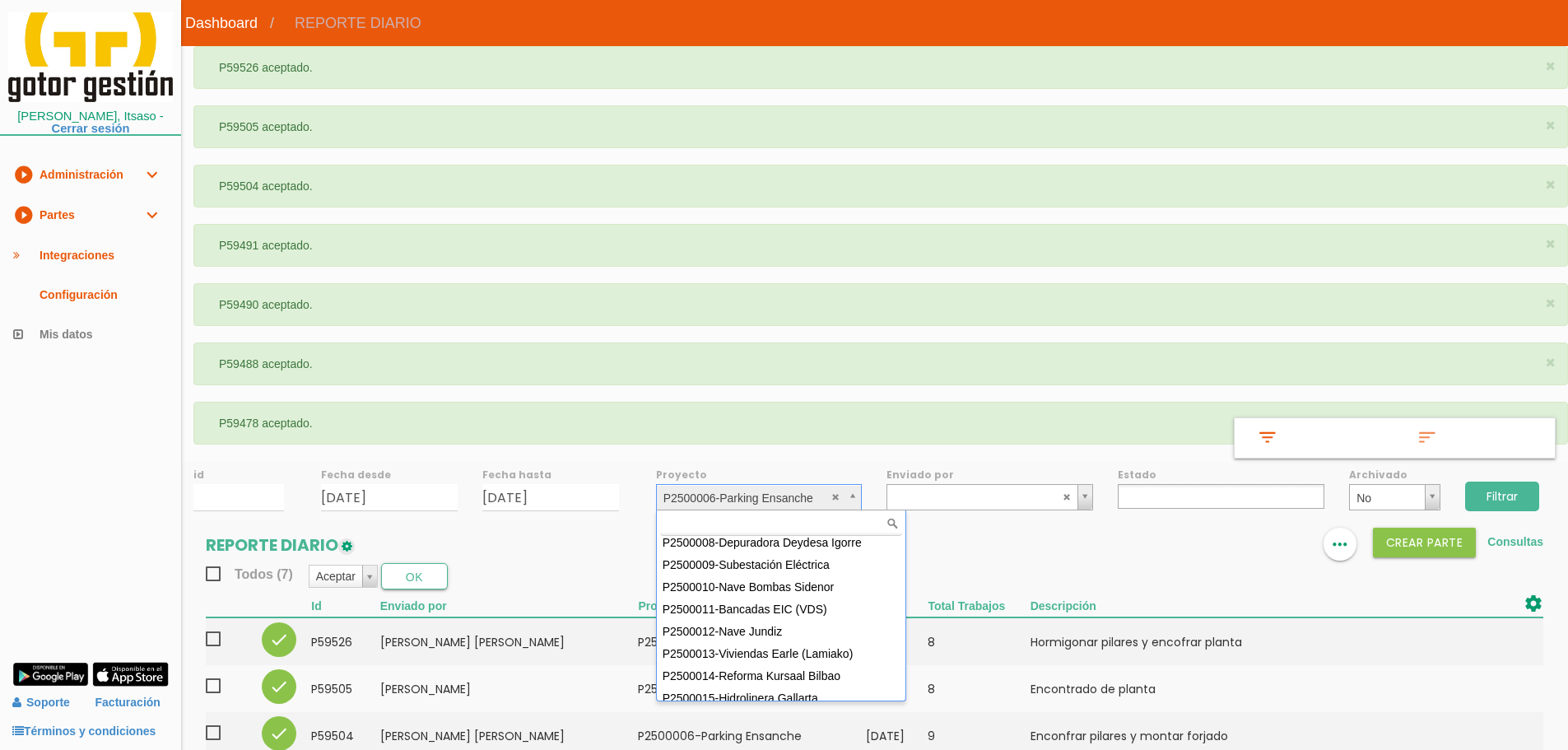
scroll to position [165, 0]
select select "93"
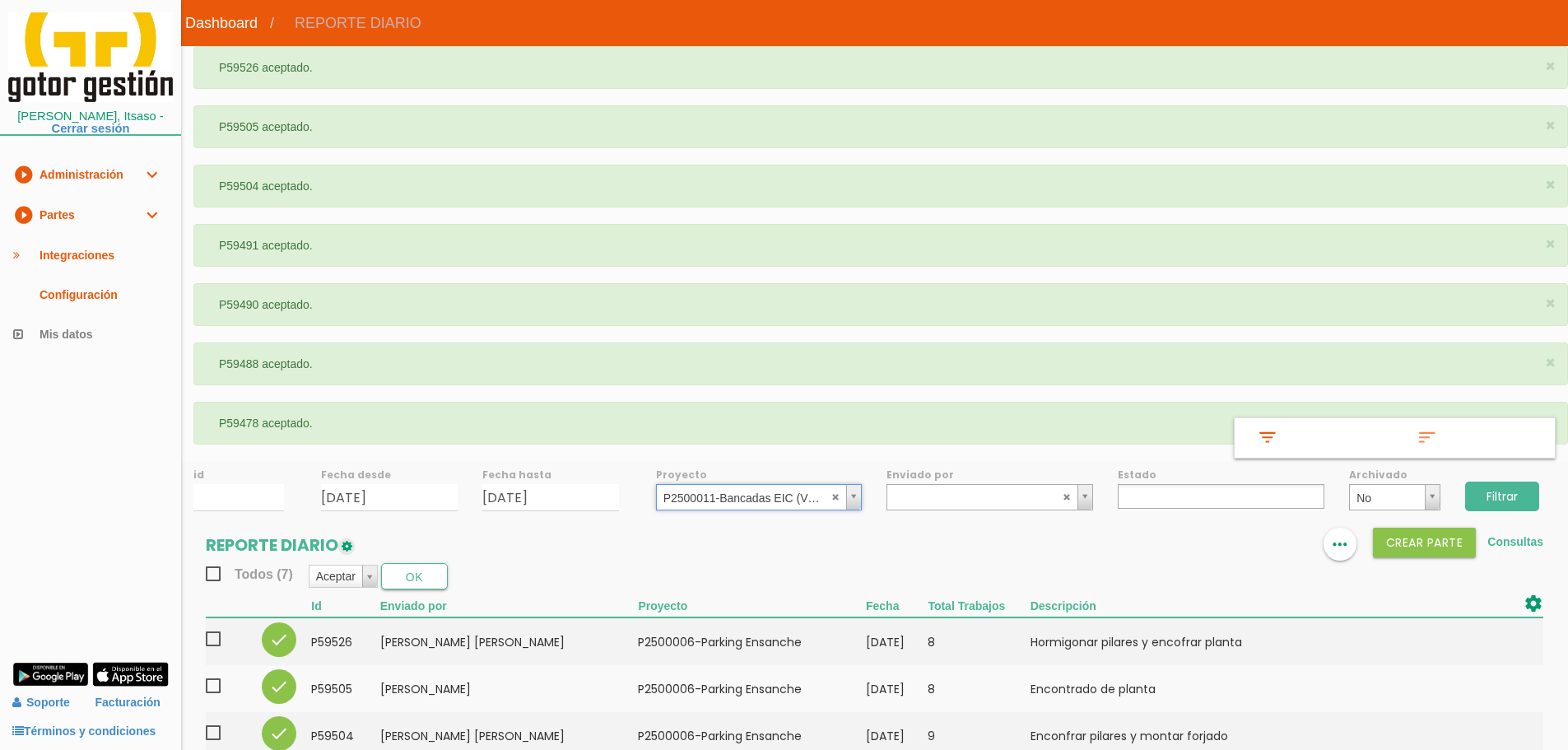
click at [1497, 492] on input "Filtrar" at bounding box center [1502, 496] width 74 height 29
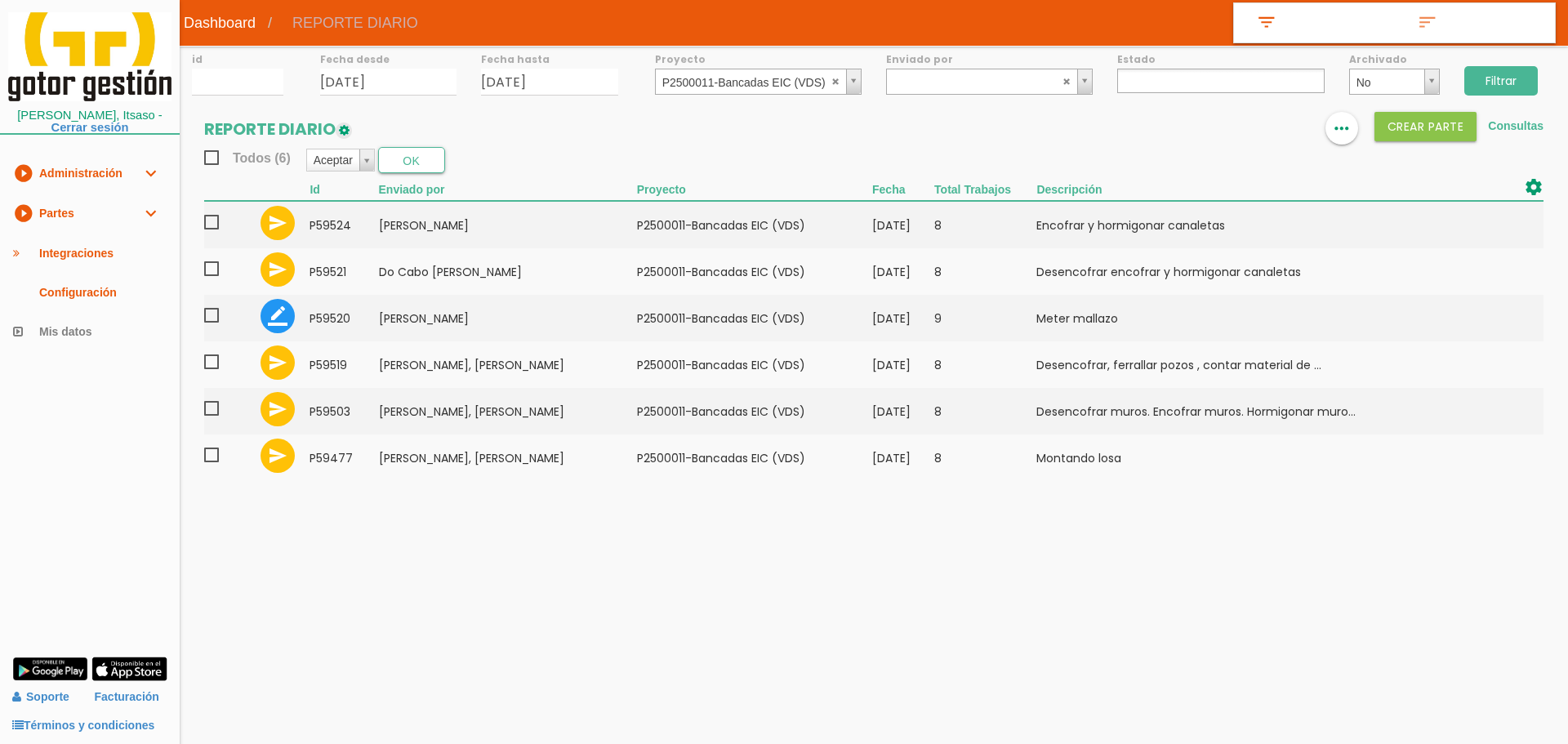
select select
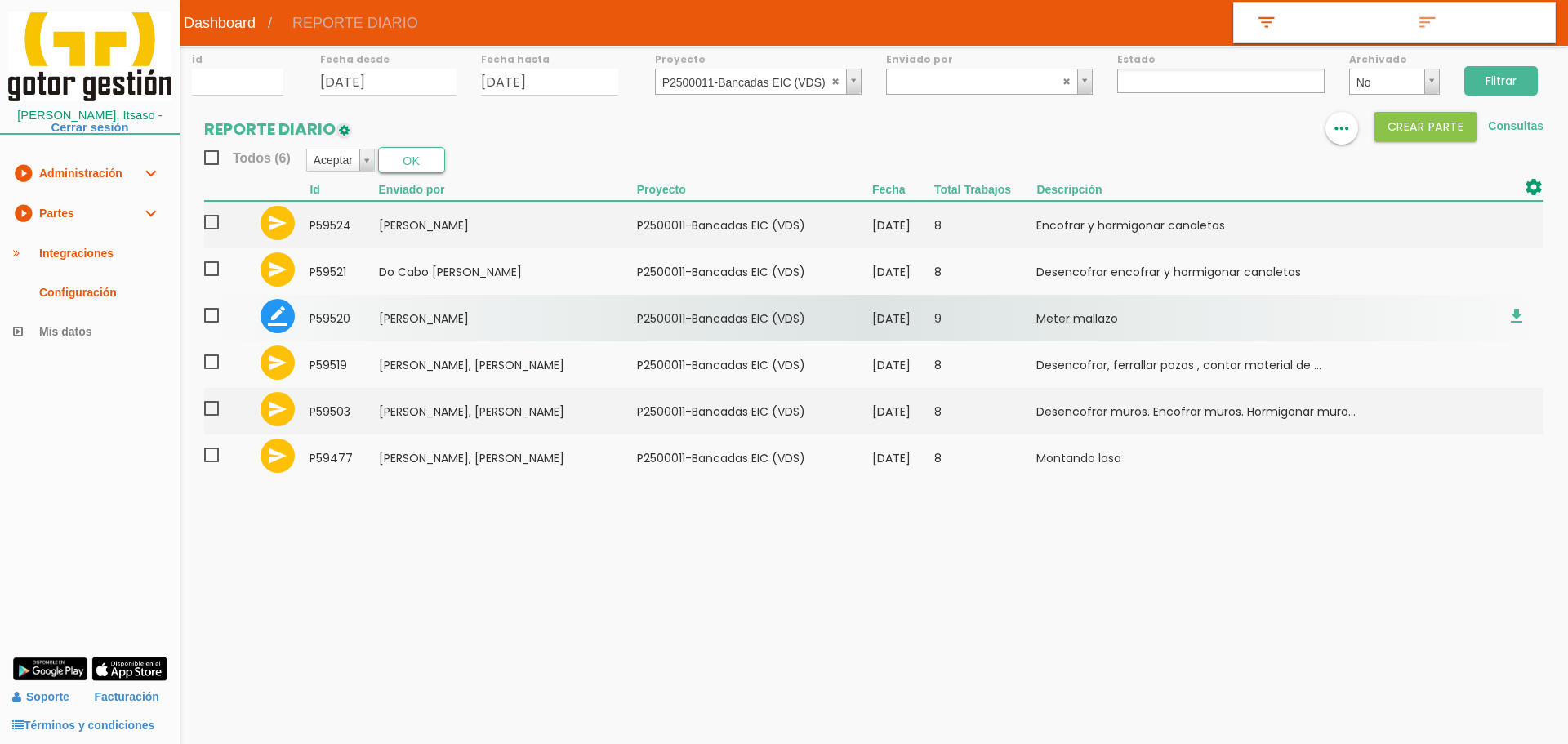
click at [421, 302] on td "[PERSON_NAME]" at bounding box center [508, 318] width 258 height 47
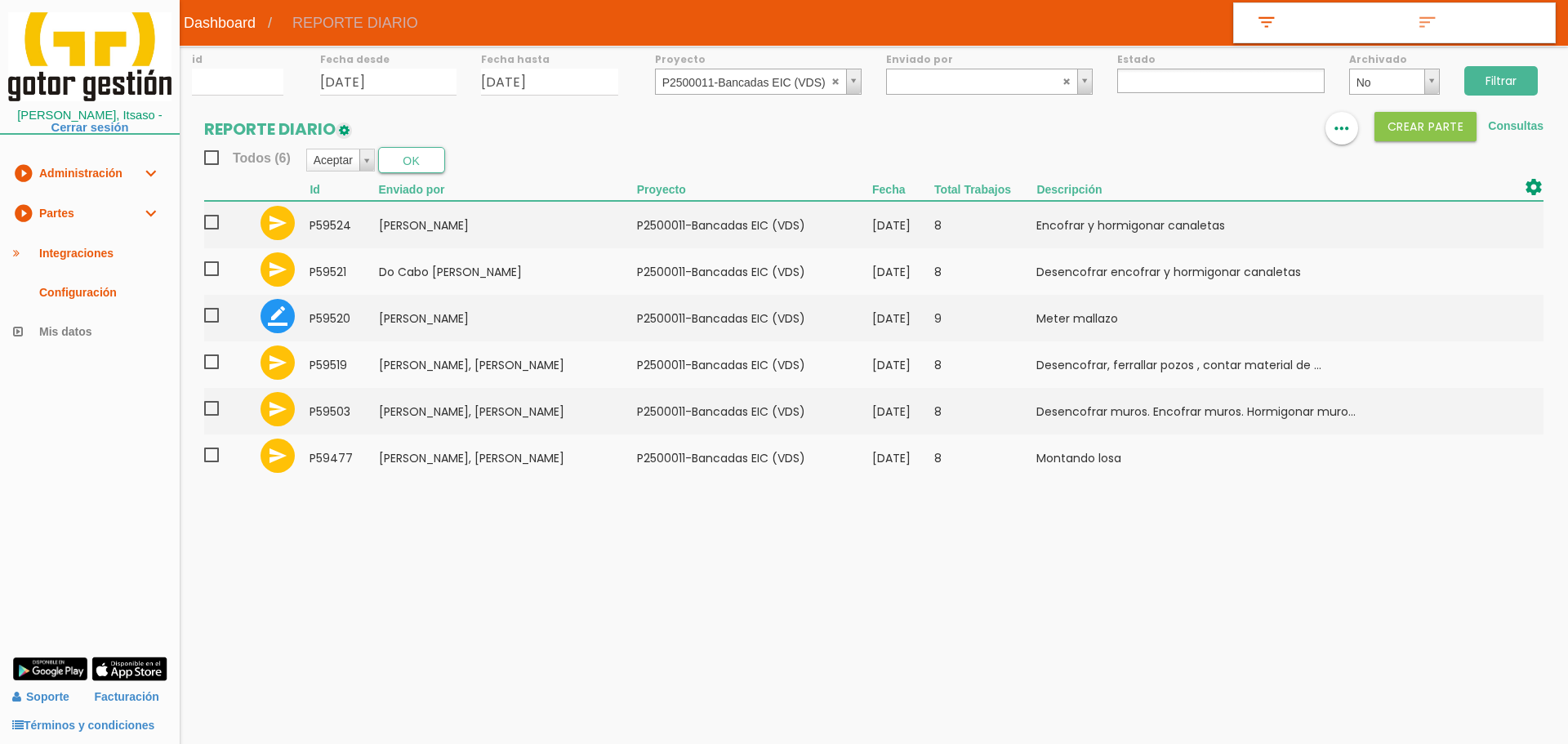
drag, startPoint x: 1507, startPoint y: 80, endPoint x: 1473, endPoint y: 93, distance: 36.4
click at [1507, 80] on input "Filtrar" at bounding box center [1501, 80] width 74 height 29
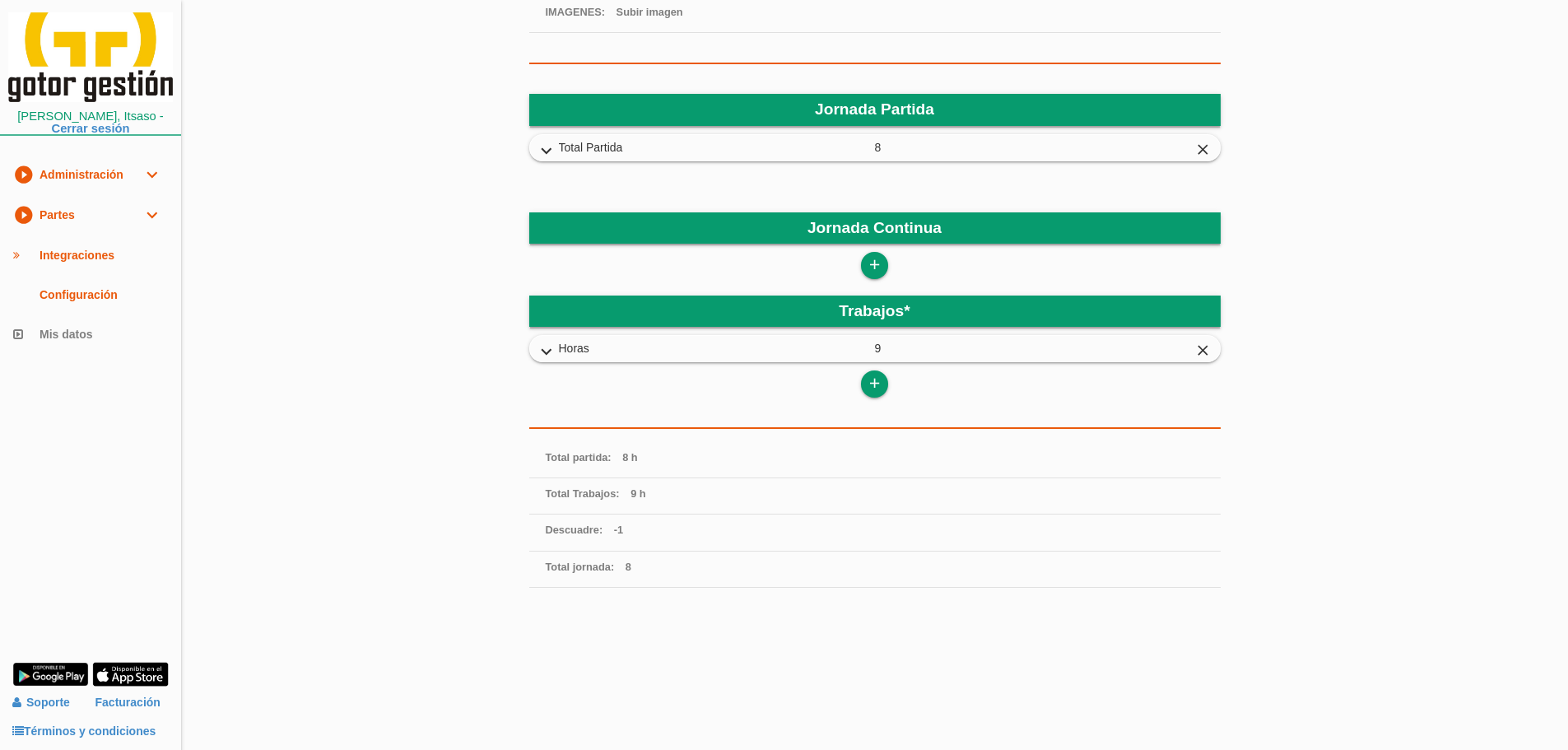
scroll to position [310, 0]
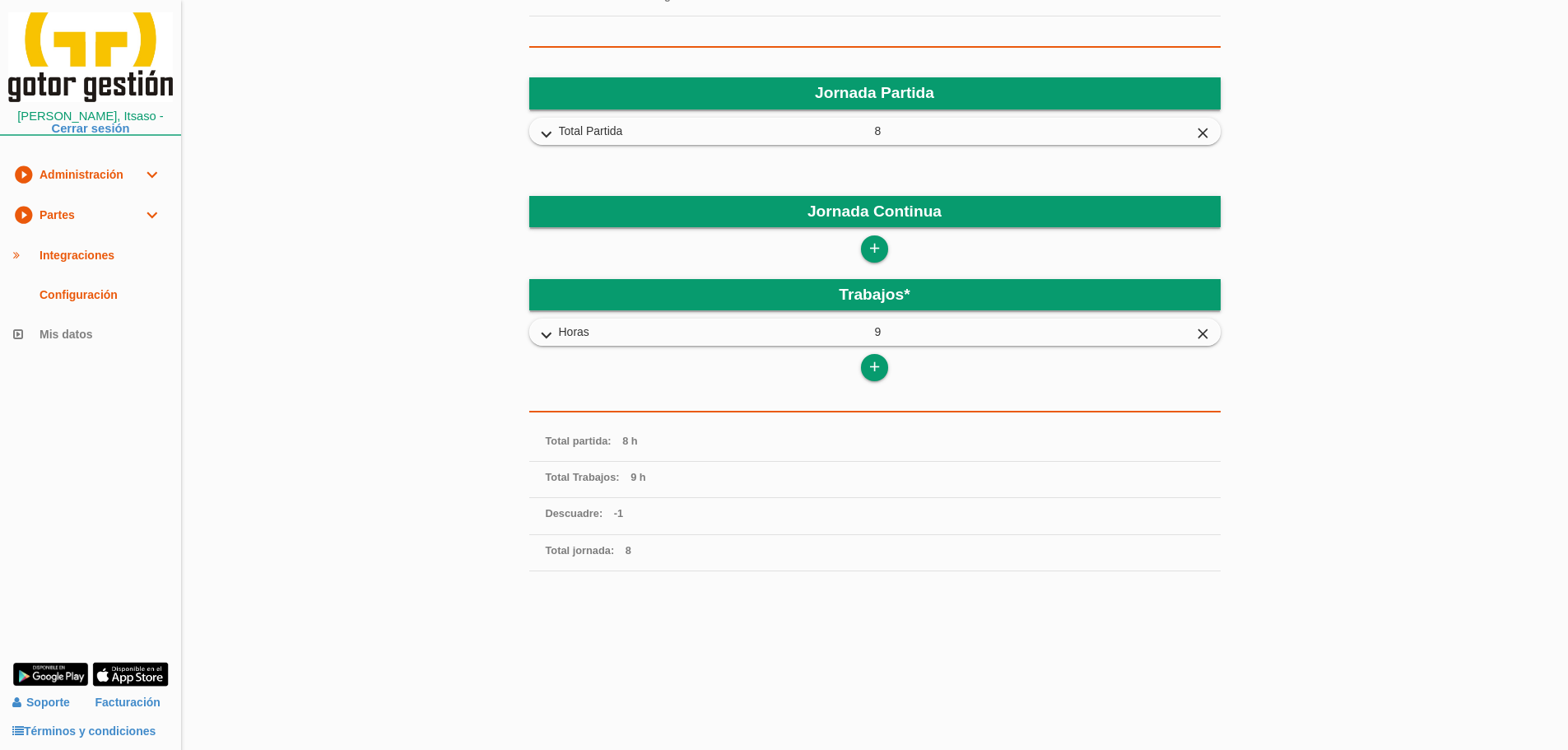
click at [553, 334] on icon "expand_more" at bounding box center [547, 336] width 26 height 22
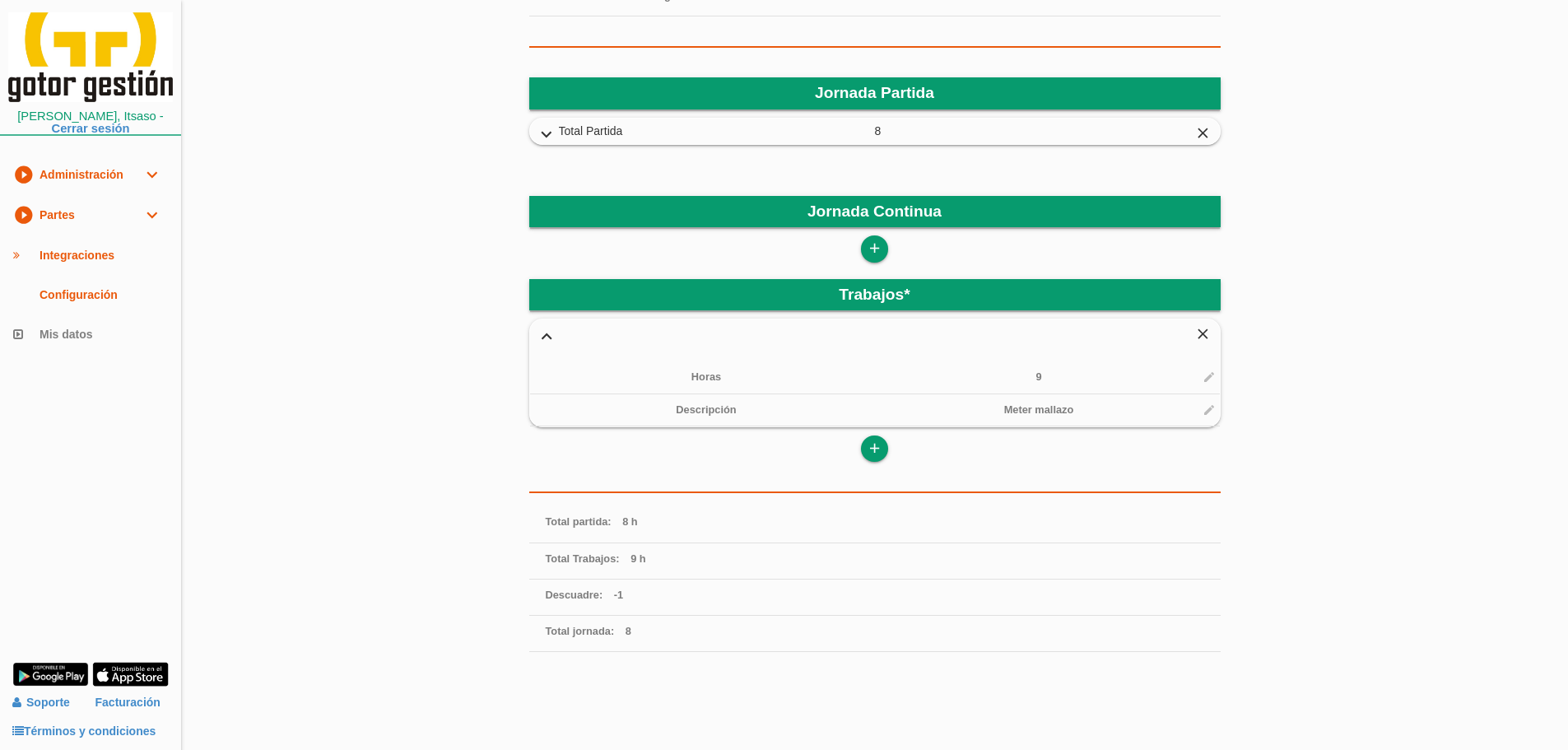
click at [1210, 376] on div "Horas 9 9 176 193436" at bounding box center [875, 376] width 690 height 31
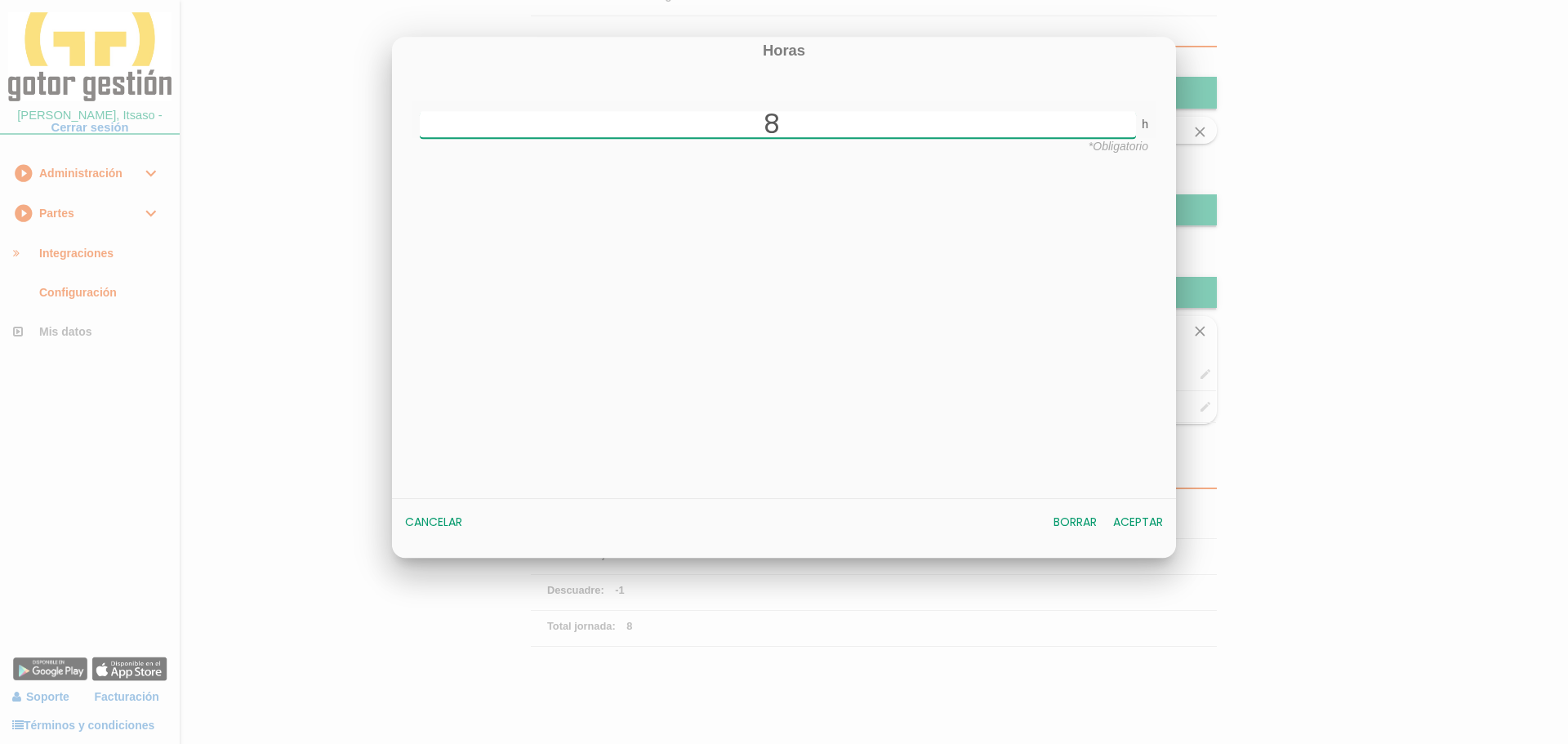
type input "8"
click at [1124, 520] on button "Aceptar" at bounding box center [1138, 522] width 66 height 29
type input "8"
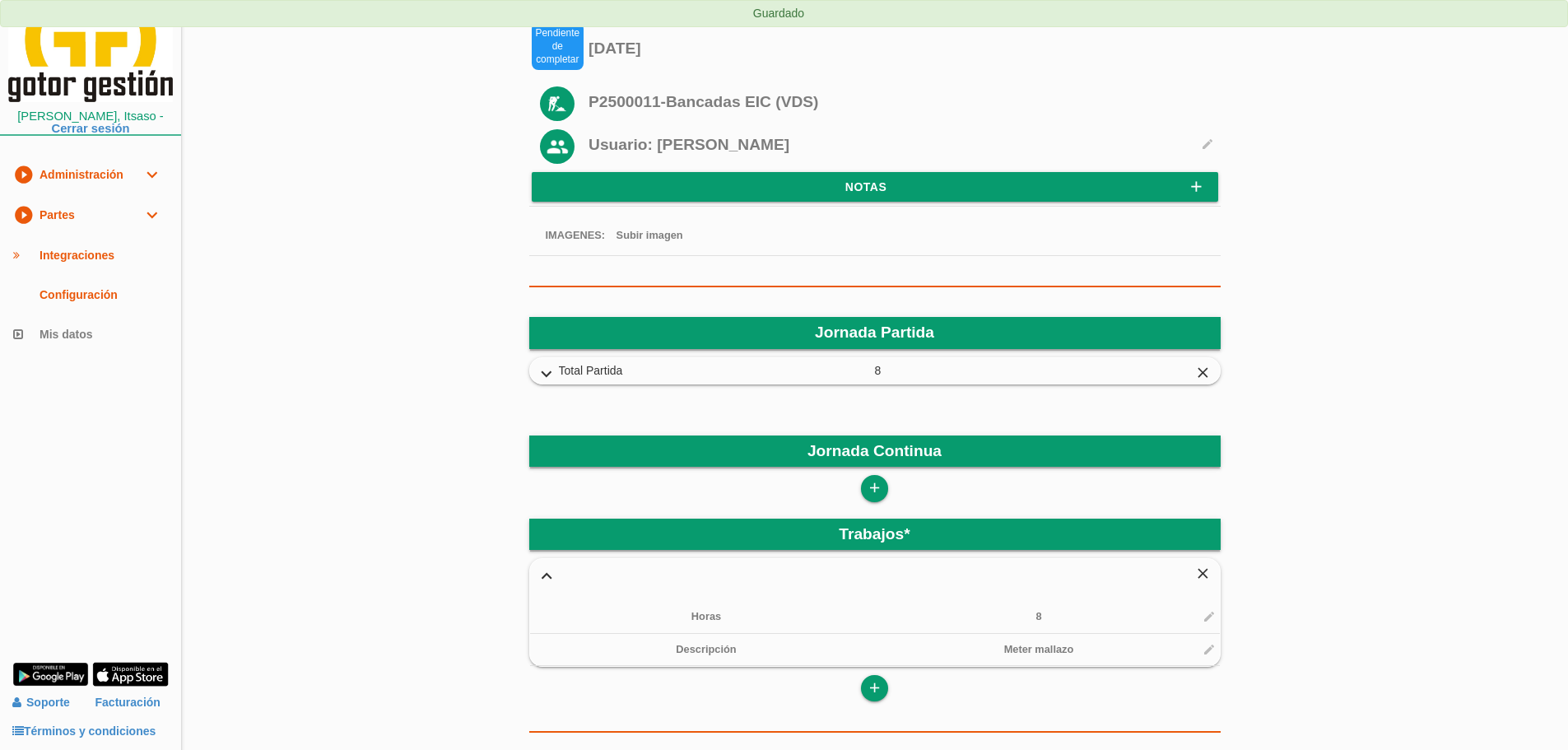
scroll to position [0, 0]
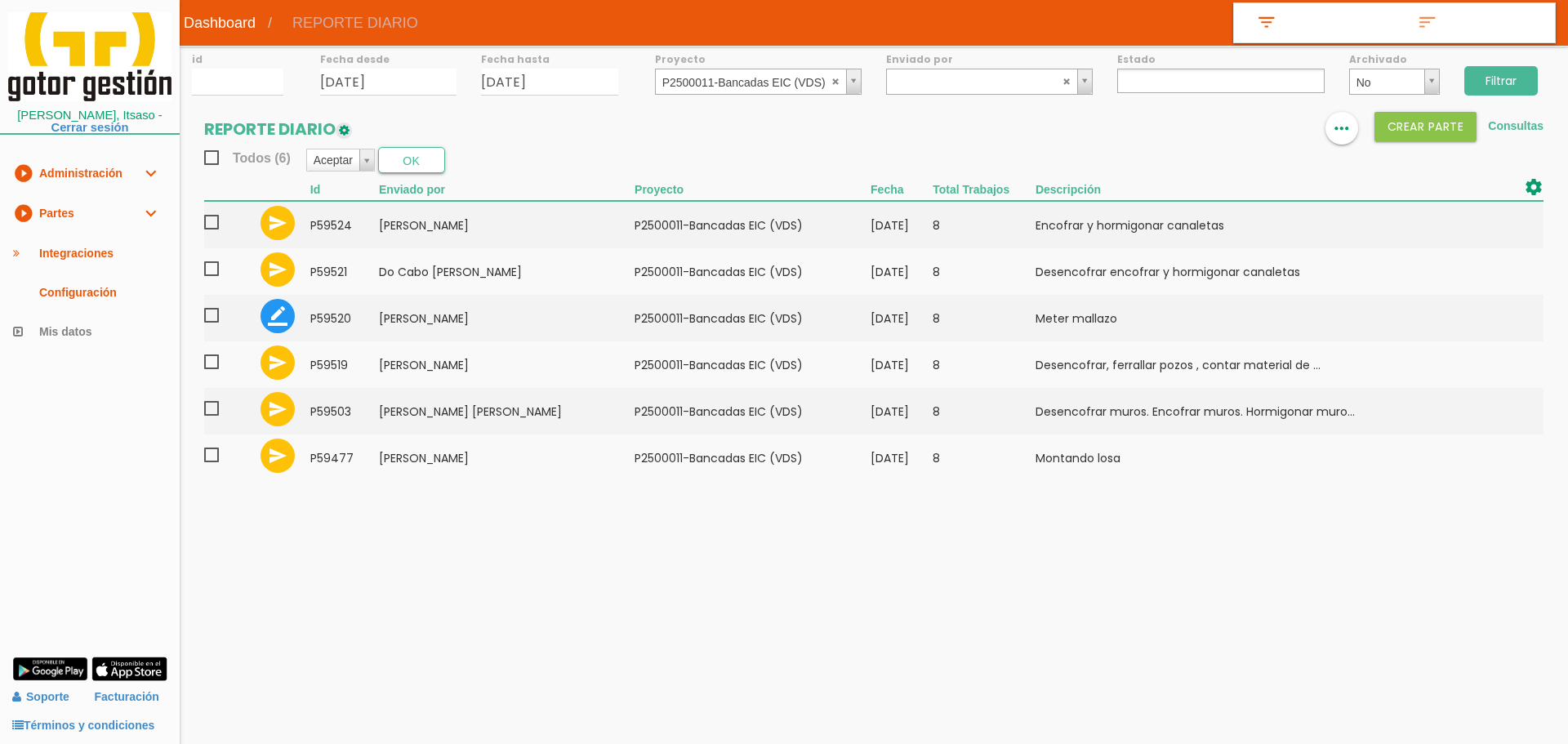
select select
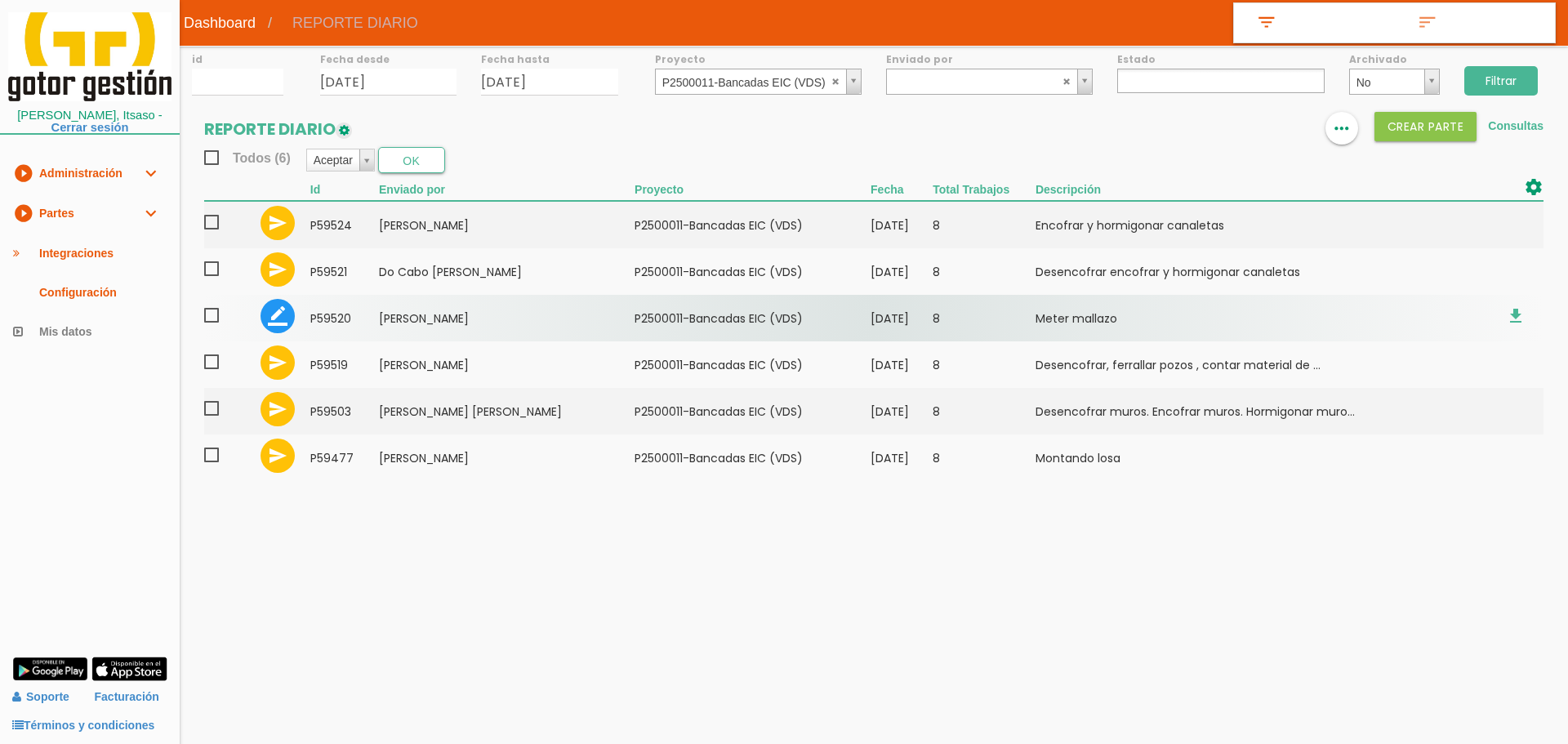
click at [666, 311] on td "﻿P2500011-Bancadas EIC (VDS)" at bounding box center [752, 318] width 236 height 47
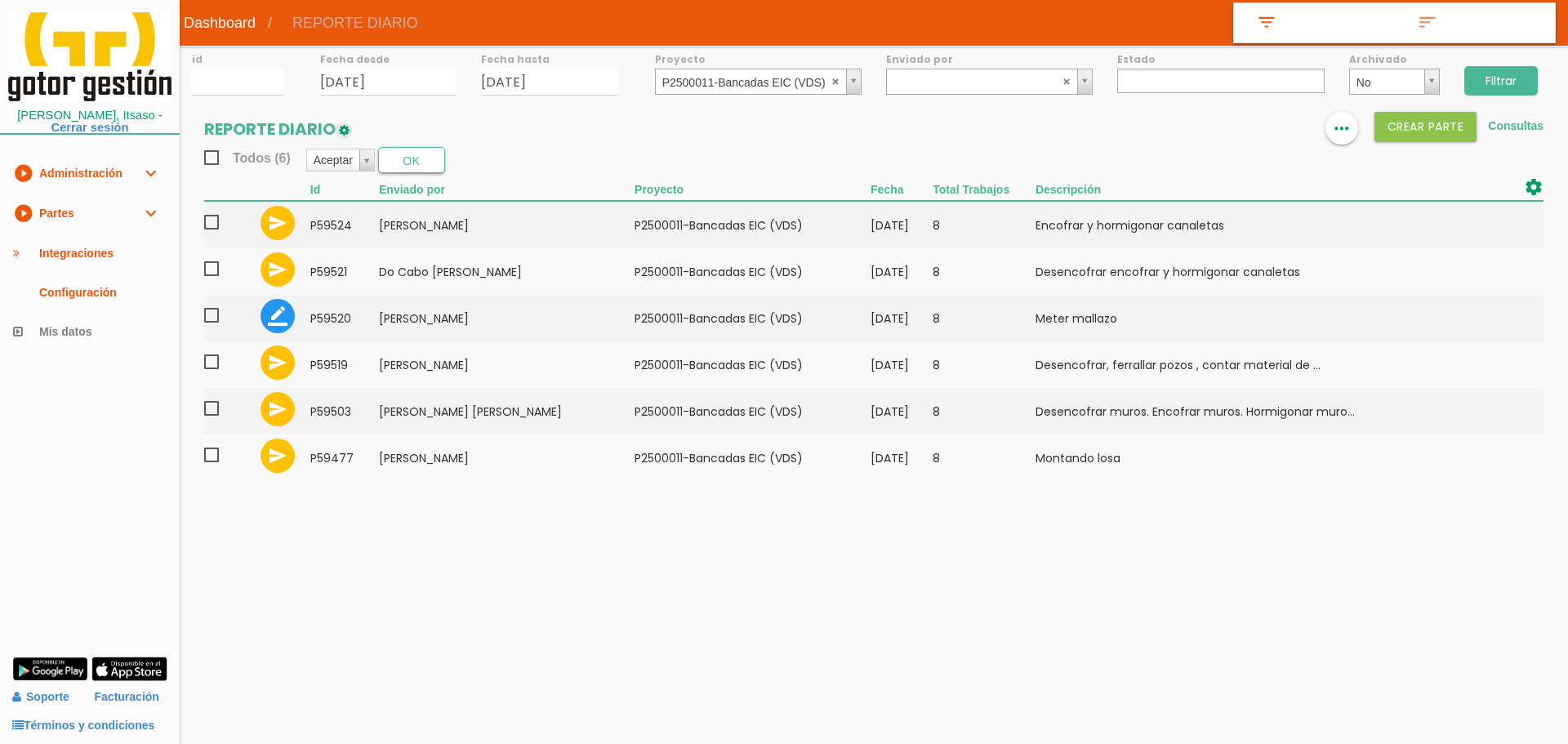
click at [1538, 70] on input "Filtrar" at bounding box center [1501, 80] width 74 height 29
select select
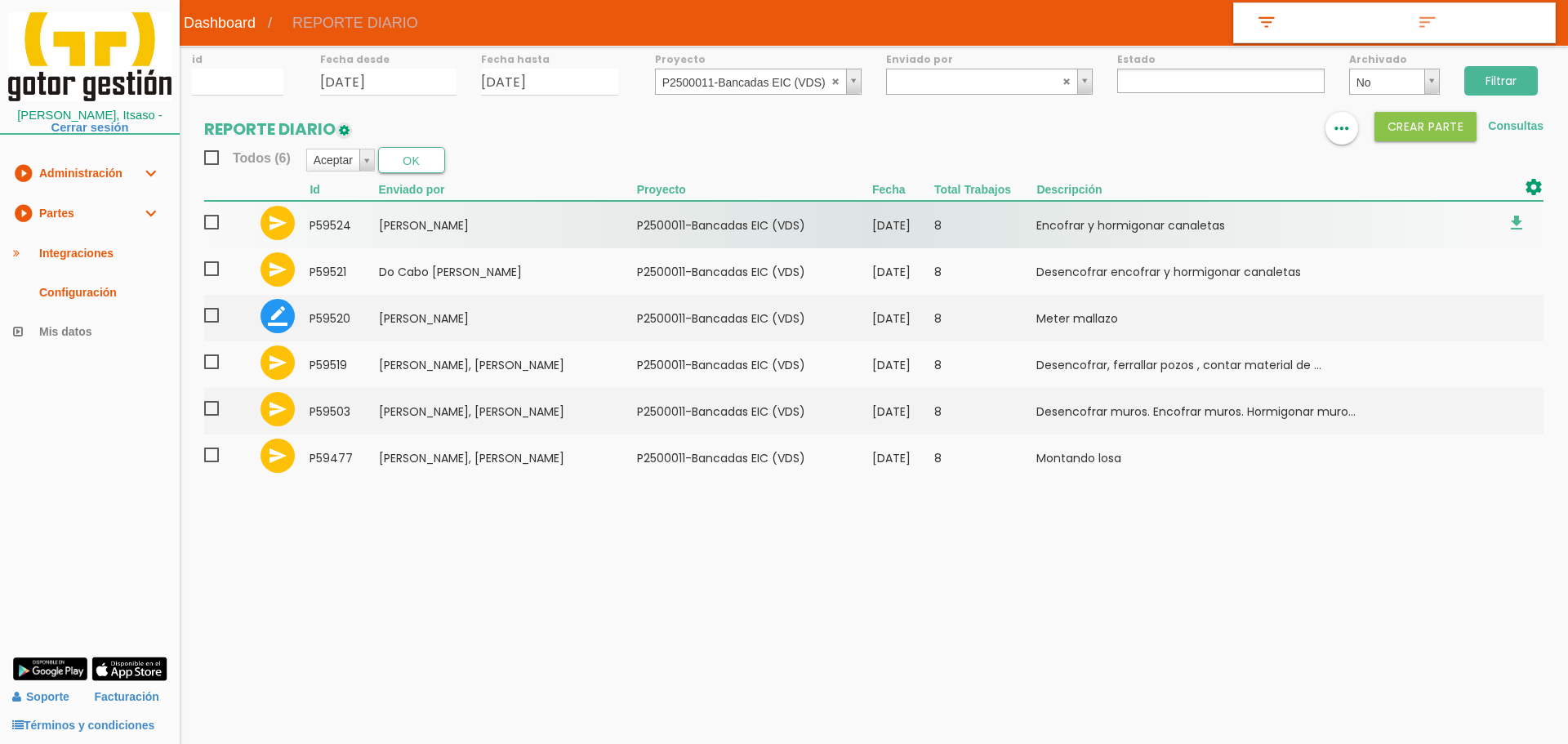
click at [210, 222] on span at bounding box center [218, 223] width 29 height 21
click at [0, 0] on input "checkbox" at bounding box center [0, 0] width 0 height 0
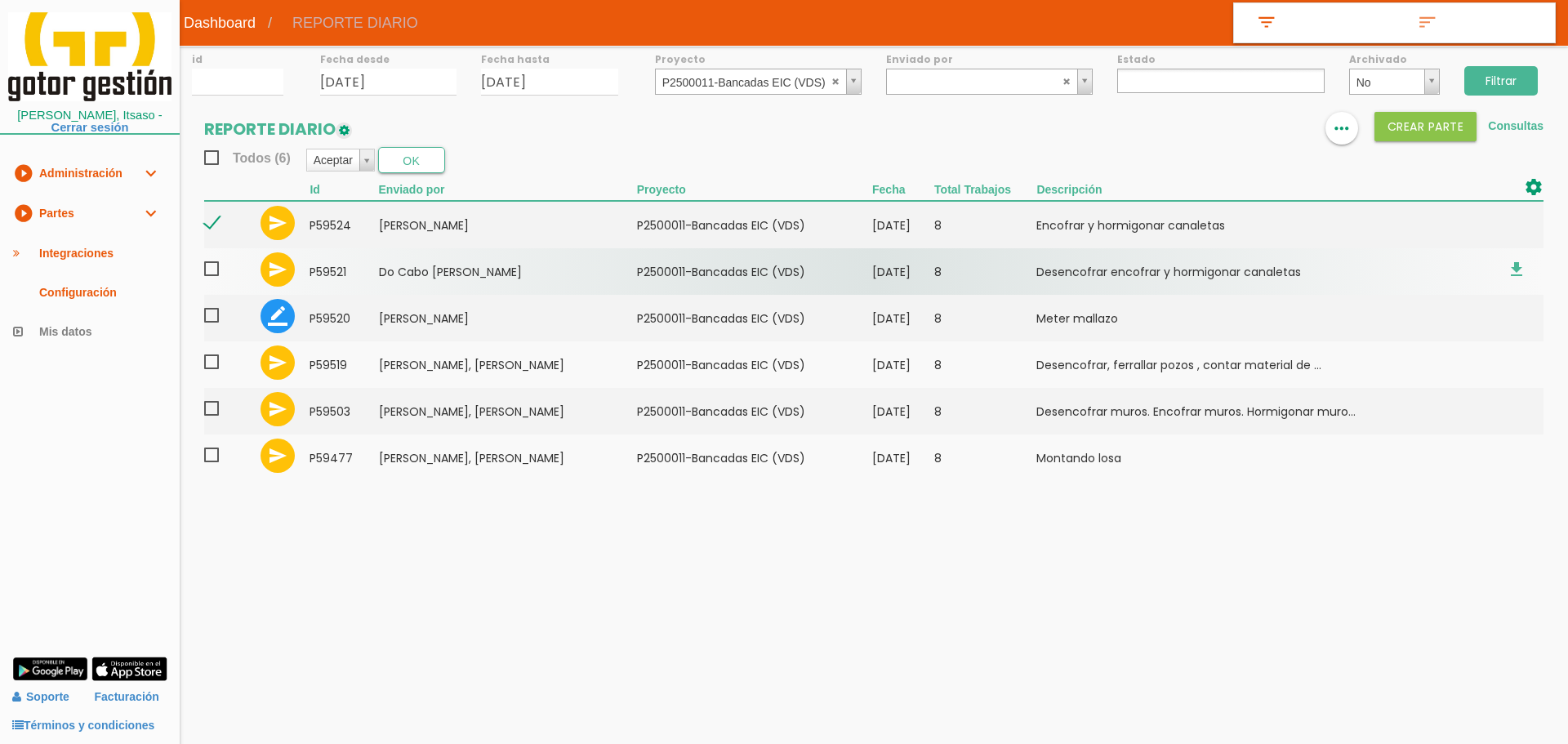
click at [212, 267] on span at bounding box center [218, 270] width 29 height 21
click at [0, 0] on input "checkbox" at bounding box center [0, 0] width 0 height 0
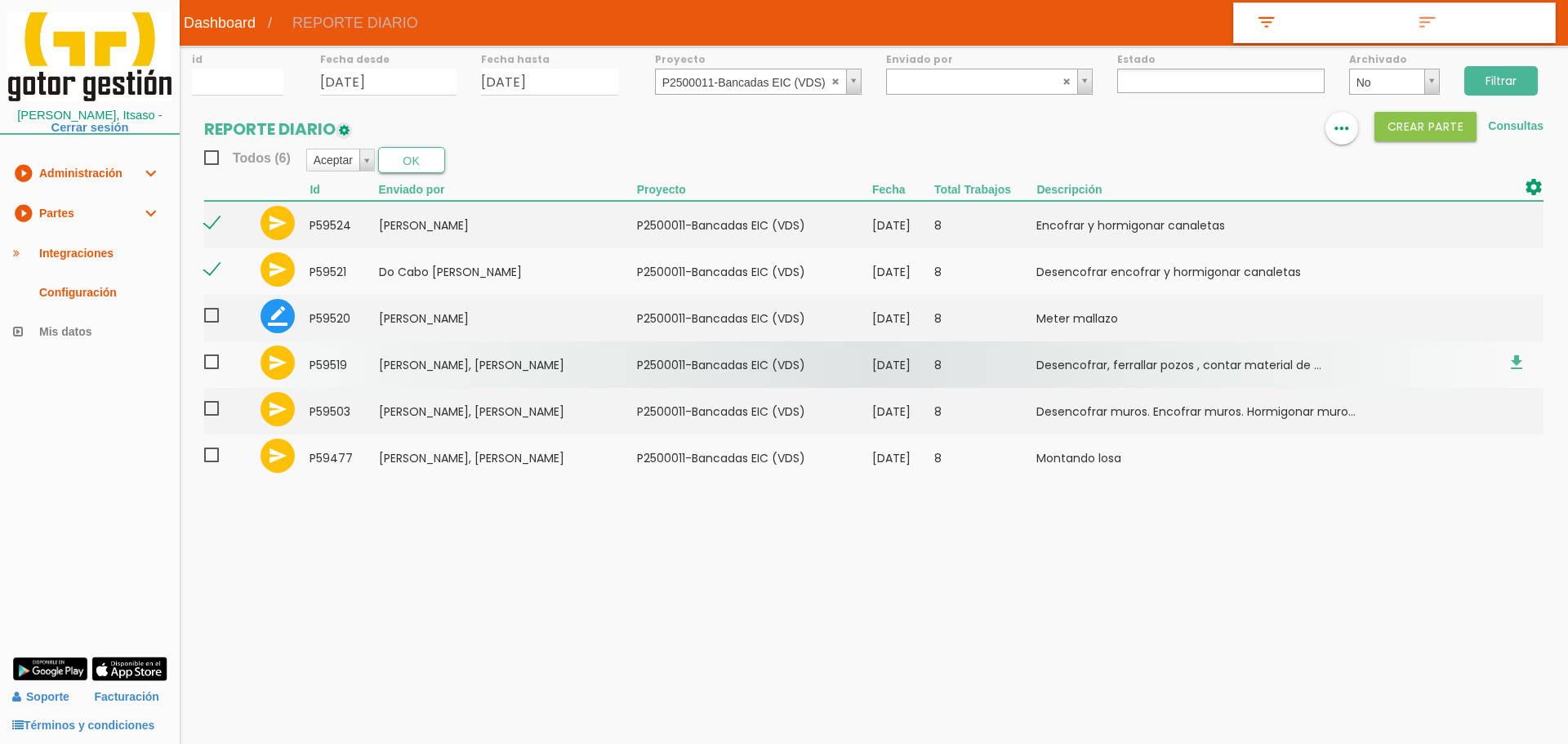
click at [213, 357] on span at bounding box center [218, 362] width 29 height 21
click at [0, 0] on input "checkbox" at bounding box center [0, 0] width 0 height 0
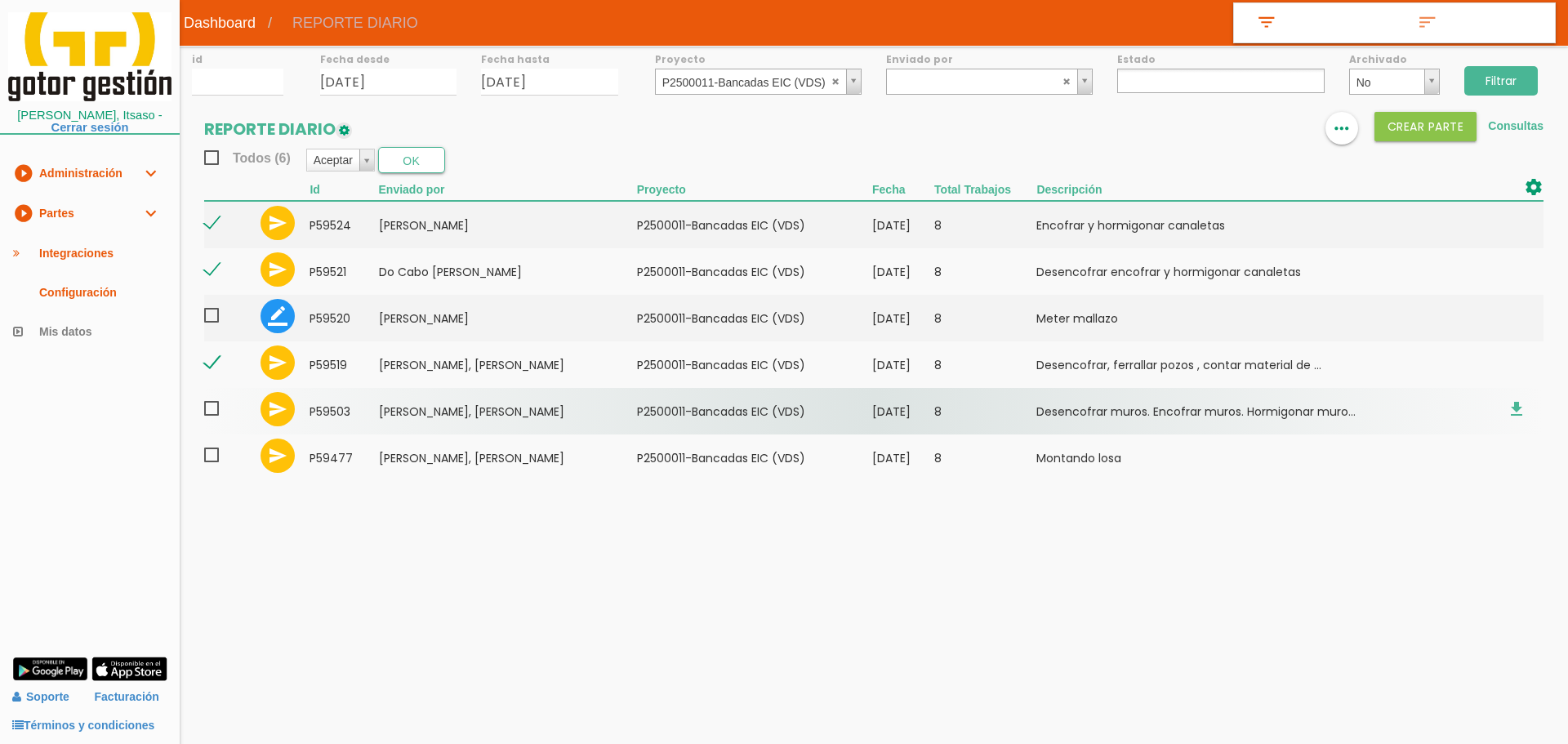
click at [220, 411] on span at bounding box center [218, 409] width 29 height 21
click at [0, 0] on input "checkbox" at bounding box center [0, 0] width 0 height 0
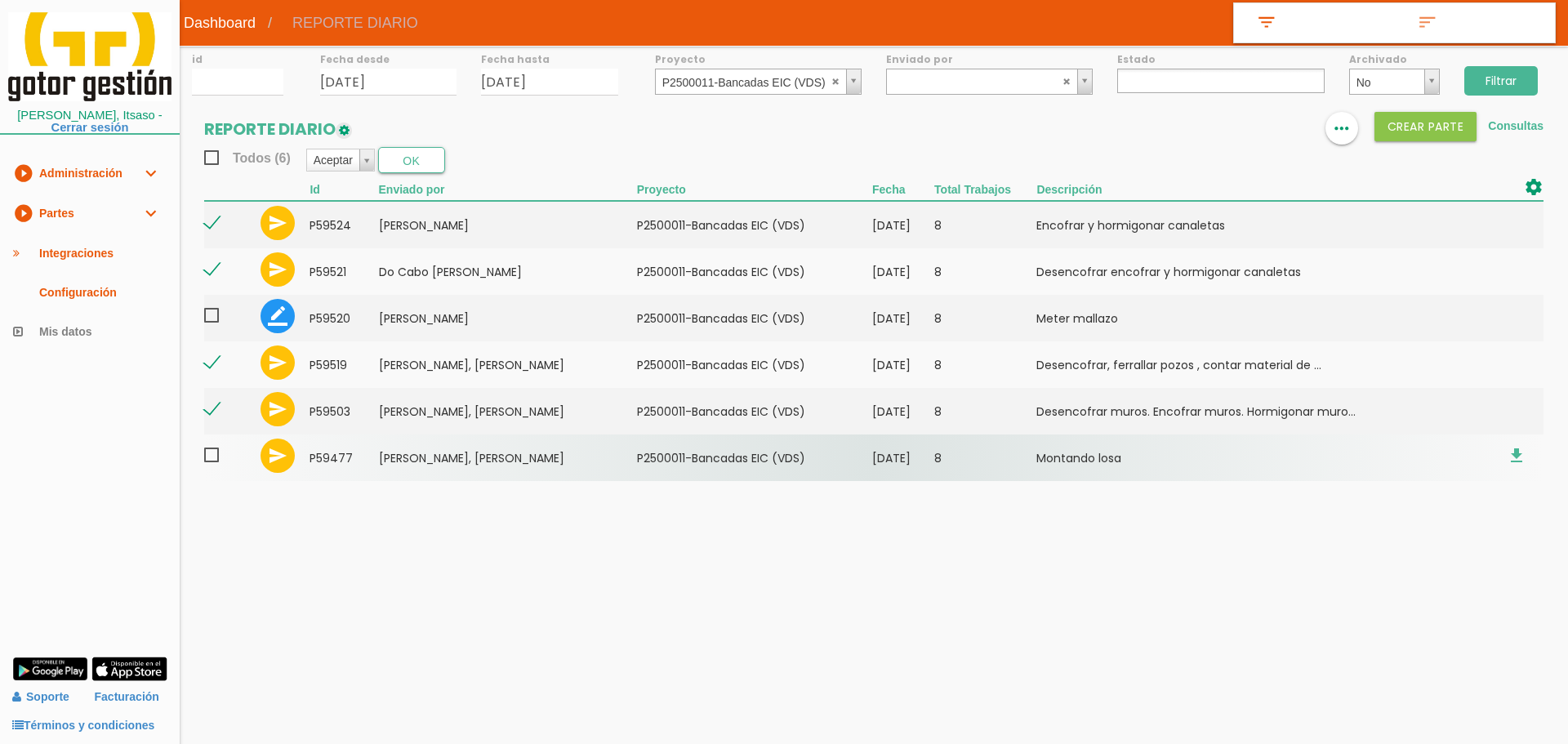
click at [212, 456] on span at bounding box center [218, 456] width 29 height 21
click at [0, 0] on input "checkbox" at bounding box center [0, 0] width 0 height 0
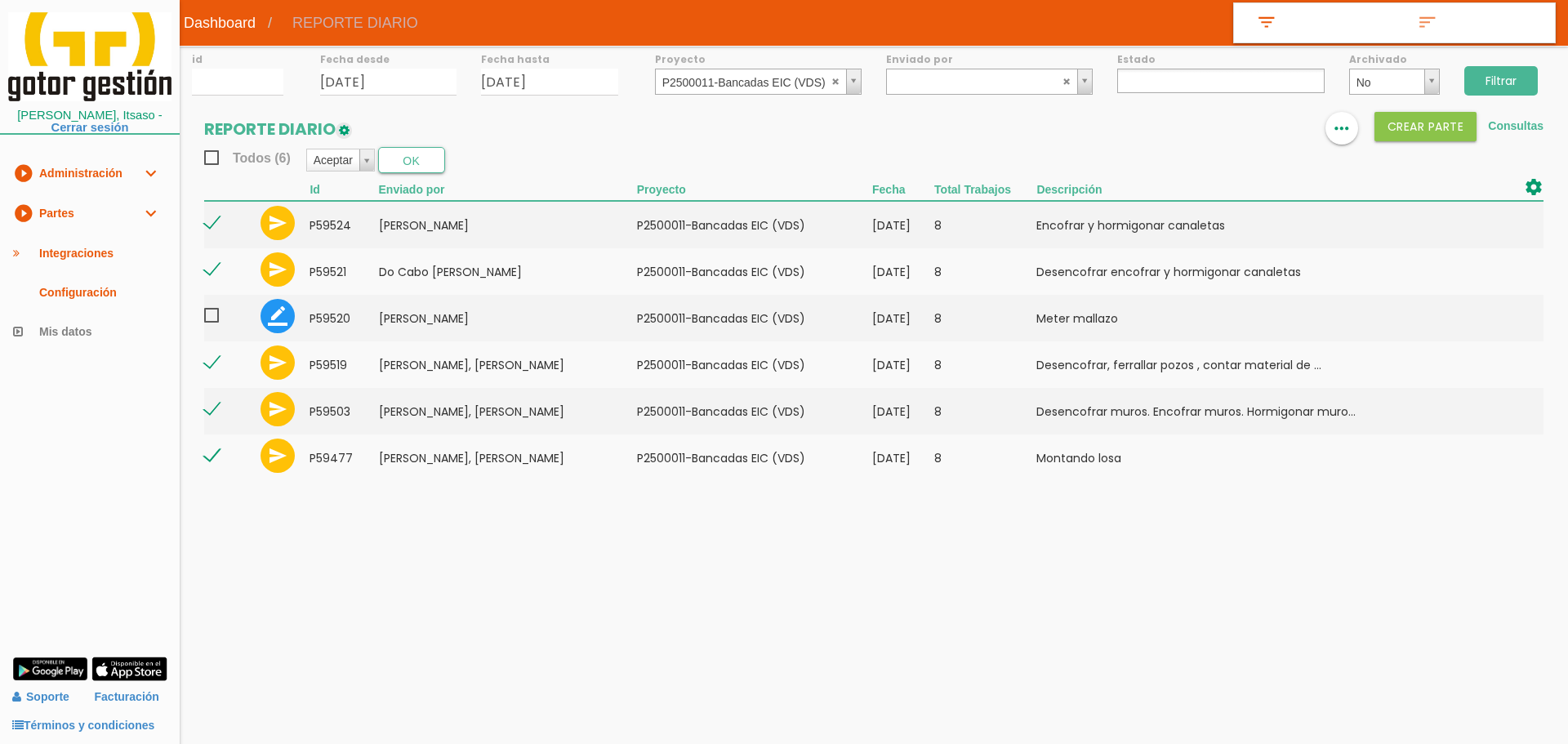
click at [421, 174] on section "REPORTE DIARIO format_list_bulleted view_column more_horiz Crear PARTE Consulta…" at bounding box center [874, 305] width 1388 height 386
click at [422, 170] on button "OK" at bounding box center [412, 160] width 67 height 26
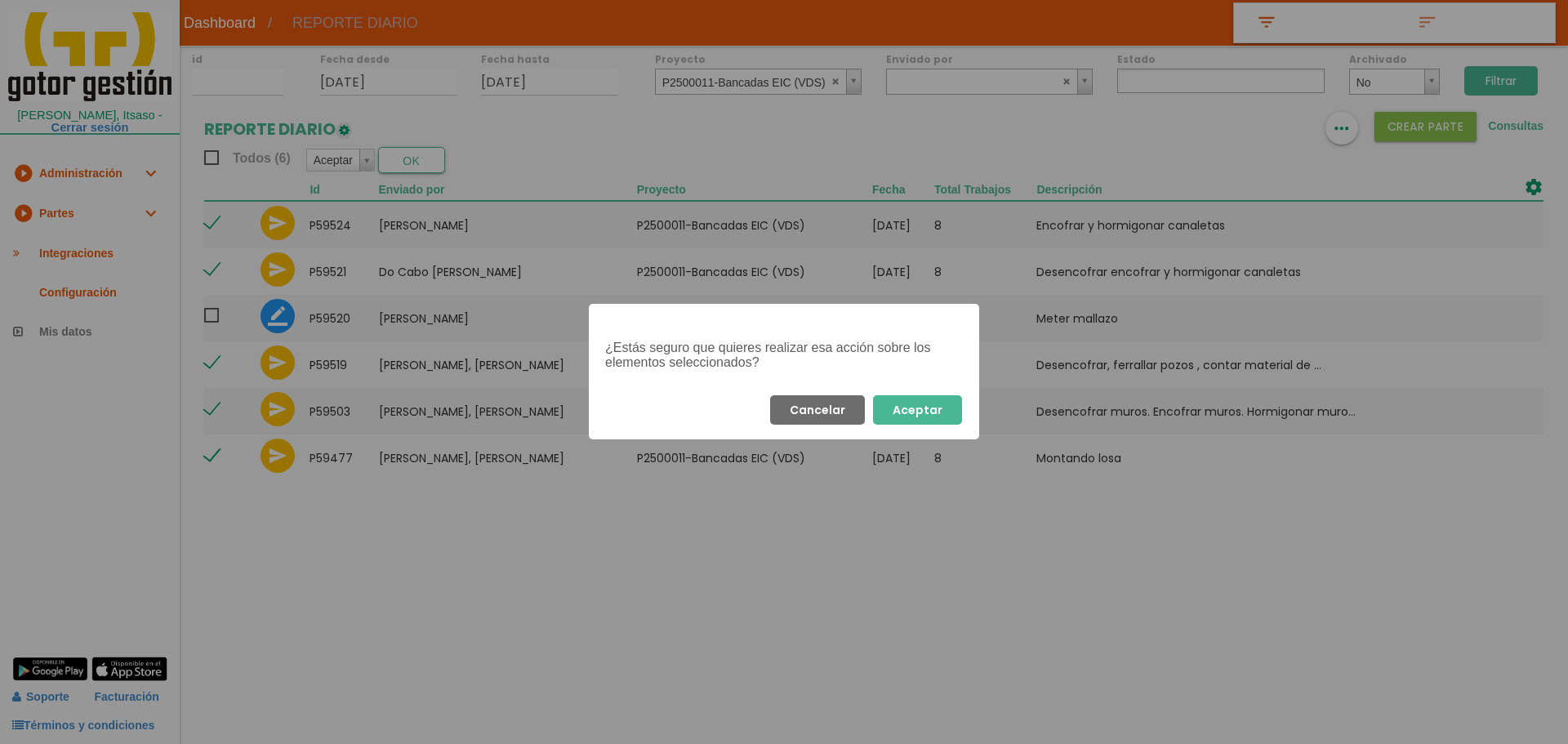
click at [924, 395] on div "Cancelar Aceptar" at bounding box center [783, 410] width 390 height 59
click at [930, 410] on button "Aceptar" at bounding box center [917, 410] width 89 height 29
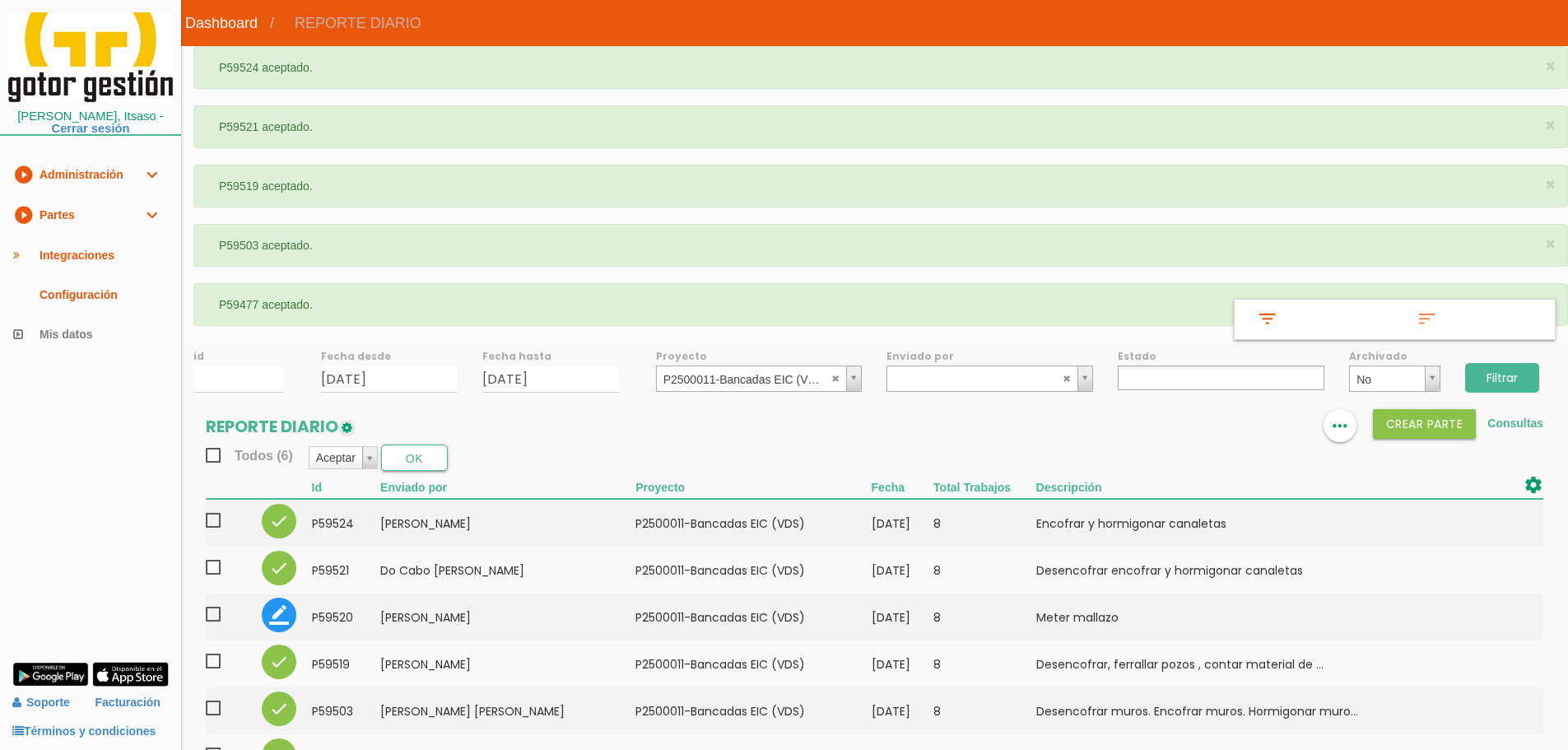
select select
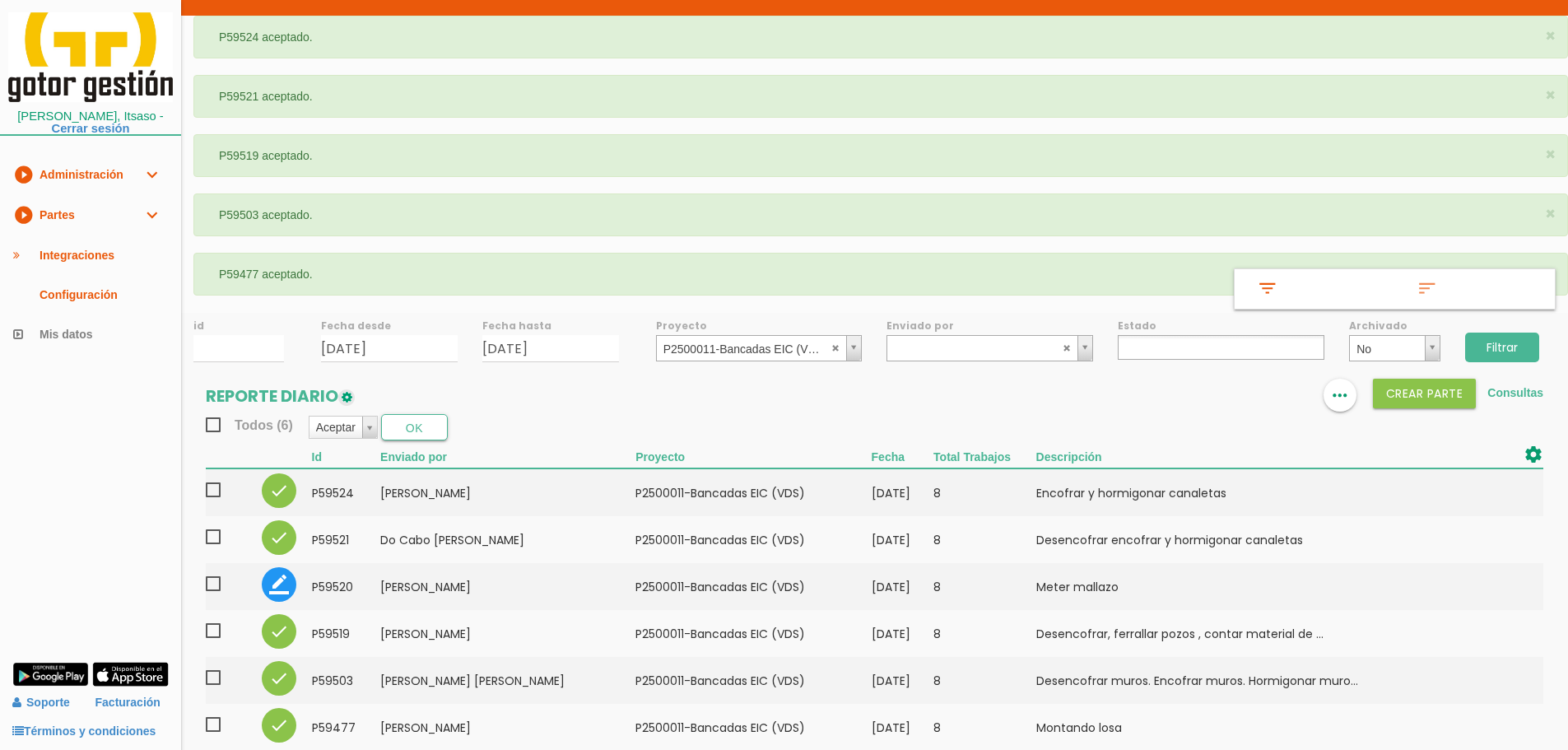
scroll to position [48, 0]
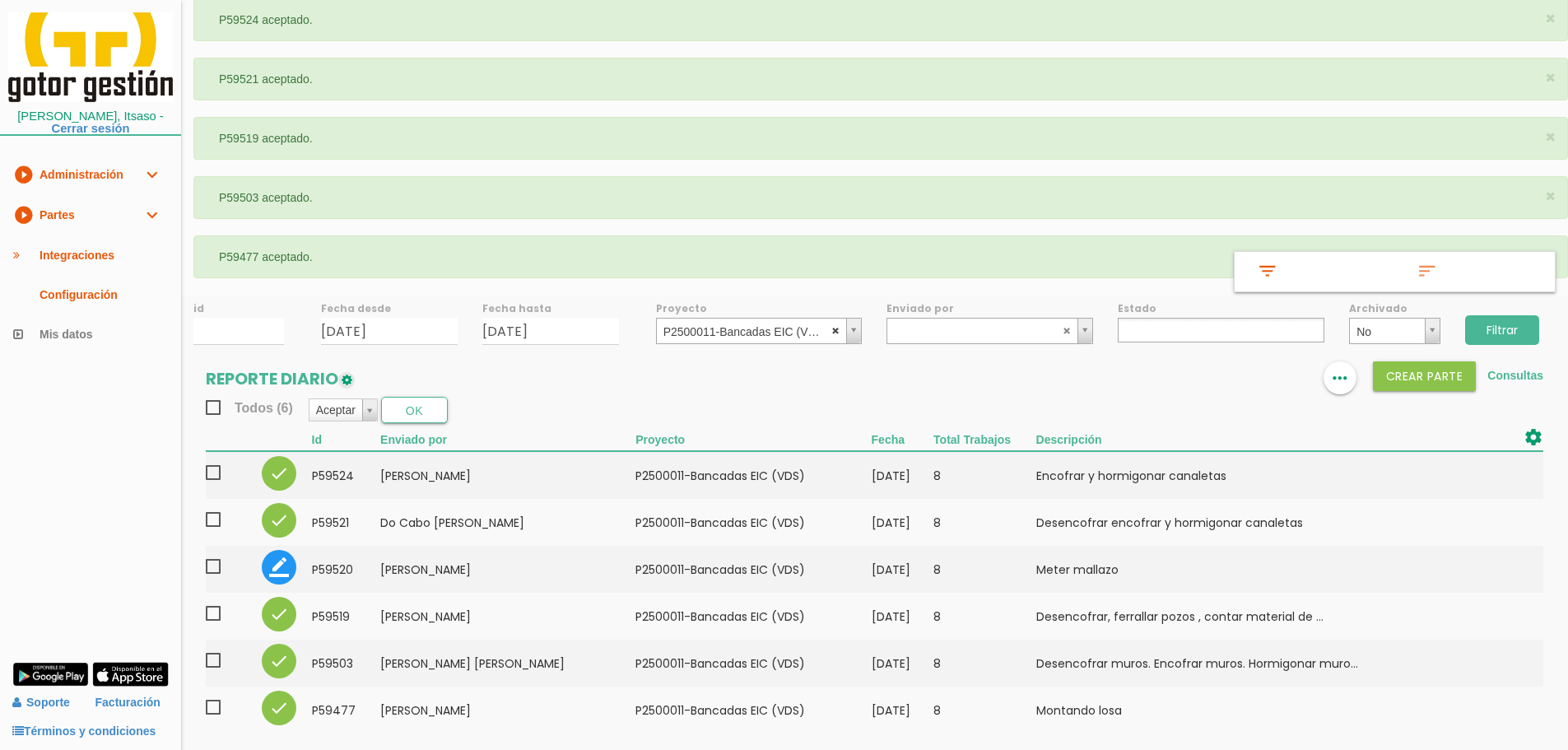
select select
click at [836, 333] on abbr at bounding box center [836, 330] width 9 height 9
click at [104, 202] on link "play_circle_filled Partes expand_more" at bounding box center [91, 215] width 181 height 41
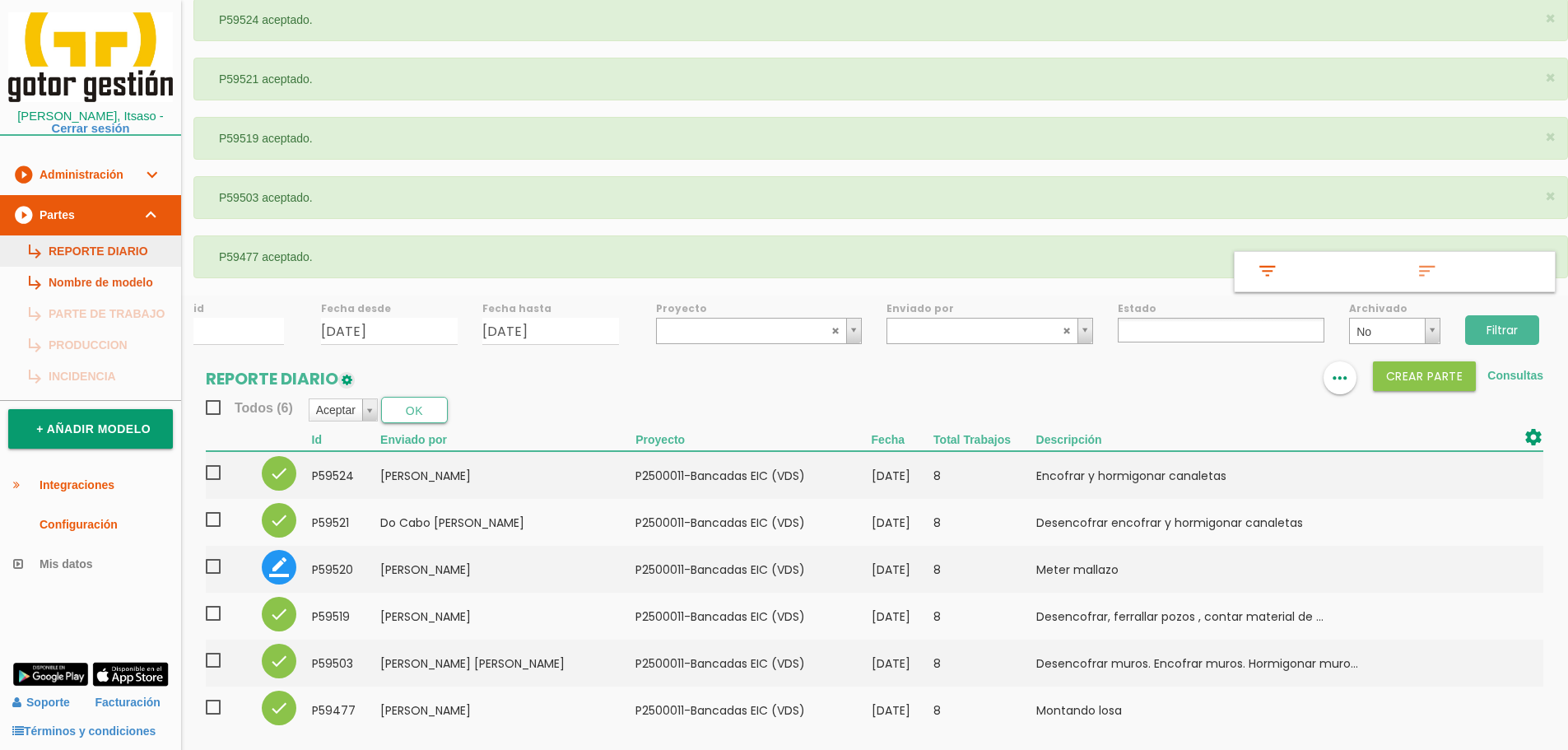
click at [88, 247] on link "subdirectory_arrow_right REPORTE DIARIO" at bounding box center [91, 251] width 181 height 31
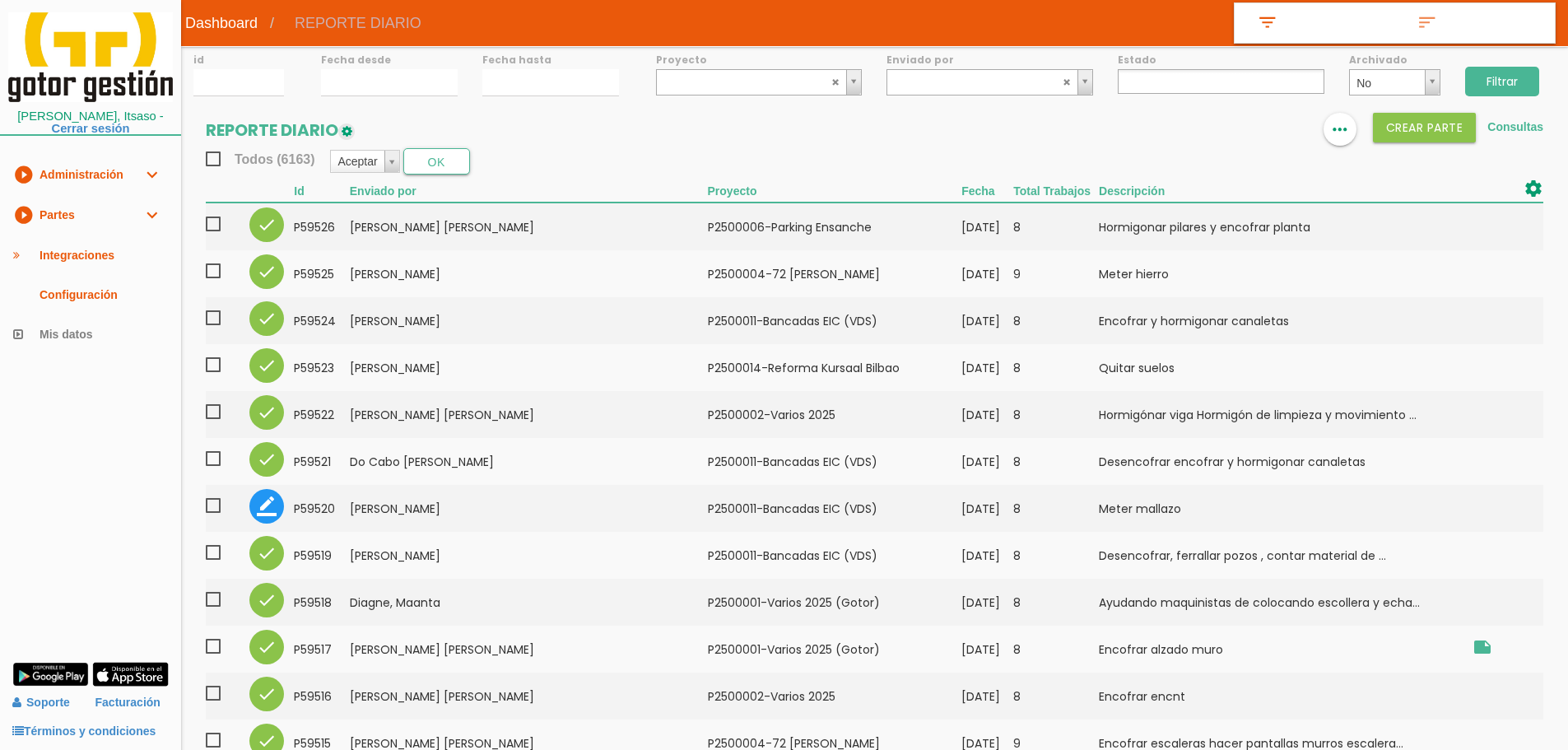
click at [1171, 63] on label "Estado" at bounding box center [1221, 59] width 206 height 14
click at [1164, 82] on ul at bounding box center [1221, 81] width 206 height 25
select select "3"
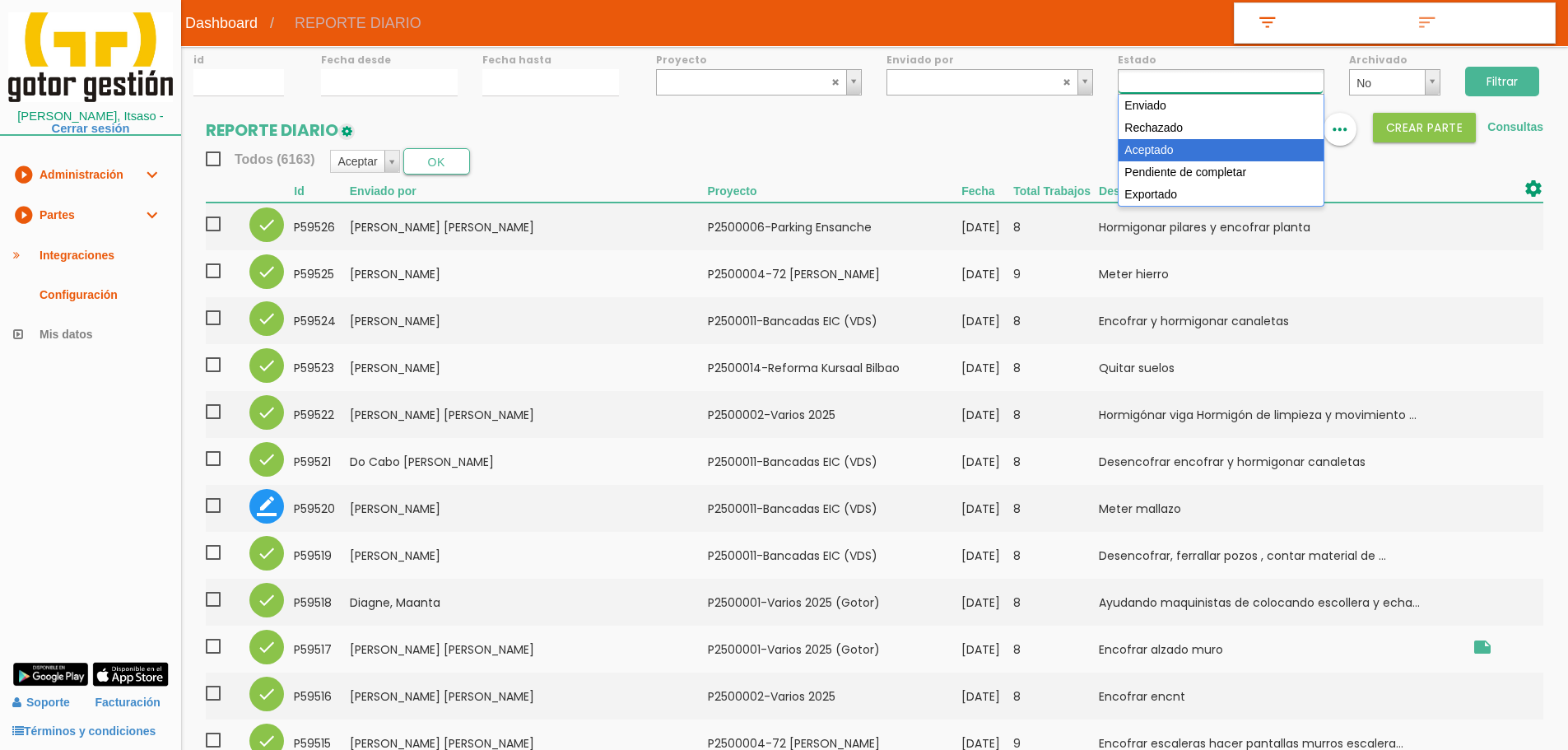
scroll to position [29, 0]
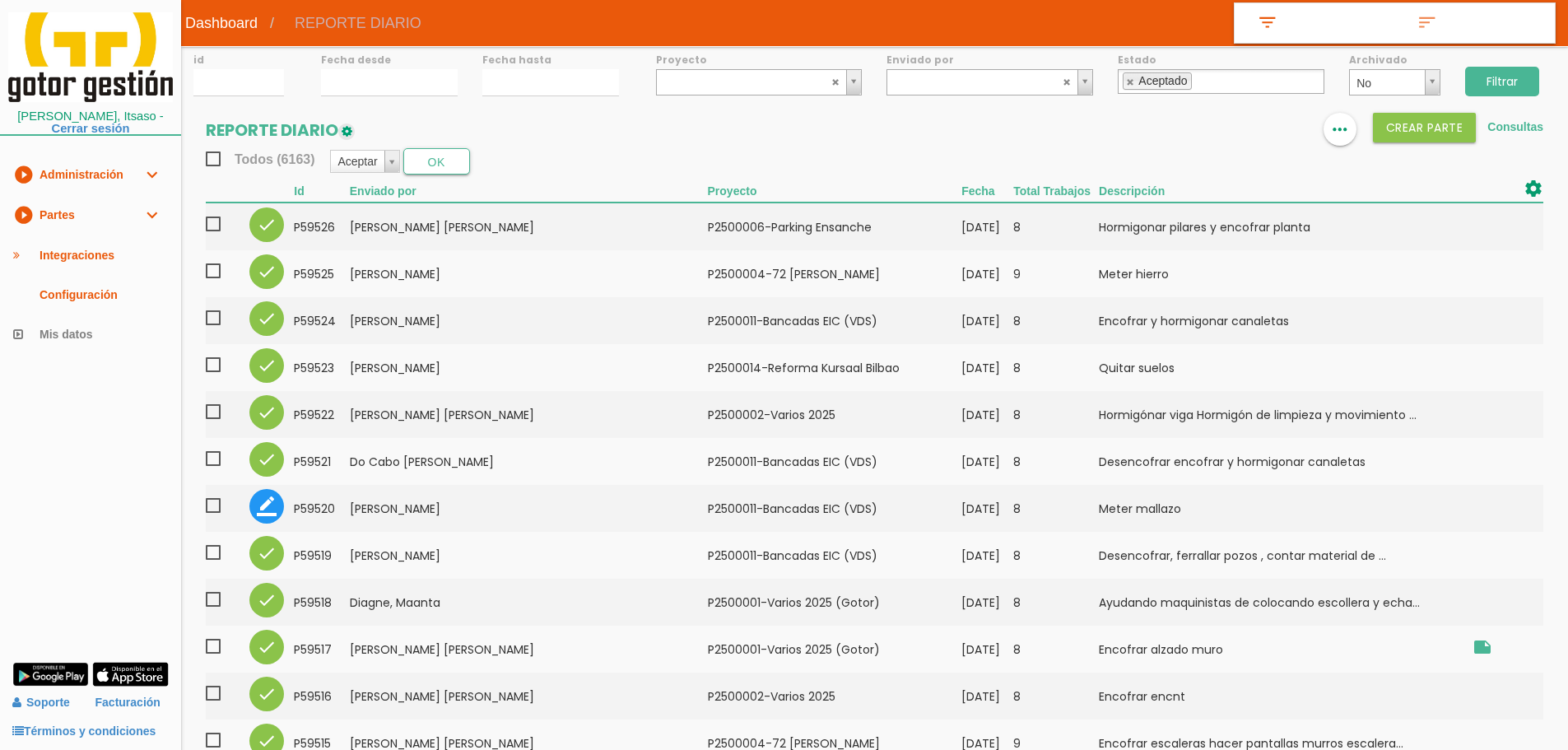
click at [1496, 79] on input "Filtrar" at bounding box center [1502, 81] width 74 height 29
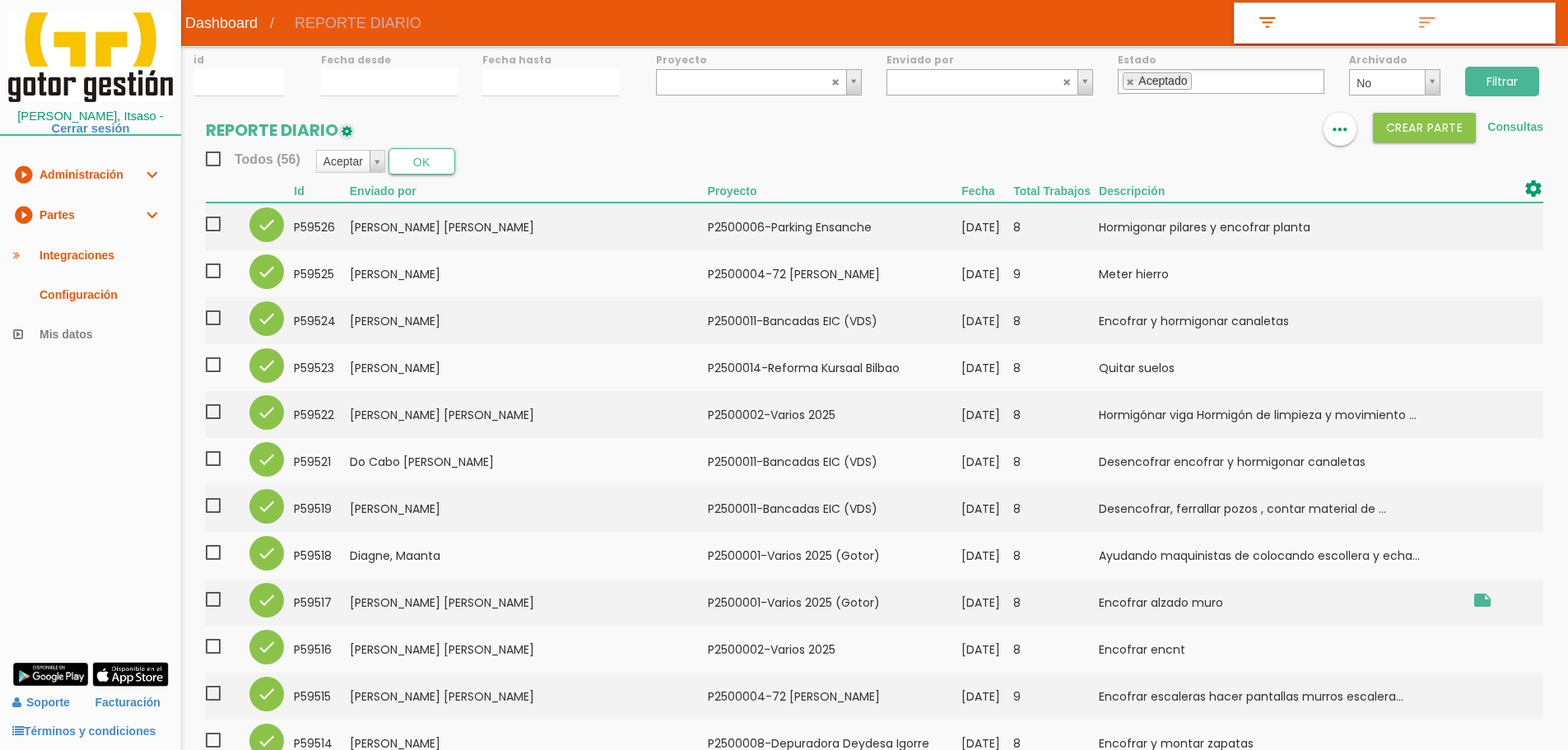
click at [212, 156] on span "Todos (56)" at bounding box center [253, 159] width 94 height 21
click at [0, 0] on input "Todos (56)" at bounding box center [0, 0] width 0 height 0
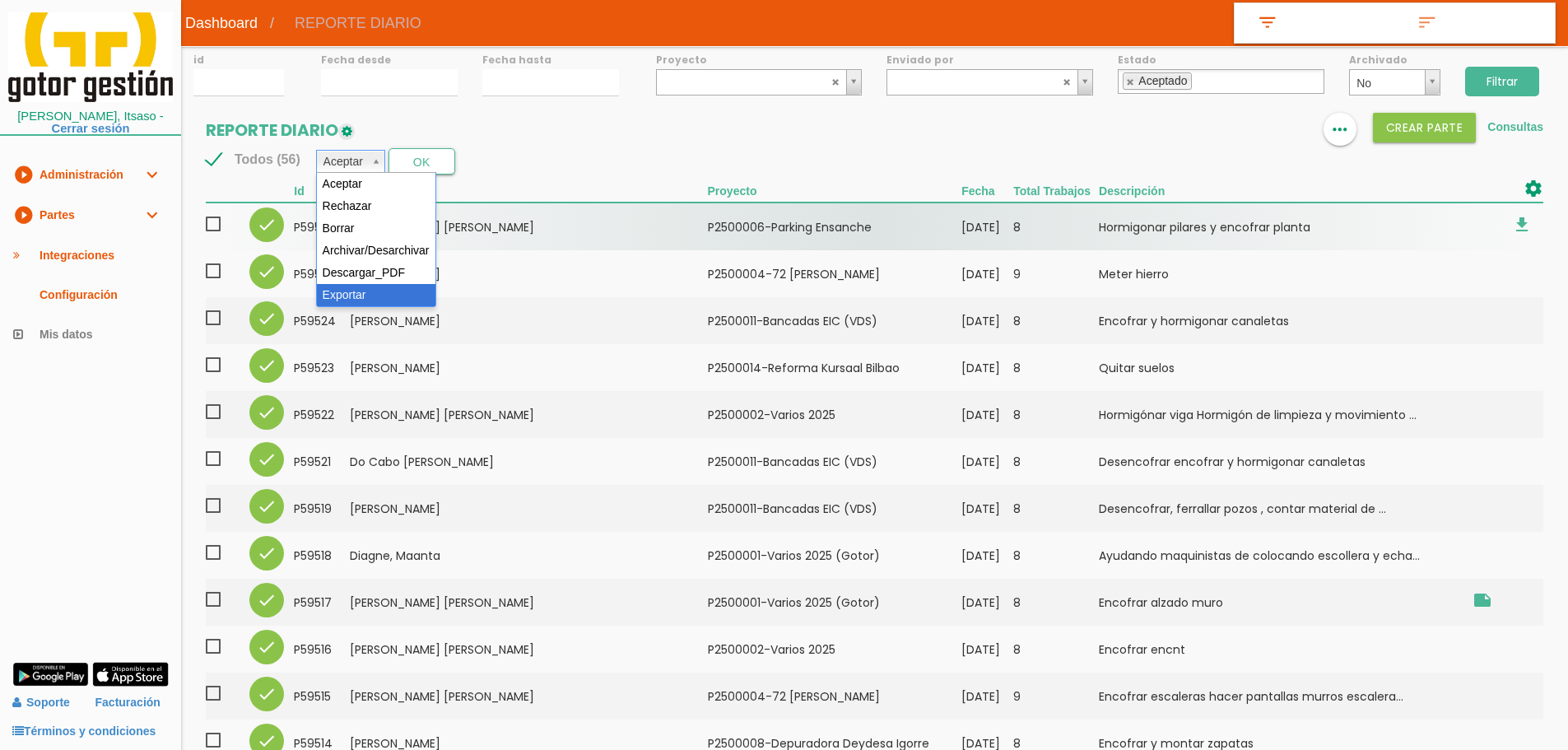
drag, startPoint x: 363, startPoint y: 286, endPoint x: 395, endPoint y: 242, distance: 54.4
select select "6"
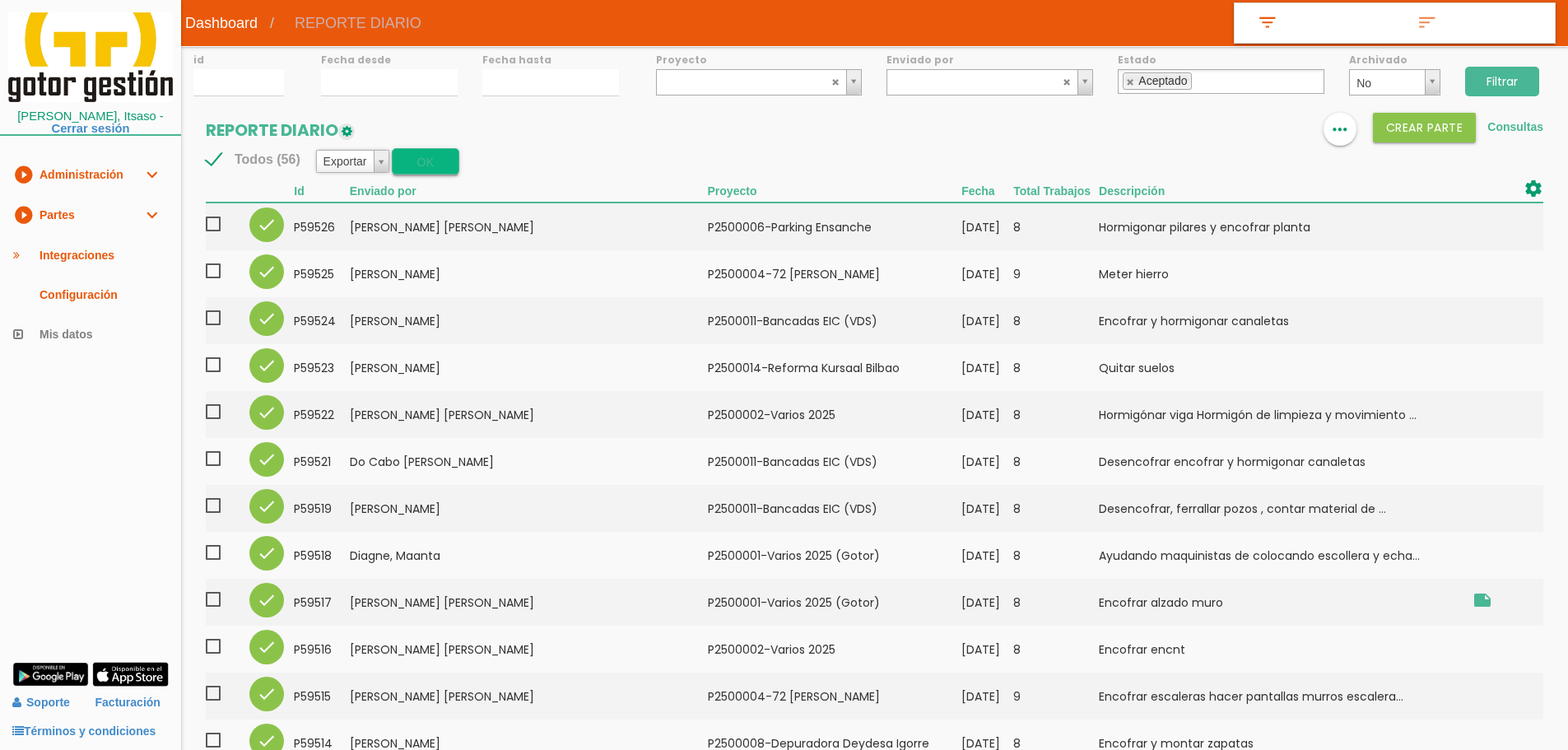
click at [427, 165] on button "OK" at bounding box center [425, 161] width 67 height 26
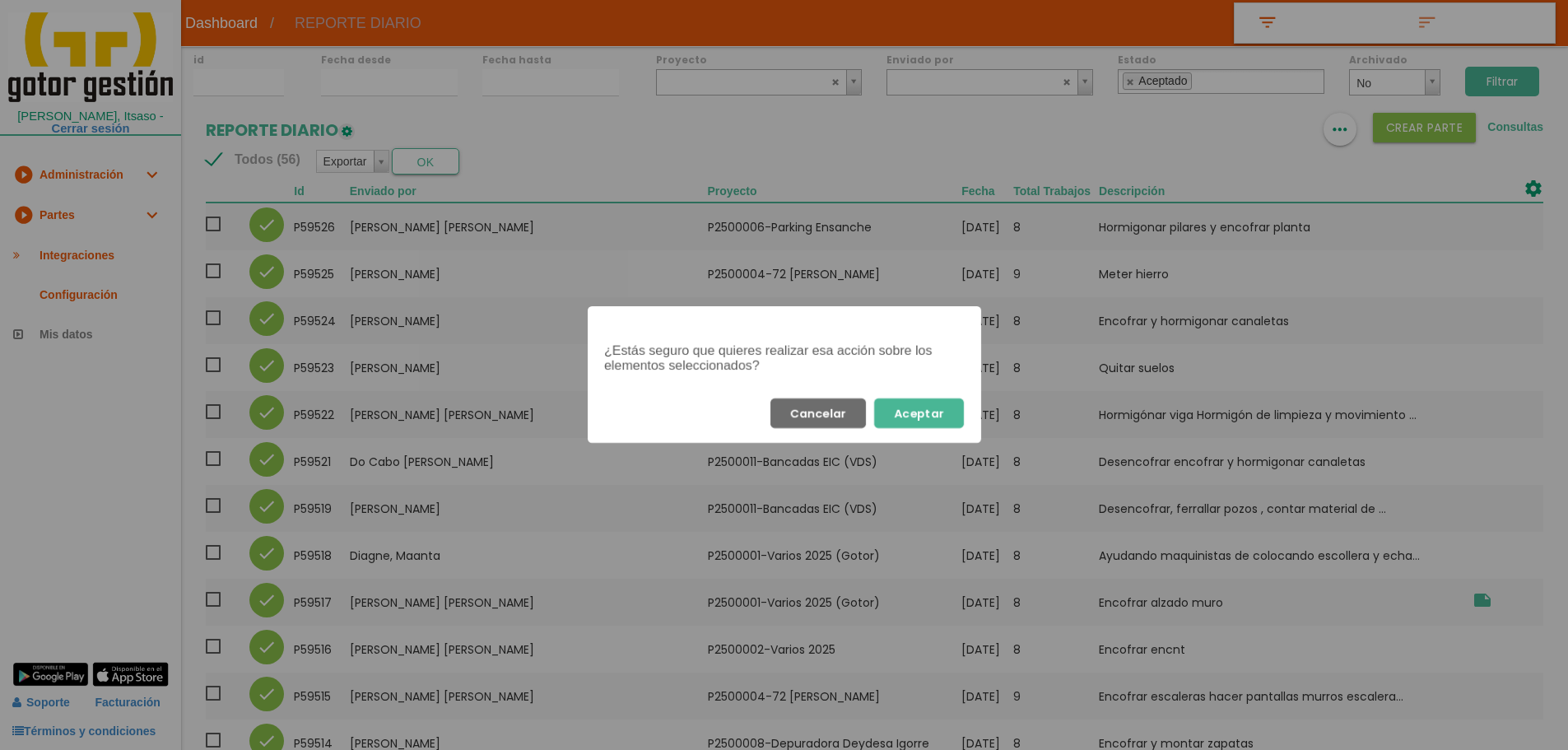
click at [937, 407] on button "Aceptar" at bounding box center [918, 413] width 90 height 29
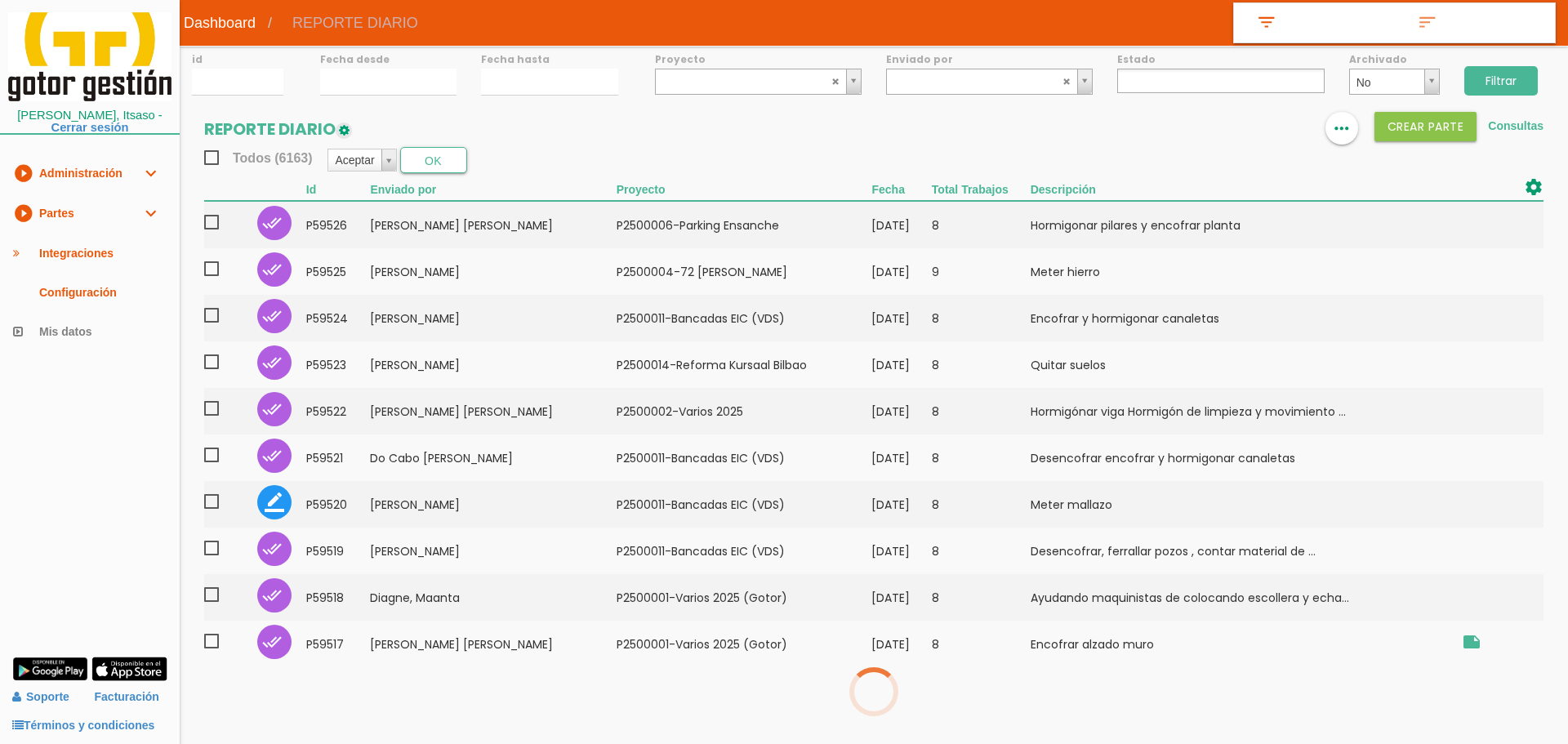
select select
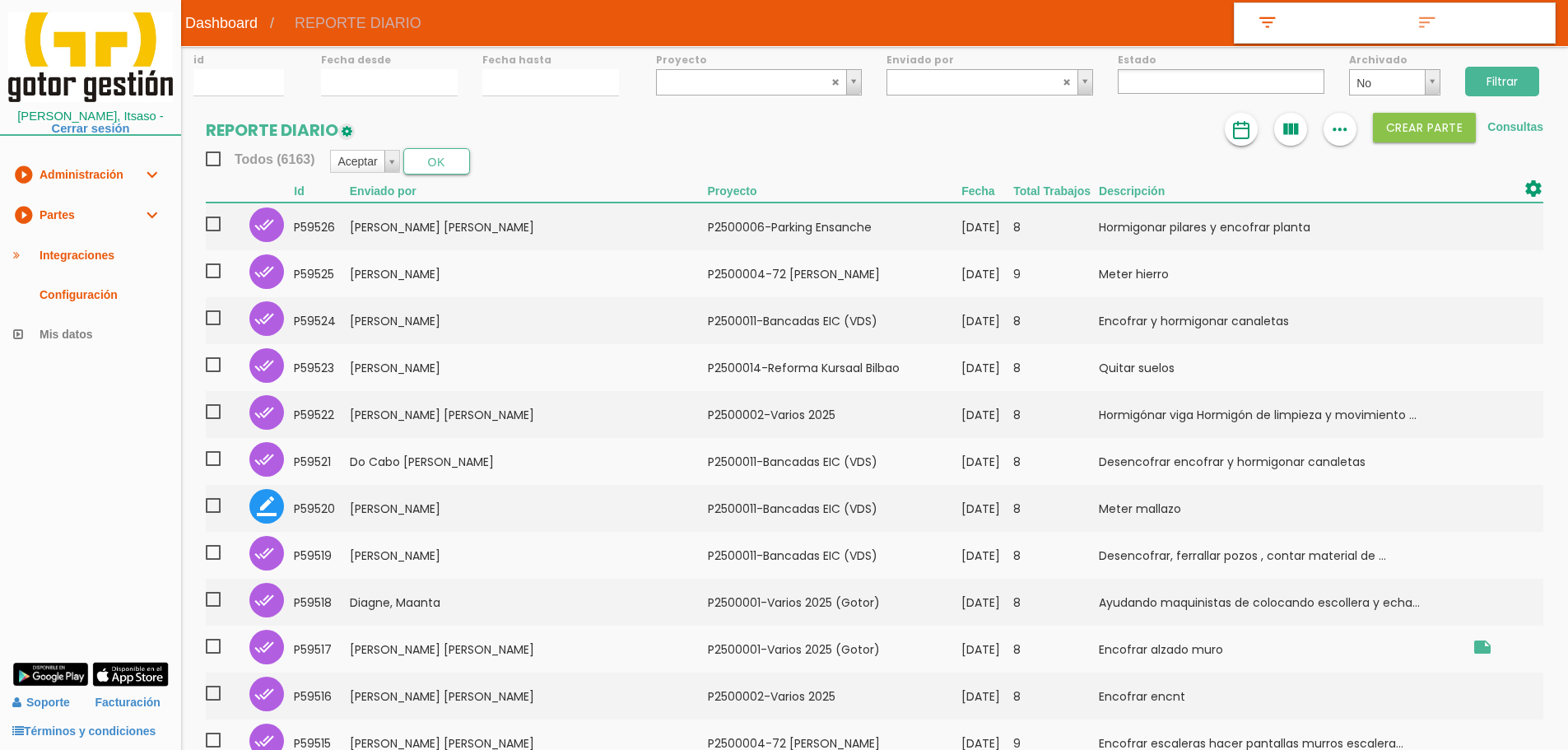
click at [1248, 135] on img at bounding box center [1241, 129] width 20 height 20
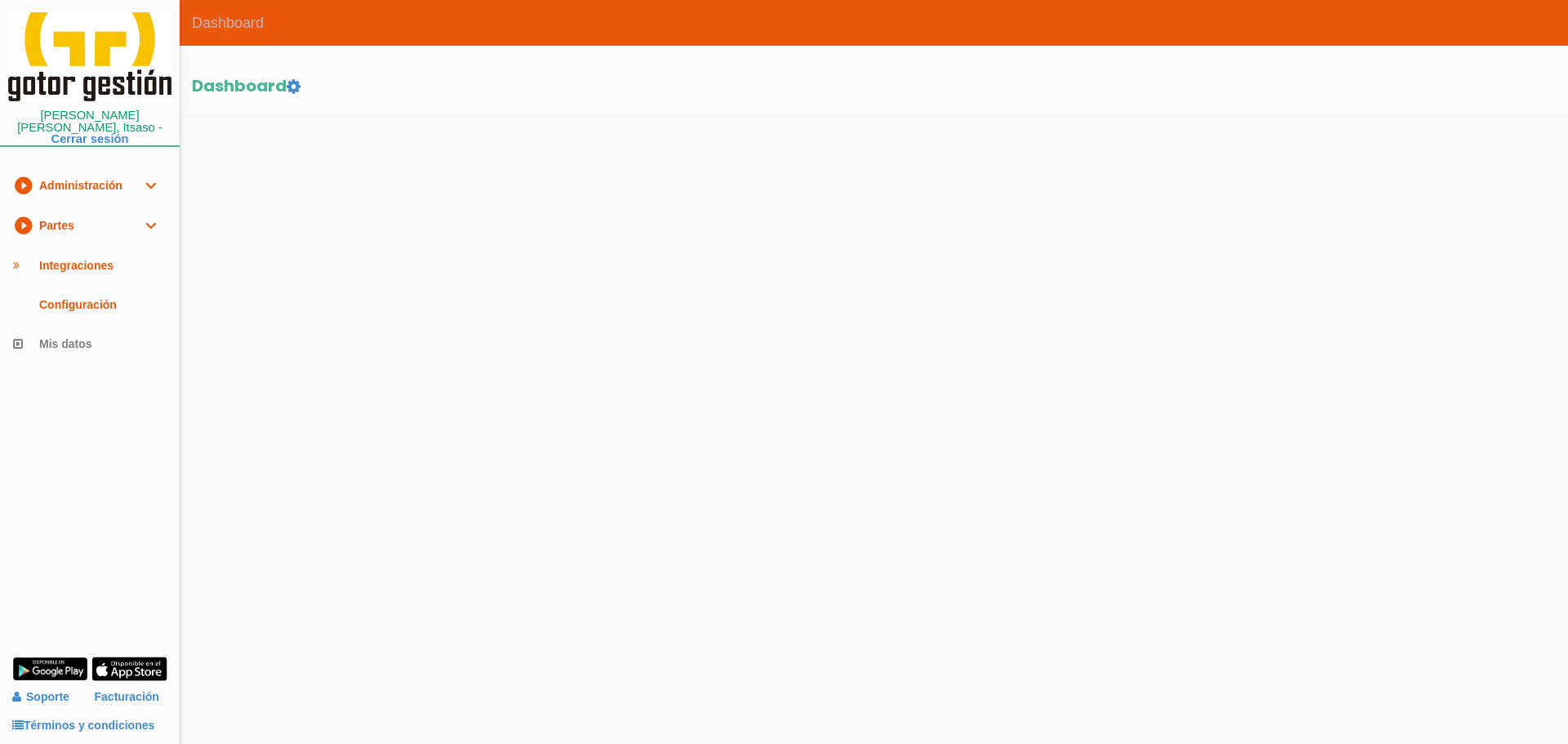
click at [42, 218] on link "play_circle_filled Partes expand_more" at bounding box center [90, 226] width 180 height 40
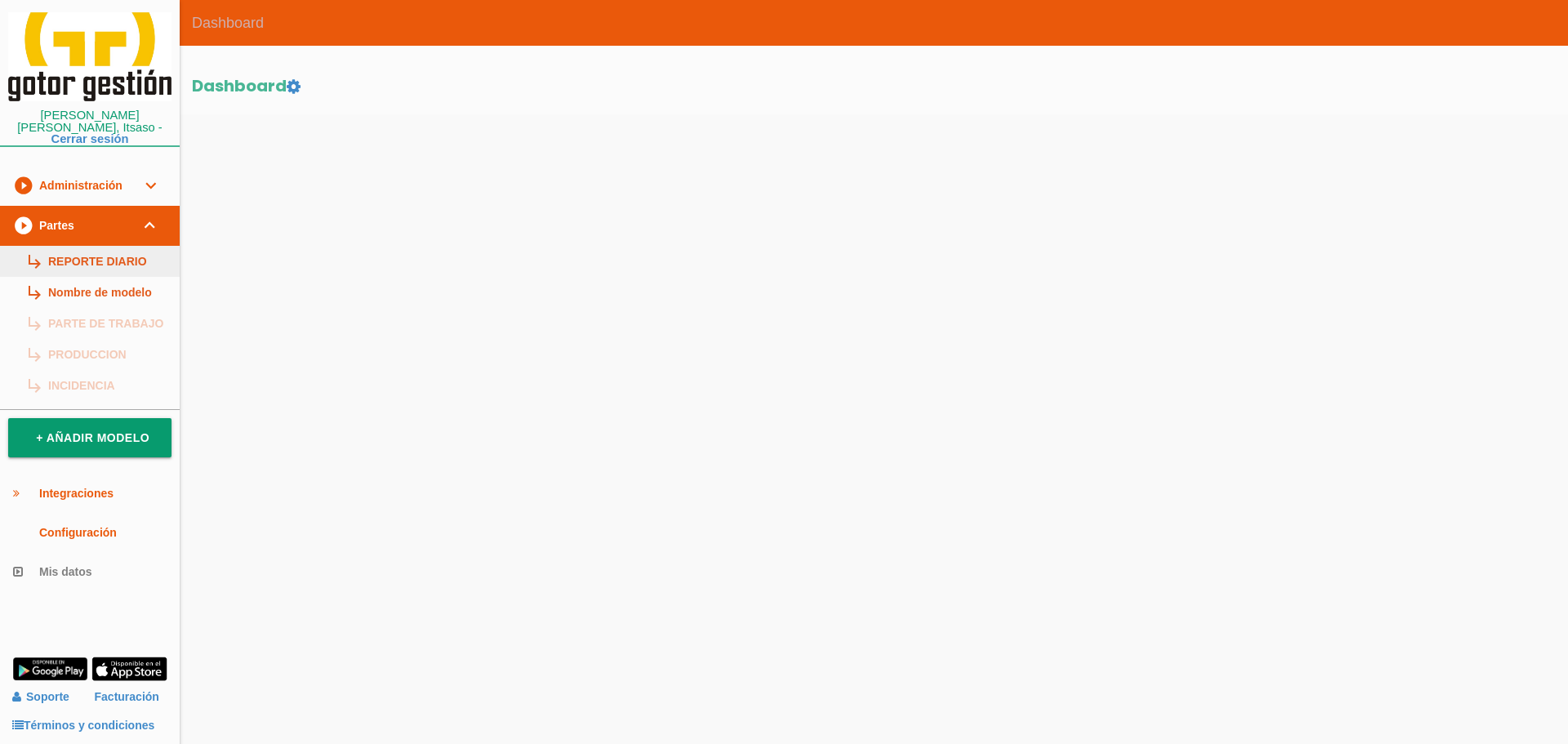
click at [125, 262] on link "subdirectory_arrow_right REPORTE DIARIO" at bounding box center [90, 261] width 180 height 31
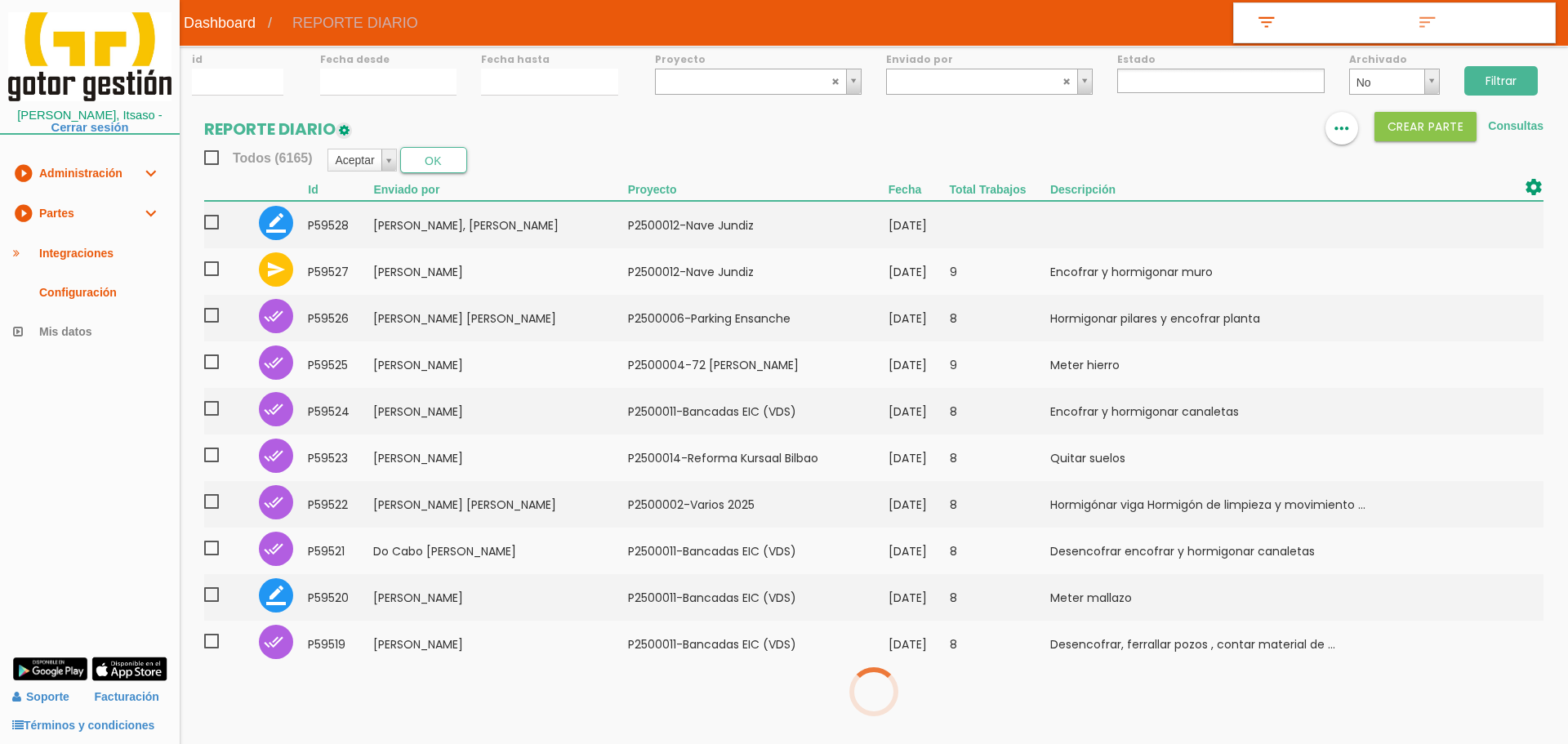
select select
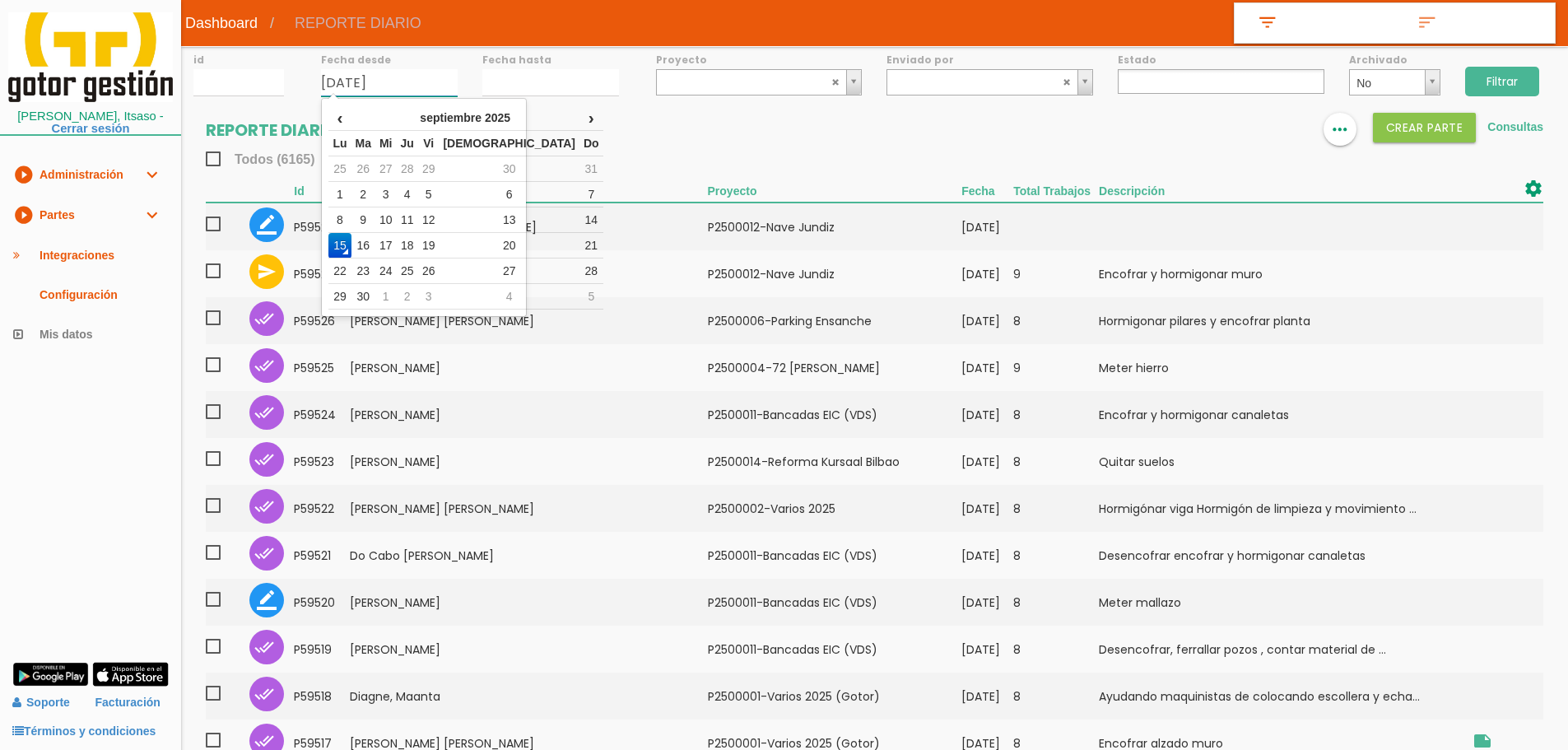
click at [373, 73] on input "[DATE]" at bounding box center [388, 82] width 137 height 27
click at [375, 221] on td "9" at bounding box center [363, 220] width 24 height 25
type input "[DATE]"
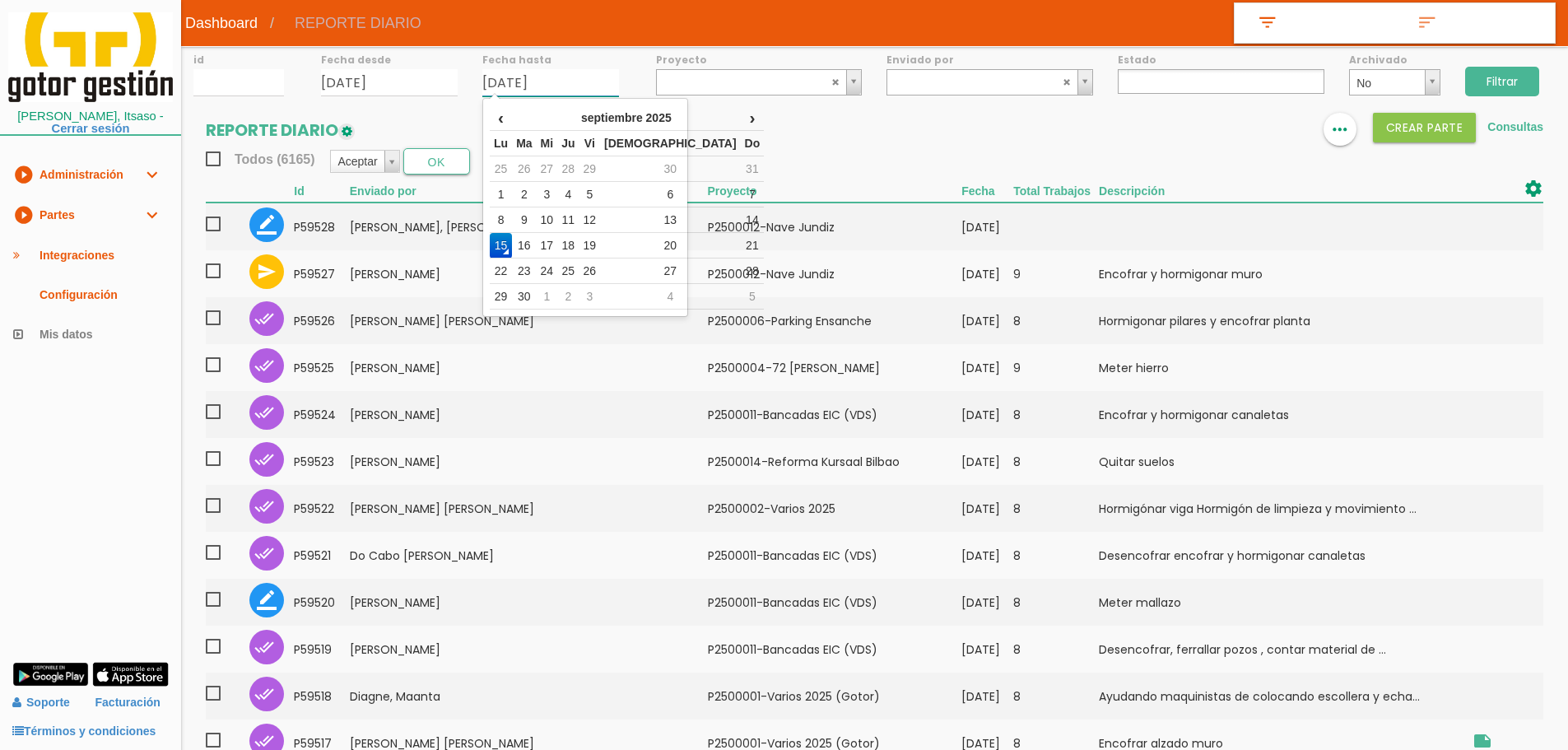
click at [522, 83] on input "[DATE]" at bounding box center [551, 82] width 137 height 27
click at [536, 212] on td "9" at bounding box center [523, 220] width 24 height 25
type input "[DATE]"
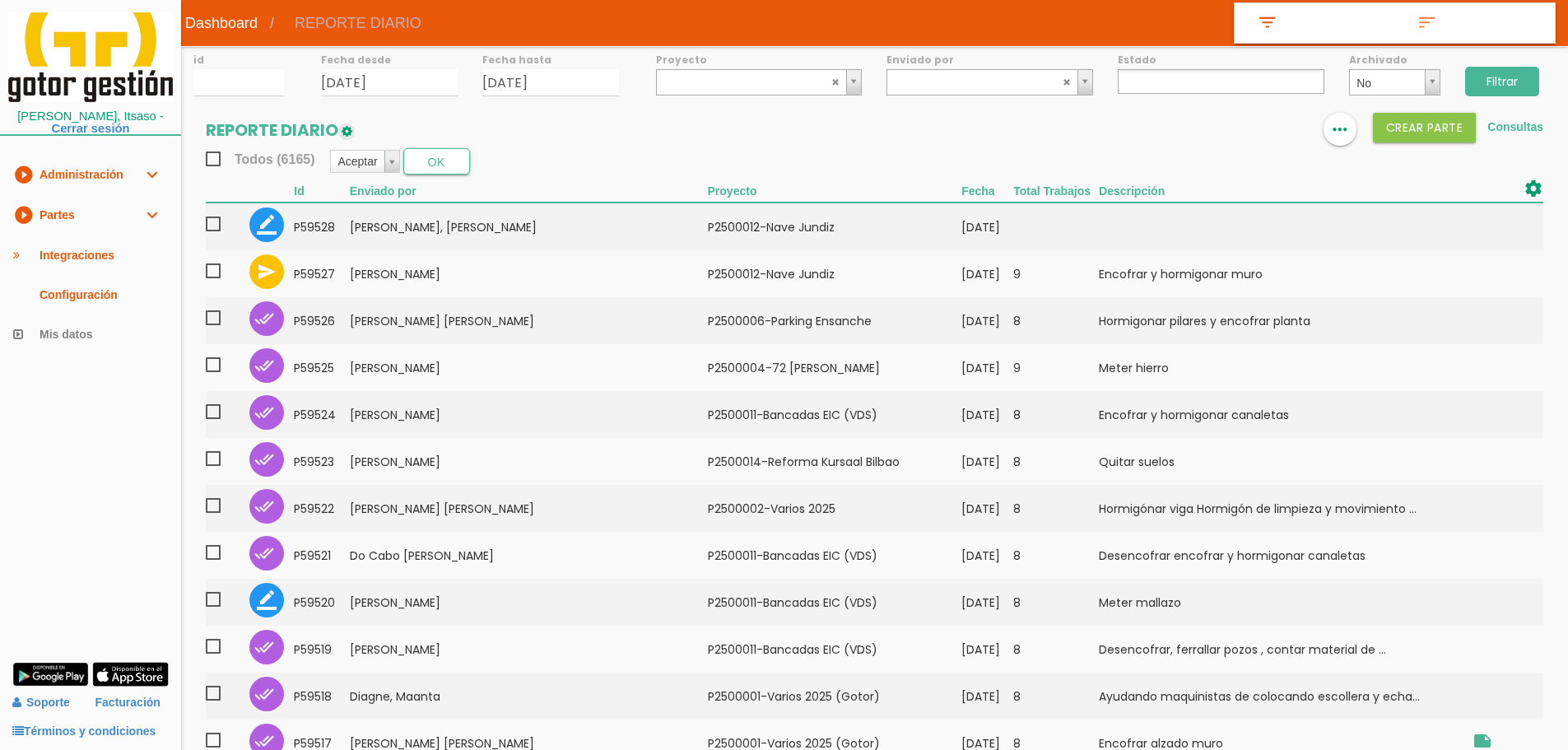
click at [1486, 81] on input "Filtrar" at bounding box center [1502, 81] width 74 height 29
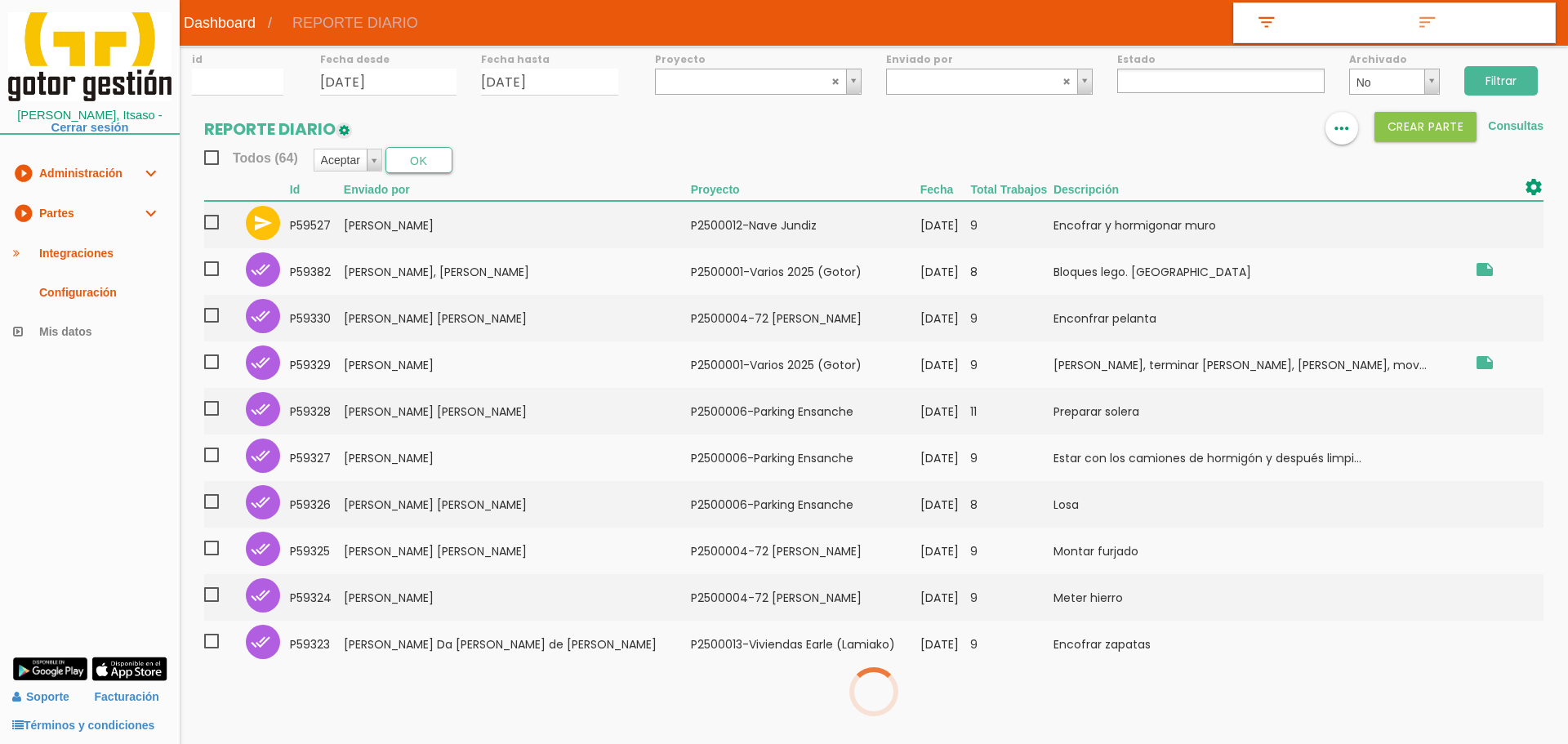
select select
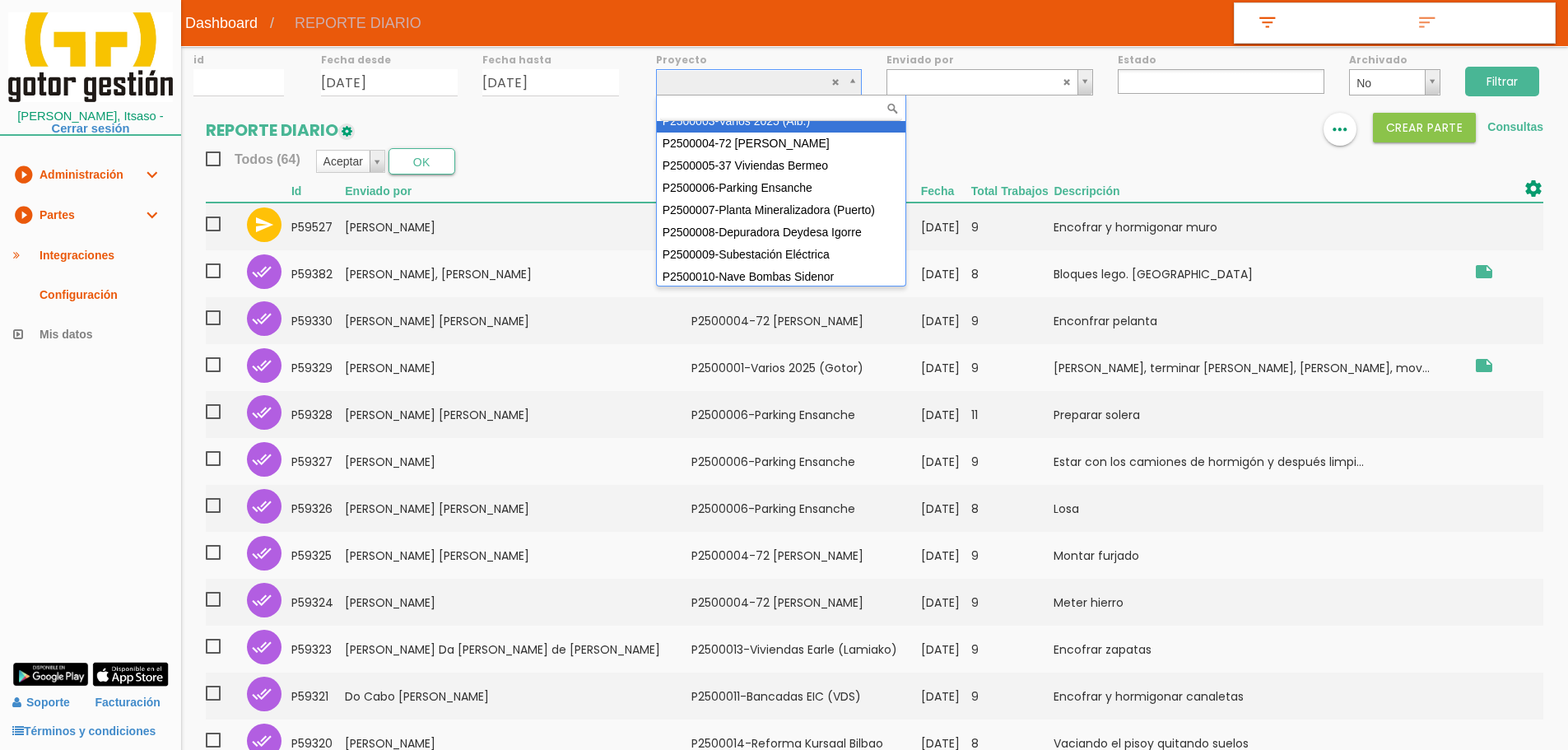
scroll to position [82, 0]
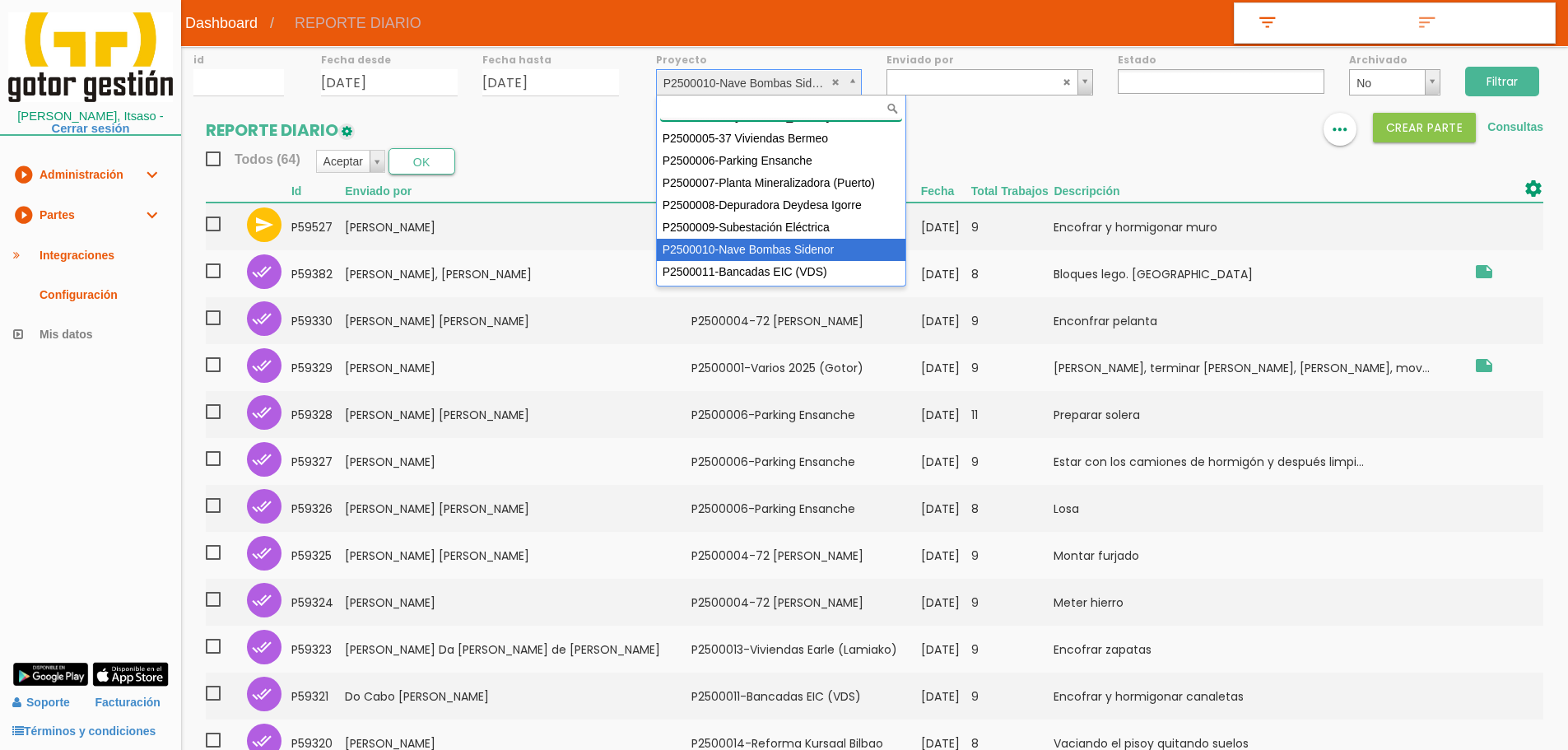
drag, startPoint x: 771, startPoint y: 80, endPoint x: 770, endPoint y: 116, distance: 36.0
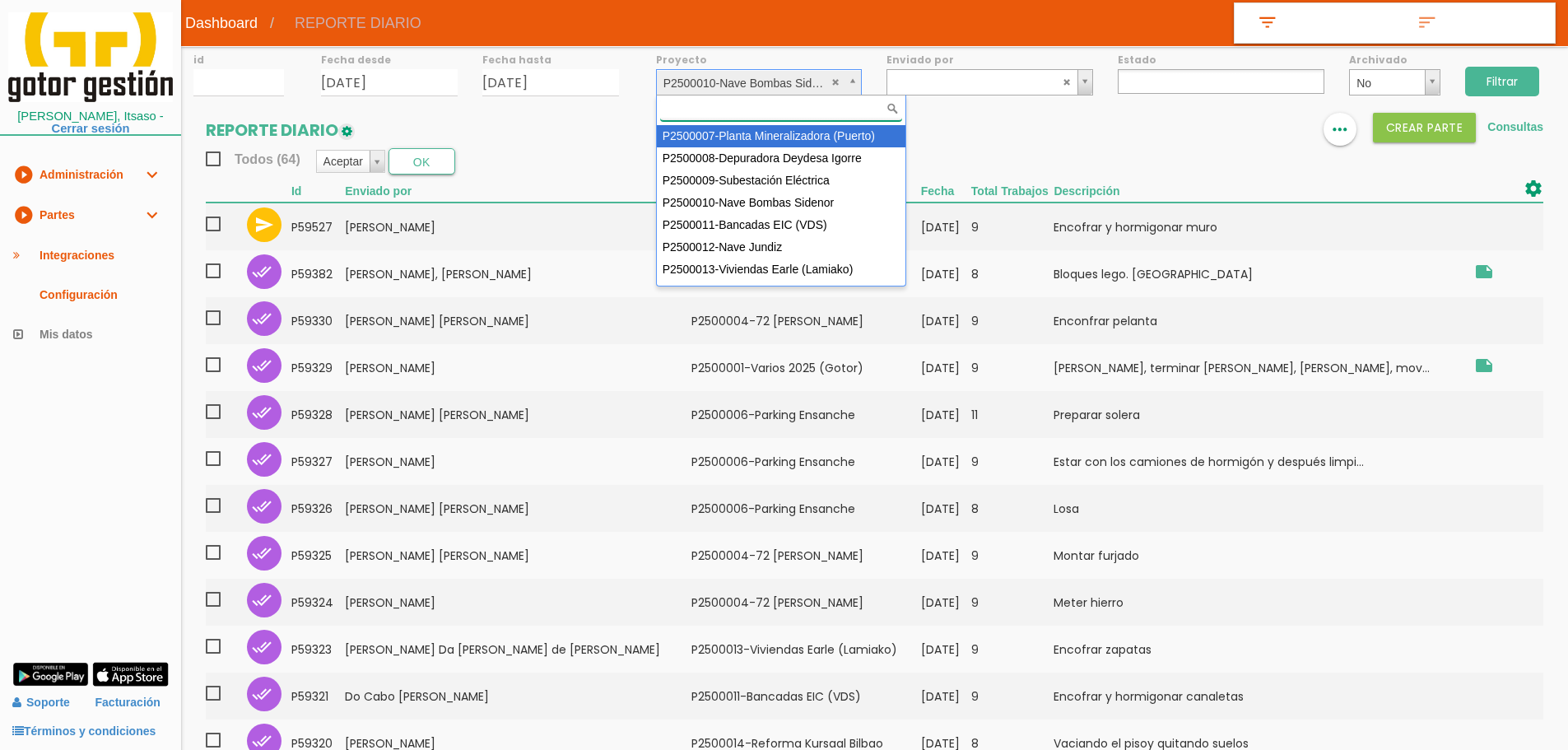
scroll to position [169, 0]
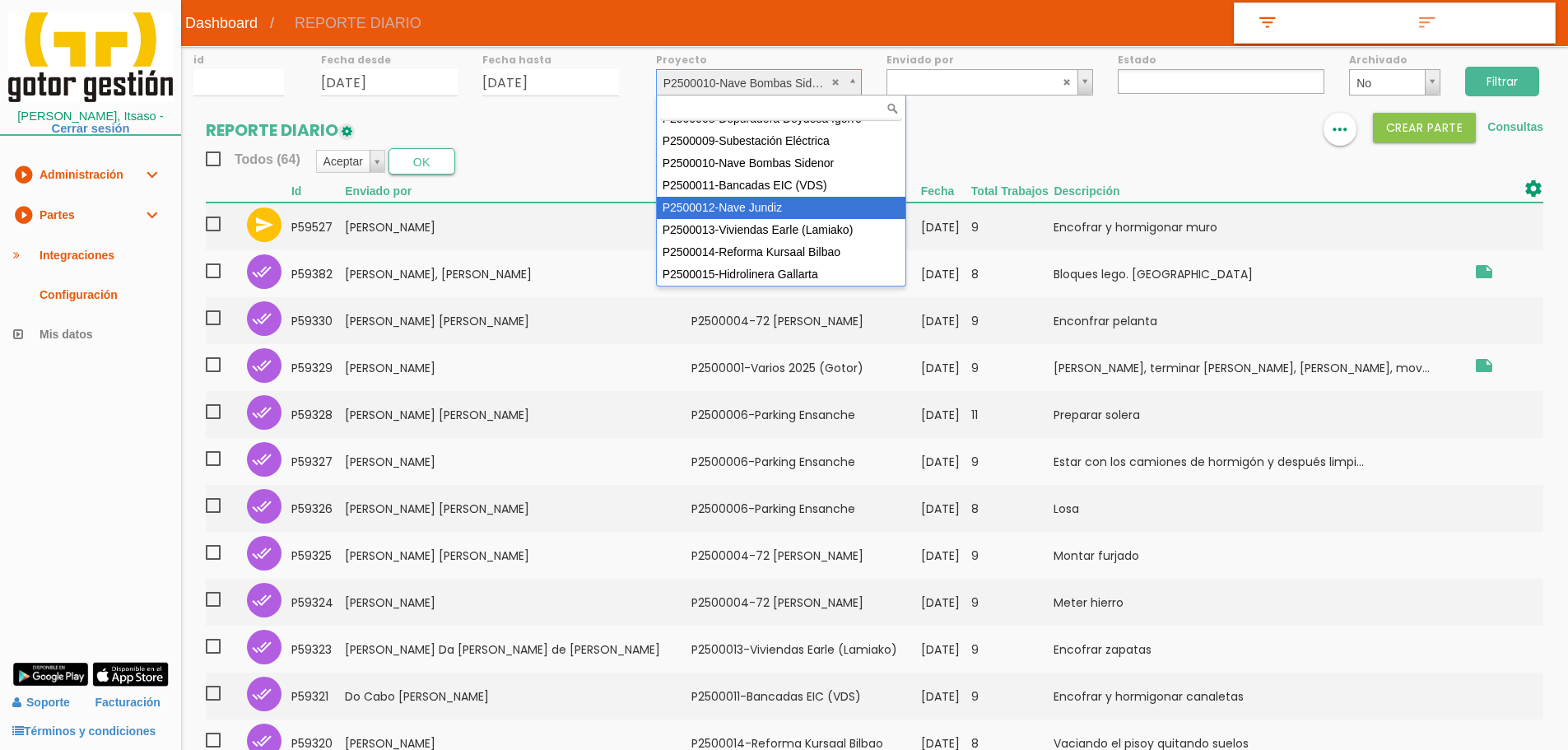
select select "95"
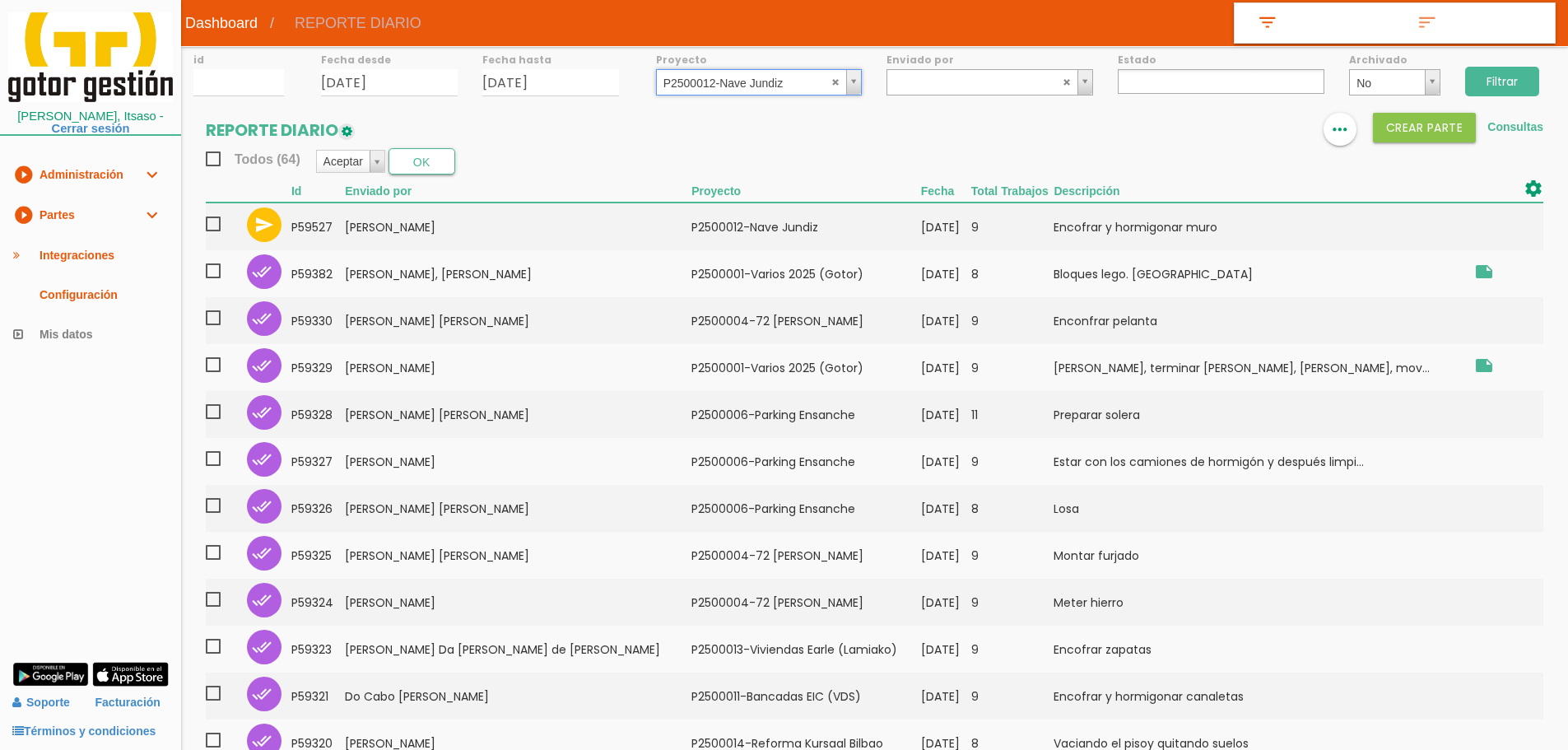
click at [1512, 84] on input "Filtrar" at bounding box center [1502, 81] width 74 height 29
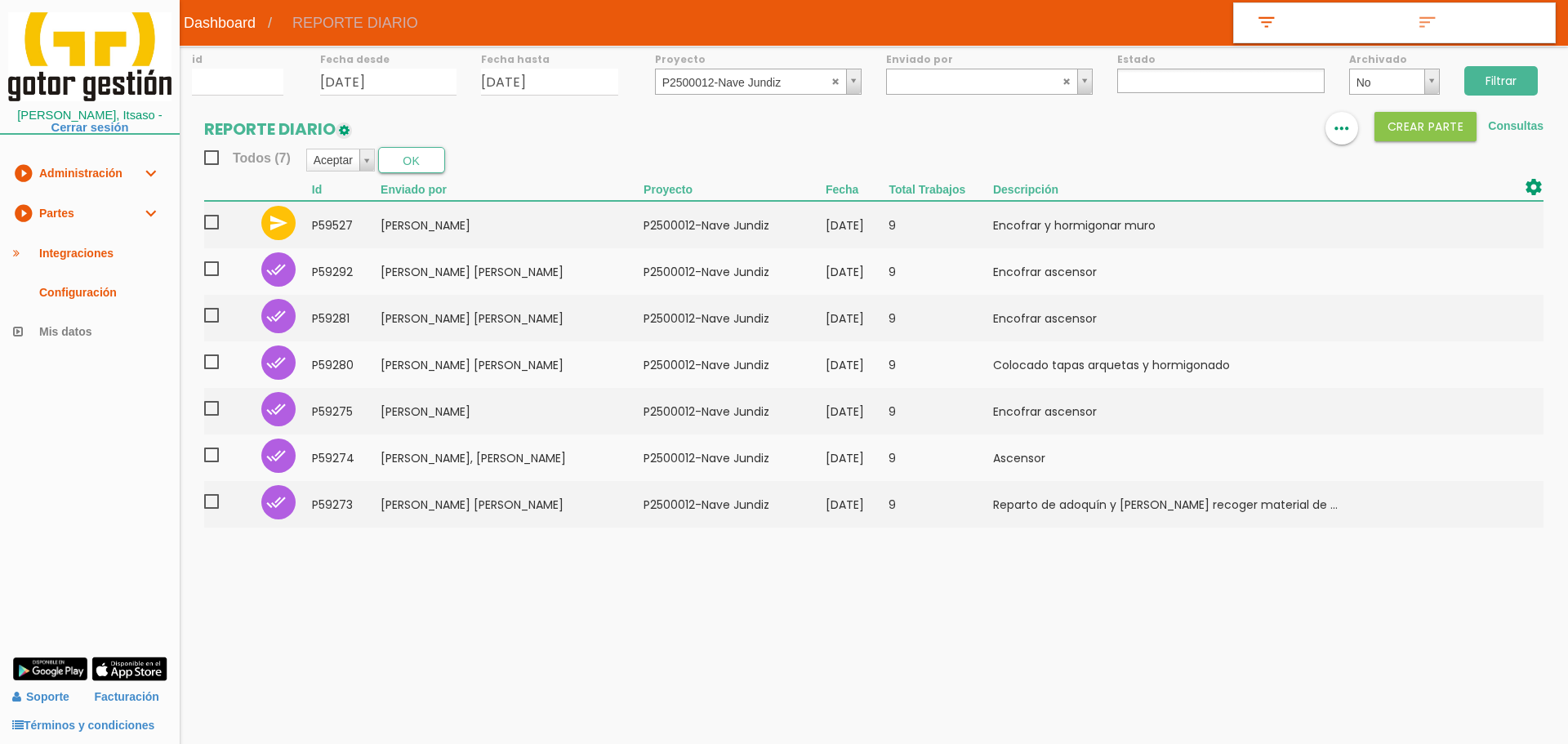
select select
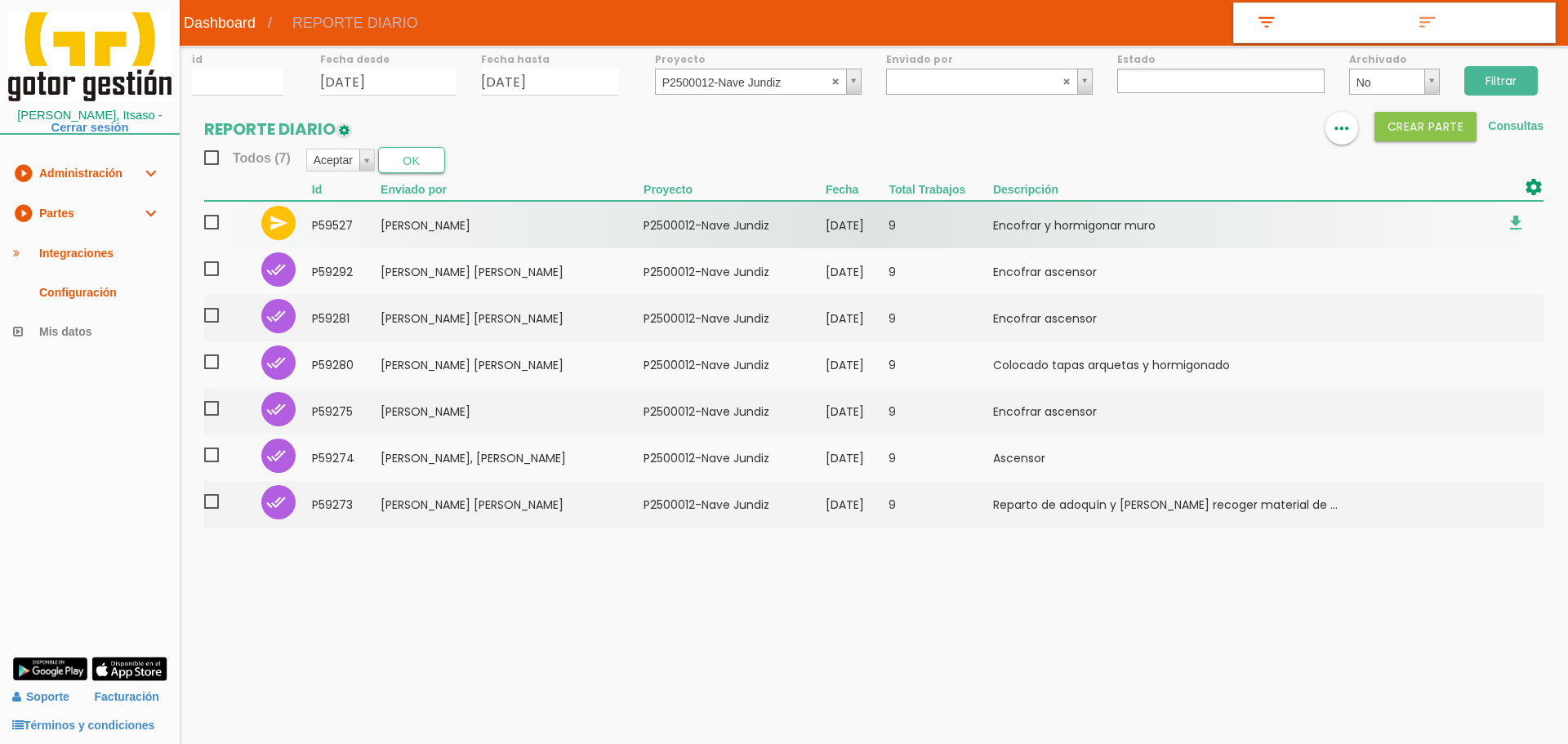
click at [213, 219] on span at bounding box center [218, 223] width 29 height 21
click at [0, 0] on input "checkbox" at bounding box center [0, 0] width 0 height 0
click at [368, 222] on td "59527" at bounding box center [346, 225] width 68 height 48
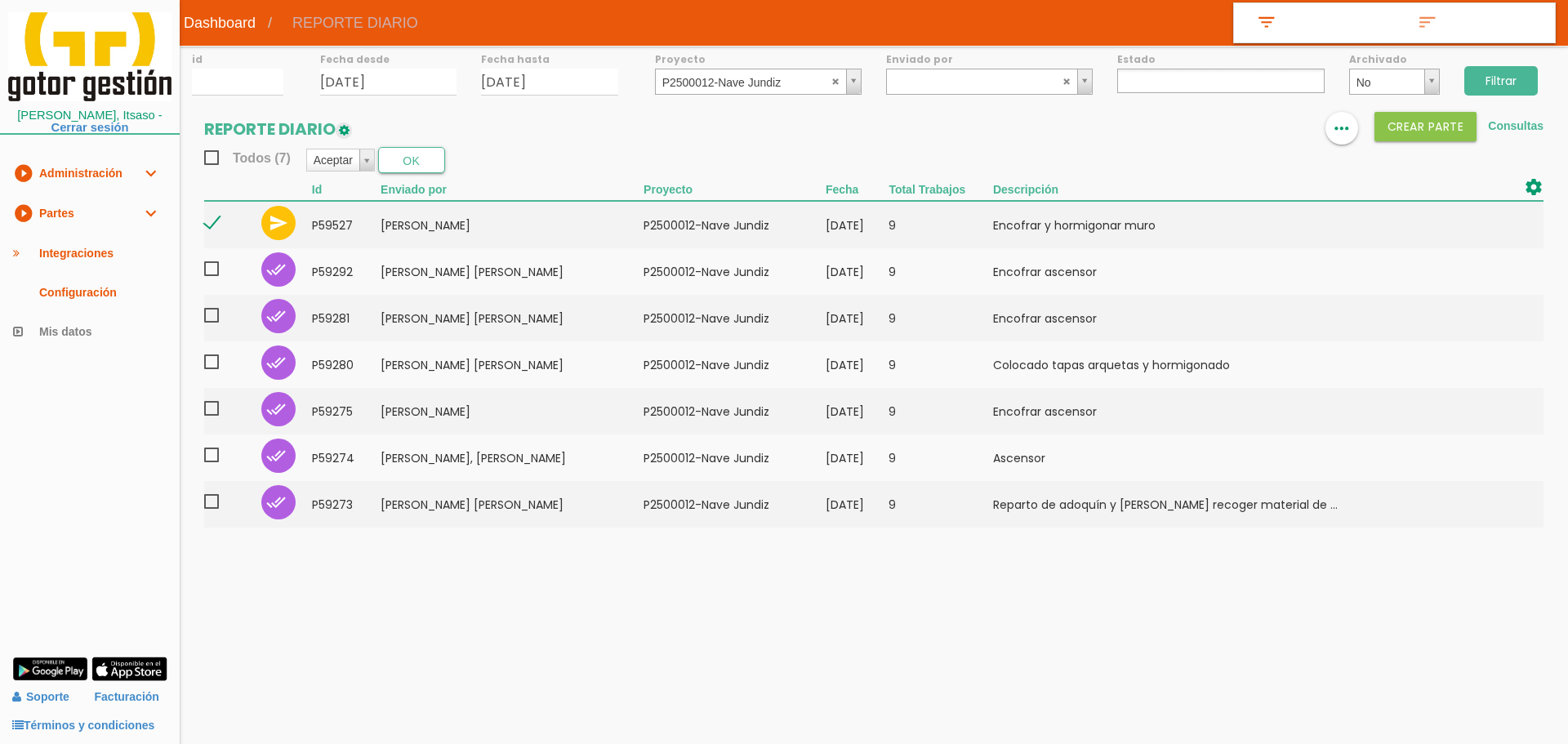
click at [1512, 85] on input "Filtrar" at bounding box center [1501, 80] width 74 height 29
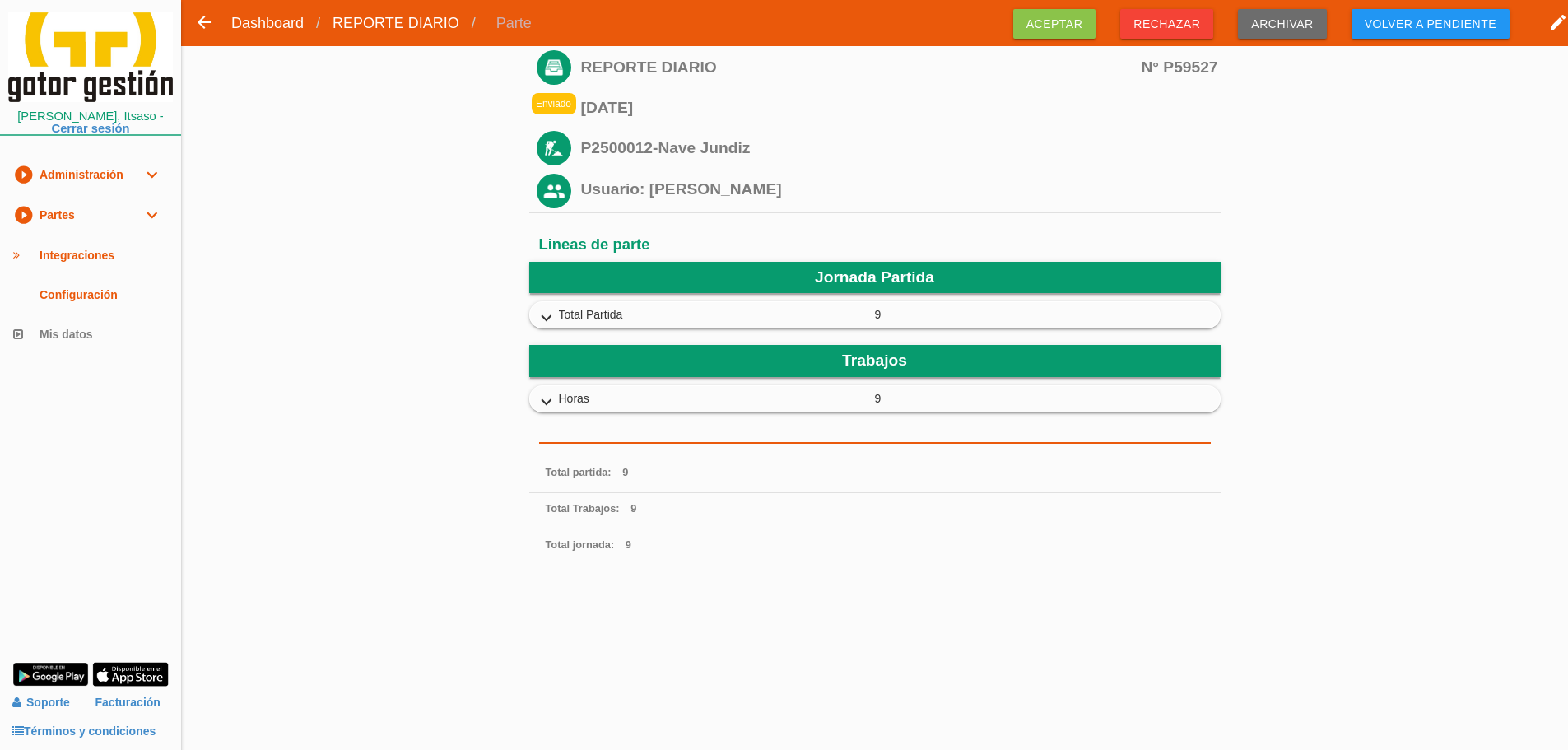
click at [1067, 35] on span "Aceptar" at bounding box center [1055, 24] width 83 height 29
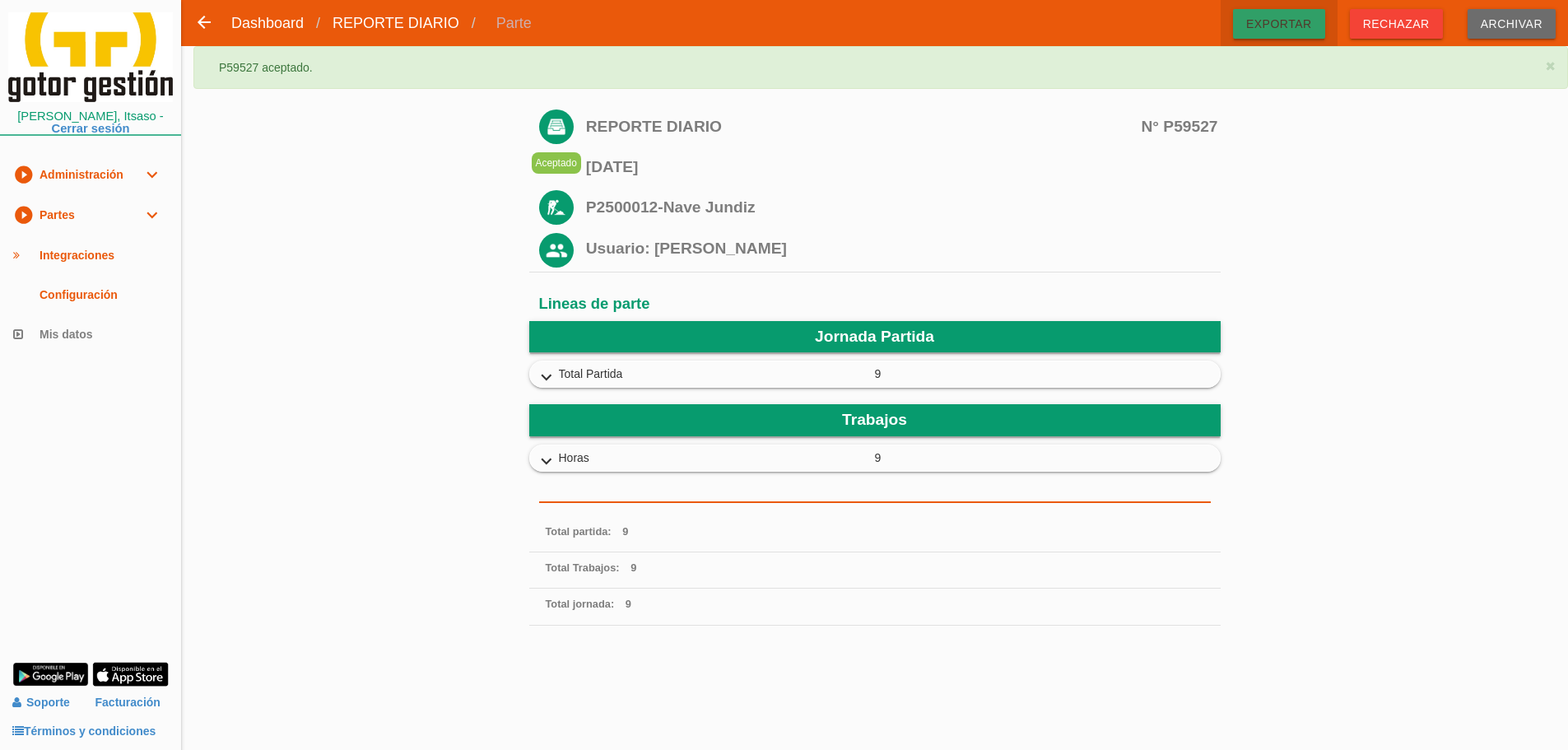
click at [1283, 27] on span "Exportar" at bounding box center [1279, 24] width 92 height 29
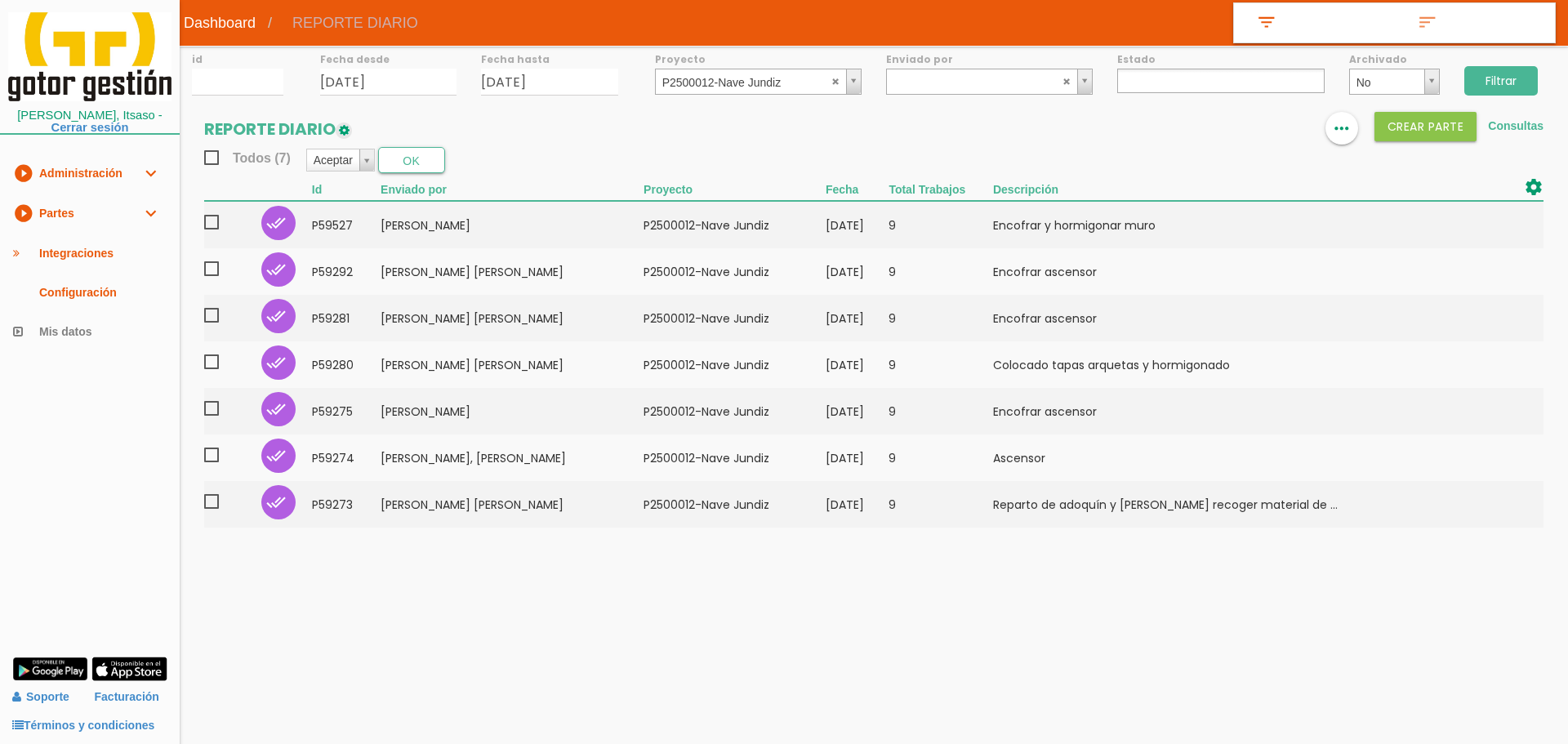
select select
click at [63, 217] on link "play_circle_filled Partes expand_more" at bounding box center [90, 213] width 180 height 40
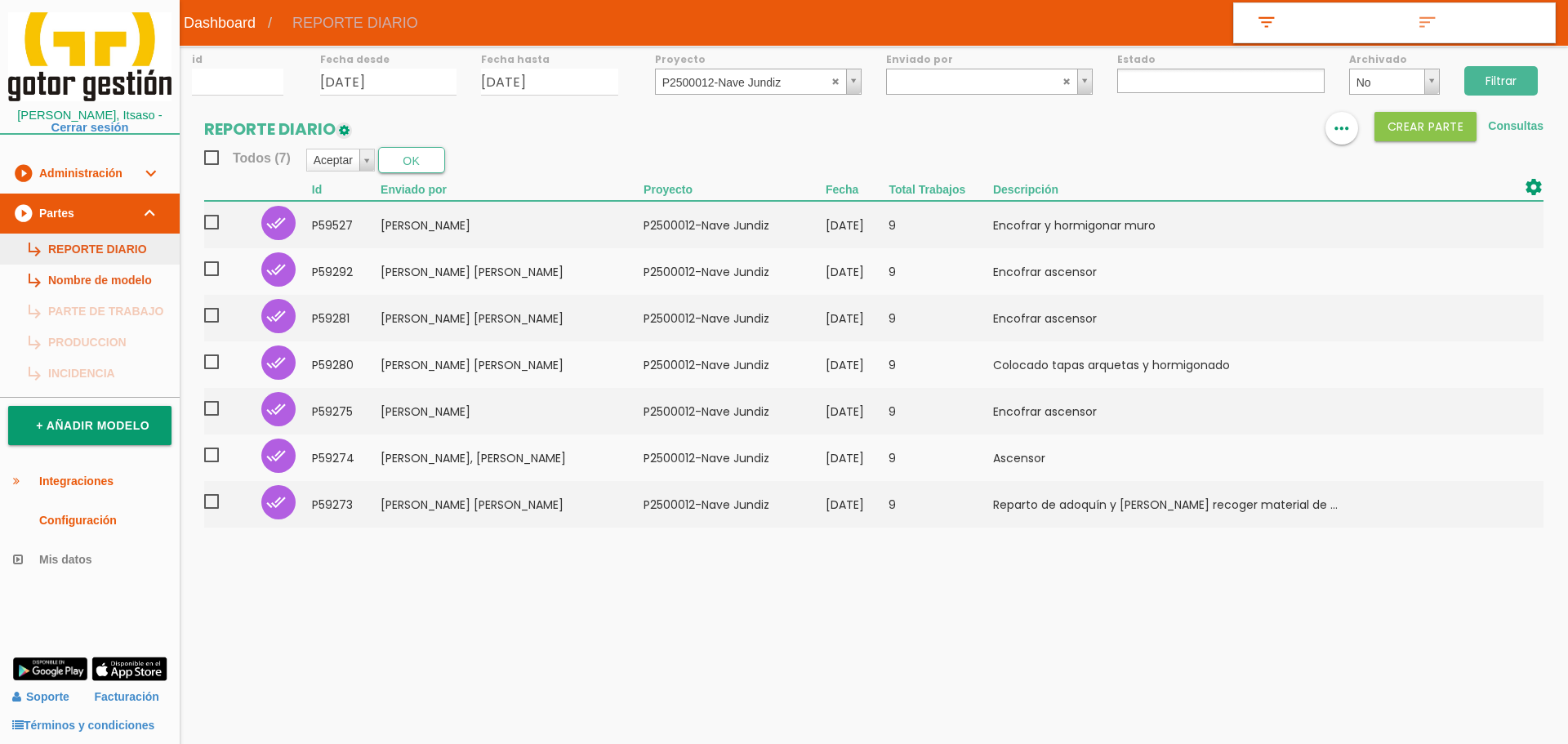
click at [69, 247] on link "subdirectory_arrow_right REPORTE DIARIO" at bounding box center [90, 249] width 180 height 31
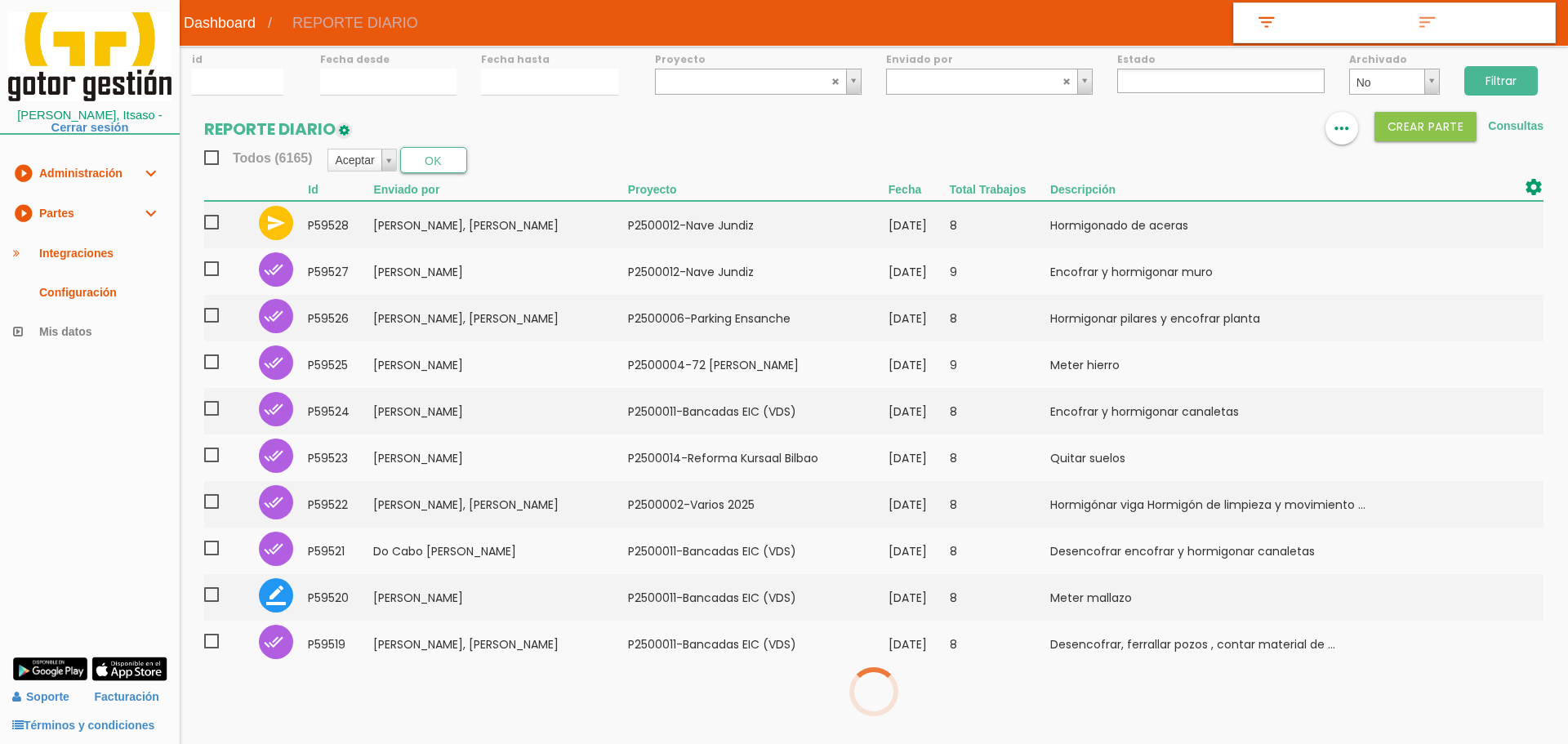
select select
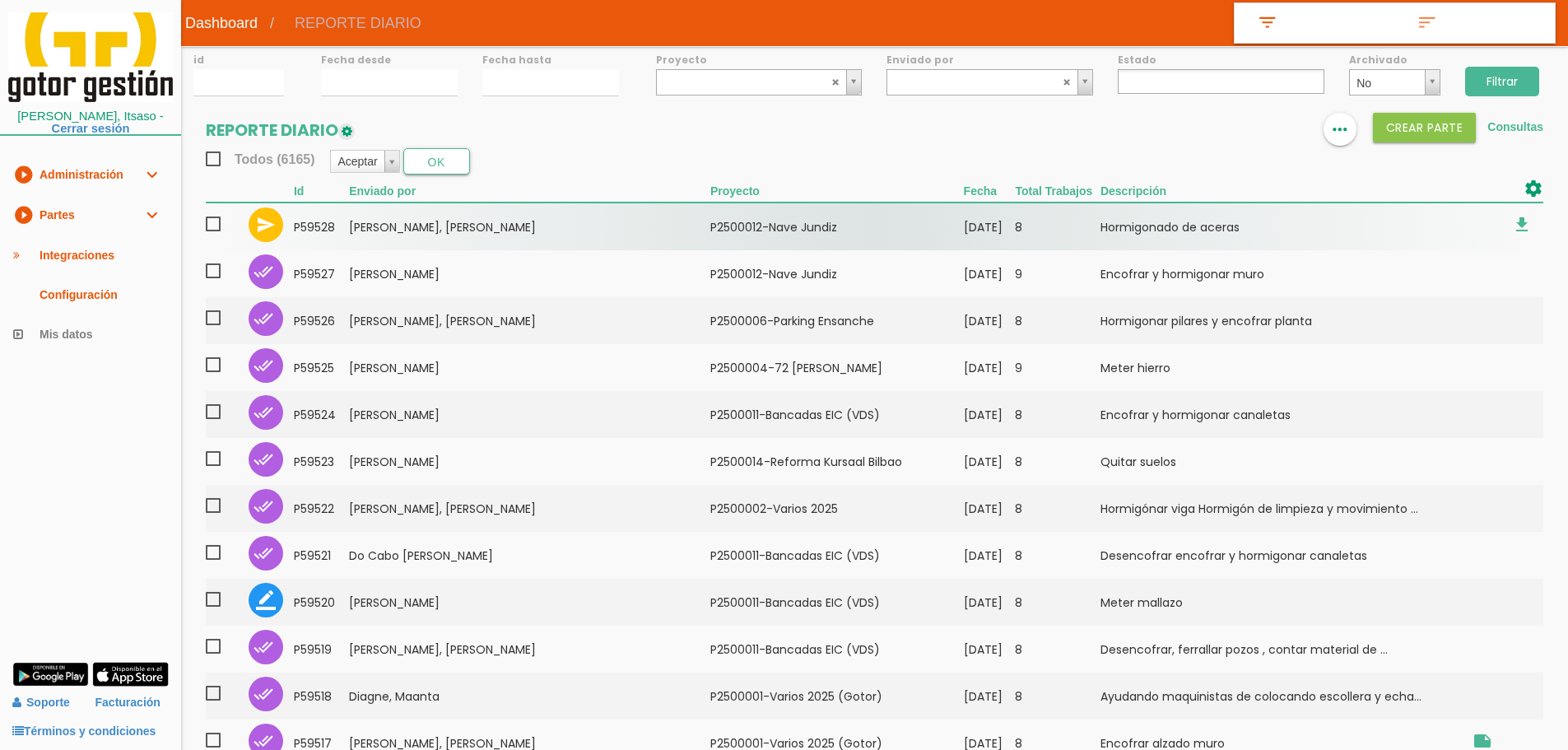
click at [542, 223] on td "[PERSON_NAME], [PERSON_NAME]" at bounding box center [529, 226] width 361 height 48
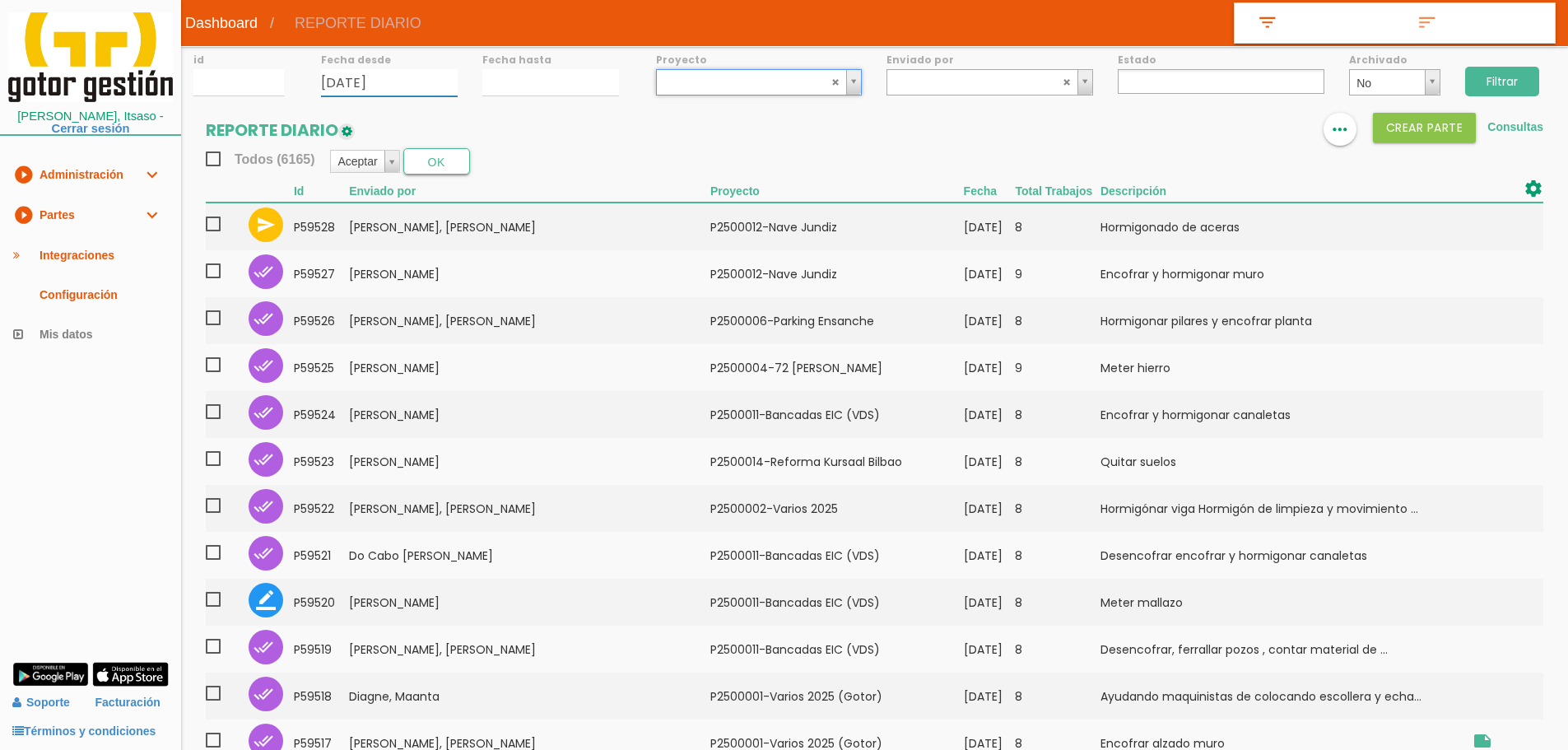
click at [339, 77] on input "[DATE]" at bounding box center [388, 82] width 137 height 27
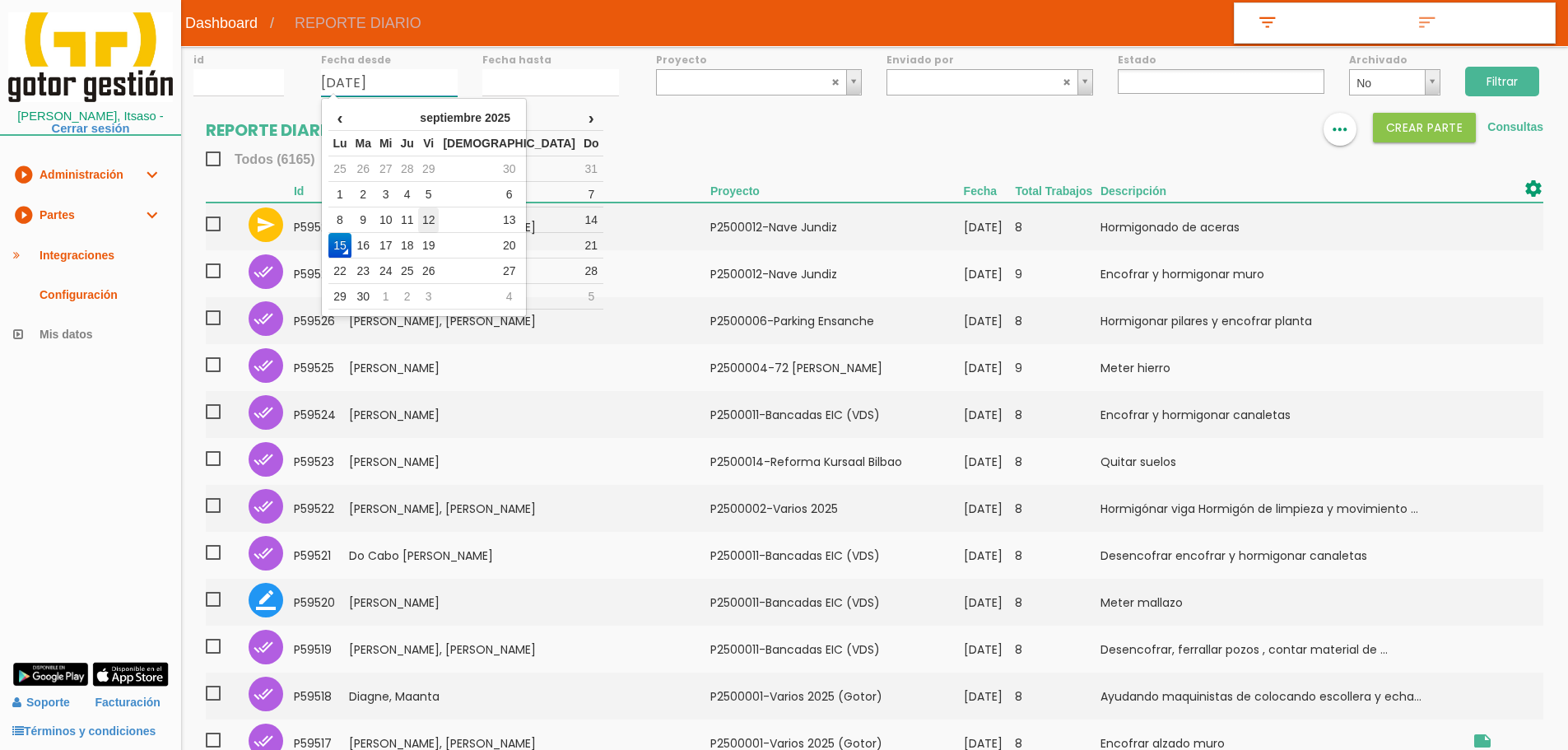
click at [439, 216] on td "12" at bounding box center [429, 220] width 22 height 25
type input "[DATE]"
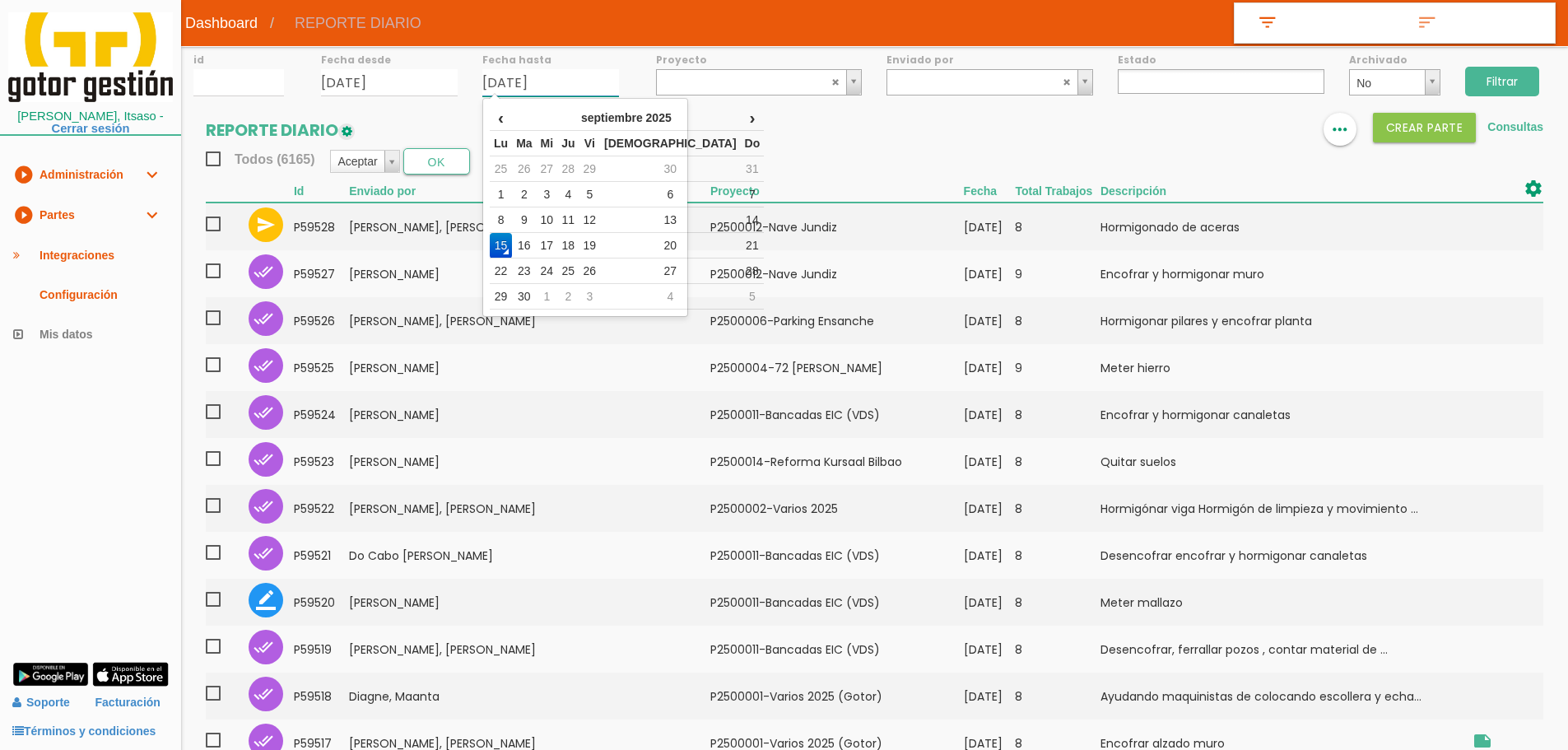
click at [493, 89] on input "[DATE]" at bounding box center [551, 82] width 137 height 27
click at [601, 217] on td "12" at bounding box center [590, 220] width 22 height 25
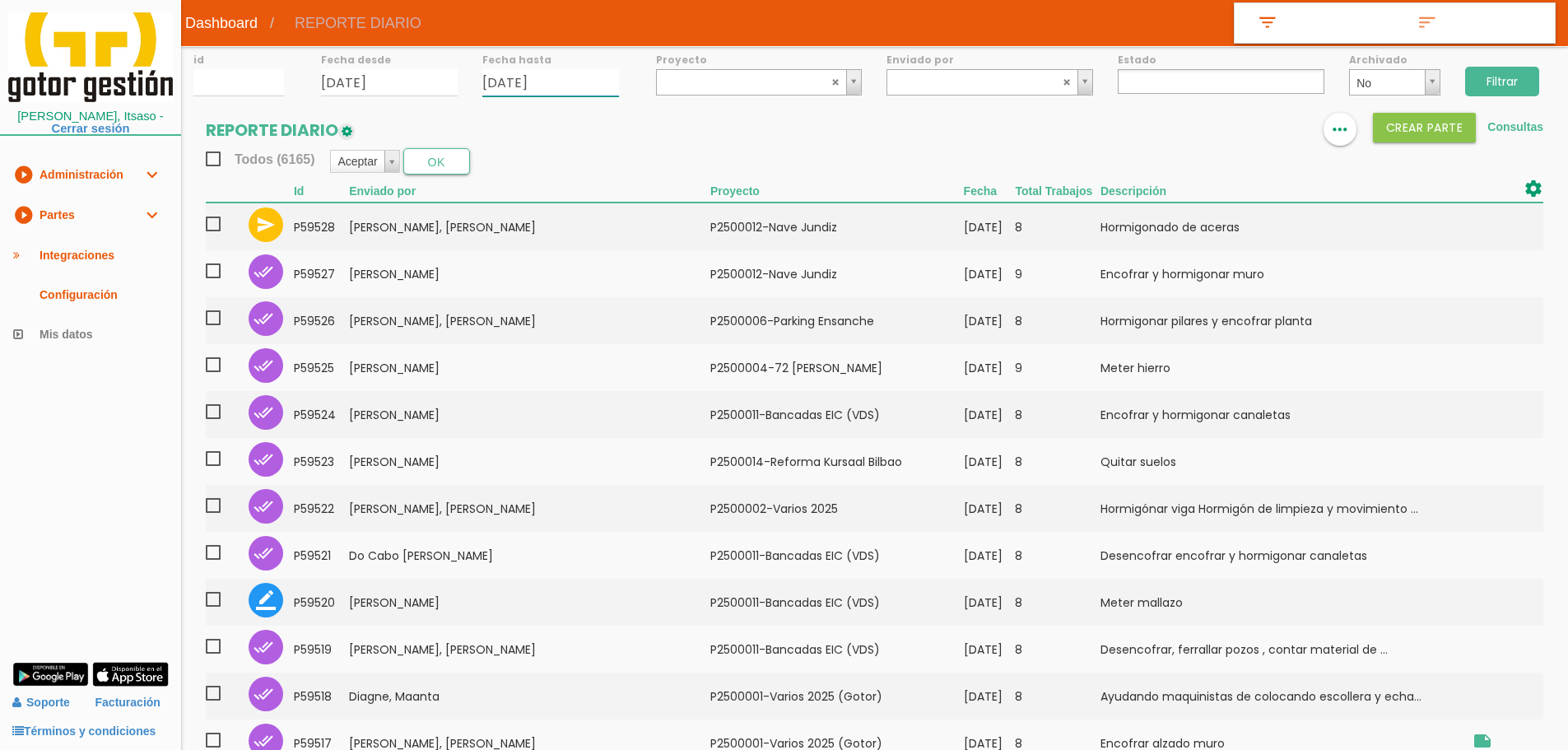
type input "[DATE]"
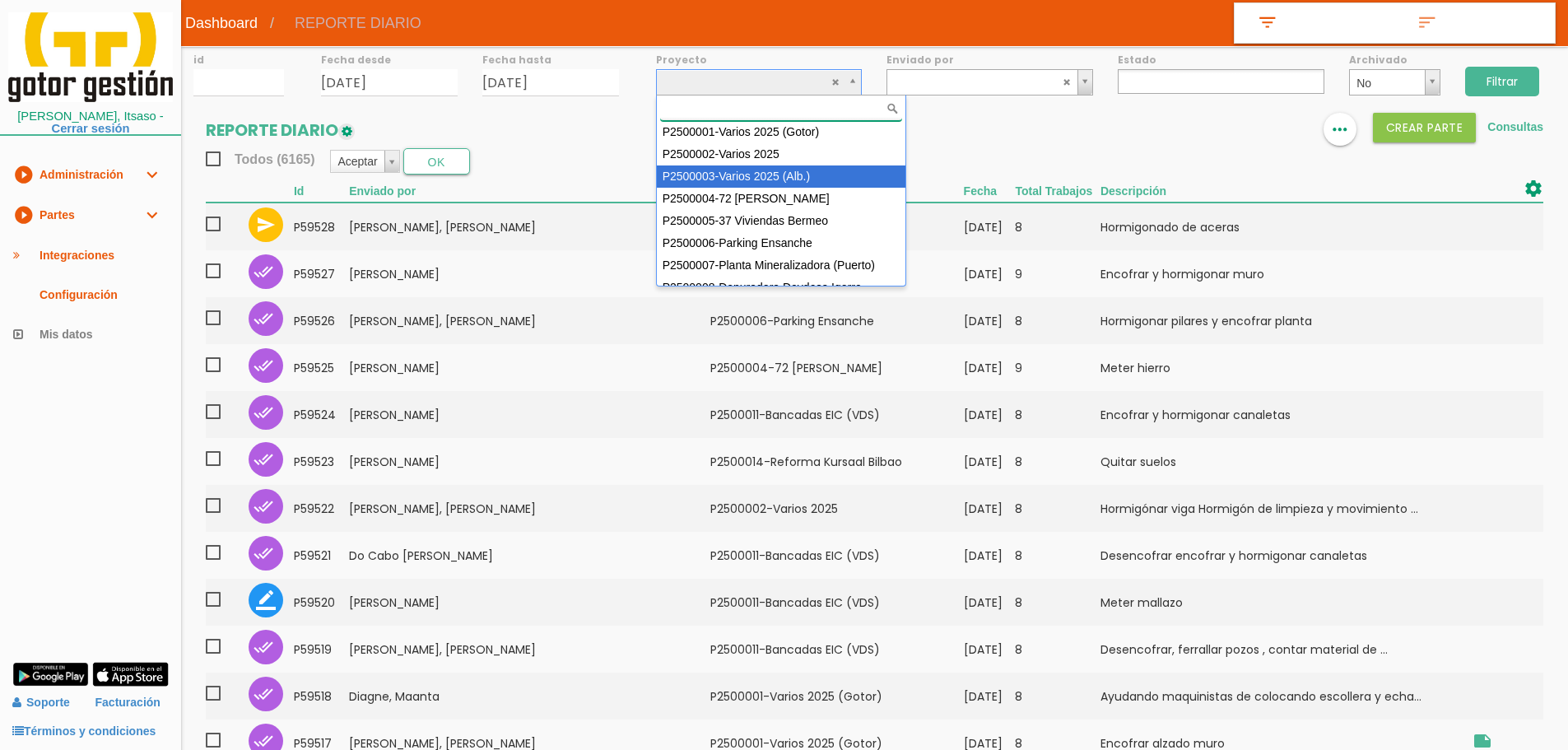
scroll to position [169, 0]
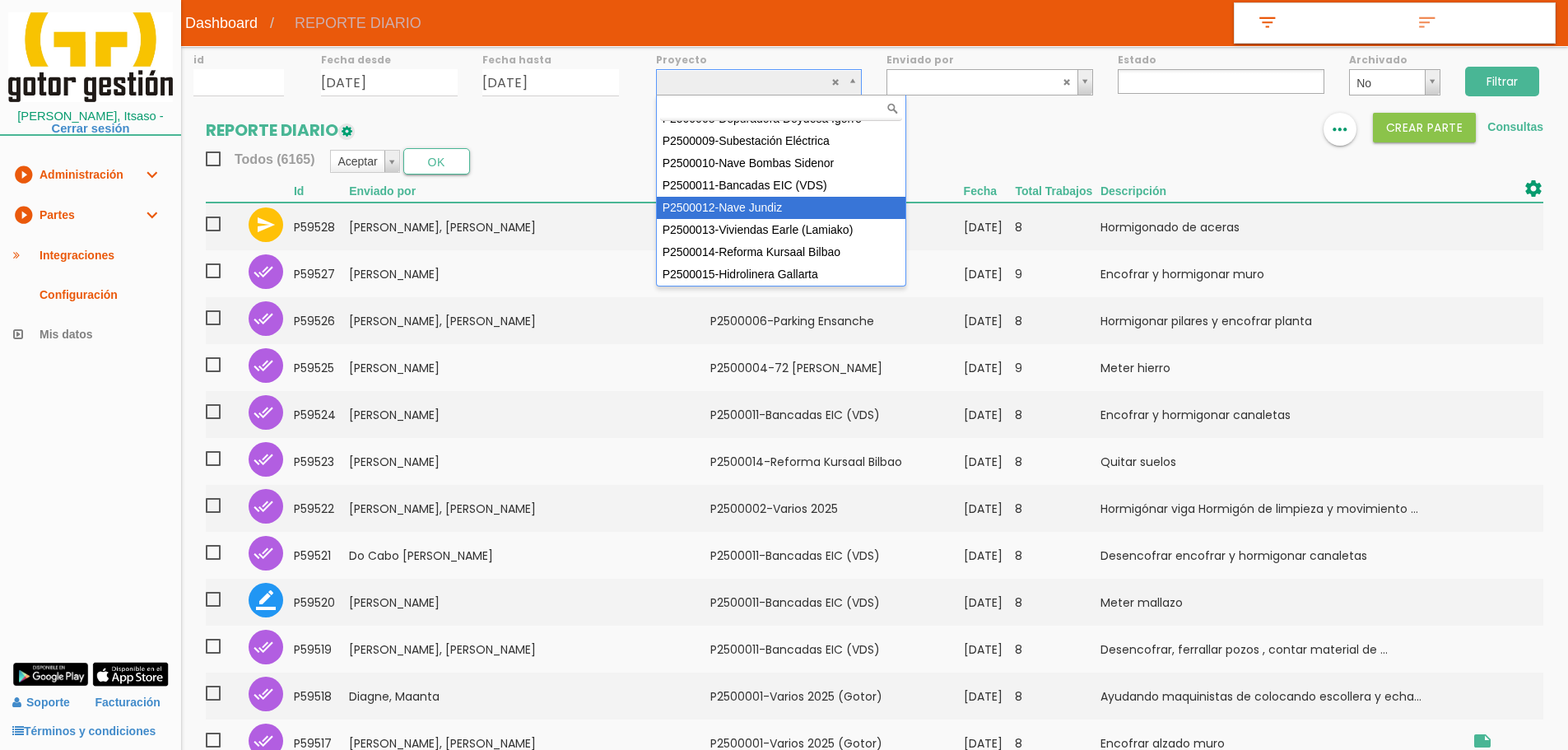
select select "95"
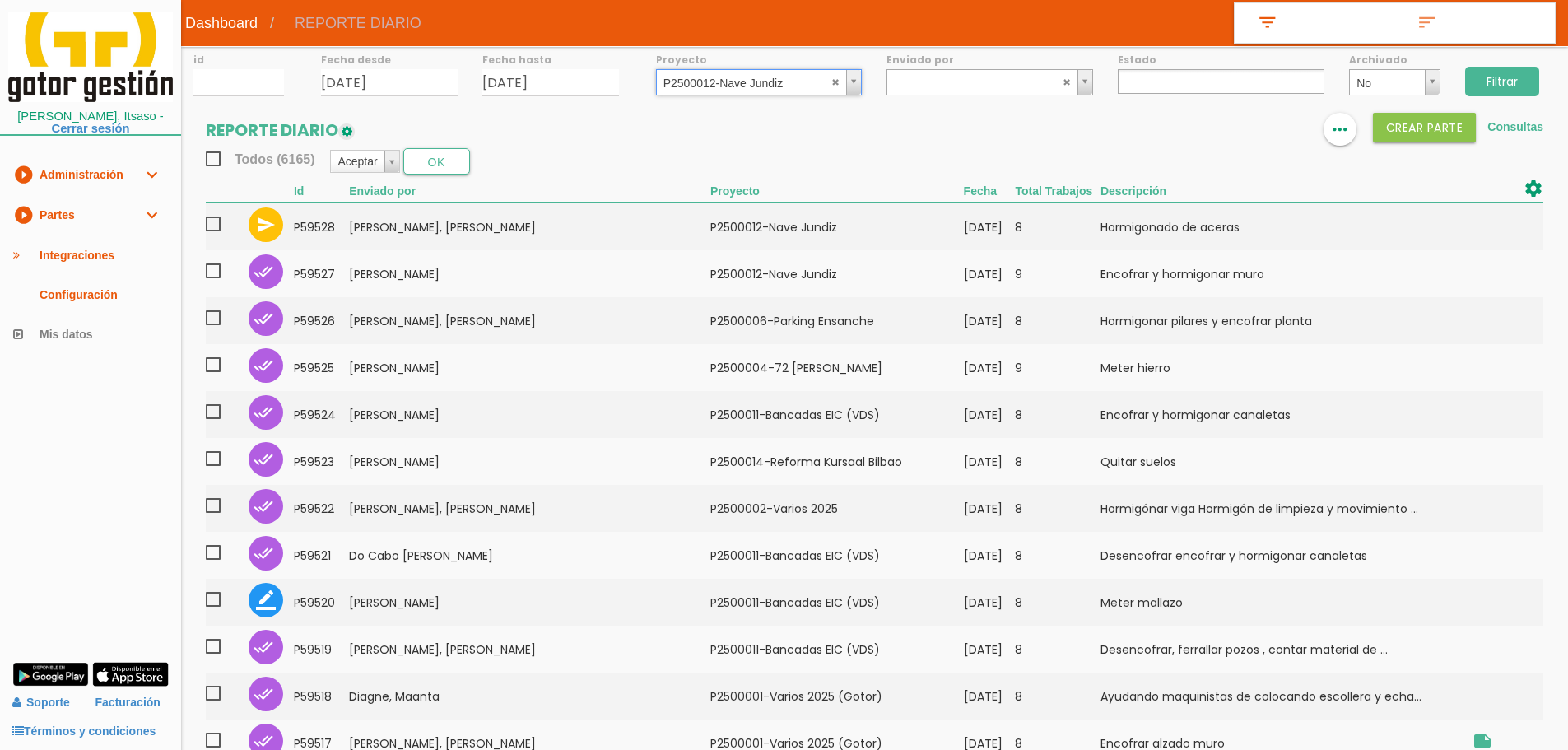
click at [1503, 80] on input "Filtrar" at bounding box center [1502, 81] width 74 height 29
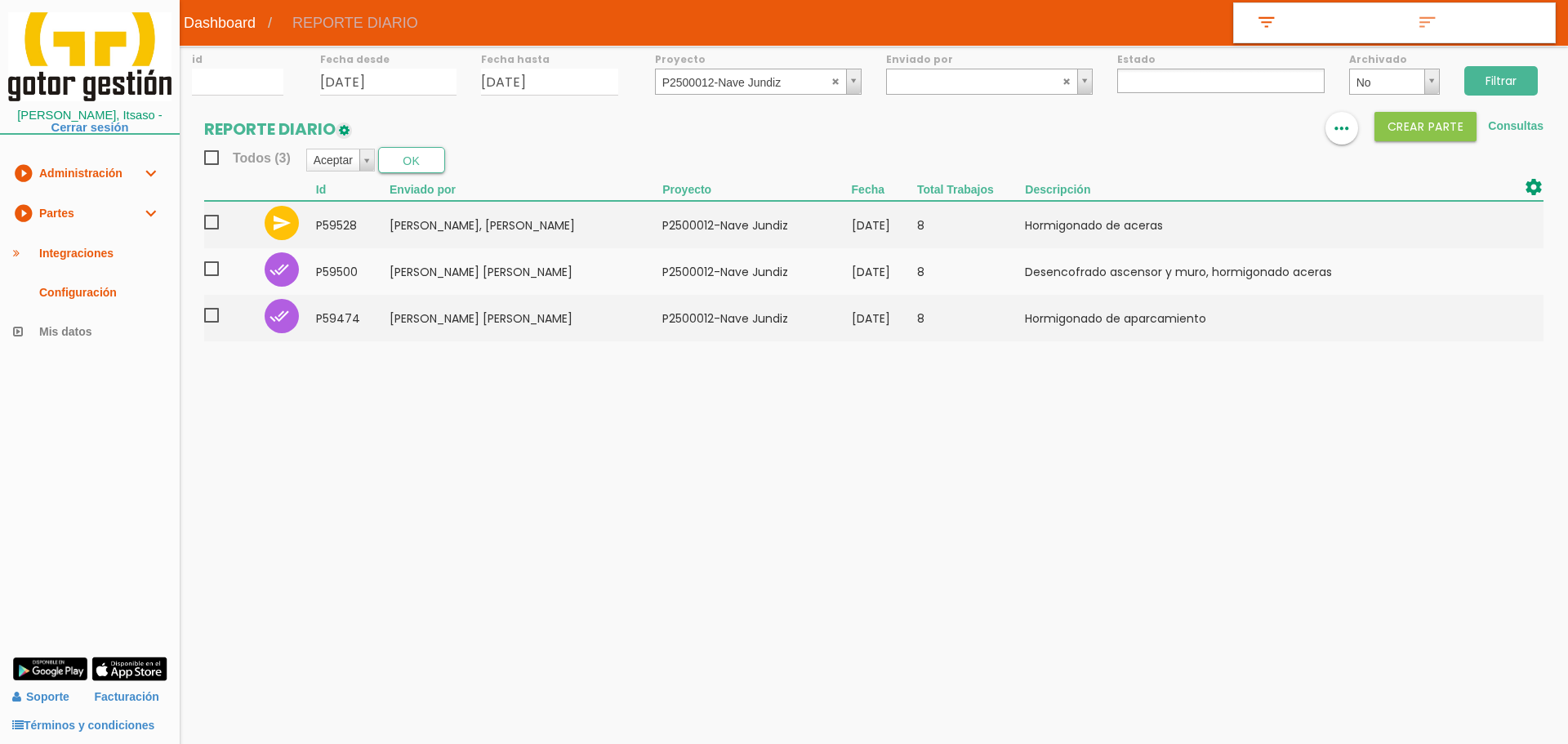
select select
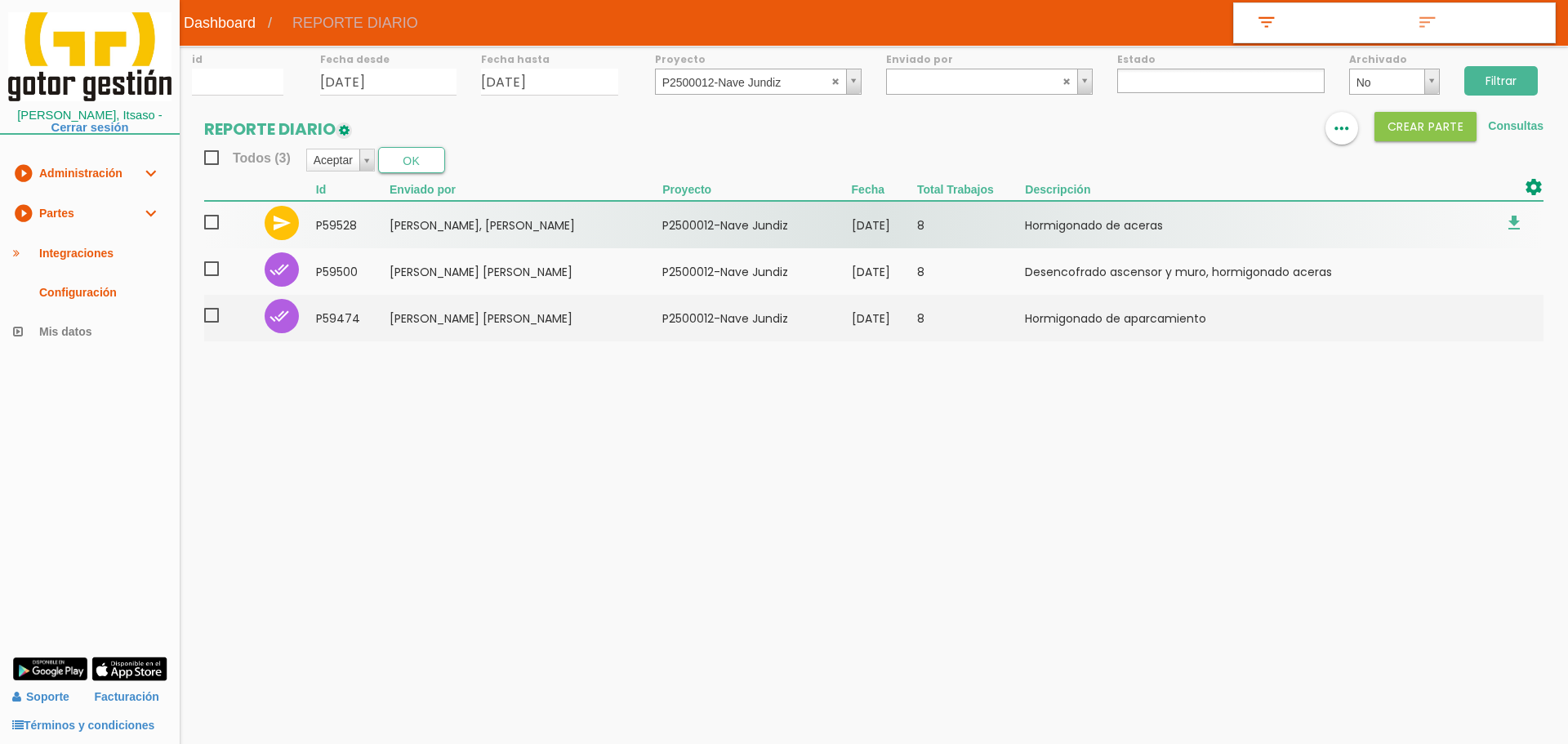
click at [486, 225] on td "[PERSON_NAME], [PERSON_NAME]" at bounding box center [526, 225] width 273 height 48
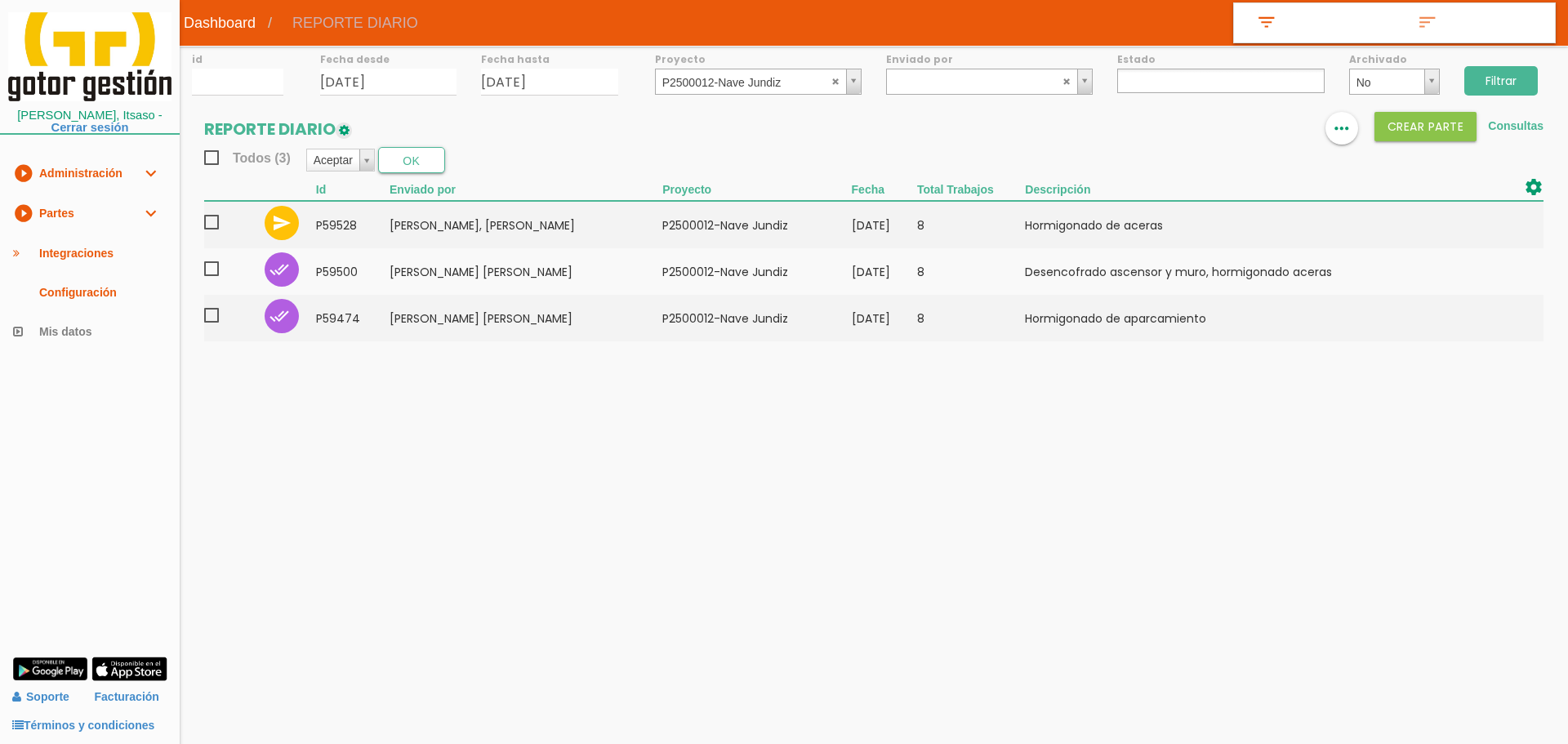
click at [1522, 73] on input "Filtrar" at bounding box center [1501, 80] width 74 height 29
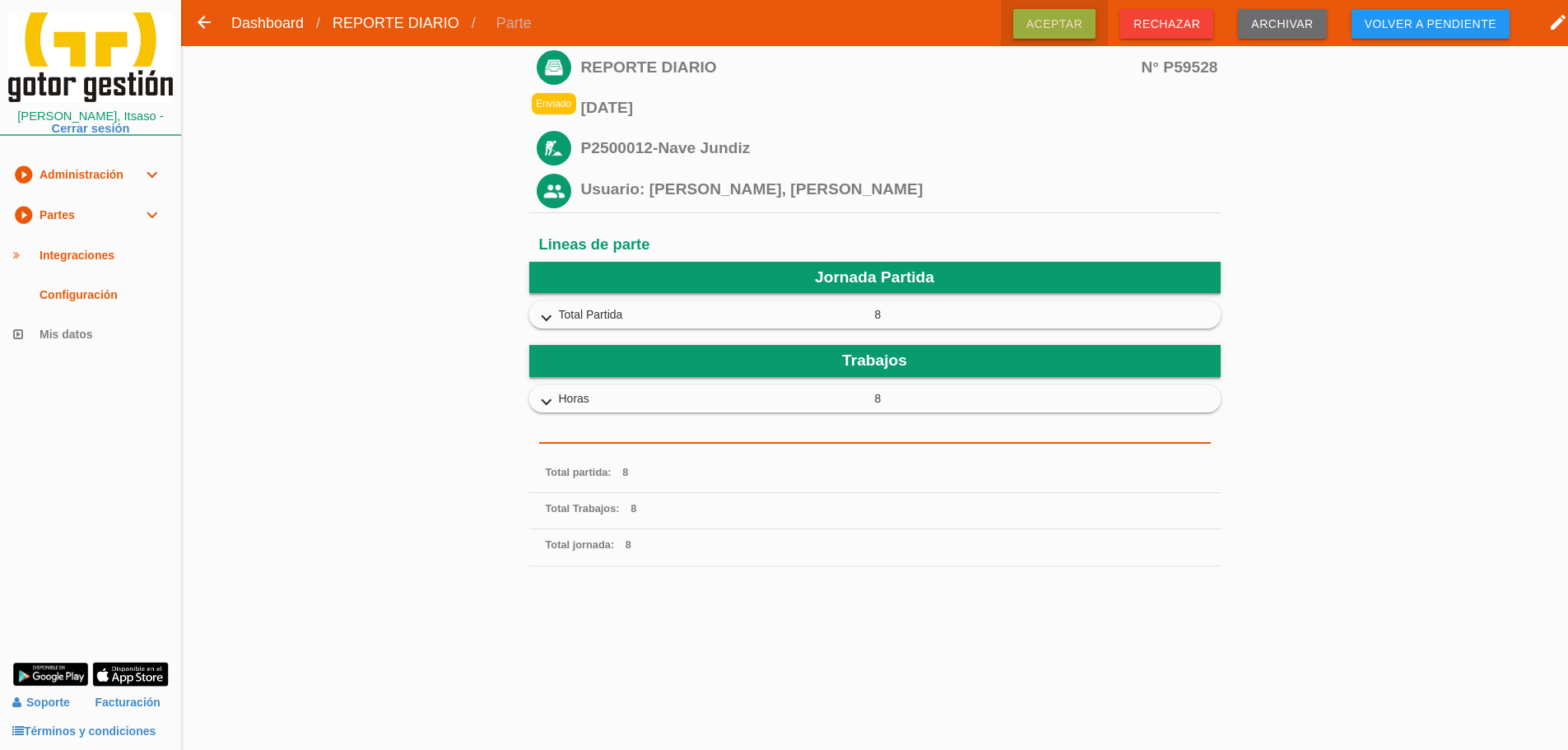
click at [1063, 18] on span "Aceptar" at bounding box center [1055, 24] width 83 height 29
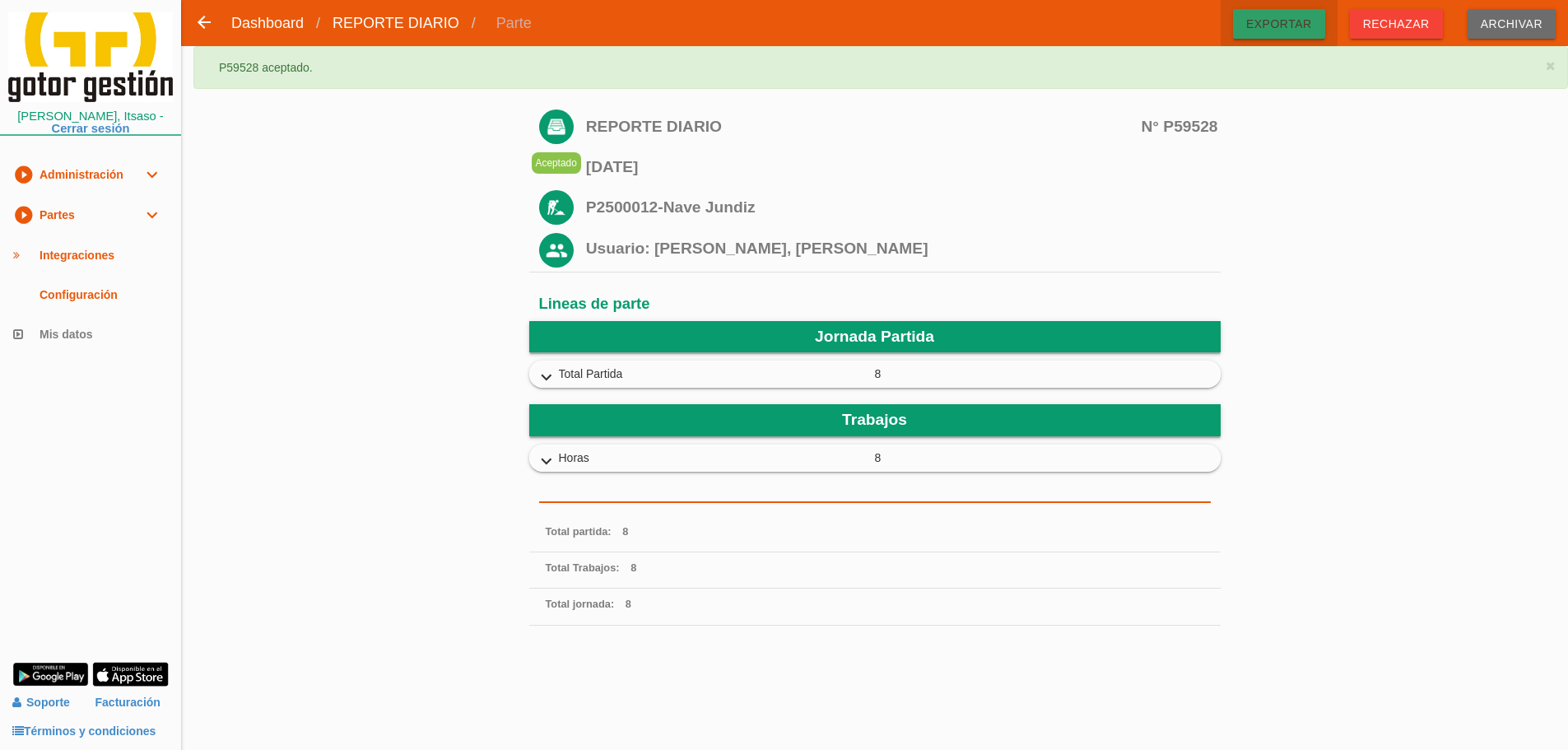
click at [1300, 27] on span "Exportar" at bounding box center [1279, 24] width 92 height 29
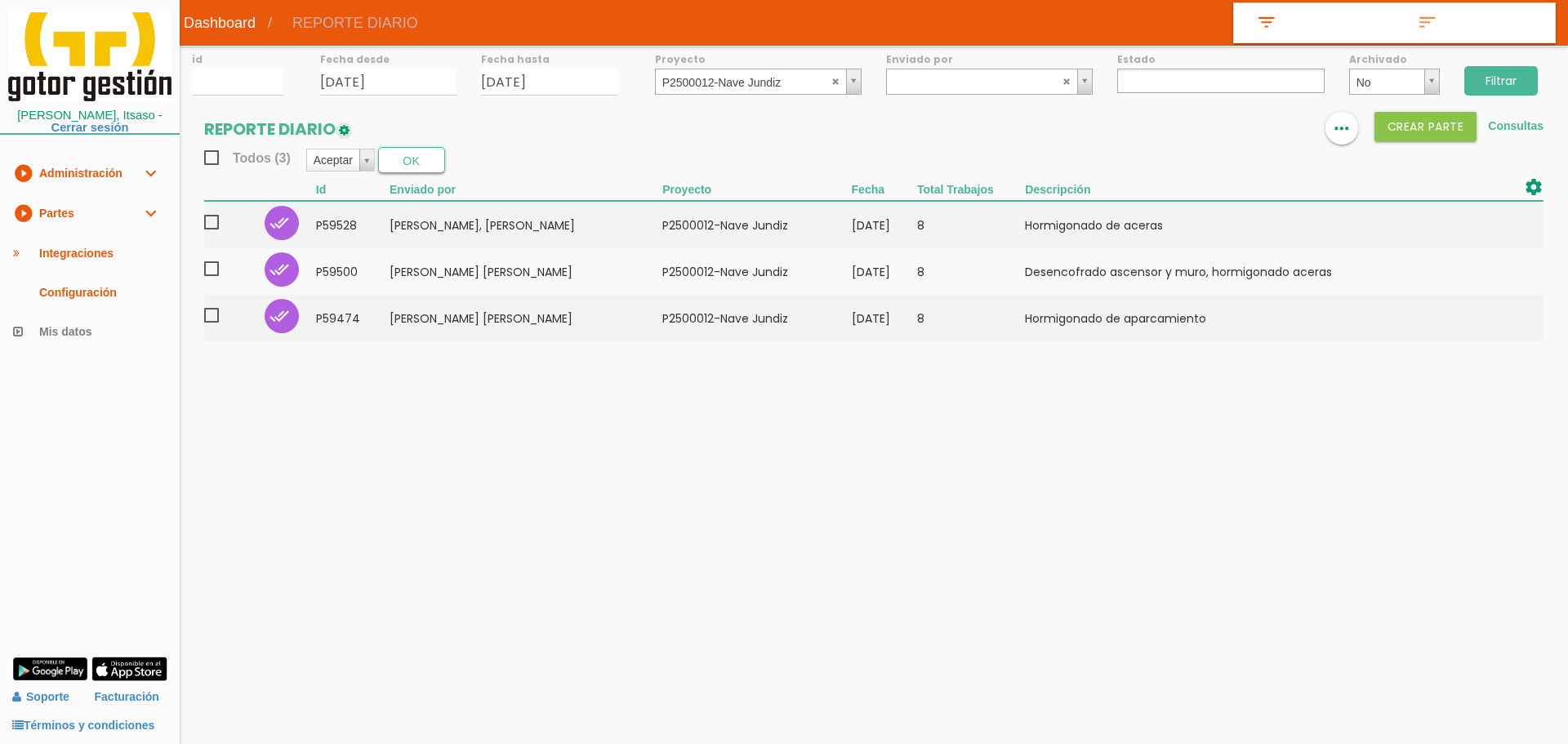
select select
click at [115, 212] on link "play_circle_filled Partes expand_more" at bounding box center [90, 213] width 180 height 40
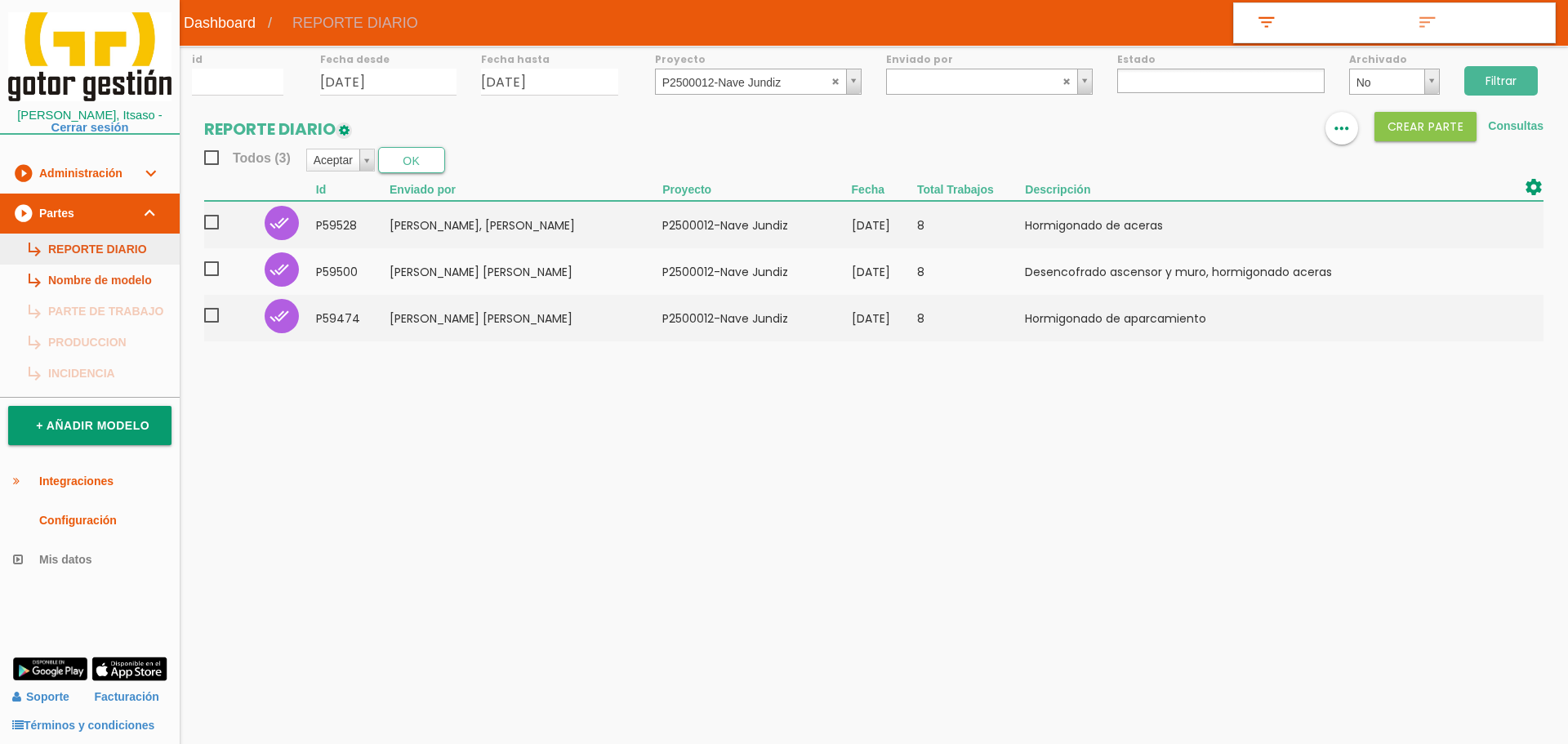
click at [119, 255] on link "subdirectory_arrow_right REPORTE DIARIO" at bounding box center [90, 249] width 180 height 31
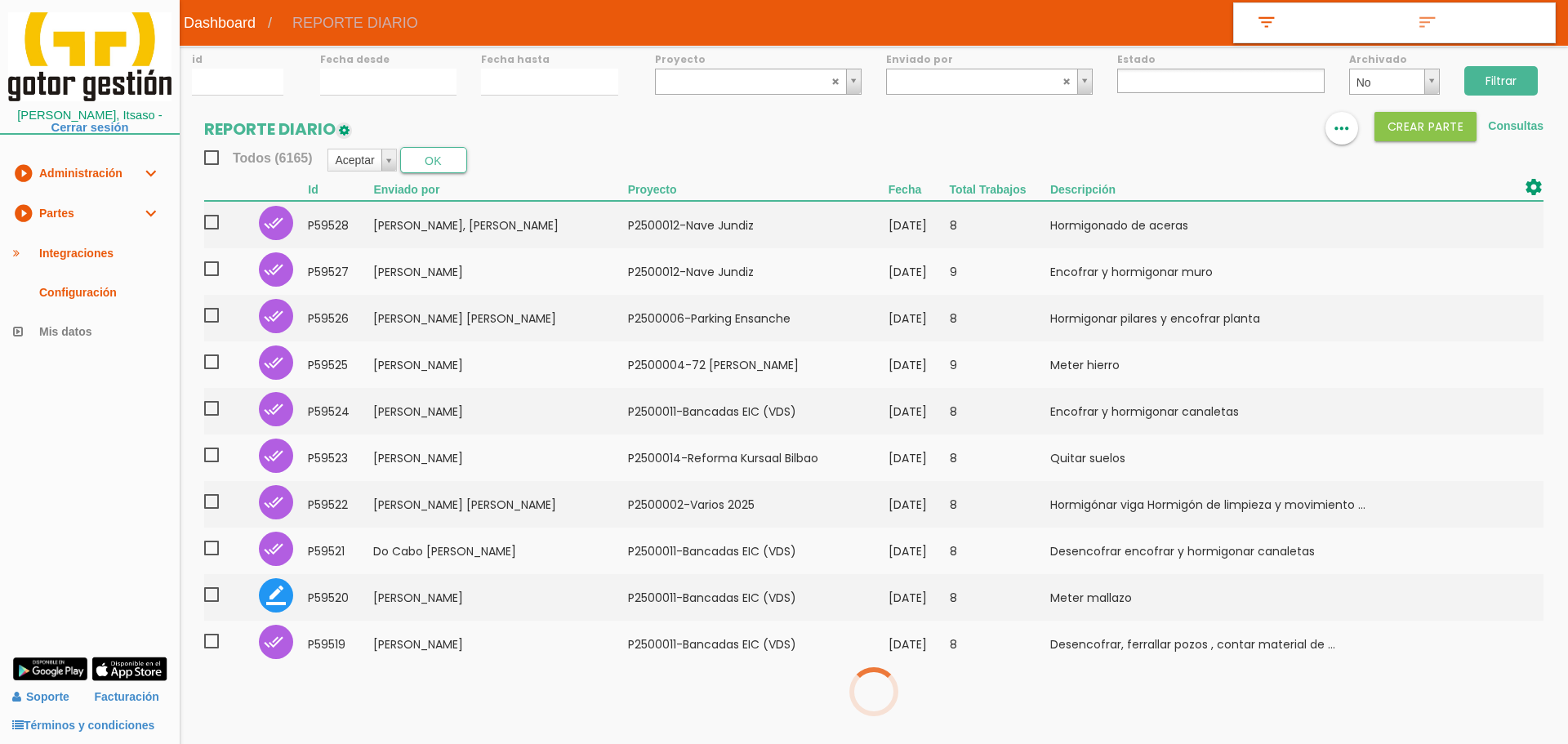
select select
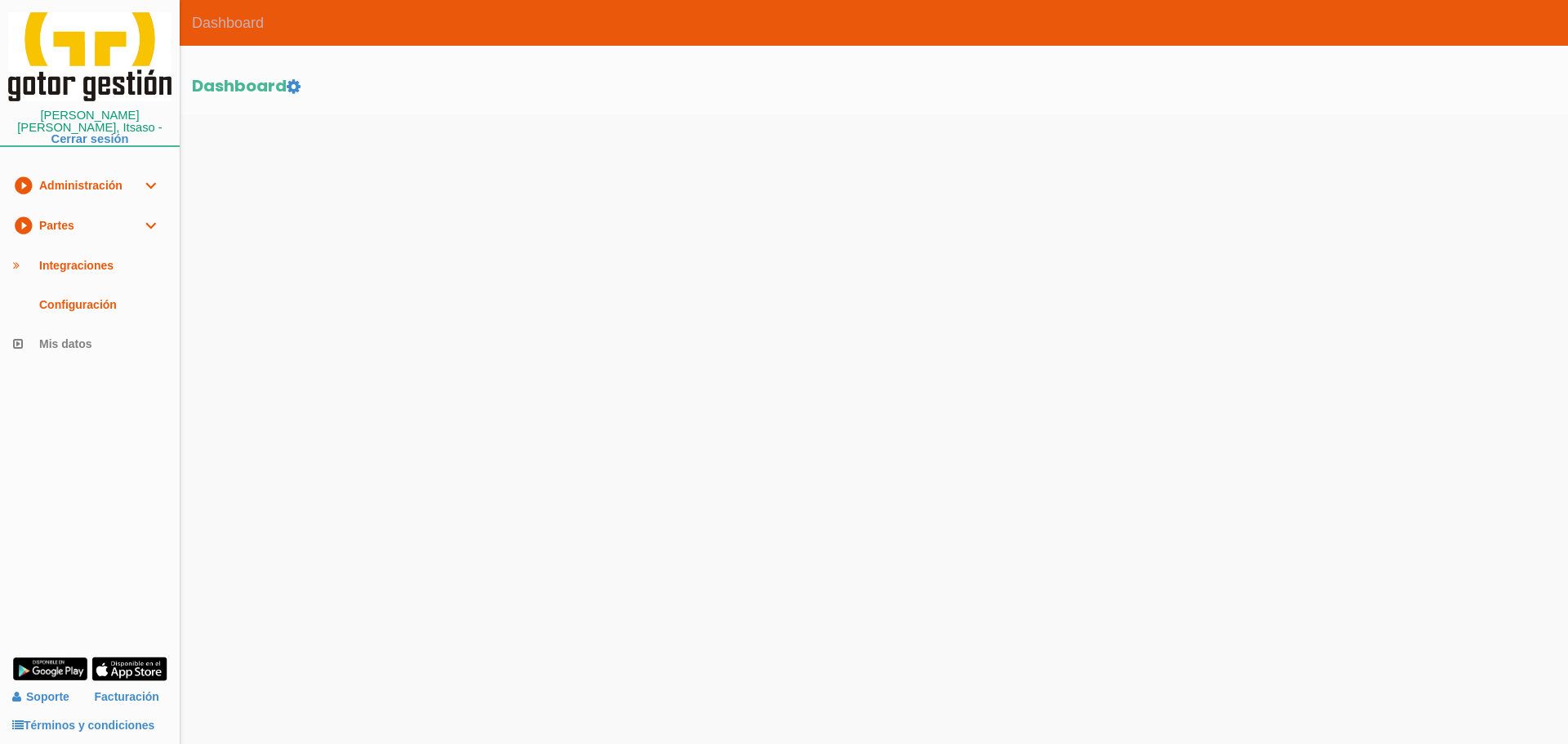
click at [85, 211] on link "play_circle_filled Partes expand_more" at bounding box center [90, 226] width 180 height 40
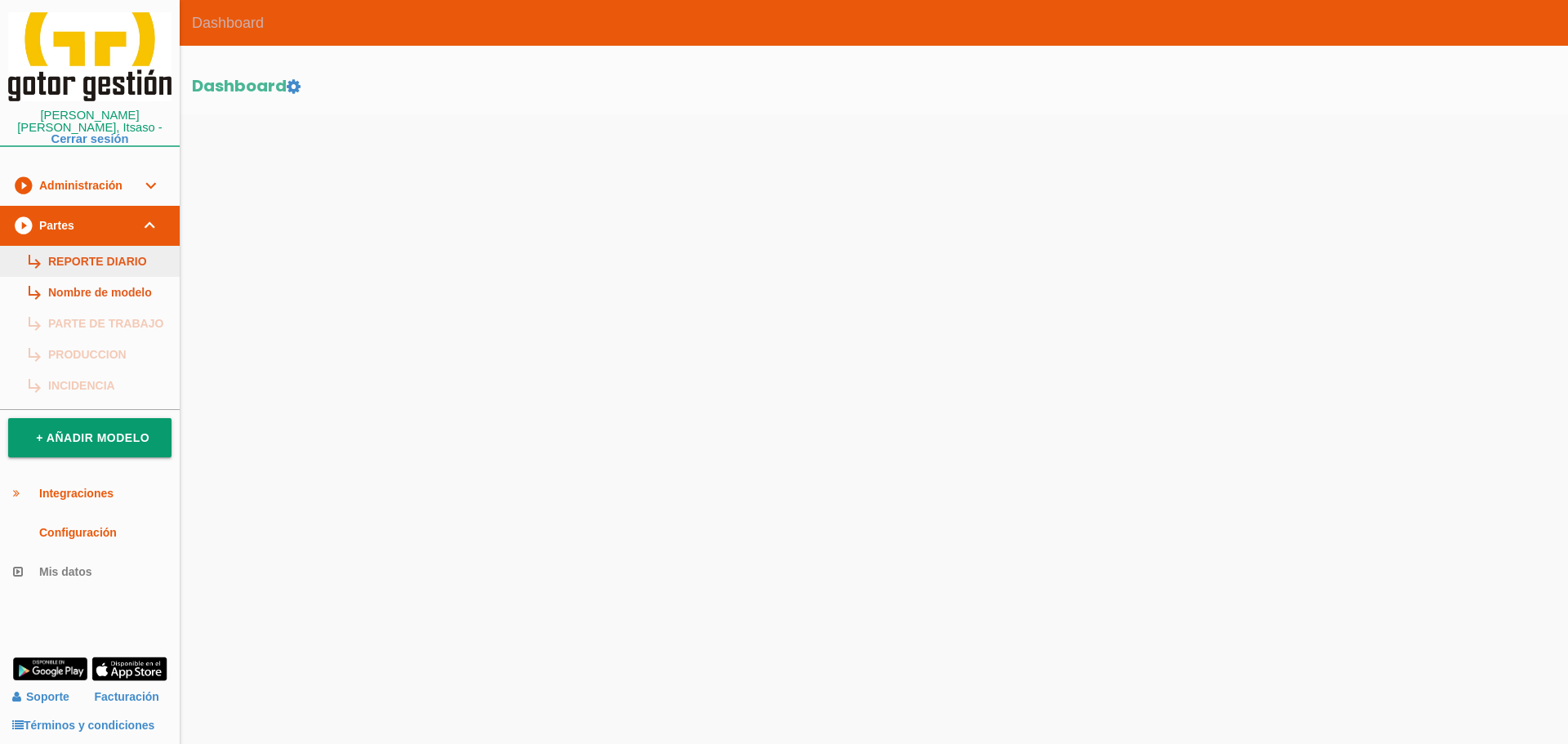
click at [100, 256] on link "subdirectory_arrow_right REPORTE DIARIO" at bounding box center [90, 261] width 180 height 31
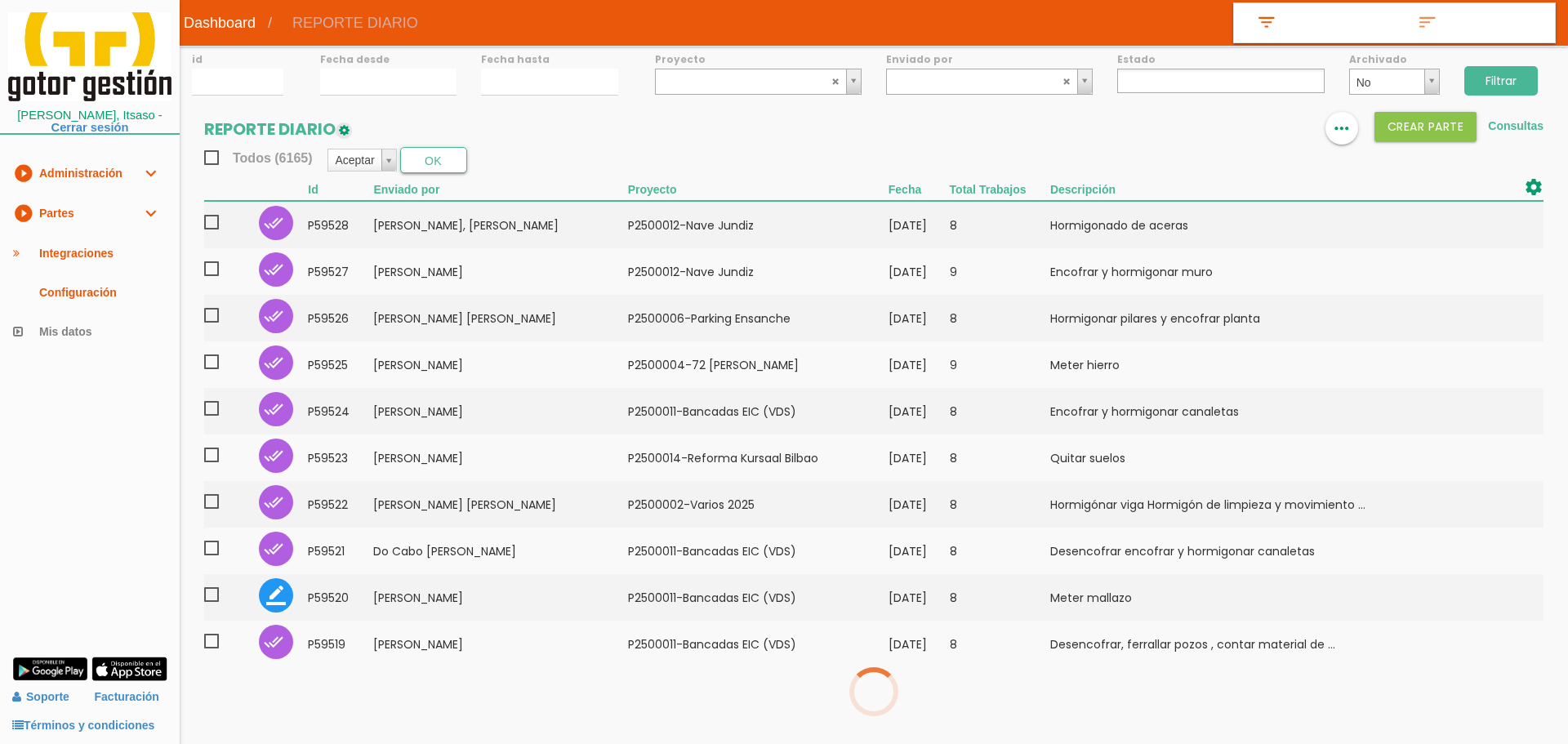
select select
